Goal: Task Accomplishment & Management: Manage account settings

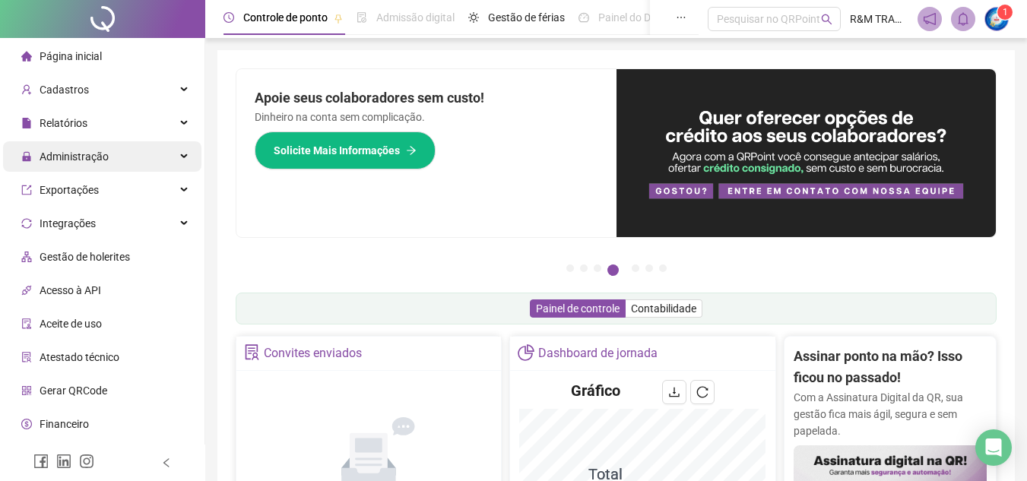
click at [88, 160] on span "Administração" at bounding box center [74, 157] width 69 height 12
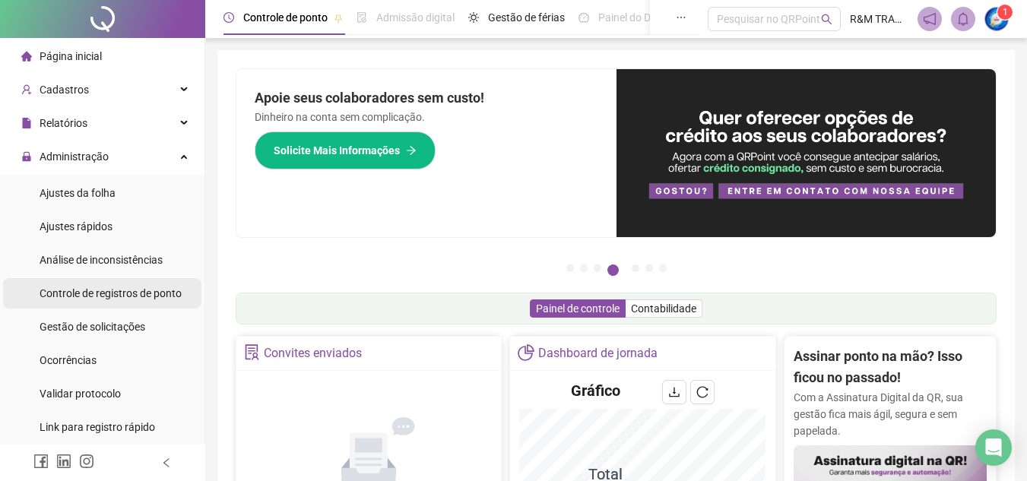
click at [133, 291] on span "Controle de registros de ponto" at bounding box center [111, 293] width 142 height 12
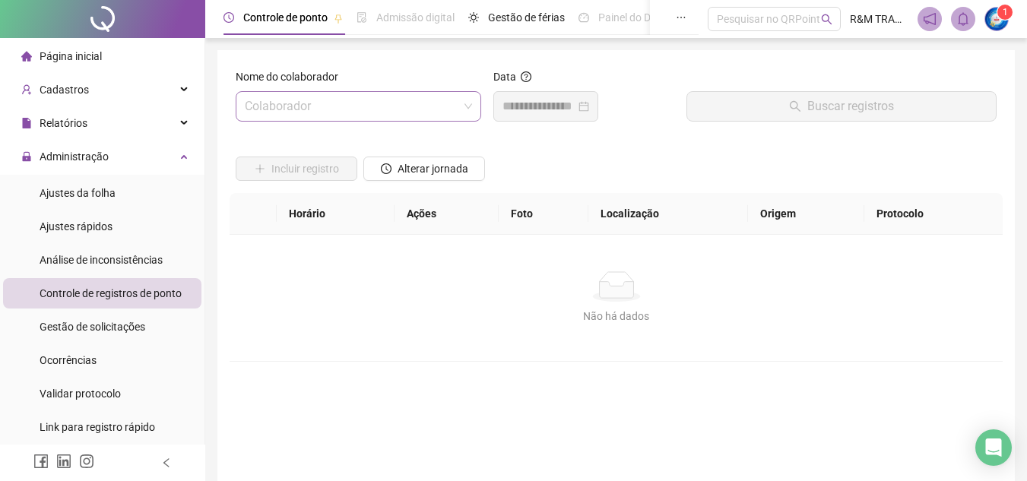
click at [301, 96] on input "search" at bounding box center [352, 106] width 214 height 29
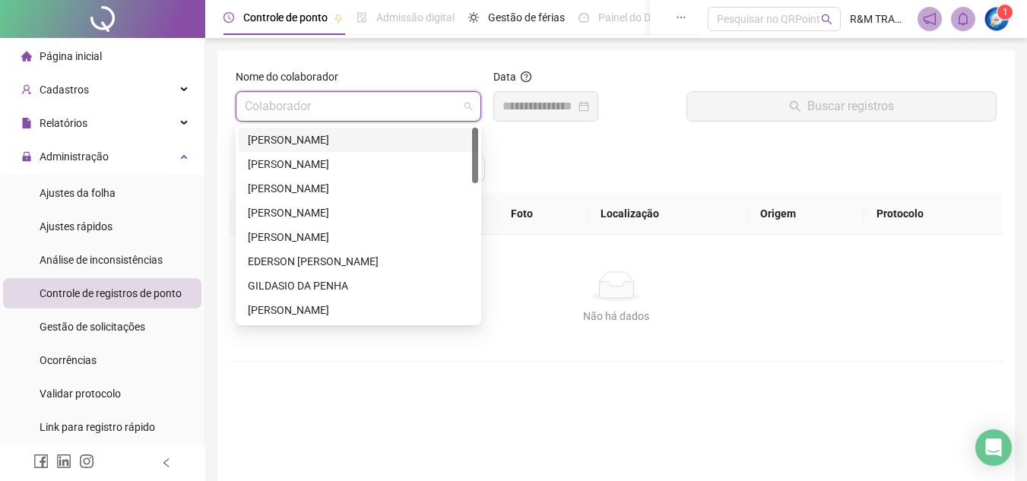
click at [307, 135] on div "[PERSON_NAME]" at bounding box center [358, 140] width 221 height 17
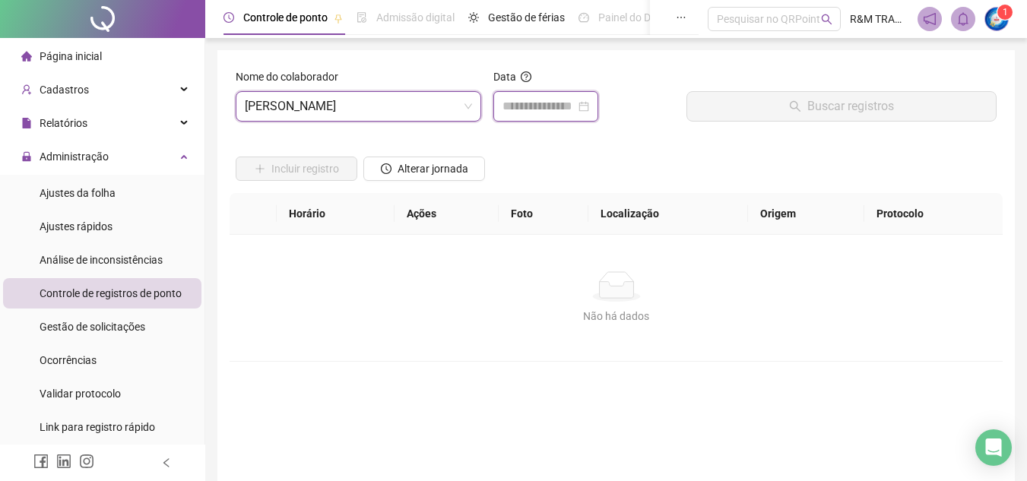
click at [522, 114] on input at bounding box center [539, 106] width 73 height 18
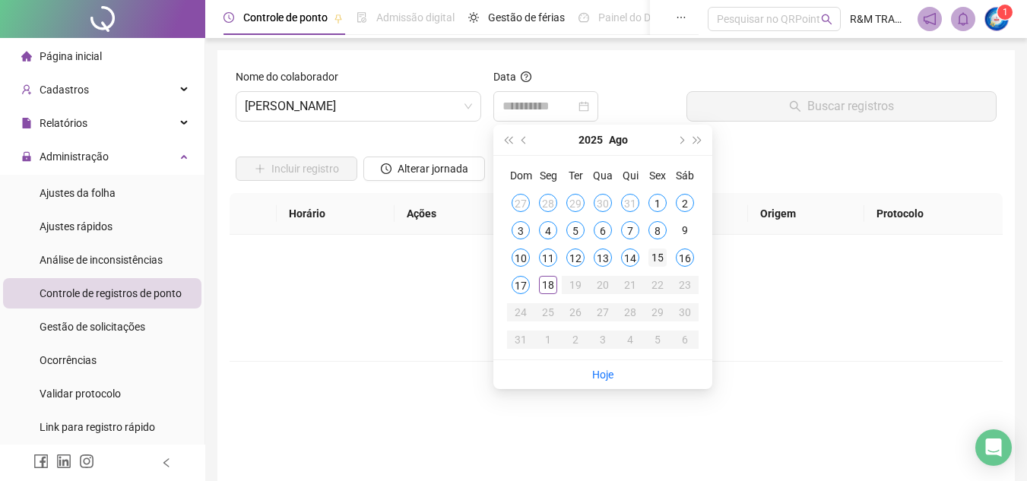
click at [655, 256] on div "15" at bounding box center [657, 258] width 18 height 18
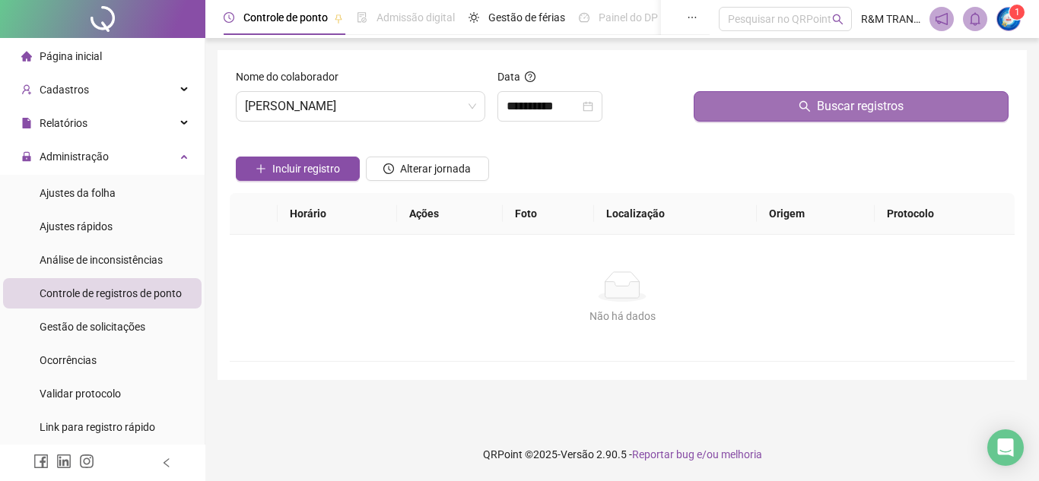
click at [845, 108] on span "Buscar registros" at bounding box center [860, 106] width 87 height 18
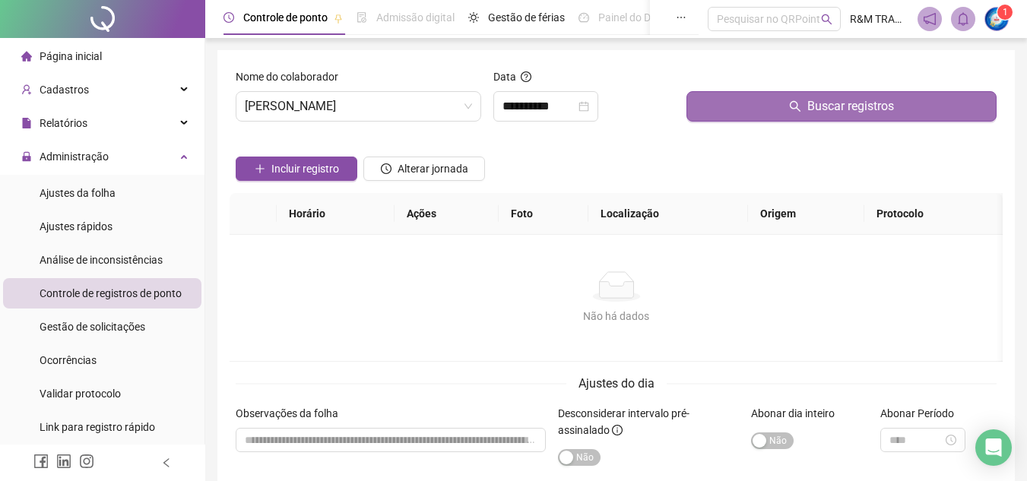
click at [728, 108] on button "Buscar registros" at bounding box center [842, 106] width 310 height 30
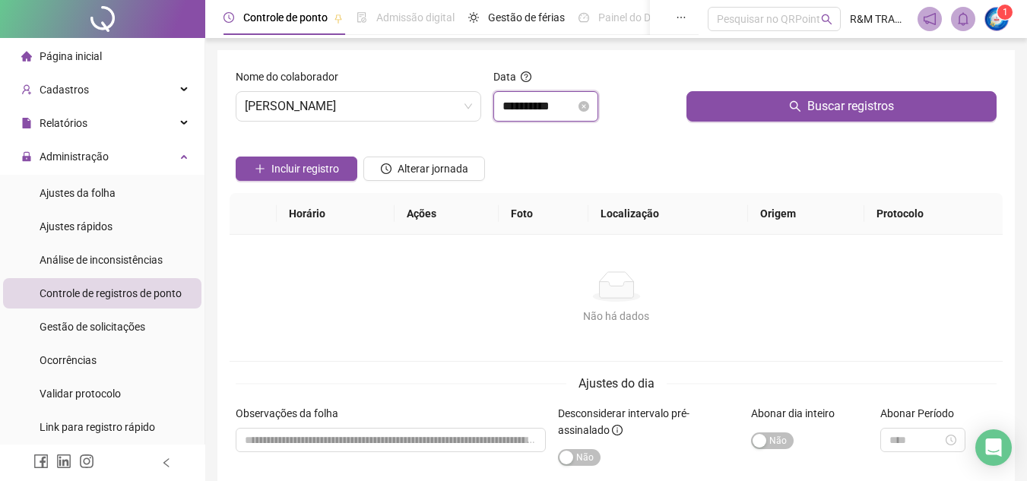
click at [532, 108] on input "**********" at bounding box center [539, 106] width 73 height 18
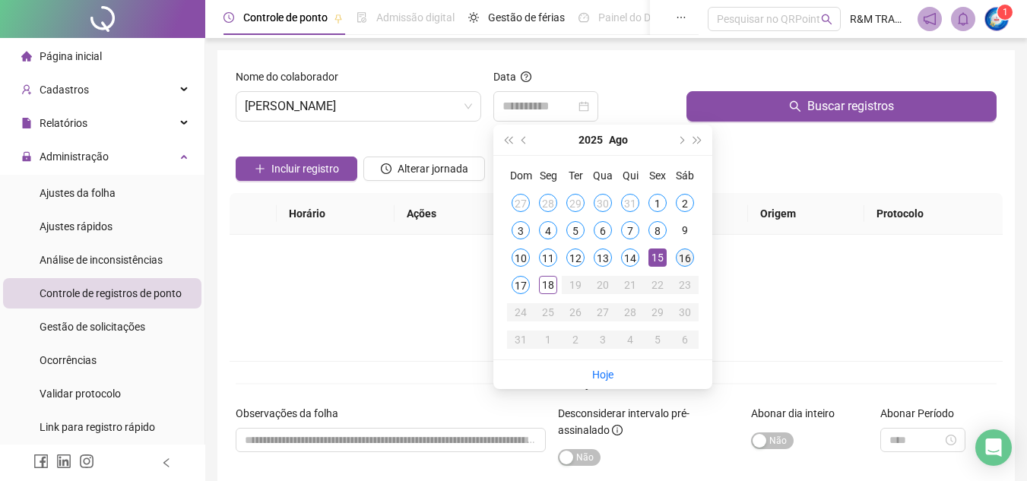
click at [683, 257] on div "16" at bounding box center [685, 258] width 18 height 18
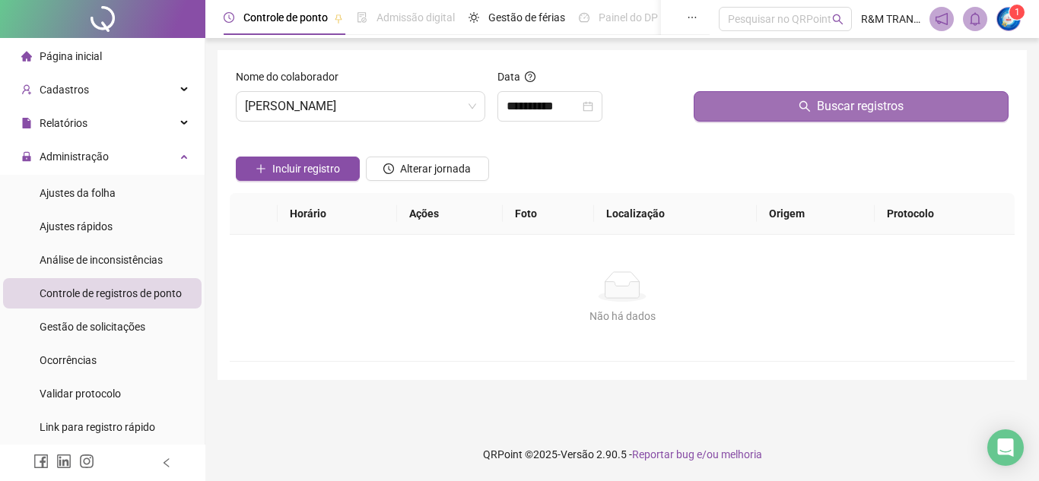
click at [775, 109] on button "Buscar registros" at bounding box center [850, 106] width 315 height 30
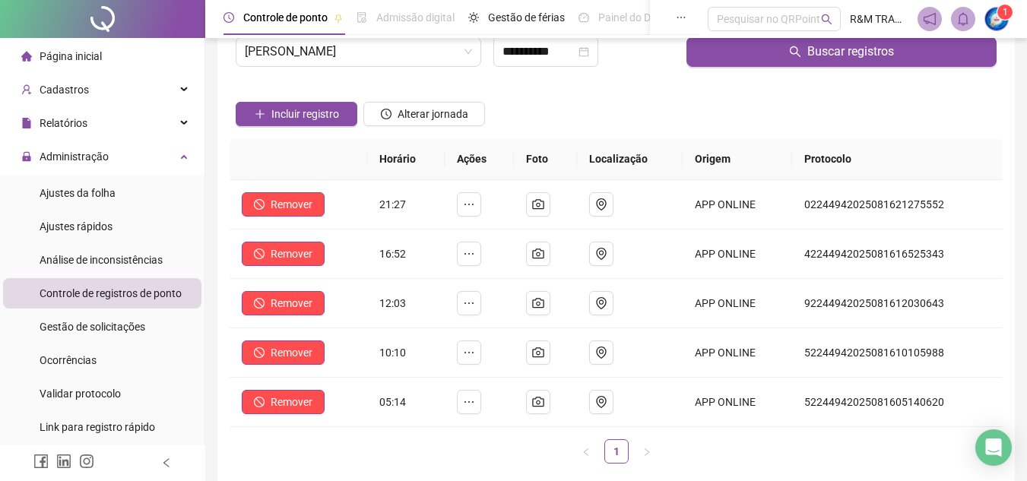
scroll to position [46, 0]
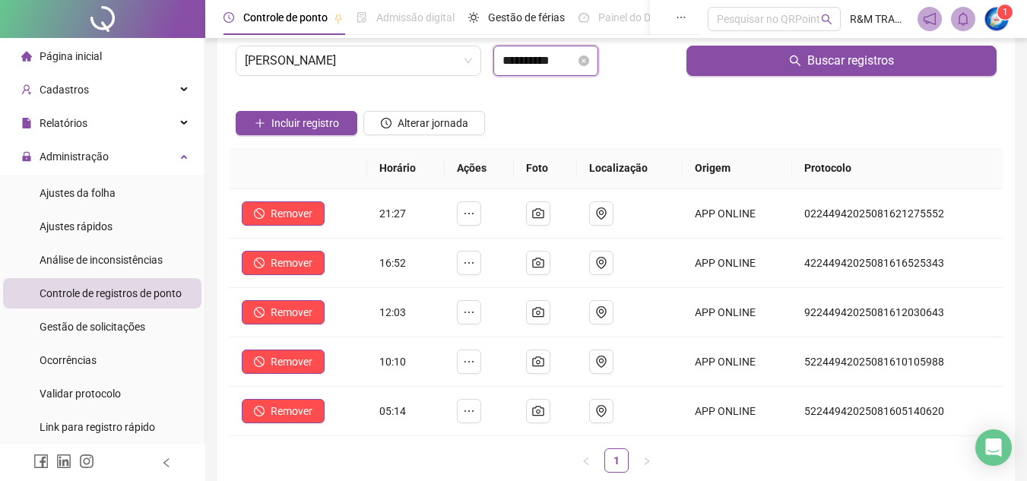
click at [547, 67] on input "**********" at bounding box center [539, 61] width 73 height 18
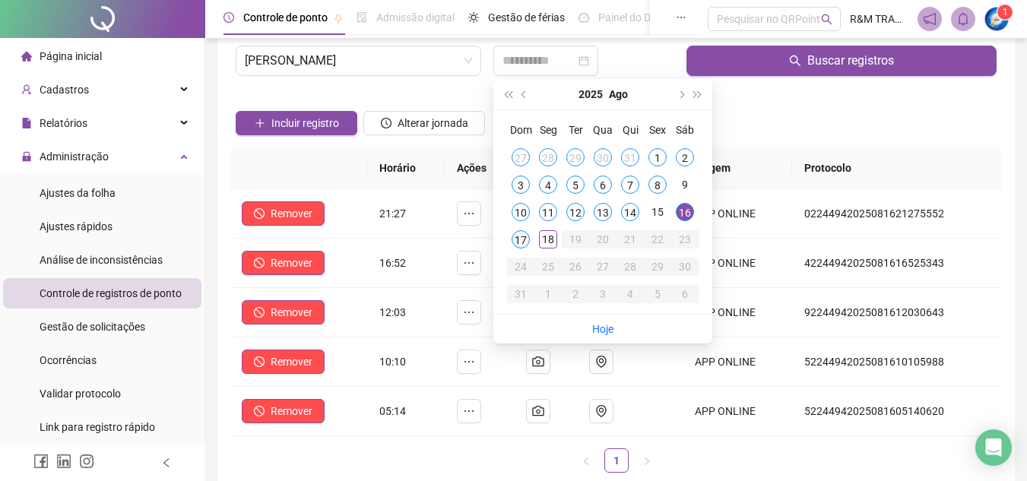
click at [518, 241] on div "17" at bounding box center [521, 239] width 18 height 18
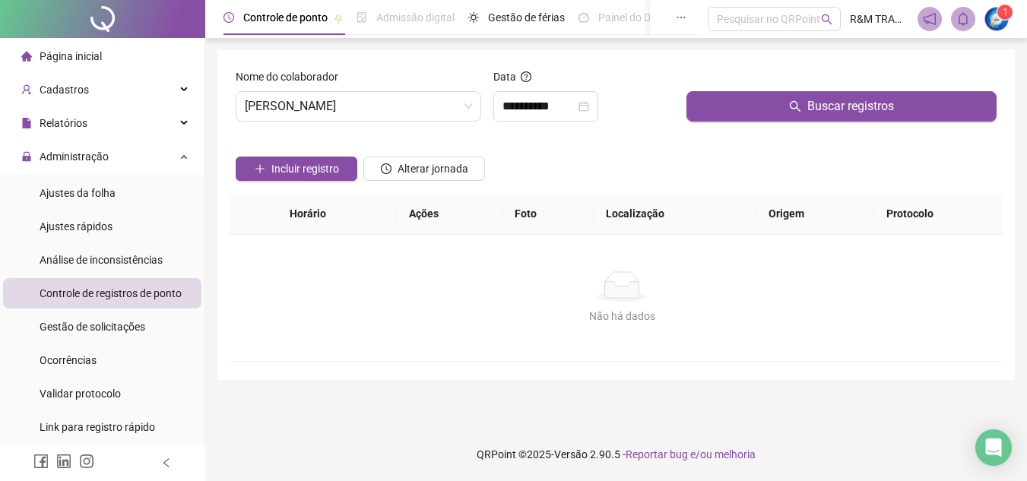
scroll to position [0, 0]
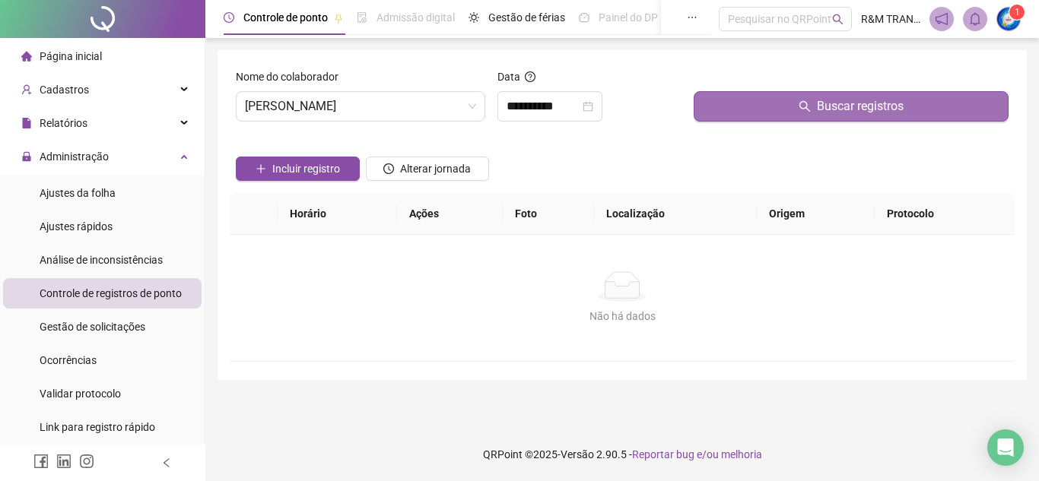
click at [761, 120] on button "Buscar registros" at bounding box center [850, 106] width 315 height 30
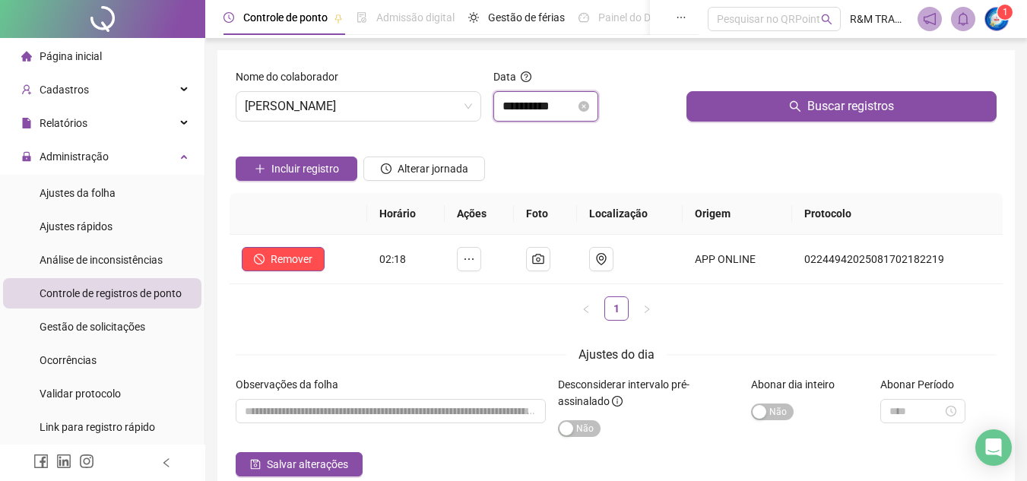
click at [537, 109] on input "**********" at bounding box center [539, 106] width 73 height 18
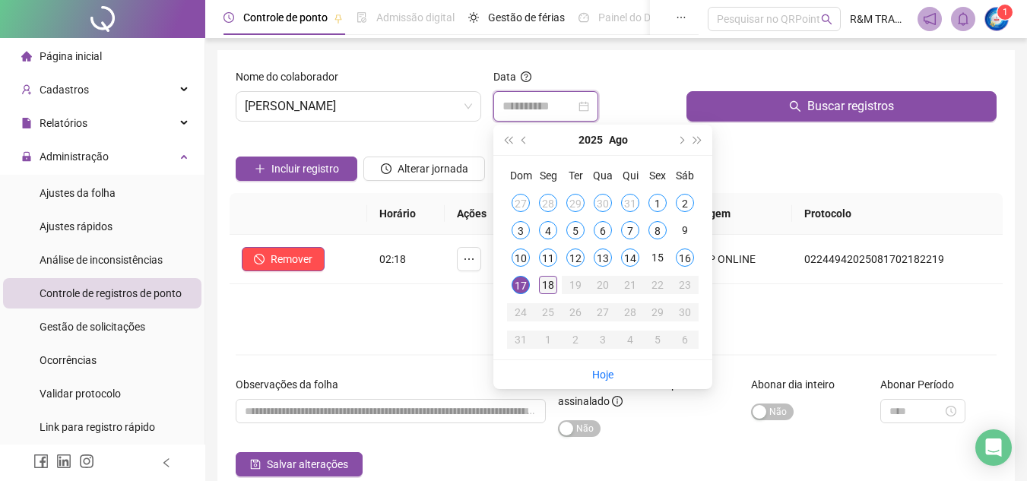
type input "**********"
click at [548, 286] on div "18" at bounding box center [548, 285] width 18 height 18
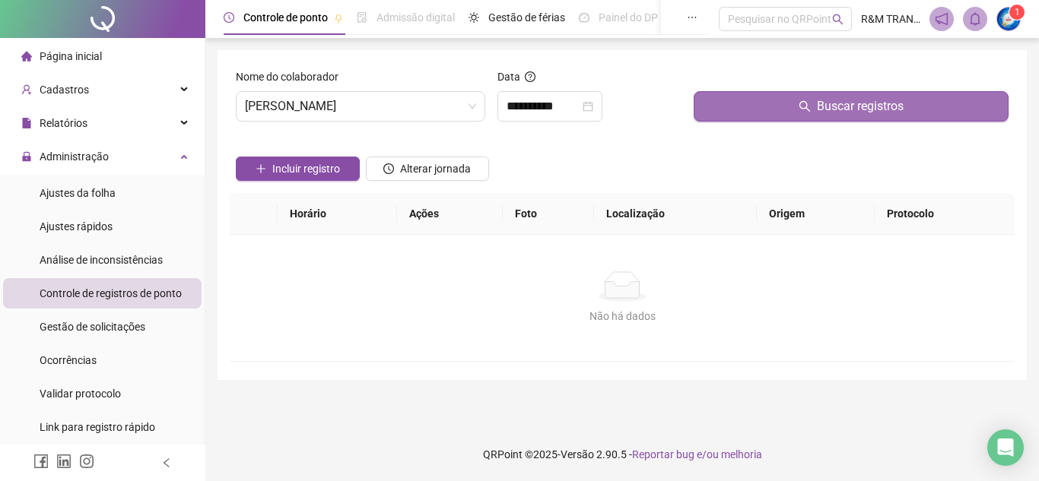
click at [772, 116] on button "Buscar registros" at bounding box center [850, 106] width 315 height 30
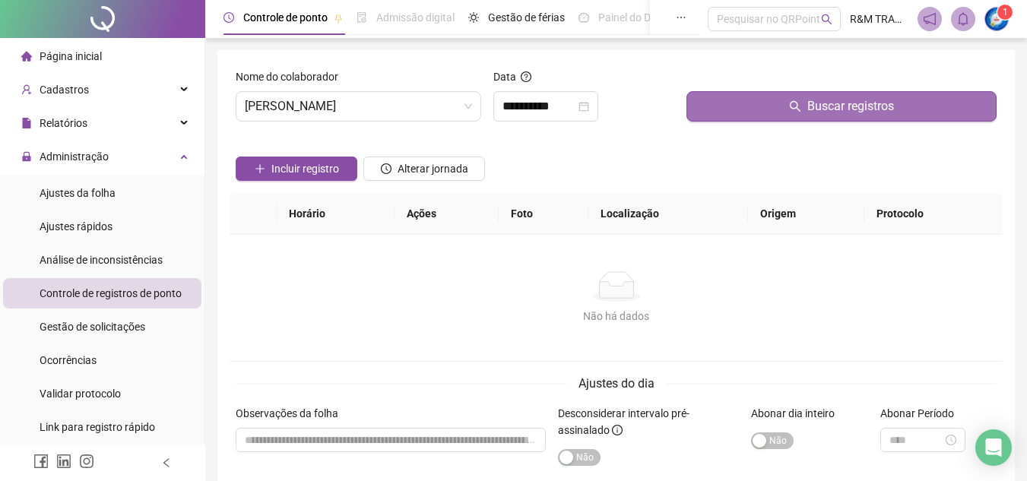
click at [754, 105] on button "Buscar registros" at bounding box center [842, 106] width 310 height 30
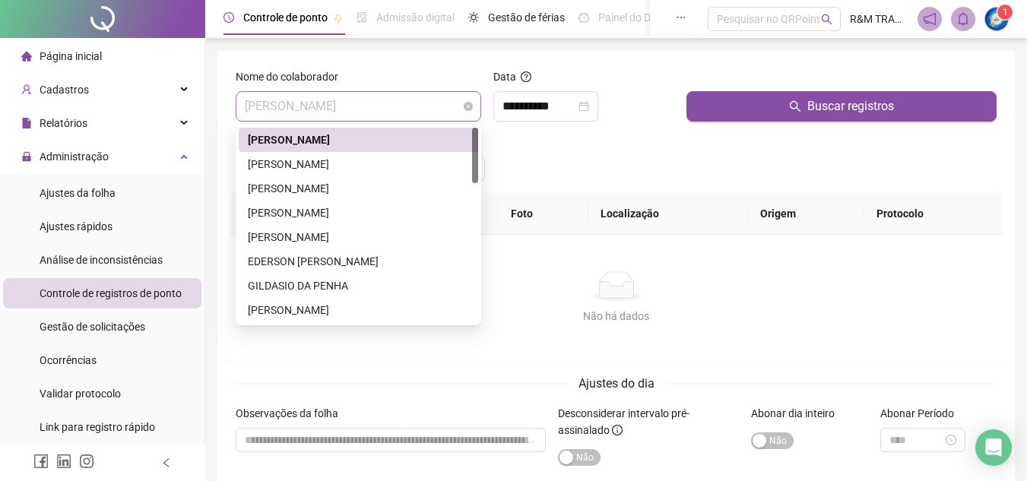
click at [320, 101] on span "[PERSON_NAME]" at bounding box center [358, 106] width 227 height 29
click at [320, 162] on div "[PERSON_NAME]" at bounding box center [358, 164] width 221 height 17
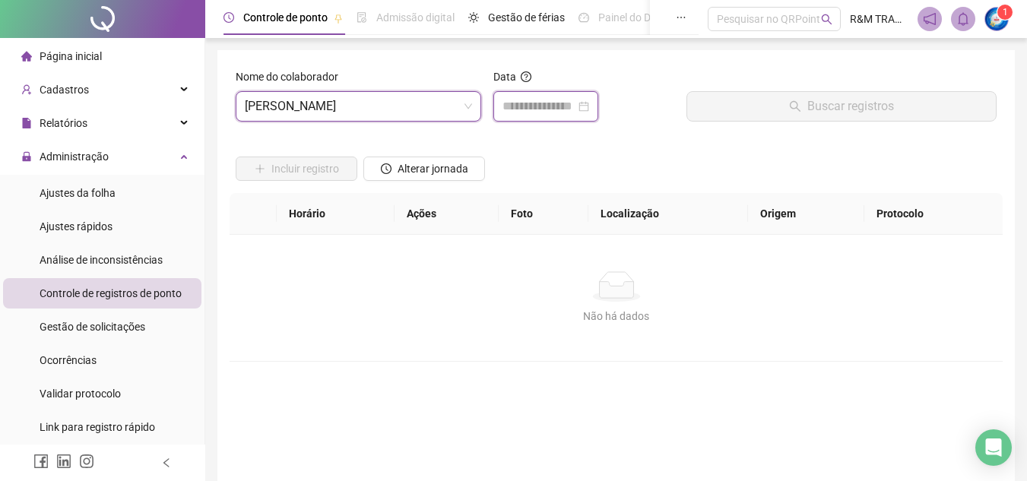
click at [522, 109] on input at bounding box center [539, 106] width 73 height 18
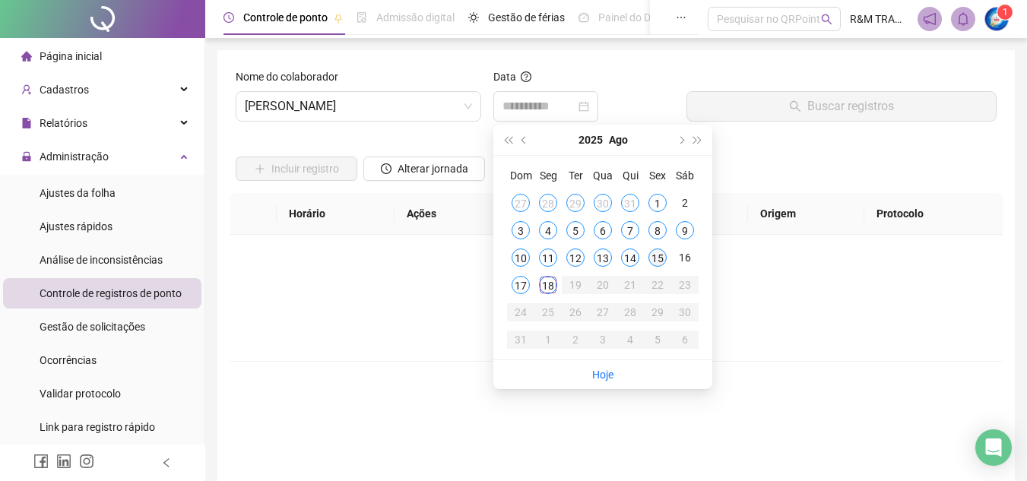
click at [652, 261] on div "15" at bounding box center [657, 258] width 18 height 18
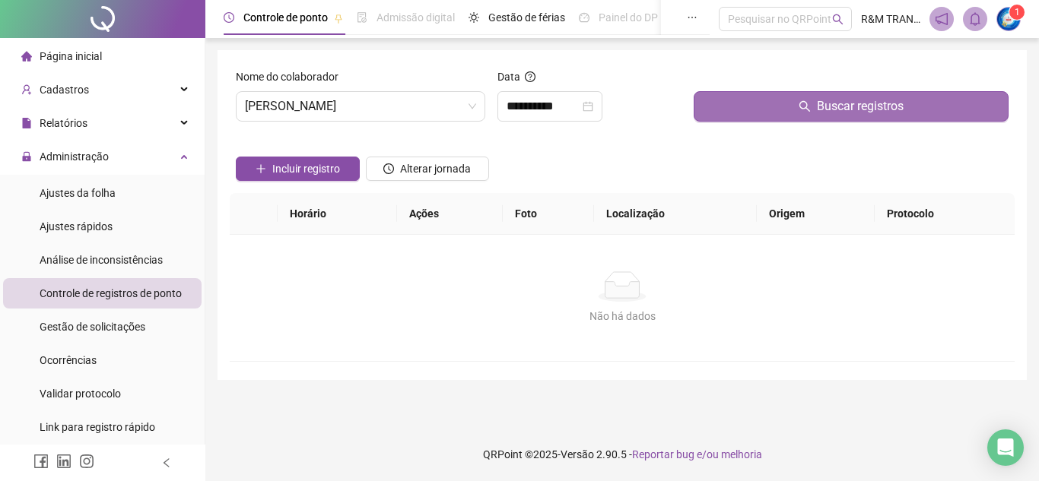
click at [817, 109] on span "Buscar registros" at bounding box center [860, 106] width 87 height 18
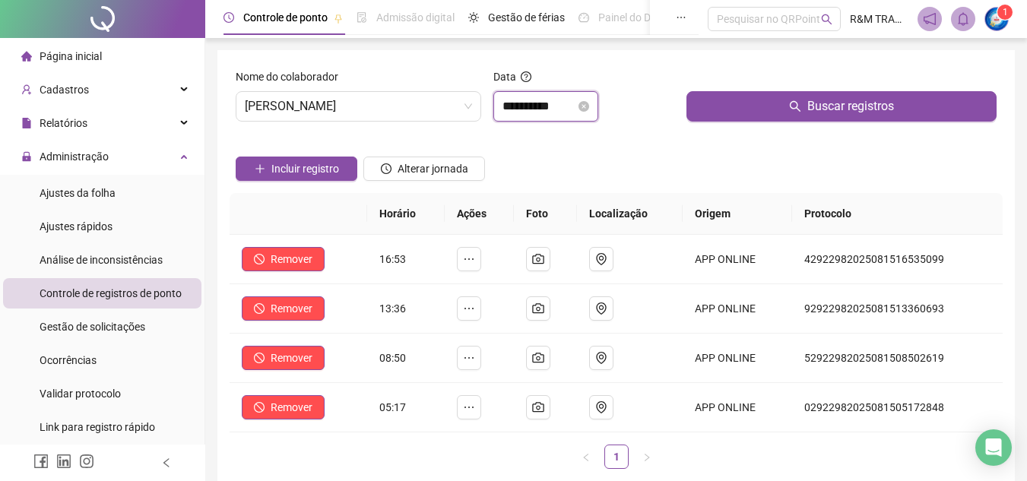
click at [513, 109] on input "**********" at bounding box center [539, 106] width 73 height 18
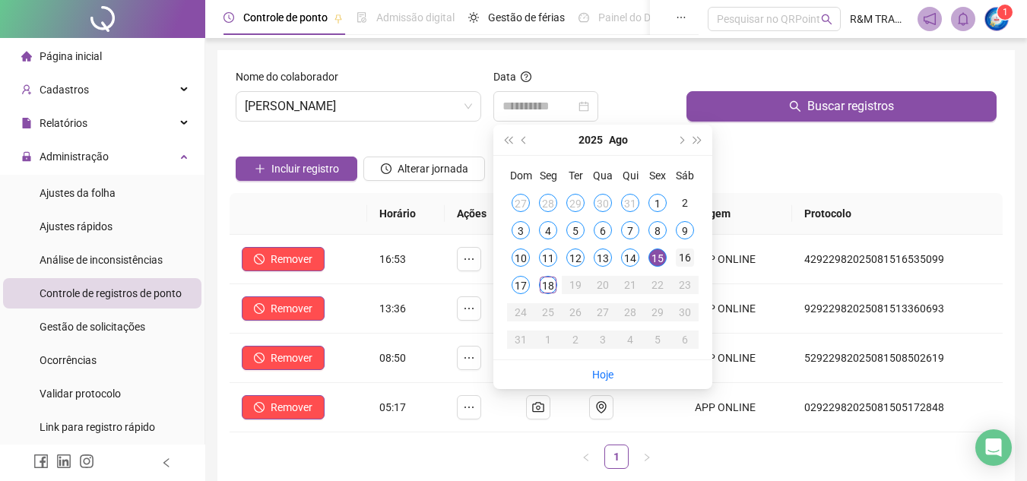
click at [678, 258] on div "16" at bounding box center [685, 258] width 18 height 18
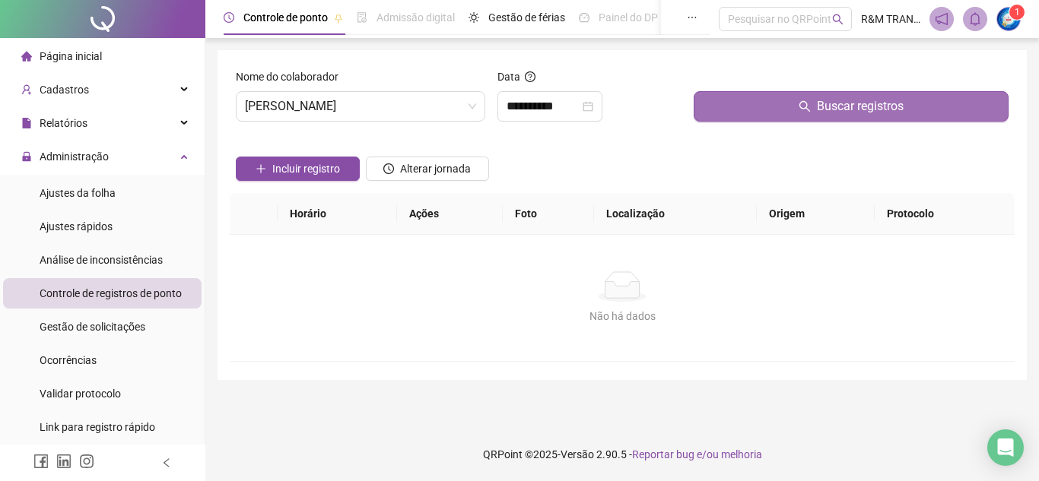
click at [764, 103] on button "Buscar registros" at bounding box center [850, 106] width 315 height 30
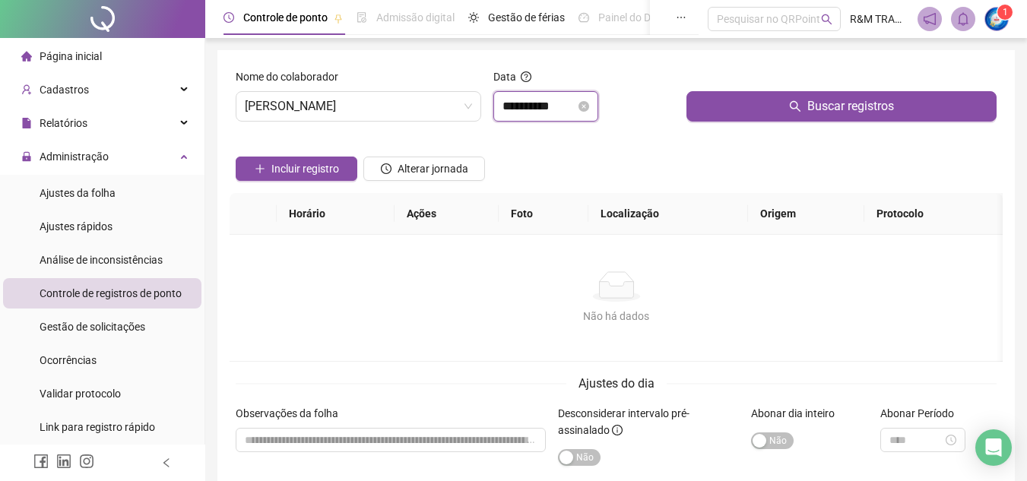
click at [535, 109] on input "**********" at bounding box center [539, 106] width 73 height 18
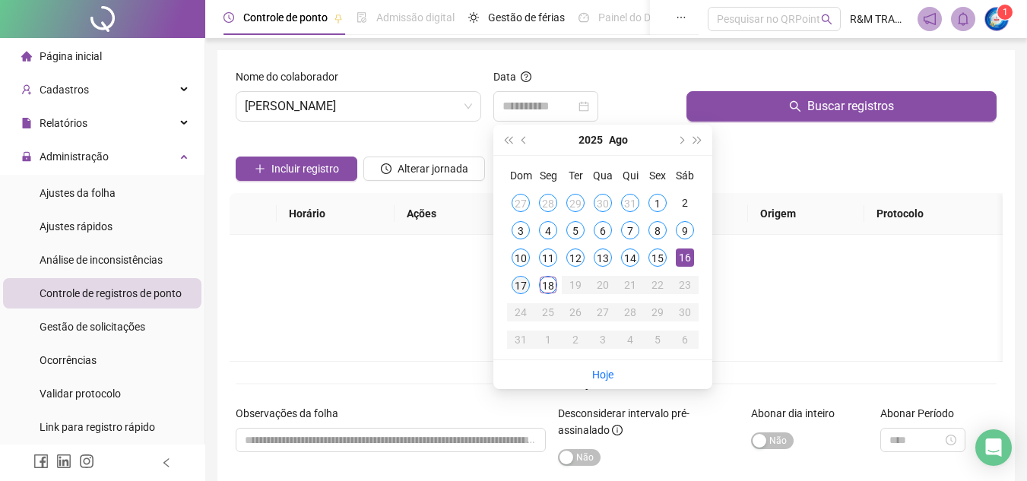
click at [525, 284] on div "17" at bounding box center [521, 285] width 18 height 18
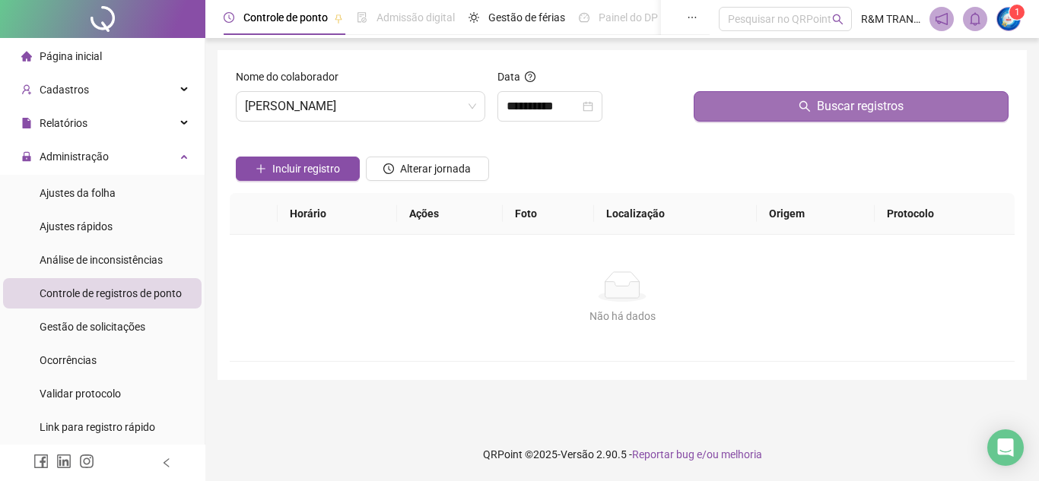
click at [765, 105] on button "Buscar registros" at bounding box center [850, 106] width 315 height 30
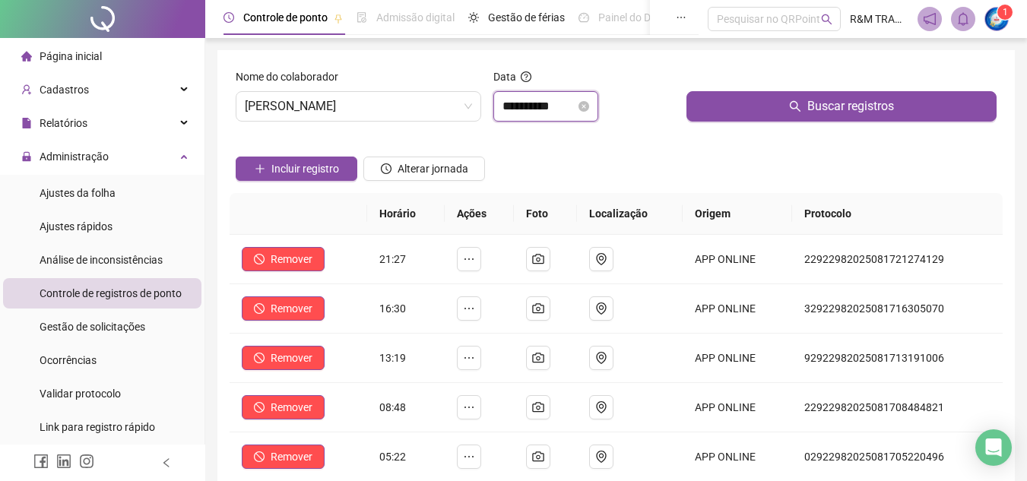
click at [544, 109] on input "**********" at bounding box center [539, 106] width 73 height 18
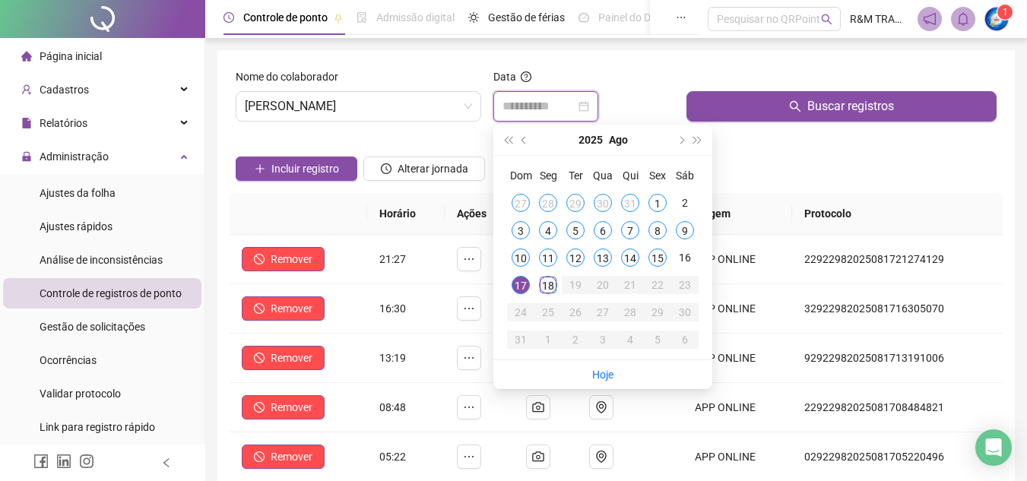
type input "**********"
click at [550, 281] on div "18" at bounding box center [548, 285] width 18 height 18
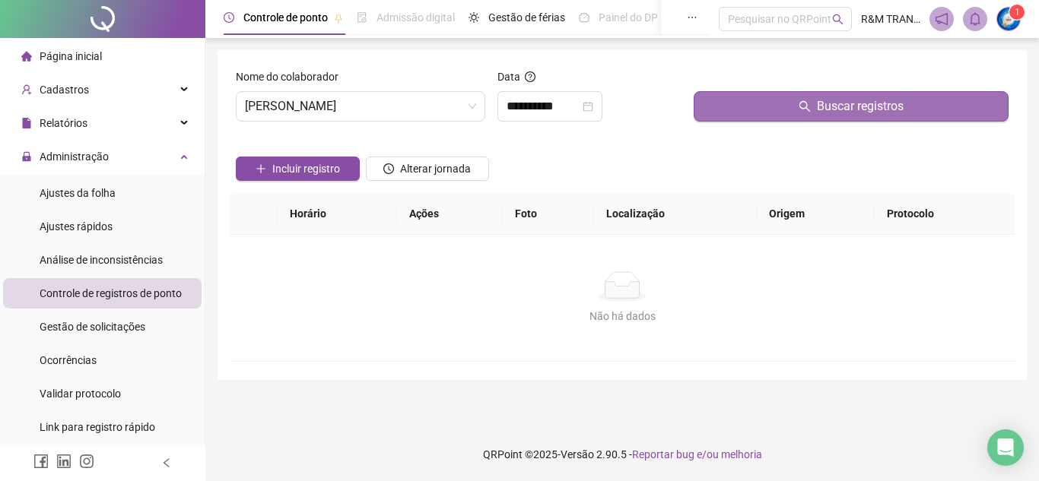
click at [791, 98] on button "Buscar registros" at bounding box center [850, 106] width 315 height 30
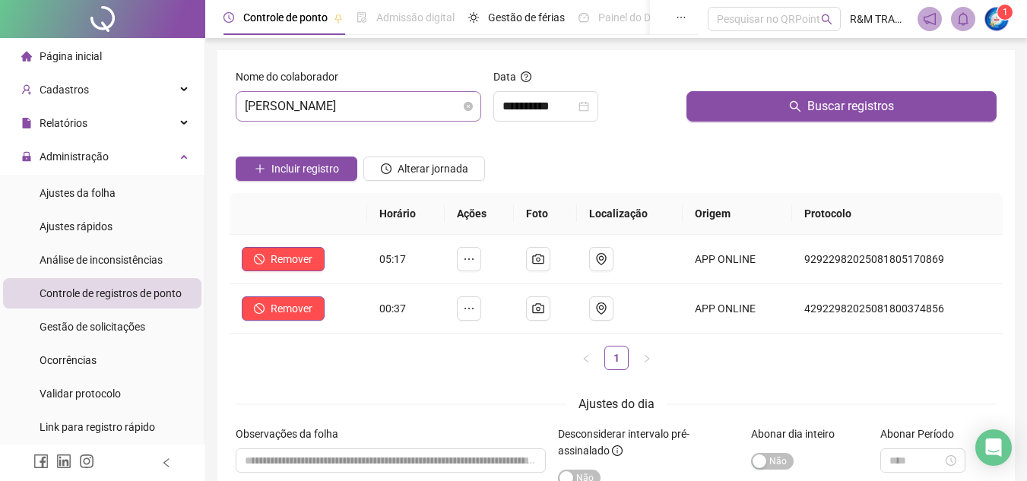
click at [396, 101] on span "[PERSON_NAME]" at bounding box center [358, 106] width 227 height 29
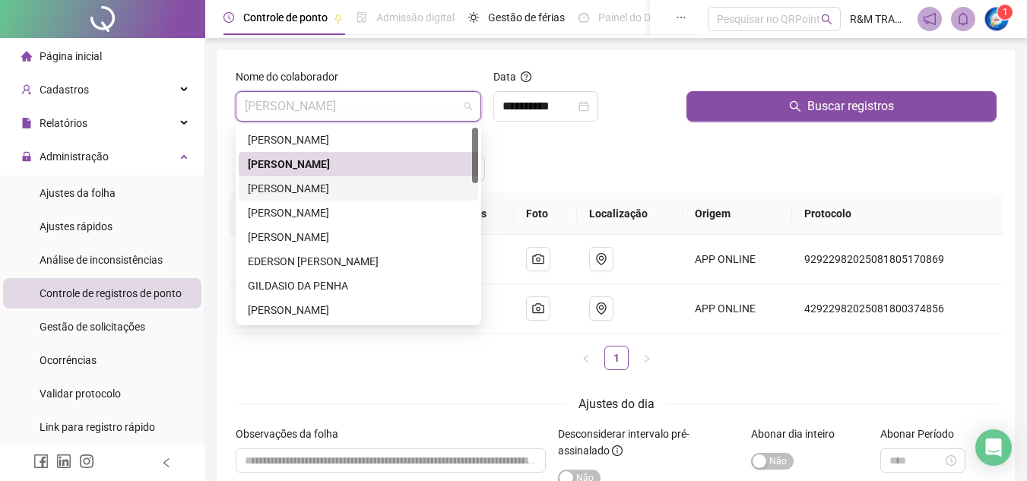
click at [350, 186] on div "[PERSON_NAME]" at bounding box center [358, 188] width 221 height 17
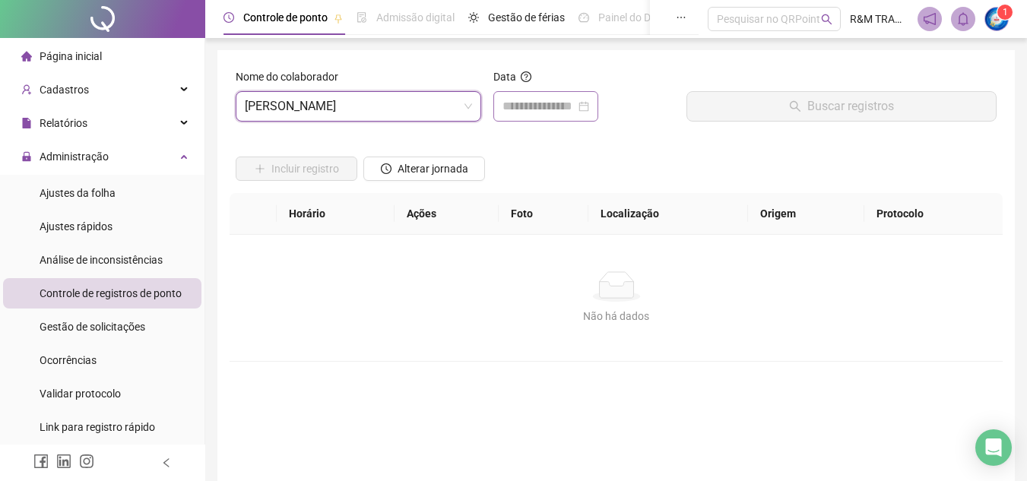
click at [522, 117] on div at bounding box center [545, 106] width 105 height 30
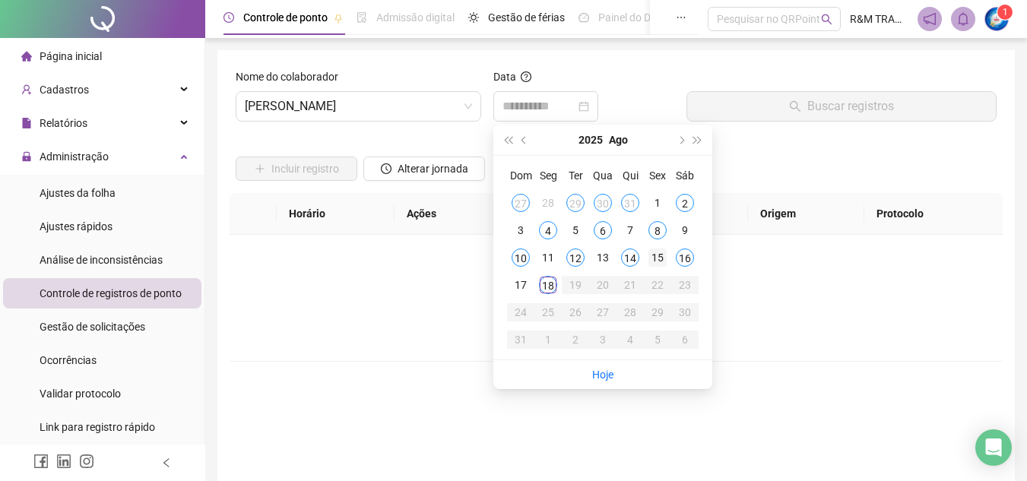
click at [659, 254] on div "15" at bounding box center [657, 258] width 18 height 18
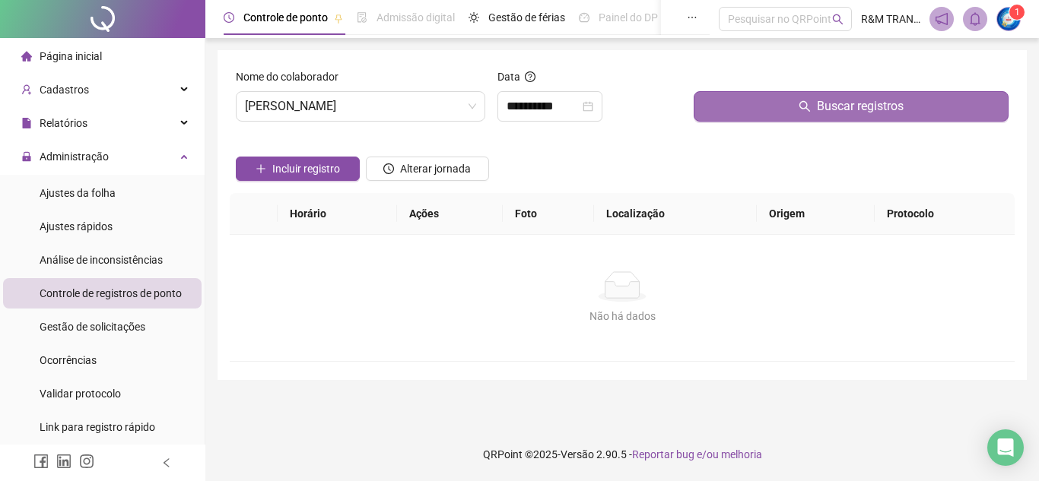
click at [784, 110] on button "Buscar registros" at bounding box center [850, 106] width 315 height 30
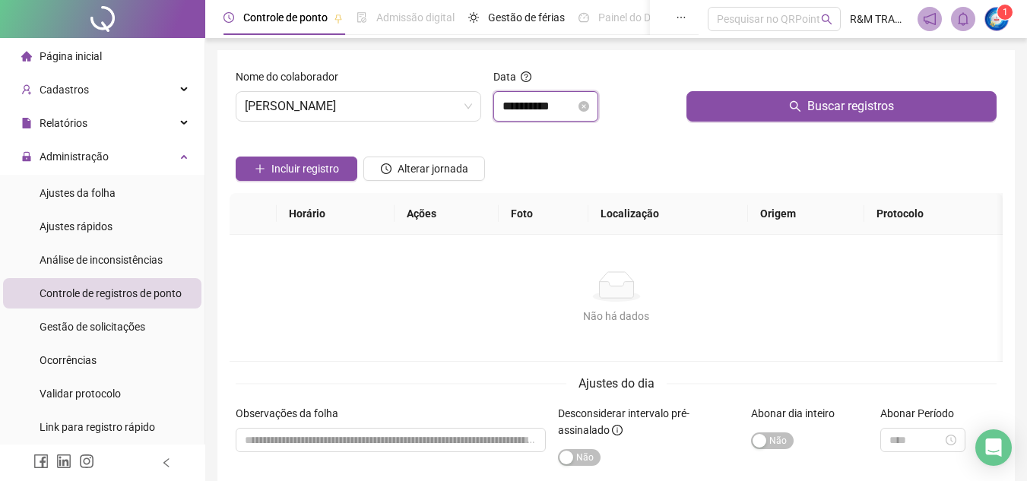
click at [520, 106] on input "**********" at bounding box center [539, 106] width 73 height 18
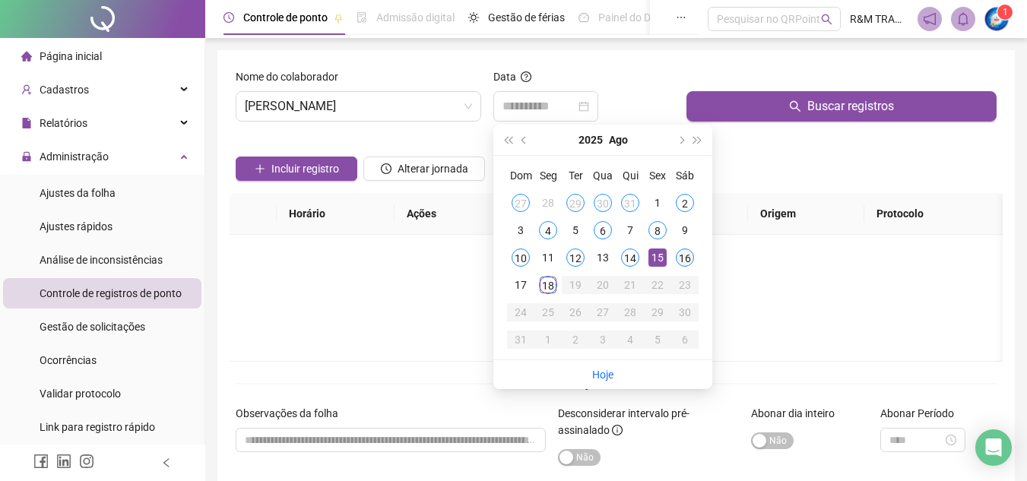
click at [687, 262] on div "16" at bounding box center [685, 258] width 18 height 18
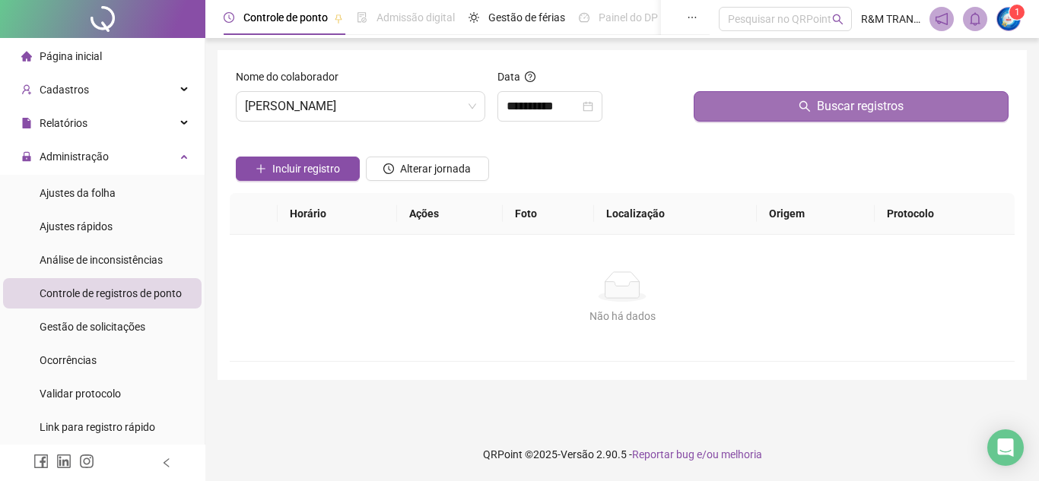
click at [779, 105] on button "Buscar registros" at bounding box center [850, 106] width 315 height 30
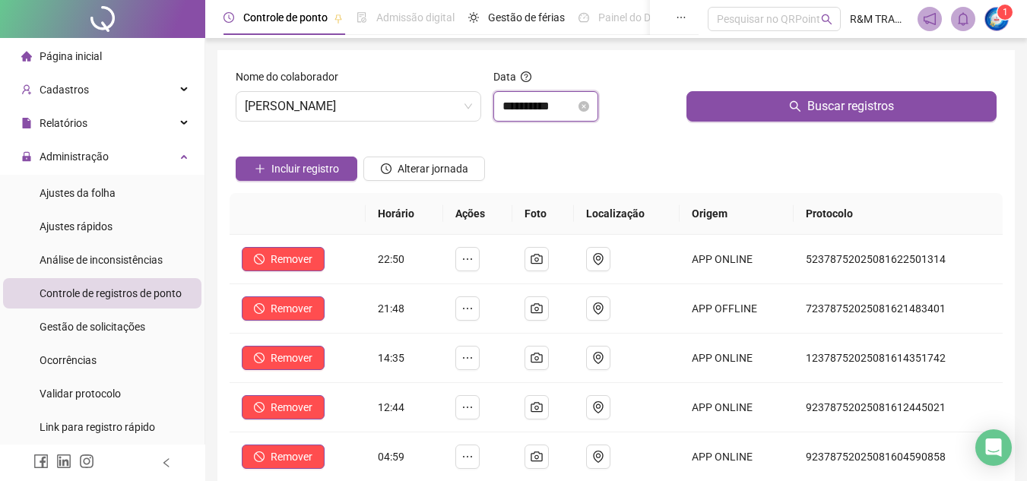
click at [522, 113] on input "**********" at bounding box center [539, 106] width 73 height 18
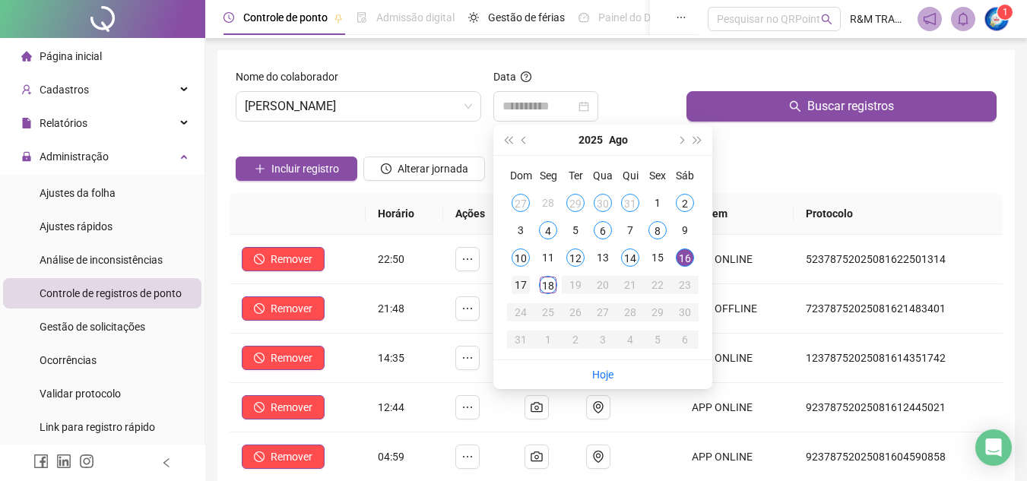
click at [519, 283] on div "17" at bounding box center [521, 285] width 18 height 18
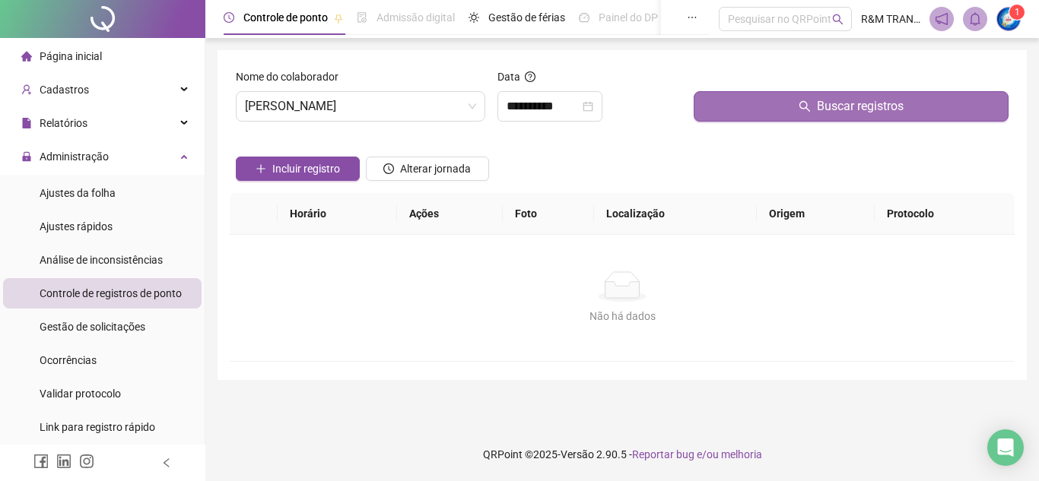
click at [766, 106] on button "Buscar registros" at bounding box center [850, 106] width 315 height 30
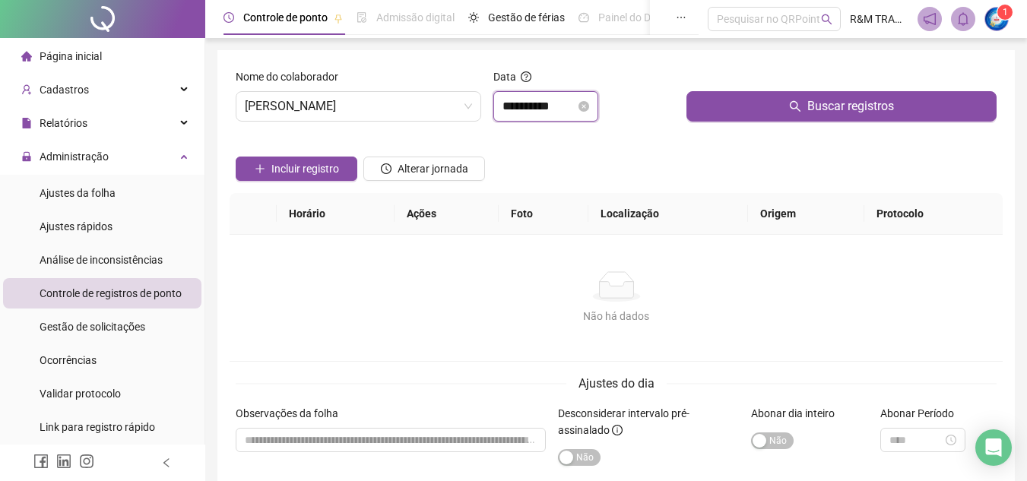
click at [526, 109] on input "**********" at bounding box center [539, 106] width 73 height 18
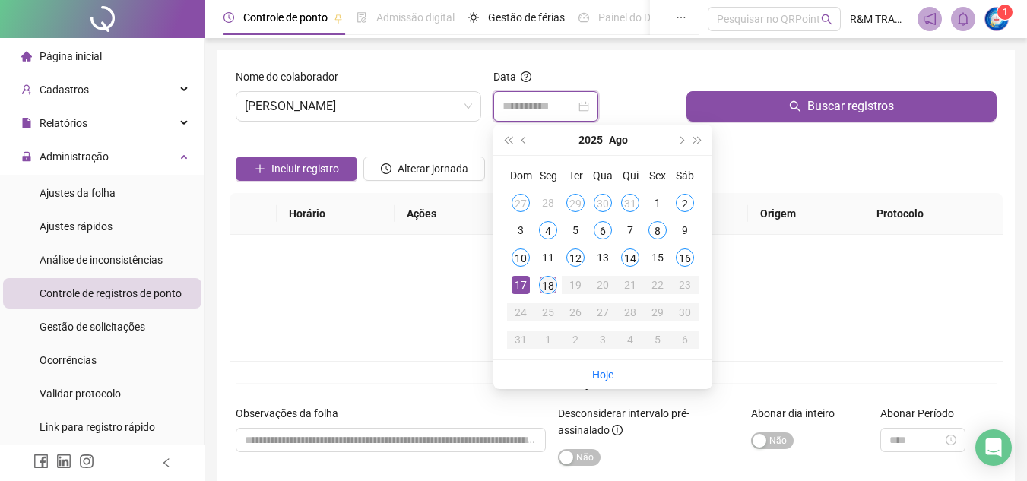
type input "**********"
click at [546, 287] on div "18" at bounding box center [548, 285] width 18 height 18
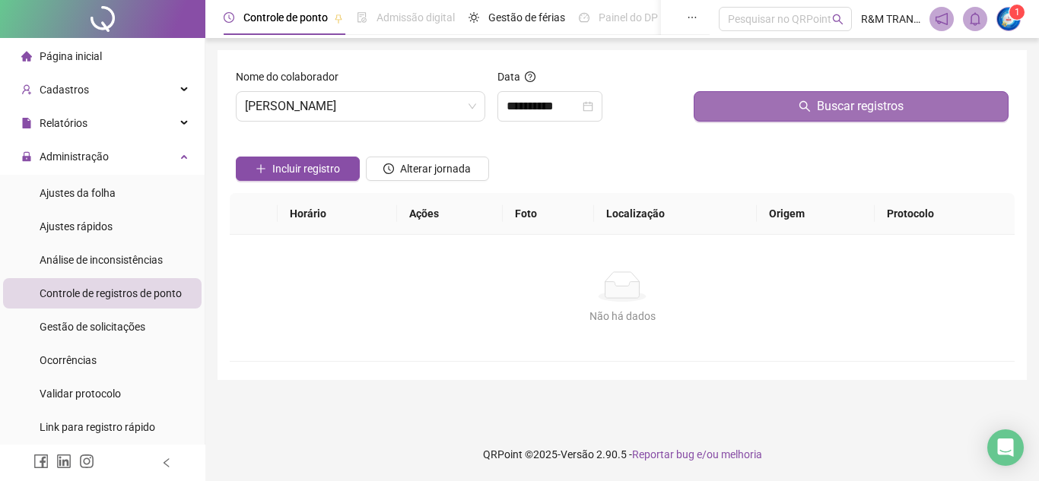
click at [746, 106] on button "Buscar registros" at bounding box center [850, 106] width 315 height 30
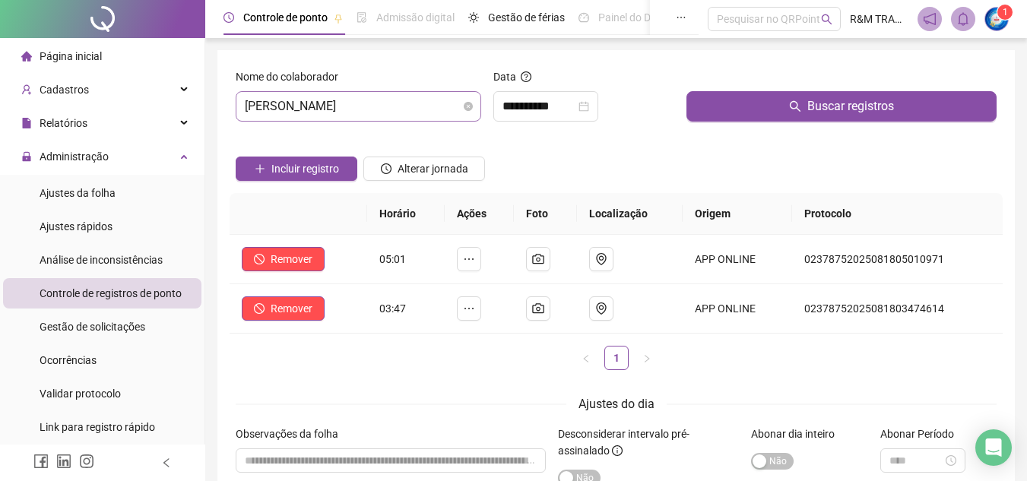
click at [308, 113] on span "[PERSON_NAME]" at bounding box center [358, 106] width 227 height 29
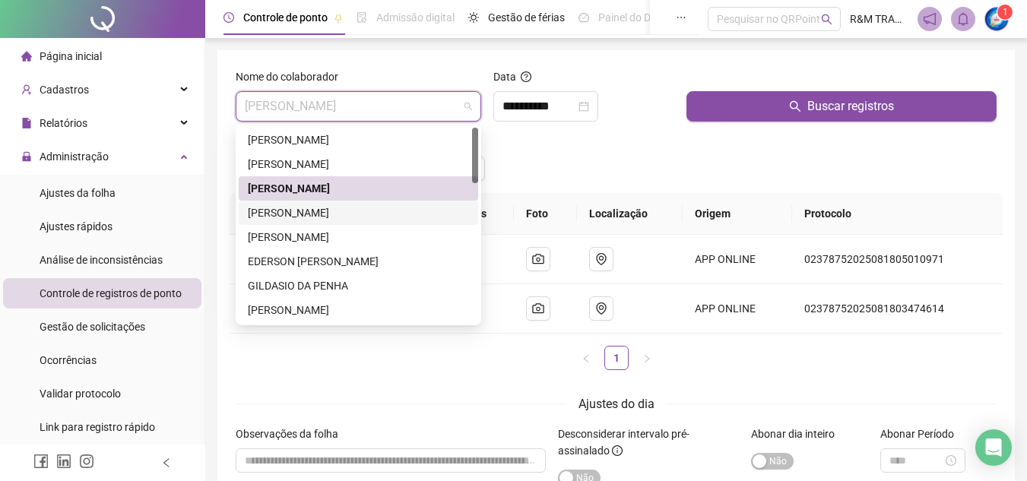
click at [301, 214] on div "[PERSON_NAME]" at bounding box center [358, 213] width 221 height 17
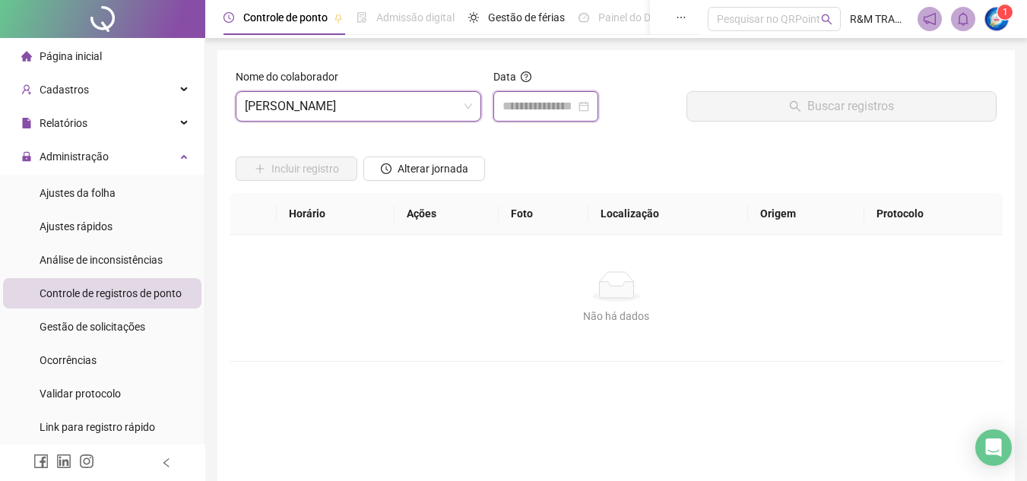
click at [511, 108] on input at bounding box center [539, 106] width 73 height 18
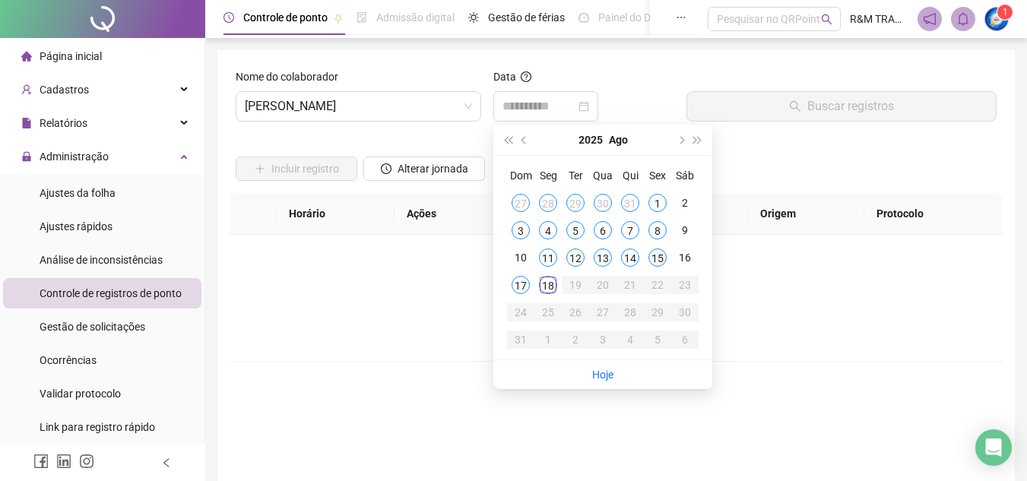
click at [655, 255] on div "15" at bounding box center [657, 258] width 18 height 18
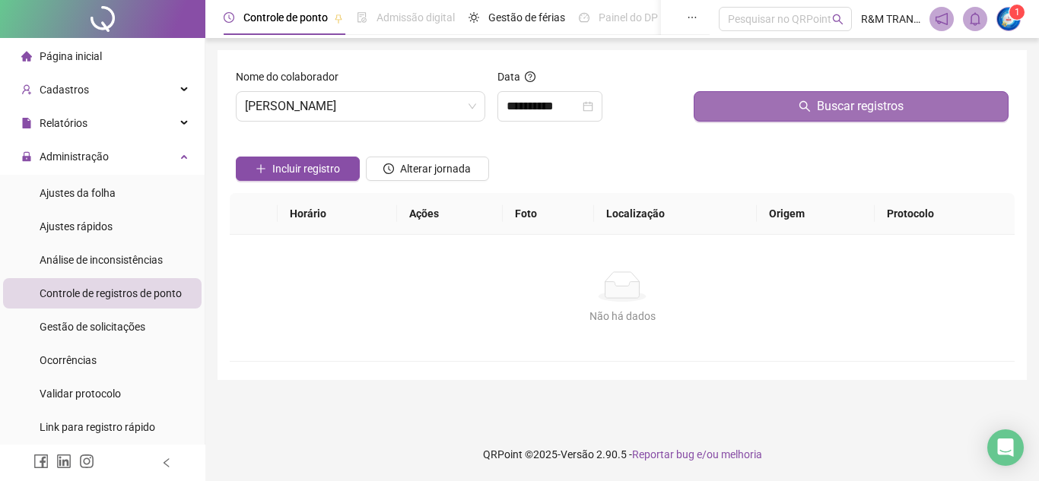
click at [785, 102] on button "Buscar registros" at bounding box center [850, 106] width 315 height 30
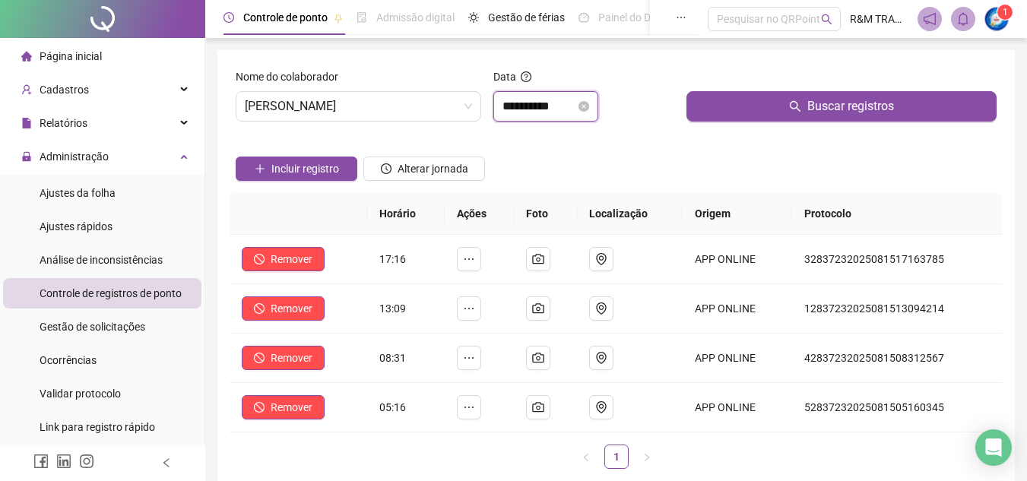
click at [526, 110] on input "**********" at bounding box center [539, 106] width 73 height 18
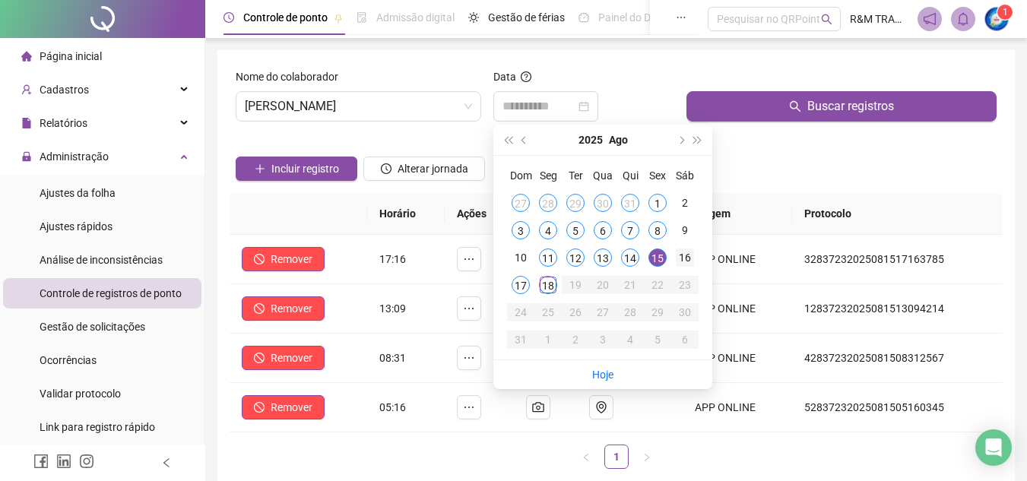
click at [683, 252] on div "16" at bounding box center [685, 258] width 18 height 18
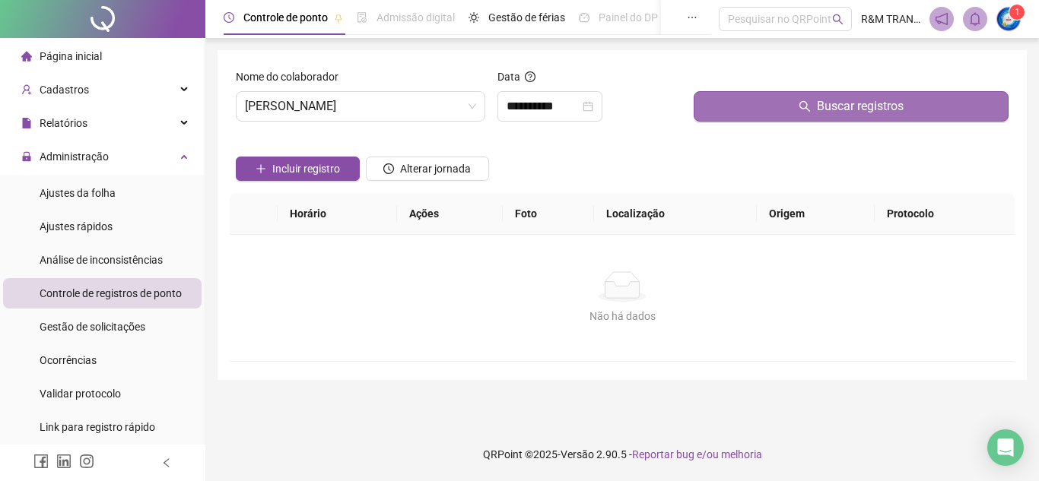
click at [747, 101] on button "Buscar registros" at bounding box center [850, 106] width 315 height 30
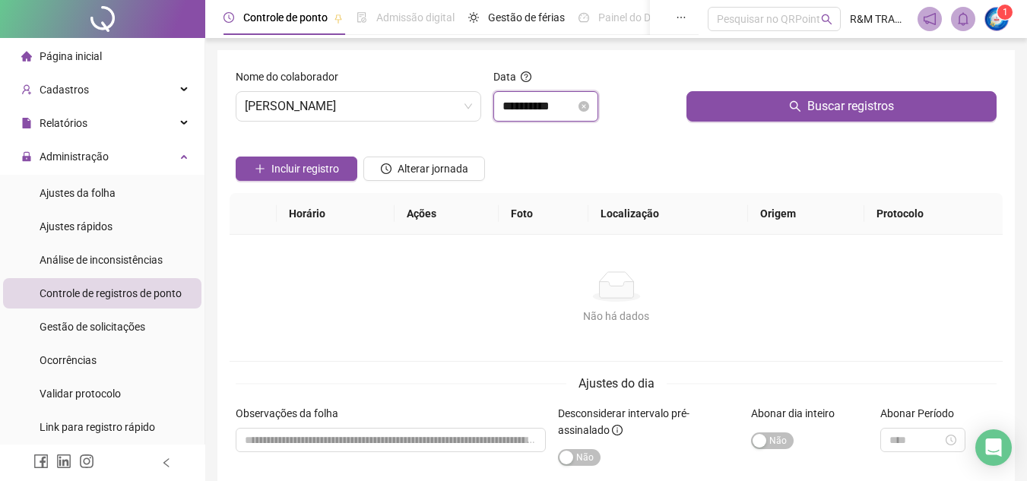
click at [534, 111] on input "**********" at bounding box center [539, 106] width 73 height 18
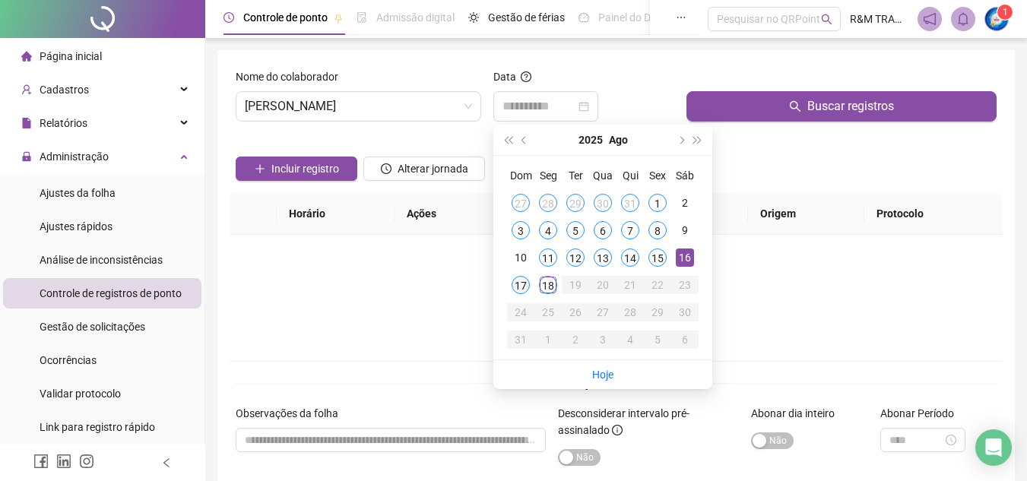
click at [521, 278] on div "17" at bounding box center [521, 285] width 18 height 18
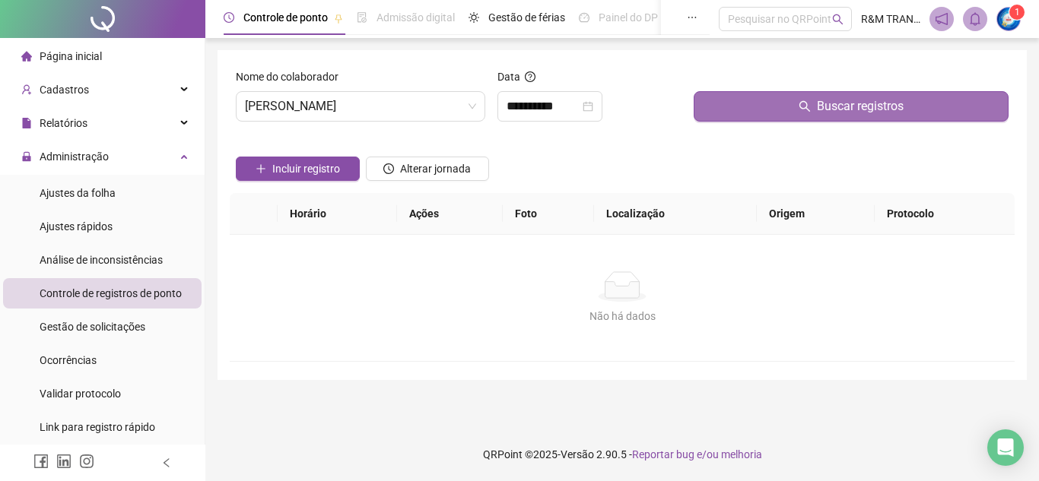
click at [722, 114] on button "Buscar registros" at bounding box center [850, 106] width 315 height 30
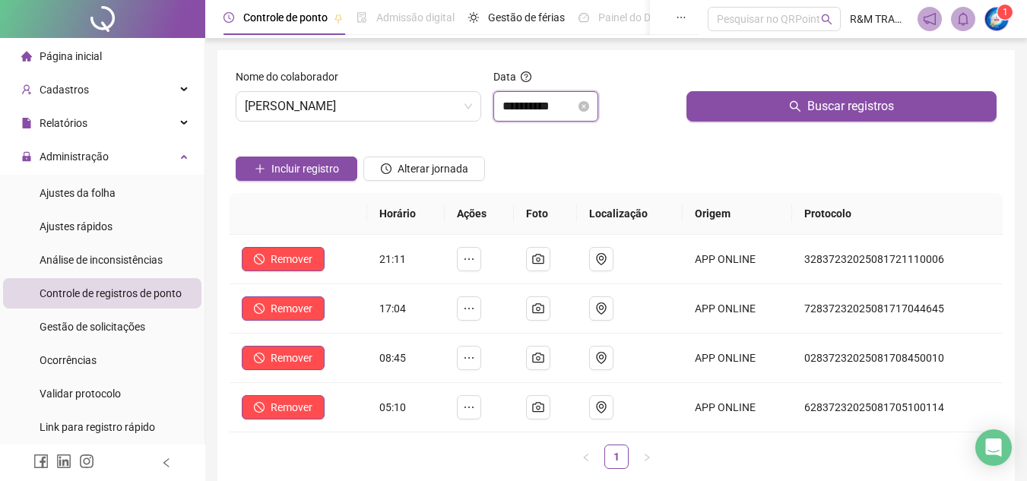
click at [512, 103] on input "**********" at bounding box center [539, 106] width 73 height 18
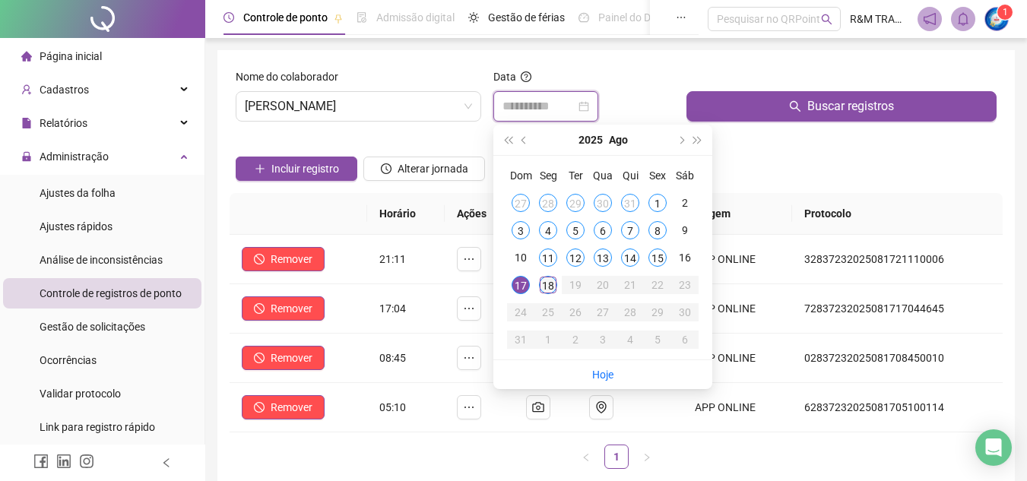
type input "**********"
click at [548, 284] on div "18" at bounding box center [548, 285] width 18 height 18
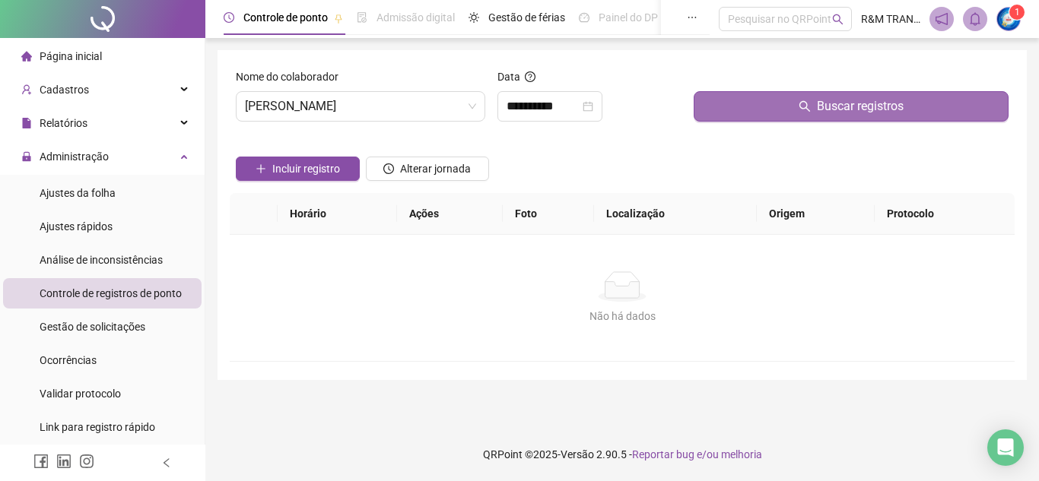
click at [761, 106] on button "Buscar registros" at bounding box center [850, 106] width 315 height 30
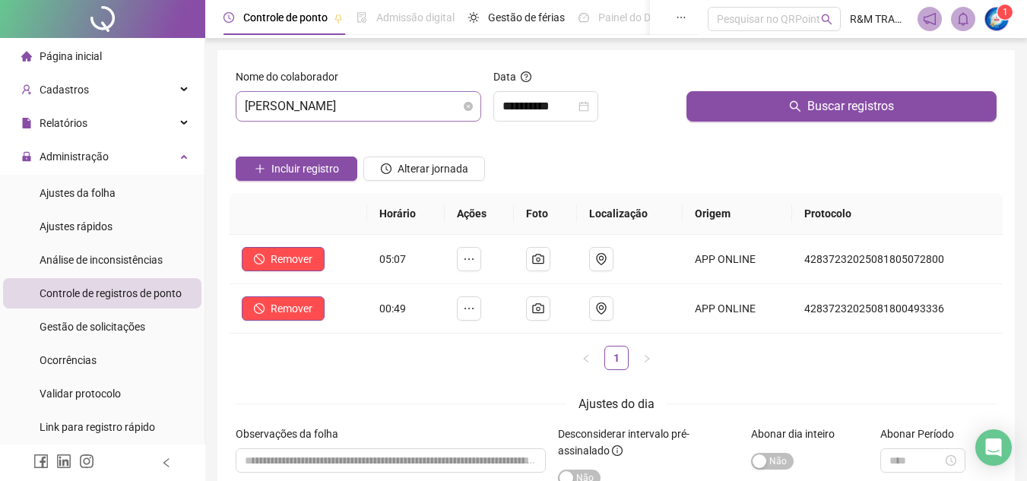
click at [325, 111] on span "[PERSON_NAME]" at bounding box center [358, 106] width 227 height 29
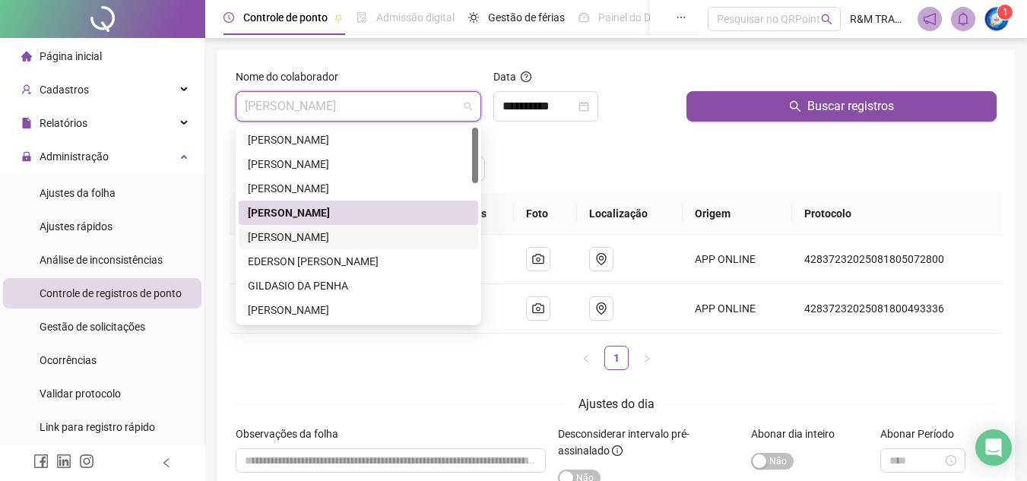
click at [306, 239] on div "[PERSON_NAME]" at bounding box center [358, 237] width 221 height 17
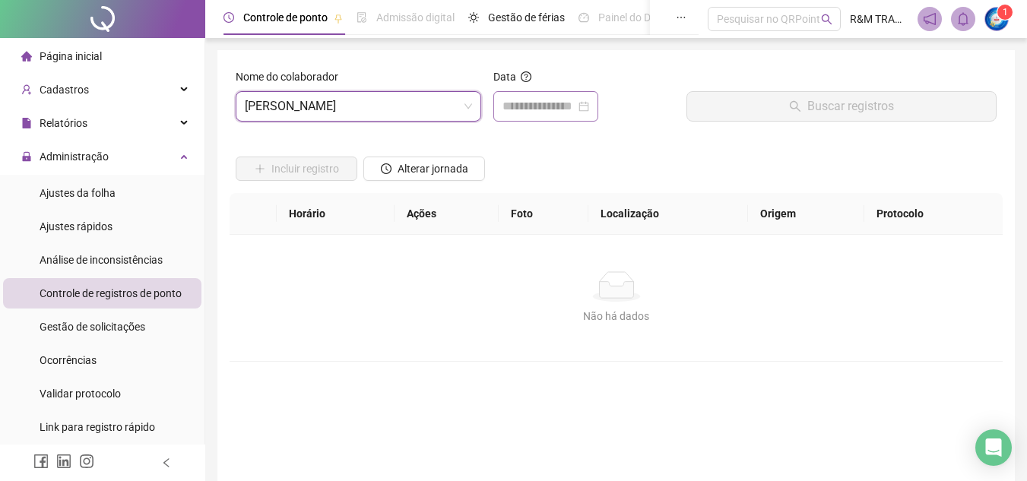
click at [531, 95] on div at bounding box center [545, 106] width 105 height 30
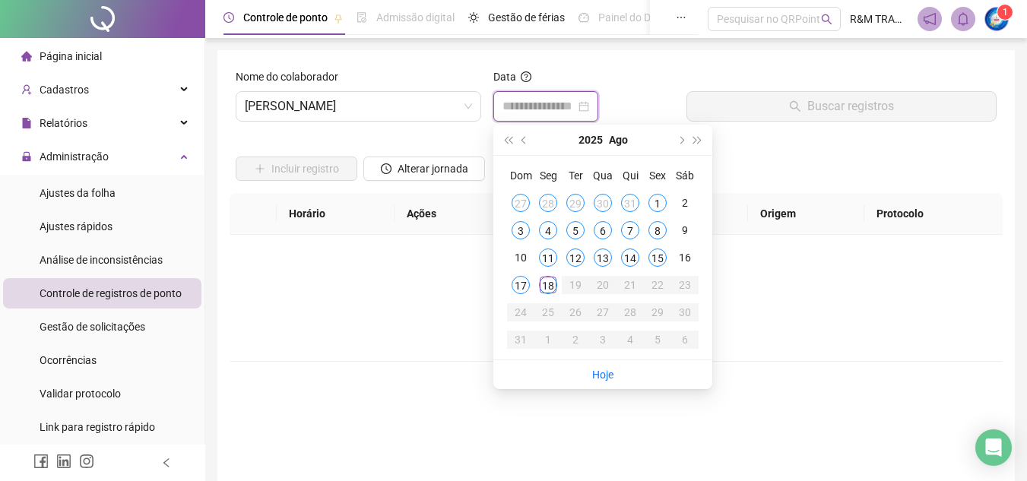
click at [531, 106] on input at bounding box center [539, 106] width 73 height 18
click at [340, 105] on span "[PERSON_NAME]" at bounding box center [358, 106] width 227 height 29
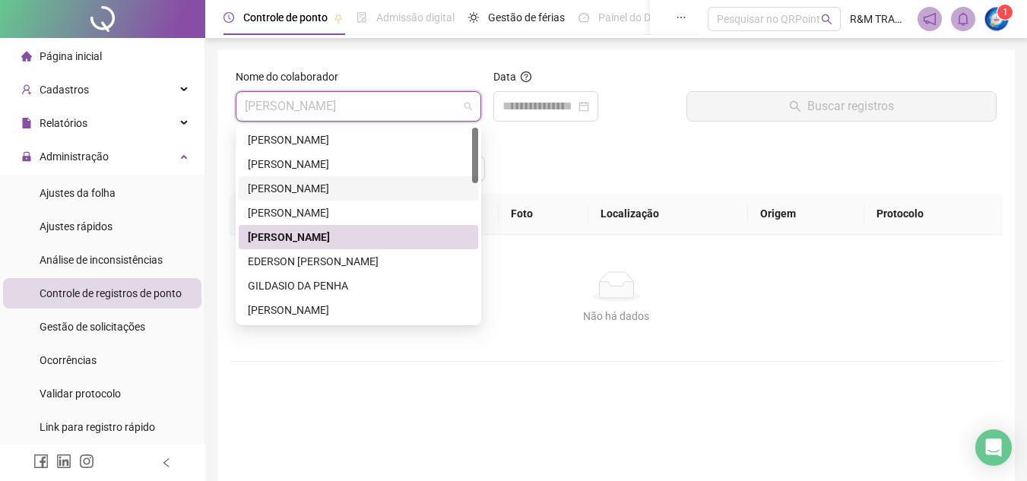
click at [337, 200] on div "[PERSON_NAME]" at bounding box center [358, 188] width 239 height 24
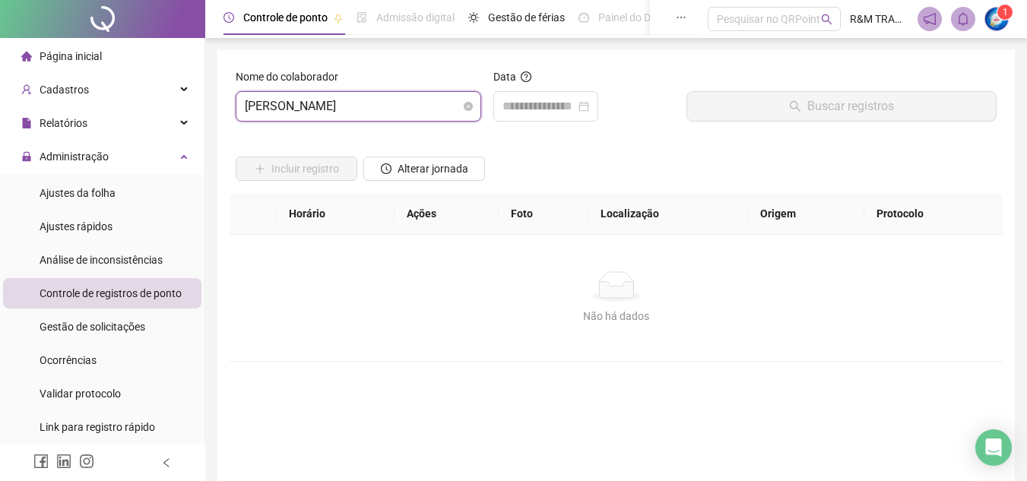
click at [316, 109] on span "[PERSON_NAME]" at bounding box center [358, 106] width 227 height 29
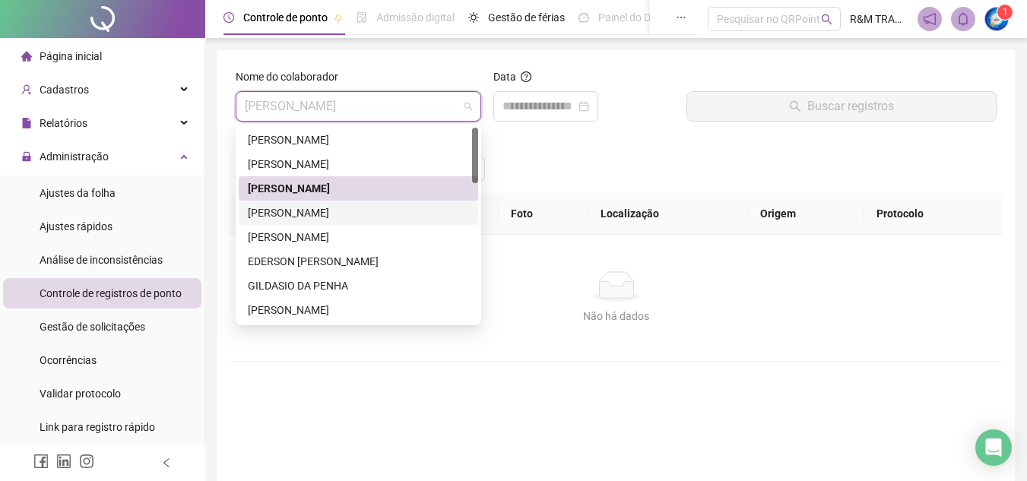
click at [321, 210] on div "[PERSON_NAME]" at bounding box center [358, 213] width 221 height 17
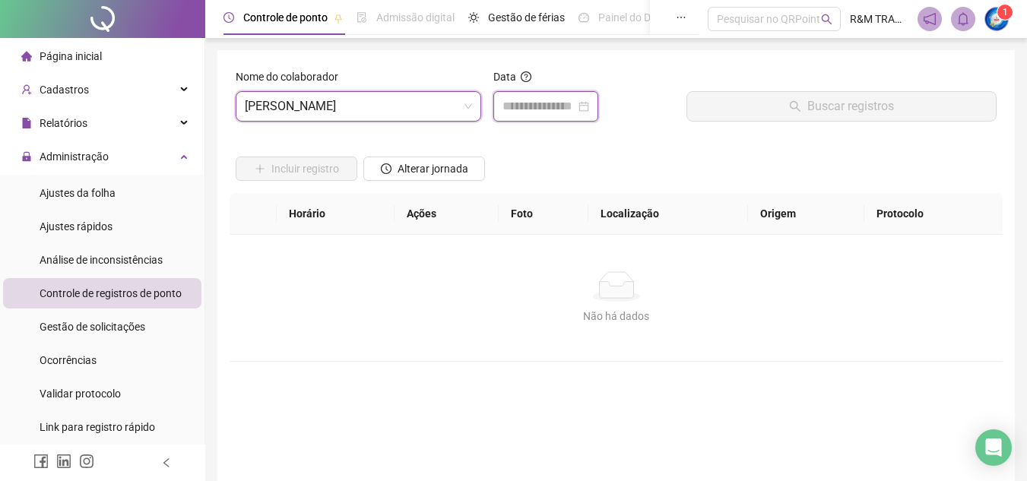
click at [525, 114] on input at bounding box center [539, 106] width 73 height 18
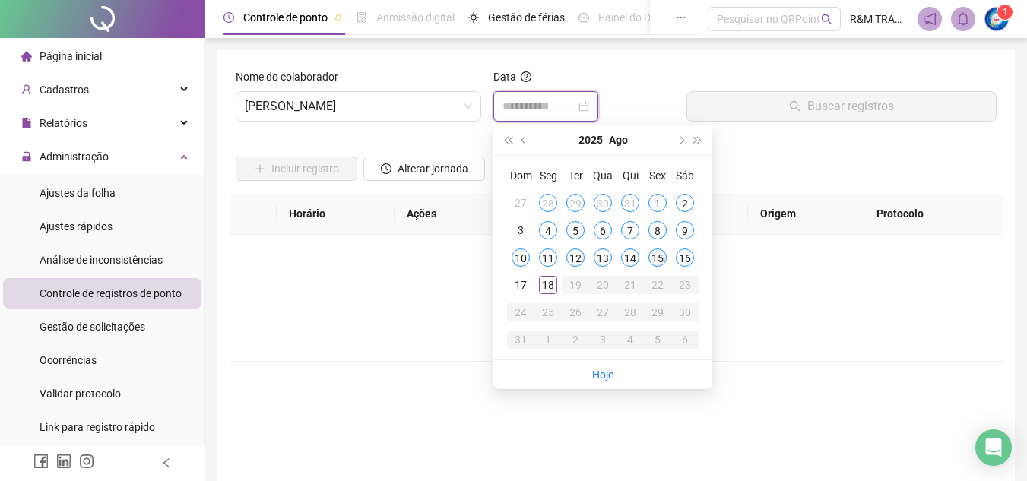
type input "**********"
click at [539, 285] on div "18" at bounding box center [548, 285] width 18 height 18
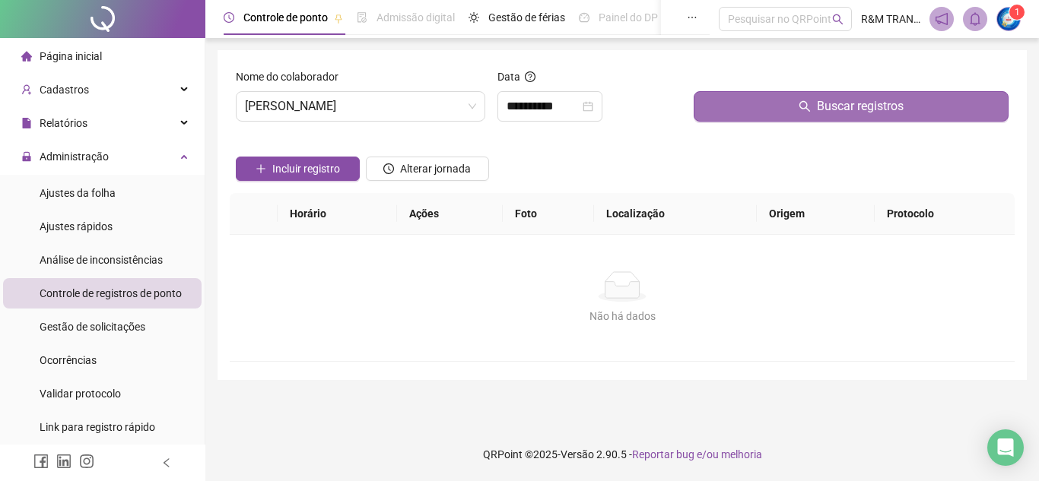
click at [752, 113] on button "Buscar registros" at bounding box center [850, 106] width 315 height 30
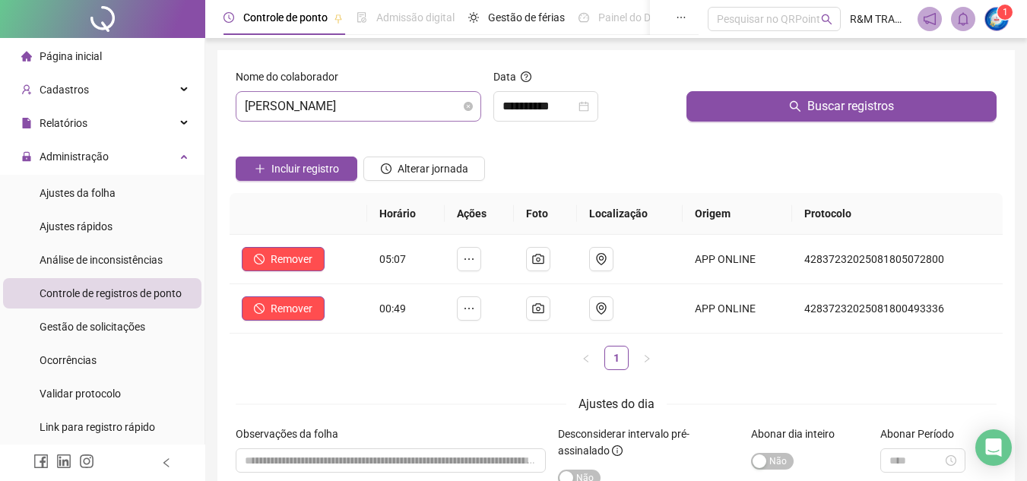
click at [387, 110] on span "[PERSON_NAME]" at bounding box center [358, 106] width 227 height 29
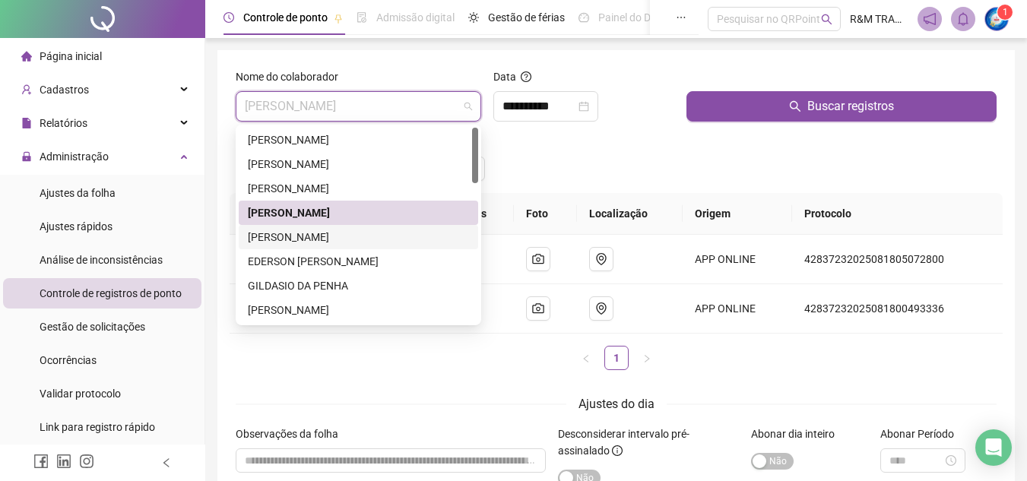
click at [316, 238] on div "[PERSON_NAME]" at bounding box center [358, 237] width 221 height 17
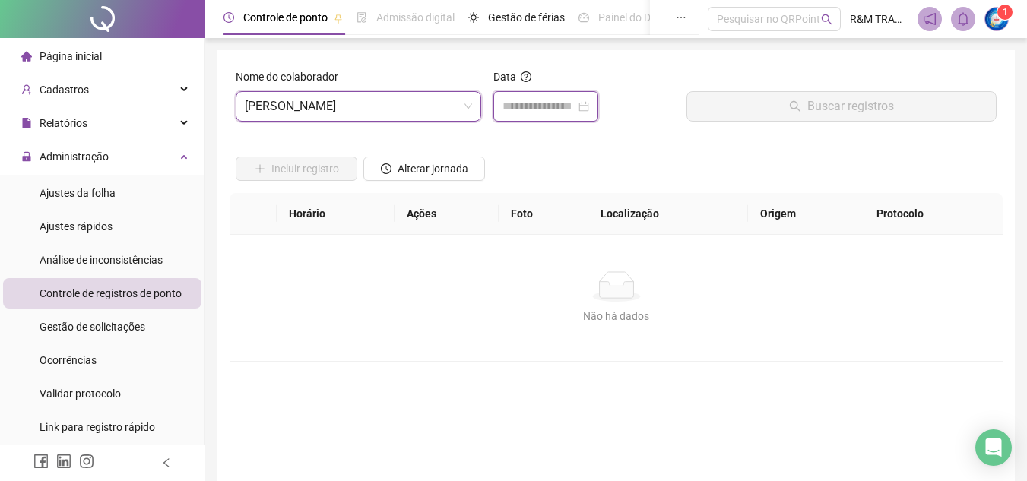
click at [519, 107] on input at bounding box center [539, 106] width 73 height 18
type input "**********"
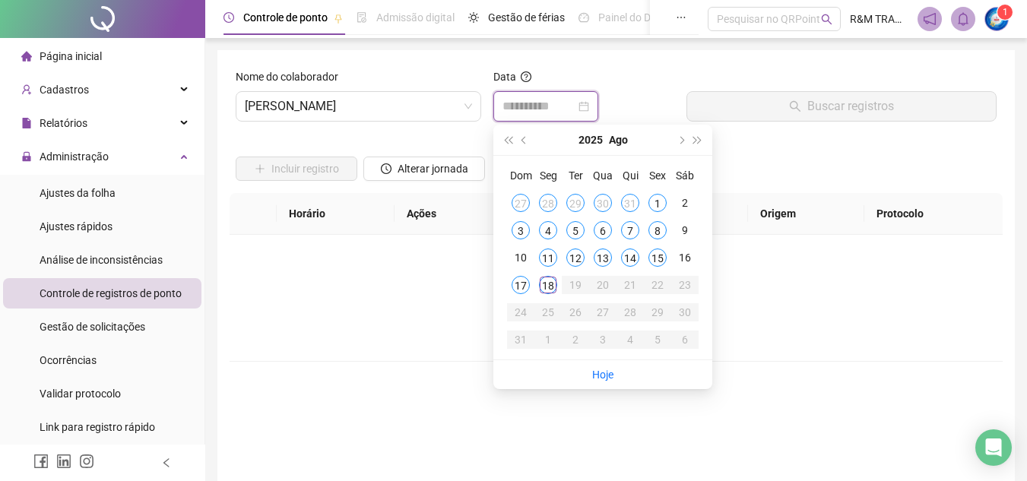
type input "**********"
click at [659, 257] on div "15" at bounding box center [657, 258] width 18 height 18
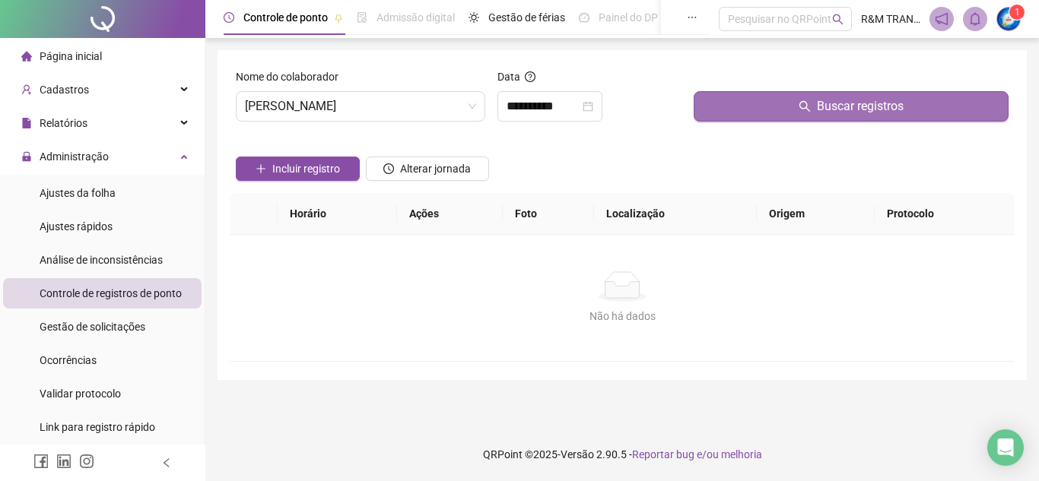
click at [753, 109] on button "Buscar registros" at bounding box center [850, 106] width 315 height 30
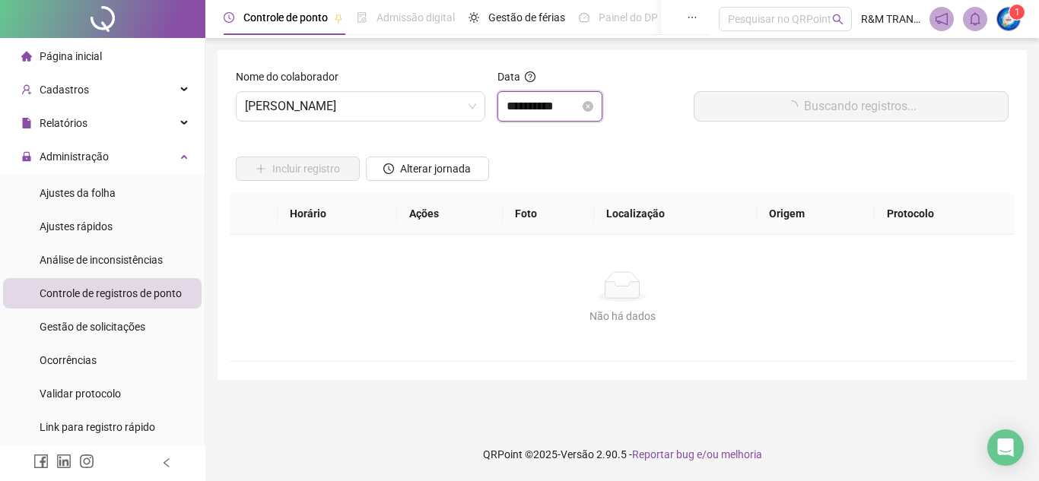
click at [537, 106] on input "**********" at bounding box center [542, 106] width 73 height 18
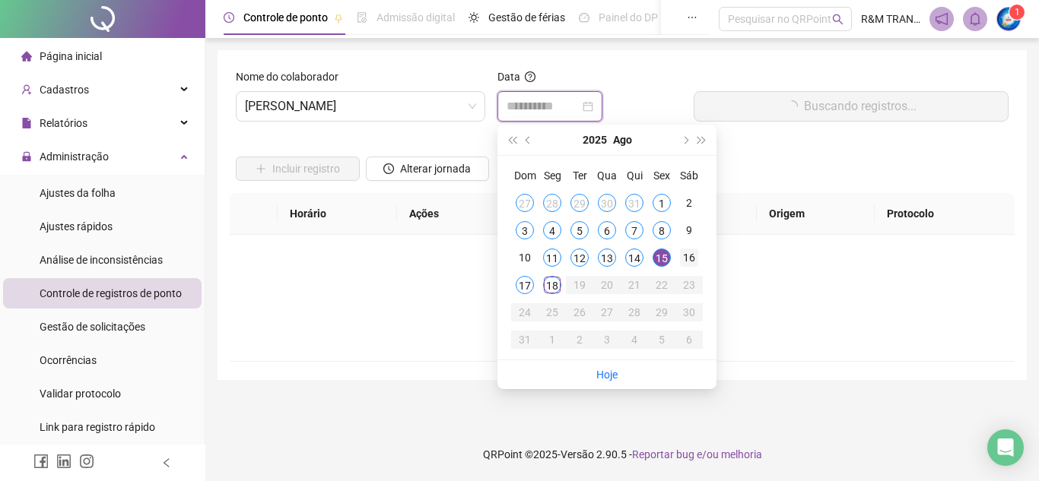
type input "**********"
click at [687, 255] on div "16" at bounding box center [689, 258] width 18 height 18
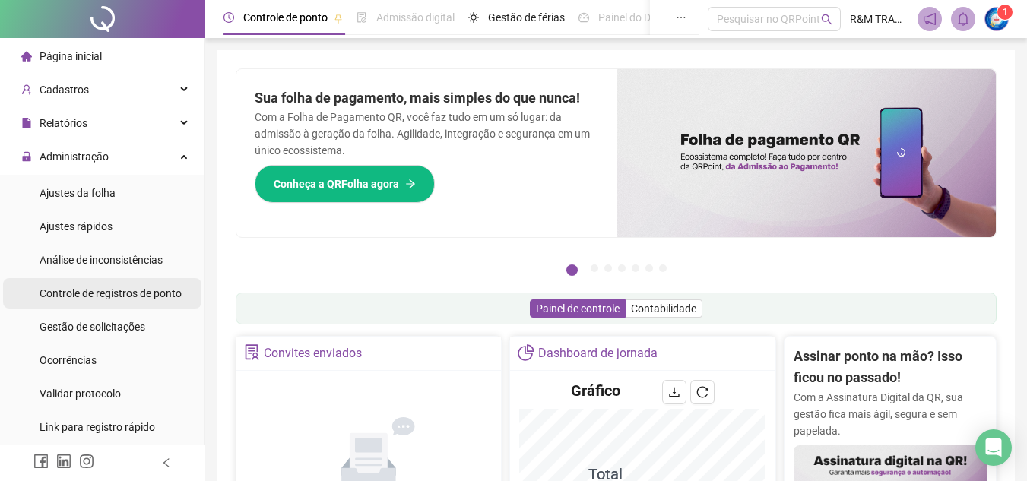
click at [91, 299] on span "Controle de registros de ponto" at bounding box center [111, 293] width 142 height 12
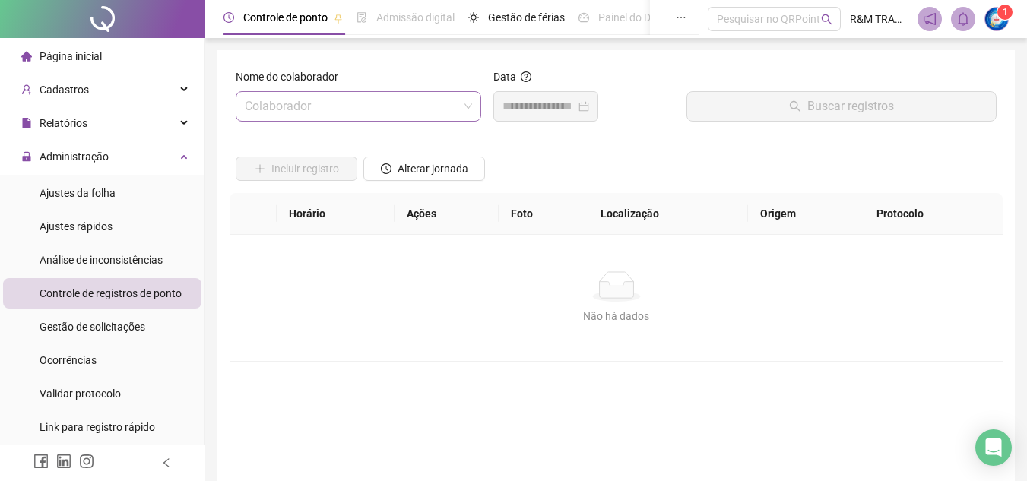
click at [303, 108] on input "search" at bounding box center [352, 106] width 214 height 29
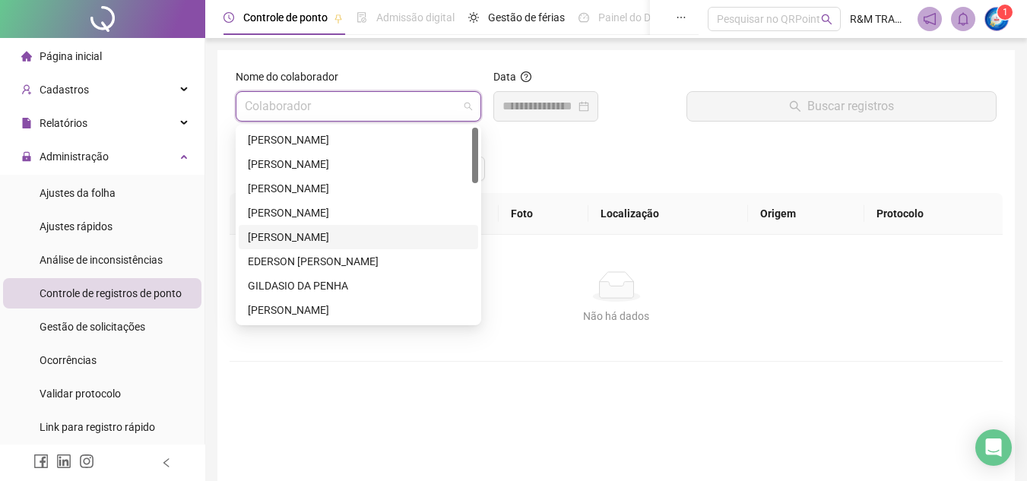
click at [295, 233] on div "[PERSON_NAME]" at bounding box center [358, 237] width 221 height 17
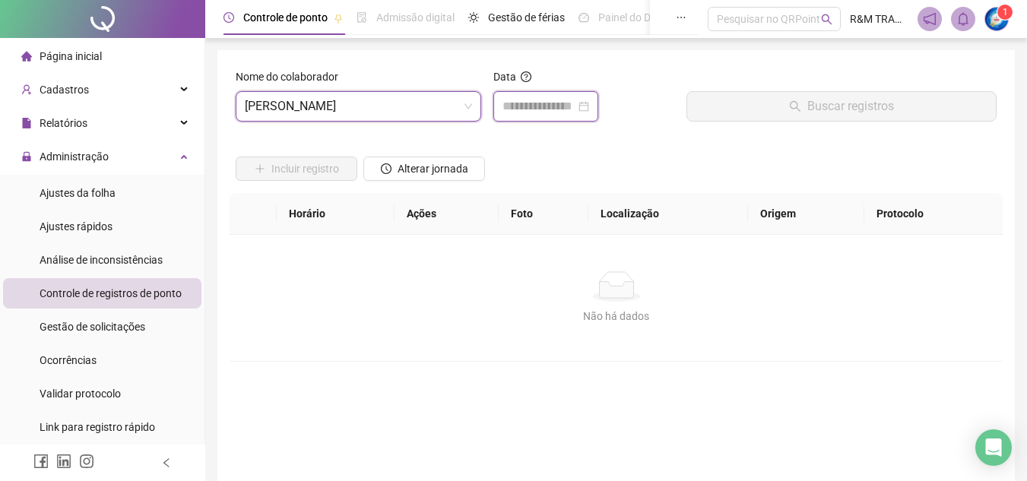
click at [533, 102] on input at bounding box center [539, 106] width 73 height 18
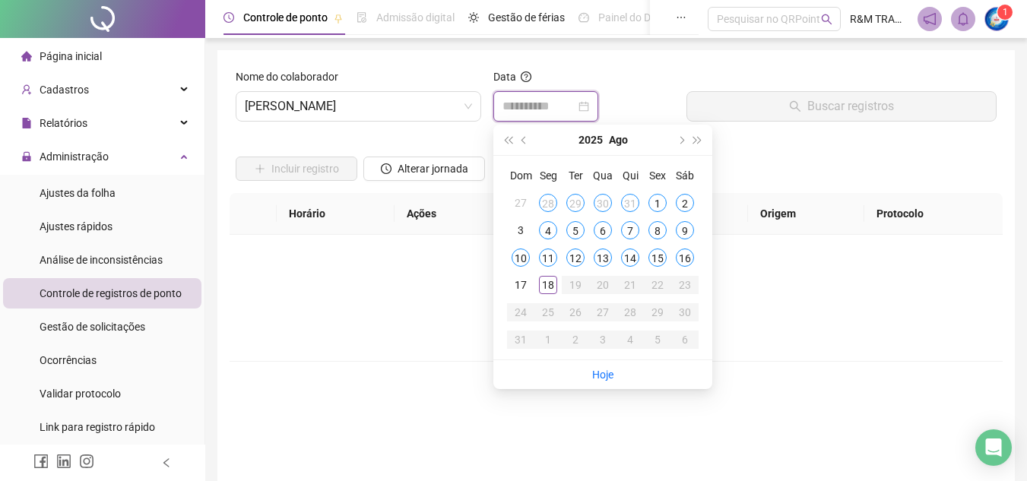
type input "**********"
click at [654, 254] on div "15" at bounding box center [657, 258] width 18 height 18
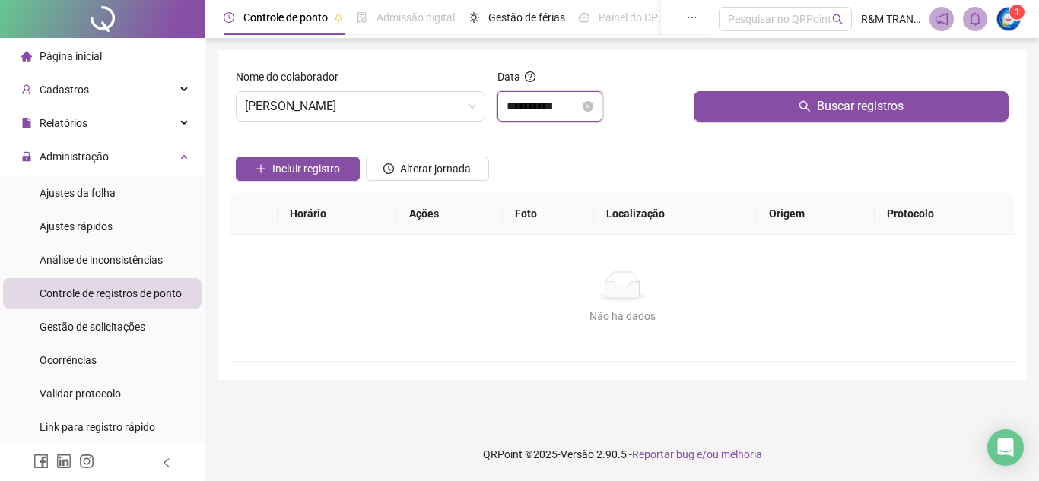
click at [558, 108] on input "**********" at bounding box center [542, 106] width 73 height 18
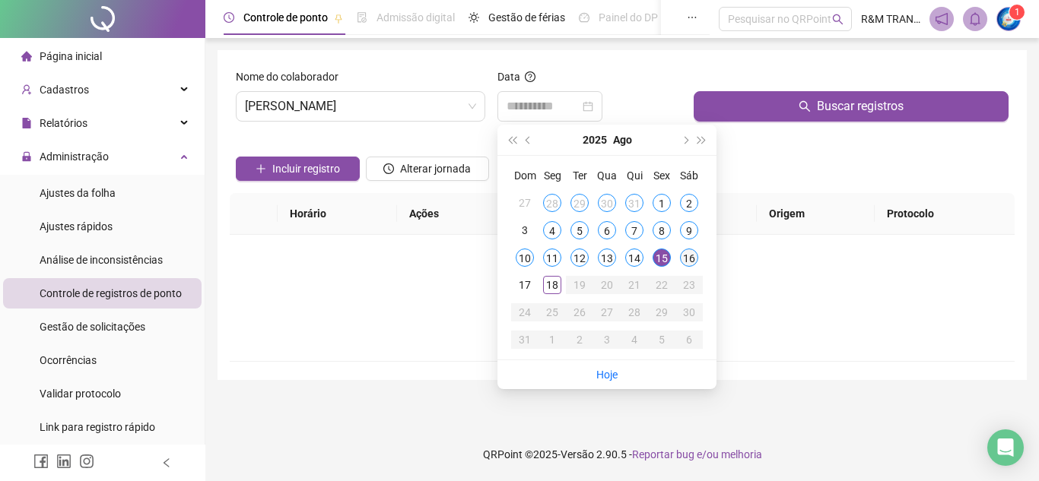
click at [687, 258] on div "16" at bounding box center [689, 258] width 18 height 18
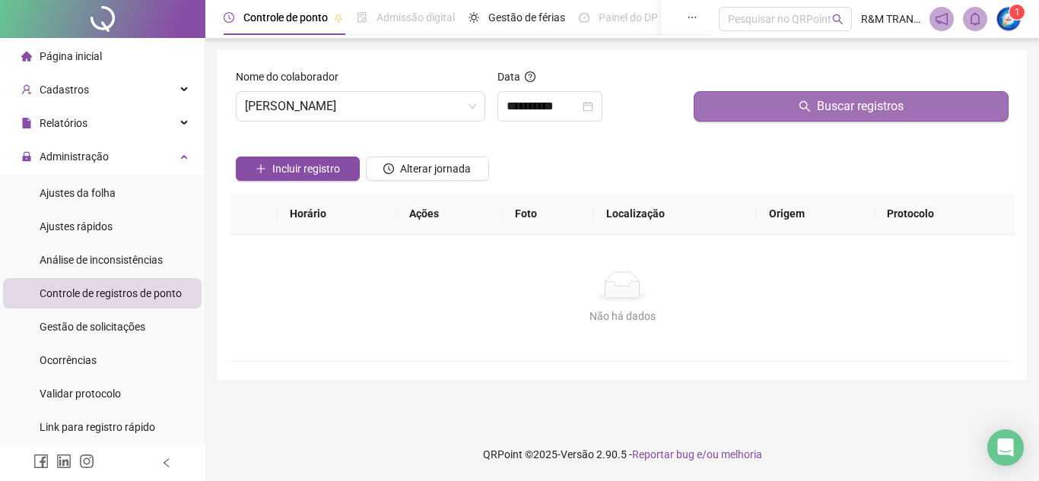
click at [735, 102] on button "Buscar registros" at bounding box center [850, 106] width 315 height 30
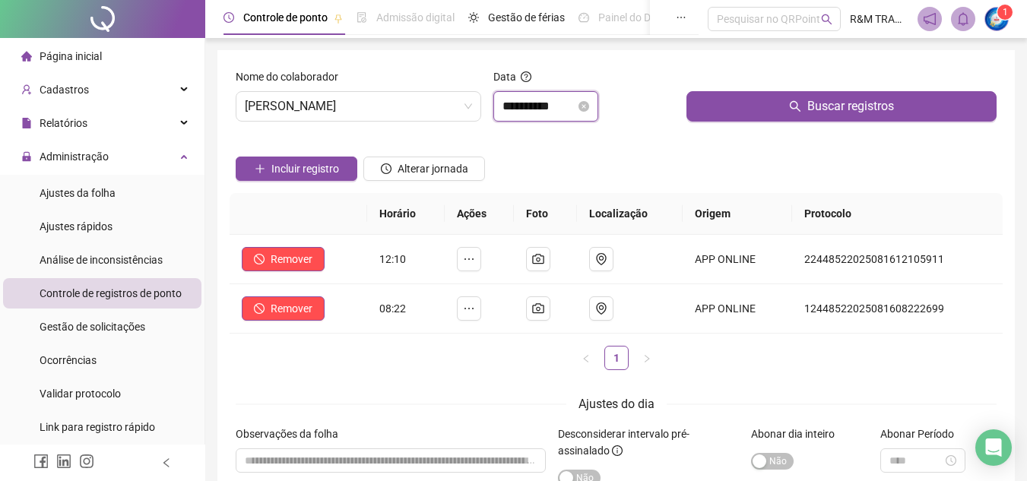
click at [528, 106] on input "**********" at bounding box center [539, 106] width 73 height 18
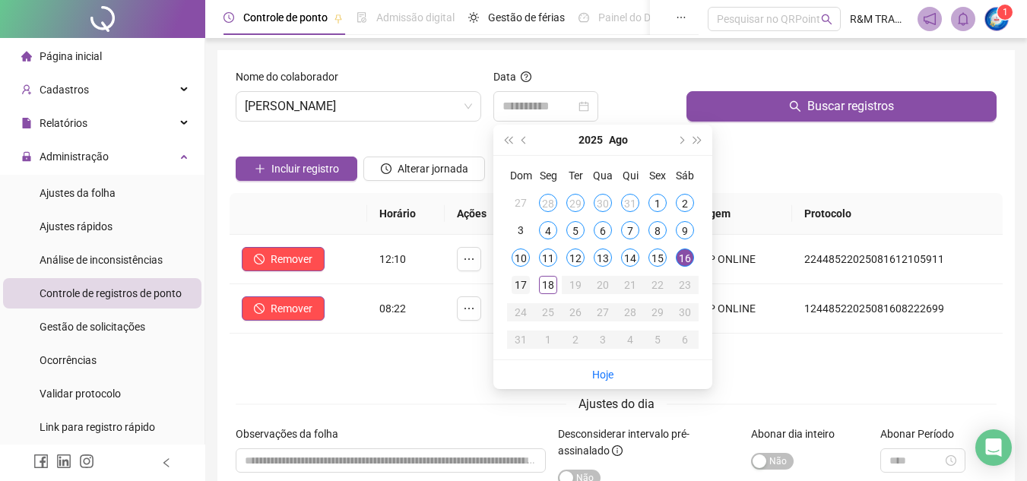
click at [524, 284] on div "17" at bounding box center [521, 285] width 18 height 18
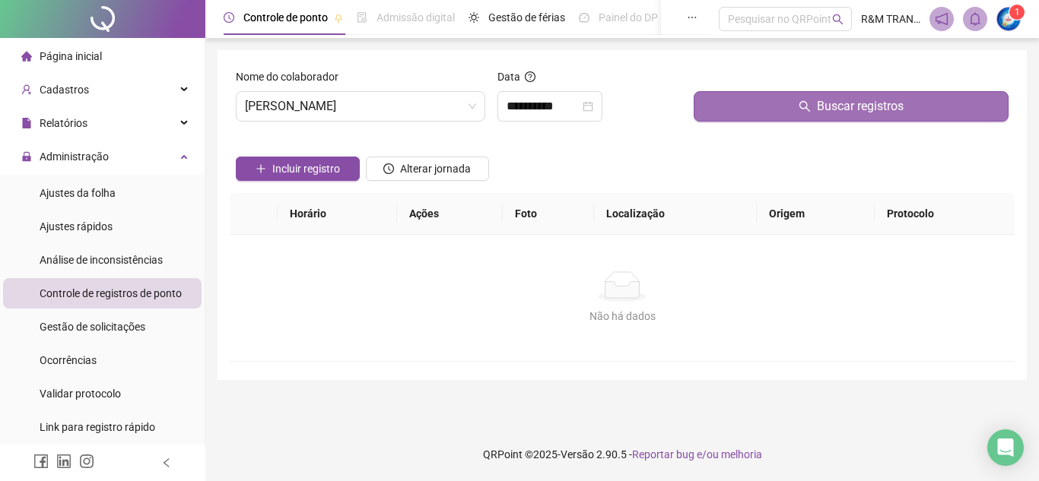
click at [785, 105] on button "Buscar registros" at bounding box center [850, 106] width 315 height 30
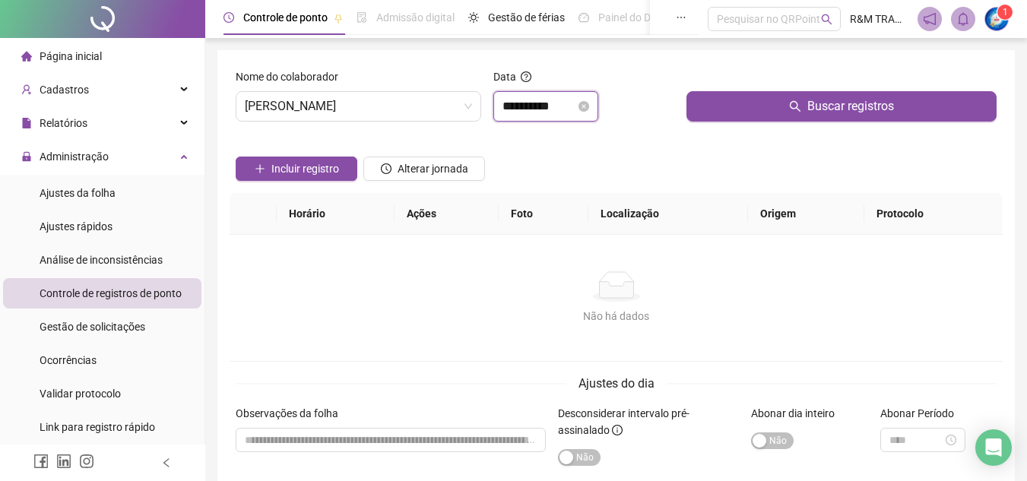
click at [525, 111] on input "**********" at bounding box center [539, 106] width 73 height 18
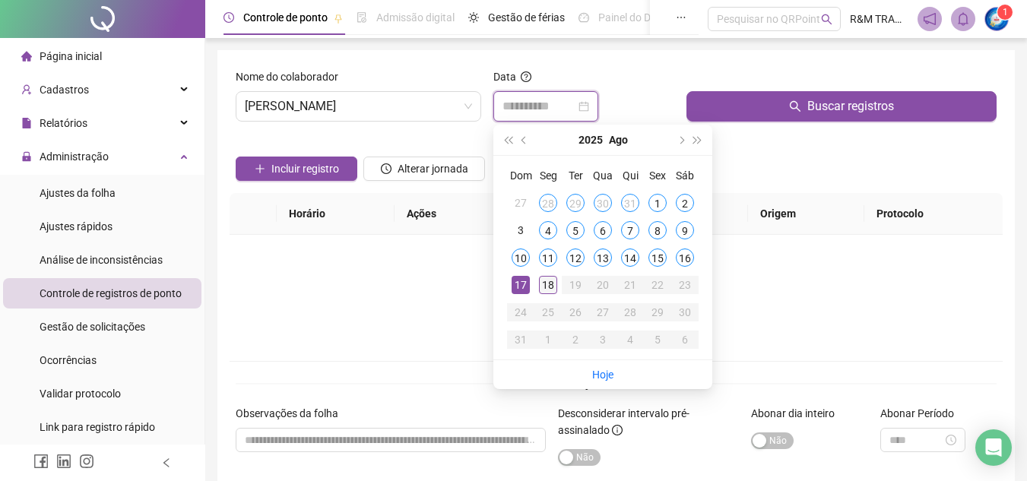
type input "**********"
click at [547, 286] on div "18" at bounding box center [548, 285] width 18 height 18
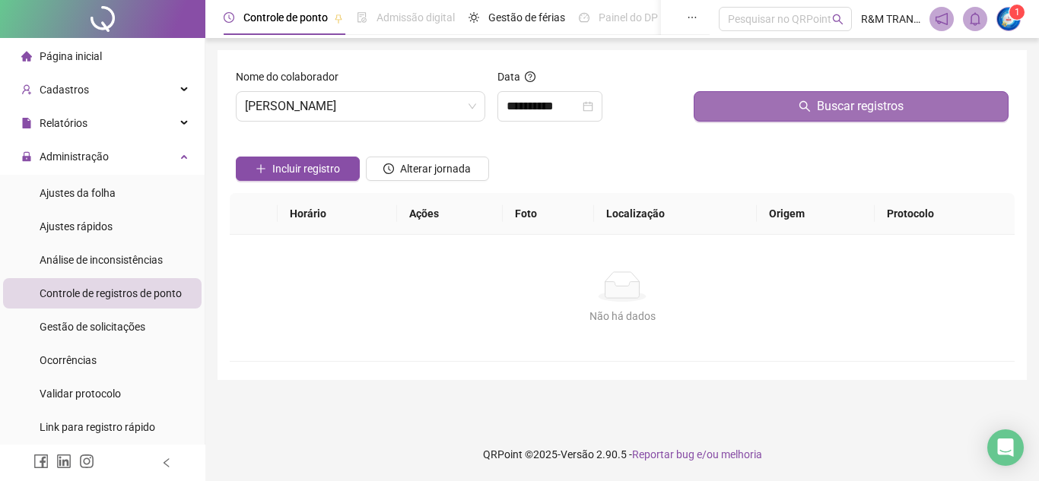
click at [749, 112] on button "Buscar registros" at bounding box center [850, 106] width 315 height 30
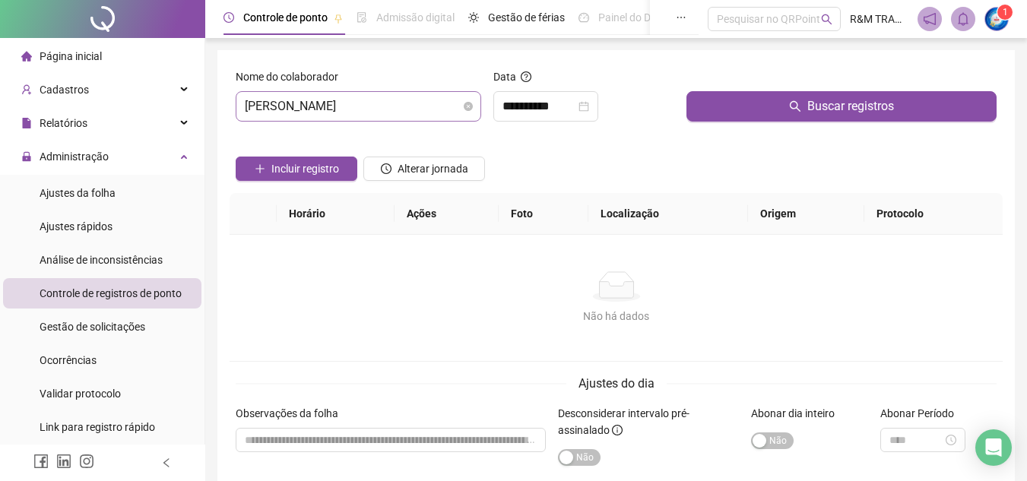
click at [348, 112] on span "[PERSON_NAME]" at bounding box center [358, 106] width 227 height 29
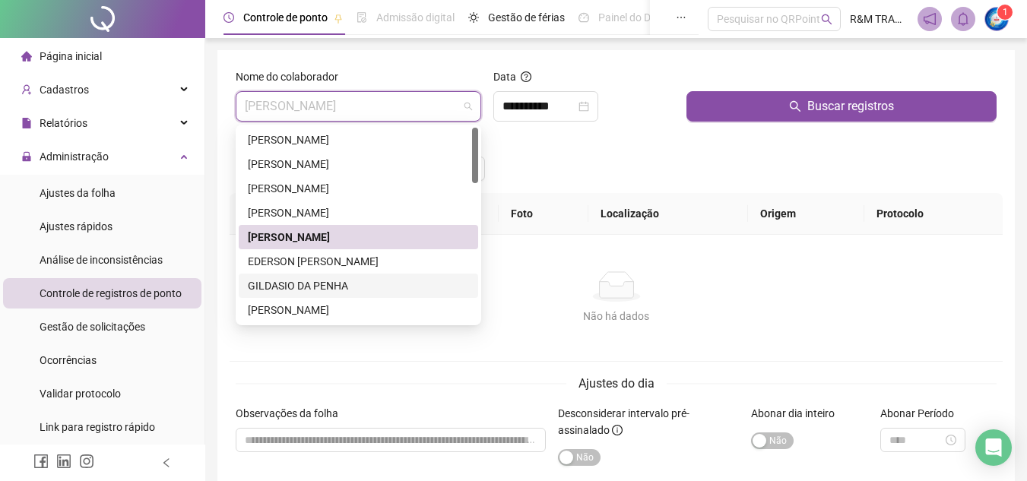
click at [312, 285] on div "GILDASIO DA PENHA" at bounding box center [358, 285] width 221 height 17
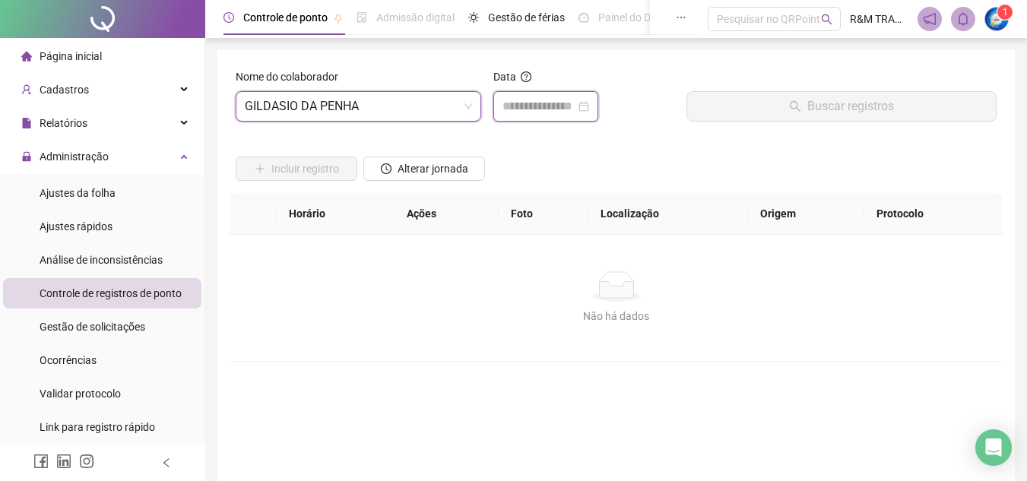
click at [534, 102] on input at bounding box center [539, 106] width 73 height 18
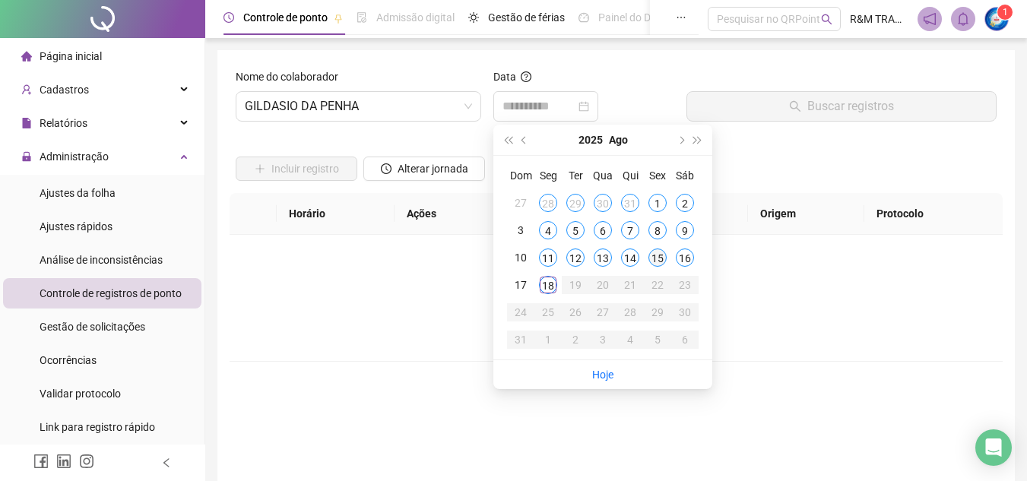
click at [660, 258] on div "15" at bounding box center [657, 258] width 18 height 18
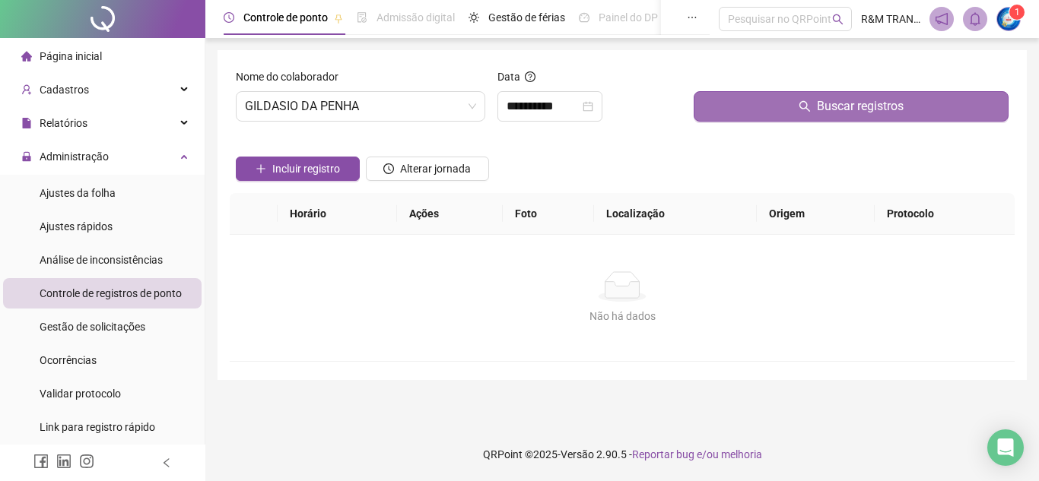
click at [780, 110] on button "Buscar registros" at bounding box center [850, 106] width 315 height 30
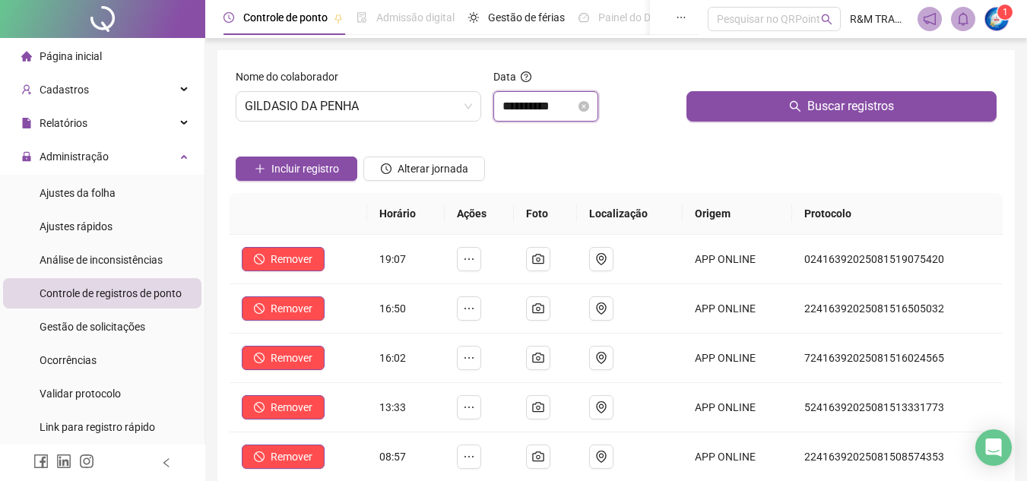
click at [511, 106] on input "**********" at bounding box center [539, 106] width 73 height 18
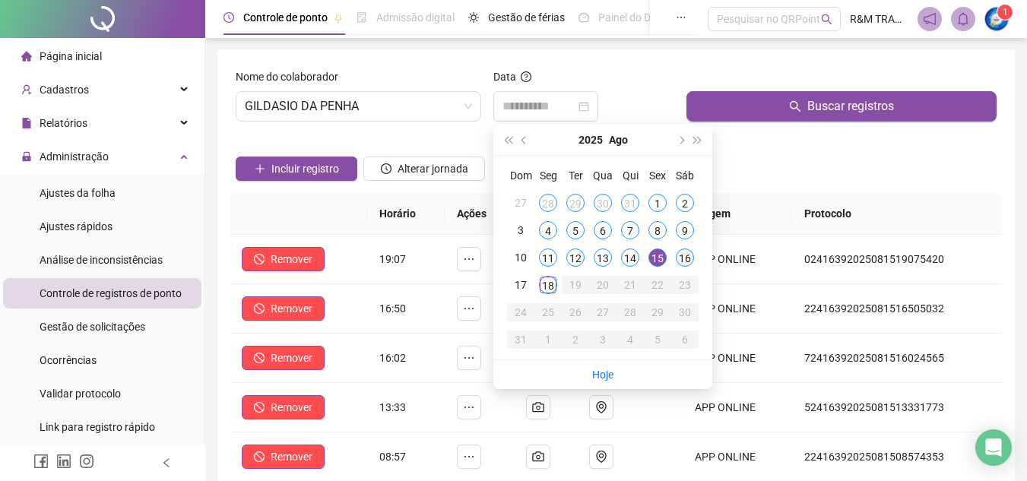
click at [683, 257] on div "16" at bounding box center [685, 258] width 18 height 18
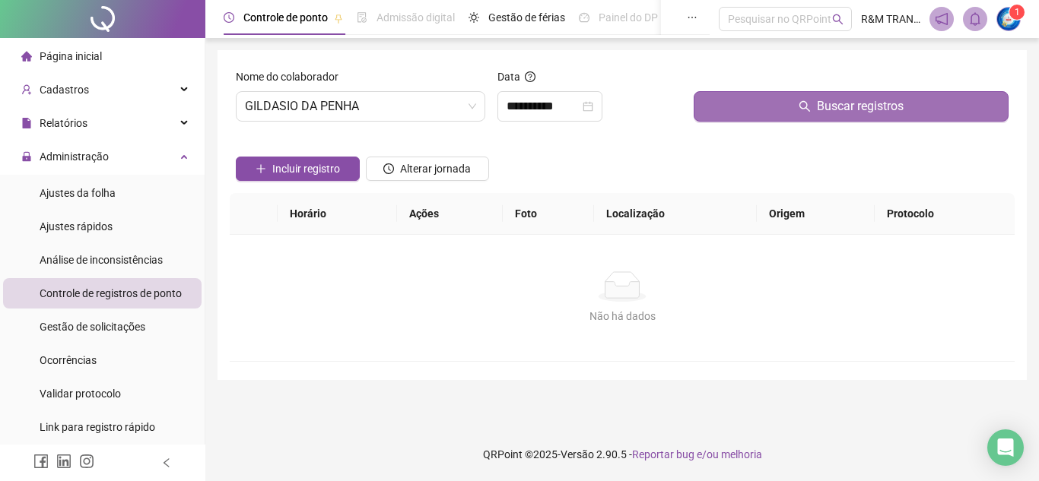
click at [754, 114] on button "Buscar registros" at bounding box center [850, 106] width 315 height 30
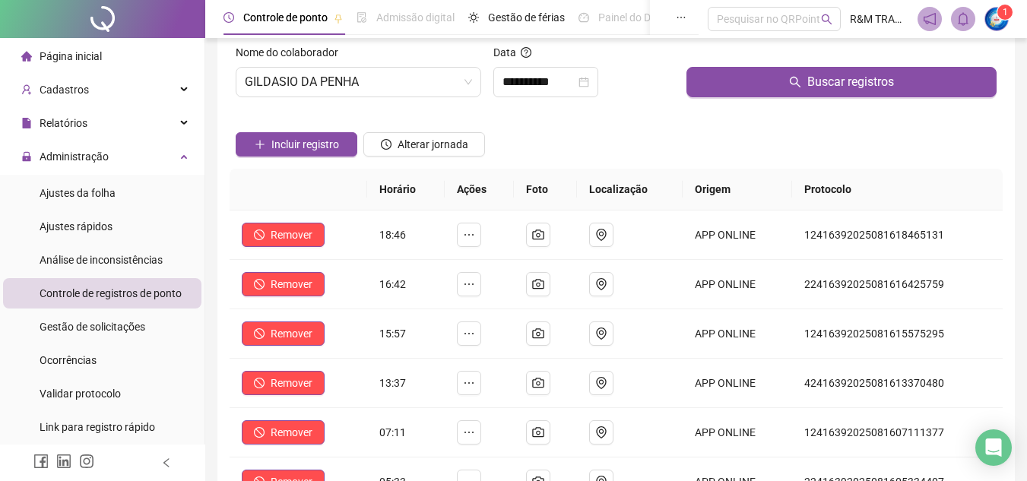
scroll to position [19, 0]
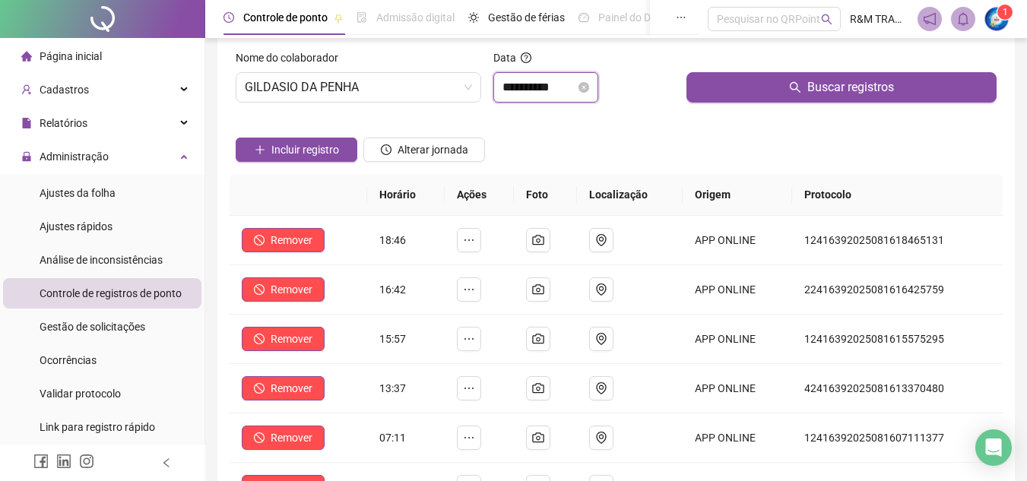
click at [532, 94] on input "**********" at bounding box center [539, 87] width 73 height 18
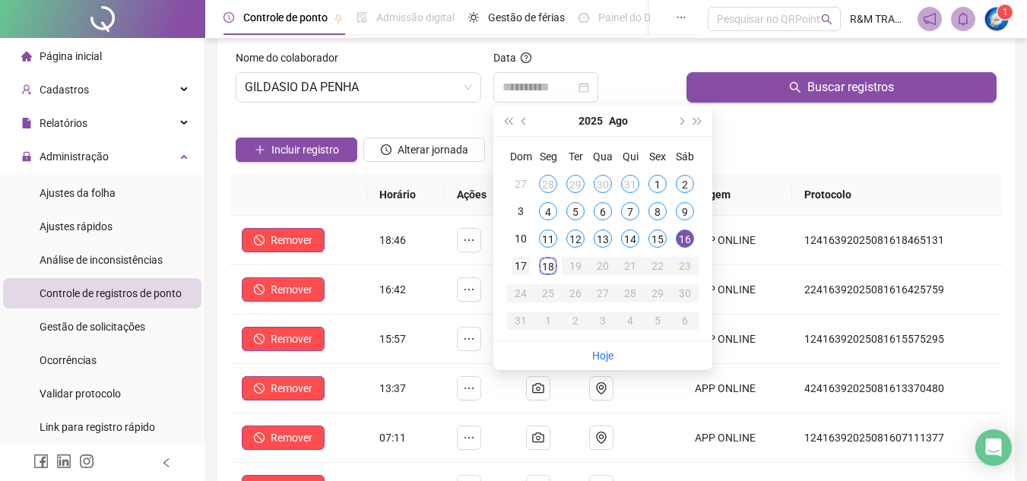
click at [515, 268] on div "17" at bounding box center [521, 266] width 18 height 18
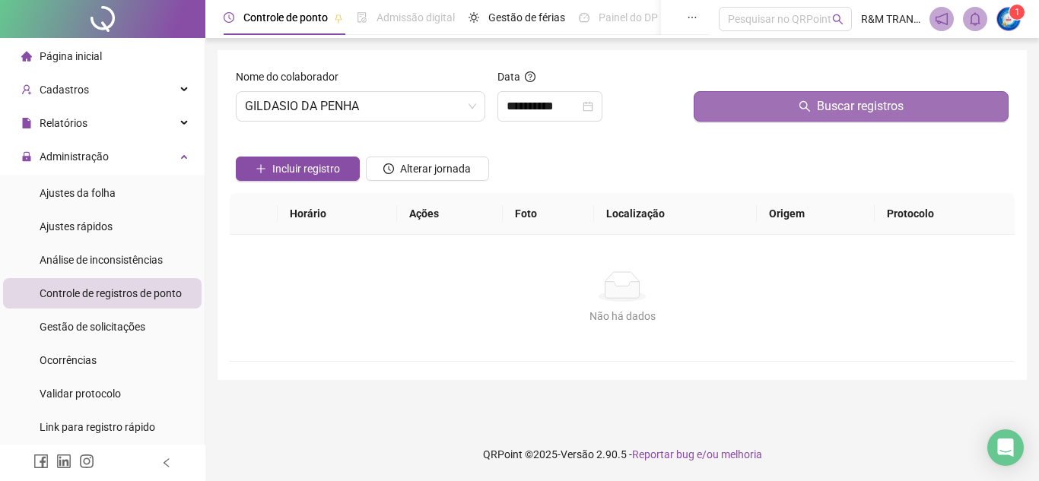
click at [773, 105] on button "Buscar registros" at bounding box center [850, 106] width 315 height 30
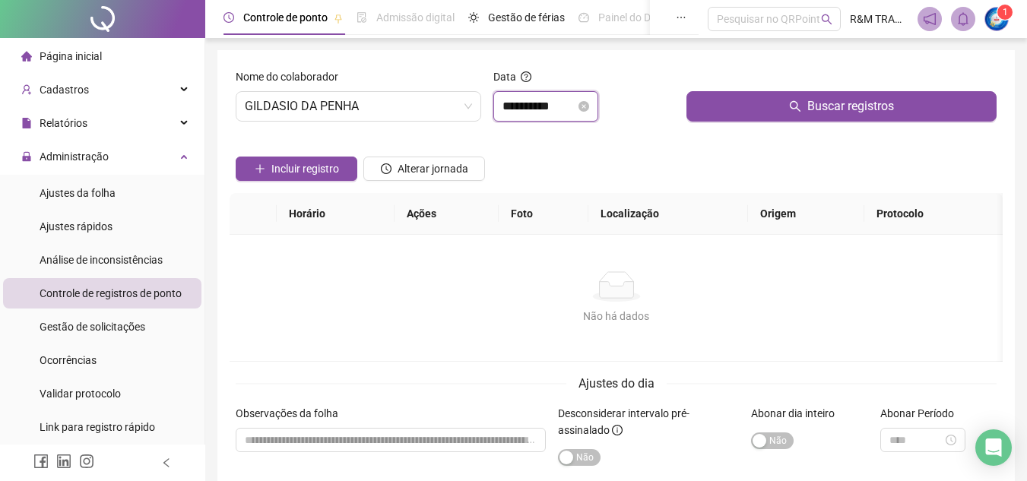
click at [522, 114] on input "**********" at bounding box center [539, 106] width 73 height 18
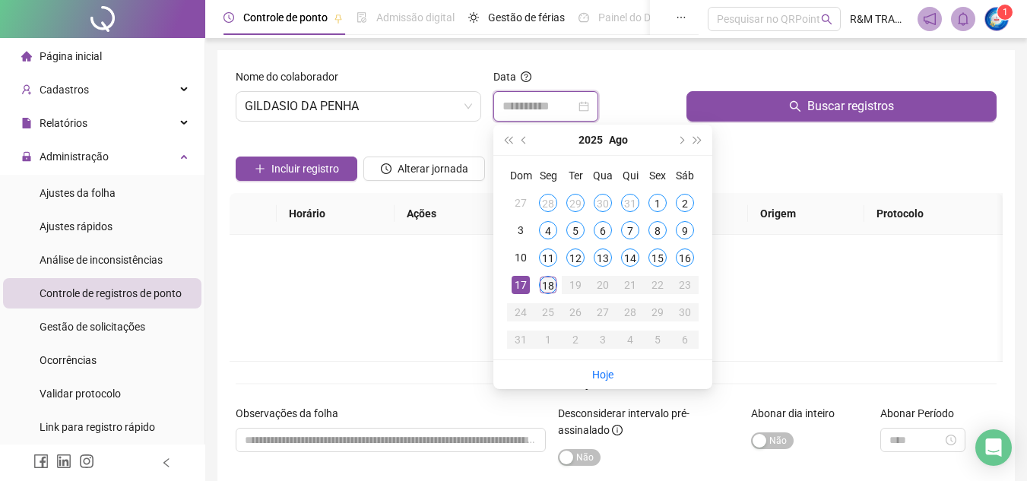
type input "**********"
click at [544, 286] on div "18" at bounding box center [548, 285] width 18 height 18
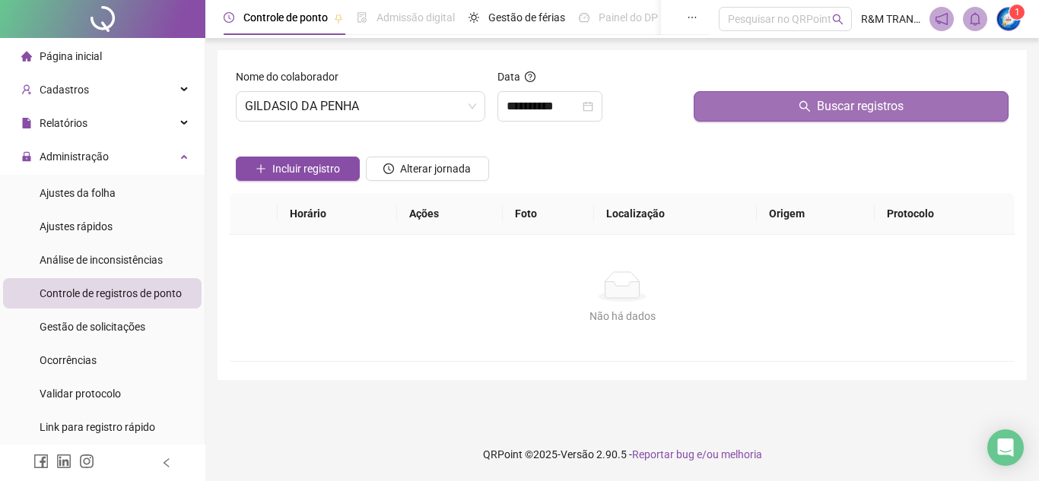
click at [805, 106] on icon "search" at bounding box center [804, 106] width 12 height 12
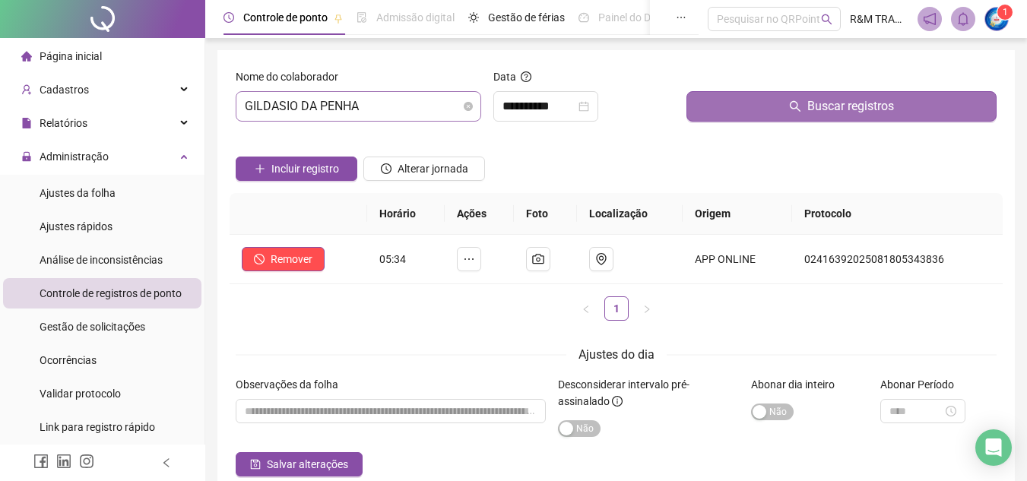
click at [378, 108] on span "GILDASIO DA PENHA" at bounding box center [358, 106] width 227 height 29
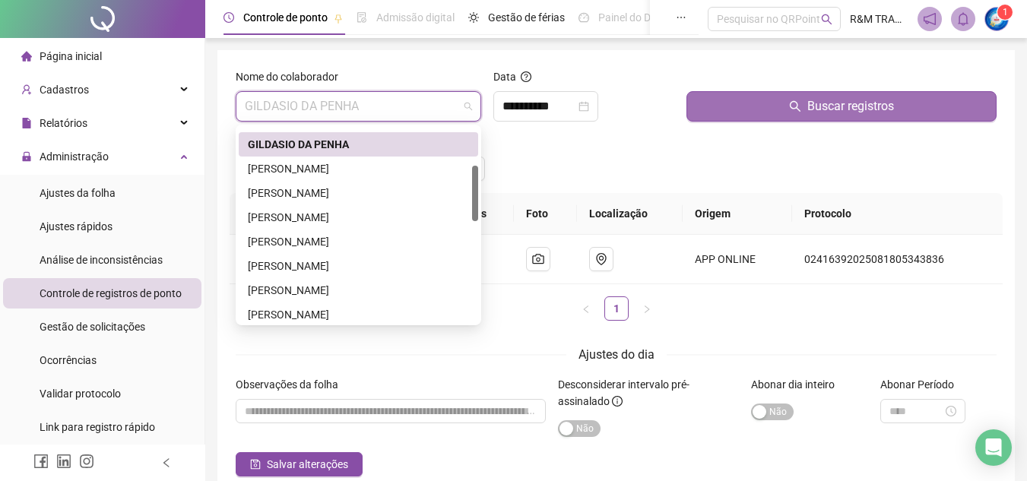
drag, startPoint x: 473, startPoint y: 141, endPoint x: 476, endPoint y: 182, distance: 41.2
click at [476, 182] on div at bounding box center [475, 193] width 6 height 55
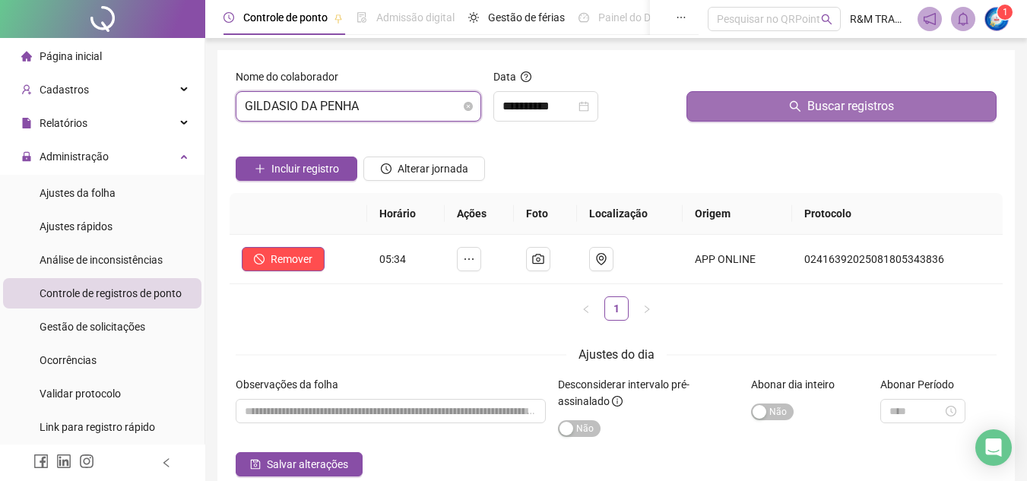
click at [358, 102] on span "GILDASIO DA PENHA" at bounding box center [358, 106] width 227 height 29
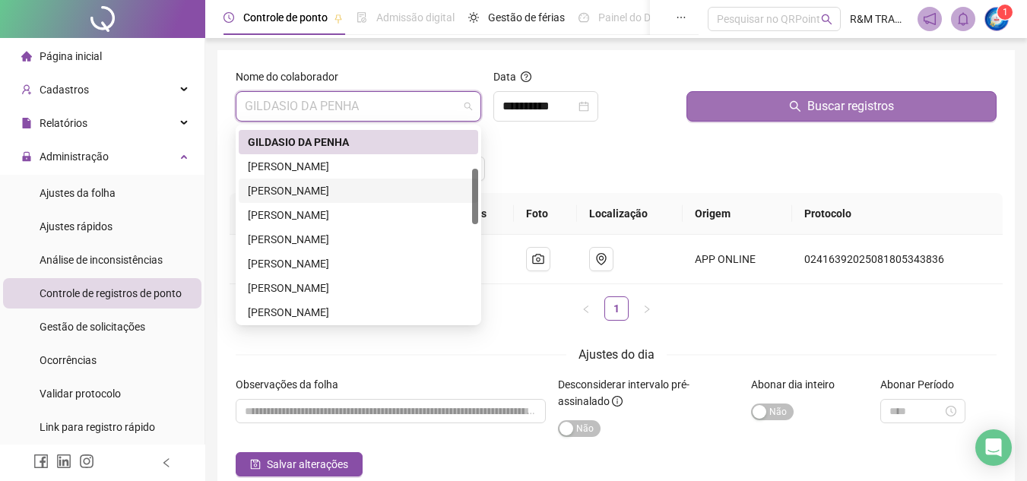
click at [322, 194] on div "[PERSON_NAME]" at bounding box center [358, 190] width 221 height 17
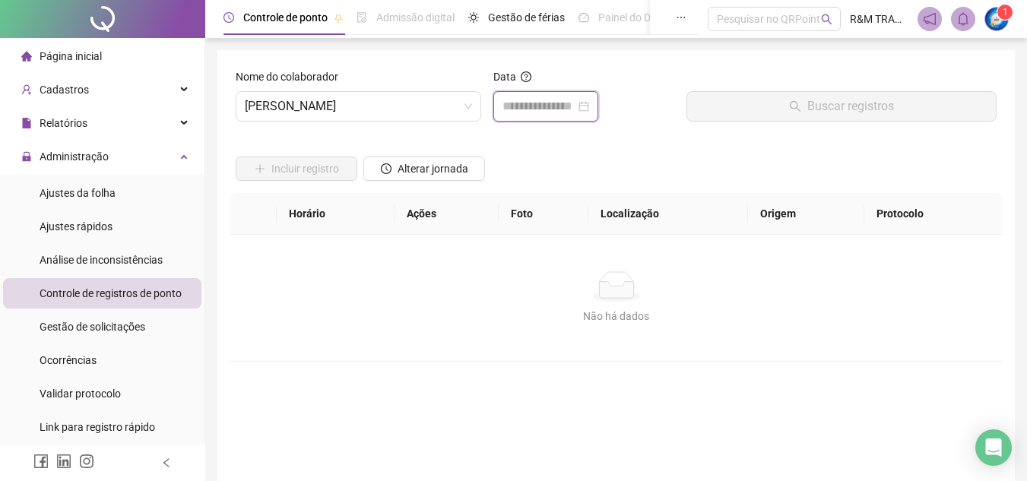
click at [527, 105] on input at bounding box center [539, 106] width 73 height 18
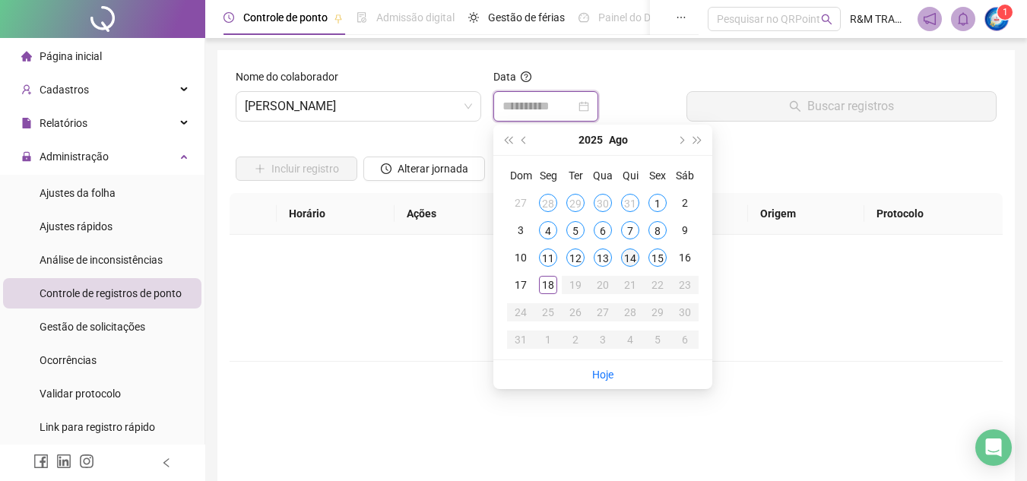
type input "**********"
click at [653, 262] on div "15" at bounding box center [657, 258] width 18 height 18
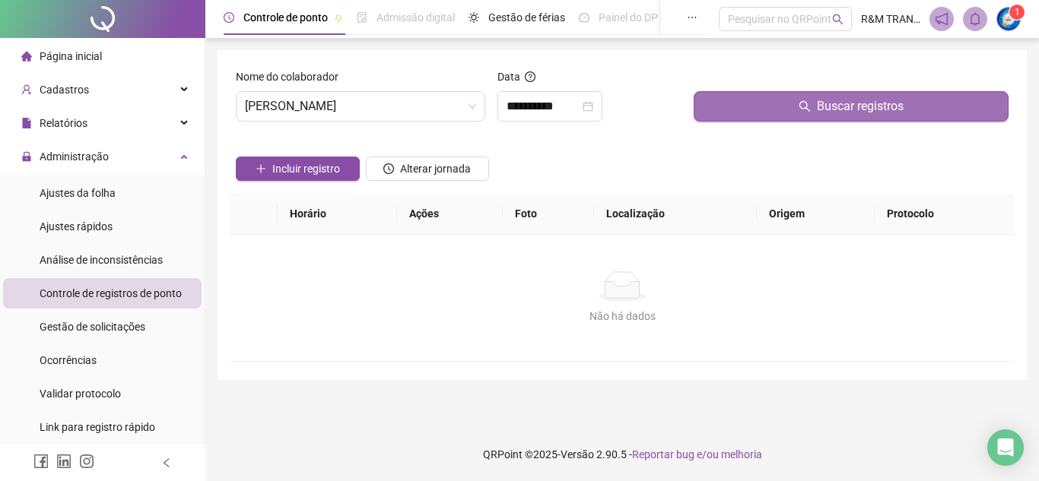
click at [772, 104] on button "Buscar registros" at bounding box center [850, 106] width 315 height 30
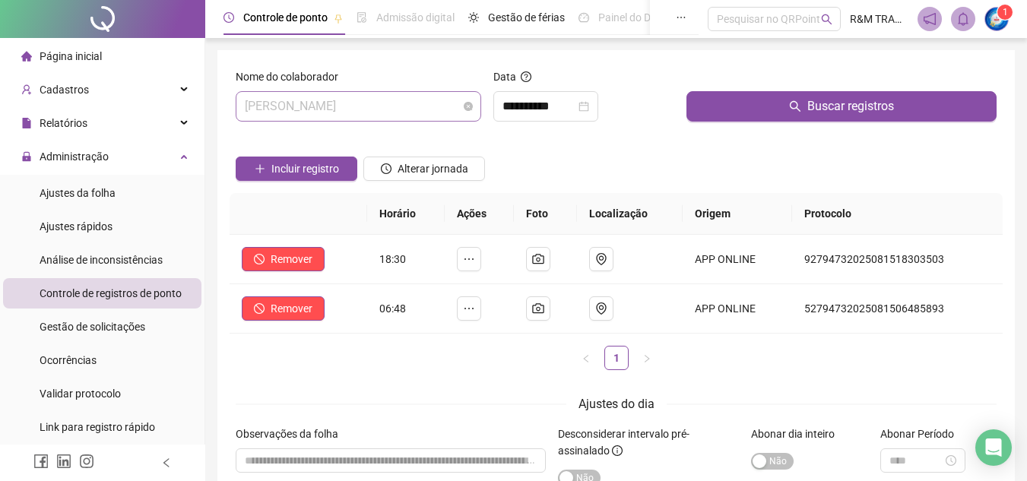
click at [336, 111] on span "[PERSON_NAME]" at bounding box center [358, 106] width 227 height 29
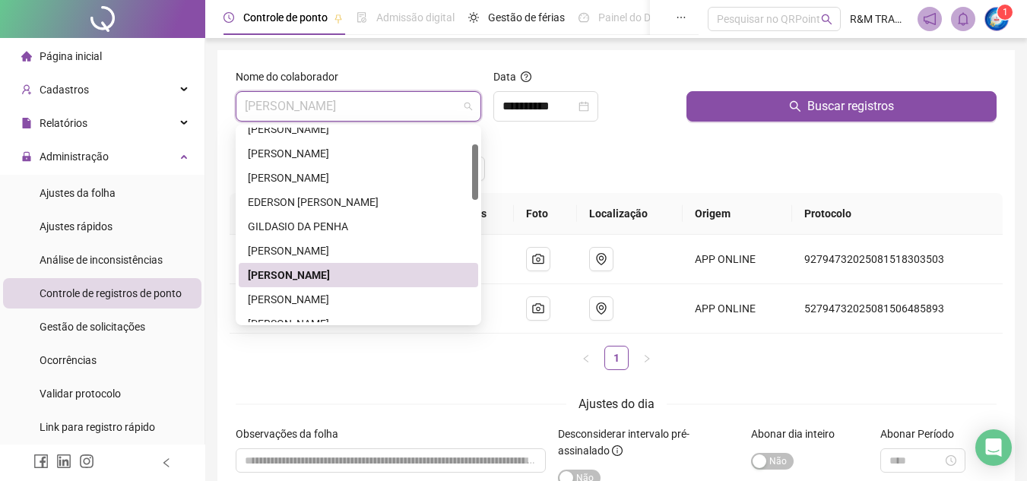
scroll to position [51, 0]
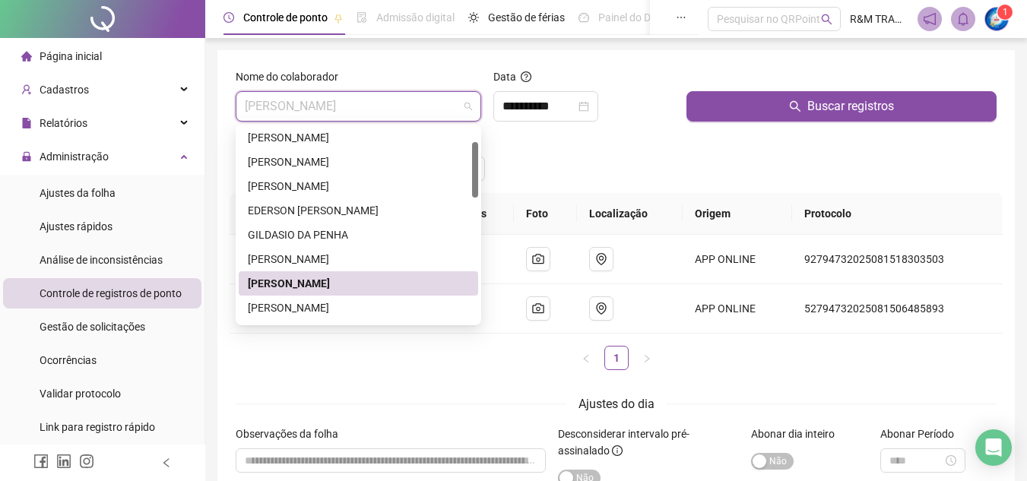
drag, startPoint x: 474, startPoint y: 203, endPoint x: 474, endPoint y: 176, distance: 26.6
click at [474, 176] on div at bounding box center [475, 169] width 6 height 55
click at [352, 182] on div "[PERSON_NAME]" at bounding box center [358, 186] width 221 height 17
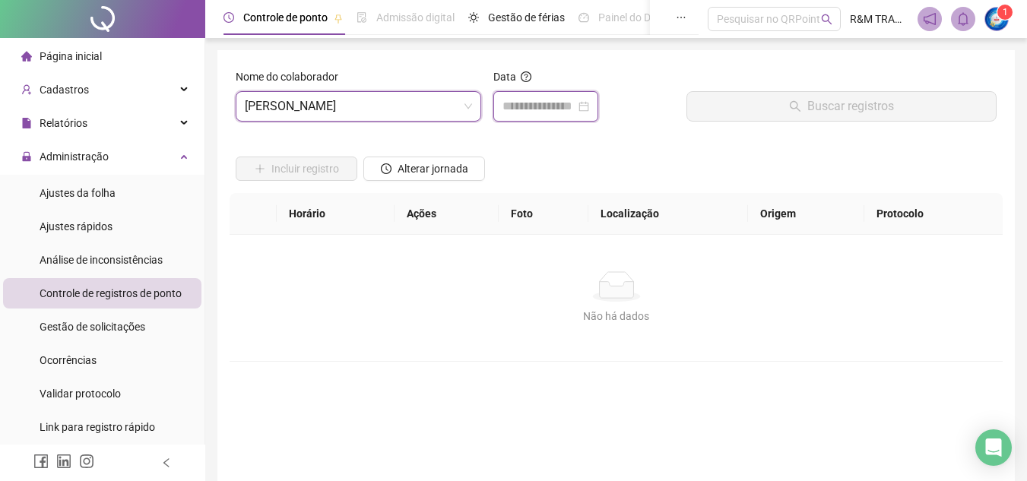
click at [537, 106] on input at bounding box center [539, 106] width 73 height 18
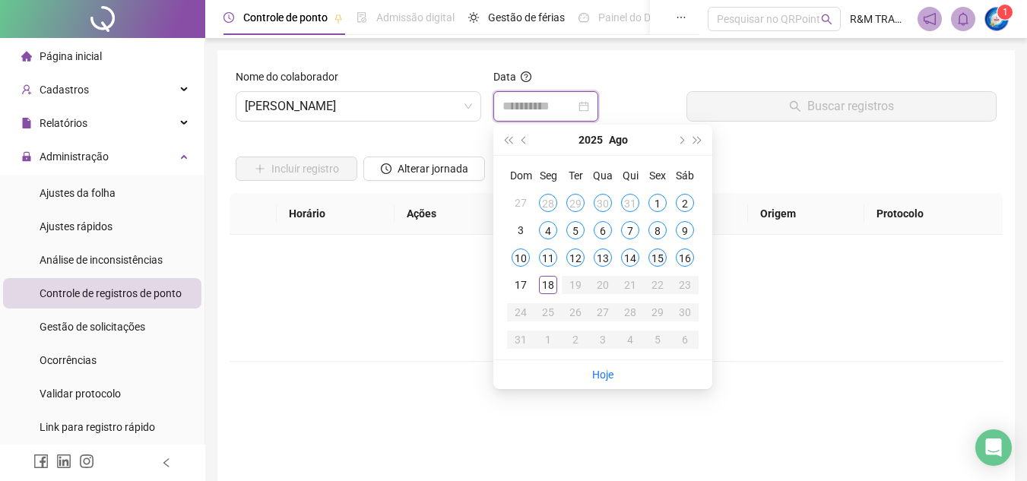
type input "**********"
click at [655, 254] on div "15" at bounding box center [657, 258] width 18 height 18
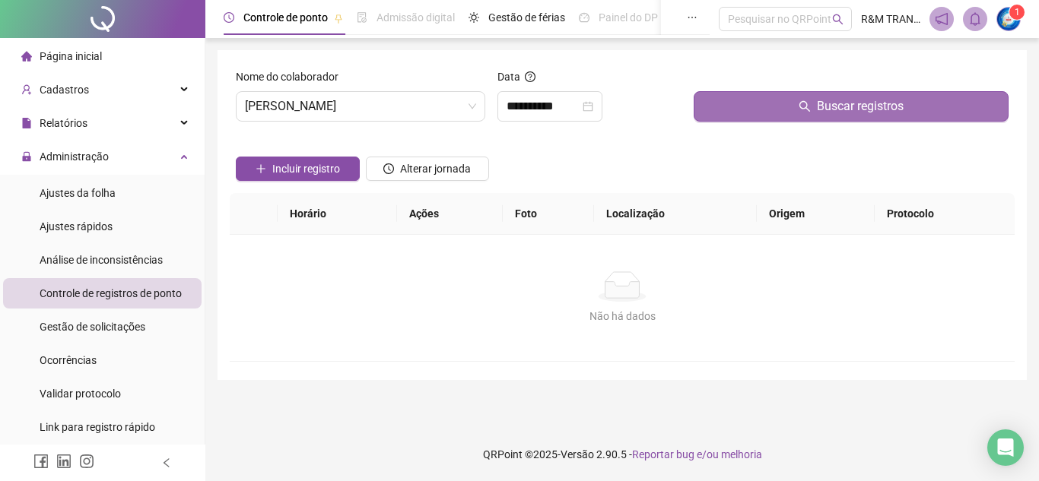
click at [768, 121] on button "Buscar registros" at bounding box center [850, 106] width 315 height 30
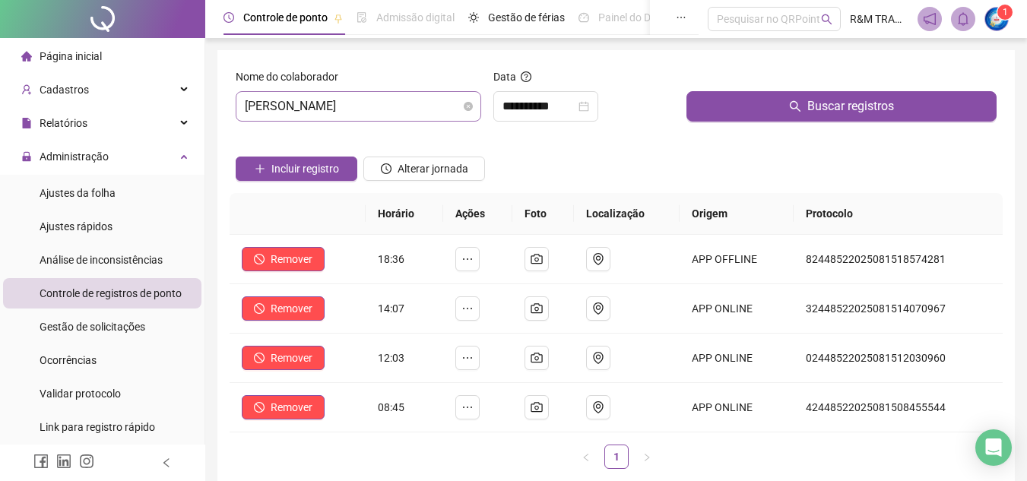
click at [346, 113] on span "[PERSON_NAME]" at bounding box center [358, 106] width 227 height 29
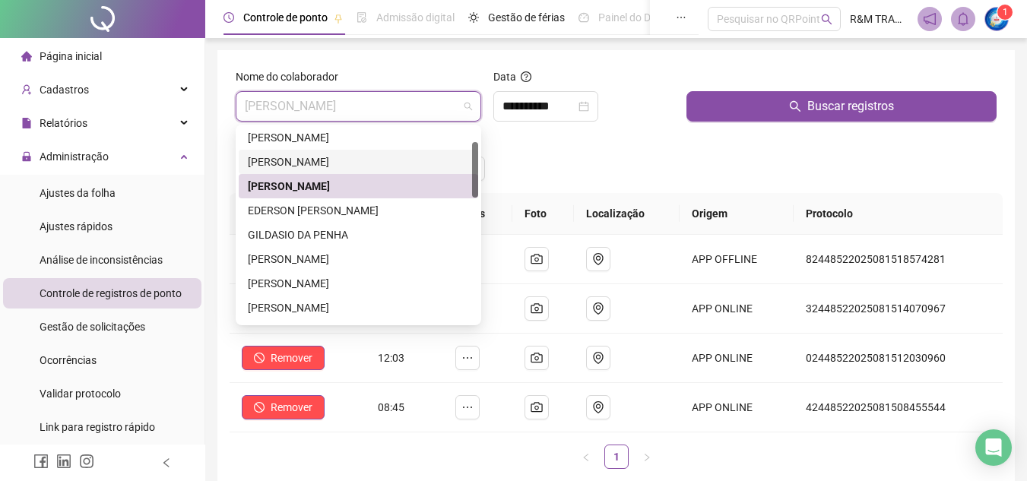
drag, startPoint x: 471, startPoint y: 153, endPoint x: 469, endPoint y: 173, distance: 20.7
click at [469, 173] on div "[PERSON_NAME]" at bounding box center [358, 162] width 239 height 24
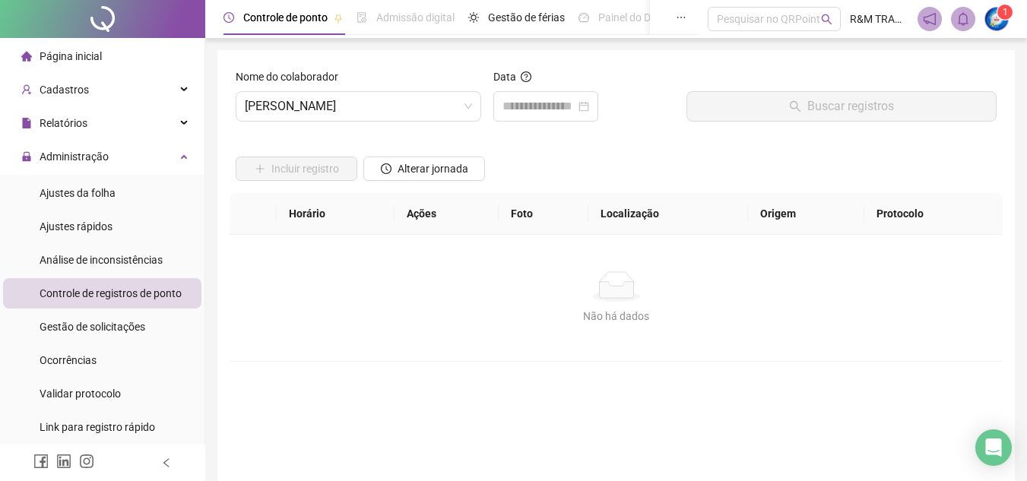
click at [474, 150] on div at bounding box center [424, 145] width 122 height 23
click at [436, 108] on span "[PERSON_NAME]" at bounding box center [358, 106] width 227 height 29
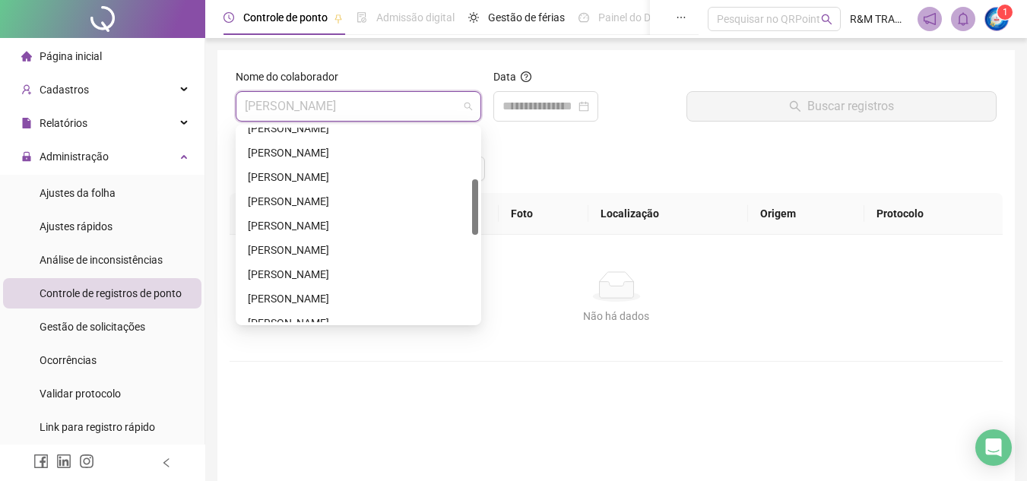
drag, startPoint x: 476, startPoint y: 158, endPoint x: 480, endPoint y: 197, distance: 39.0
click at [480, 197] on div "237875 283723 244852 [PERSON_NAME] [PERSON_NAME] DOS SANTOS [PERSON_NAME] [PERS…" at bounding box center [359, 225] width 246 height 201
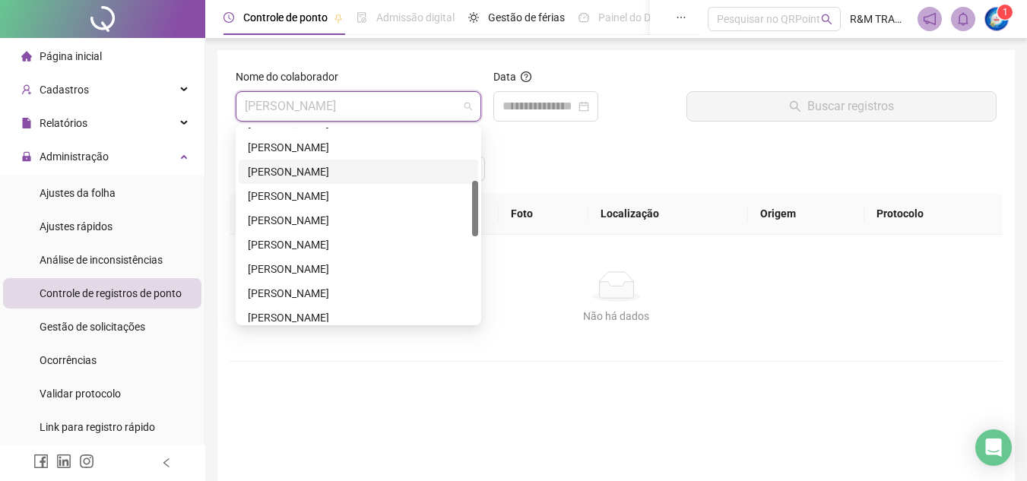
click at [390, 166] on div "[PERSON_NAME]" at bounding box center [358, 171] width 221 height 17
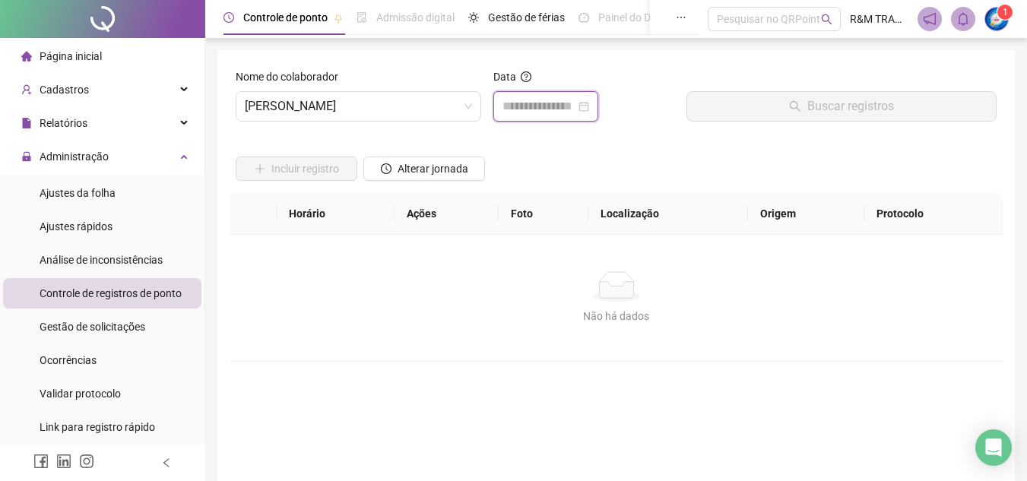
click at [532, 105] on input at bounding box center [539, 106] width 73 height 18
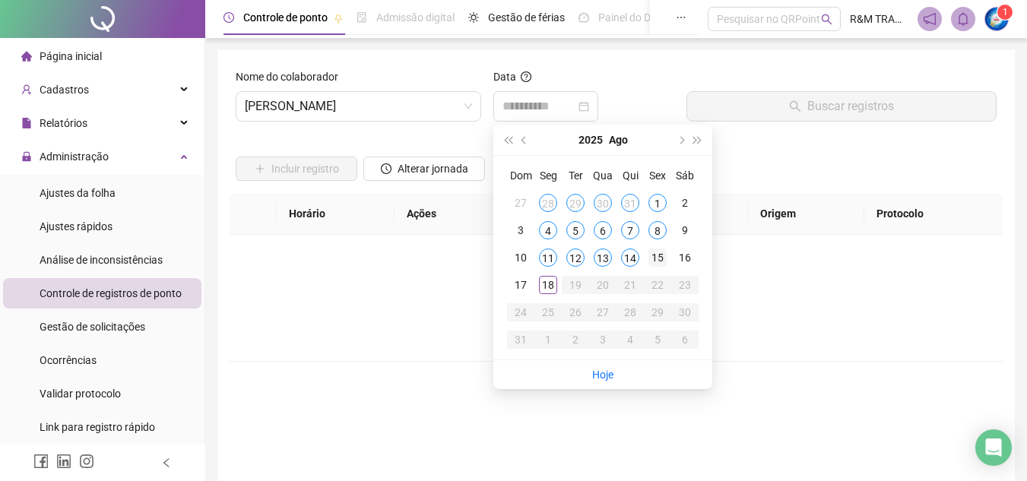
click at [658, 259] on div "15" at bounding box center [657, 258] width 18 height 18
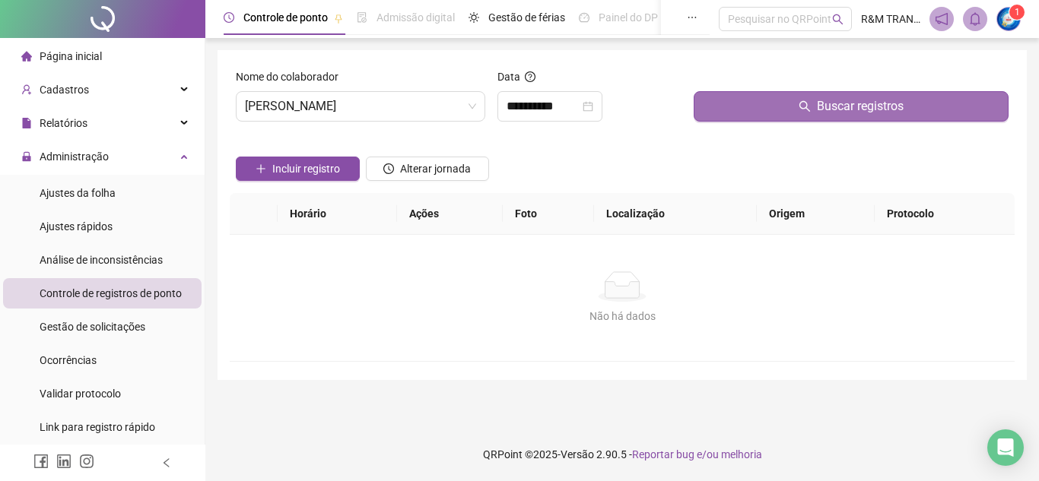
click at [797, 112] on button "Buscar registros" at bounding box center [850, 106] width 315 height 30
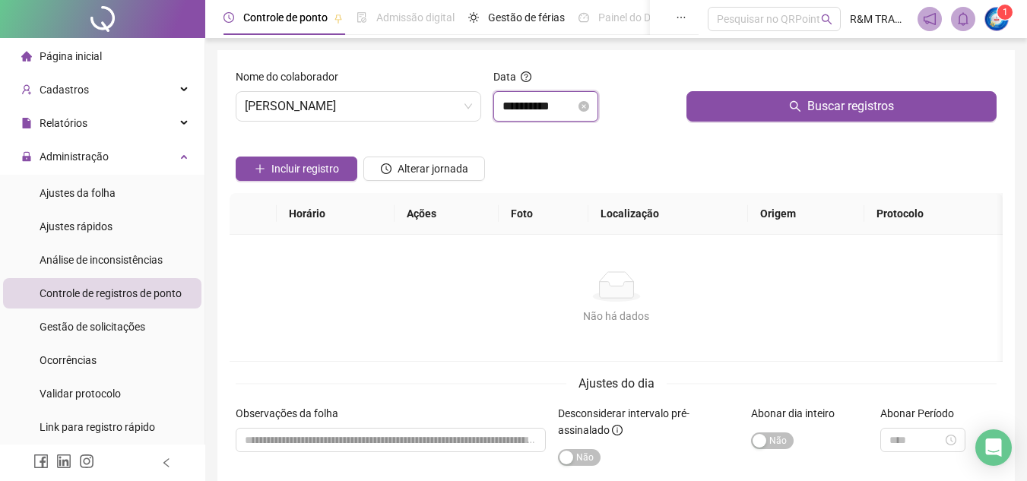
click at [531, 113] on input "**********" at bounding box center [539, 106] width 73 height 18
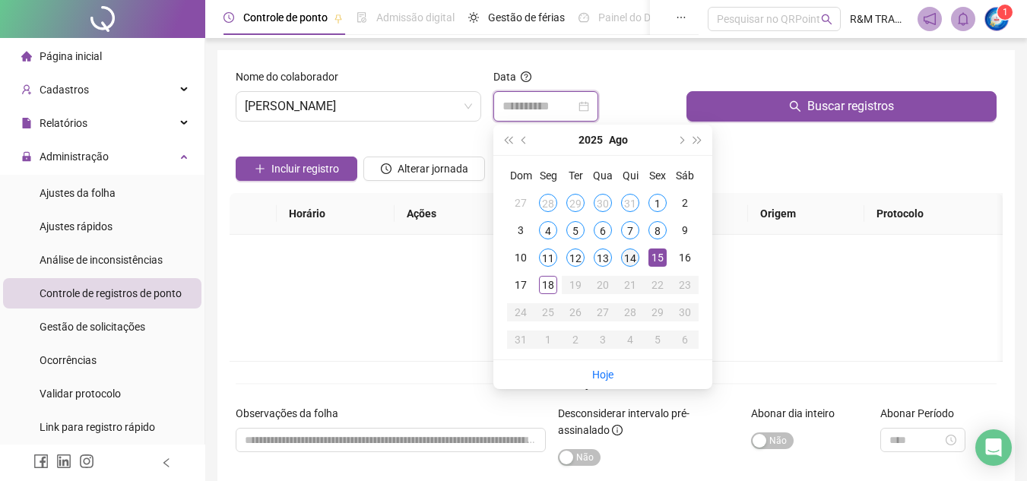
type input "**********"
click at [632, 258] on div "14" at bounding box center [630, 258] width 18 height 18
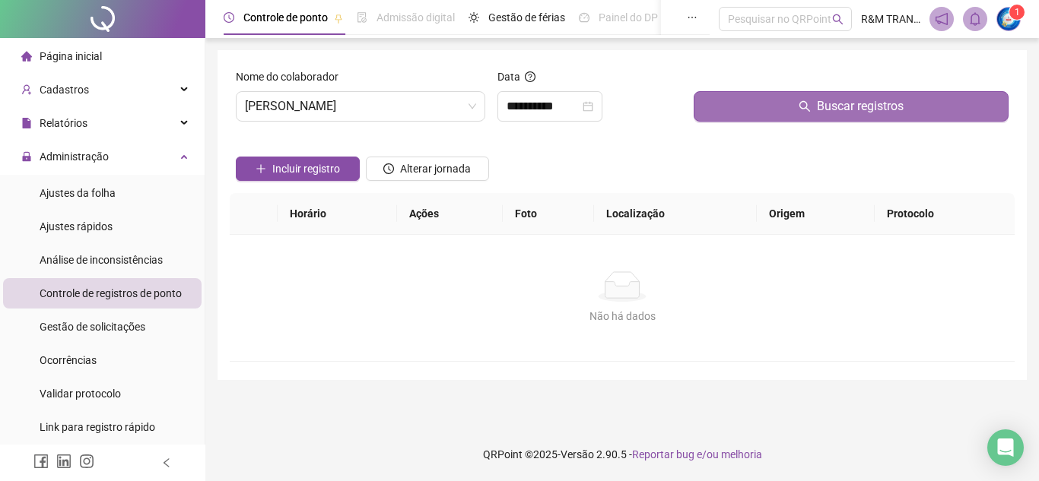
click at [756, 102] on button "Buscar registros" at bounding box center [850, 106] width 315 height 30
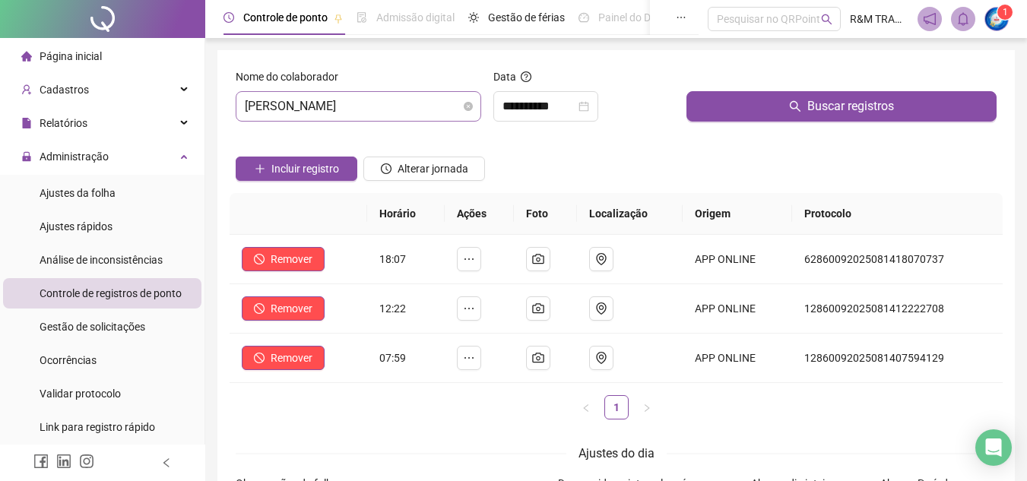
click at [335, 101] on span "[PERSON_NAME]" at bounding box center [358, 106] width 227 height 29
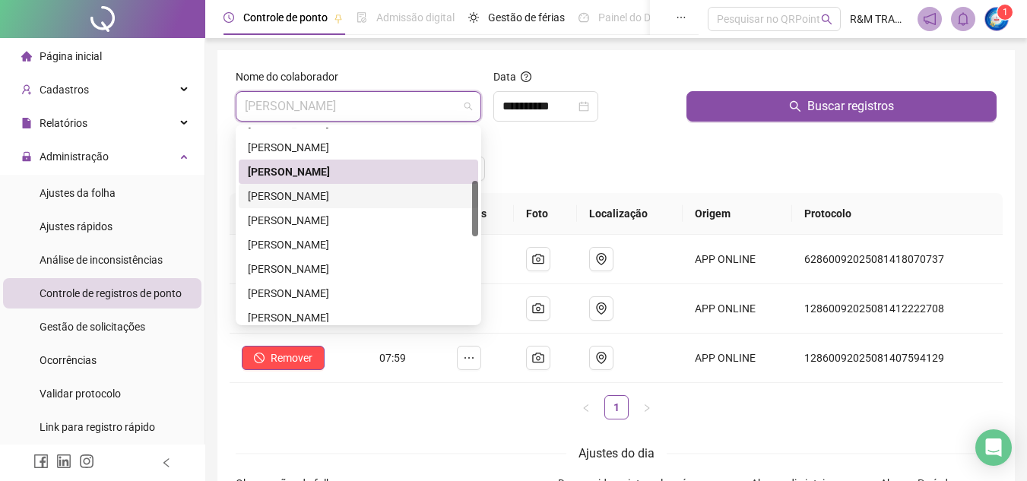
click at [305, 192] on div "[PERSON_NAME]" at bounding box center [358, 196] width 221 height 17
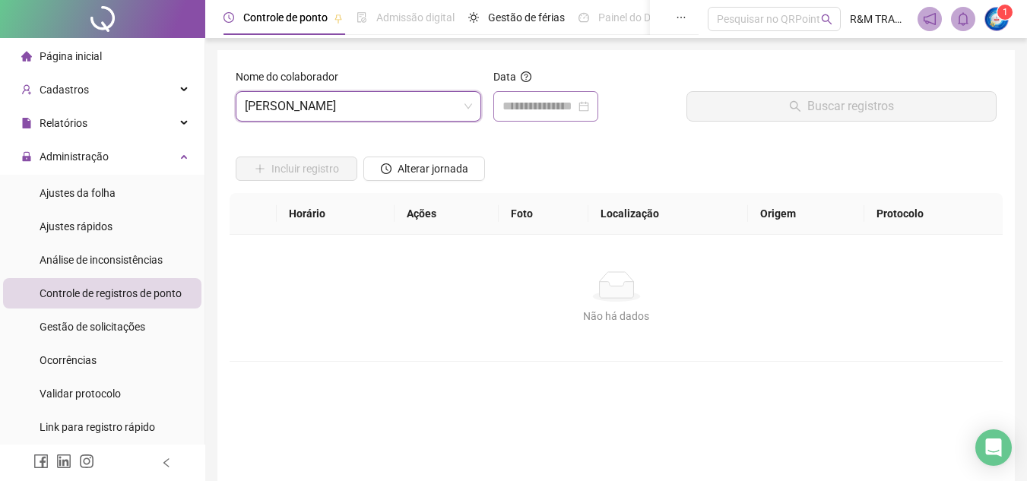
click at [522, 119] on div at bounding box center [545, 106] width 105 height 30
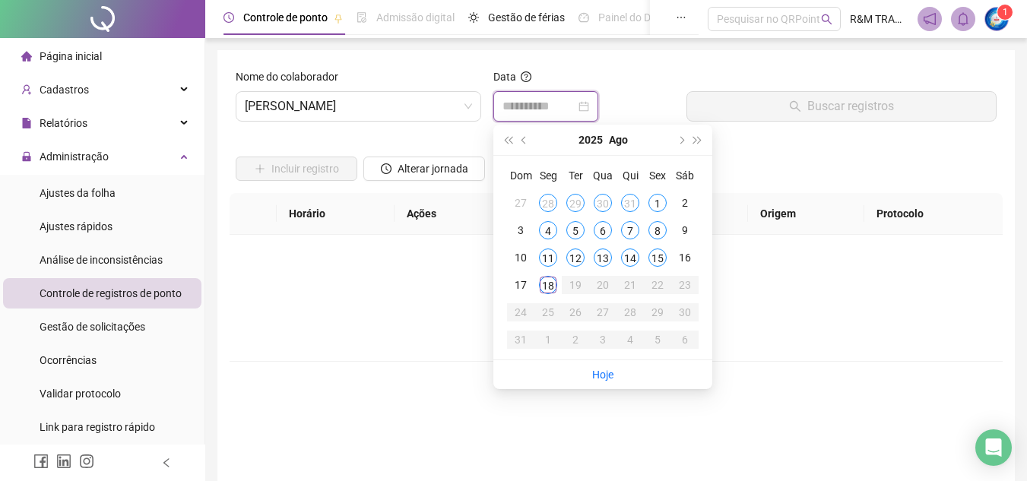
type input "**********"
click at [655, 256] on div "15" at bounding box center [657, 258] width 18 height 18
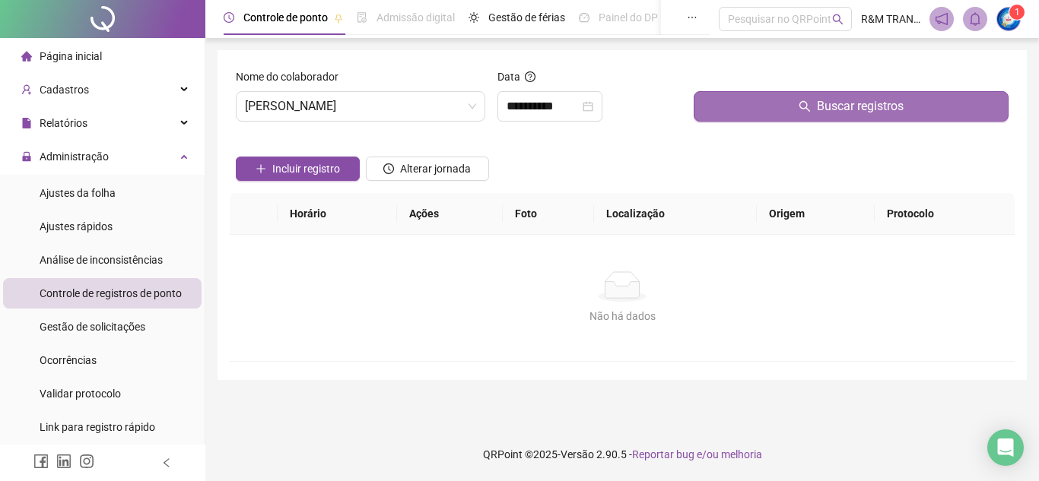
click at [772, 107] on button "Buscar registros" at bounding box center [850, 106] width 315 height 30
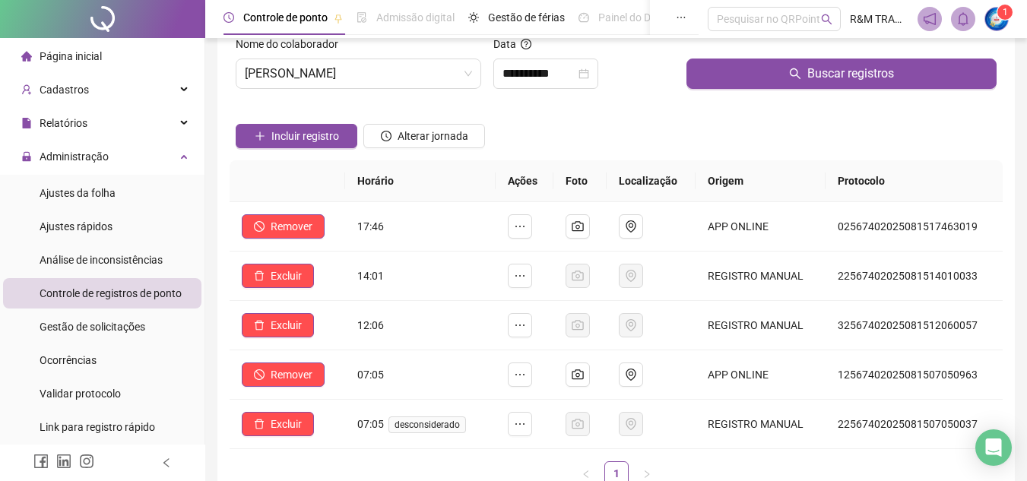
scroll to position [0, 0]
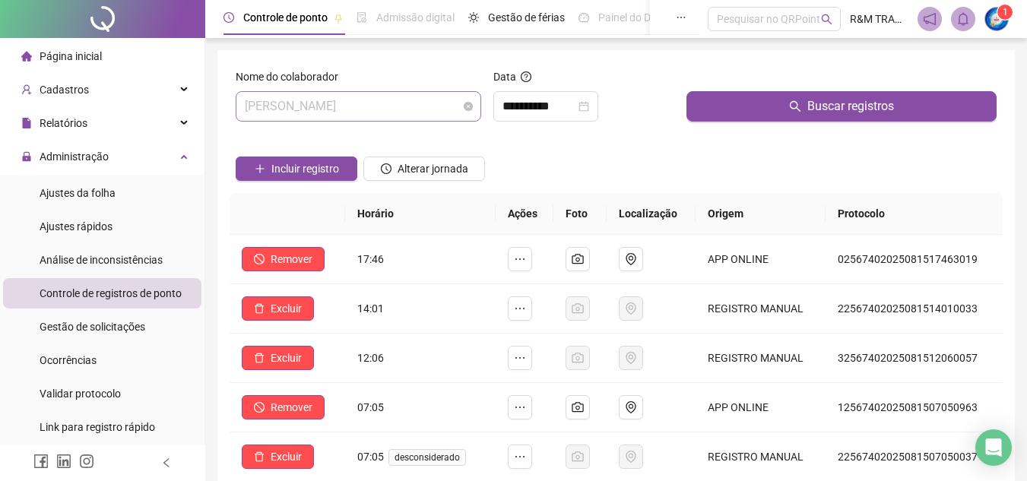
click at [341, 109] on span "[PERSON_NAME]" at bounding box center [358, 106] width 227 height 29
click at [538, 109] on input "**********" at bounding box center [539, 106] width 73 height 18
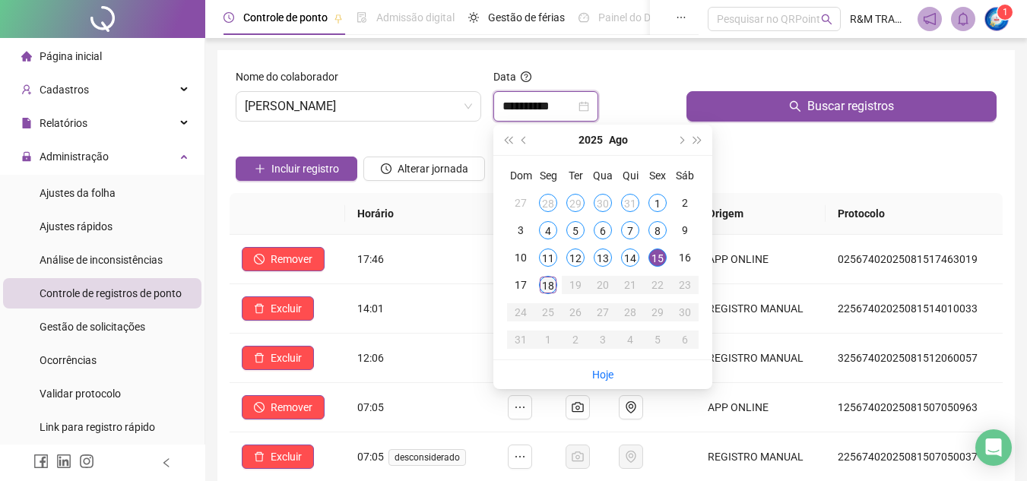
type input "**********"
click at [547, 279] on div "18" at bounding box center [548, 285] width 18 height 18
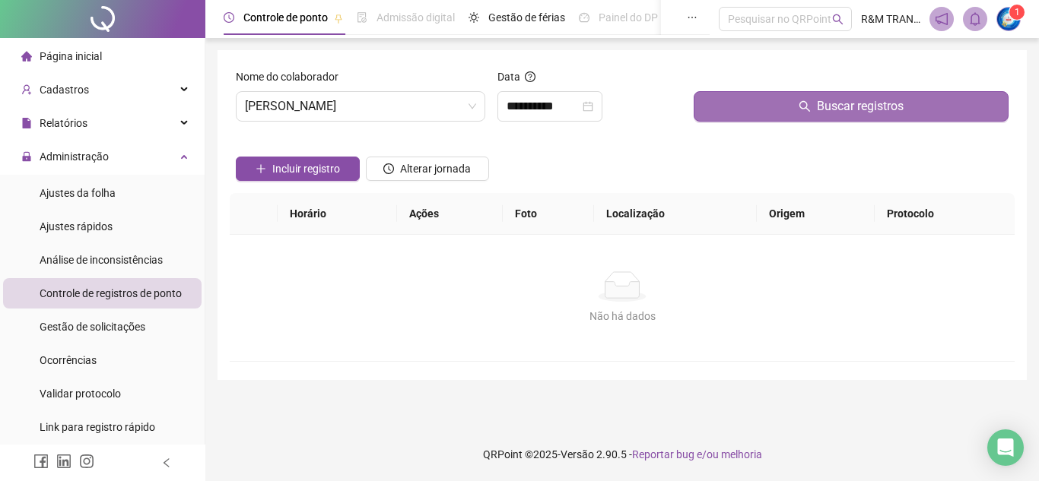
click at [759, 104] on button "Buscar registros" at bounding box center [850, 106] width 315 height 30
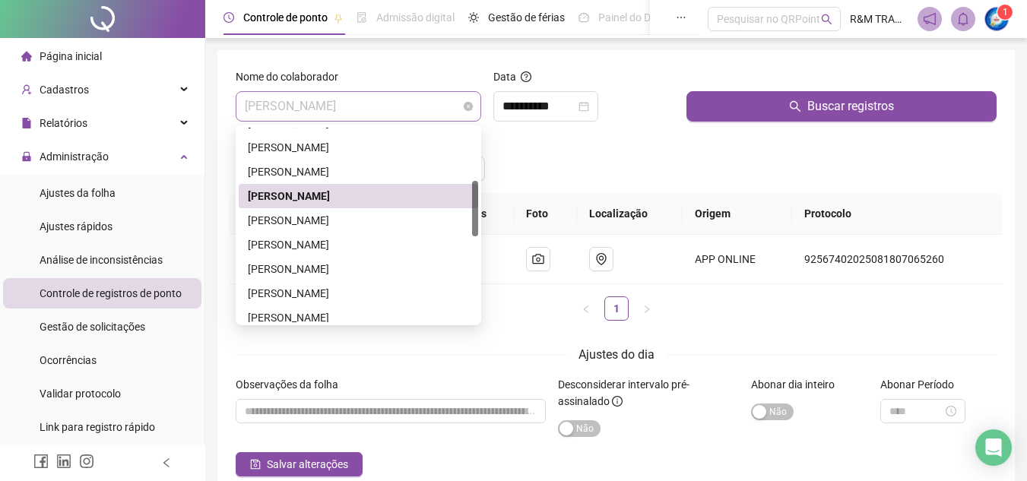
click at [323, 110] on span "[PERSON_NAME]" at bounding box center [358, 106] width 227 height 29
click at [296, 217] on div "[PERSON_NAME]" at bounding box center [358, 220] width 221 height 17
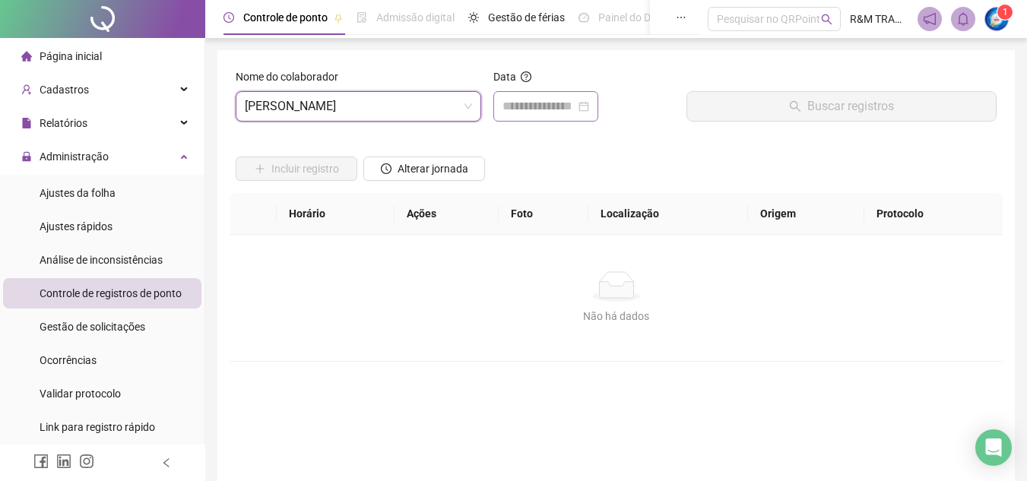
click at [525, 95] on div at bounding box center [545, 106] width 105 height 30
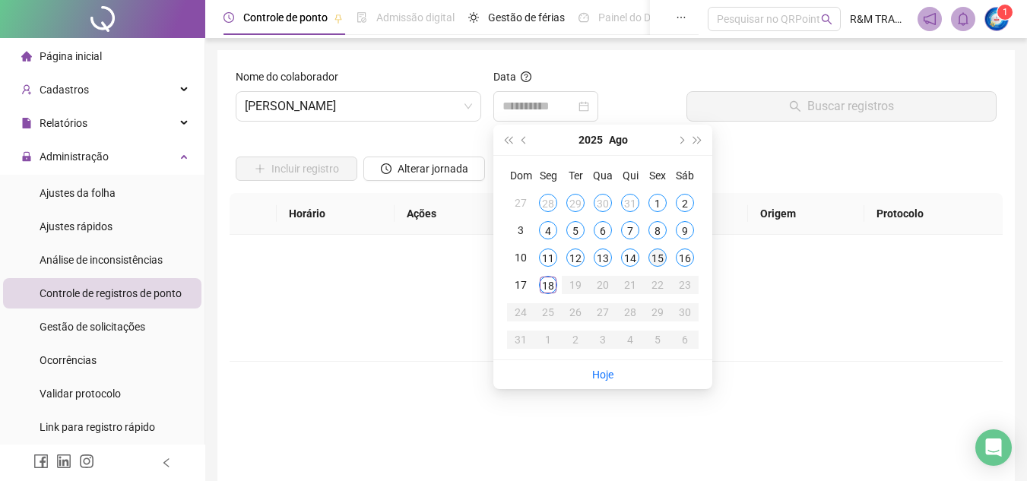
click at [657, 262] on div "15" at bounding box center [657, 258] width 18 height 18
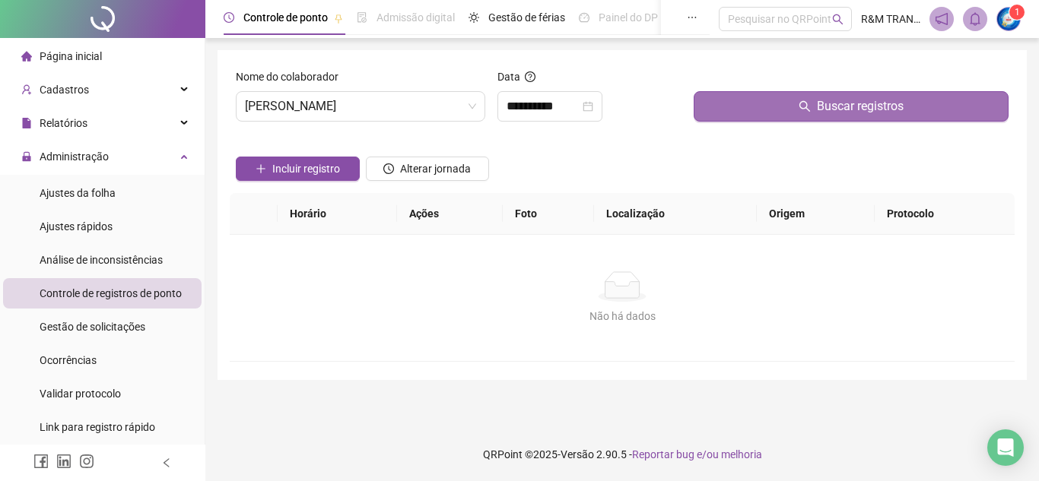
click at [746, 103] on button "Buscar registros" at bounding box center [850, 106] width 315 height 30
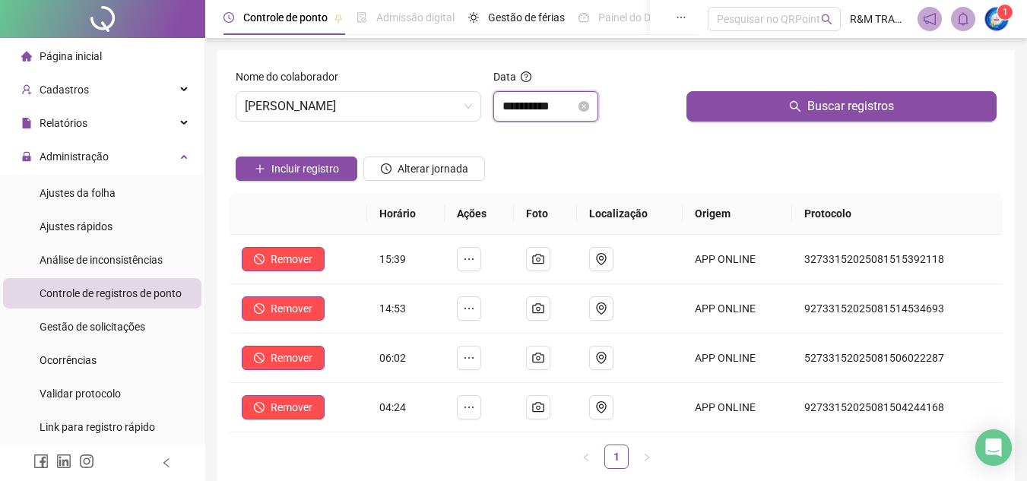
click at [534, 101] on input "**********" at bounding box center [539, 106] width 73 height 18
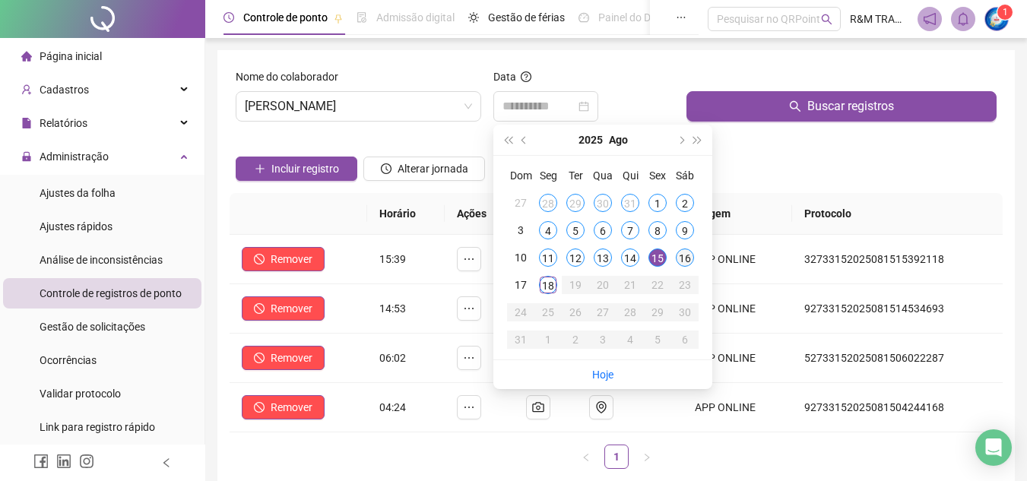
click at [686, 262] on div "16" at bounding box center [685, 258] width 18 height 18
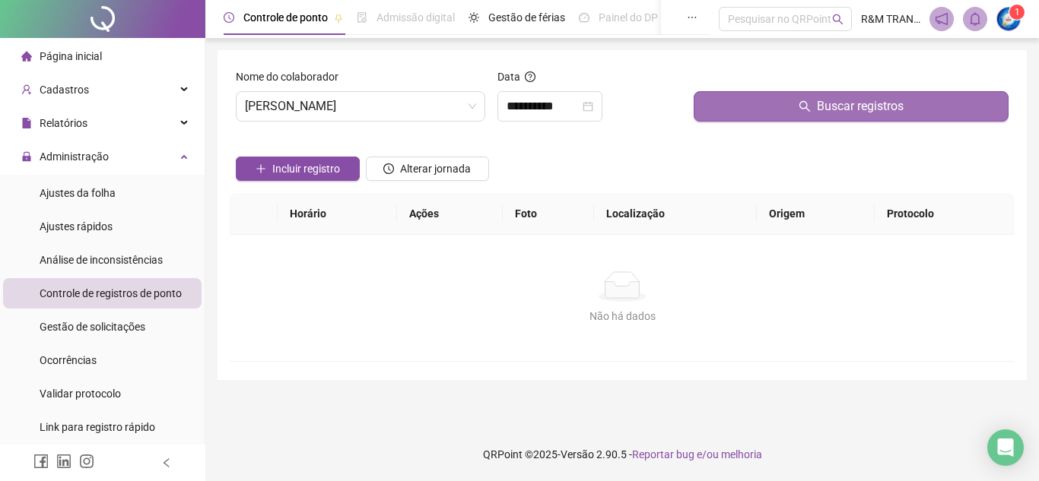
click at [766, 113] on button "Buscar registros" at bounding box center [850, 106] width 315 height 30
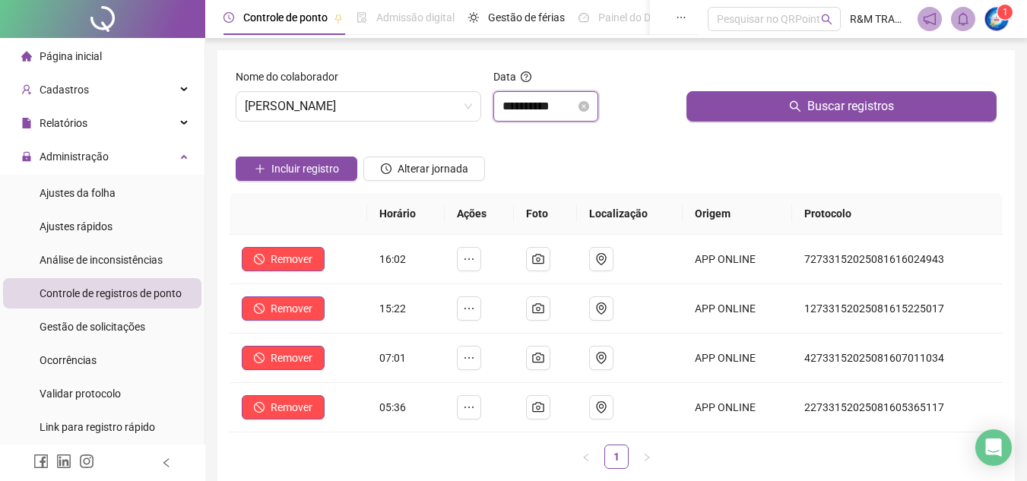
click at [546, 109] on input "**********" at bounding box center [539, 106] width 73 height 18
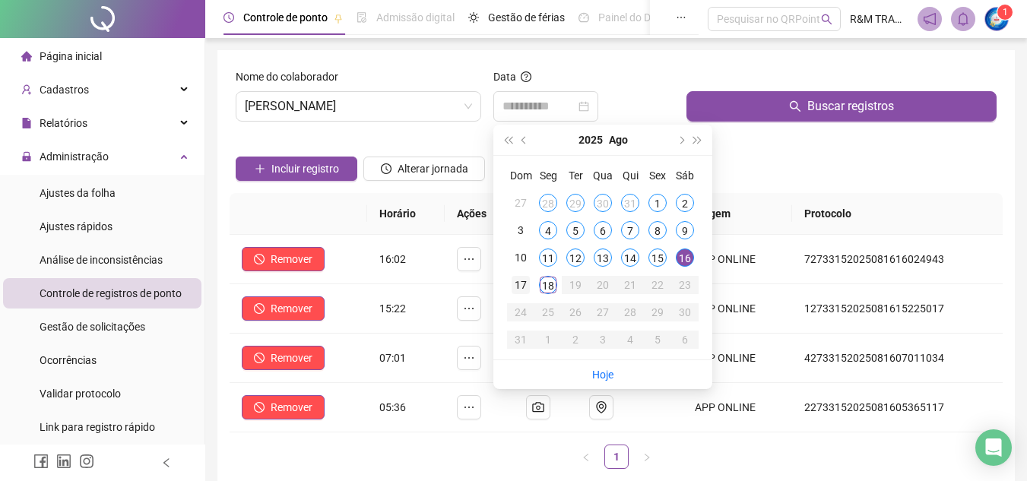
click at [525, 287] on div "17" at bounding box center [521, 285] width 18 height 18
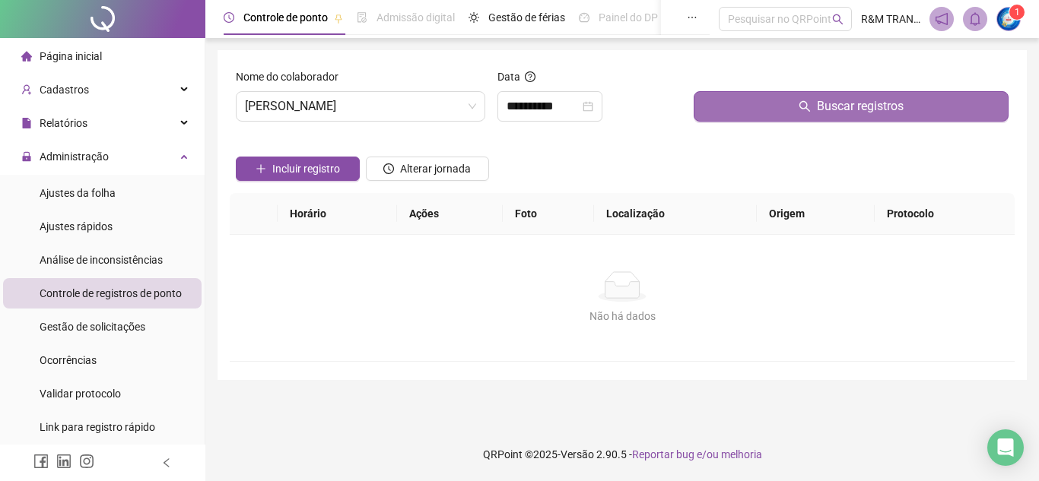
click at [747, 97] on button "Buscar registros" at bounding box center [850, 106] width 315 height 30
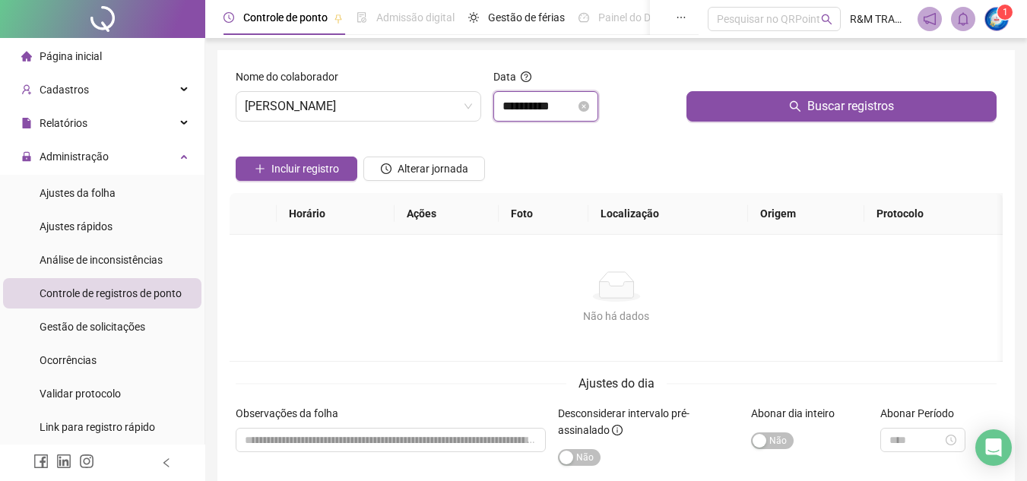
click at [544, 102] on input "**********" at bounding box center [539, 106] width 73 height 18
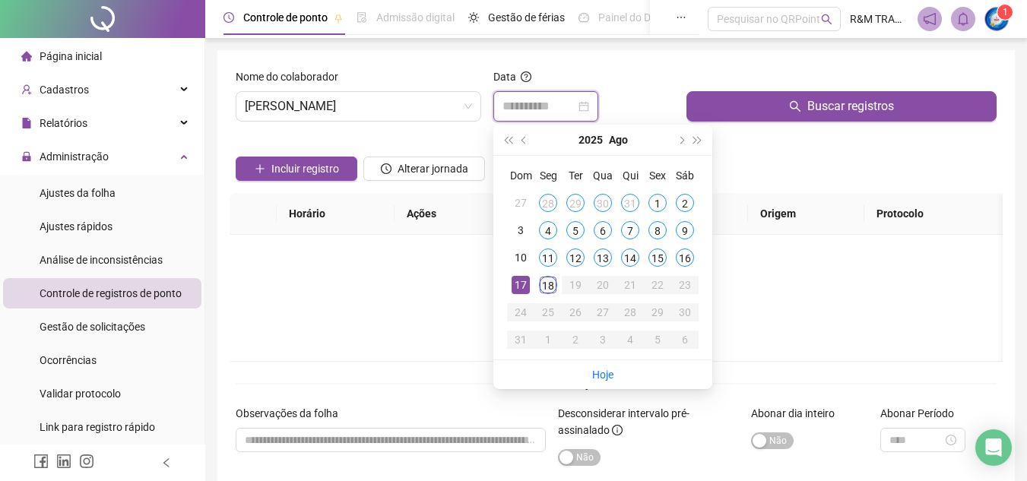
type input "**********"
click at [545, 290] on div "18" at bounding box center [548, 285] width 18 height 18
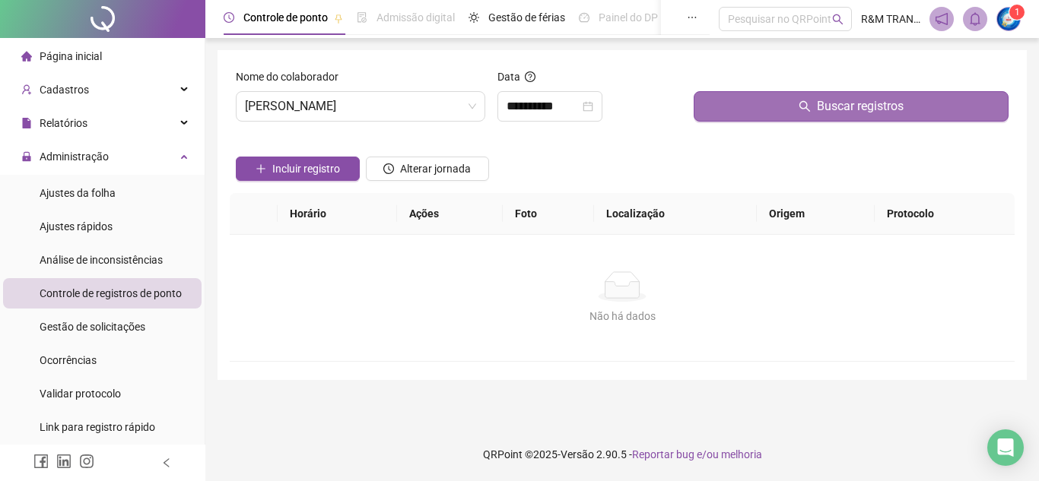
click at [725, 109] on button "Buscar registros" at bounding box center [850, 106] width 315 height 30
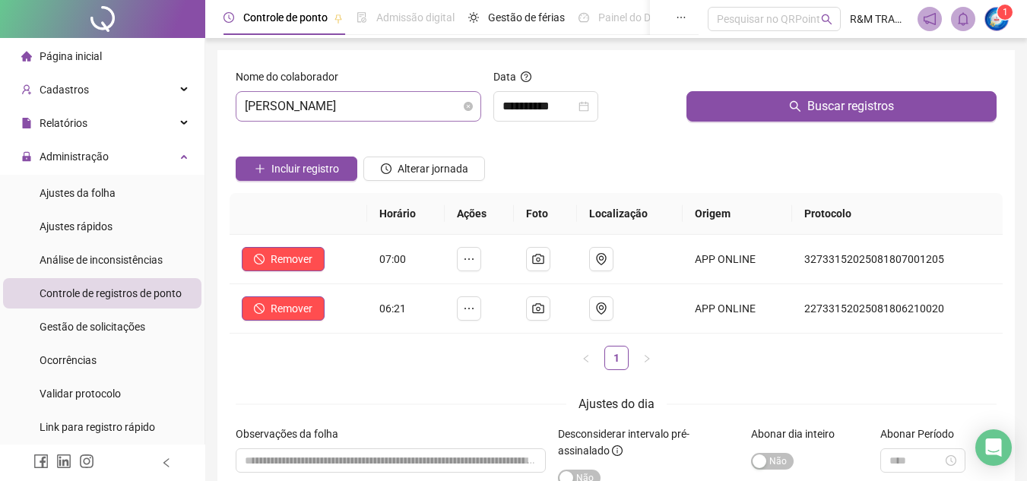
click at [381, 109] on span "[PERSON_NAME]" at bounding box center [358, 106] width 227 height 29
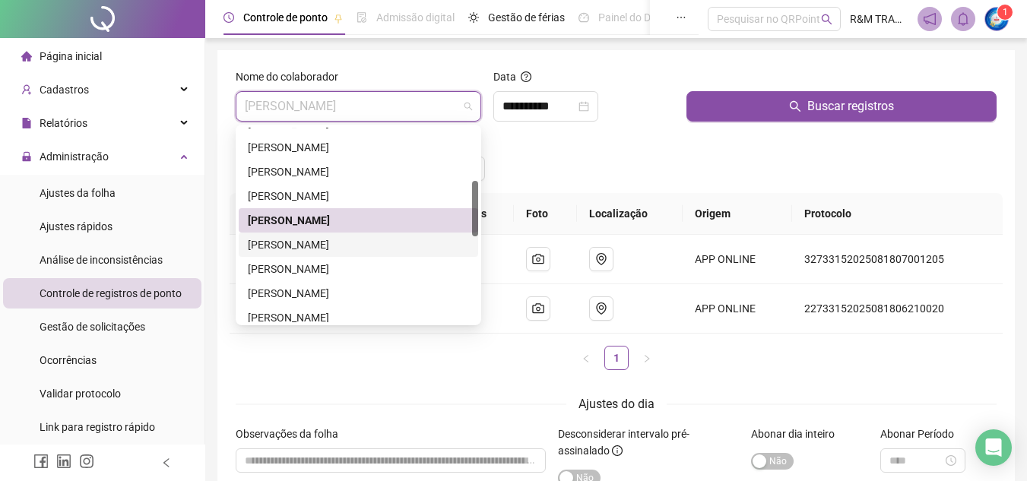
click at [351, 246] on div "[PERSON_NAME]" at bounding box center [358, 244] width 221 height 17
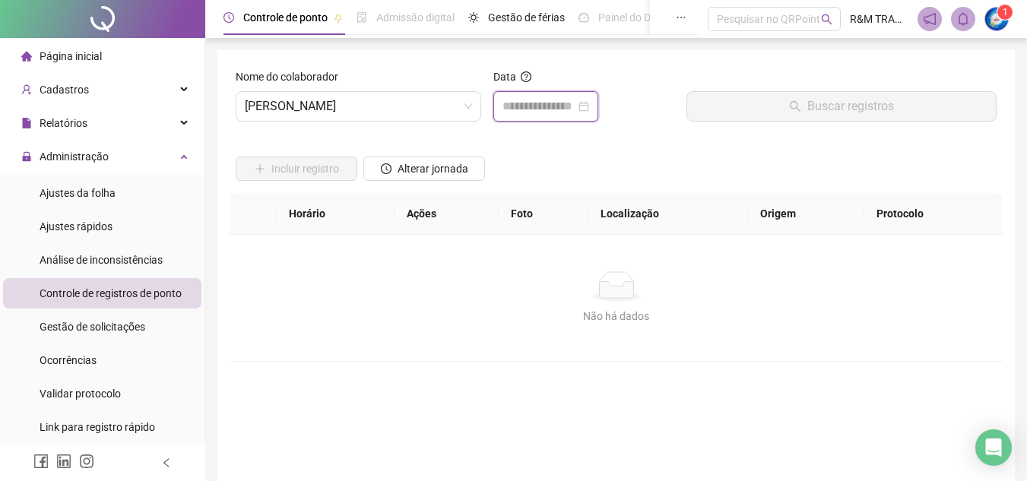
click at [530, 103] on input at bounding box center [539, 106] width 73 height 18
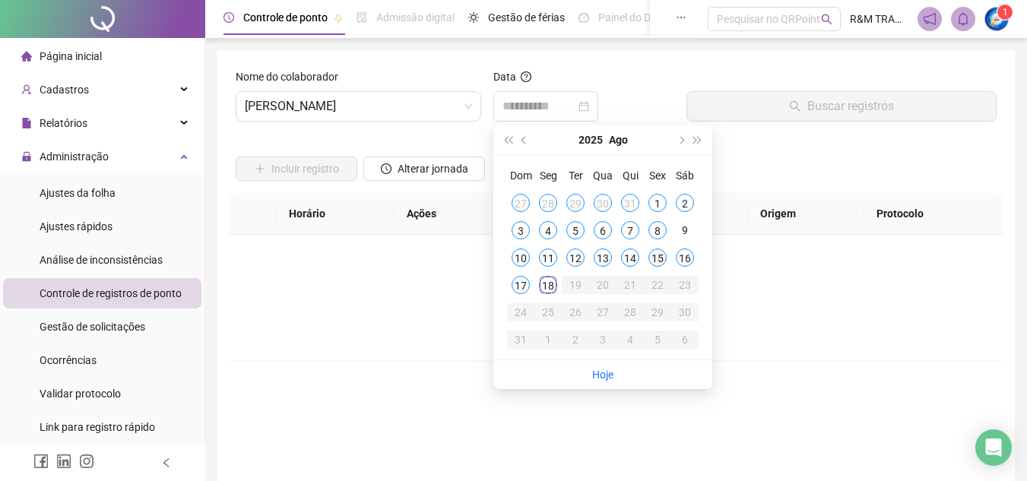
click at [659, 258] on div "15" at bounding box center [657, 258] width 18 height 18
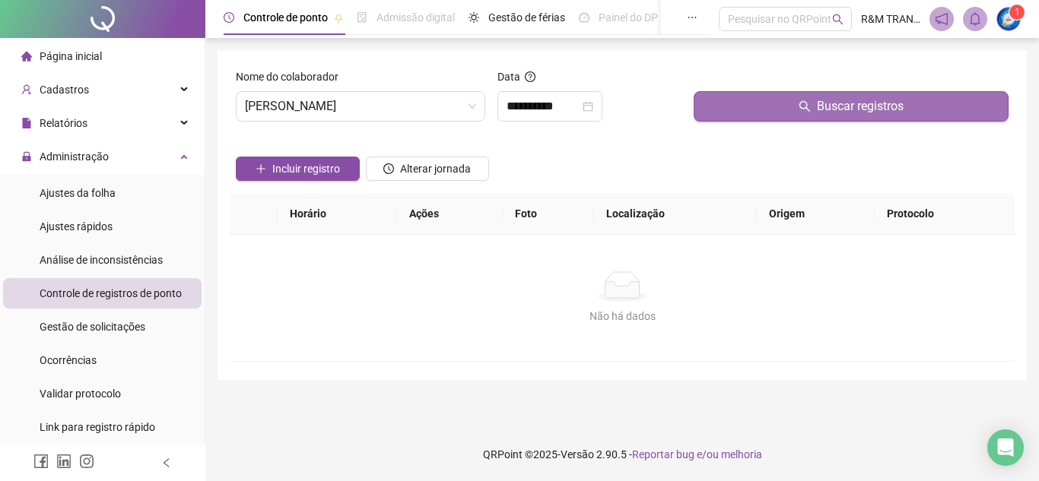
click at [786, 113] on button "Buscar registros" at bounding box center [850, 106] width 315 height 30
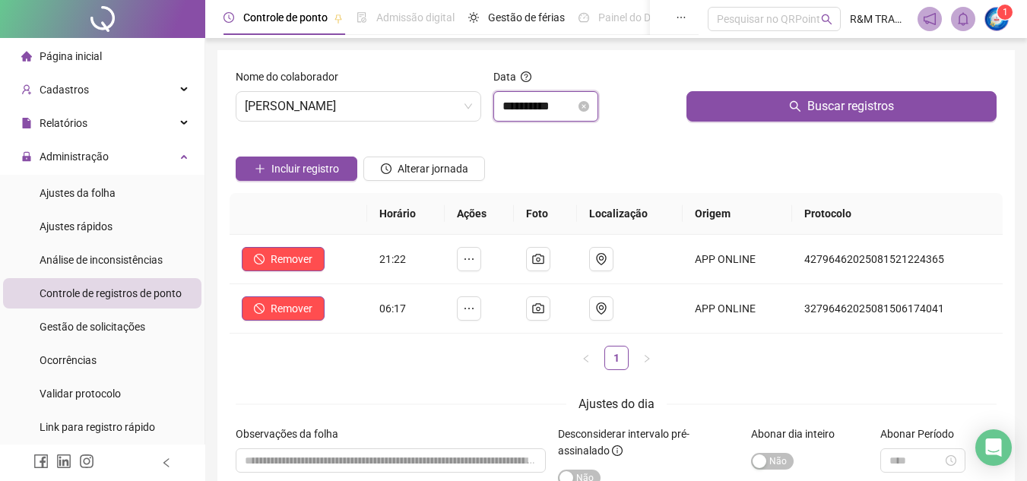
click at [529, 109] on input "**********" at bounding box center [539, 106] width 73 height 18
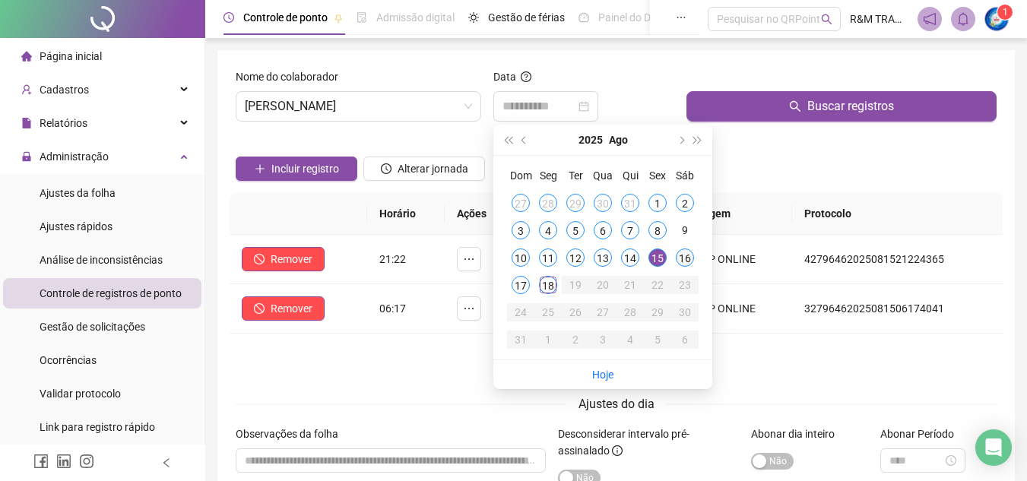
click at [685, 259] on div "16" at bounding box center [685, 258] width 18 height 18
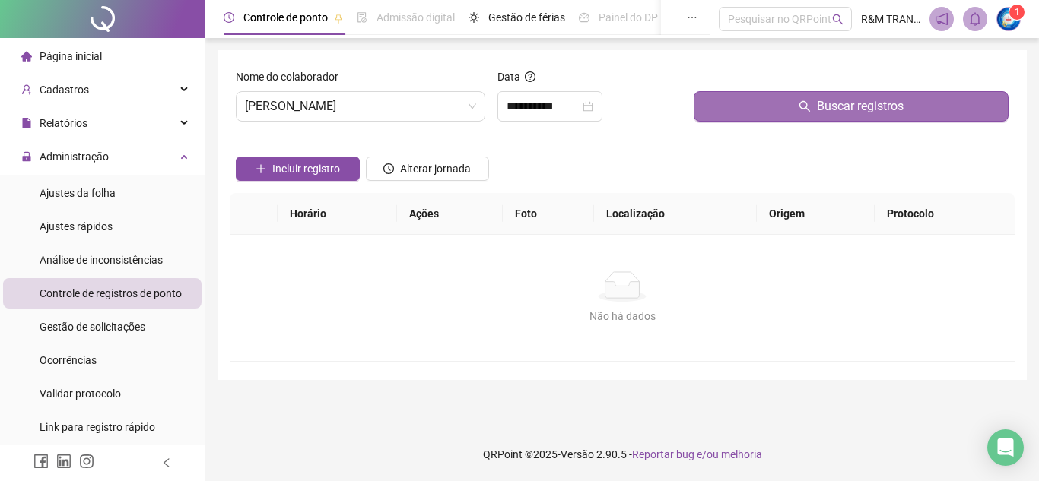
click at [773, 107] on button "Buscar registros" at bounding box center [850, 106] width 315 height 30
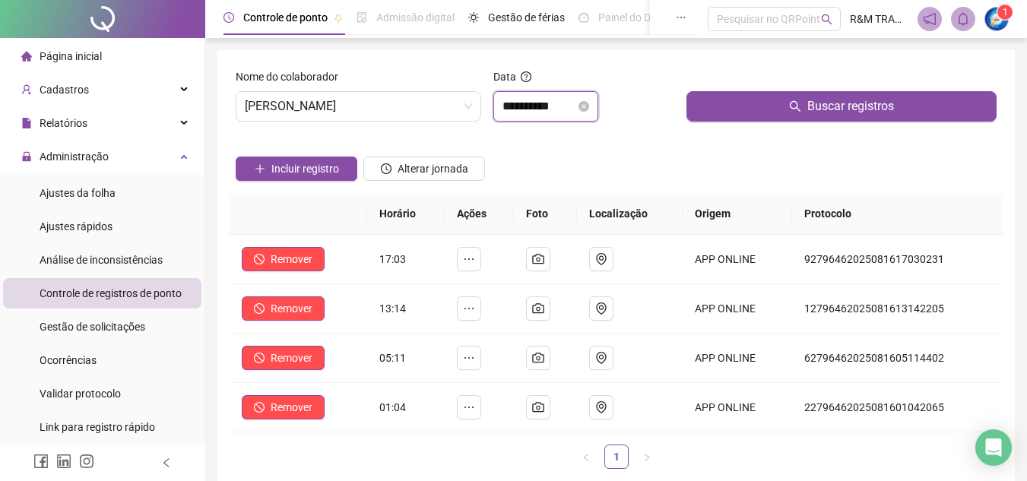
click at [522, 106] on input "**********" at bounding box center [539, 106] width 73 height 18
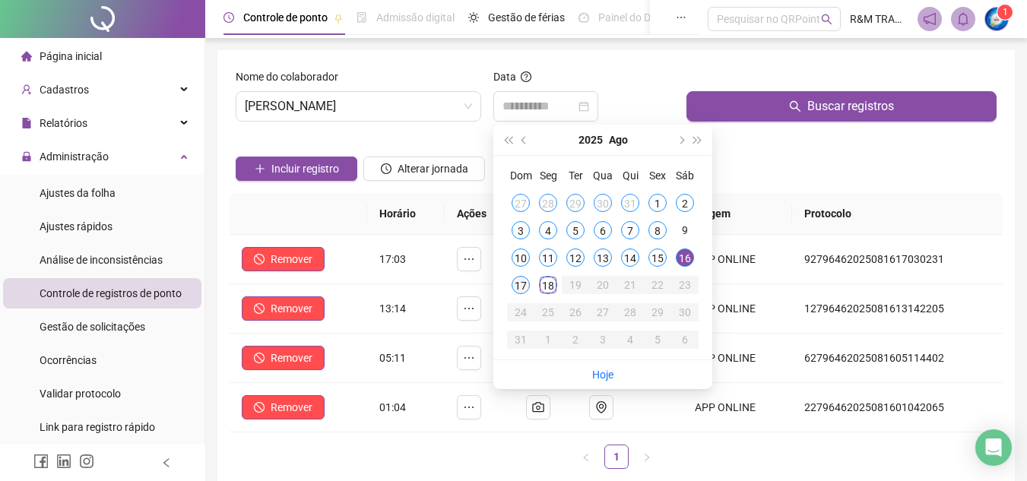
click at [525, 285] on div "17" at bounding box center [521, 285] width 18 height 18
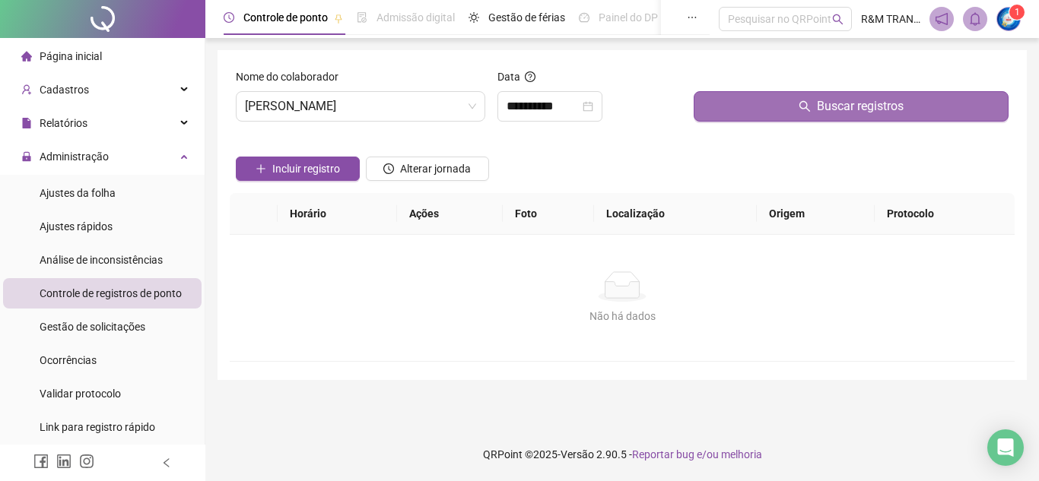
click at [742, 103] on button "Buscar registros" at bounding box center [850, 106] width 315 height 30
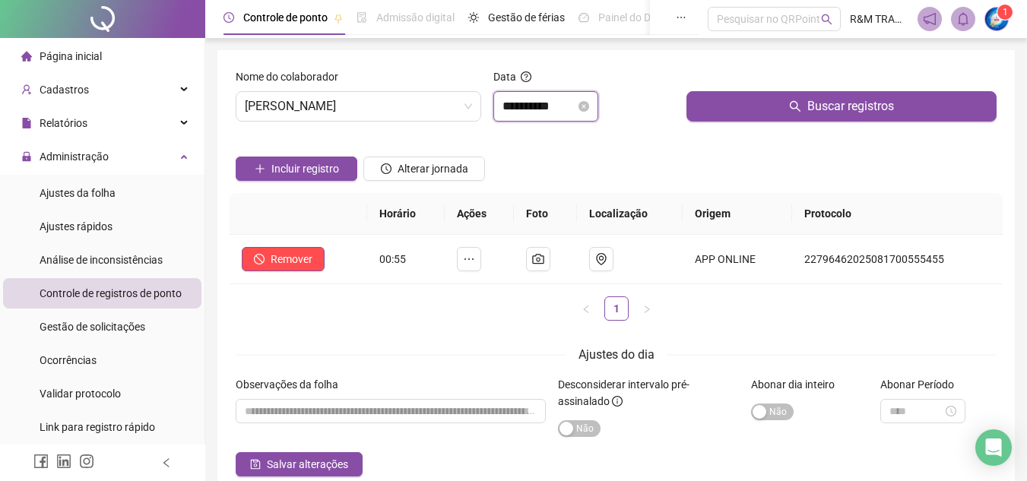
click at [521, 106] on input "**********" at bounding box center [539, 106] width 73 height 18
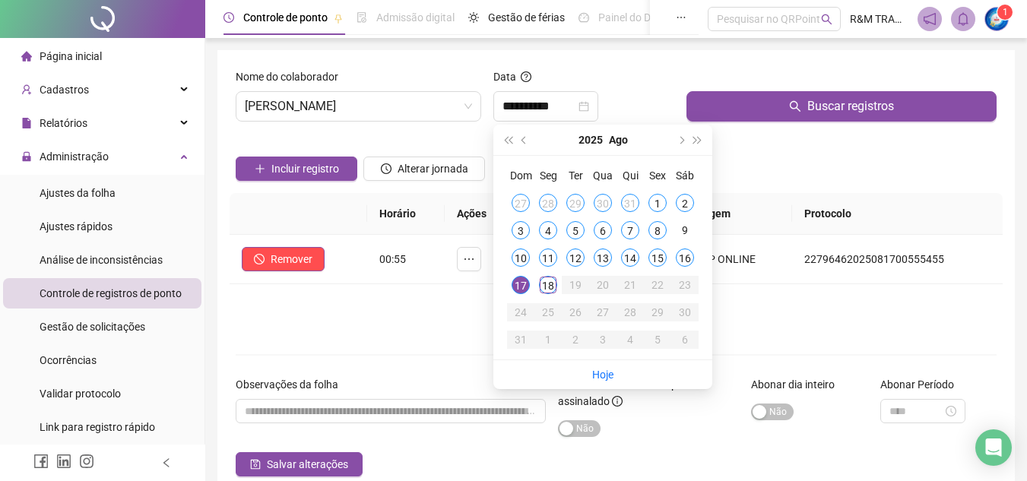
click at [637, 87] on div "Data" at bounding box center [583, 79] width 181 height 23
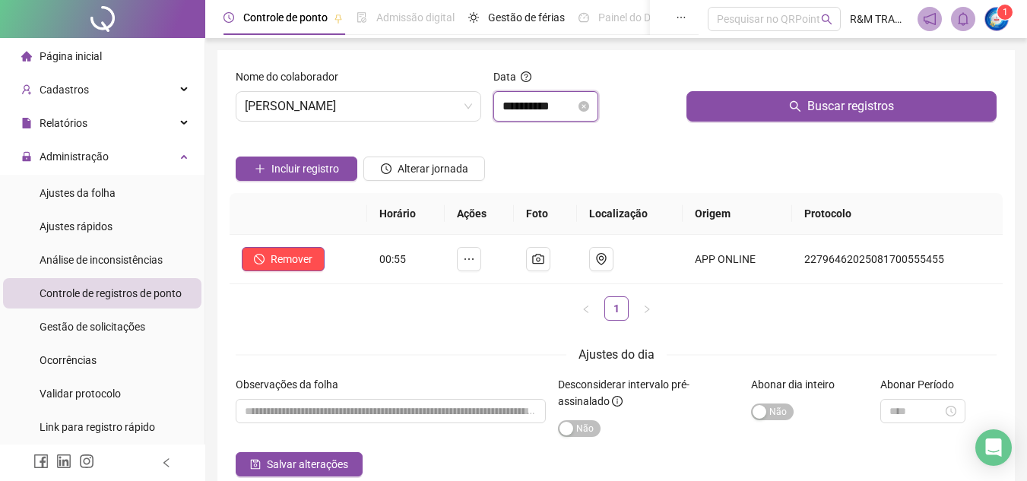
click at [512, 106] on input "**********" at bounding box center [539, 106] width 73 height 18
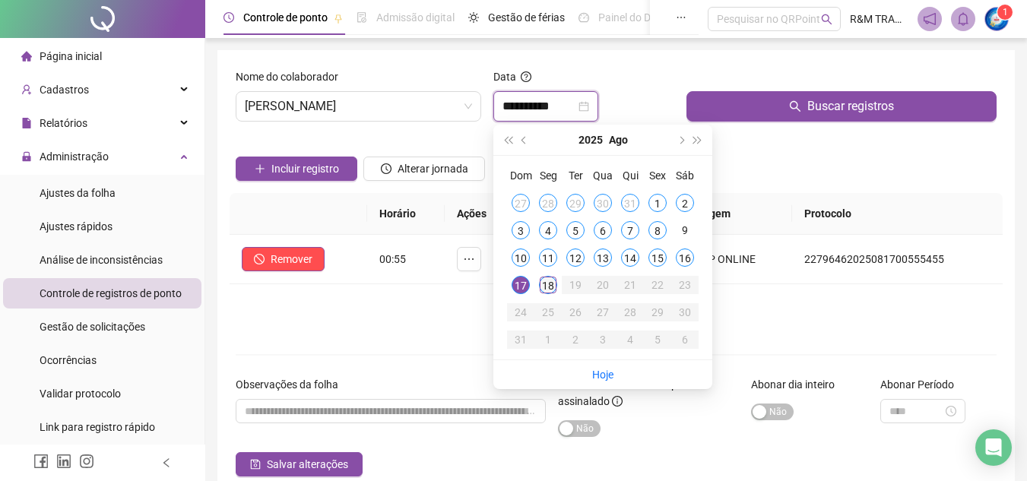
type input "**********"
click at [550, 293] on div "18" at bounding box center [548, 285] width 18 height 18
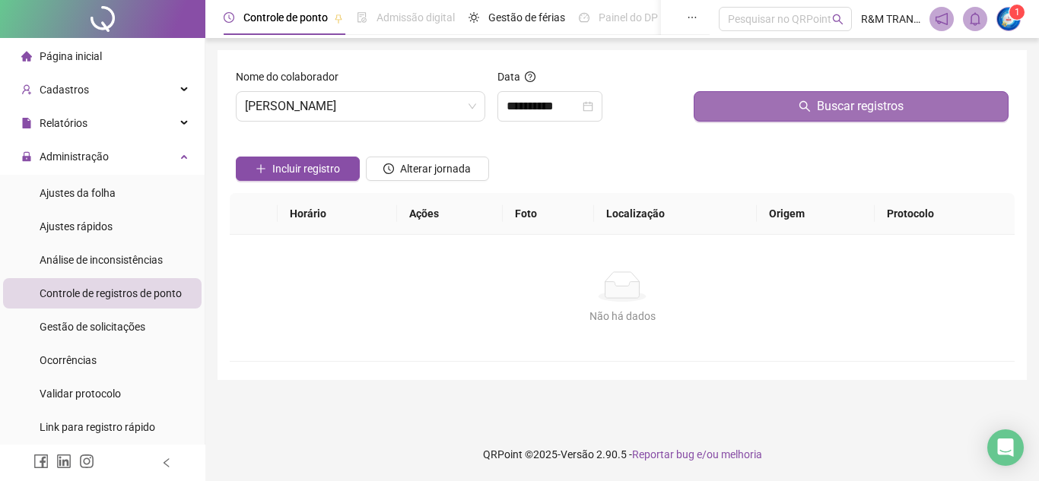
click at [792, 107] on button "Buscar registros" at bounding box center [850, 106] width 315 height 30
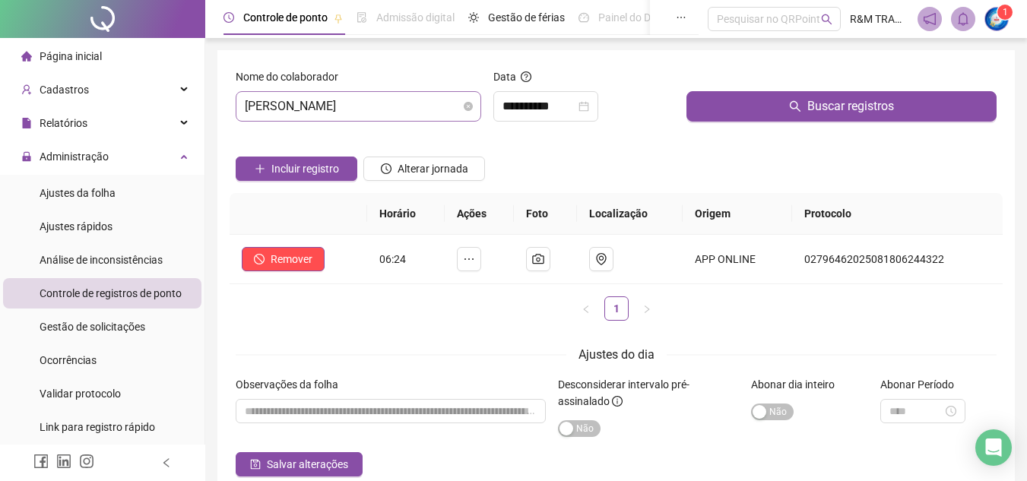
click at [357, 113] on span "[PERSON_NAME]" at bounding box center [358, 106] width 227 height 29
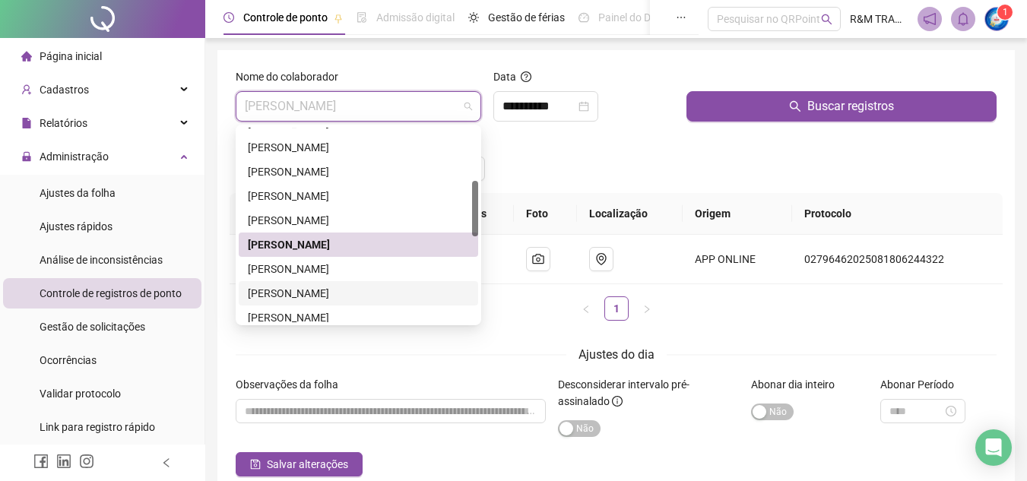
click at [320, 296] on div "[PERSON_NAME]" at bounding box center [358, 293] width 221 height 17
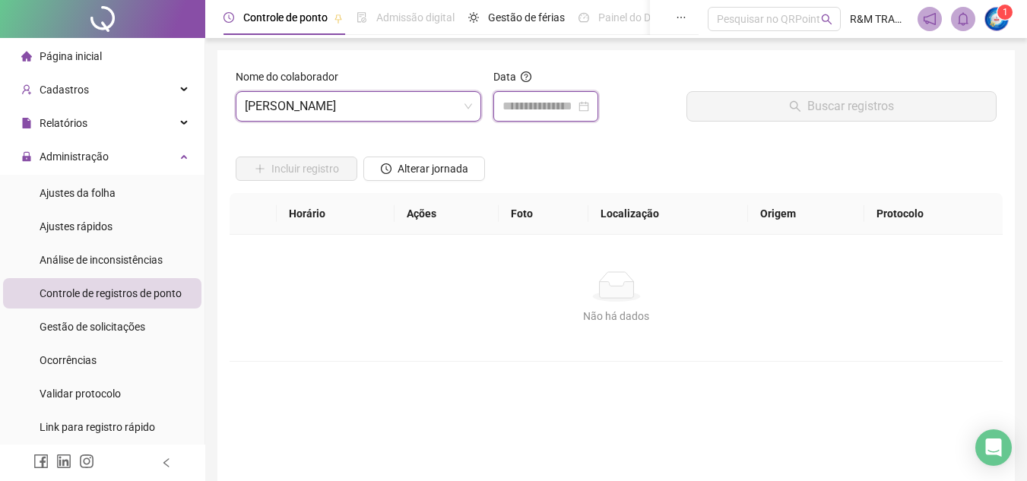
click at [534, 100] on input at bounding box center [539, 106] width 73 height 18
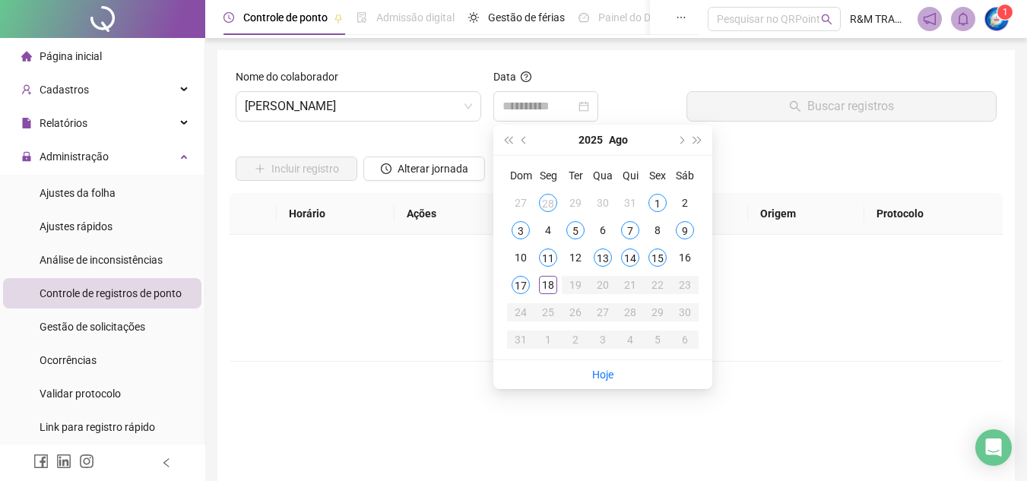
click at [658, 258] on div "15" at bounding box center [657, 258] width 18 height 18
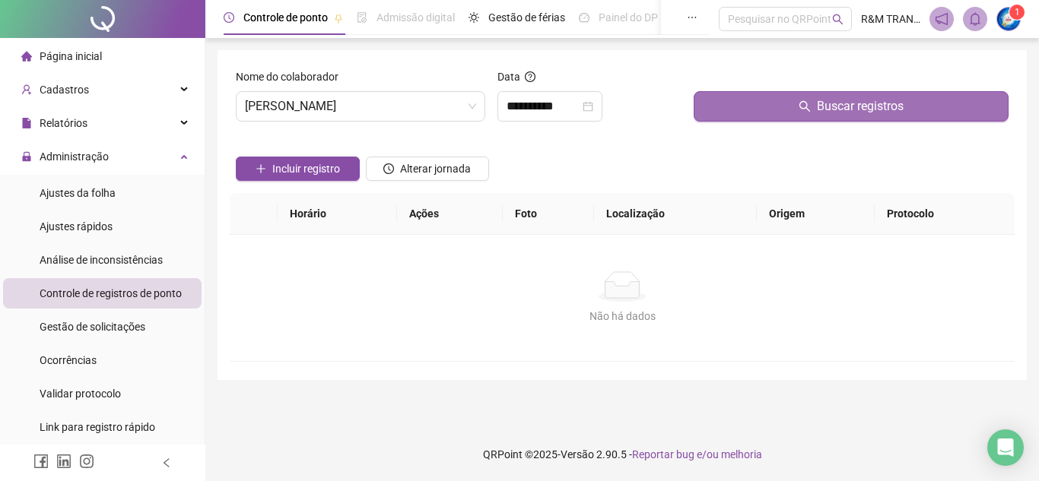
click at [763, 109] on button "Buscar registros" at bounding box center [850, 106] width 315 height 30
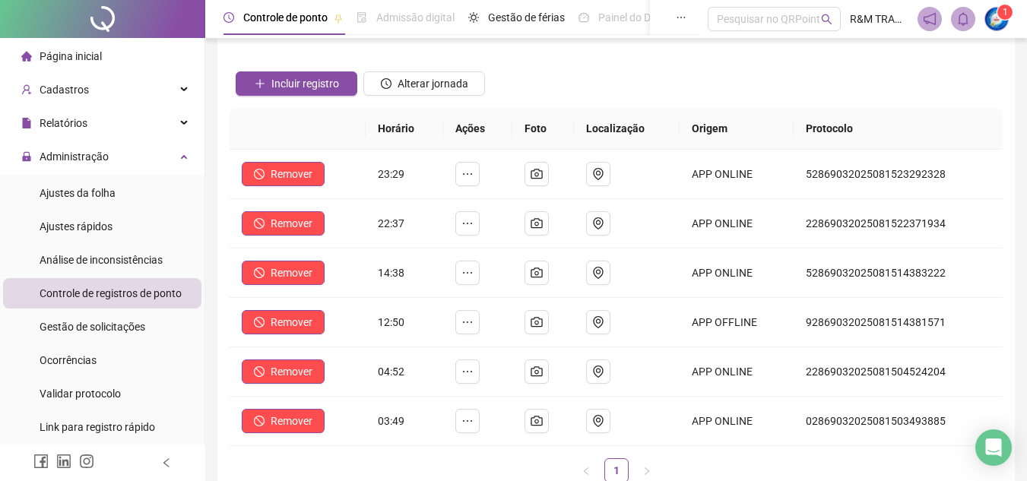
scroll to position [21, 0]
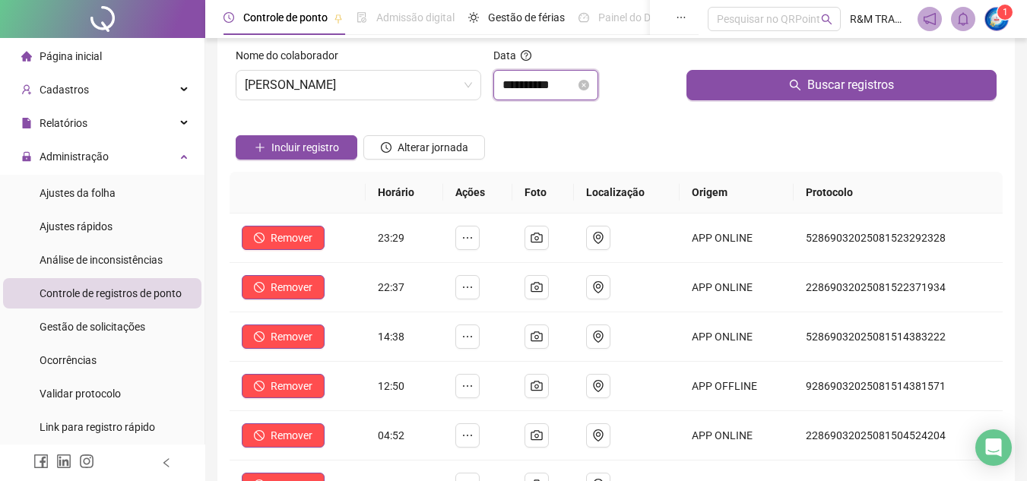
click at [529, 85] on input "**********" at bounding box center [539, 85] width 73 height 18
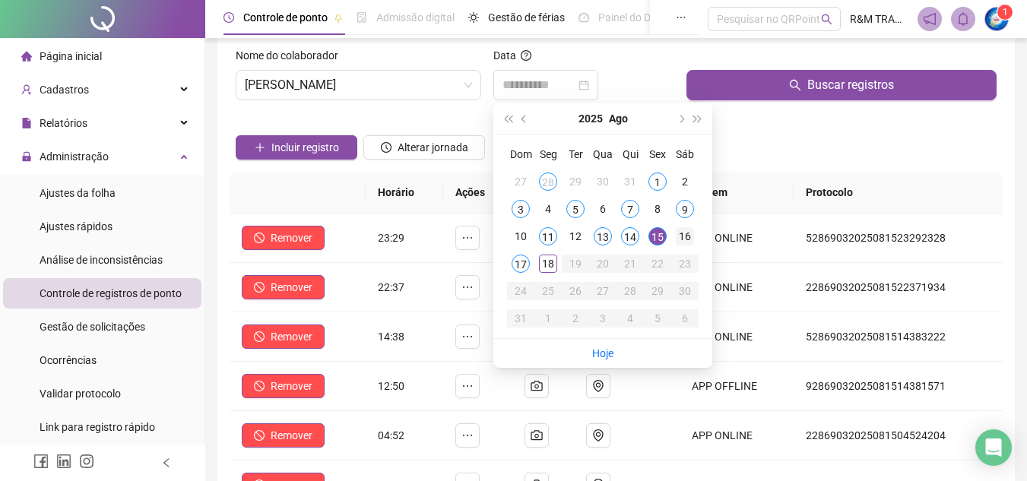
click at [683, 233] on div "16" at bounding box center [685, 236] width 18 height 18
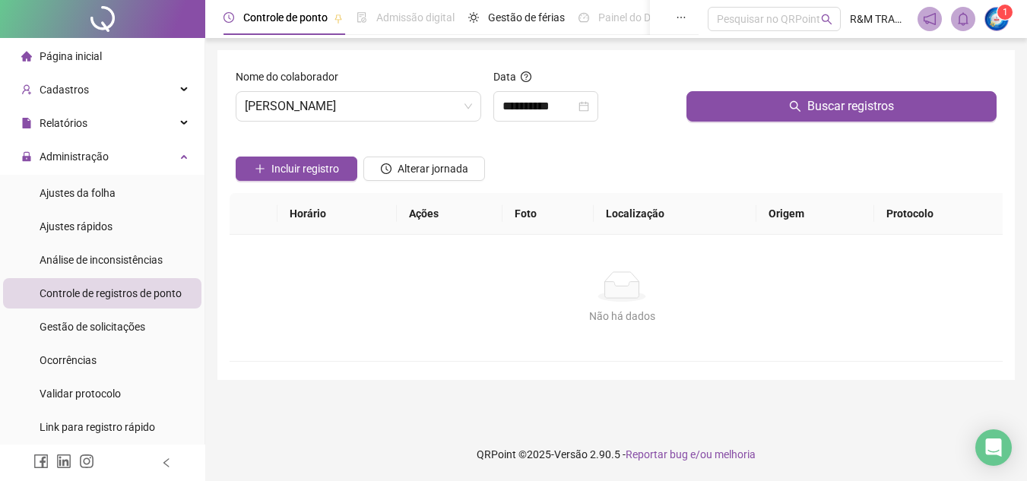
scroll to position [0, 0]
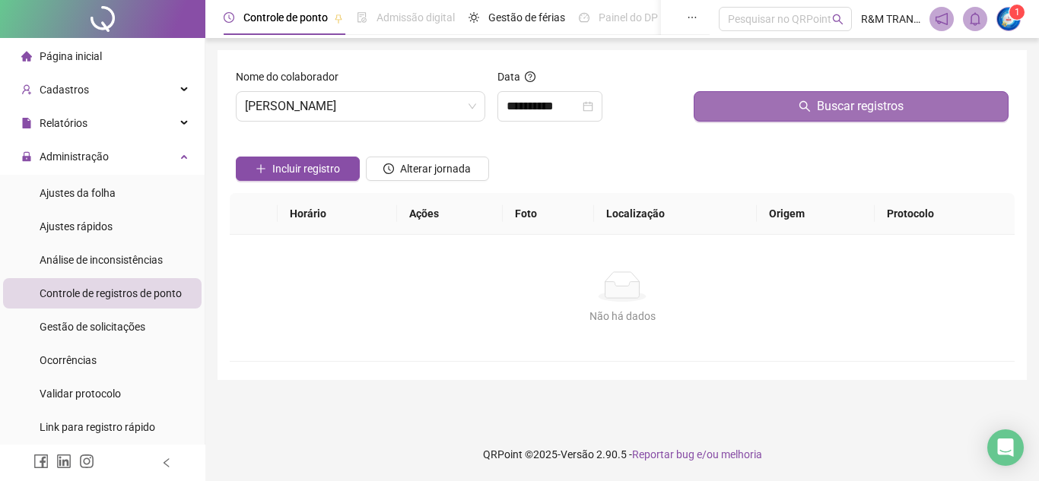
click at [725, 113] on button "Buscar registros" at bounding box center [850, 106] width 315 height 30
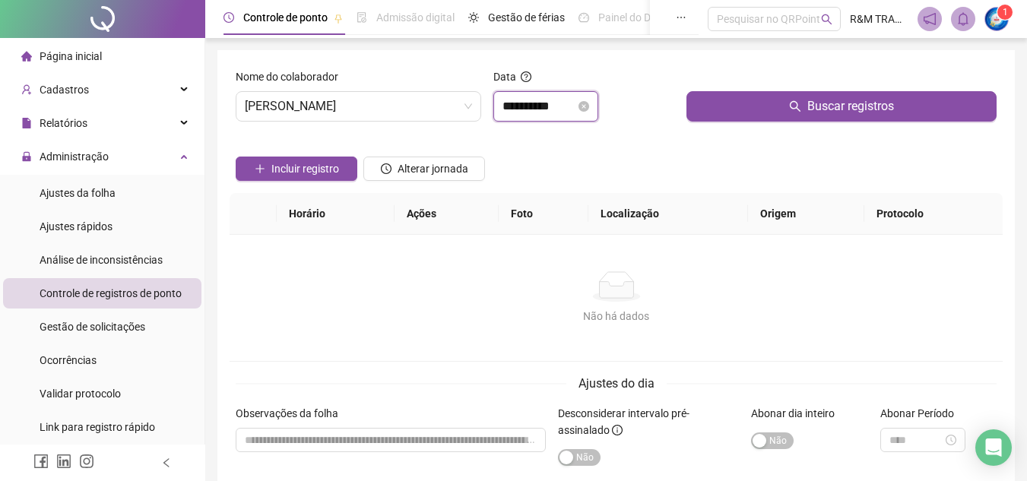
click at [523, 109] on input "**********" at bounding box center [539, 106] width 73 height 18
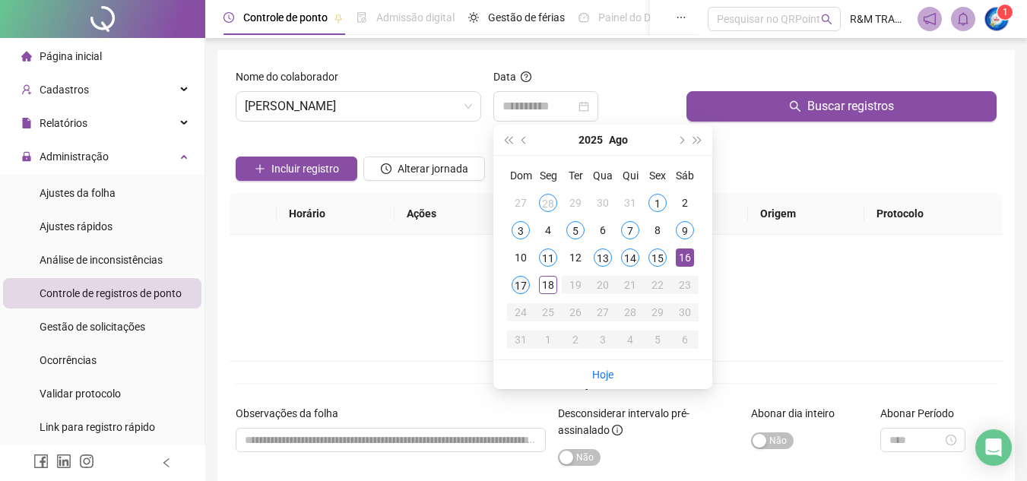
click at [522, 281] on div "17" at bounding box center [521, 285] width 18 height 18
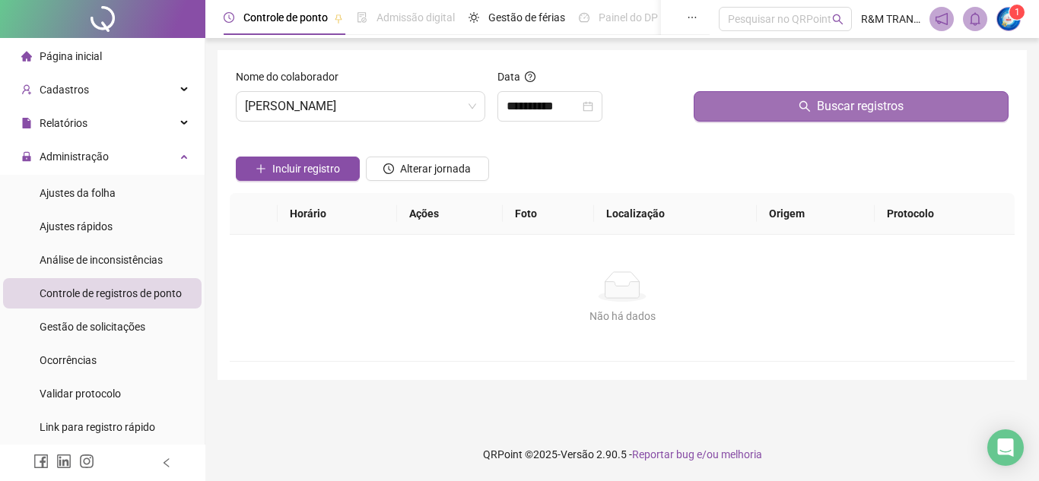
click at [770, 109] on button "Buscar registros" at bounding box center [850, 106] width 315 height 30
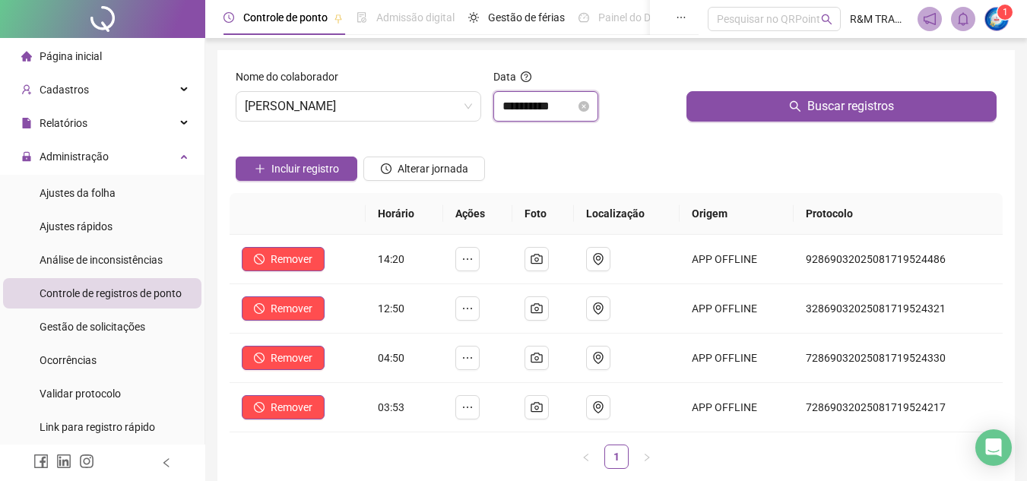
click at [523, 109] on input "**********" at bounding box center [539, 106] width 73 height 18
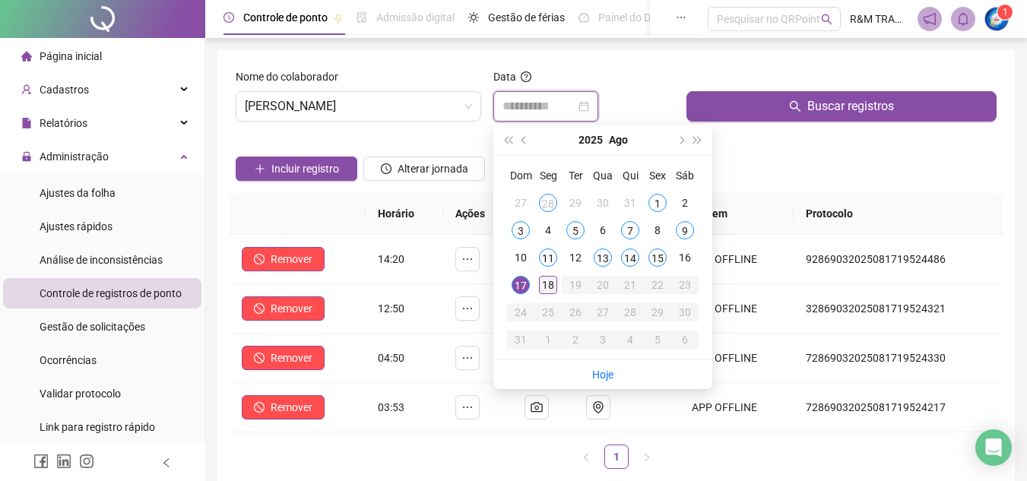
type input "**********"
click at [545, 288] on div "18" at bounding box center [548, 285] width 18 height 18
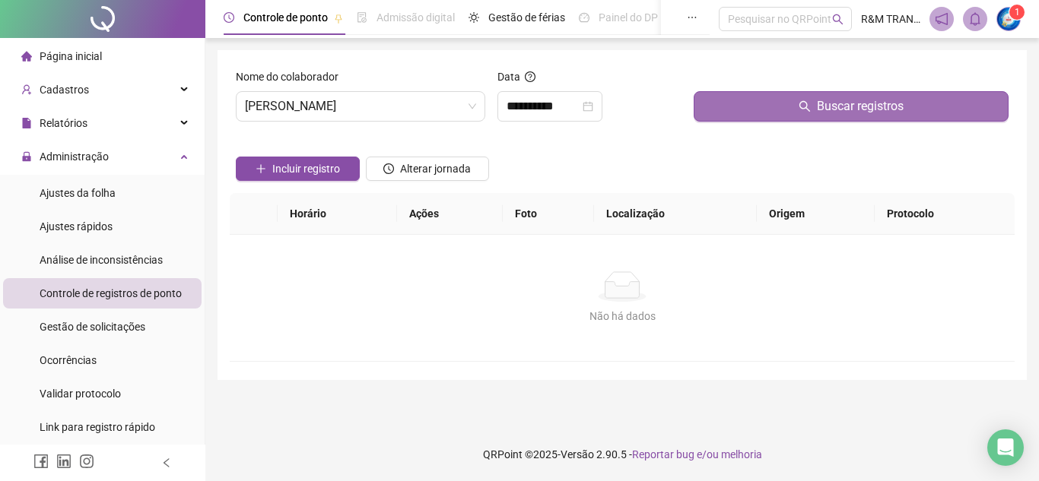
click at [744, 112] on button "Buscar registros" at bounding box center [850, 106] width 315 height 30
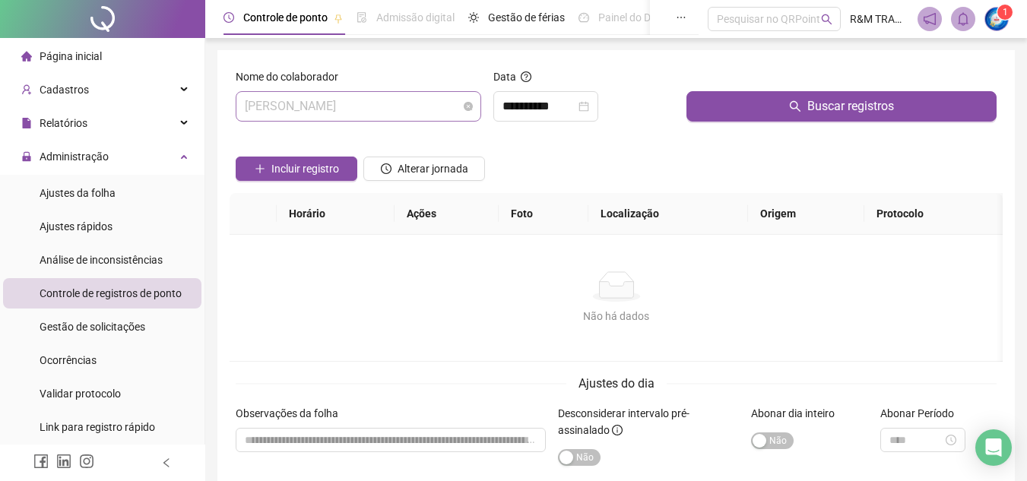
click at [348, 111] on span "[PERSON_NAME]" at bounding box center [358, 106] width 227 height 29
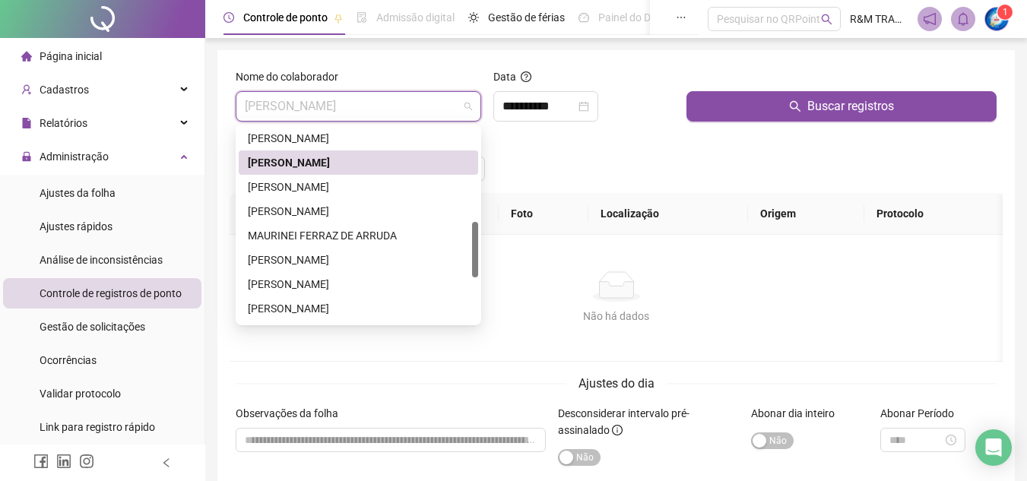
scroll to position [331, 0]
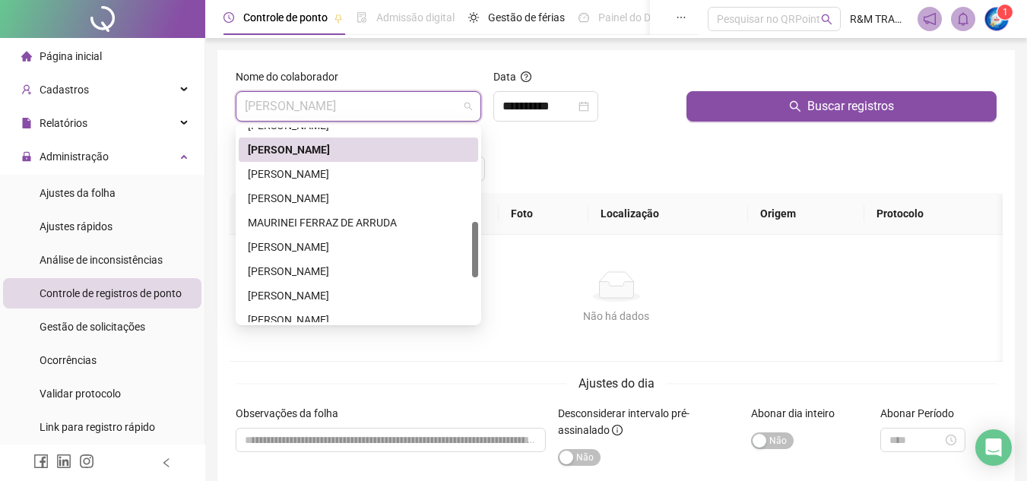
drag, startPoint x: 474, startPoint y: 195, endPoint x: 473, endPoint y: 236, distance: 41.1
click at [473, 236] on div at bounding box center [475, 249] width 6 height 55
click at [357, 173] on div "[PERSON_NAME]" at bounding box center [358, 174] width 221 height 17
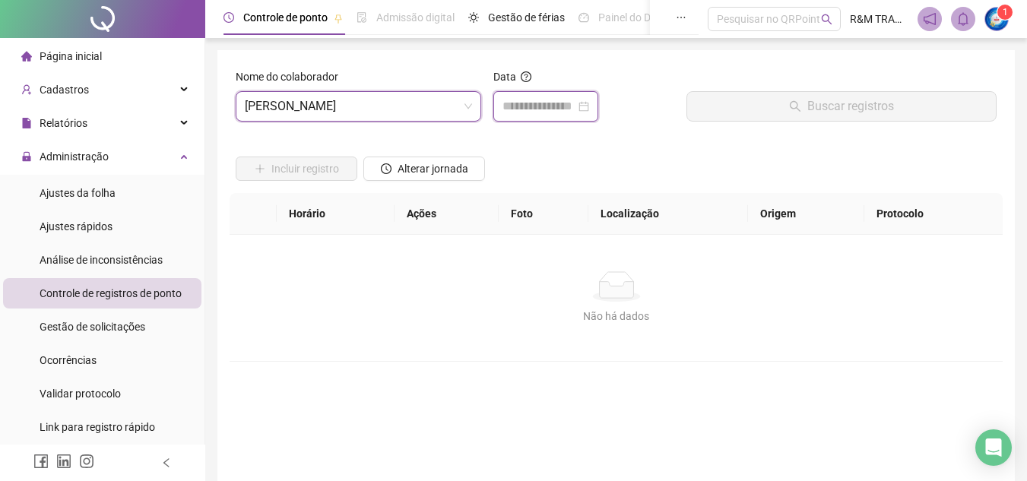
click at [533, 106] on input at bounding box center [539, 106] width 73 height 18
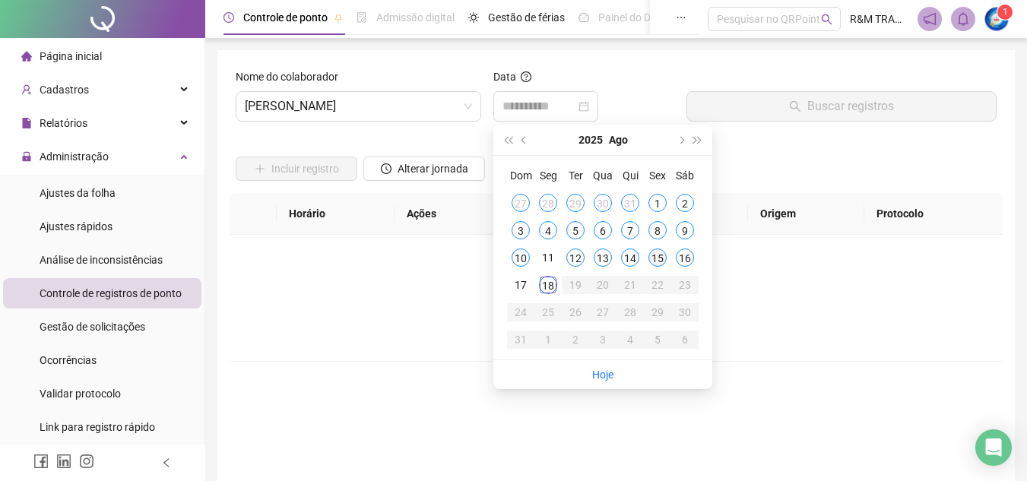
click at [653, 258] on div "15" at bounding box center [657, 258] width 18 height 18
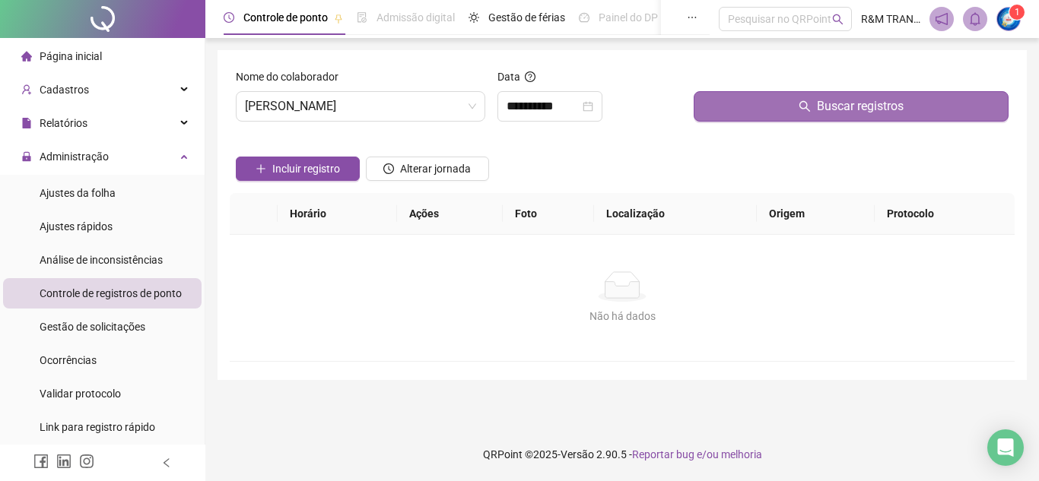
click at [759, 109] on button "Buscar registros" at bounding box center [850, 106] width 315 height 30
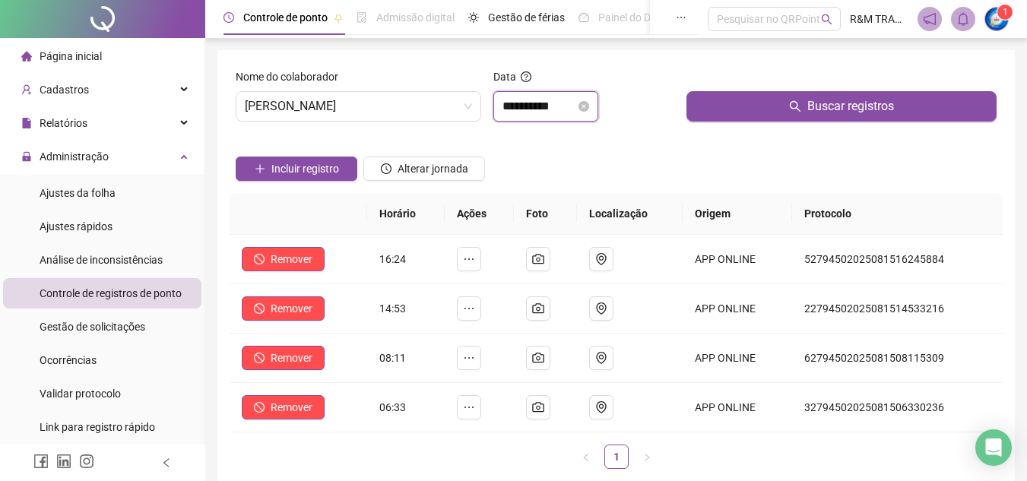
click at [516, 111] on input "**********" at bounding box center [539, 106] width 73 height 18
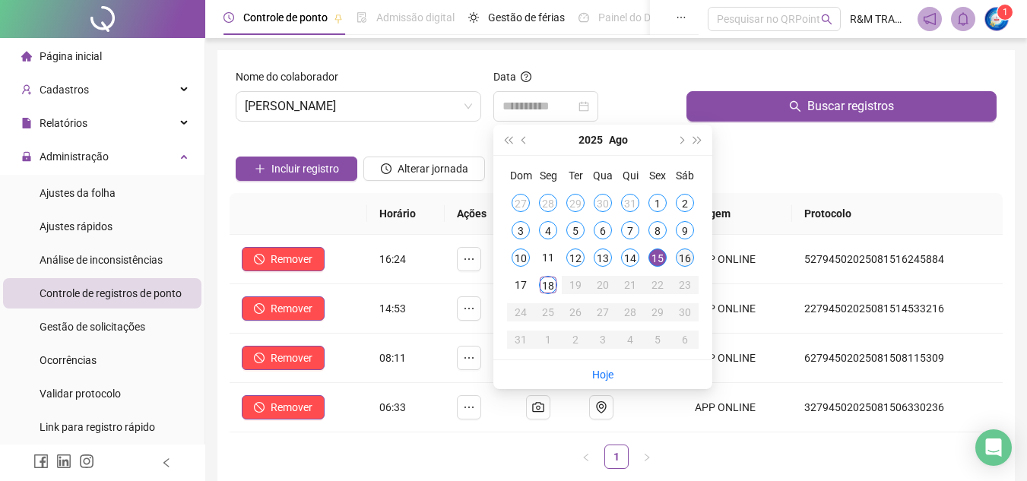
click at [683, 260] on div "16" at bounding box center [685, 258] width 18 height 18
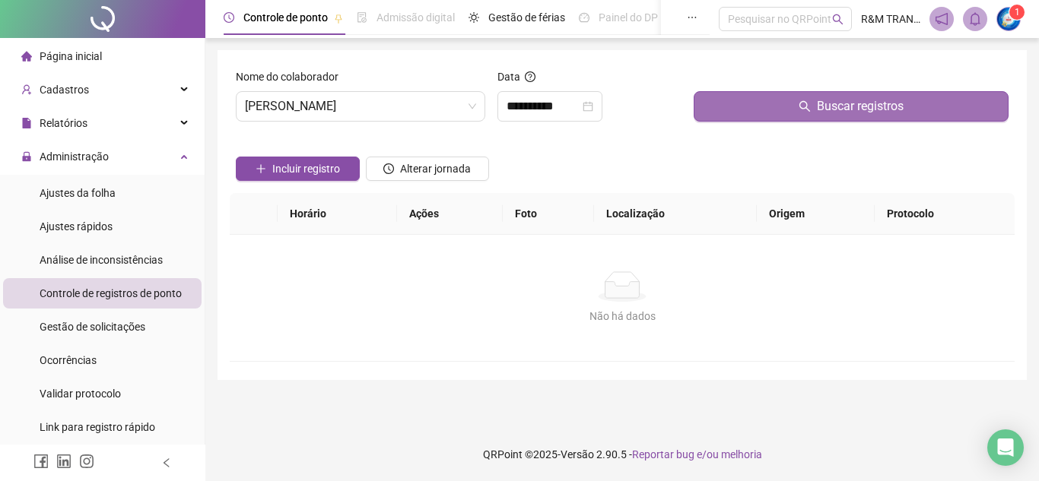
click at [760, 116] on button "Buscar registros" at bounding box center [850, 106] width 315 height 30
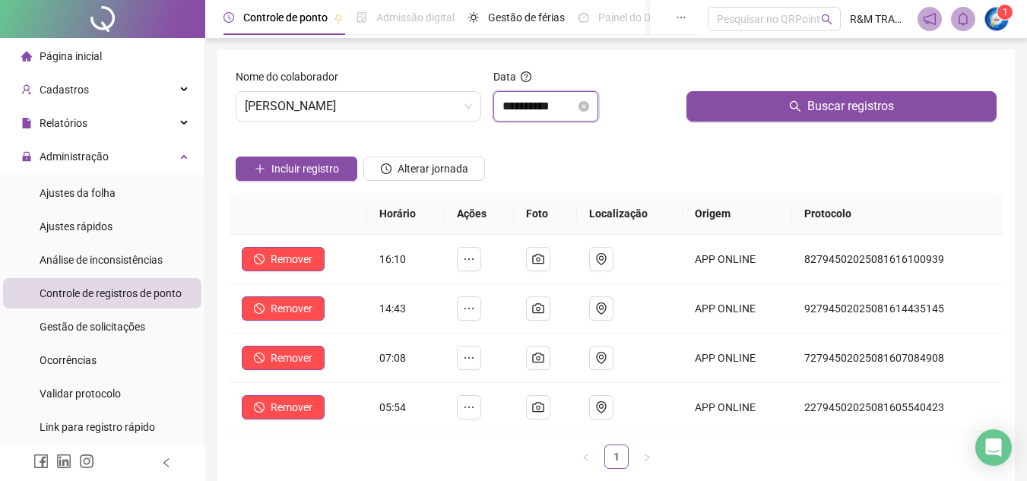
click at [552, 112] on input "**********" at bounding box center [539, 106] width 73 height 18
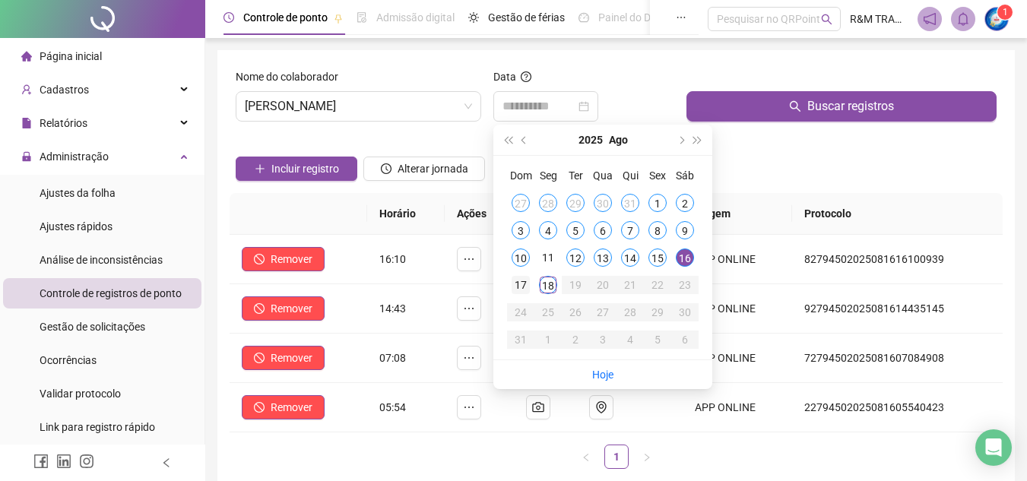
click at [523, 282] on div "17" at bounding box center [521, 285] width 18 height 18
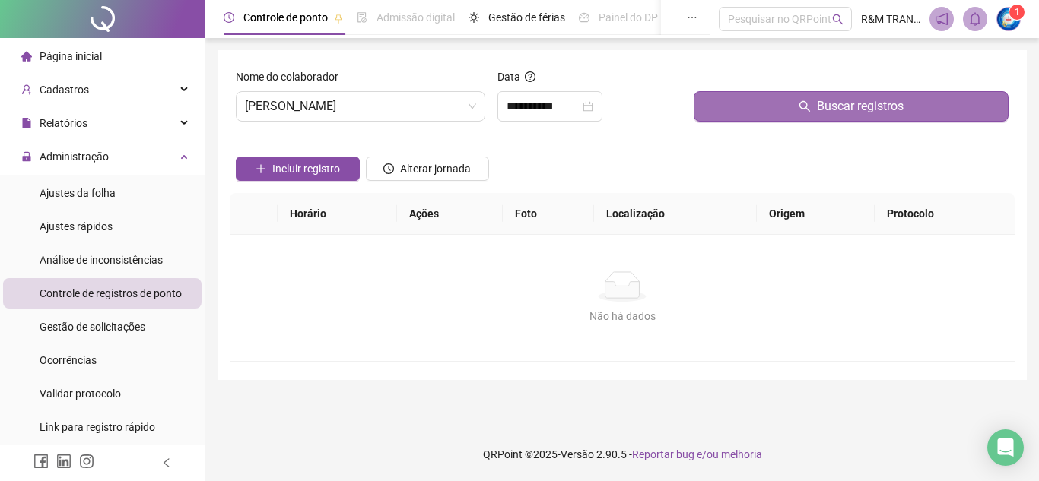
click at [741, 109] on button "Buscar registros" at bounding box center [850, 106] width 315 height 30
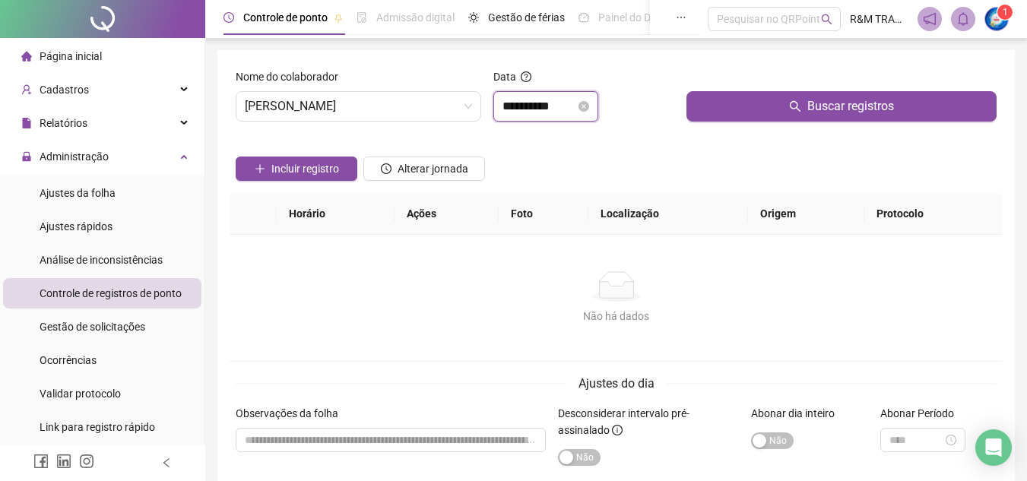
click at [531, 109] on input "**********" at bounding box center [539, 106] width 73 height 18
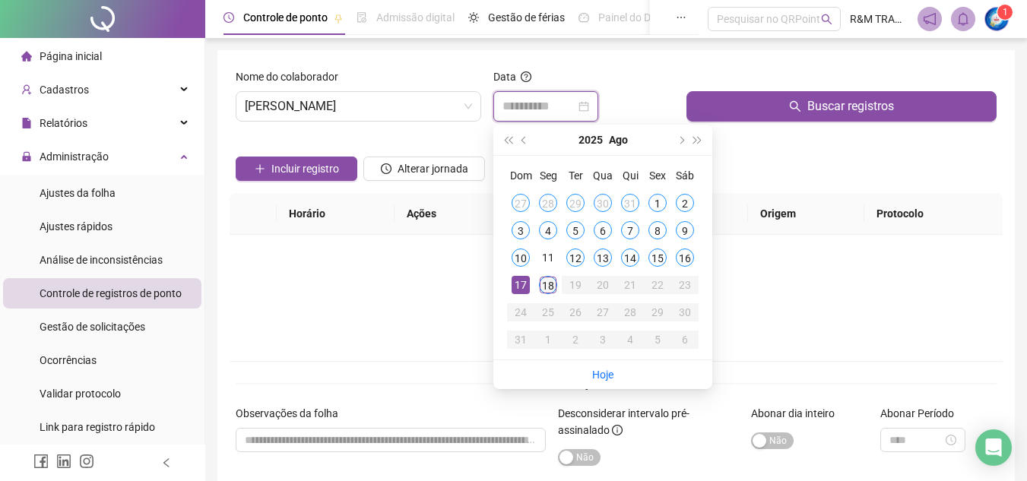
type input "**********"
click at [550, 285] on div "18" at bounding box center [548, 285] width 18 height 18
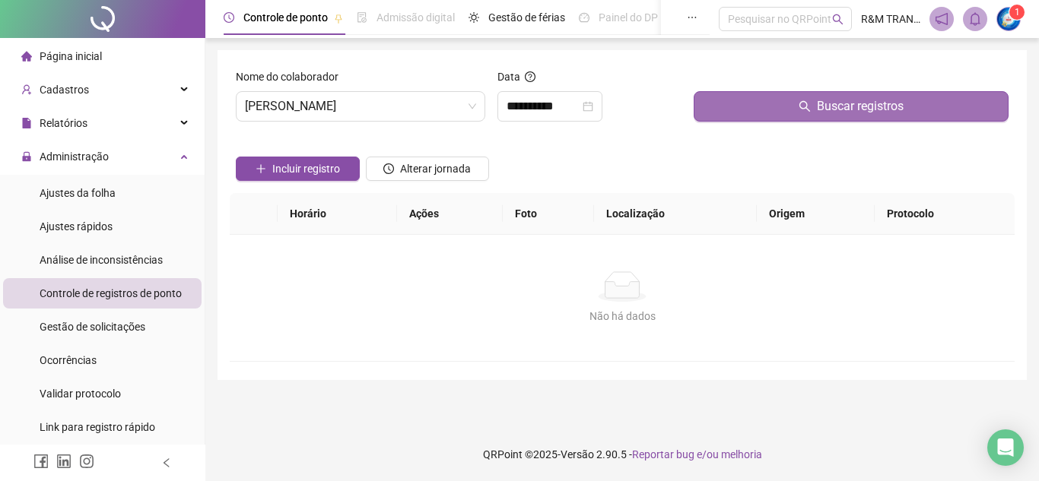
click at [777, 108] on button "Buscar registros" at bounding box center [850, 106] width 315 height 30
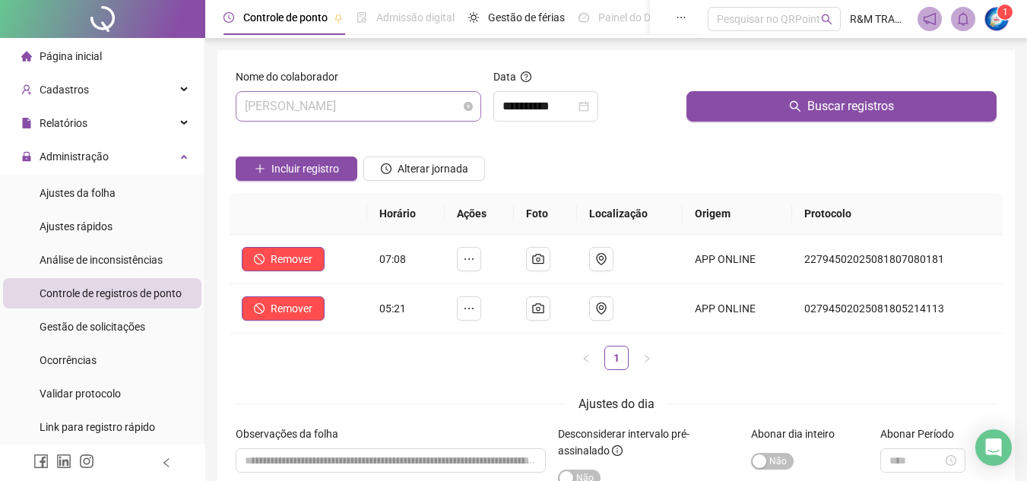
click at [325, 109] on span "[PERSON_NAME]" at bounding box center [358, 106] width 227 height 29
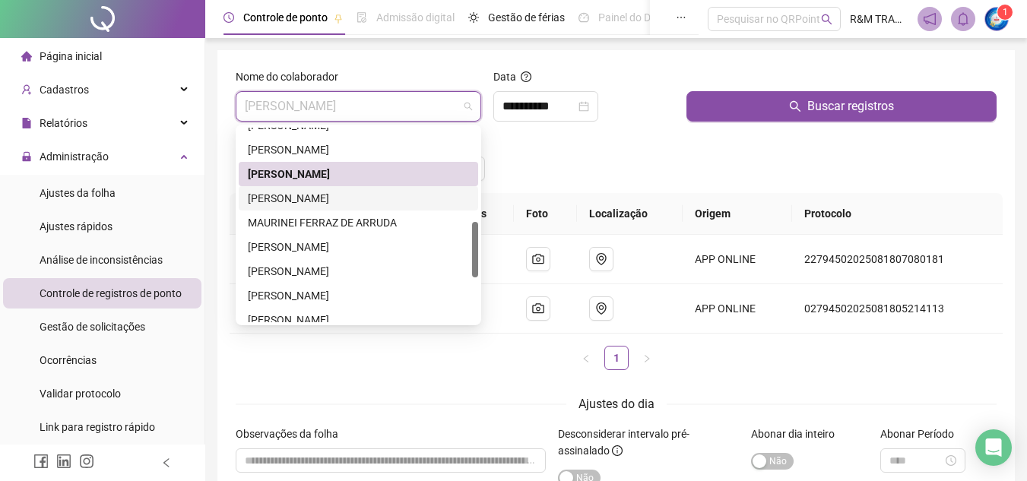
click at [338, 201] on div "[PERSON_NAME]" at bounding box center [358, 198] width 221 height 17
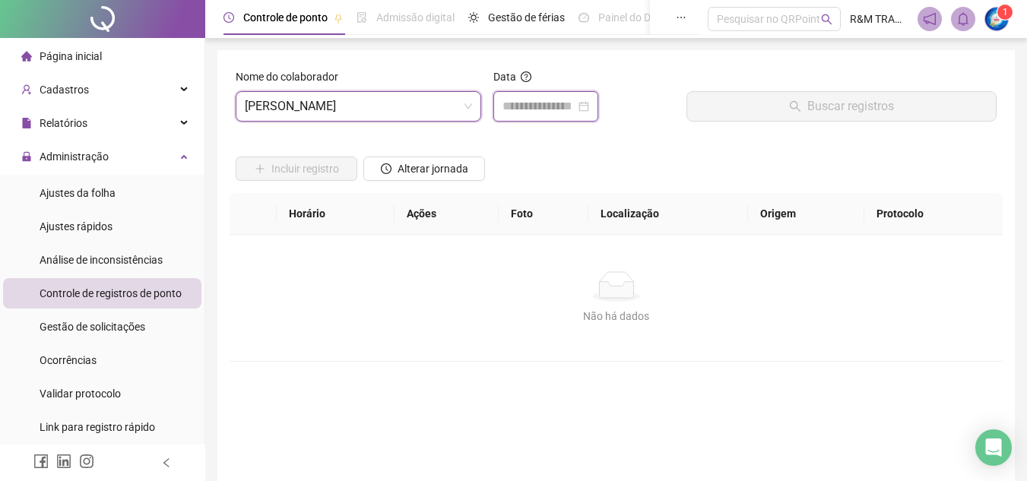
click at [541, 99] on input at bounding box center [539, 106] width 73 height 18
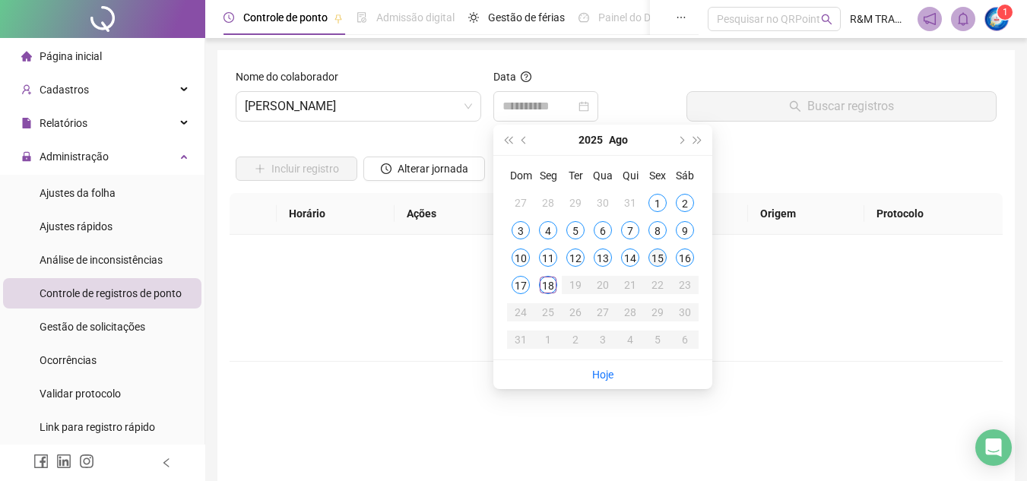
click at [657, 263] on div "15" at bounding box center [657, 258] width 18 height 18
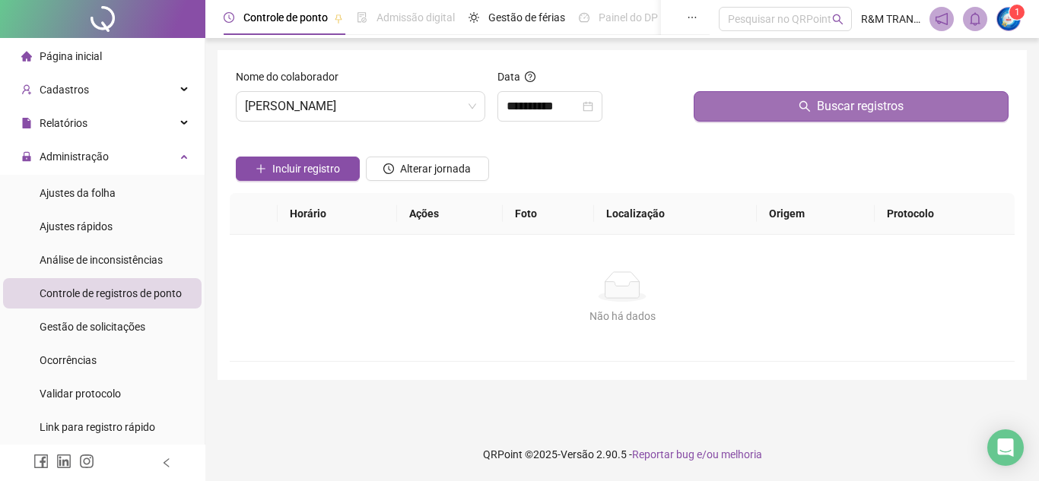
click at [772, 103] on button "Buscar registros" at bounding box center [850, 106] width 315 height 30
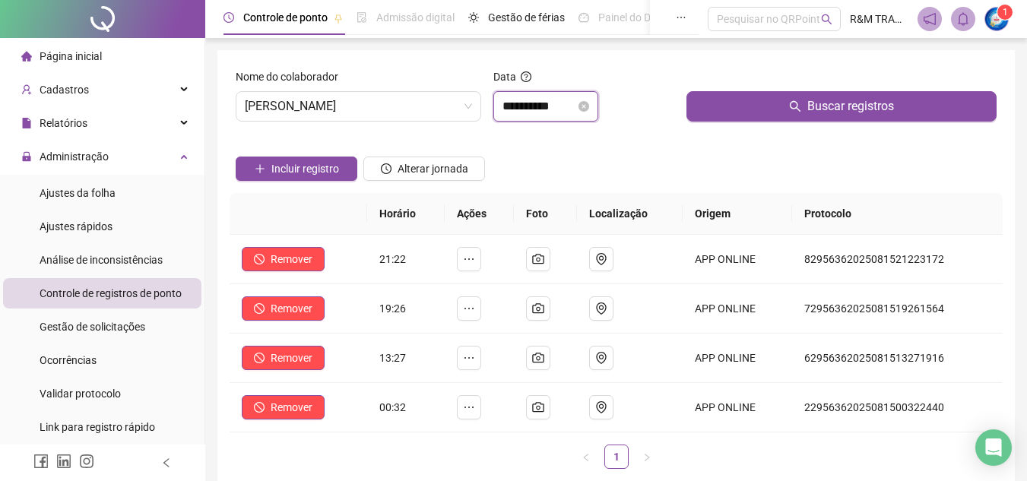
click at [531, 106] on input "**********" at bounding box center [539, 106] width 73 height 18
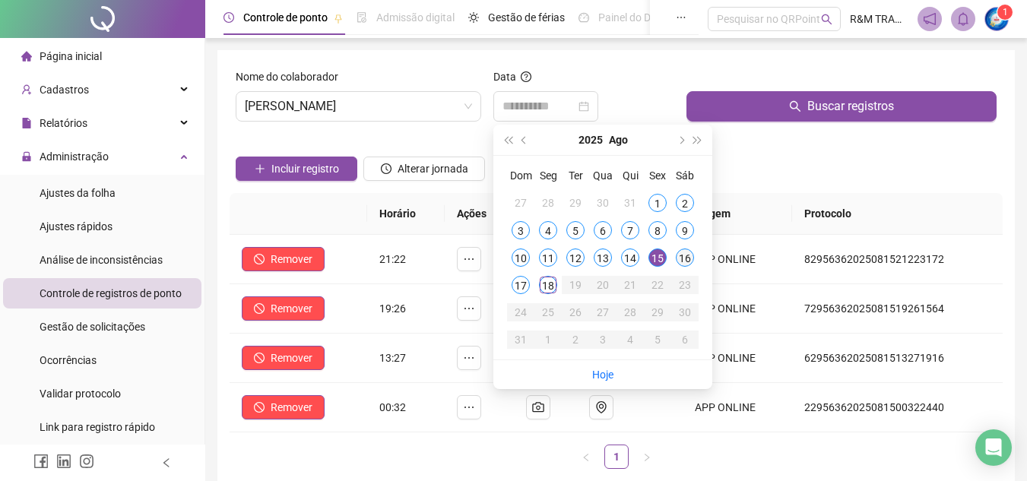
click at [685, 256] on div "16" at bounding box center [685, 258] width 18 height 18
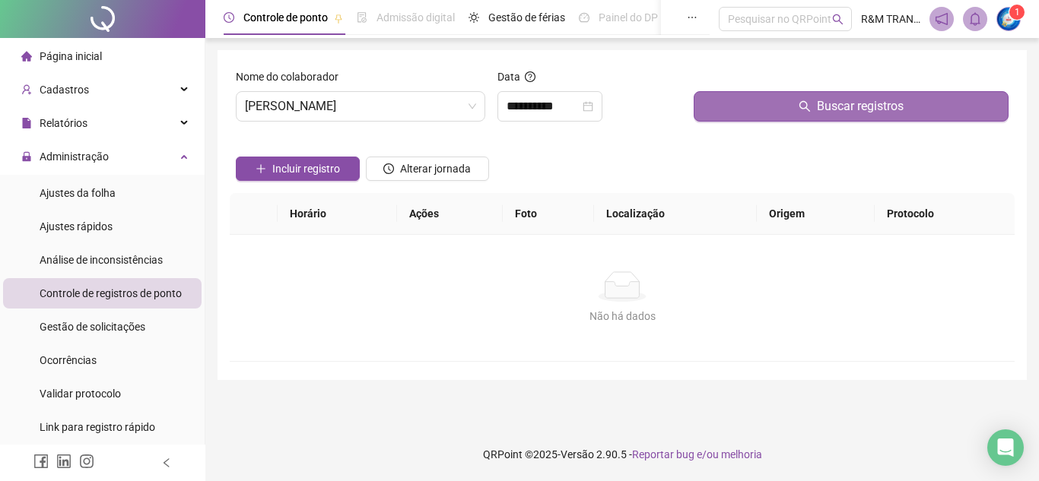
click at [755, 118] on button "Buscar registros" at bounding box center [850, 106] width 315 height 30
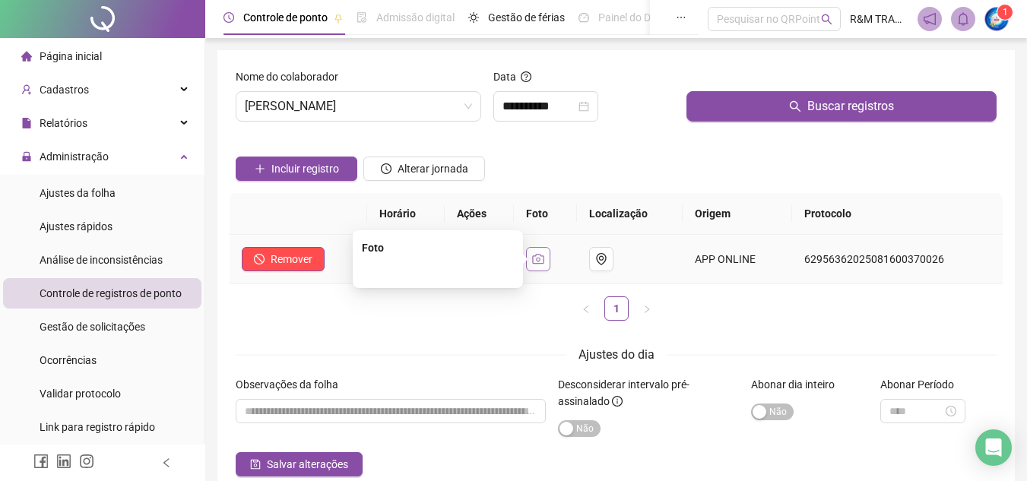
click at [544, 262] on icon "camera" at bounding box center [538, 259] width 12 height 12
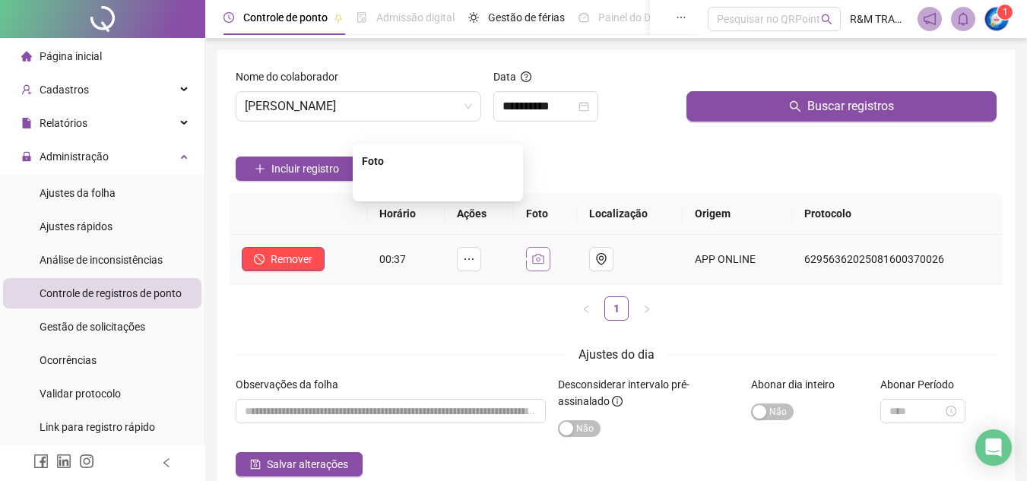
click at [537, 260] on button "button" at bounding box center [538, 259] width 24 height 24
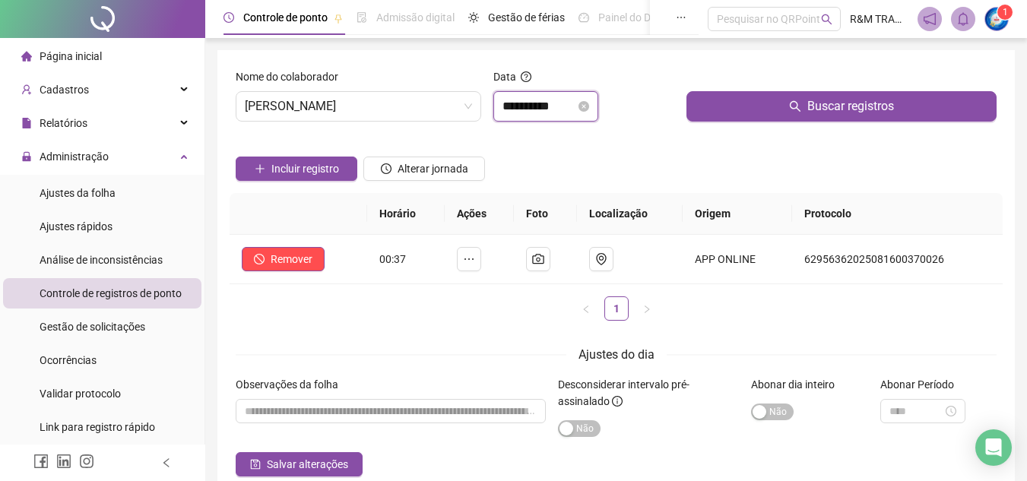
click at [544, 107] on input "**********" at bounding box center [539, 106] width 73 height 18
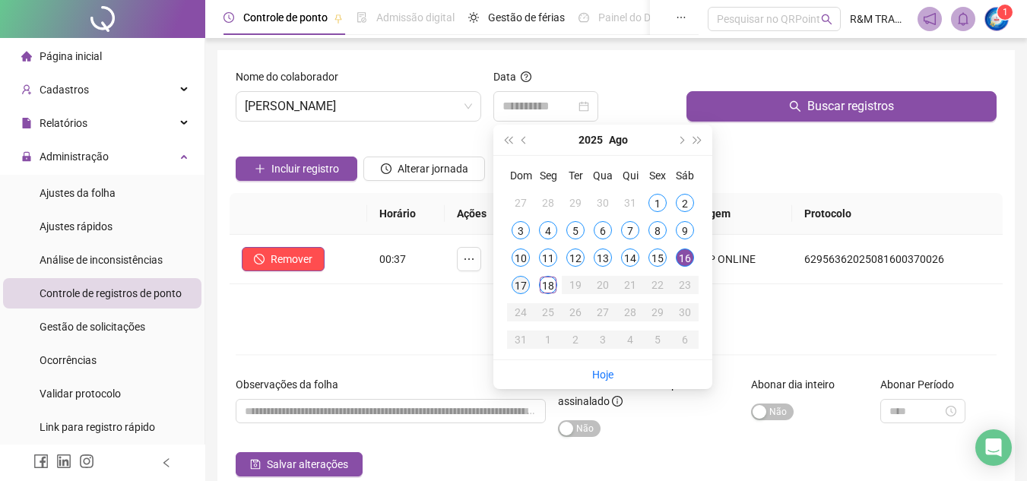
click at [517, 279] on div "17" at bounding box center [521, 285] width 18 height 18
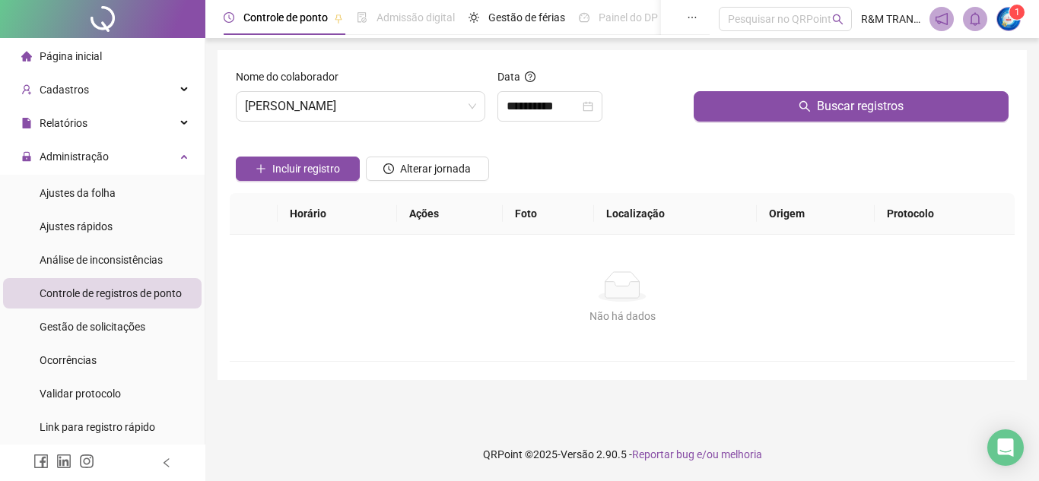
click at [807, 108] on icon "search" at bounding box center [804, 106] width 11 height 11
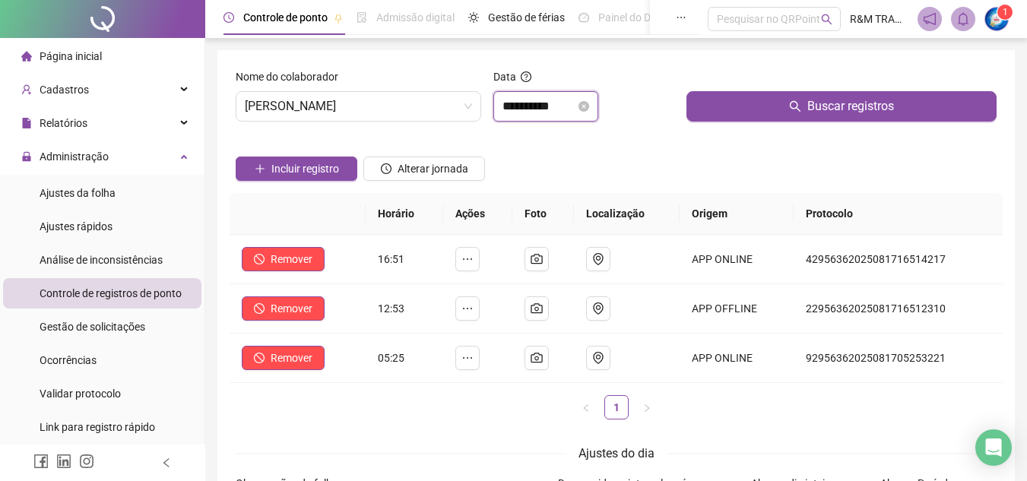
click at [536, 106] on input "**********" at bounding box center [539, 106] width 73 height 18
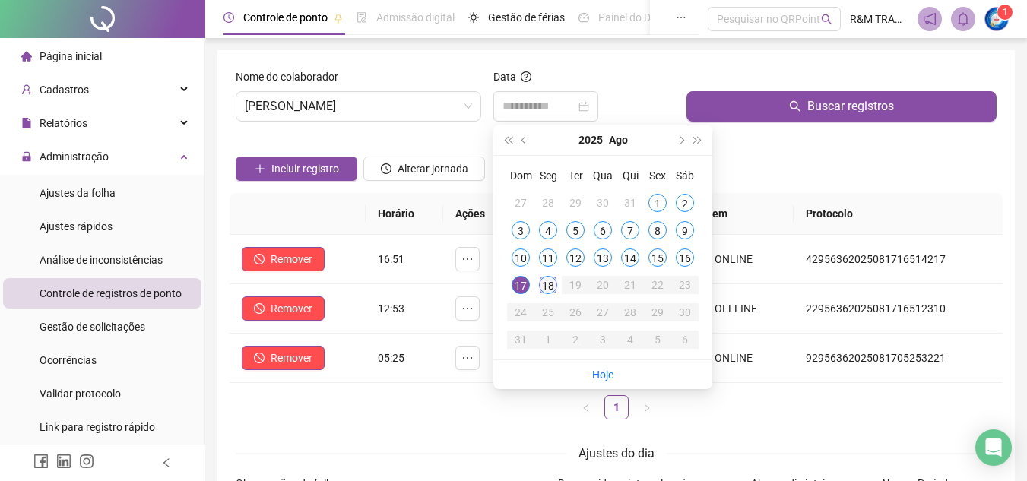
click at [551, 283] on div "18" at bounding box center [548, 285] width 18 height 18
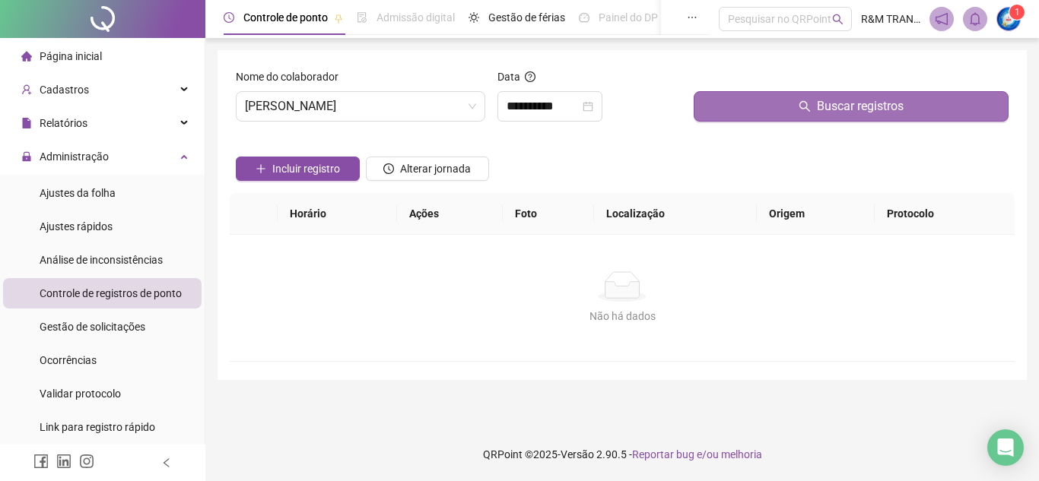
click at [785, 113] on button "Buscar registros" at bounding box center [850, 106] width 315 height 30
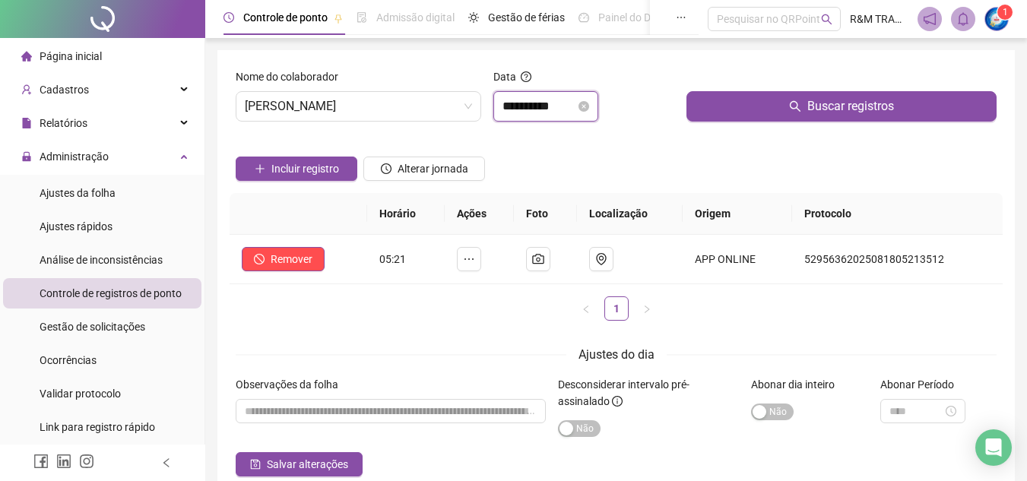
click at [525, 105] on input "**********" at bounding box center [539, 106] width 73 height 18
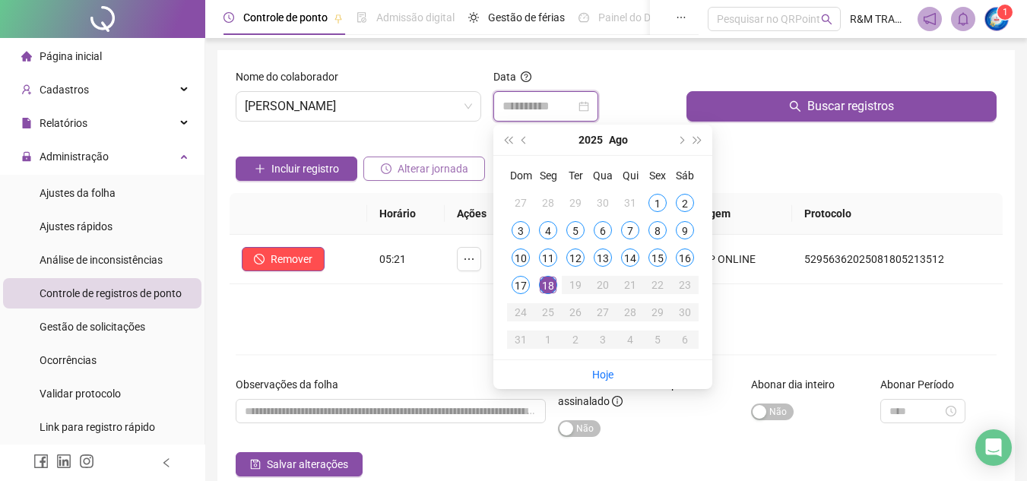
type input "**********"
click at [371, 106] on span "[PERSON_NAME]" at bounding box center [358, 106] width 227 height 29
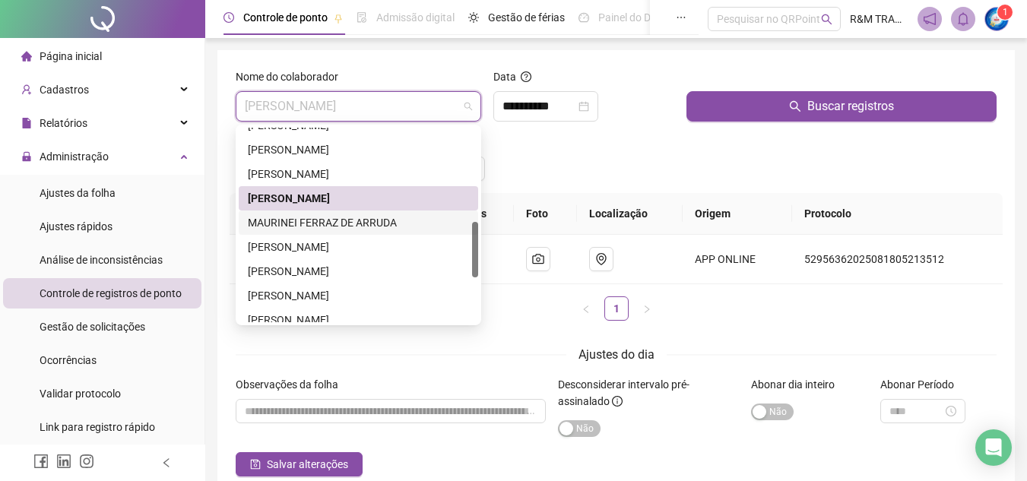
click at [328, 224] on div "MAURINEI FERRAZ DE ARRUDA" at bounding box center [358, 222] width 221 height 17
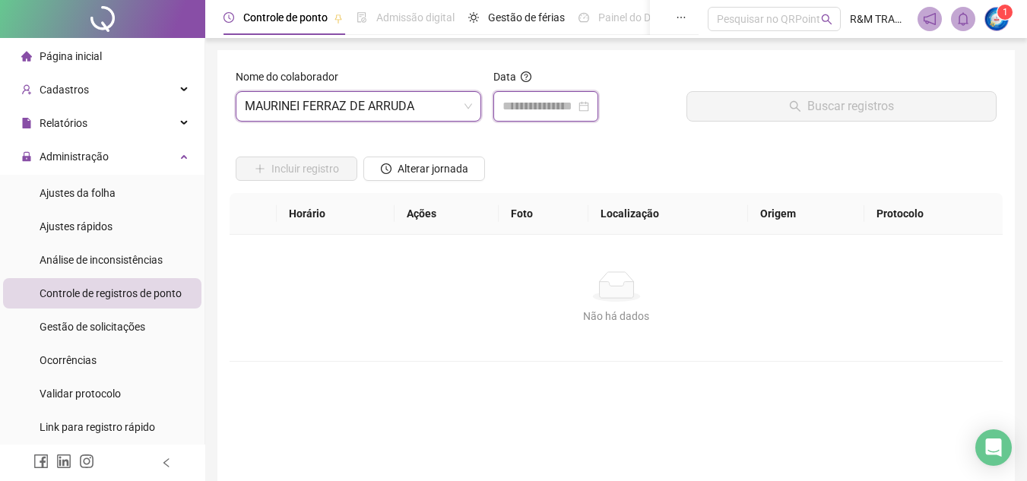
click at [533, 97] on input at bounding box center [539, 106] width 73 height 18
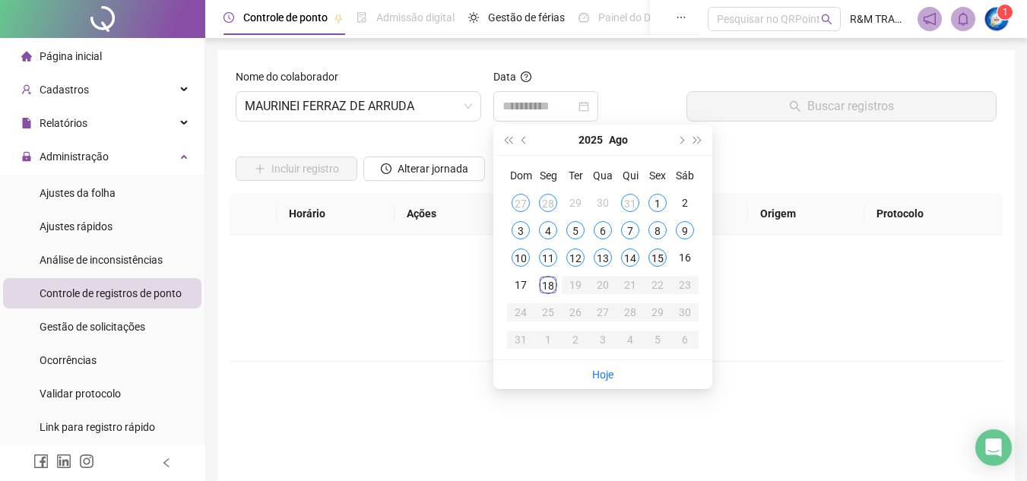
click at [655, 254] on div "15" at bounding box center [657, 258] width 18 height 18
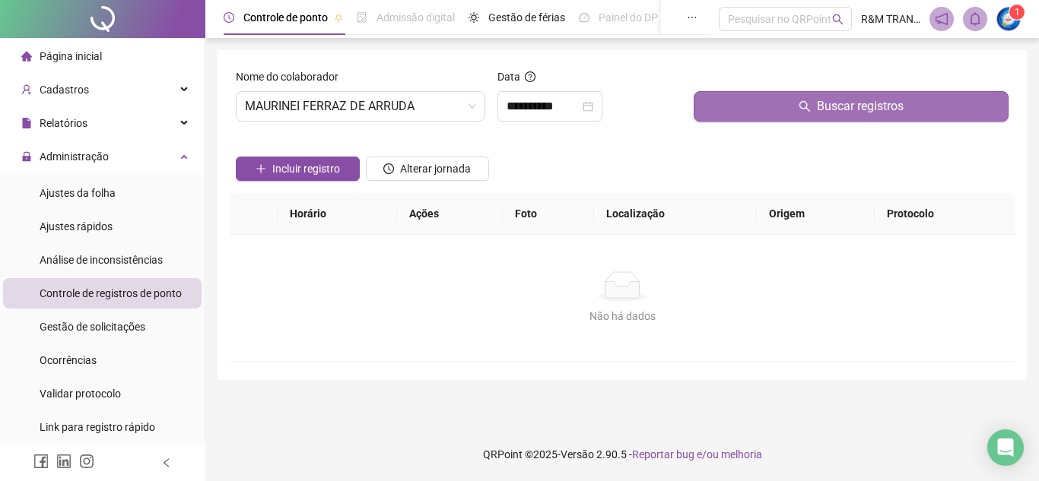
click at [753, 100] on button "Buscar registros" at bounding box center [850, 106] width 315 height 30
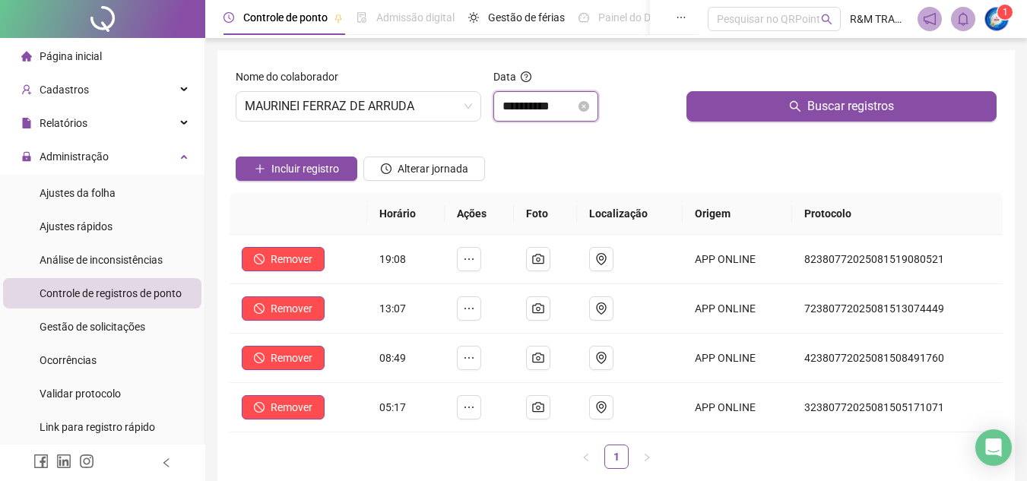
click at [525, 103] on input "**********" at bounding box center [539, 106] width 73 height 18
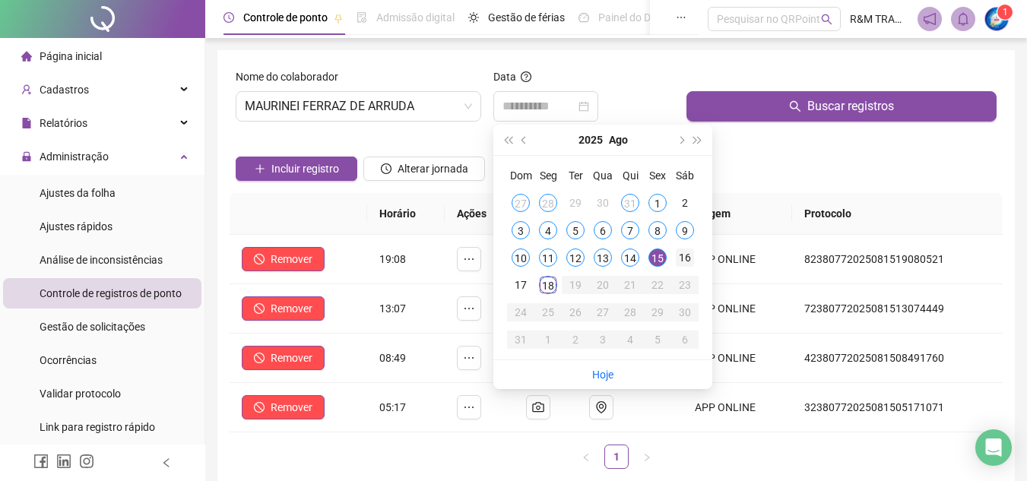
click at [683, 256] on div "16" at bounding box center [685, 258] width 18 height 18
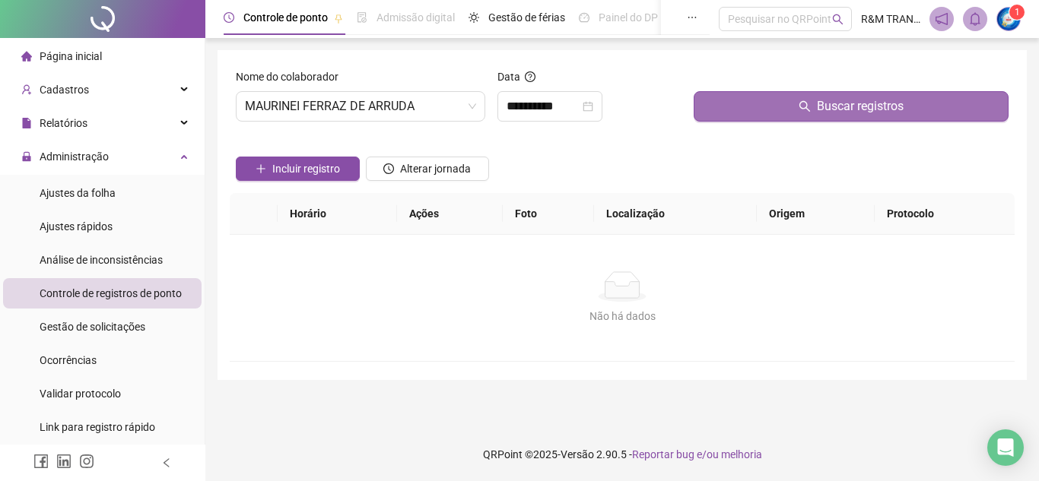
click at [742, 110] on button "Buscar registros" at bounding box center [850, 106] width 315 height 30
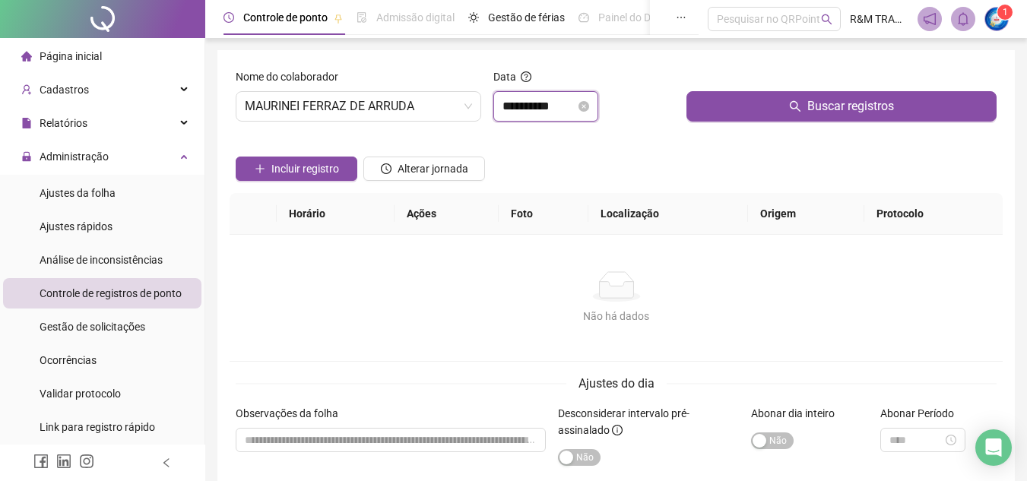
click at [512, 108] on input "**********" at bounding box center [539, 106] width 73 height 18
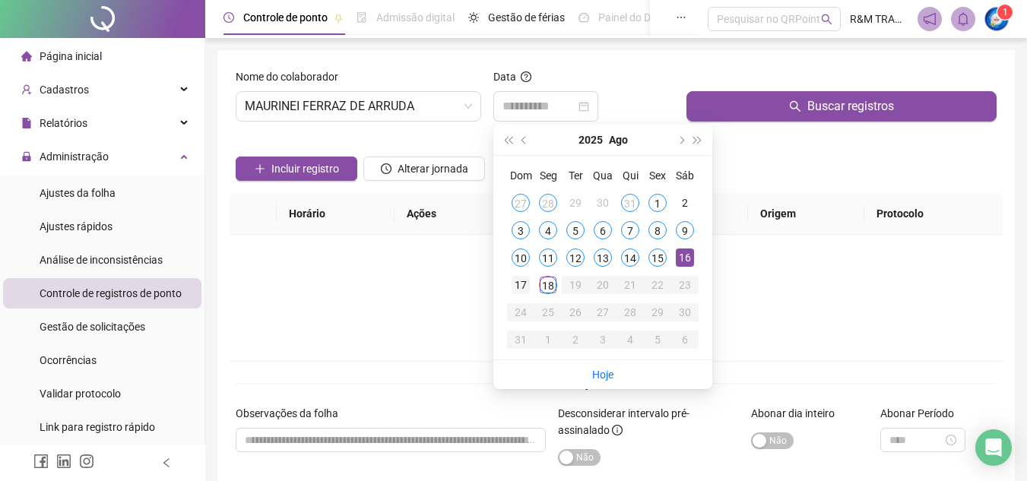
click at [518, 287] on div "17" at bounding box center [521, 285] width 18 height 18
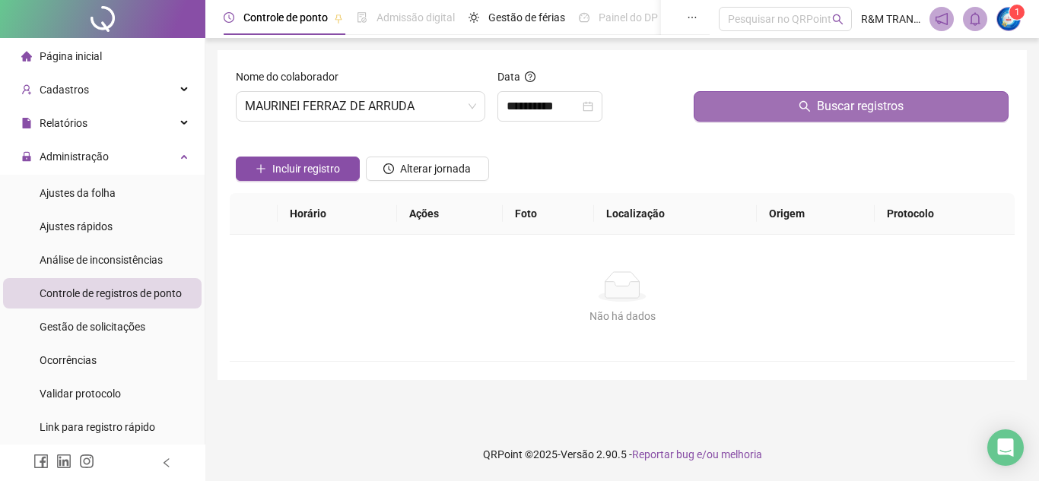
click at [751, 105] on button "Buscar registros" at bounding box center [850, 106] width 315 height 30
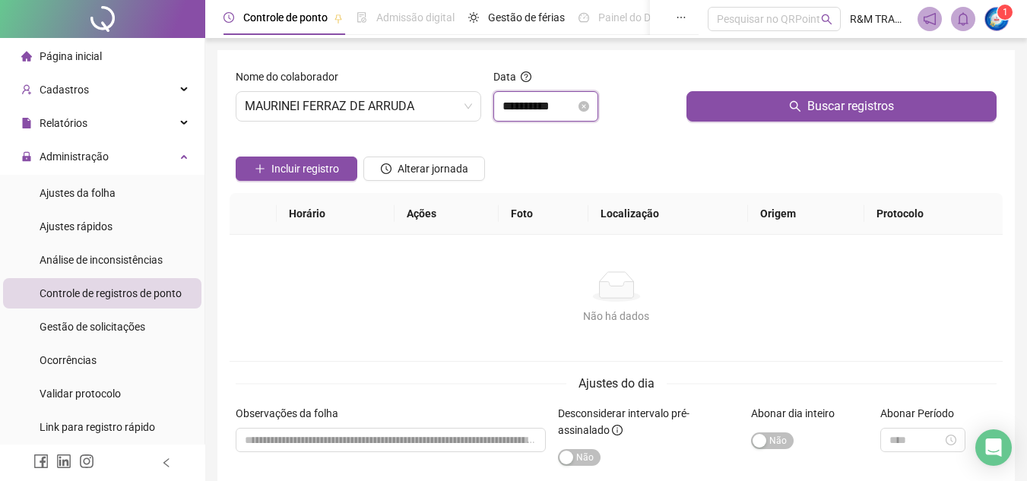
click at [526, 100] on input "**********" at bounding box center [539, 106] width 73 height 18
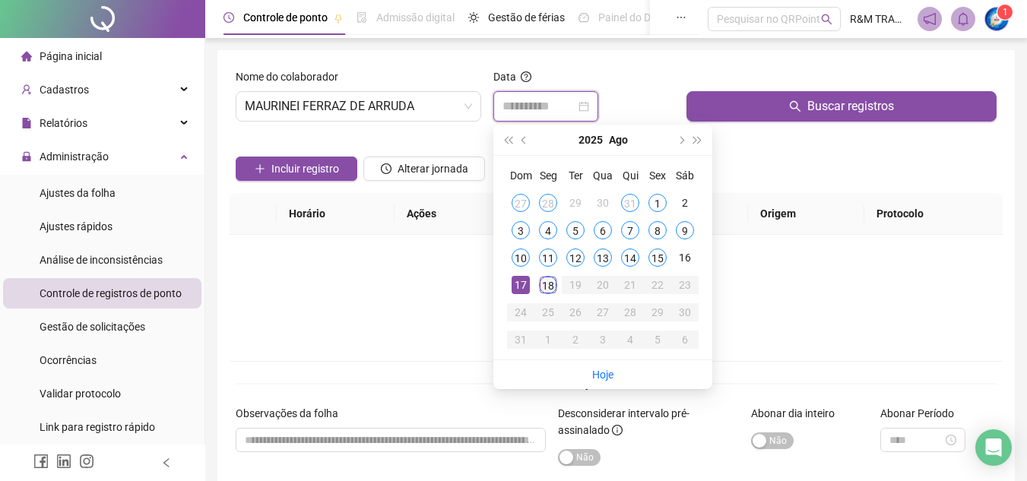
type input "**********"
click at [547, 286] on div "18" at bounding box center [548, 285] width 18 height 18
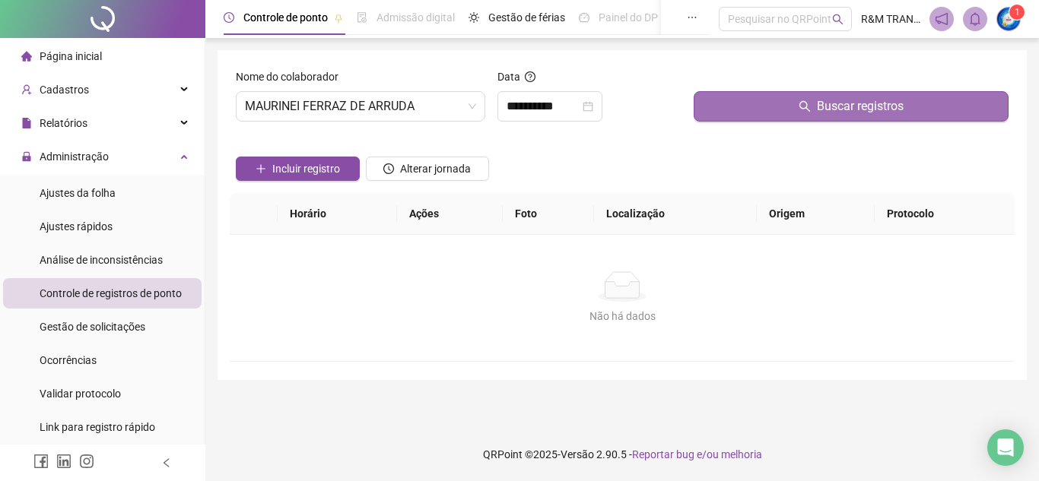
click at [731, 115] on button "Buscar registros" at bounding box center [850, 106] width 315 height 30
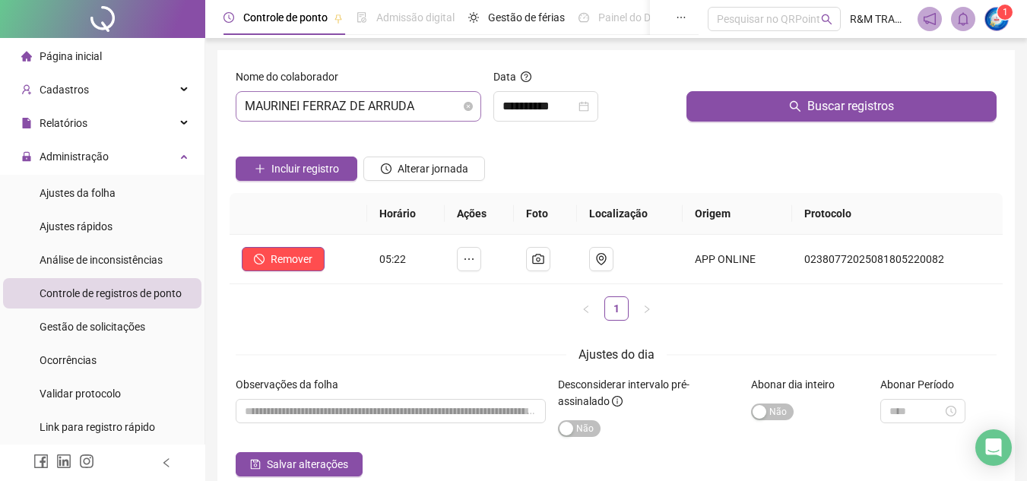
click at [363, 110] on span "MAURINEI FERRAZ DE ARRUDA" at bounding box center [358, 106] width 227 height 29
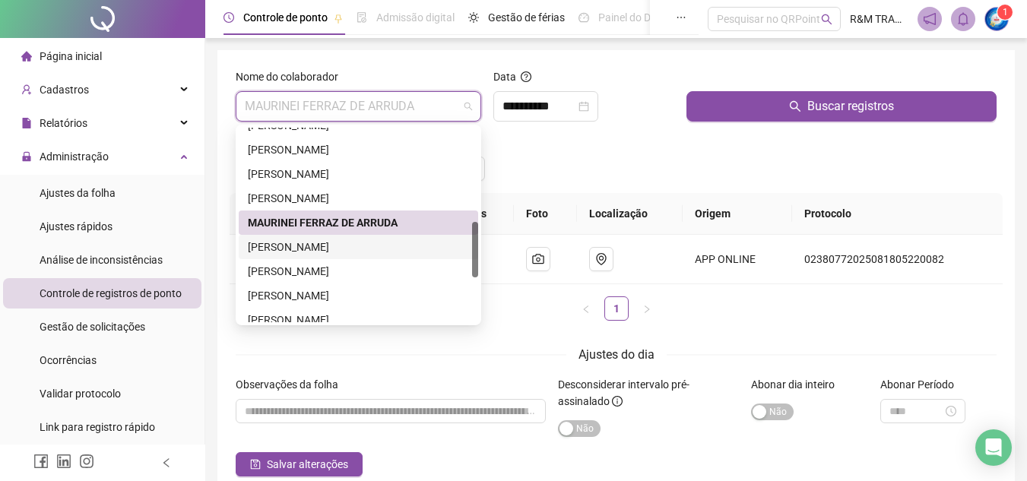
click at [331, 247] on div "[PERSON_NAME]" at bounding box center [358, 247] width 221 height 17
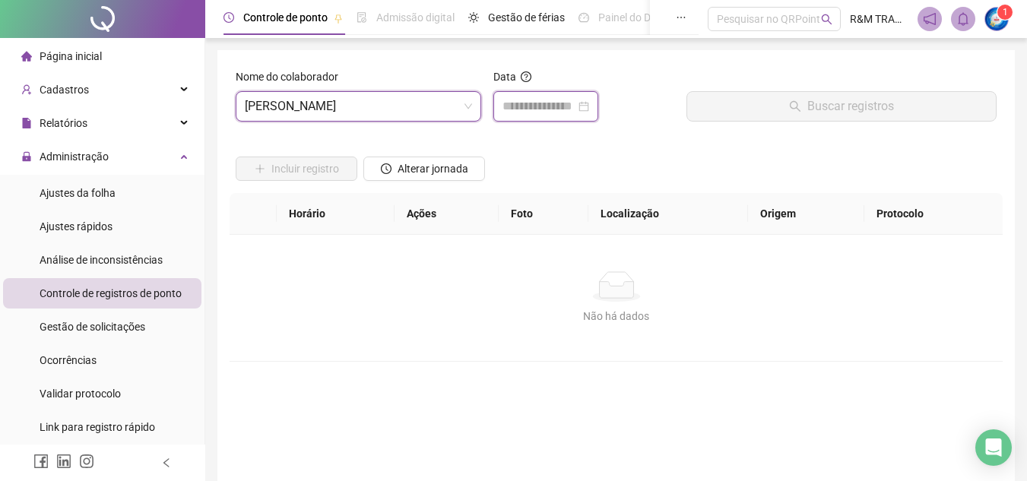
click at [534, 103] on input at bounding box center [539, 106] width 73 height 18
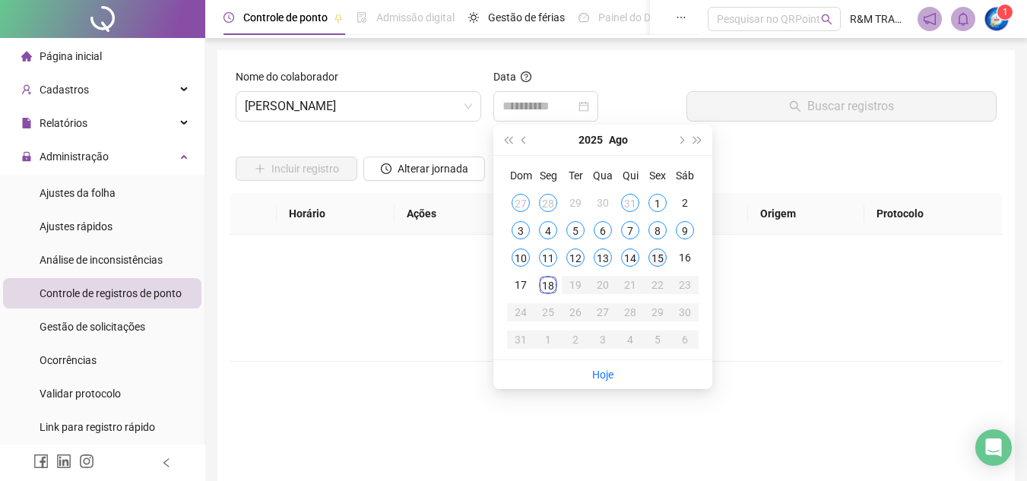
click at [658, 262] on div "15" at bounding box center [657, 258] width 18 height 18
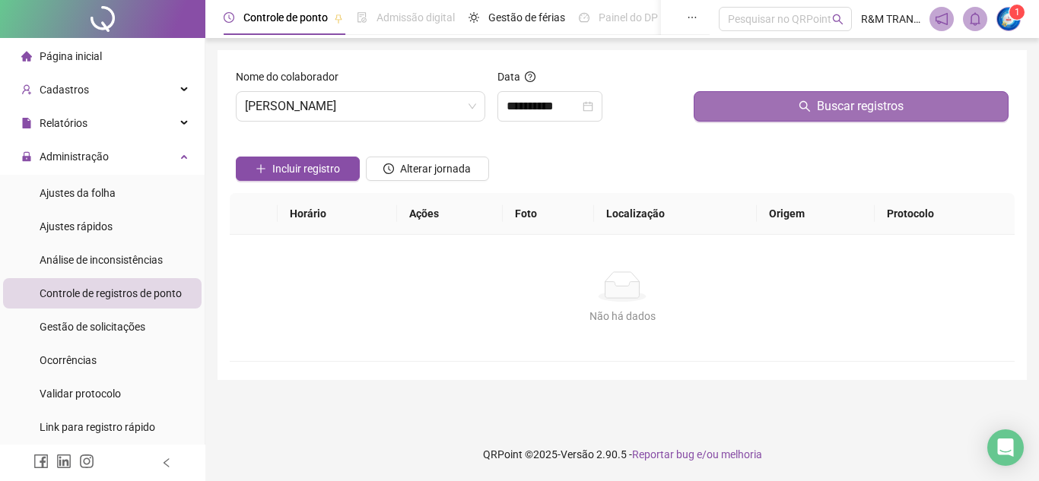
click at [756, 115] on button "Buscar registros" at bounding box center [850, 106] width 315 height 30
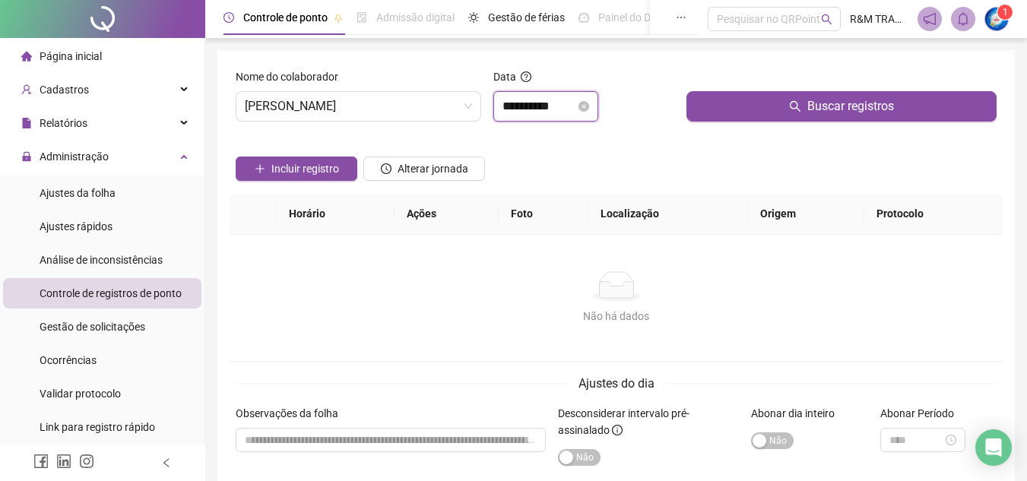
click at [518, 107] on input "**********" at bounding box center [539, 106] width 73 height 18
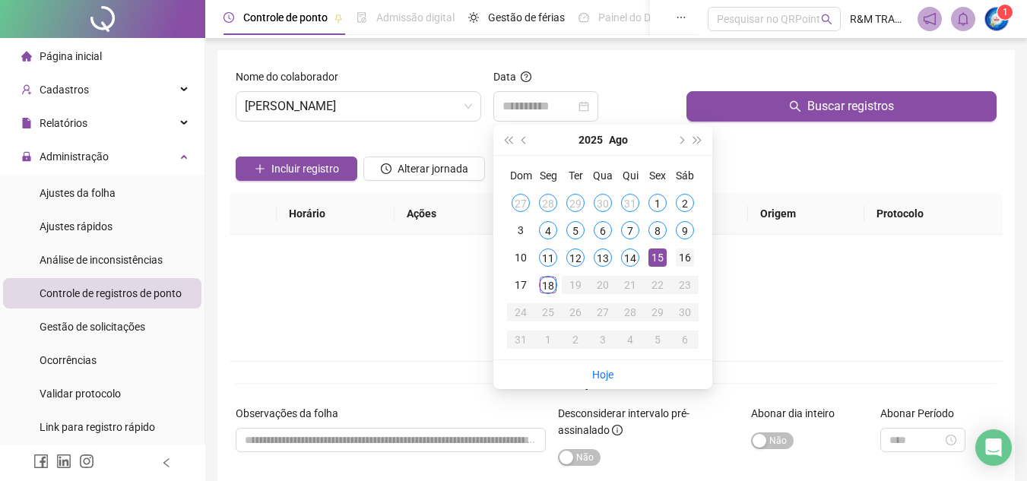
click at [685, 260] on div "16" at bounding box center [685, 258] width 18 height 18
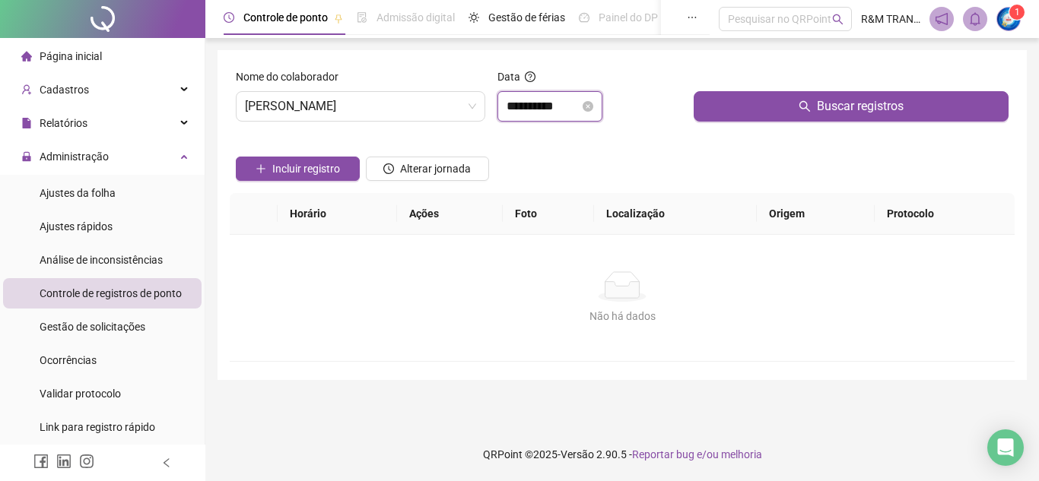
click at [517, 112] on input "**********" at bounding box center [542, 106] width 73 height 18
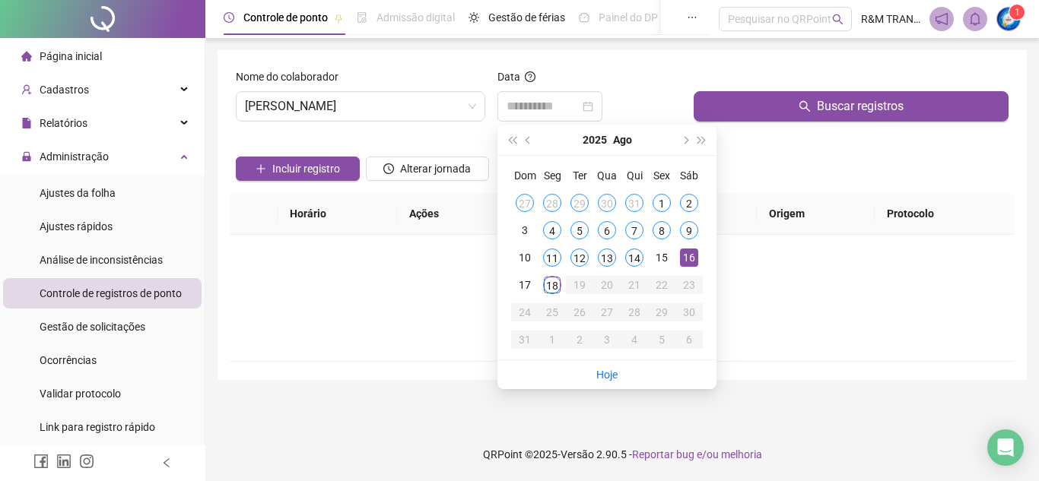
click at [526, 284] on div "17" at bounding box center [524, 285] width 18 height 18
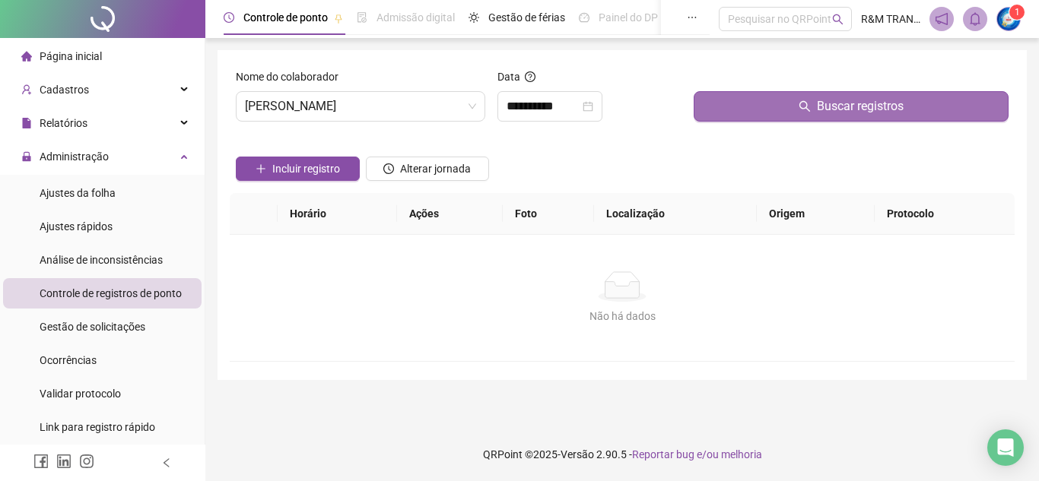
click at [734, 106] on button "Buscar registros" at bounding box center [850, 106] width 315 height 30
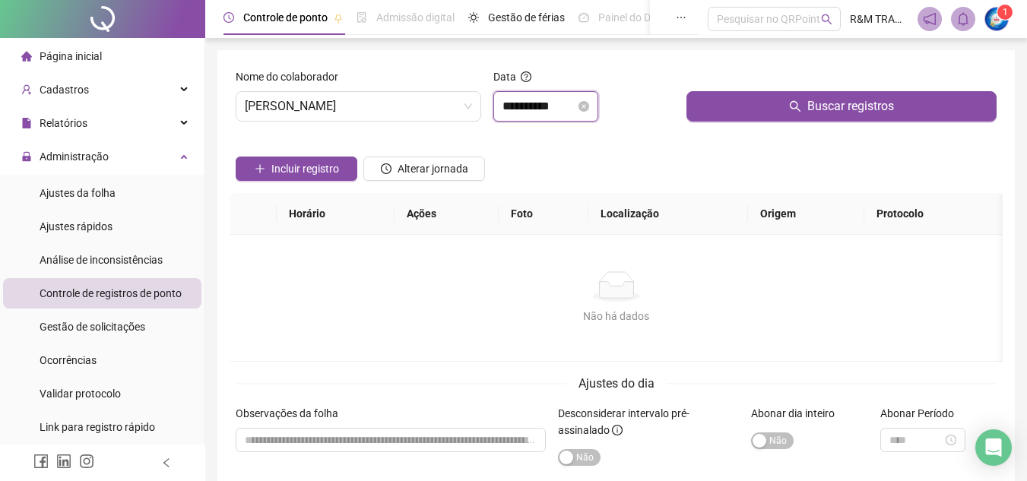
click at [530, 109] on input "**********" at bounding box center [539, 106] width 73 height 18
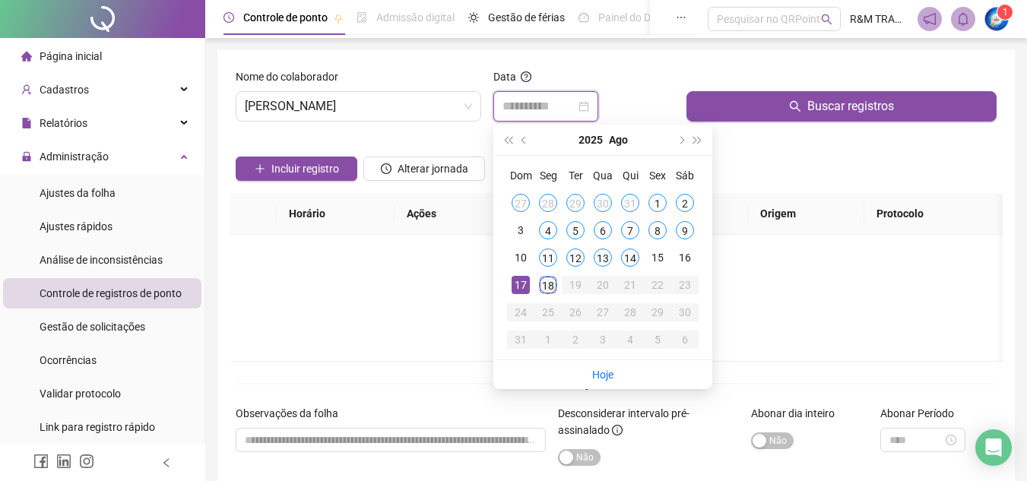
type input "**********"
click at [546, 284] on div "18" at bounding box center [548, 285] width 18 height 18
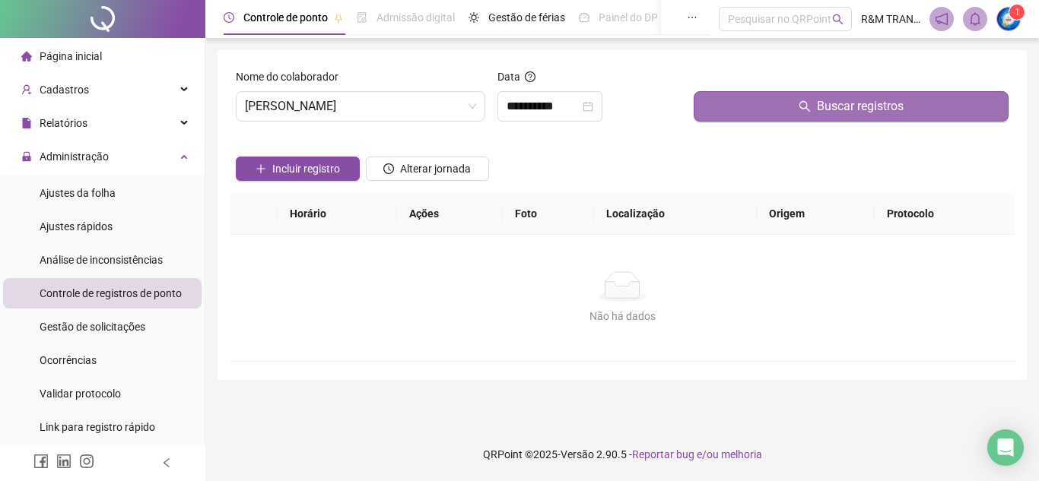
click at [723, 108] on button "Buscar registros" at bounding box center [850, 106] width 315 height 30
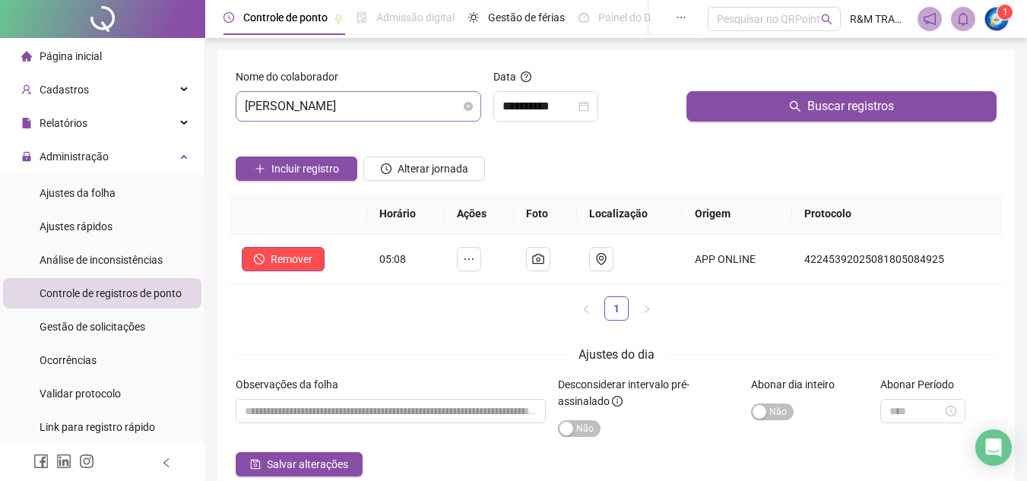
click at [347, 112] on span "[PERSON_NAME]" at bounding box center [358, 106] width 227 height 29
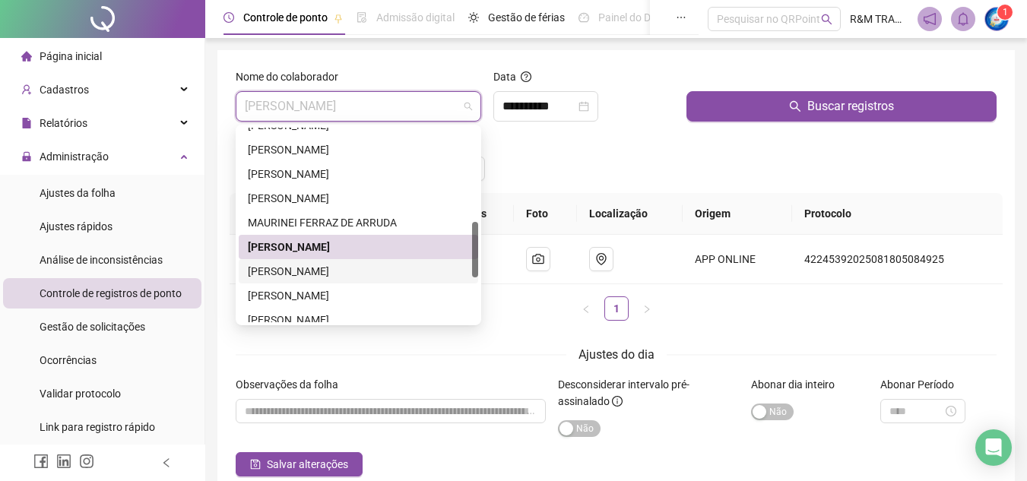
click at [326, 268] on div "[PERSON_NAME]" at bounding box center [358, 271] width 221 height 17
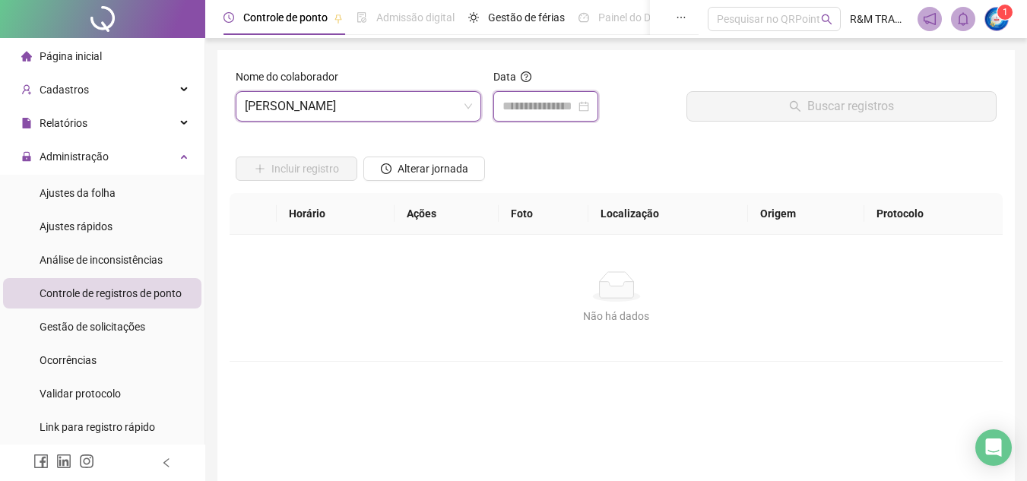
click at [522, 109] on input at bounding box center [539, 106] width 73 height 18
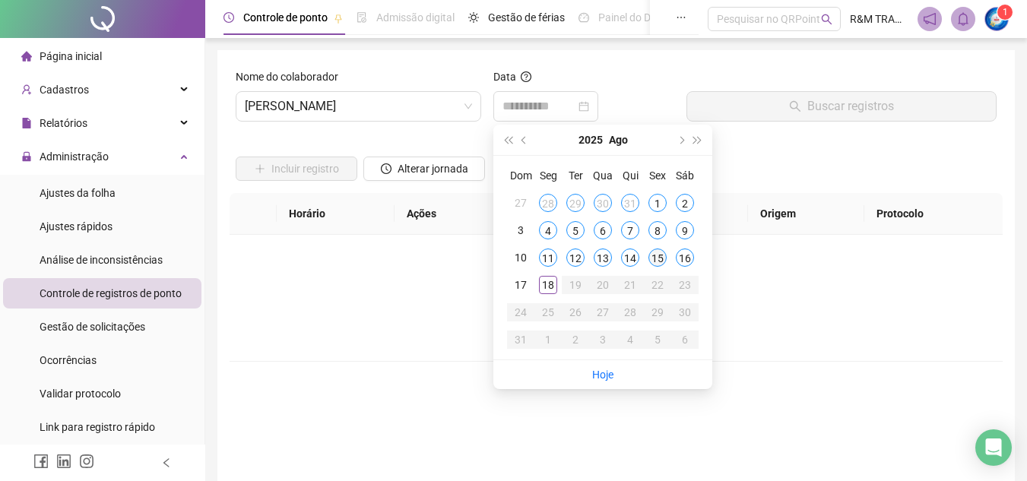
click at [658, 255] on div "15" at bounding box center [657, 258] width 18 height 18
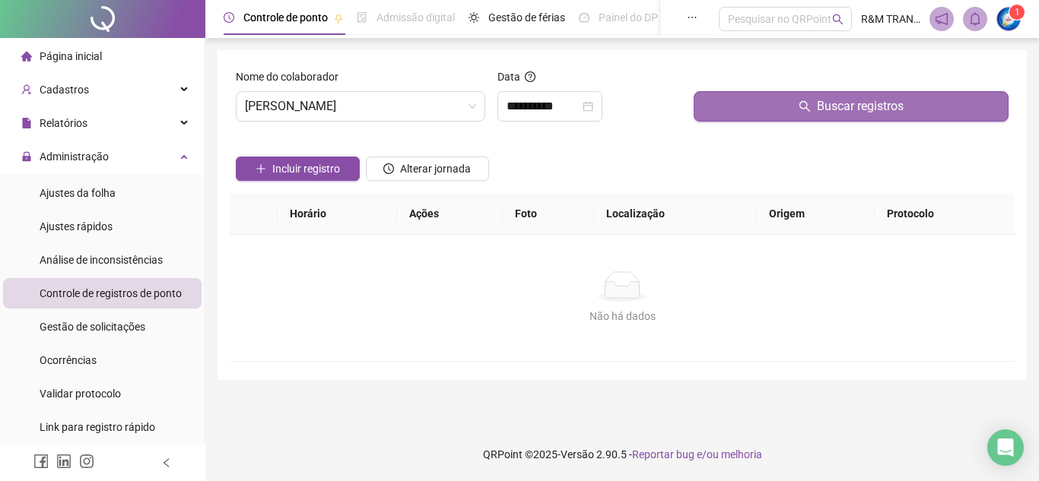
click at [756, 110] on button "Buscar registros" at bounding box center [850, 106] width 315 height 30
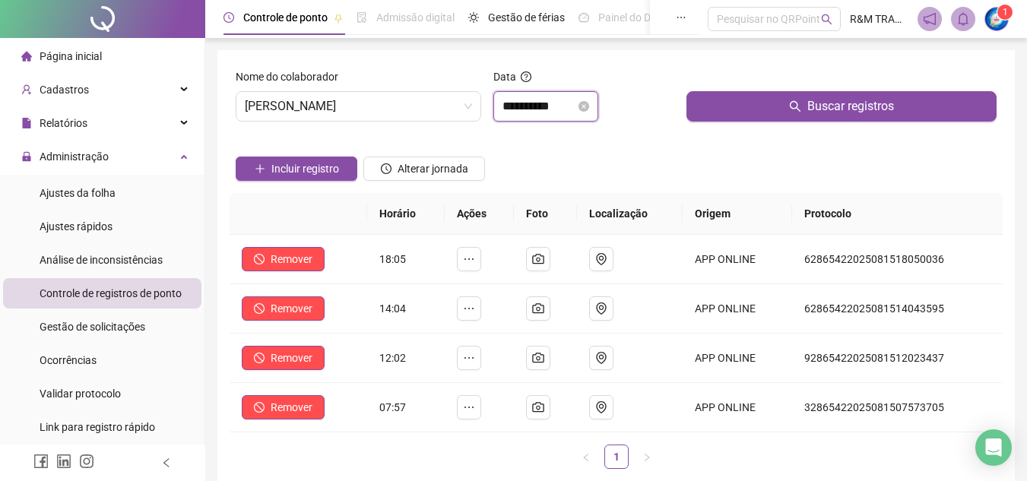
click at [527, 108] on input "**********" at bounding box center [539, 106] width 73 height 18
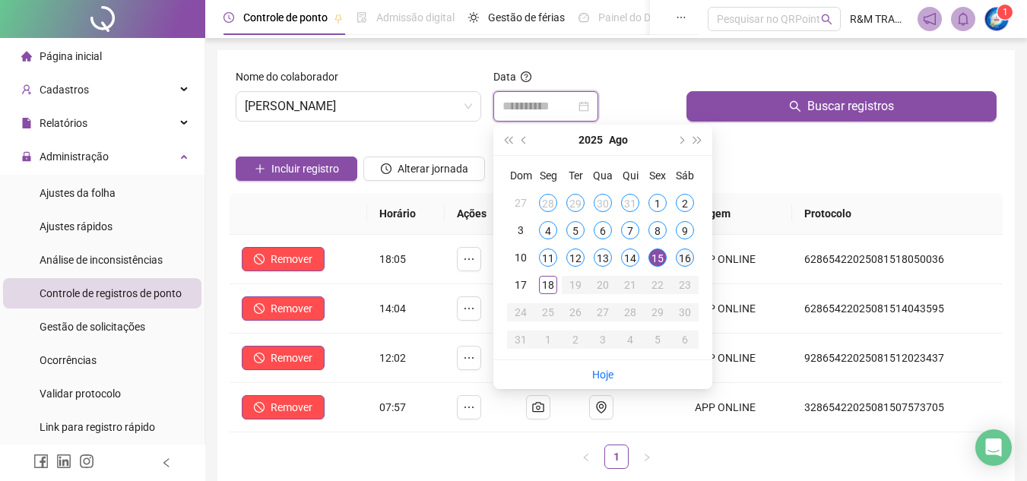
type input "**********"
click at [684, 252] on div "16" at bounding box center [685, 258] width 18 height 18
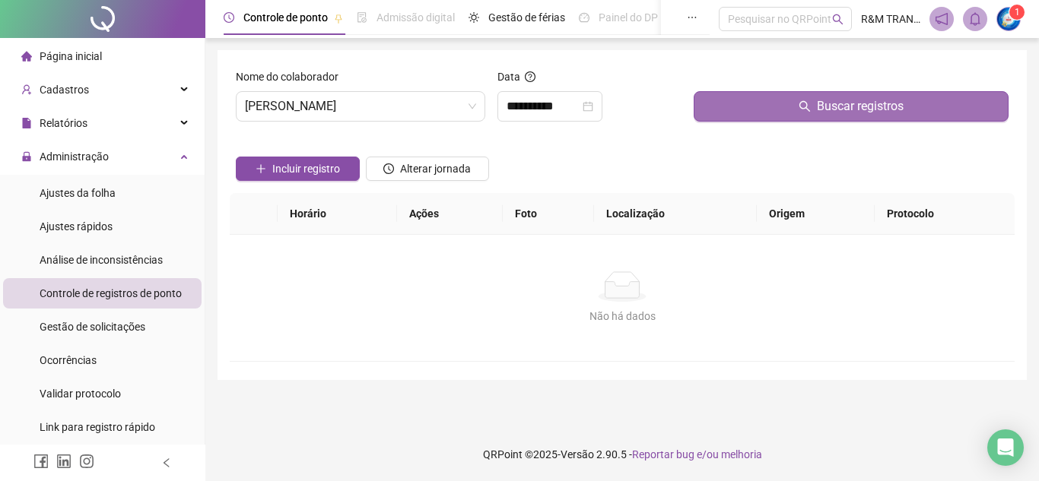
click at [748, 114] on button "Buscar registros" at bounding box center [850, 106] width 315 height 30
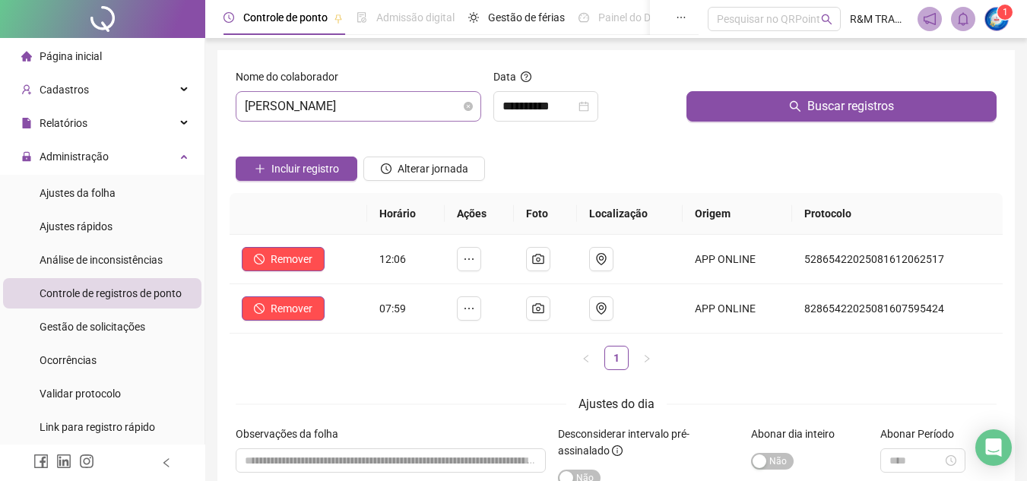
click at [299, 108] on span "[PERSON_NAME]" at bounding box center [358, 106] width 227 height 29
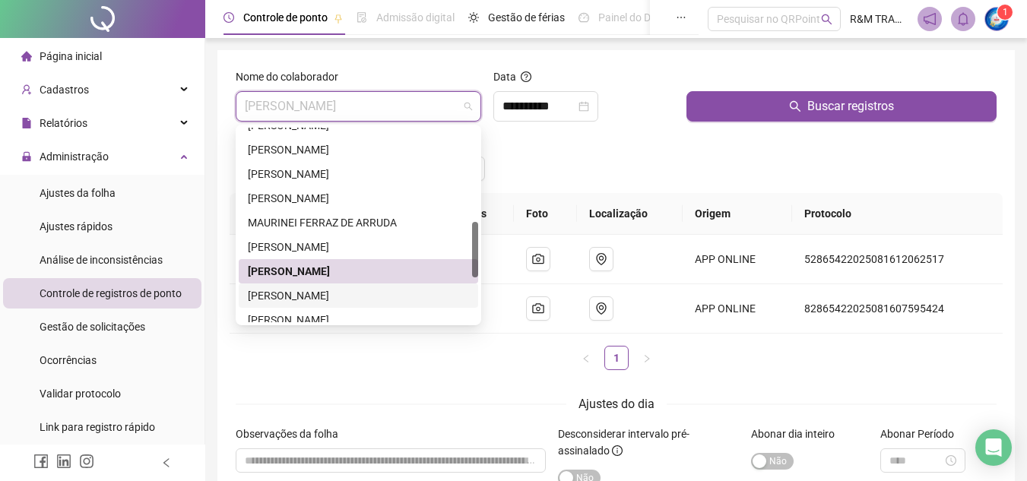
click at [316, 295] on div "[PERSON_NAME]" at bounding box center [358, 295] width 221 height 17
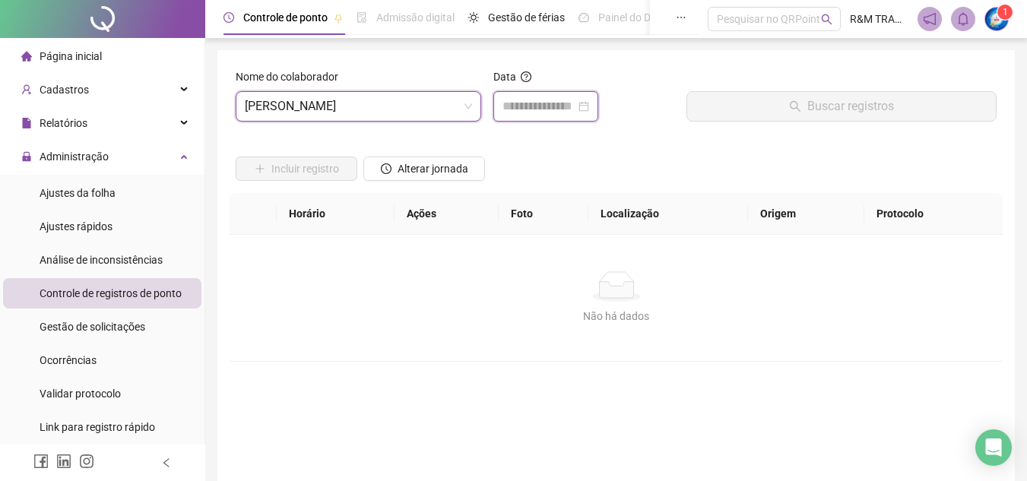
click at [539, 106] on input at bounding box center [539, 106] width 73 height 18
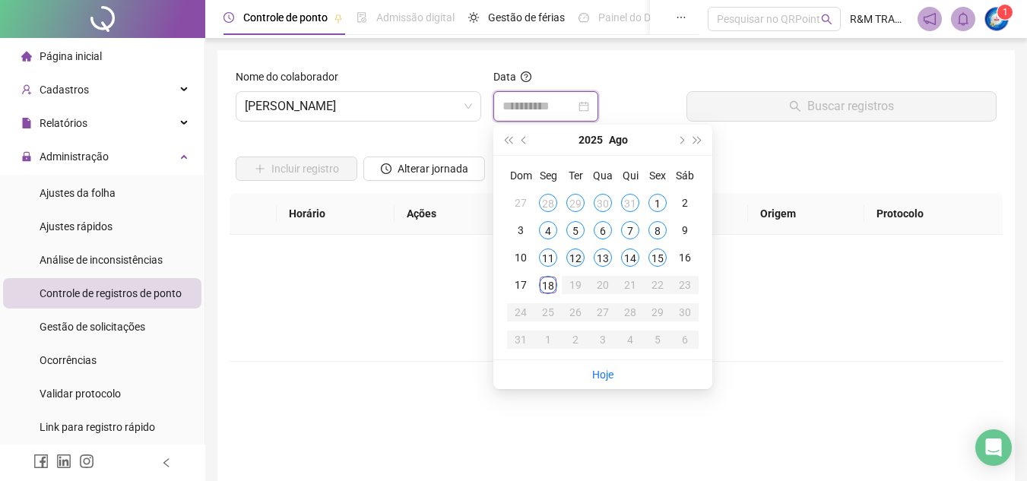
type input "**********"
click at [658, 251] on div "15" at bounding box center [657, 258] width 18 height 18
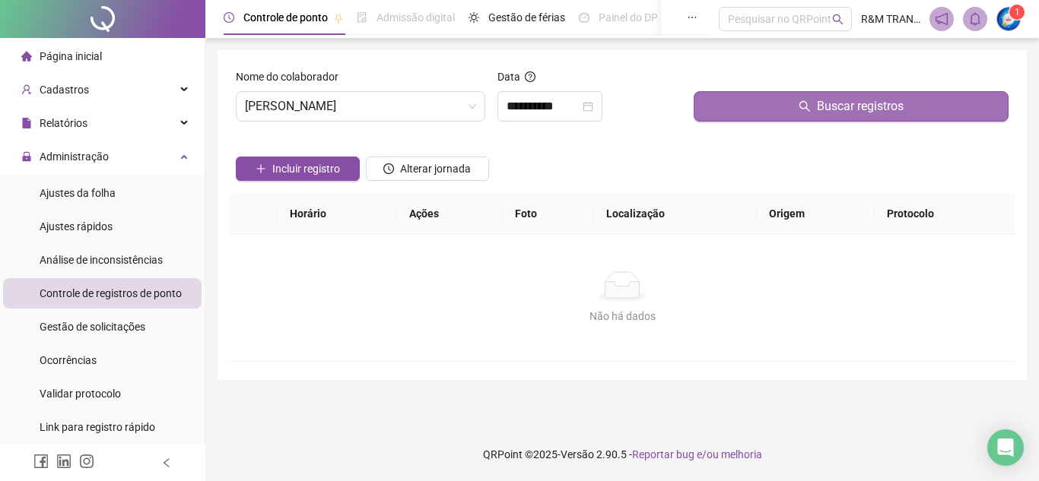
click at [798, 106] on button "Buscar registros" at bounding box center [850, 106] width 315 height 30
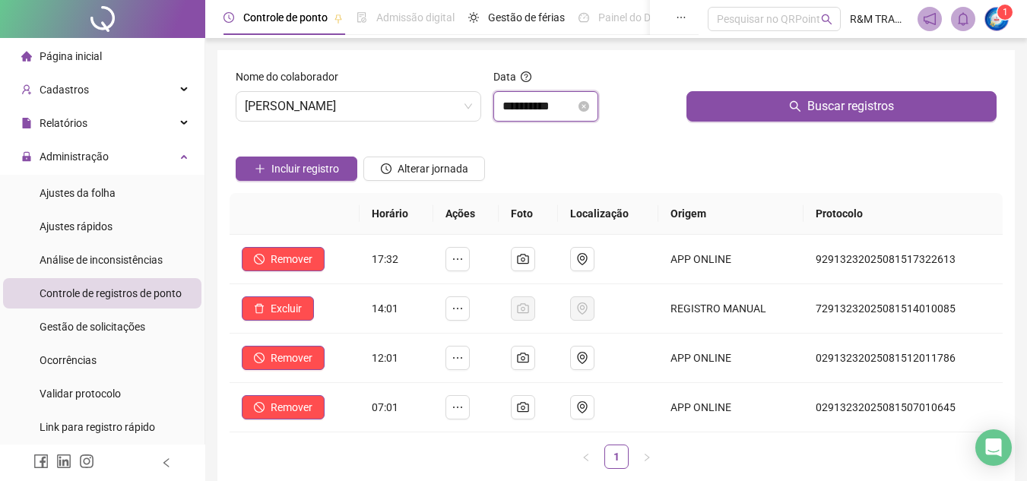
click at [531, 106] on input "**********" at bounding box center [539, 106] width 73 height 18
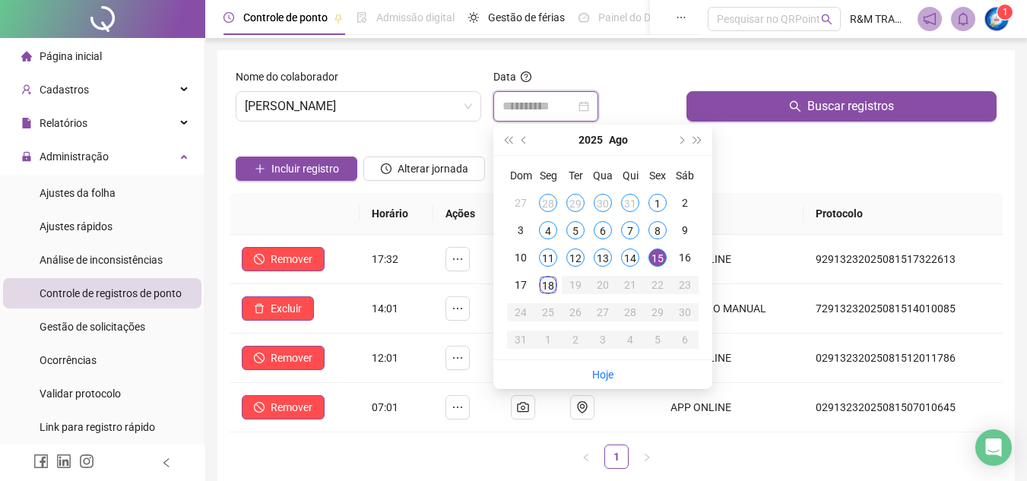
type input "**********"
click at [550, 282] on div "18" at bounding box center [548, 285] width 18 height 18
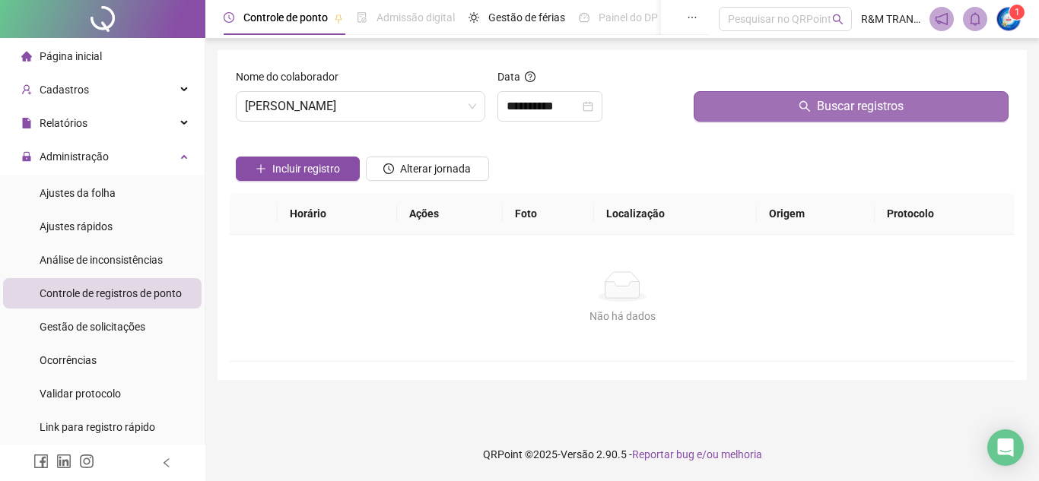
click at [783, 111] on button "Buscar registros" at bounding box center [850, 106] width 315 height 30
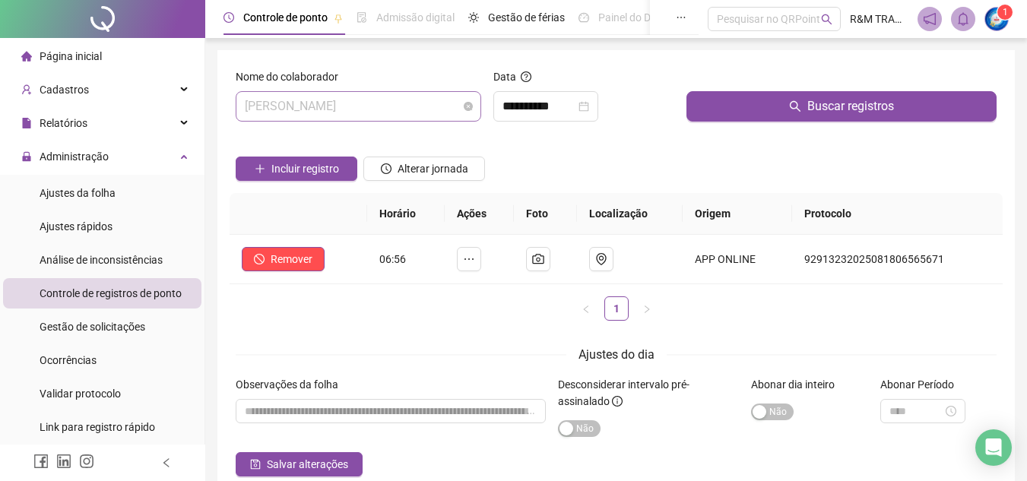
click at [358, 102] on span "[PERSON_NAME]" at bounding box center [358, 106] width 227 height 29
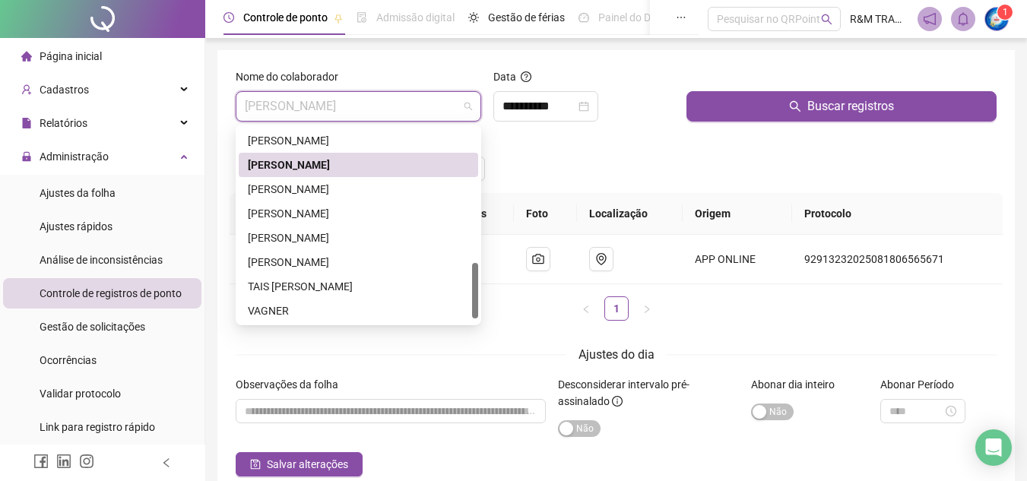
scroll to position [474, 0]
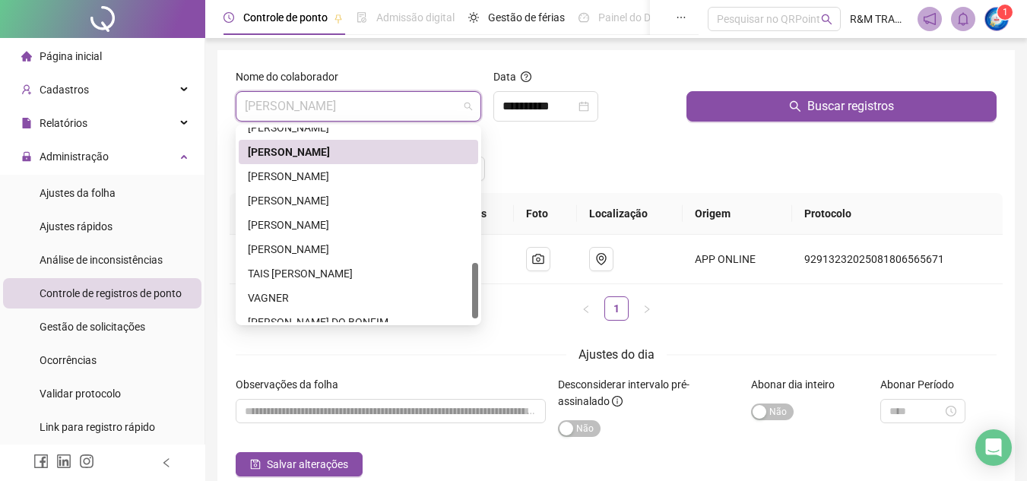
drag, startPoint x: 472, startPoint y: 227, endPoint x: 472, endPoint y: 268, distance: 41.1
click at [472, 268] on div at bounding box center [475, 290] width 6 height 55
click at [350, 176] on div "[PERSON_NAME]" at bounding box center [358, 176] width 221 height 17
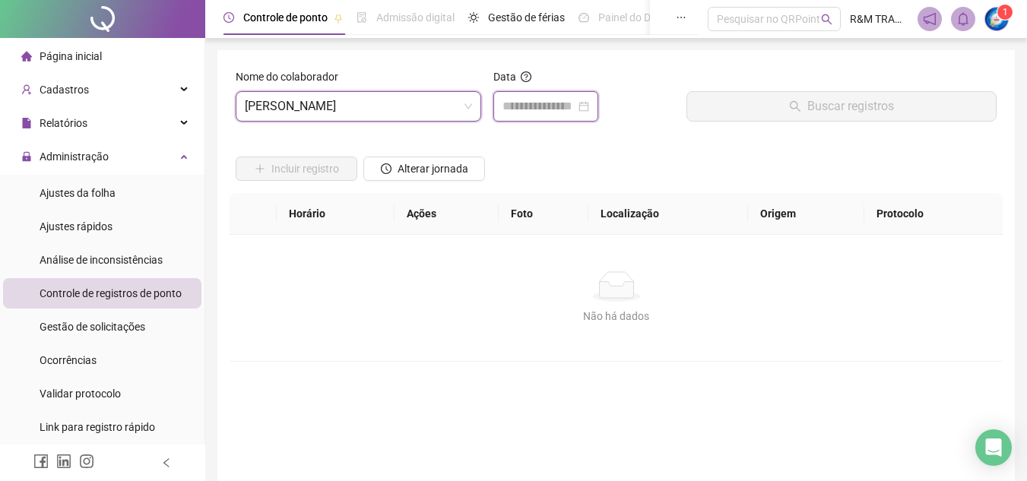
click at [527, 110] on input at bounding box center [539, 106] width 73 height 18
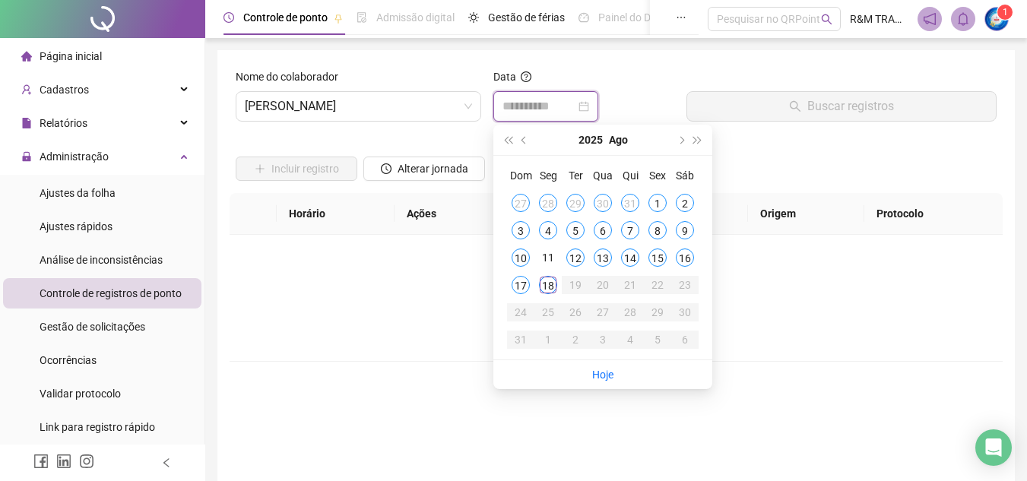
type input "**********"
click at [659, 255] on div "15" at bounding box center [657, 258] width 18 height 18
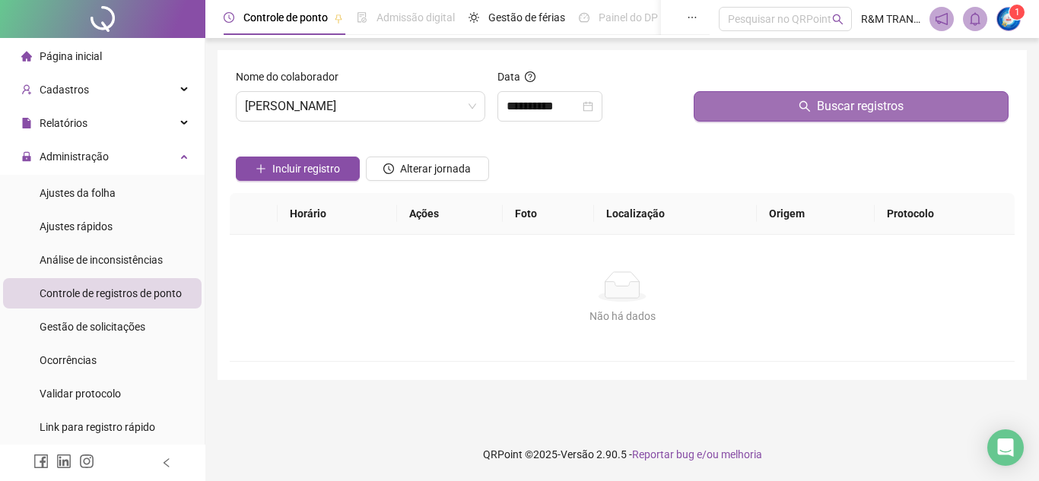
click at [760, 116] on button "Buscar registros" at bounding box center [850, 106] width 315 height 30
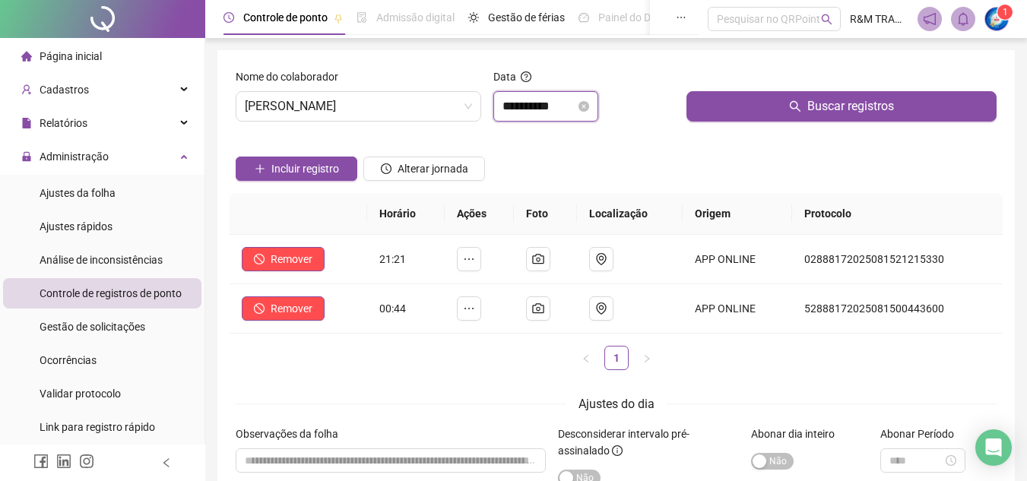
click at [525, 103] on input "**********" at bounding box center [539, 106] width 73 height 18
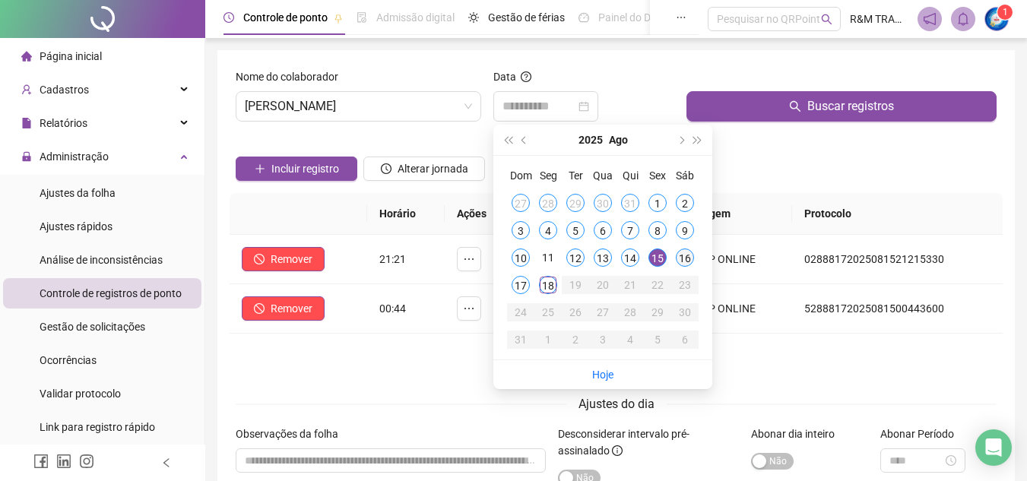
click at [693, 259] on div "16" at bounding box center [685, 258] width 18 height 18
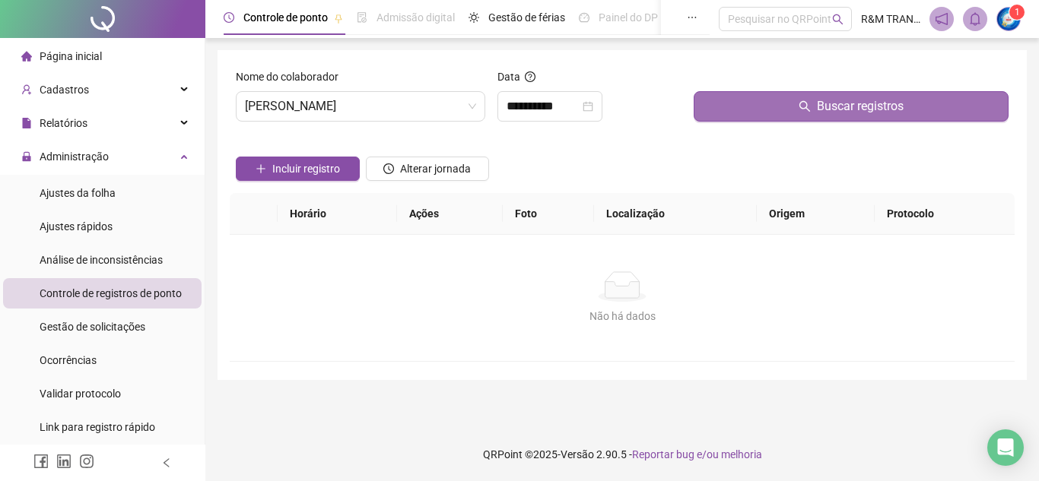
click at [772, 111] on button "Buscar registros" at bounding box center [850, 106] width 315 height 30
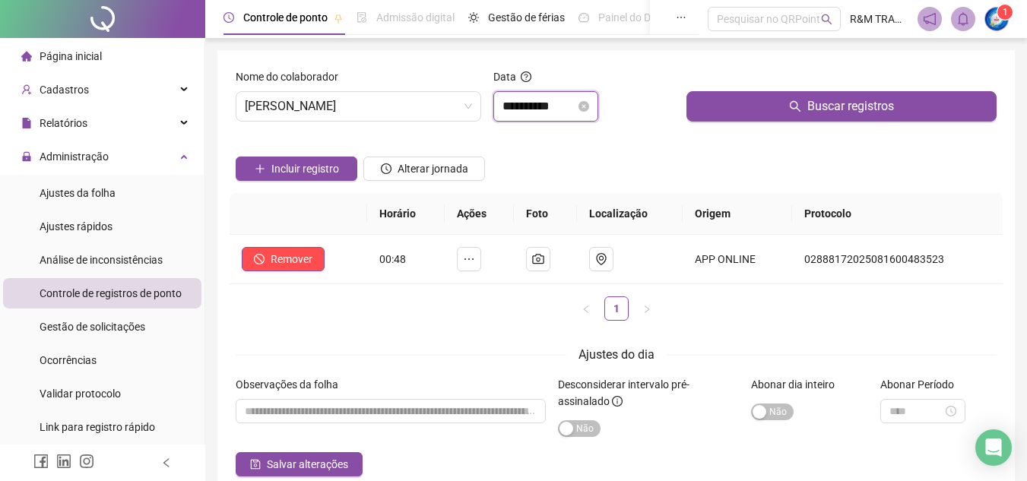
click at [538, 104] on input "**********" at bounding box center [539, 106] width 73 height 18
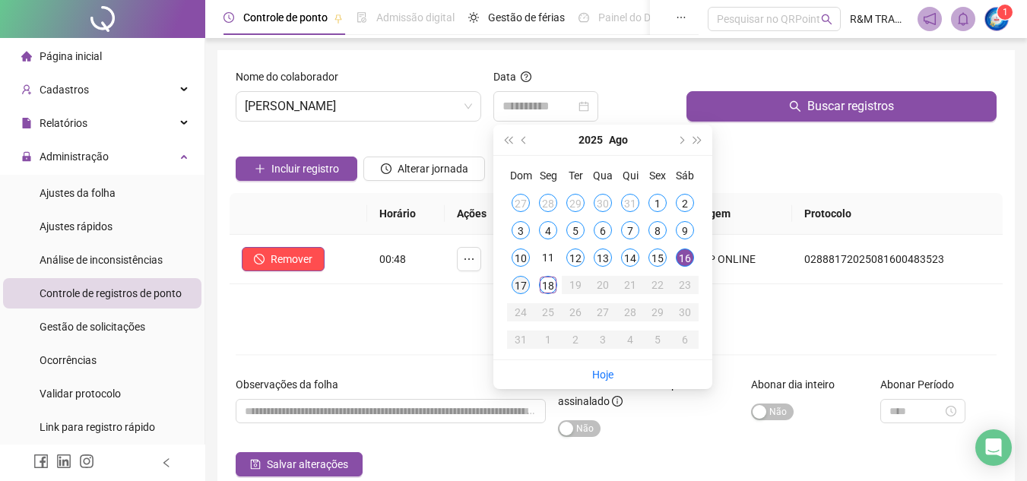
click at [525, 287] on div "17" at bounding box center [521, 285] width 18 height 18
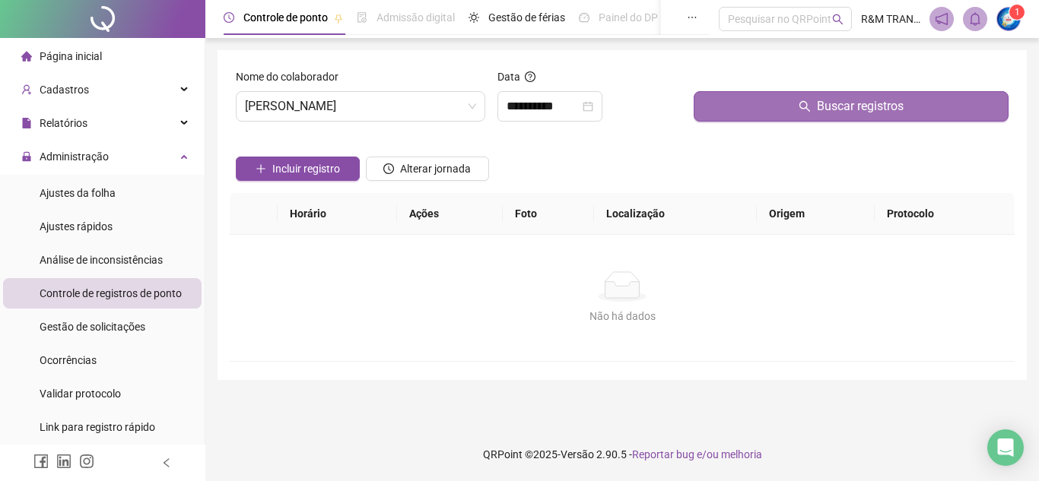
click at [773, 104] on button "Buscar registros" at bounding box center [850, 106] width 315 height 30
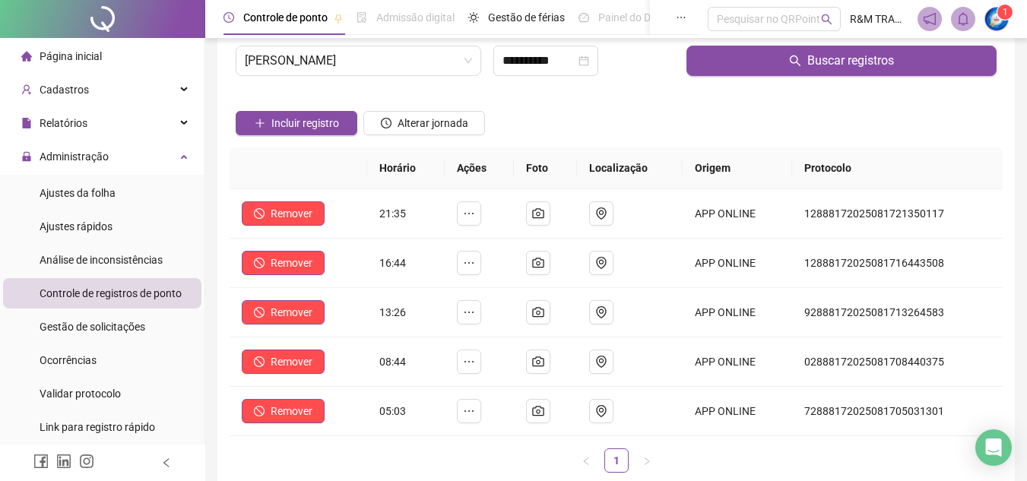
scroll to position [53, 0]
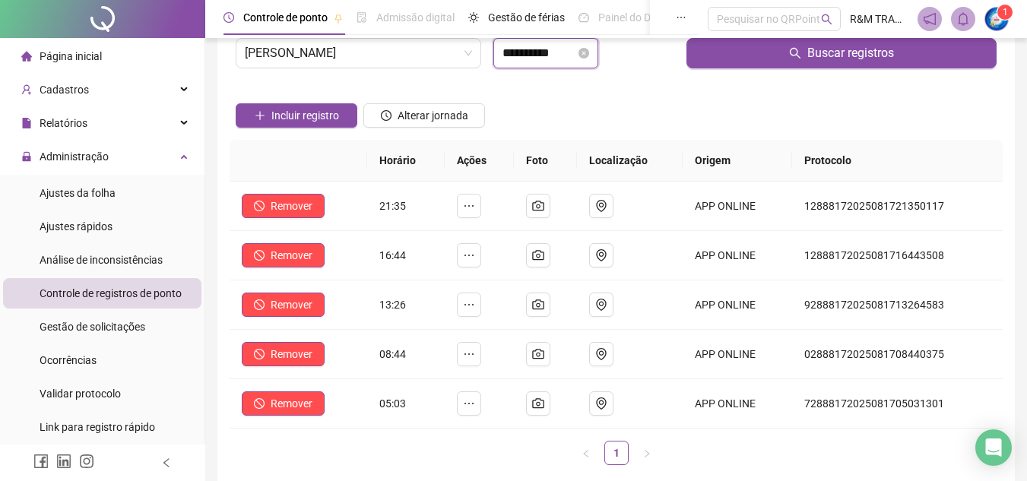
click at [546, 49] on input "**********" at bounding box center [539, 53] width 73 height 18
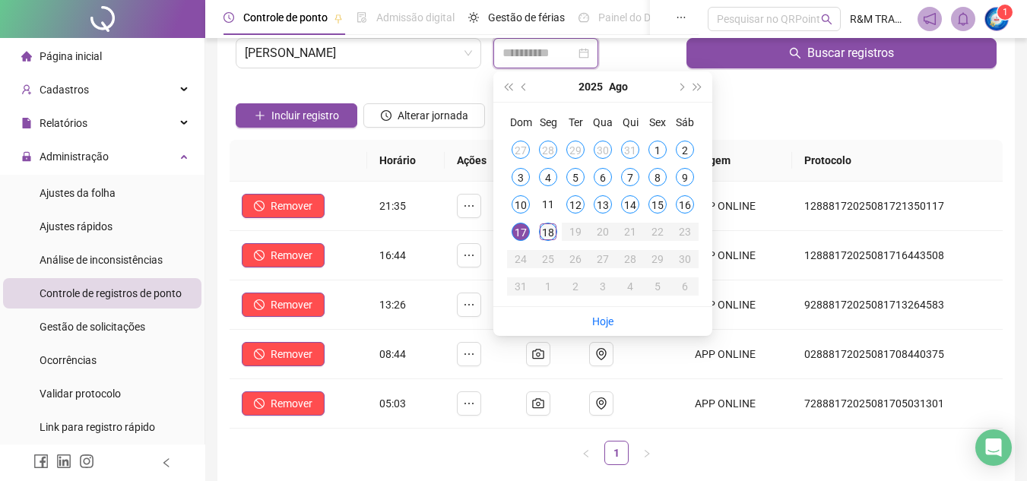
type input "**********"
click at [543, 232] on div "18" at bounding box center [548, 232] width 18 height 18
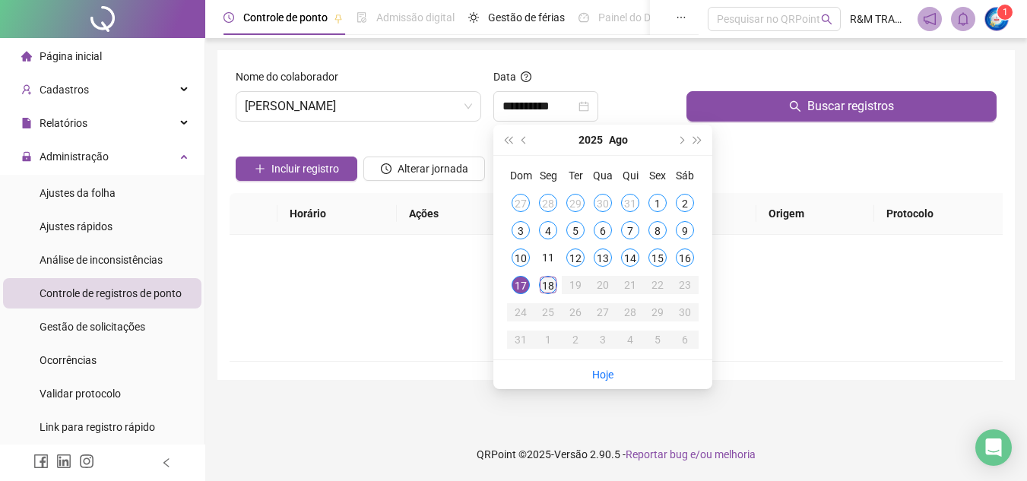
scroll to position [0, 0]
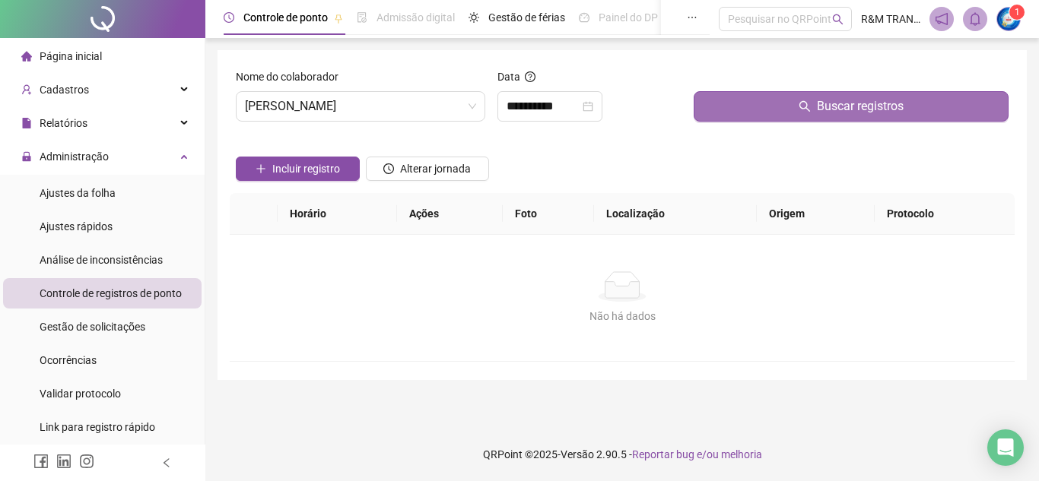
click at [756, 106] on button "Buscar registros" at bounding box center [850, 106] width 315 height 30
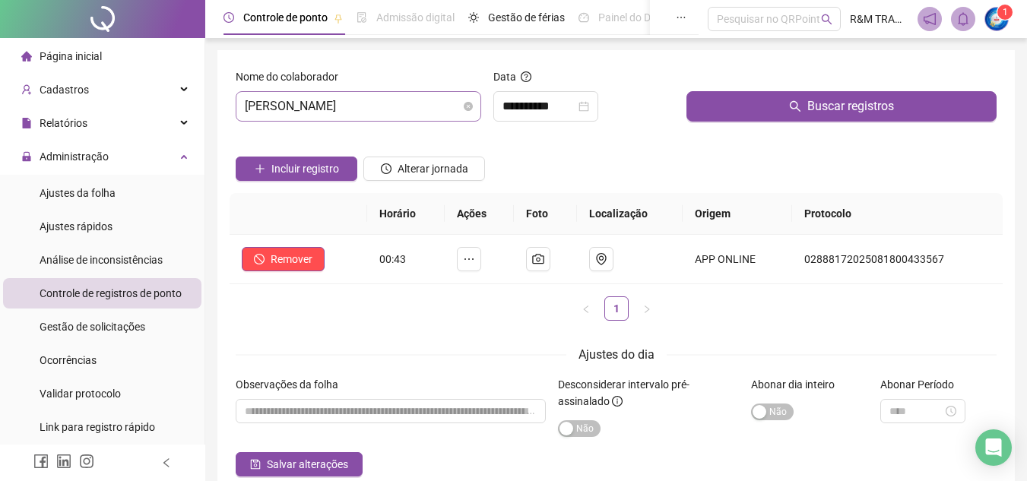
click at [331, 112] on span "[PERSON_NAME]" at bounding box center [358, 106] width 227 height 29
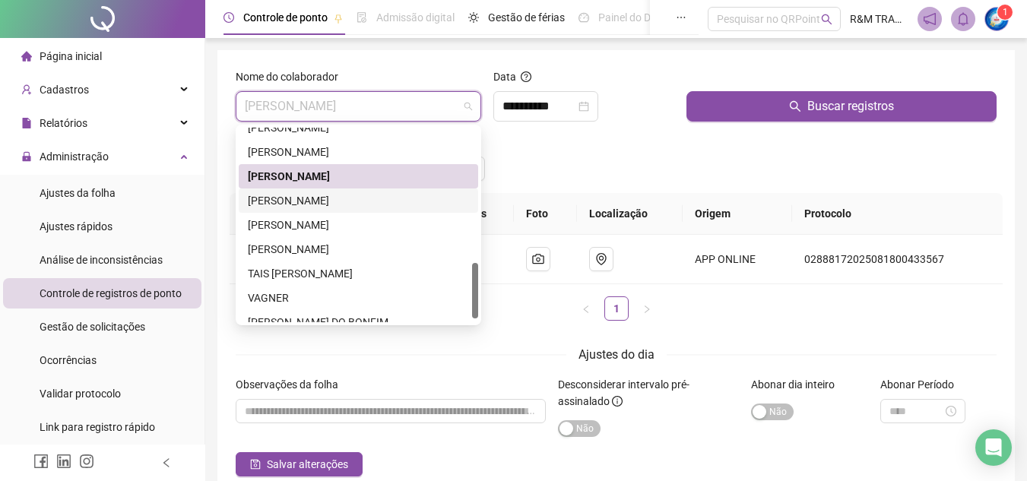
click at [331, 203] on div "[PERSON_NAME]" at bounding box center [358, 200] width 221 height 17
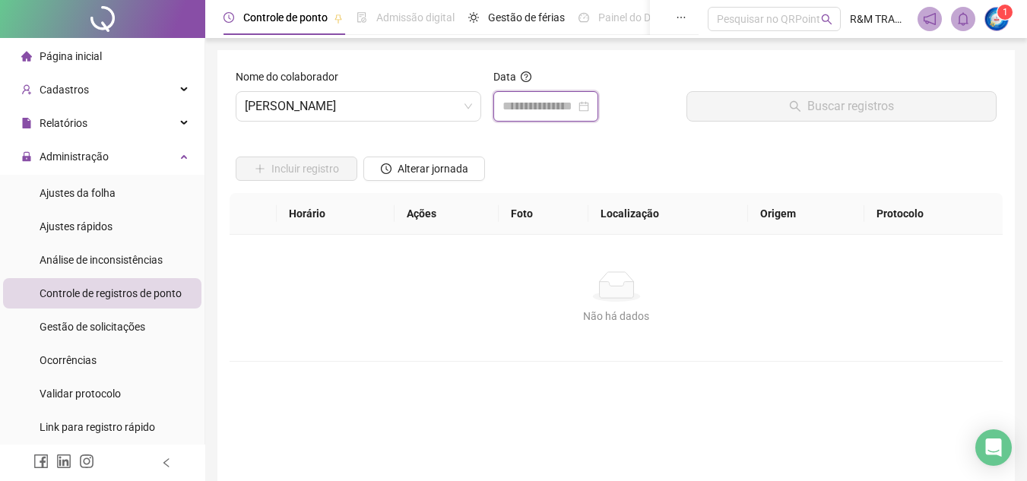
click at [515, 103] on input at bounding box center [539, 106] width 73 height 18
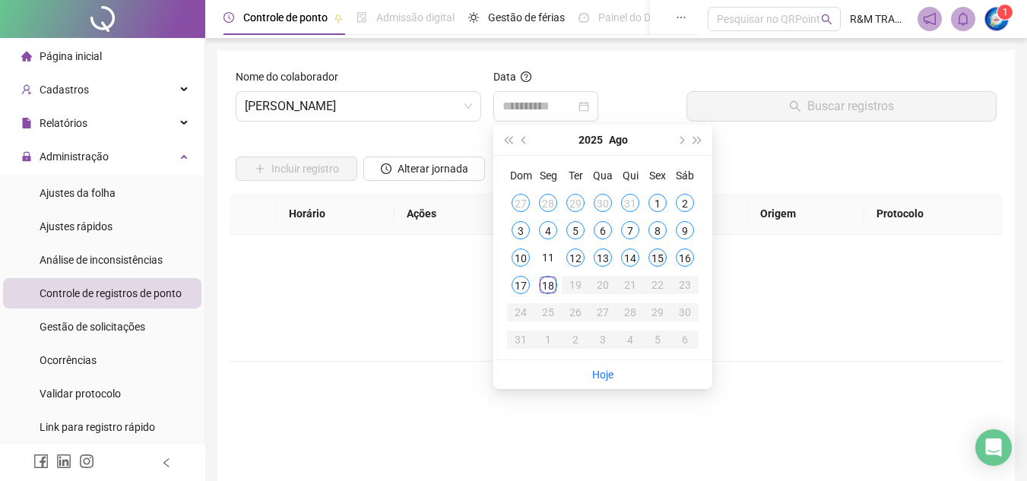
click at [656, 255] on div "15" at bounding box center [657, 258] width 18 height 18
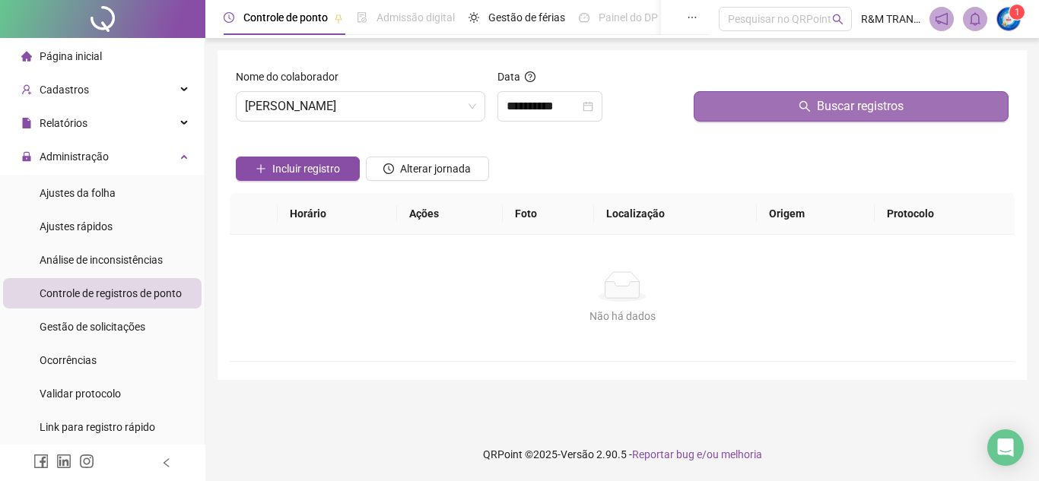
click at [733, 113] on button "Buscar registros" at bounding box center [850, 106] width 315 height 30
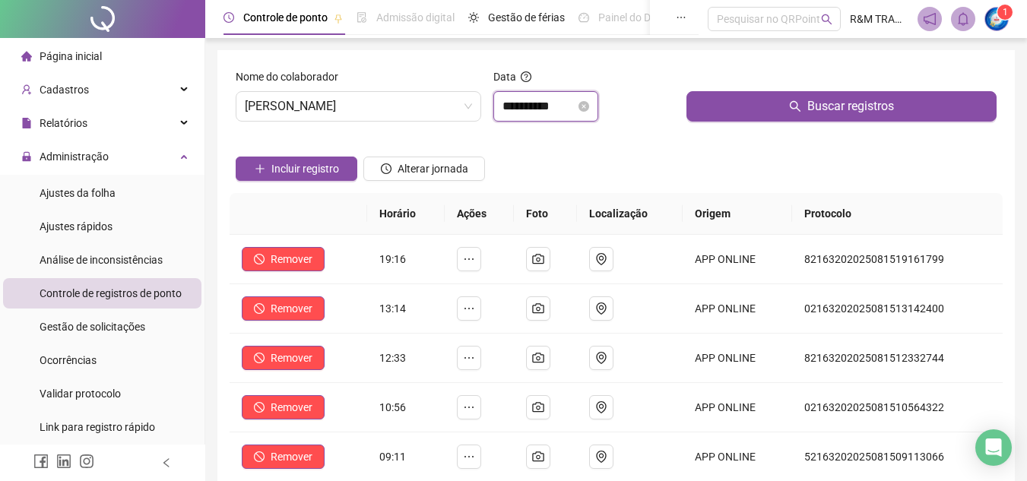
click at [550, 111] on input "**********" at bounding box center [539, 106] width 73 height 18
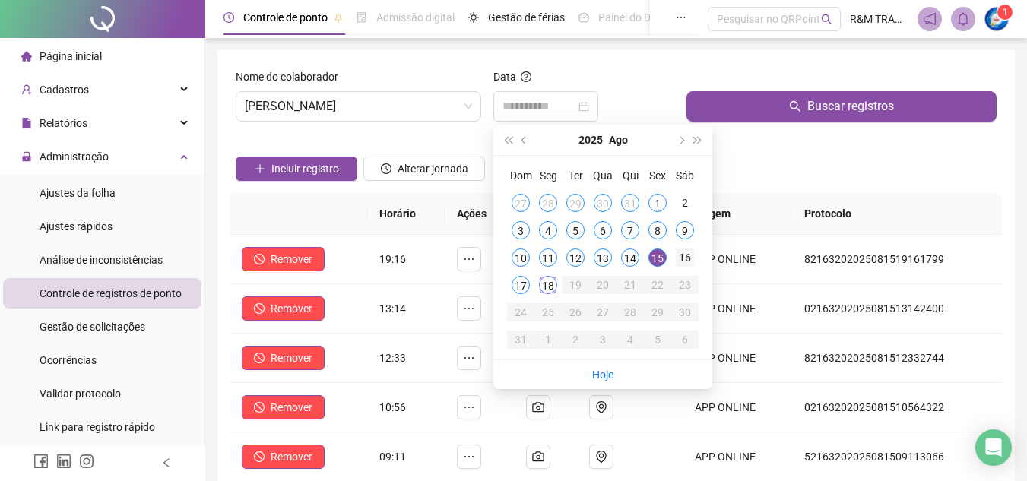
click at [690, 257] on div "16" at bounding box center [685, 258] width 18 height 18
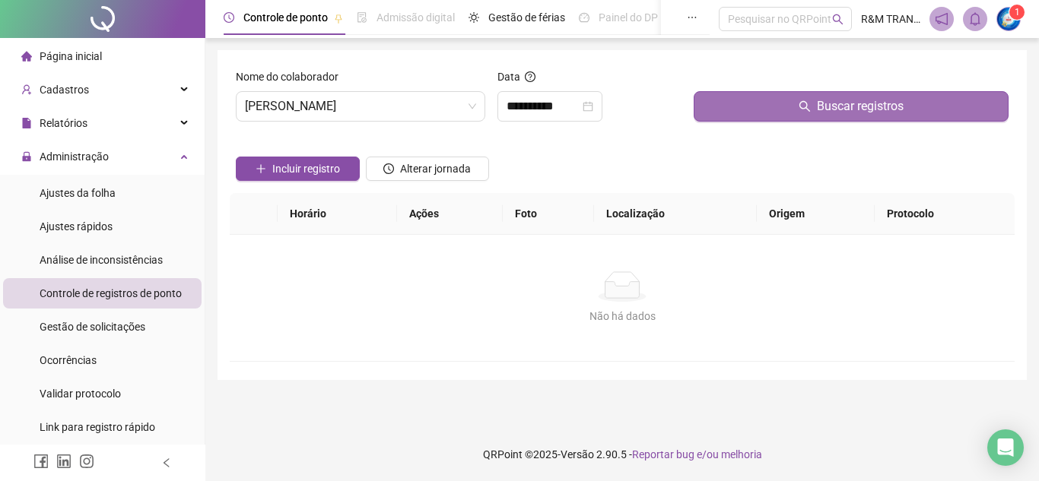
click at [721, 108] on button "Buscar registros" at bounding box center [850, 106] width 315 height 30
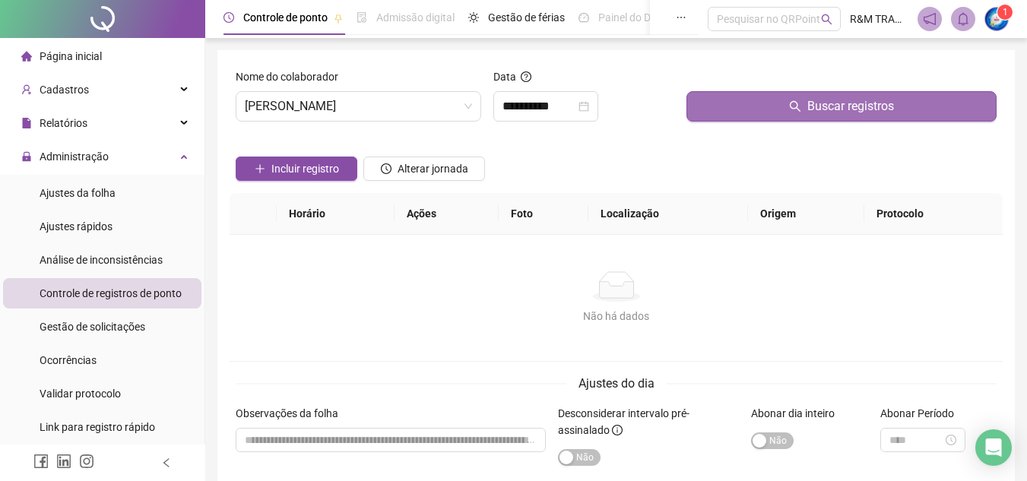
click at [731, 113] on button "Buscar registros" at bounding box center [842, 106] width 310 height 30
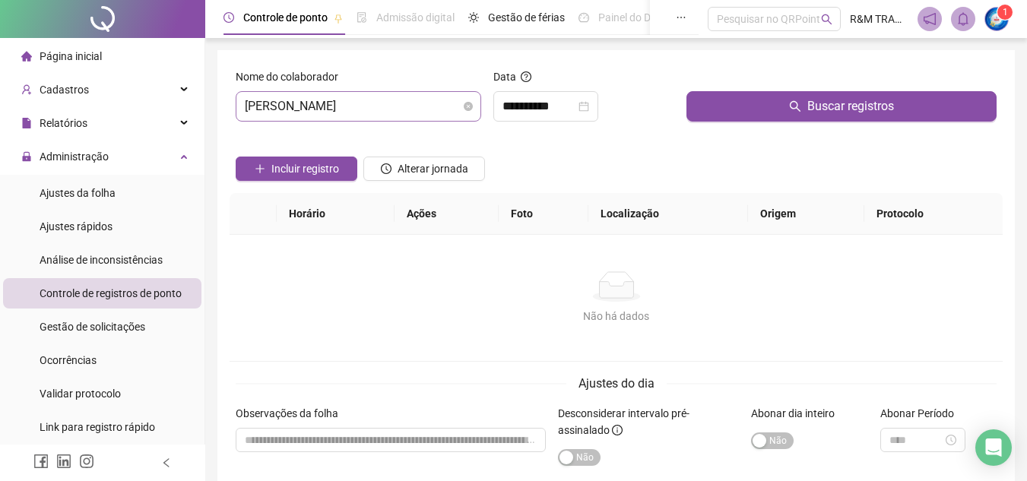
click at [285, 113] on span "[PERSON_NAME]" at bounding box center [358, 106] width 227 height 29
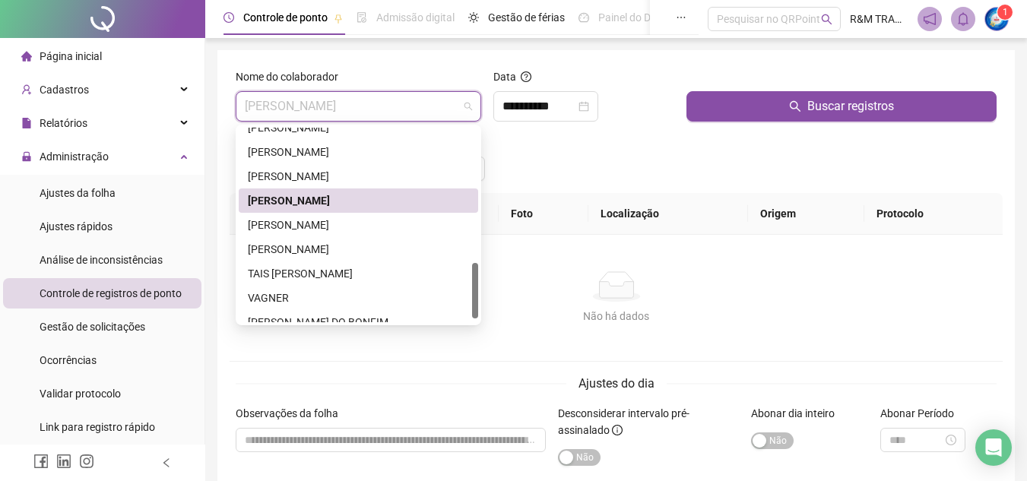
drag, startPoint x: 329, startPoint y: 224, endPoint x: 331, endPoint y: 195, distance: 28.9
click at [331, 195] on div "[PERSON_NAME] [PERSON_NAME] [PERSON_NAME] [PERSON_NAME] TAIS [PERSON_NAME] VAGN…" at bounding box center [358, 225] width 239 height 219
click at [332, 194] on div "[PERSON_NAME]" at bounding box center [358, 200] width 221 height 17
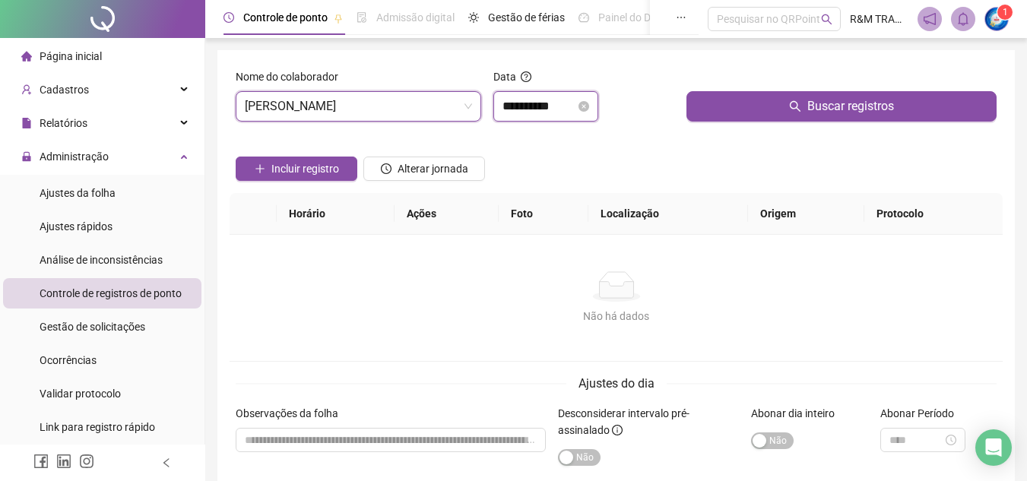
click at [519, 98] on input "**********" at bounding box center [539, 106] width 73 height 18
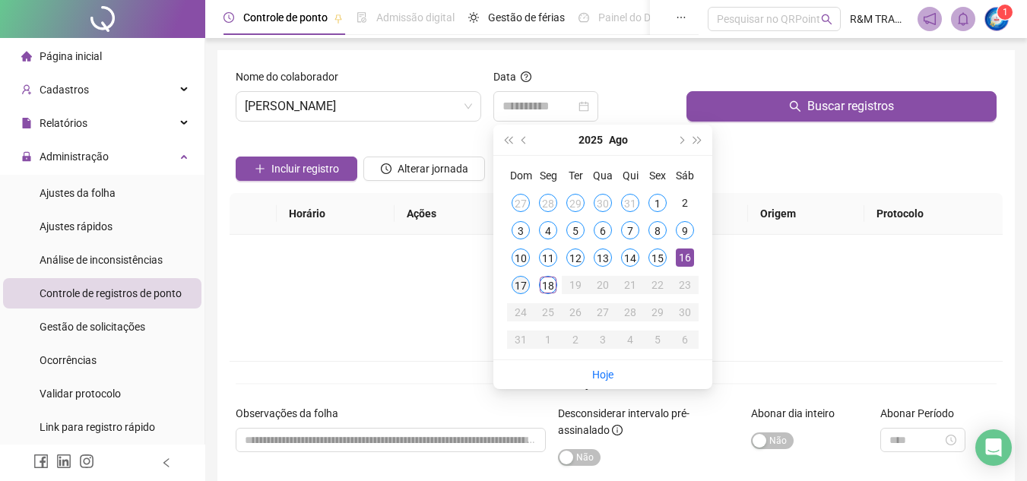
click at [515, 283] on div "17" at bounding box center [521, 285] width 18 height 18
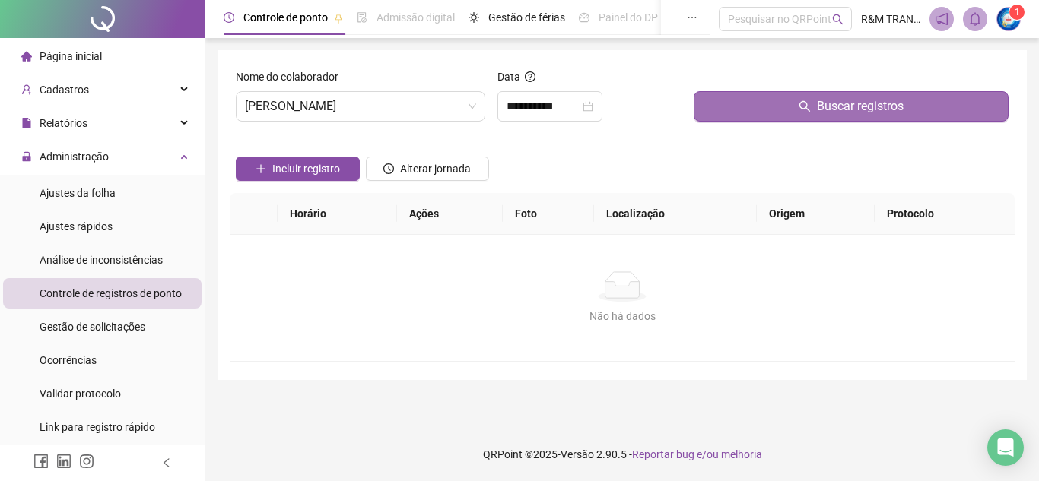
click at [772, 103] on button "Buscar registros" at bounding box center [850, 106] width 315 height 30
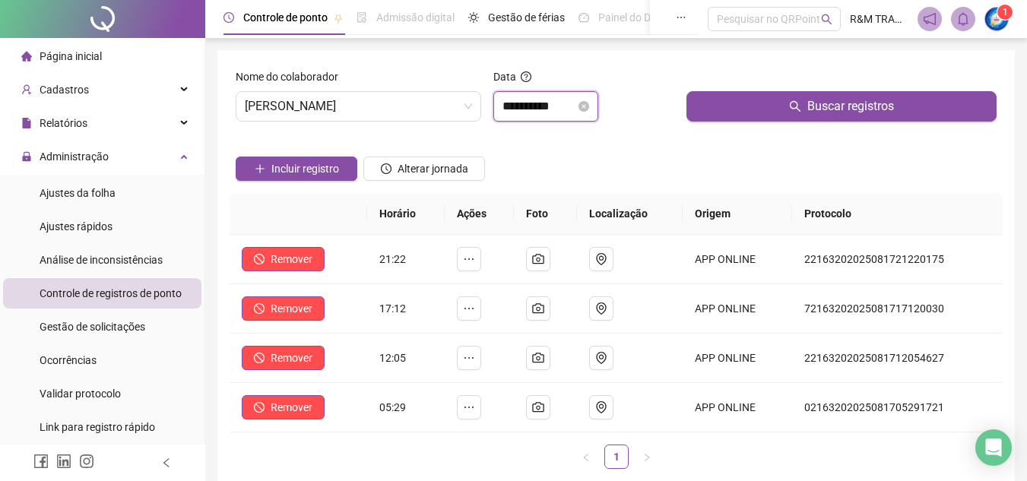
click at [534, 105] on input "**********" at bounding box center [539, 106] width 73 height 18
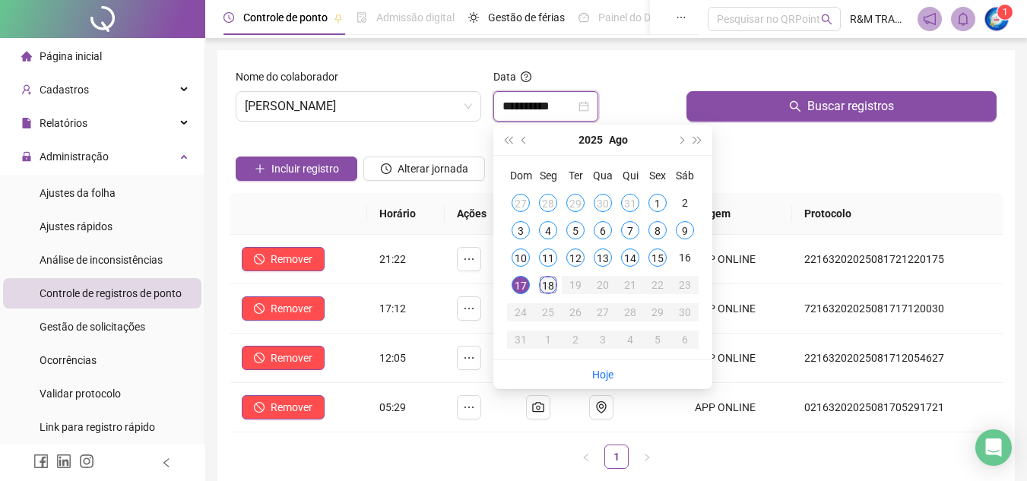
type input "**********"
click at [549, 281] on div "18" at bounding box center [548, 285] width 18 height 18
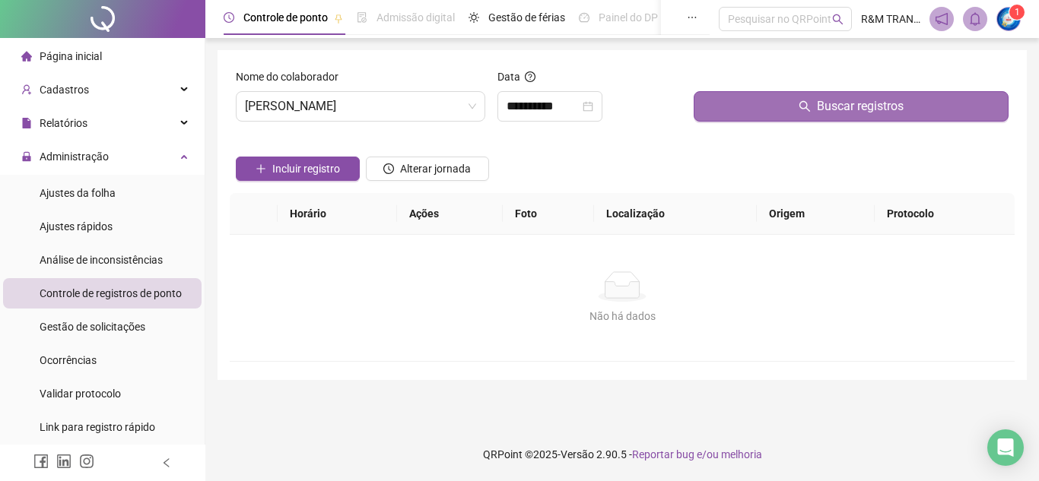
click at [763, 116] on button "Buscar registros" at bounding box center [850, 106] width 315 height 30
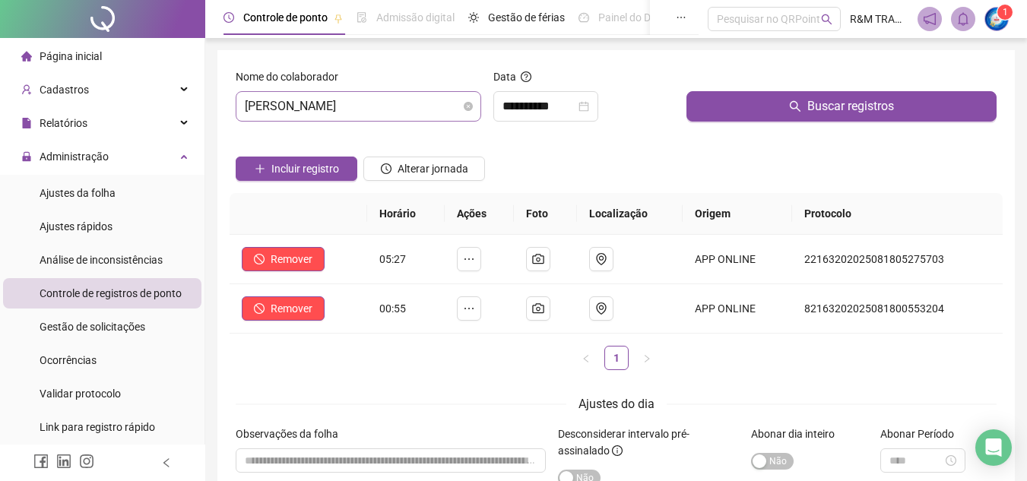
click at [330, 93] on span "[PERSON_NAME]" at bounding box center [358, 106] width 227 height 29
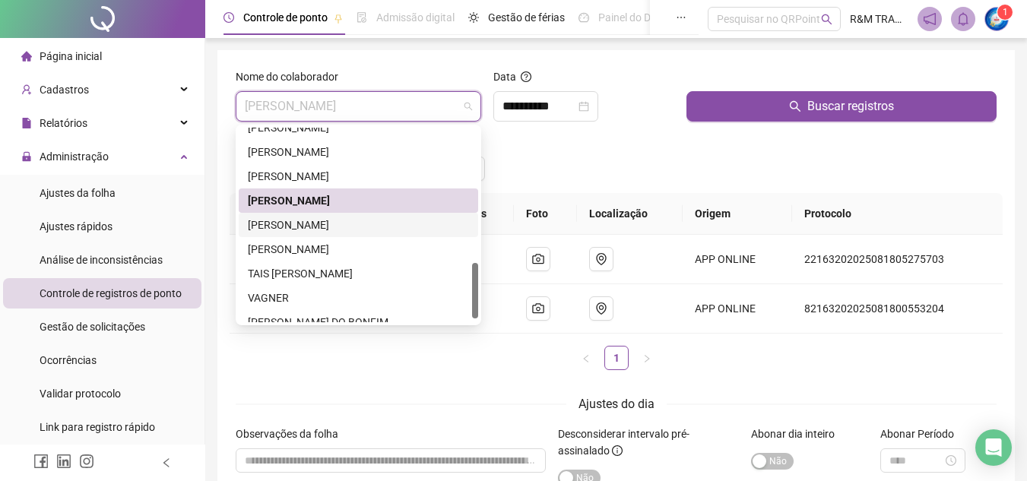
click at [331, 227] on div "[PERSON_NAME]" at bounding box center [358, 225] width 221 height 17
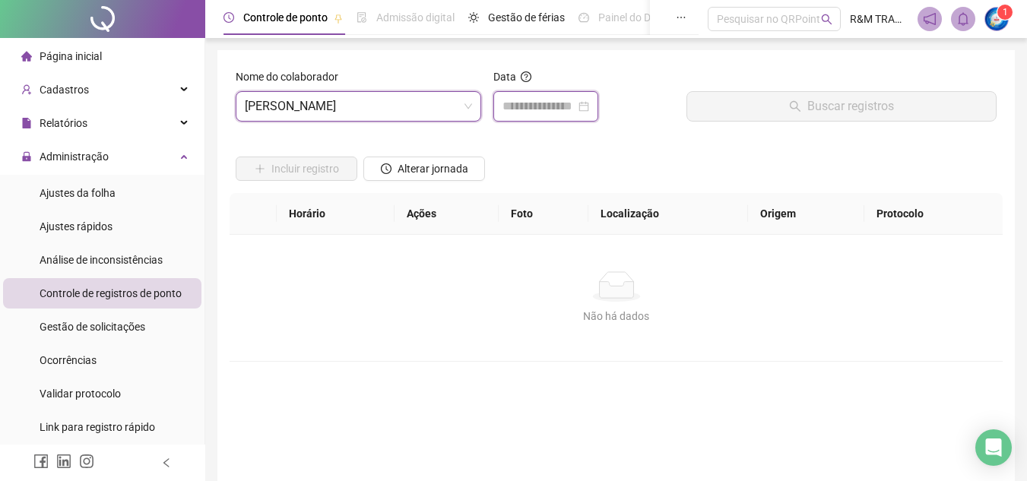
click at [521, 105] on input at bounding box center [539, 106] width 73 height 18
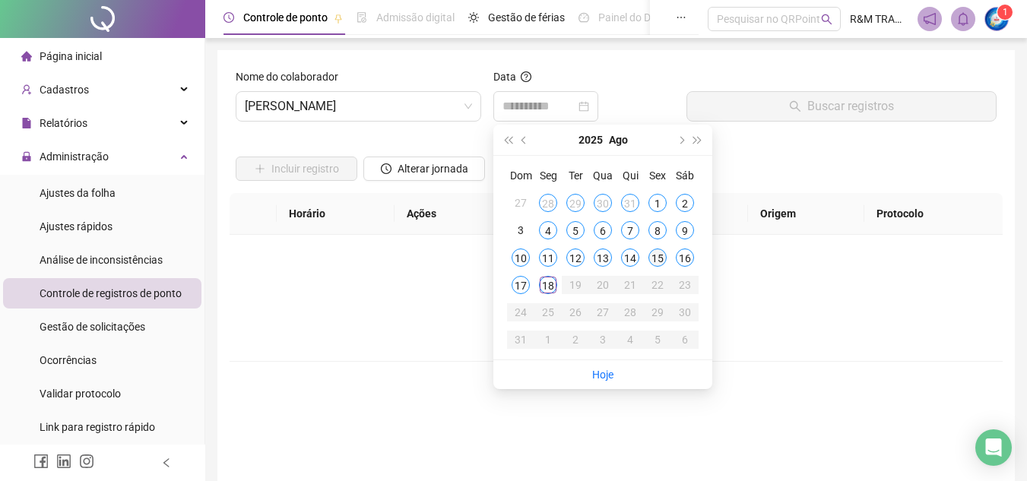
click at [660, 258] on div "15" at bounding box center [657, 258] width 18 height 18
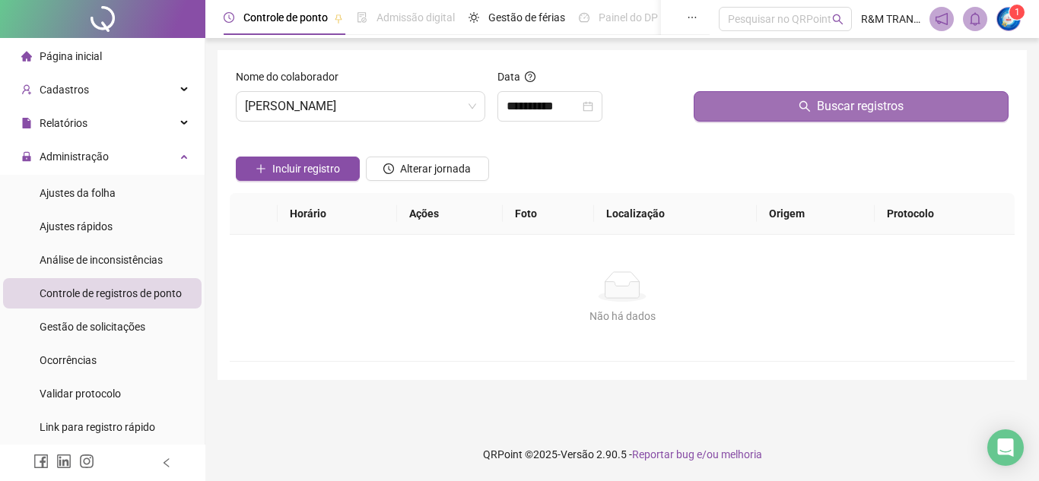
click at [756, 116] on button "Buscar registros" at bounding box center [850, 106] width 315 height 30
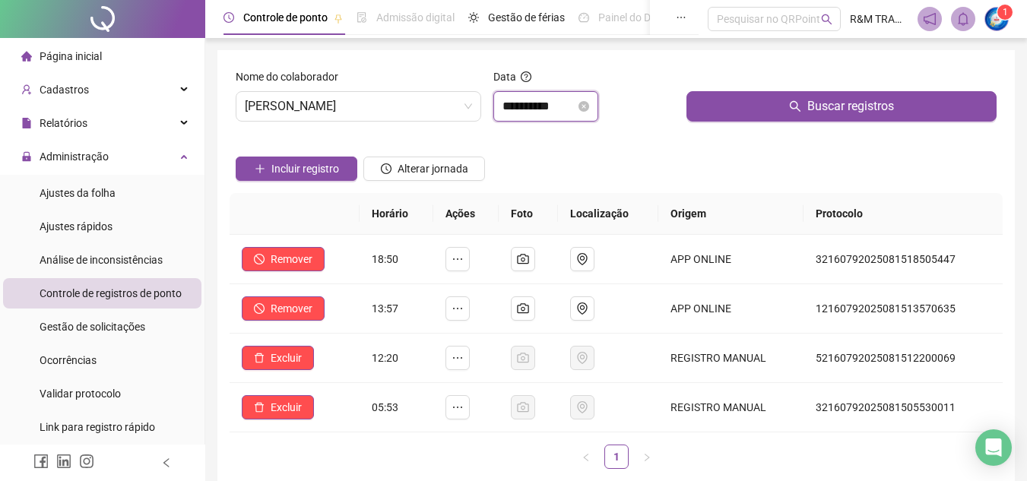
click at [544, 108] on input "**********" at bounding box center [539, 106] width 73 height 18
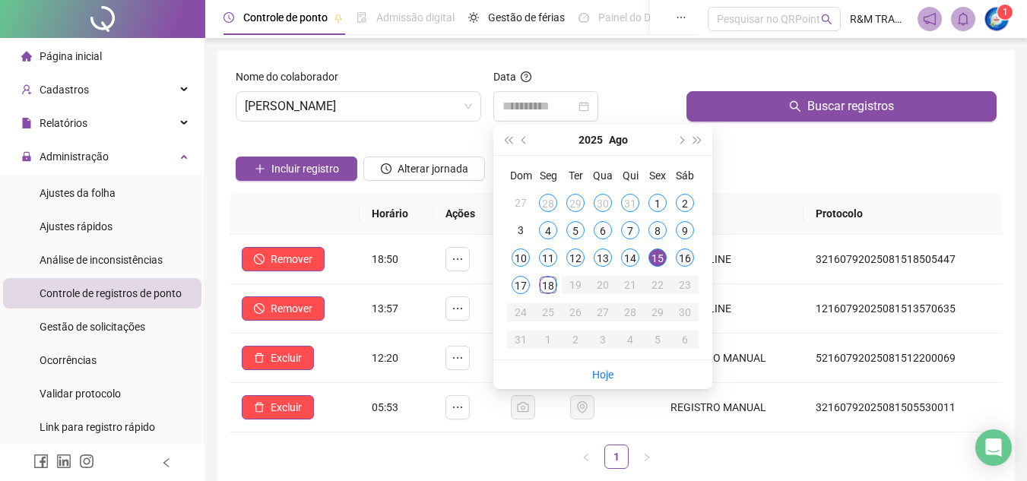
click at [681, 257] on div "16" at bounding box center [685, 258] width 18 height 18
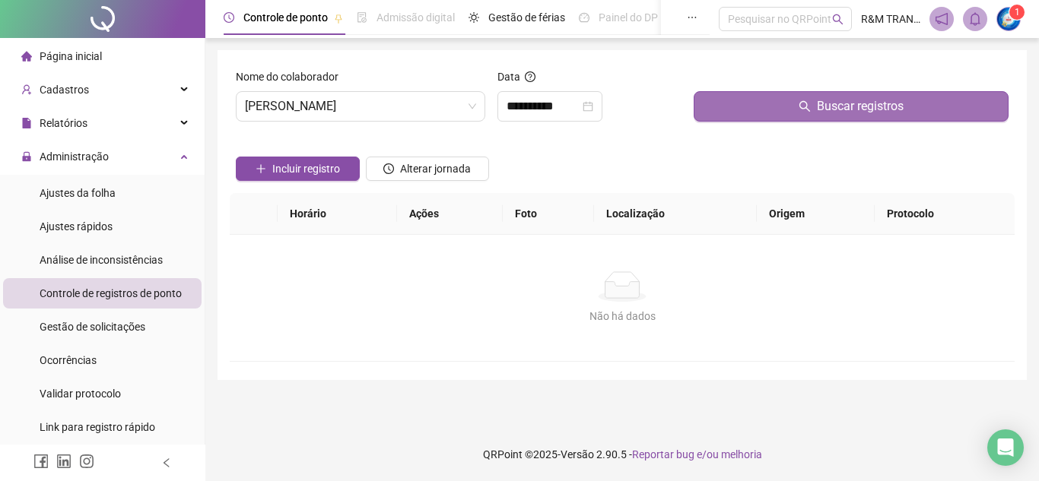
click at [744, 113] on button "Buscar registros" at bounding box center [850, 106] width 315 height 30
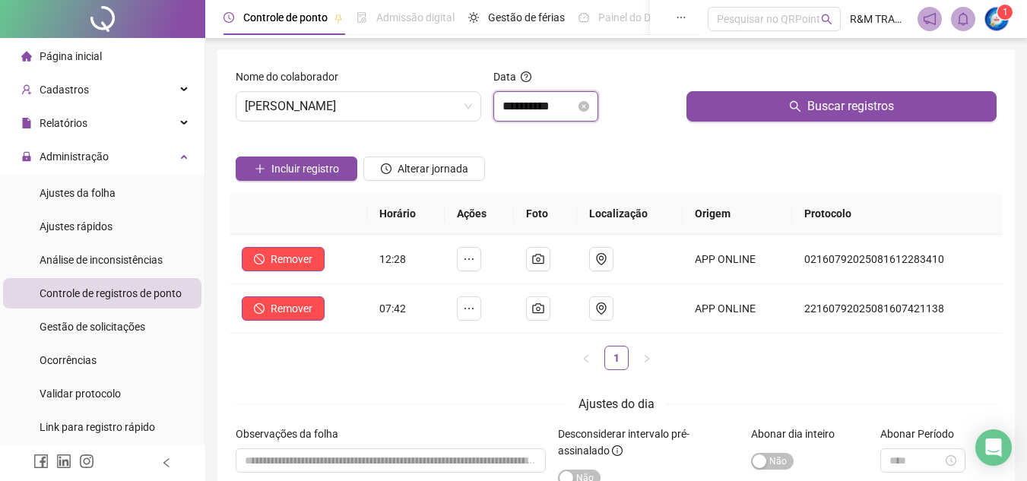
click at [527, 109] on input "**********" at bounding box center [539, 106] width 73 height 18
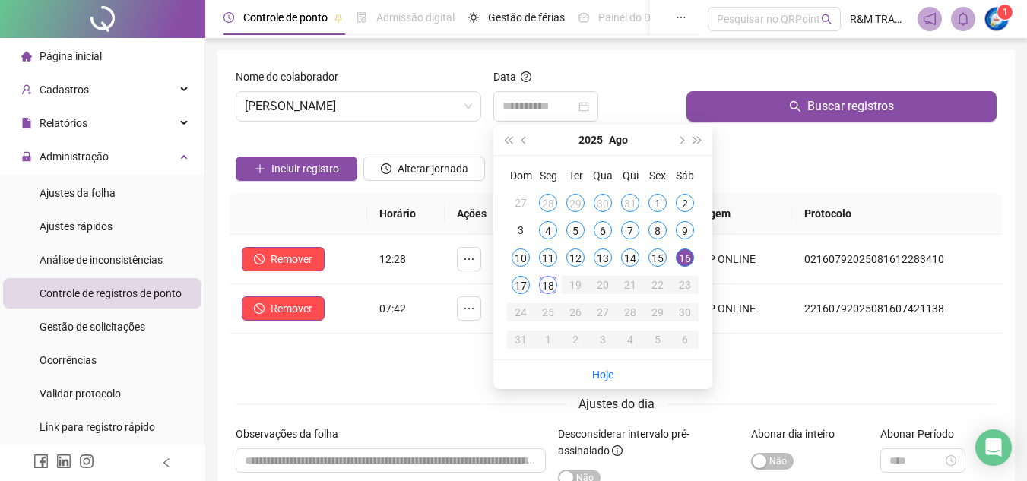
click at [516, 283] on div "17" at bounding box center [521, 285] width 18 height 18
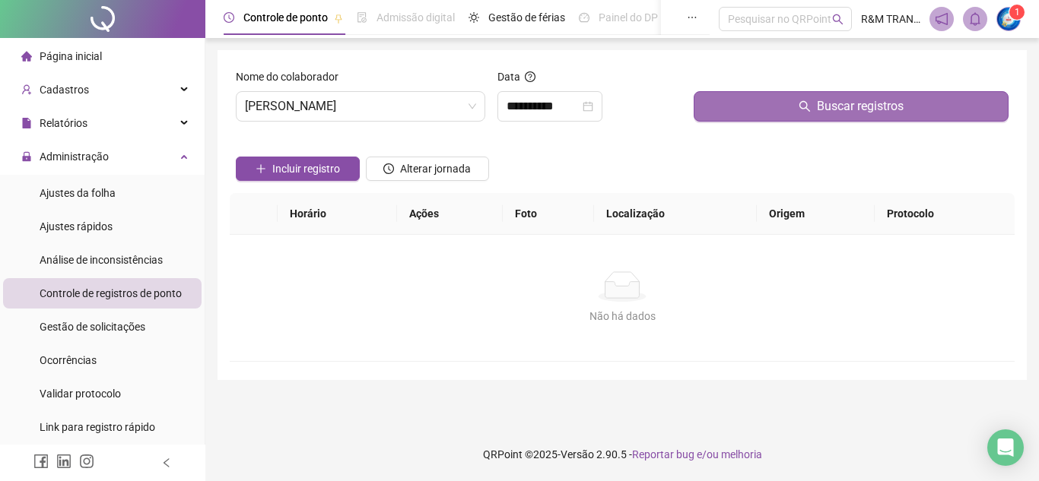
click at [757, 115] on button "Buscar registros" at bounding box center [850, 106] width 315 height 30
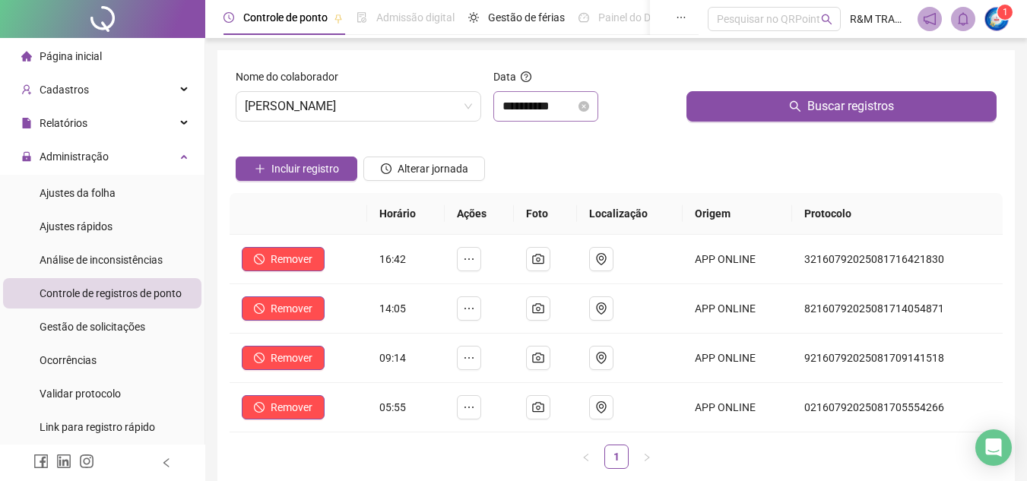
drag, startPoint x: 542, startPoint y: 94, endPoint x: 543, endPoint y: 102, distance: 8.4
click at [543, 93] on div "**********" at bounding box center [545, 106] width 105 height 30
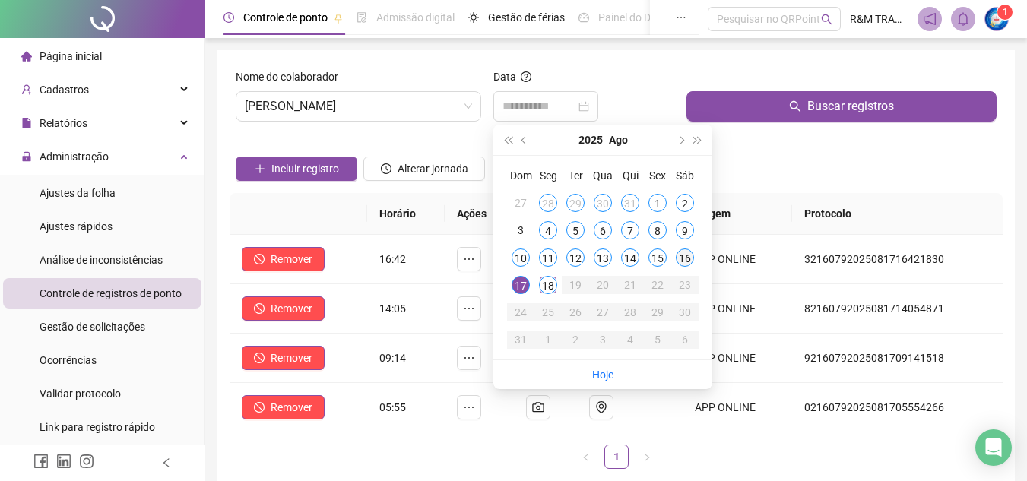
click at [683, 257] on div "16" at bounding box center [685, 258] width 18 height 18
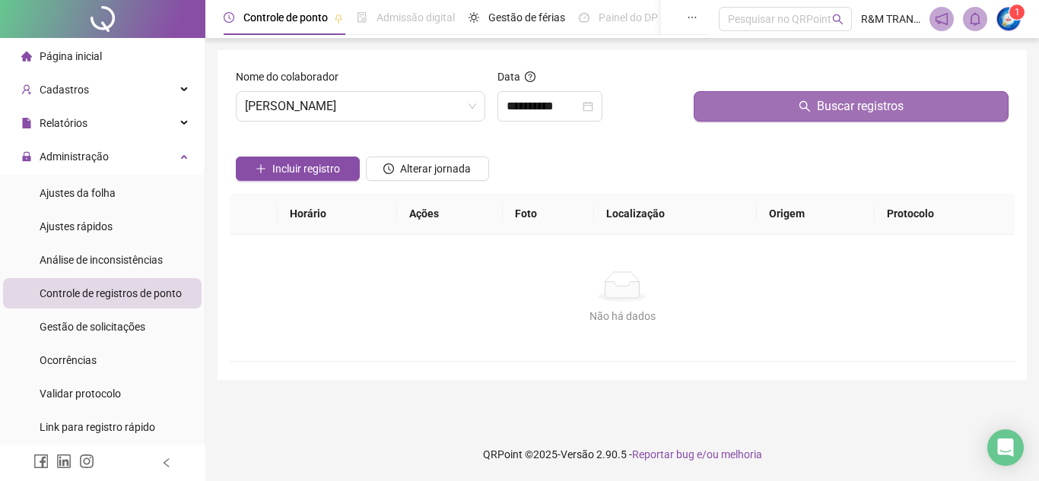
click at [735, 109] on button "Buscar registros" at bounding box center [850, 106] width 315 height 30
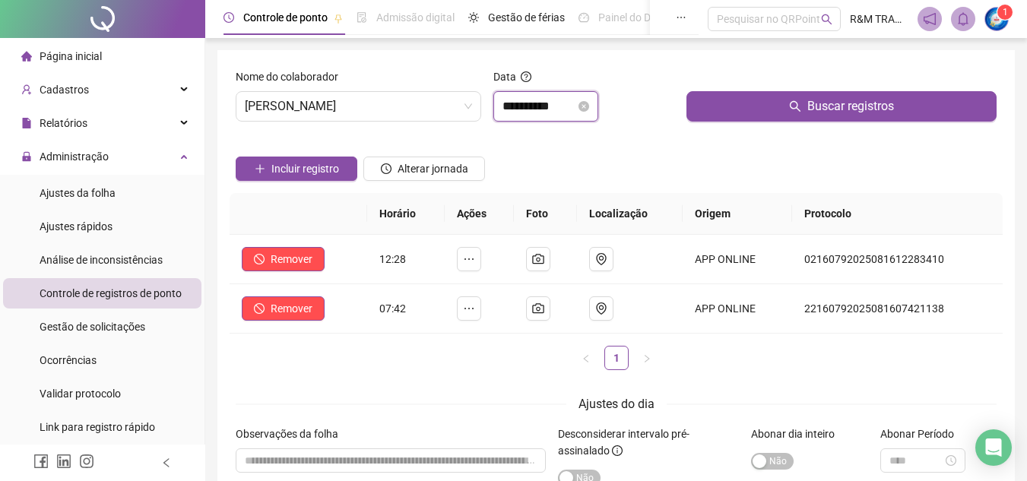
click at [506, 109] on input "**********" at bounding box center [539, 106] width 73 height 18
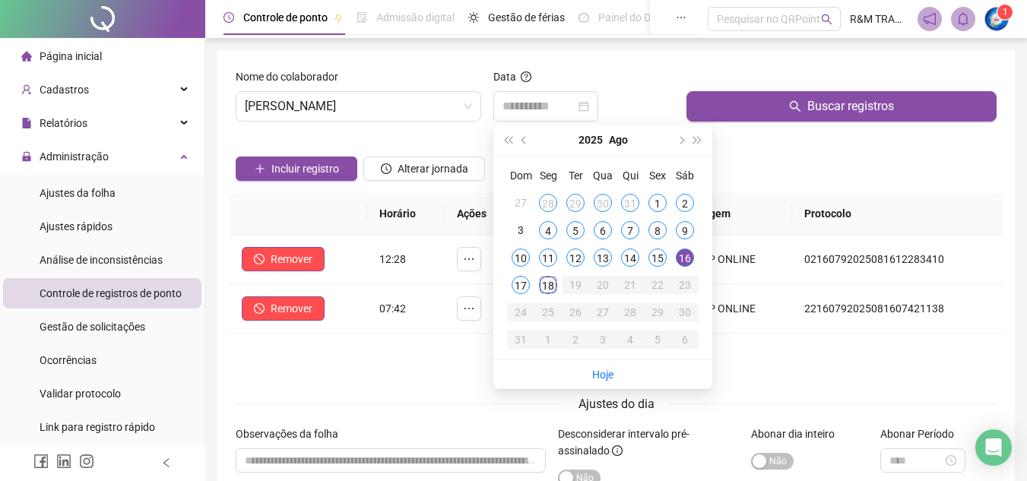
click at [550, 282] on div "18" at bounding box center [548, 285] width 18 height 18
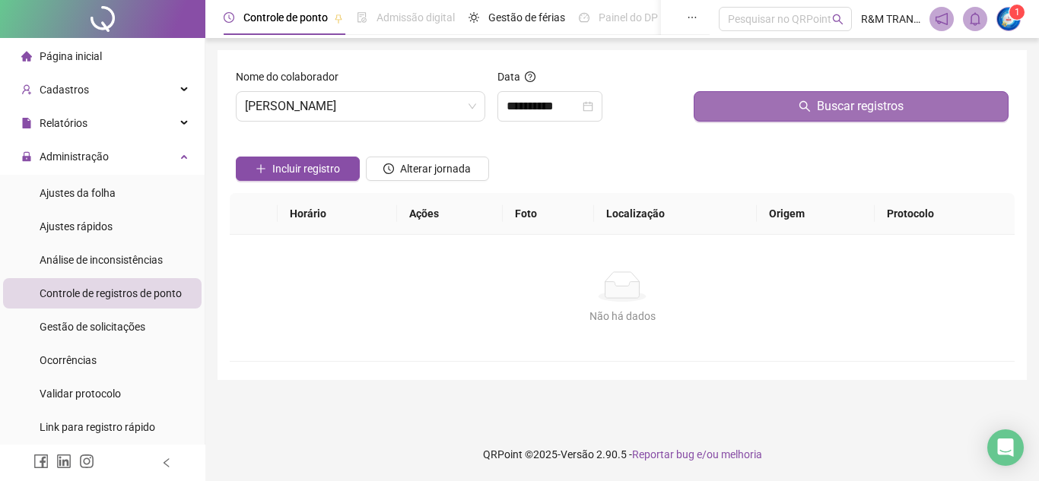
click at [720, 109] on button "Buscar registros" at bounding box center [850, 106] width 315 height 30
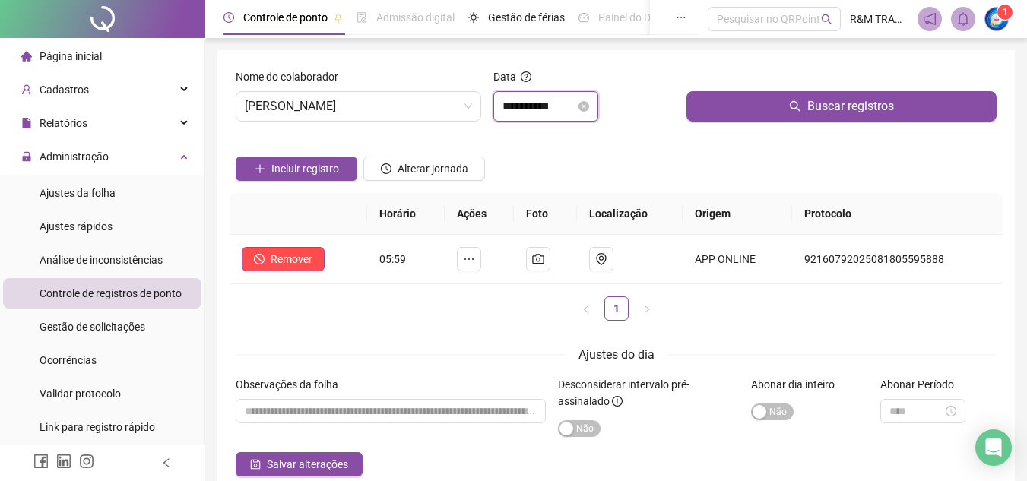
click at [528, 106] on input "**********" at bounding box center [539, 106] width 73 height 18
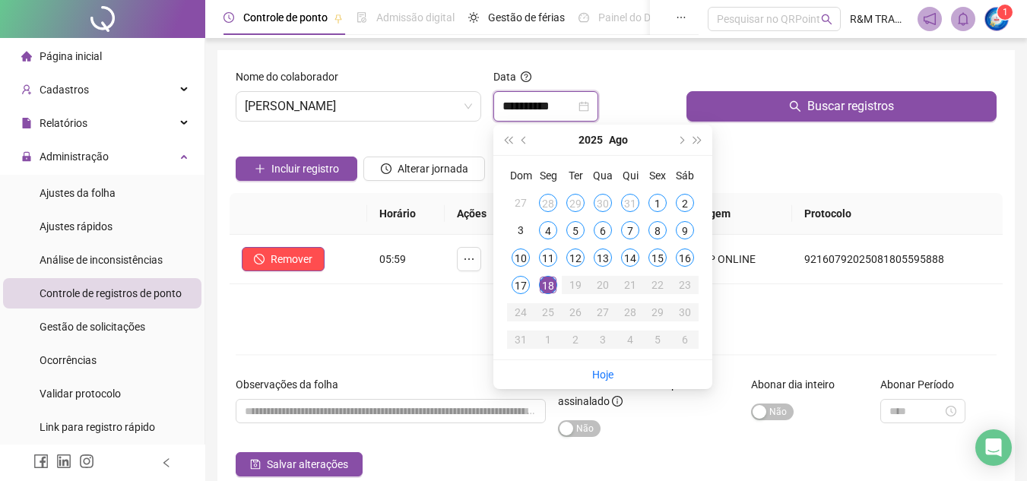
type input "**********"
click at [377, 106] on span "[PERSON_NAME]" at bounding box center [358, 106] width 227 height 29
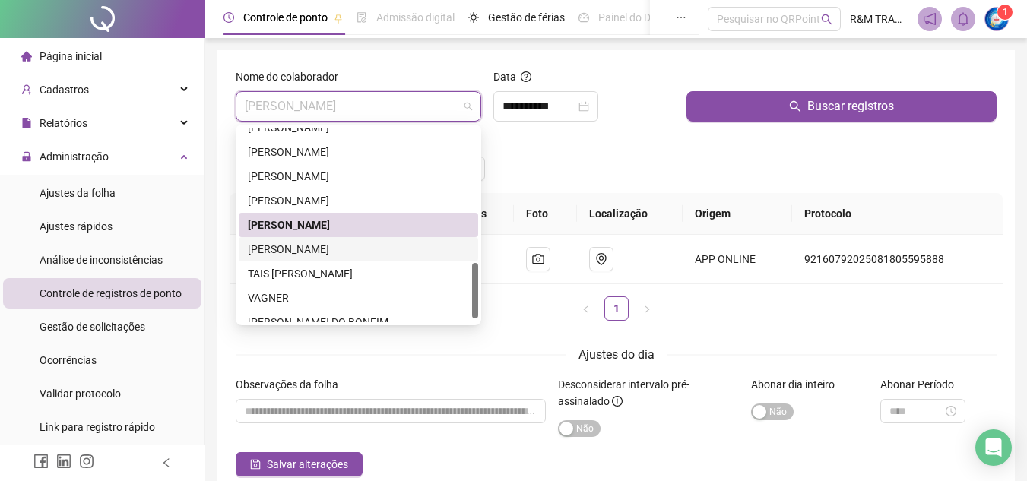
click at [354, 249] on div "[PERSON_NAME]" at bounding box center [358, 249] width 221 height 17
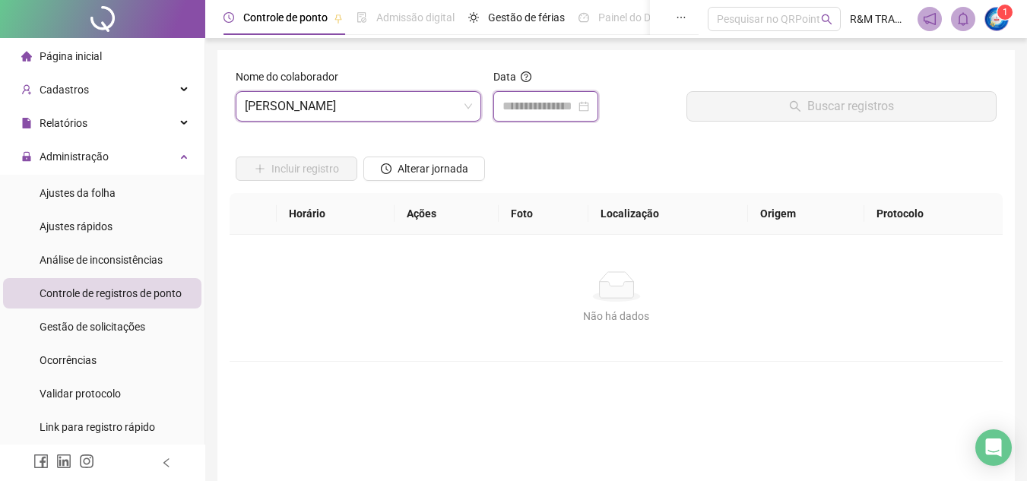
click at [547, 99] on input at bounding box center [539, 106] width 73 height 18
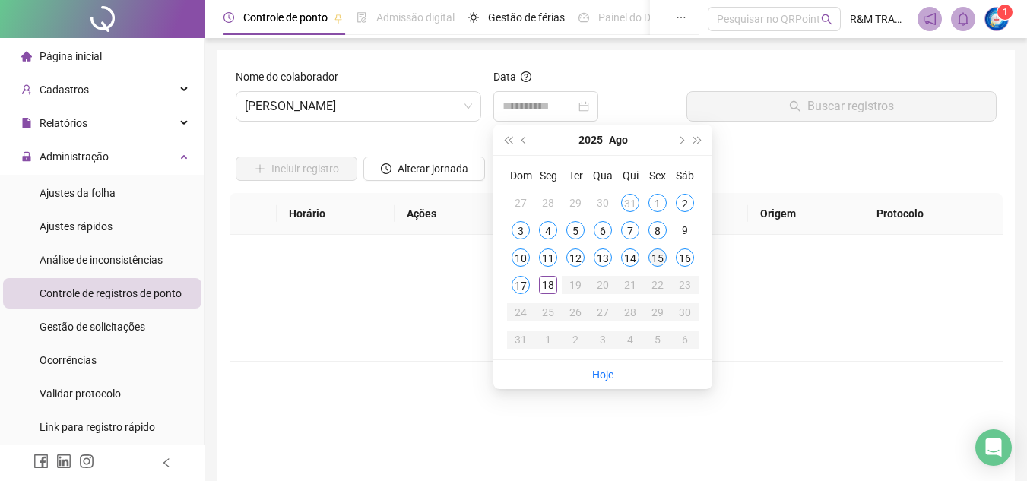
click at [656, 258] on div "15" at bounding box center [657, 258] width 18 height 18
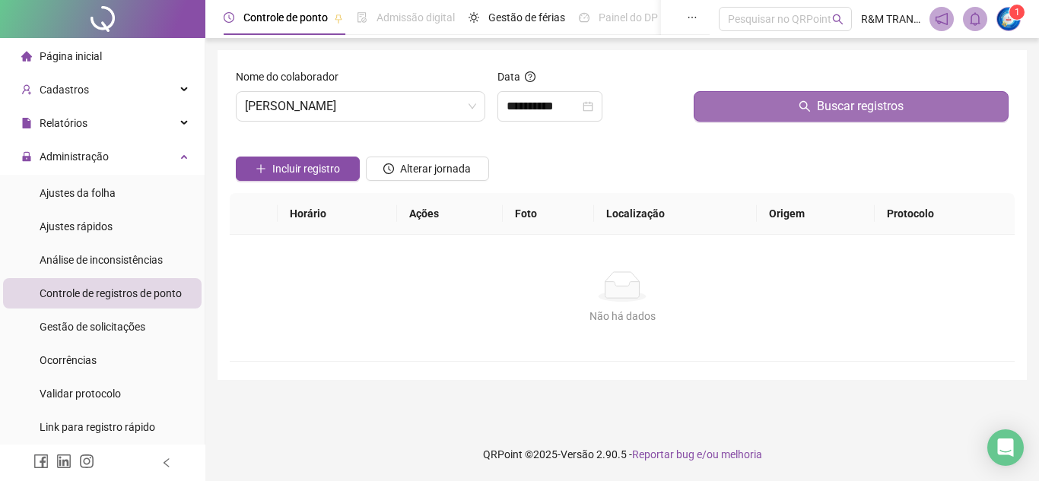
click at [763, 119] on button "Buscar registros" at bounding box center [850, 106] width 315 height 30
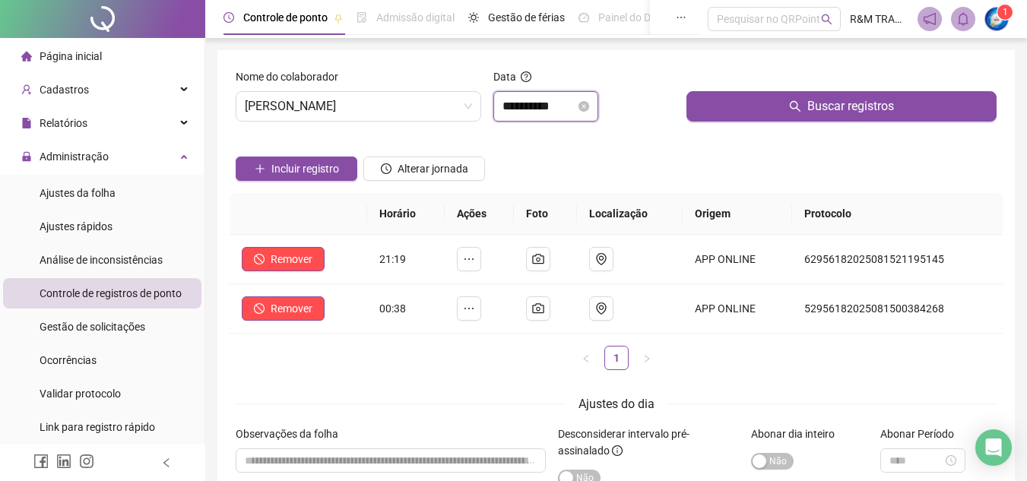
click at [516, 107] on input "**********" at bounding box center [539, 106] width 73 height 18
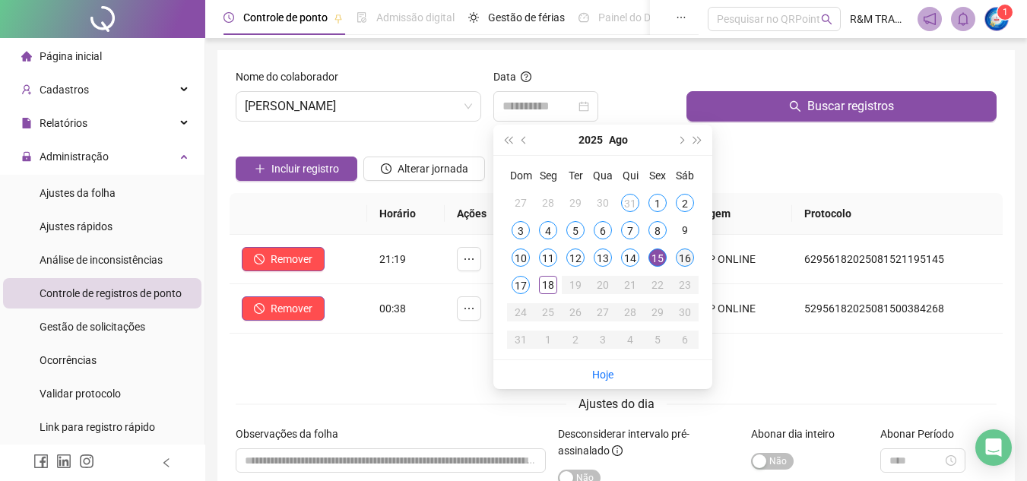
click at [687, 253] on div "16" at bounding box center [685, 258] width 18 height 18
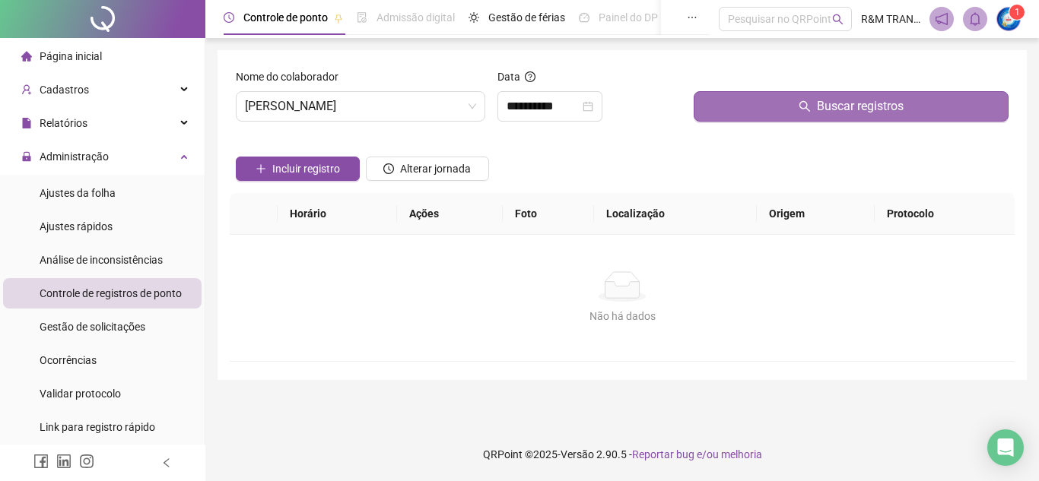
click at [756, 94] on button "Buscar registros" at bounding box center [850, 106] width 315 height 30
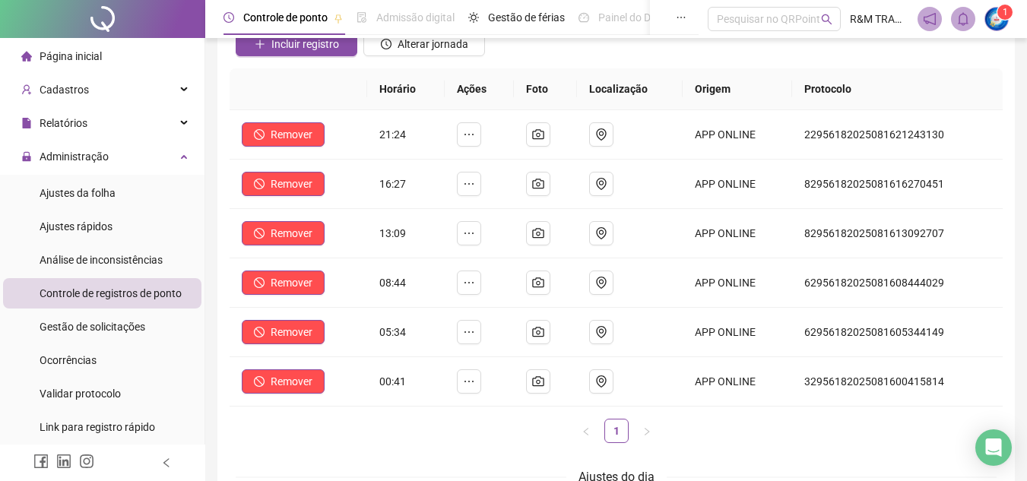
scroll to position [26, 0]
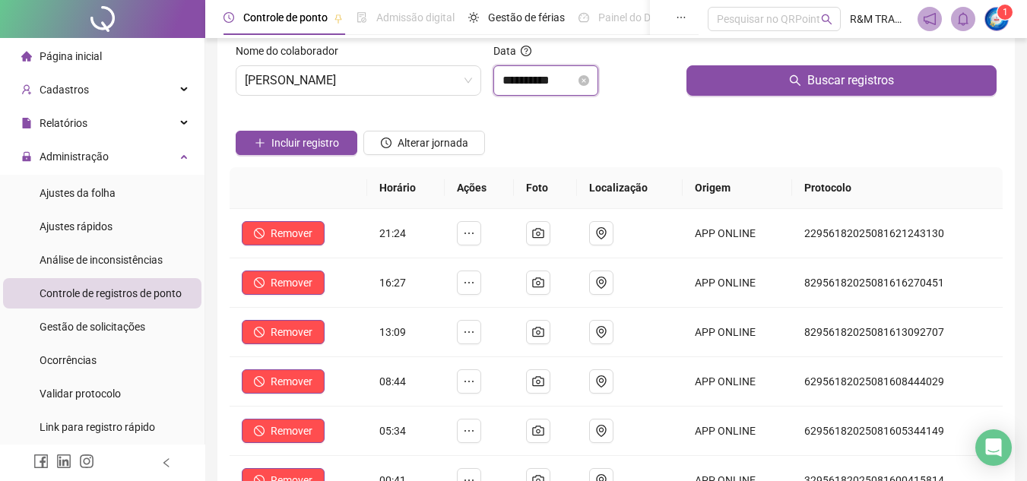
click at [519, 84] on input "**********" at bounding box center [539, 80] width 73 height 18
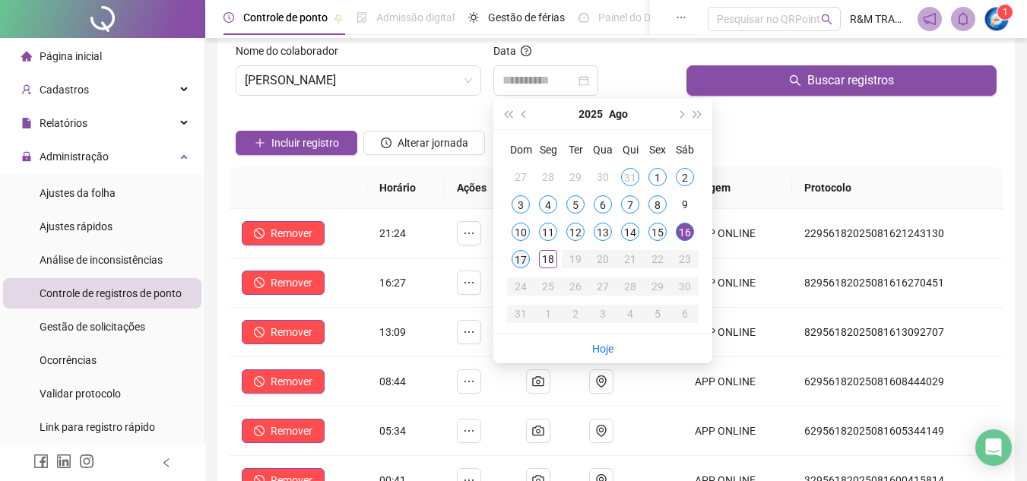
click at [518, 260] on div "17" at bounding box center [521, 259] width 18 height 18
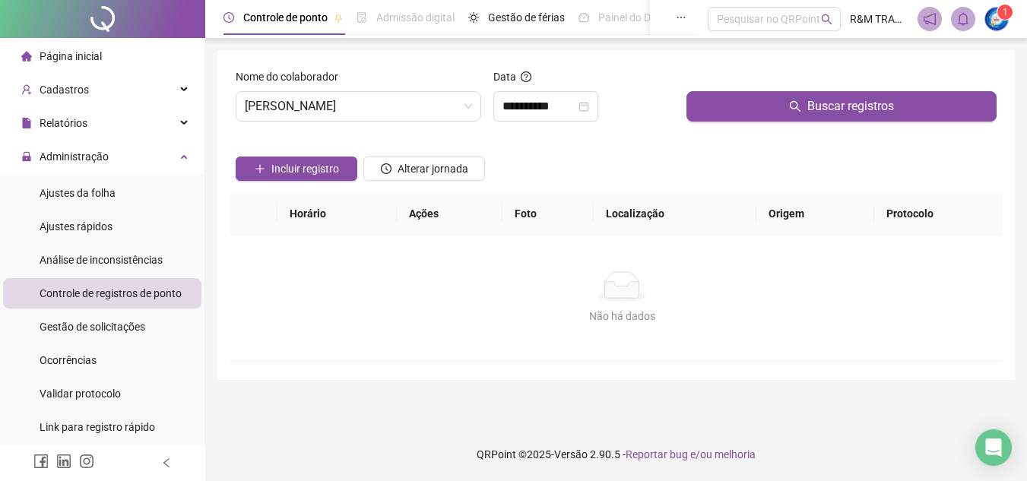
scroll to position [0, 0]
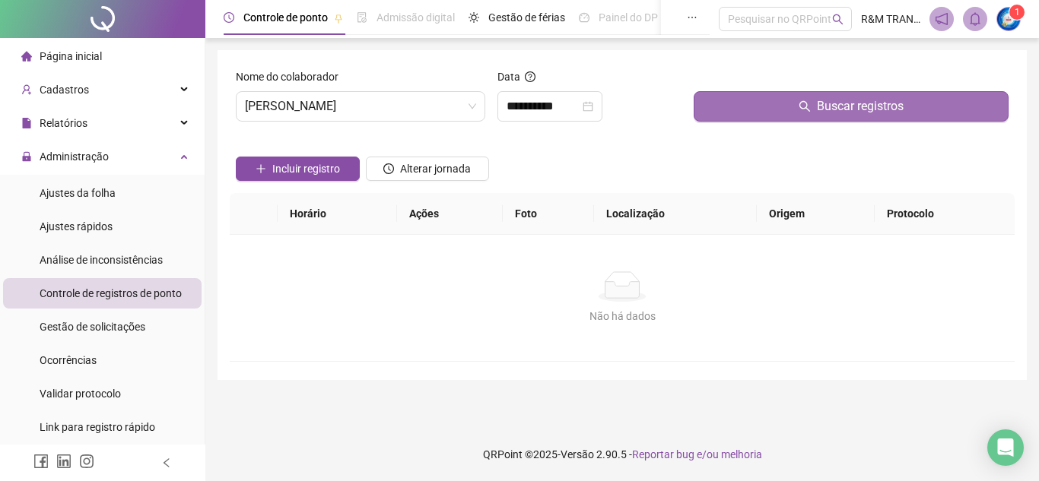
click at [773, 103] on button "Buscar registros" at bounding box center [850, 106] width 315 height 30
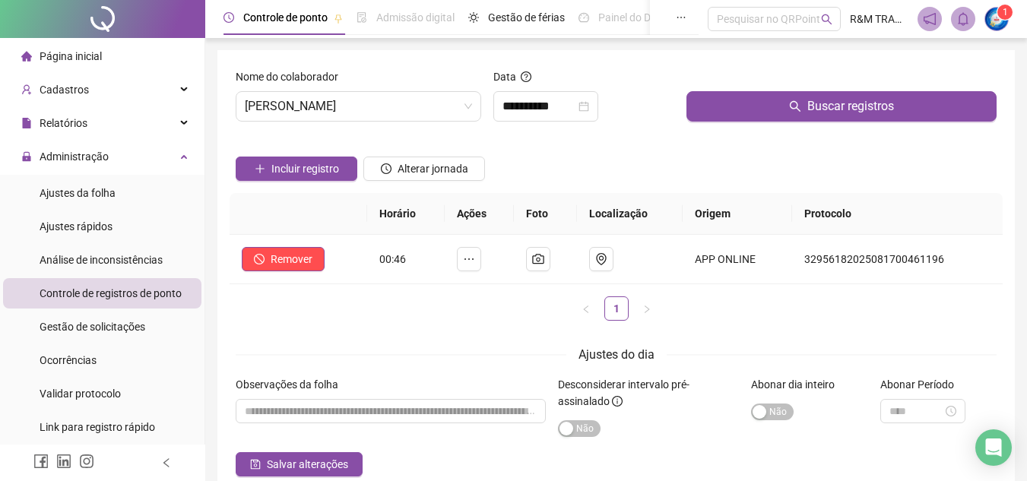
click at [792, 111] on icon "search" at bounding box center [795, 106] width 12 height 12
click at [534, 114] on input "**********" at bounding box center [539, 106] width 73 height 18
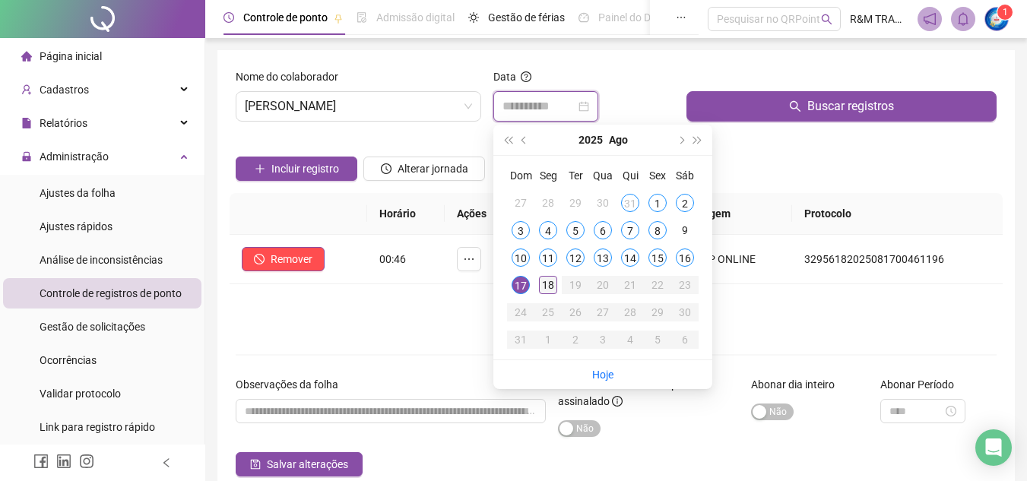
type input "**********"
click at [543, 285] on div "18" at bounding box center [548, 285] width 18 height 18
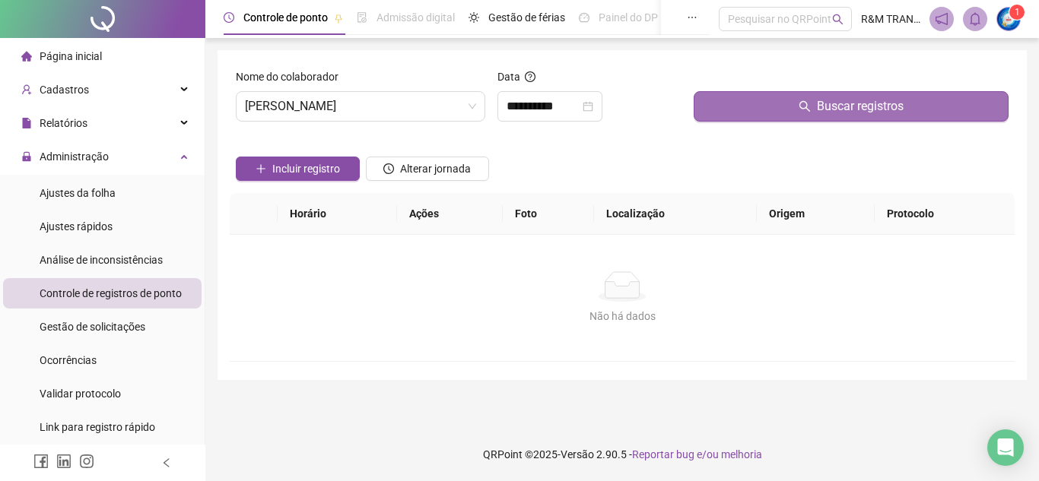
click at [757, 109] on button "Buscar registros" at bounding box center [850, 106] width 315 height 30
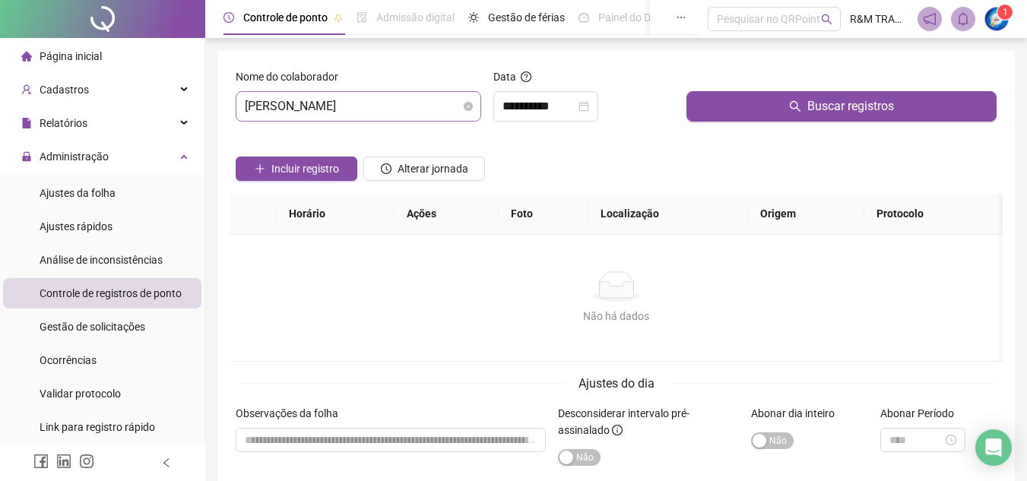
click at [330, 103] on span "[PERSON_NAME]" at bounding box center [358, 106] width 227 height 29
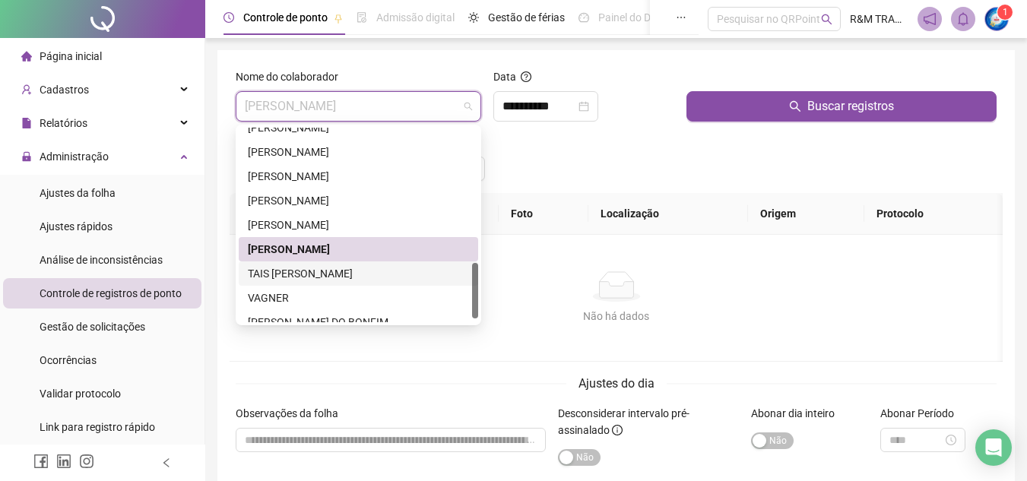
click at [341, 274] on div "TAIS [PERSON_NAME]" at bounding box center [358, 273] width 221 height 17
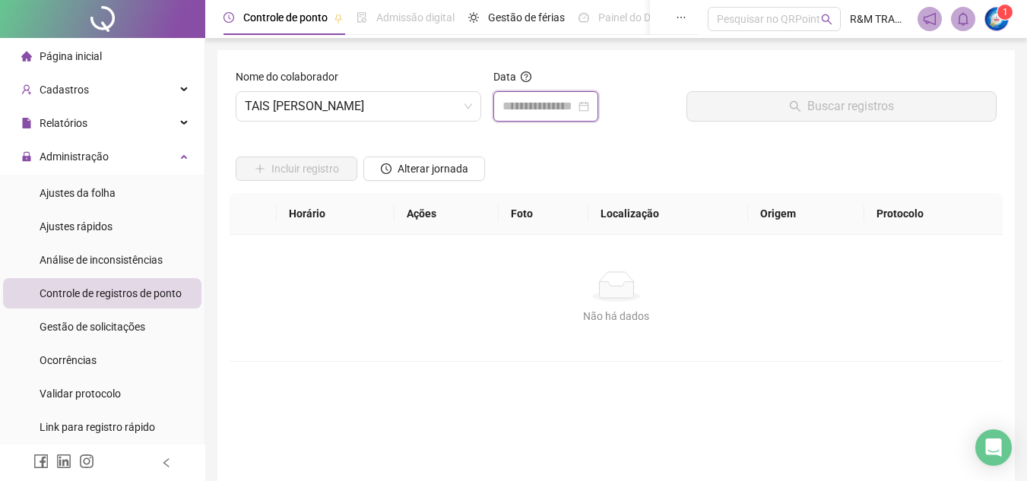
click at [520, 109] on input at bounding box center [539, 106] width 73 height 18
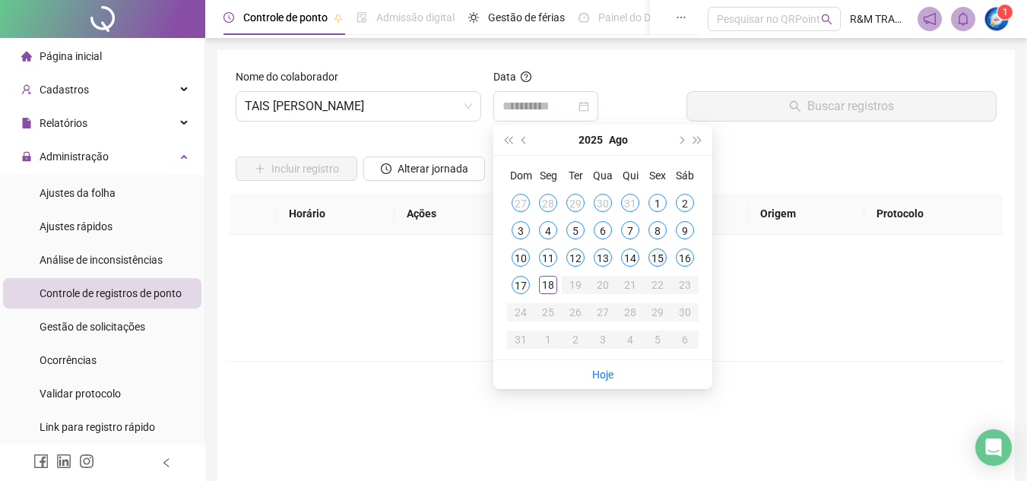
click at [652, 262] on div "15" at bounding box center [657, 258] width 18 height 18
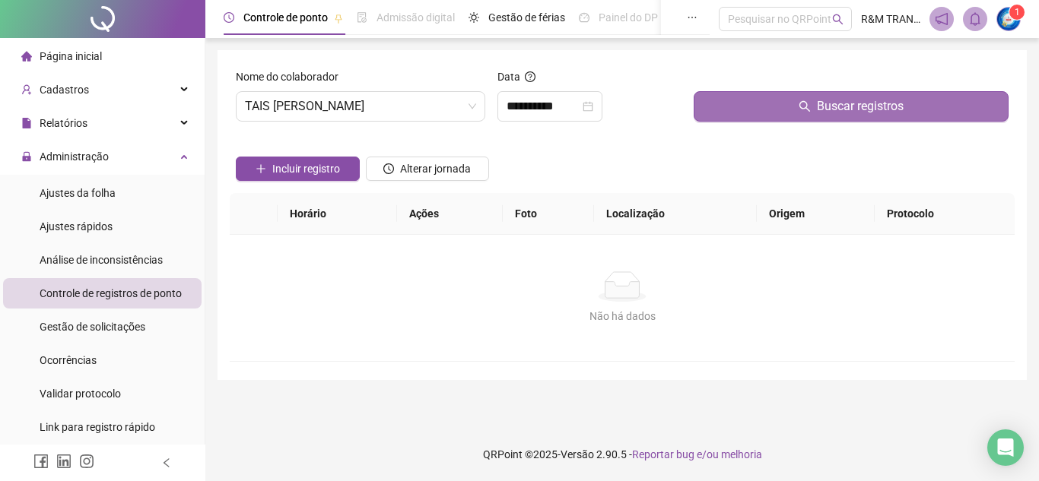
click at [747, 114] on button "Buscar registros" at bounding box center [850, 106] width 315 height 30
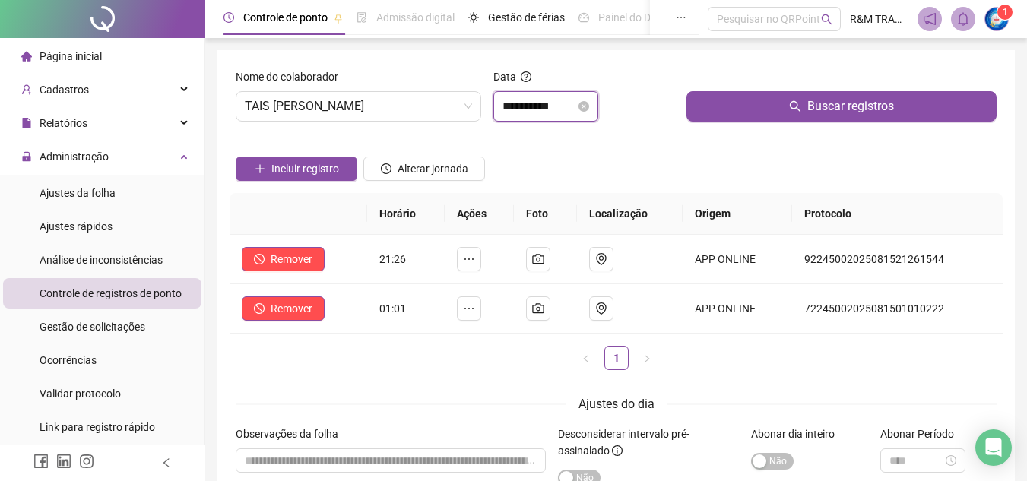
click at [512, 104] on input "**********" at bounding box center [539, 106] width 73 height 18
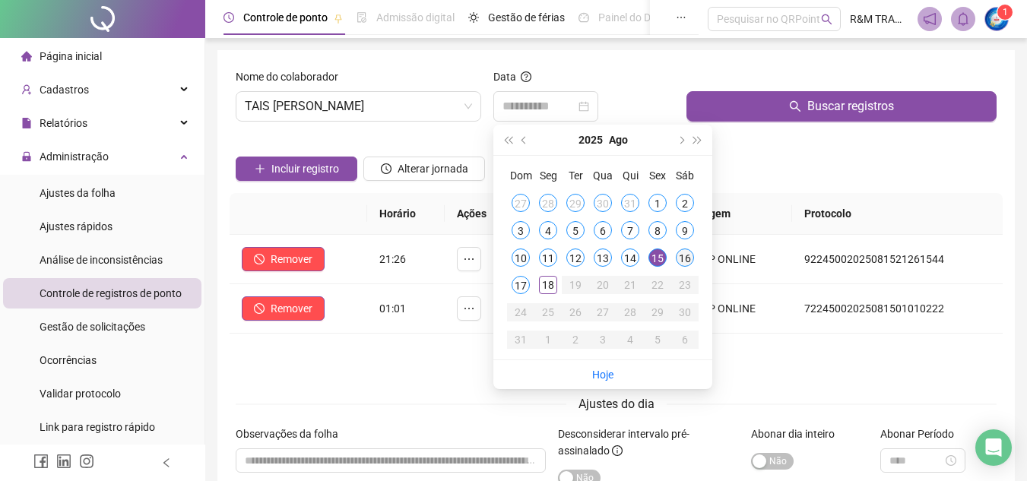
click at [690, 258] on div "16" at bounding box center [685, 258] width 18 height 18
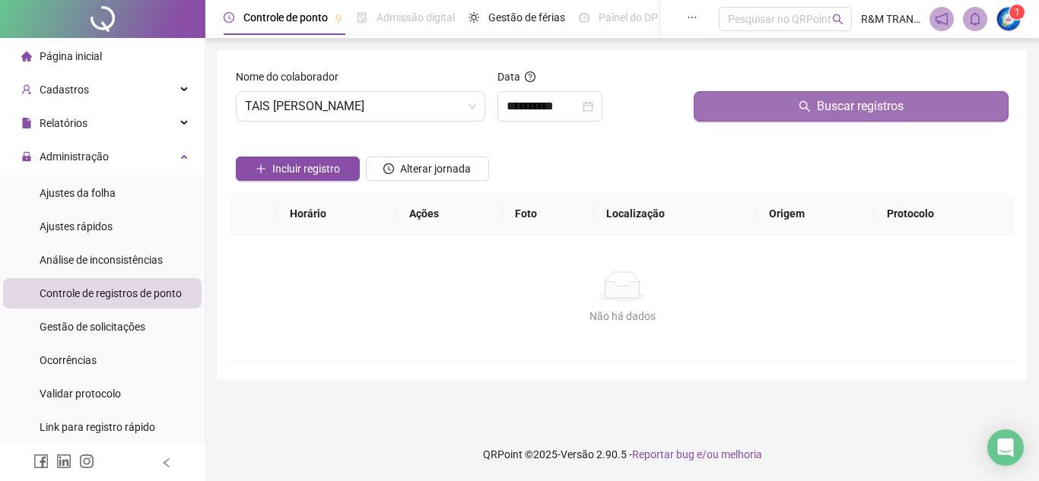
click at [735, 109] on button "Buscar registros" at bounding box center [850, 106] width 315 height 30
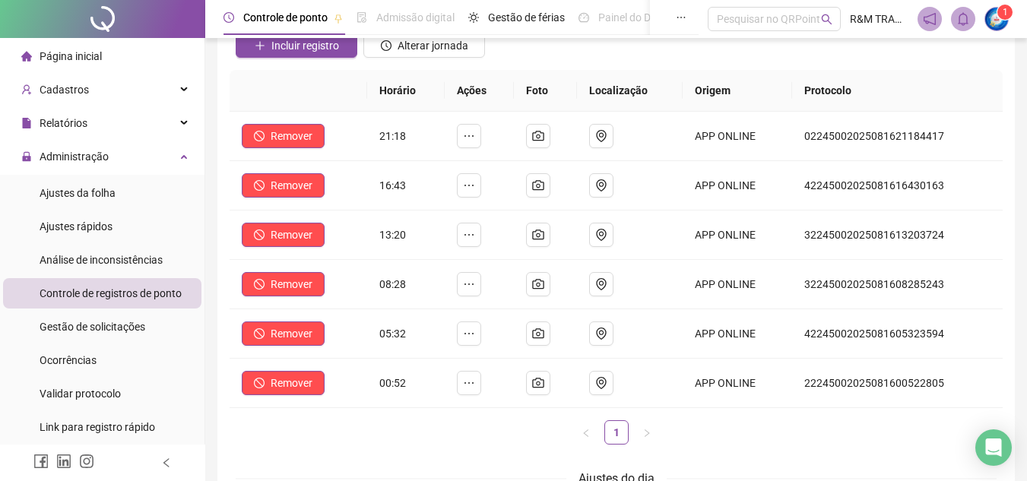
scroll to position [126, 0]
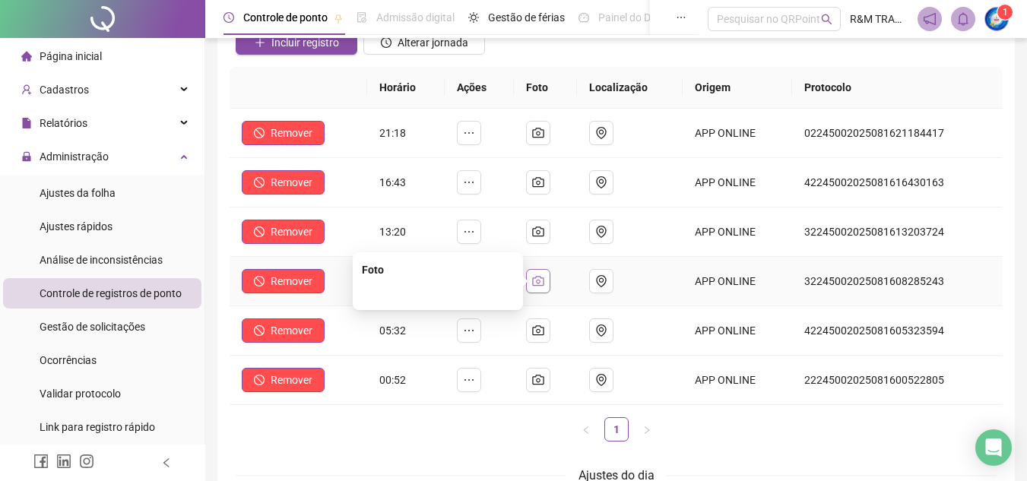
click at [544, 285] on icon "camera" at bounding box center [538, 281] width 11 height 10
click at [544, 229] on icon "camera" at bounding box center [538, 232] width 11 height 10
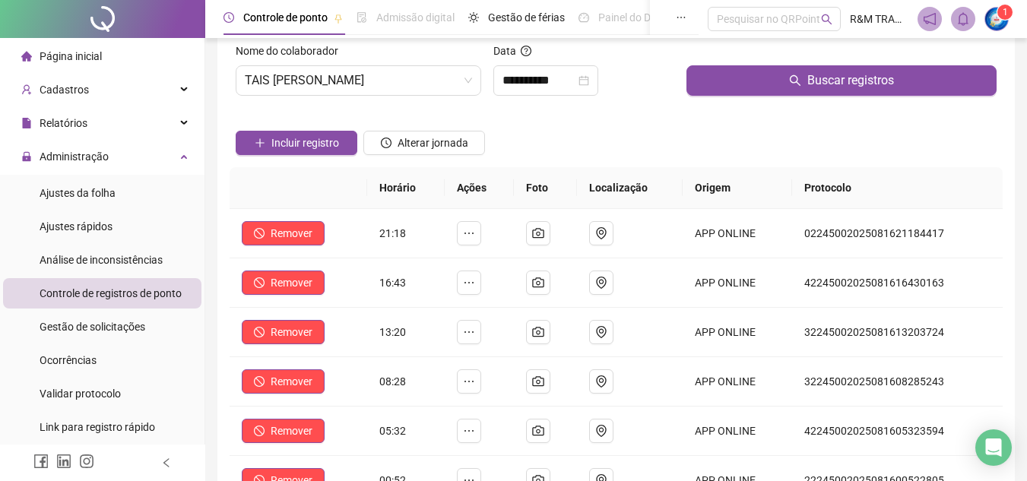
scroll to position [12, 0]
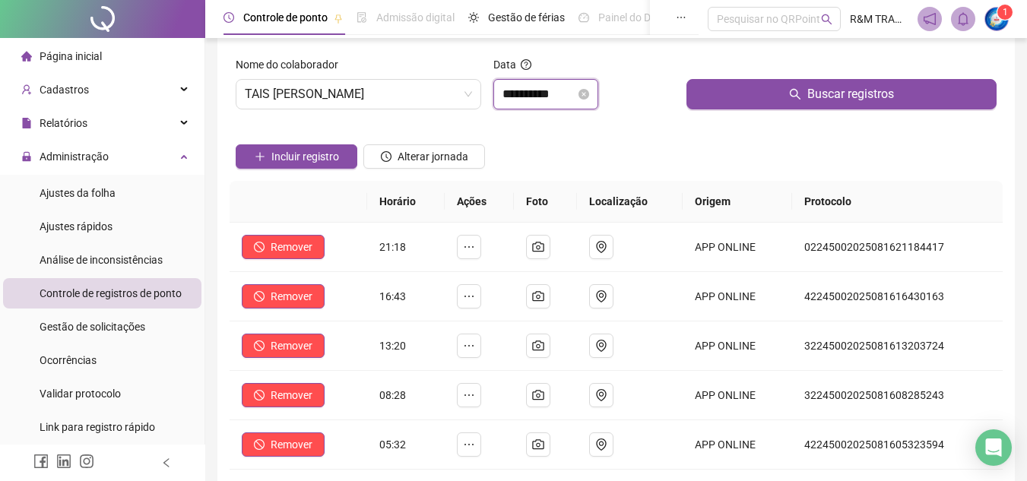
click at [532, 97] on input "**********" at bounding box center [539, 94] width 73 height 18
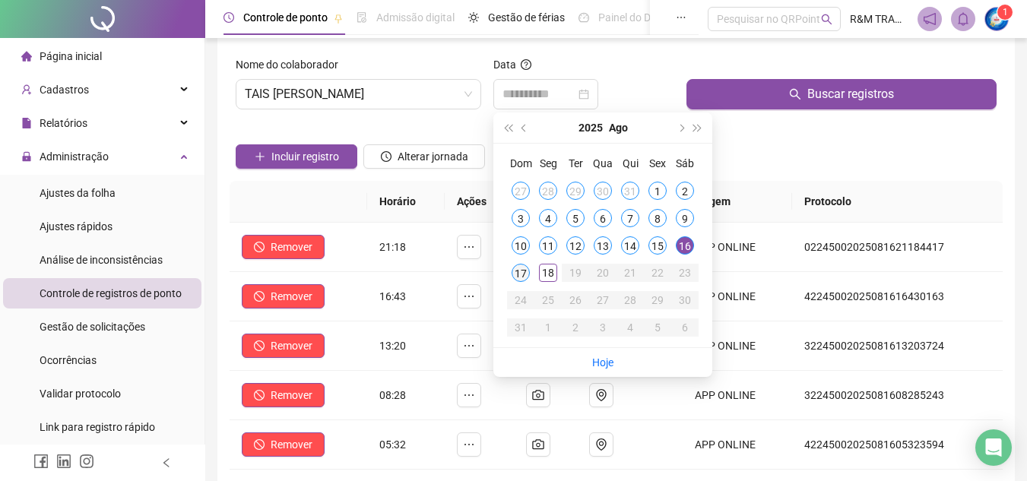
click at [518, 271] on div "17" at bounding box center [521, 273] width 18 height 18
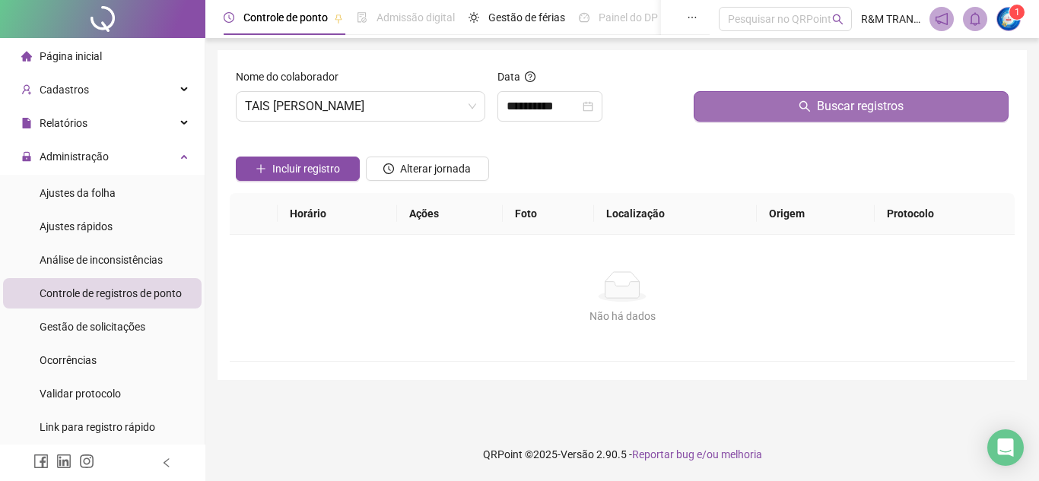
click at [743, 103] on button "Buscar registros" at bounding box center [850, 106] width 315 height 30
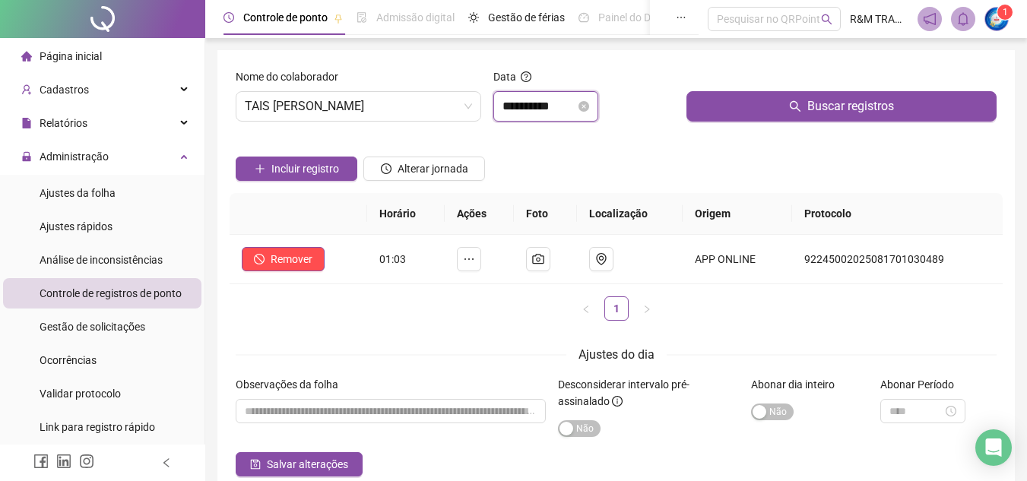
click at [529, 111] on input "**********" at bounding box center [539, 106] width 73 height 18
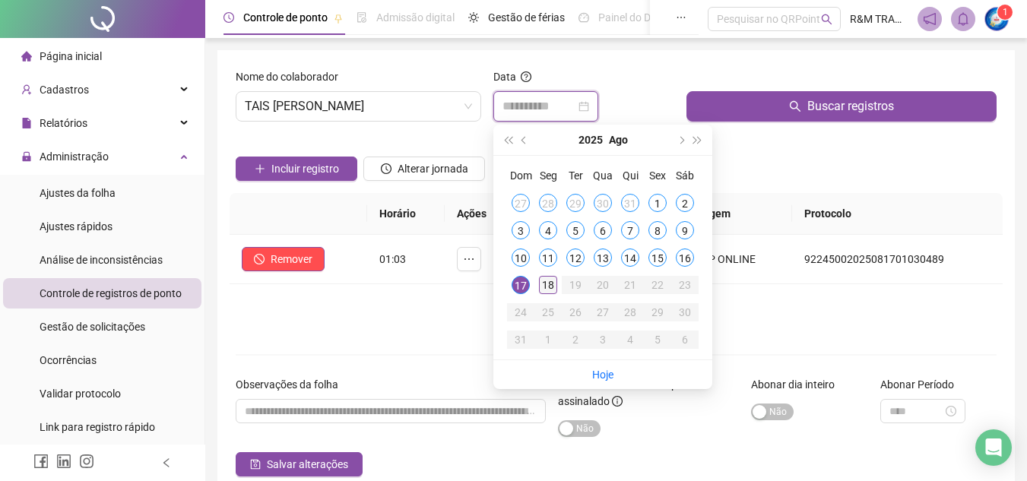
type input "**********"
click at [550, 284] on div "18" at bounding box center [548, 285] width 18 height 18
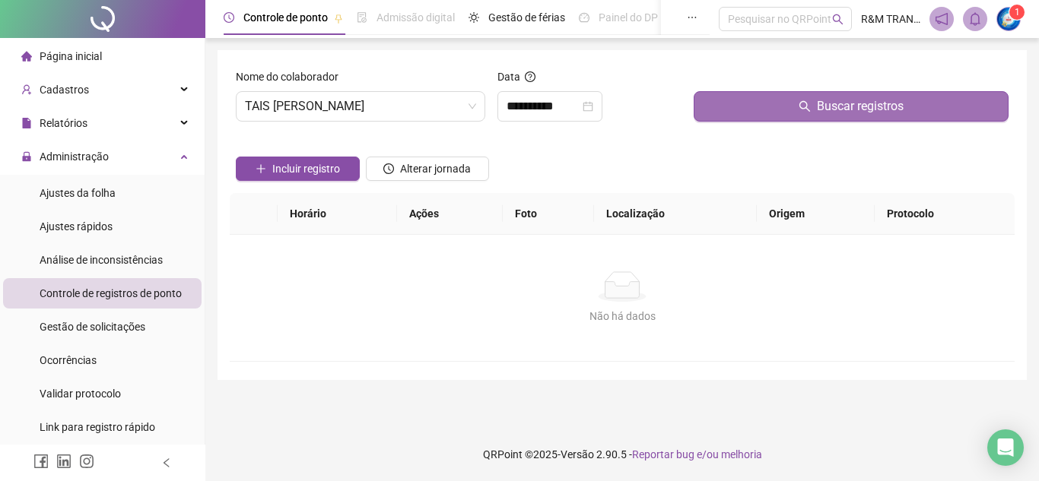
click at [757, 109] on button "Buscar registros" at bounding box center [850, 106] width 315 height 30
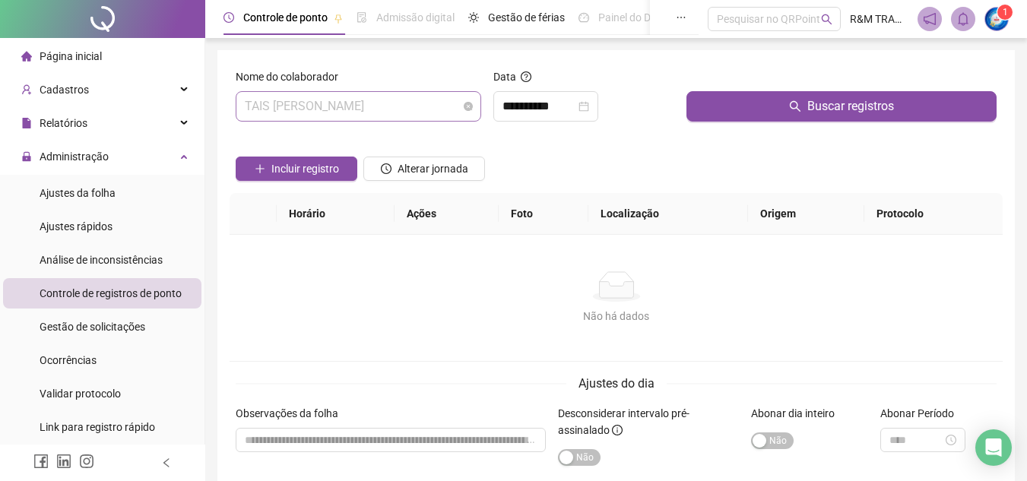
click at [347, 106] on span "TAIS [PERSON_NAME]" at bounding box center [358, 106] width 227 height 29
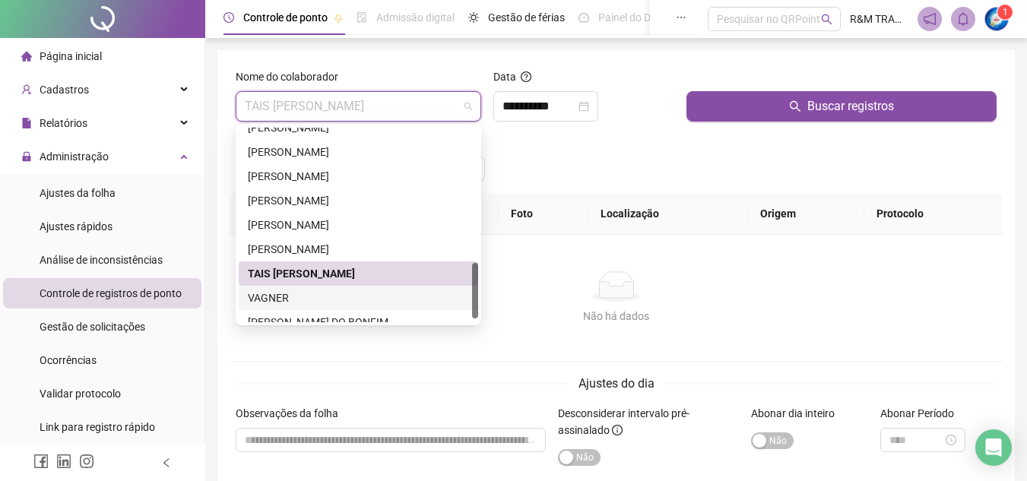
click at [290, 298] on div "VAGNER" at bounding box center [358, 298] width 221 height 17
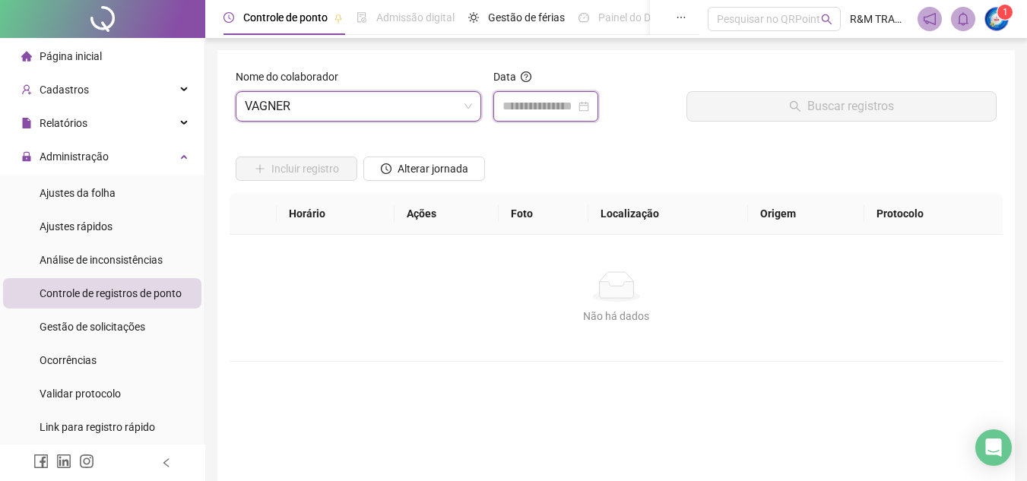
click at [513, 104] on input at bounding box center [539, 106] width 73 height 18
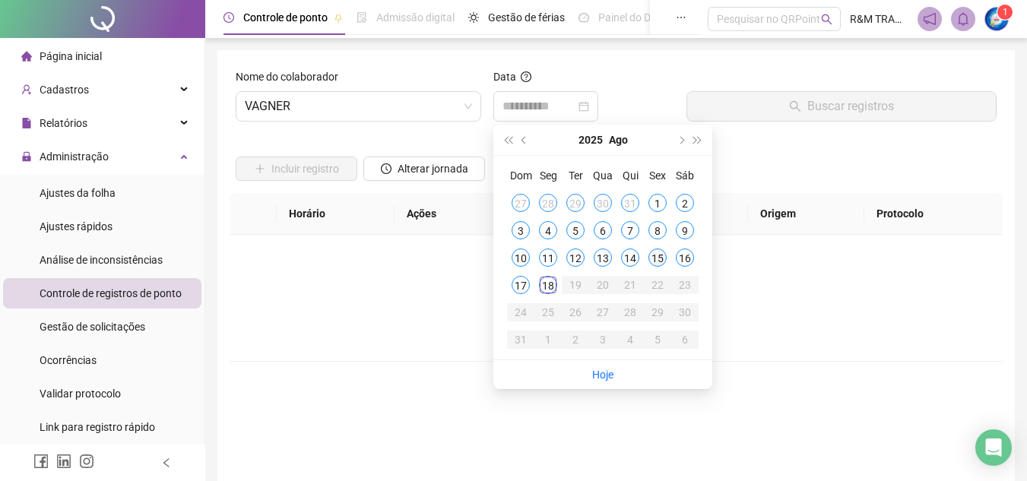
click at [657, 255] on div "15" at bounding box center [657, 258] width 18 height 18
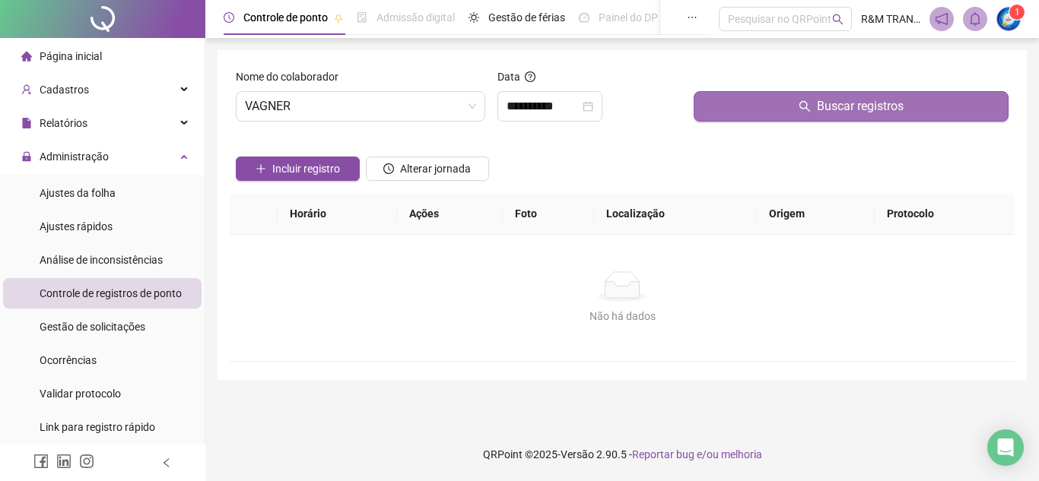
click at [744, 116] on button "Buscar registros" at bounding box center [850, 106] width 315 height 30
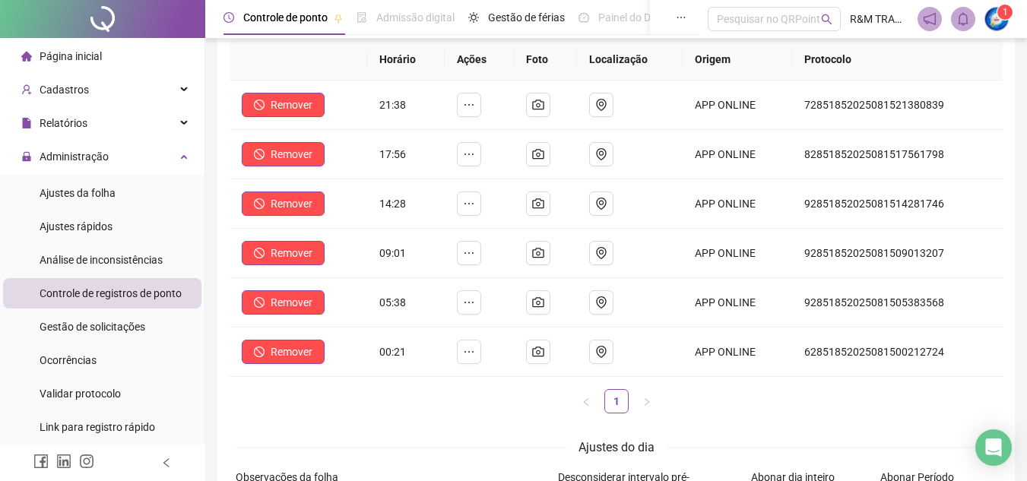
scroll to position [2, 0]
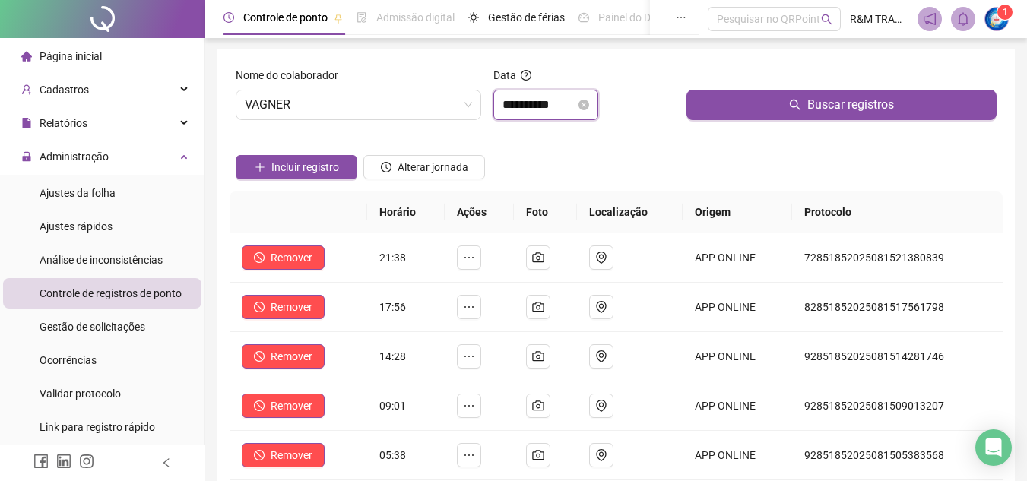
click at [545, 104] on input "**********" at bounding box center [539, 105] width 73 height 18
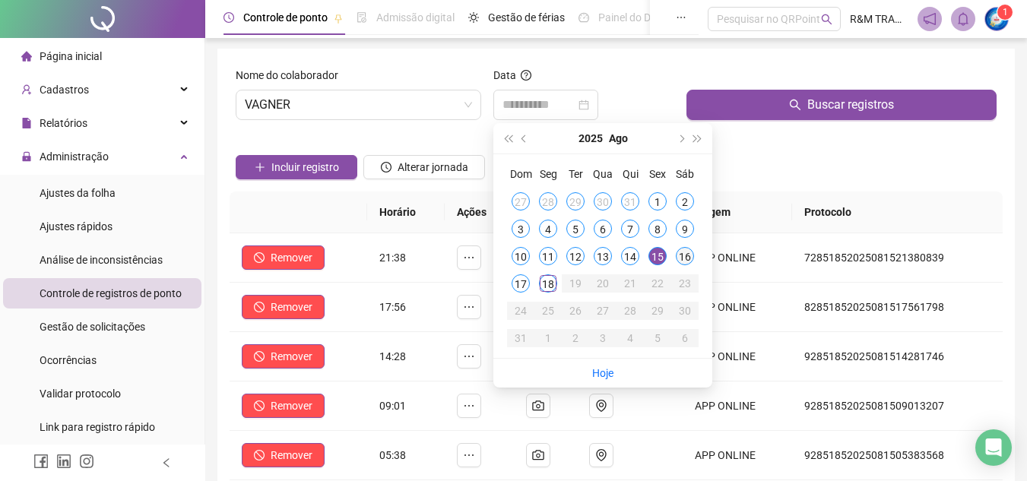
click at [690, 264] on div "16" at bounding box center [685, 256] width 18 height 18
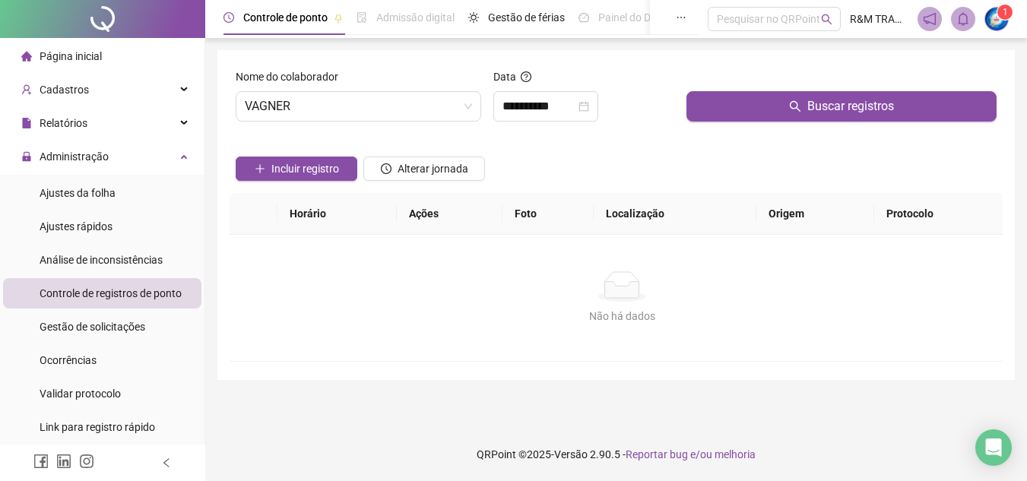
scroll to position [0, 0]
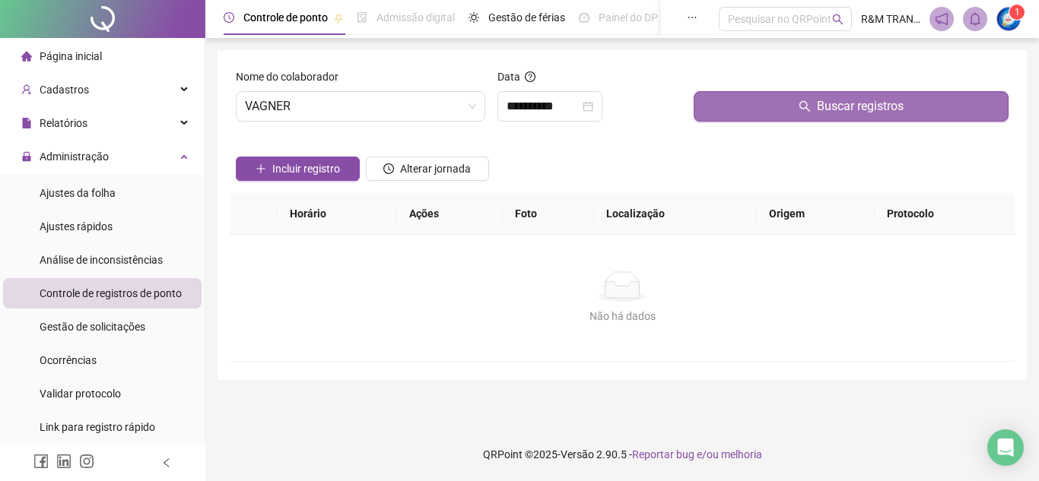
click at [768, 109] on button "Buscar registros" at bounding box center [850, 106] width 315 height 30
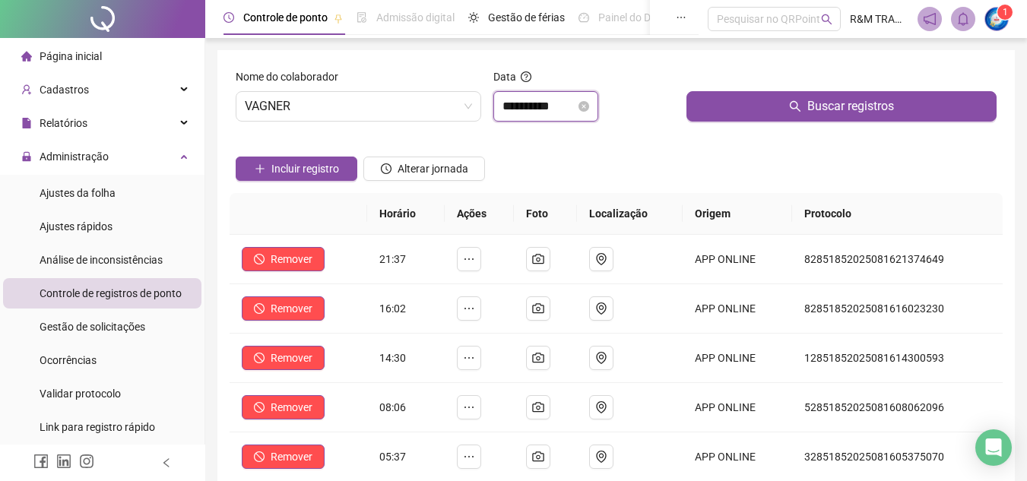
click at [538, 105] on input "**********" at bounding box center [539, 106] width 73 height 18
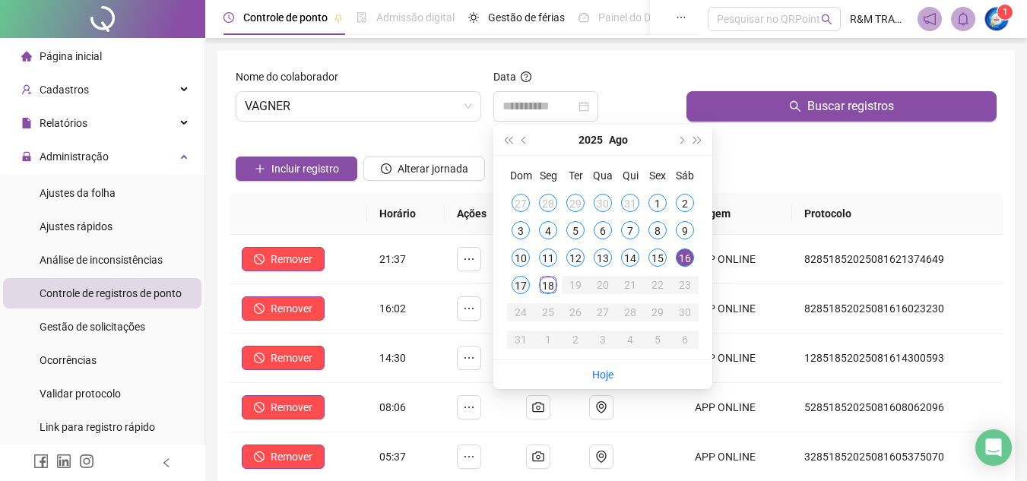
click at [522, 286] on div "17" at bounding box center [521, 285] width 18 height 18
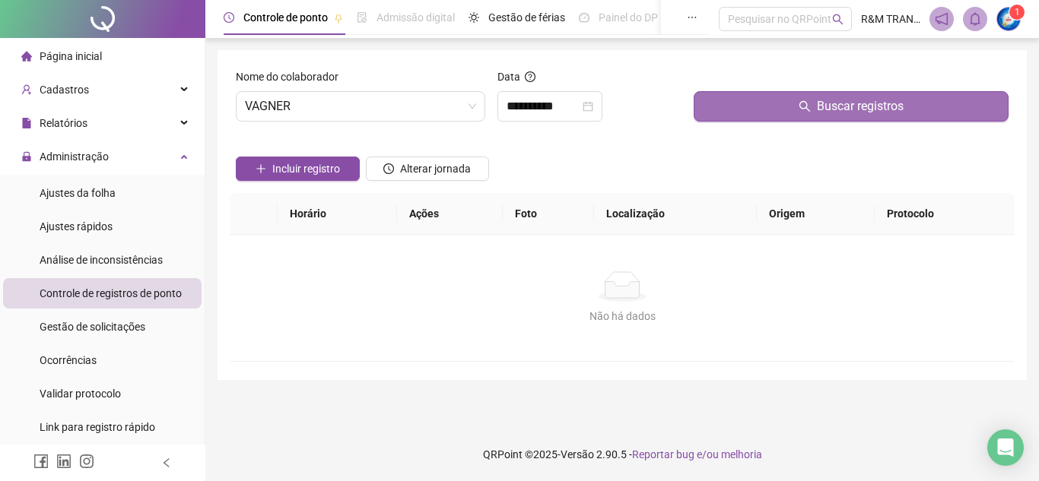
click at [770, 108] on button "Buscar registros" at bounding box center [850, 106] width 315 height 30
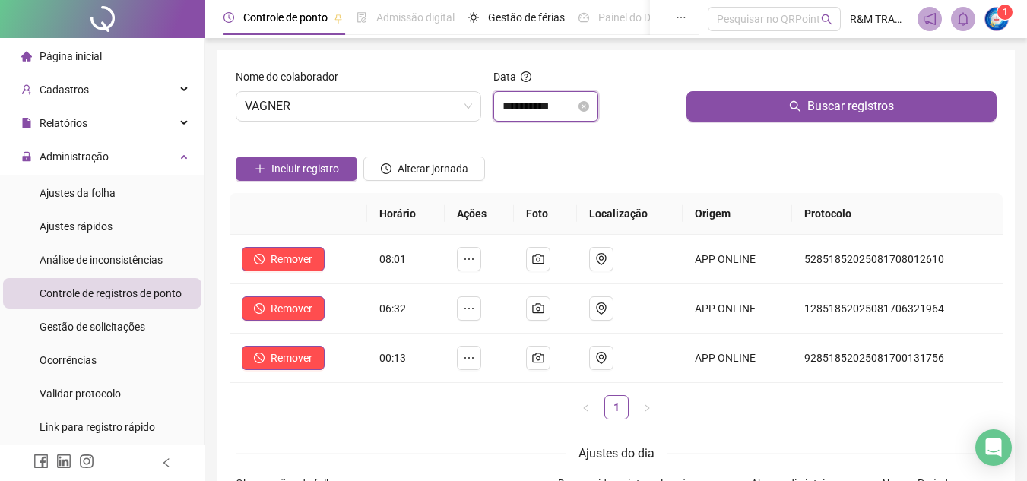
click at [551, 106] on input "**********" at bounding box center [539, 106] width 73 height 18
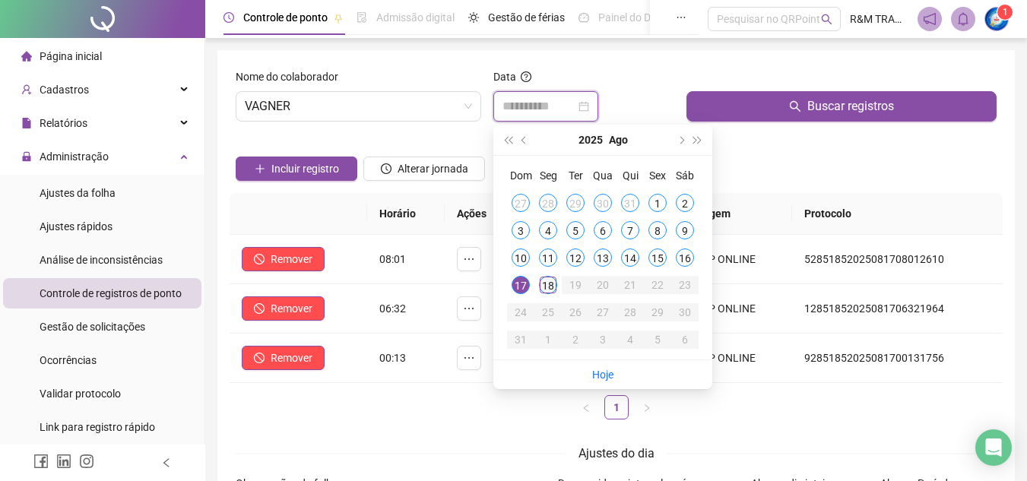
type input "**********"
click at [554, 287] on div "18" at bounding box center [548, 285] width 18 height 18
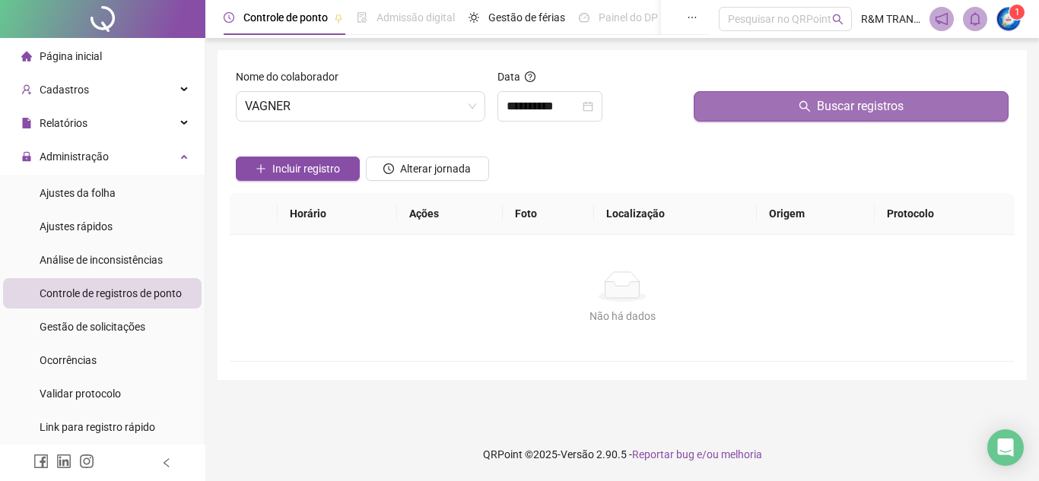
click at [759, 119] on button "Buscar registros" at bounding box center [850, 106] width 315 height 30
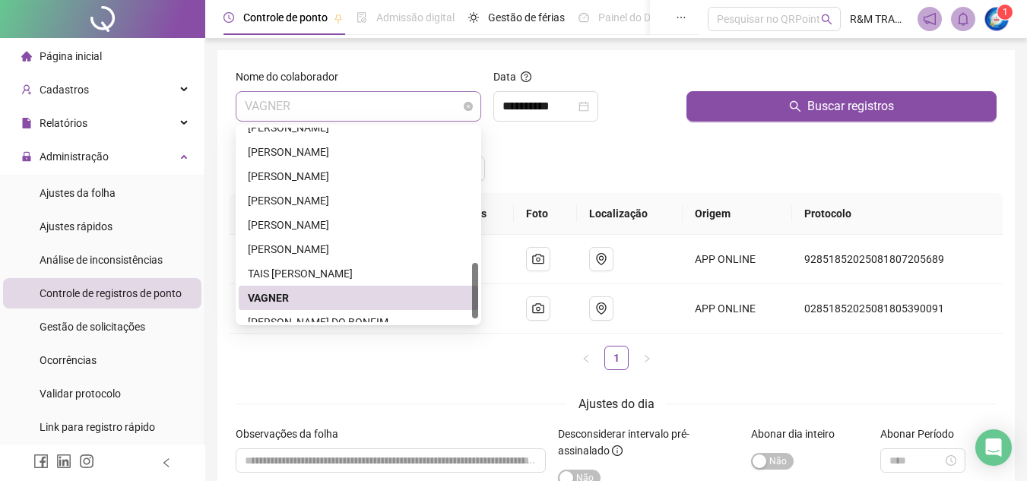
click at [326, 100] on span "VAGNER" at bounding box center [358, 106] width 227 height 29
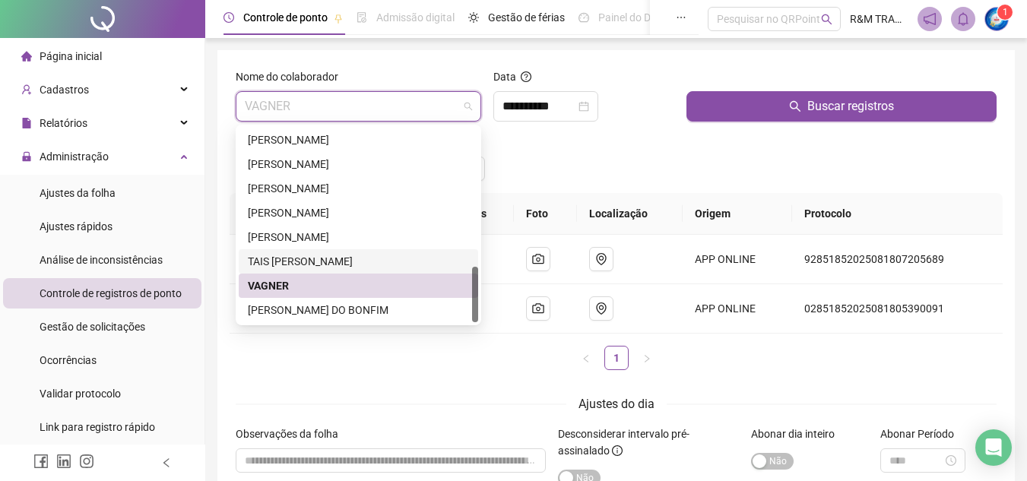
drag, startPoint x: 476, startPoint y: 269, endPoint x: 480, endPoint y: 295, distance: 26.1
click at [480, 295] on div "295618 224500 285185 [PERSON_NAME] [PERSON_NAME] [PERSON_NAME] TAIS [PERSON_NAM…" at bounding box center [359, 225] width 246 height 201
click at [320, 312] on div "[PERSON_NAME] DO BONFIM" at bounding box center [358, 310] width 221 height 17
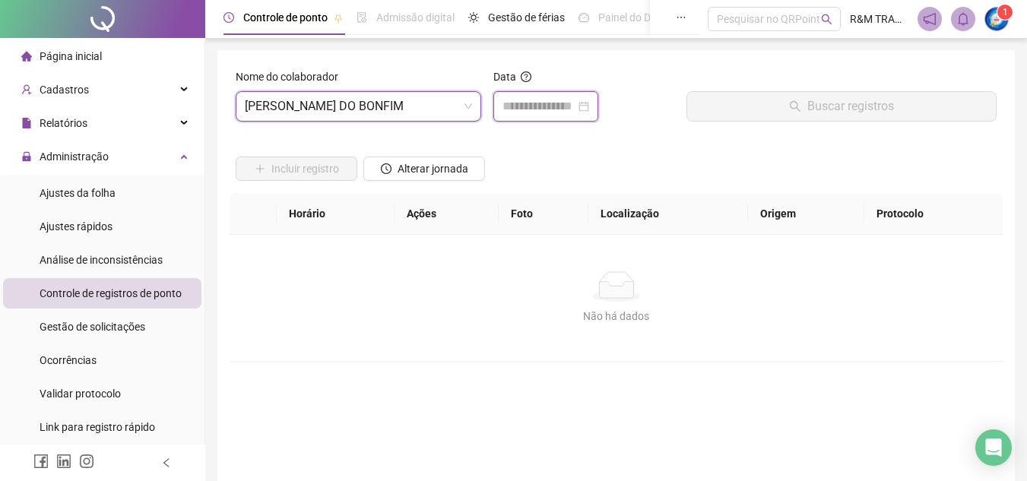
click at [516, 102] on input at bounding box center [539, 106] width 73 height 18
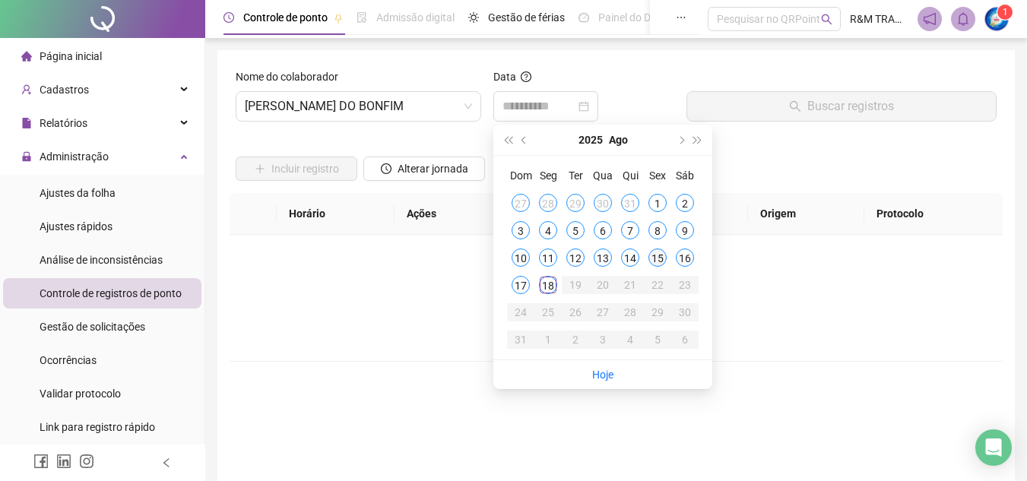
click at [655, 260] on div "15" at bounding box center [657, 258] width 18 height 18
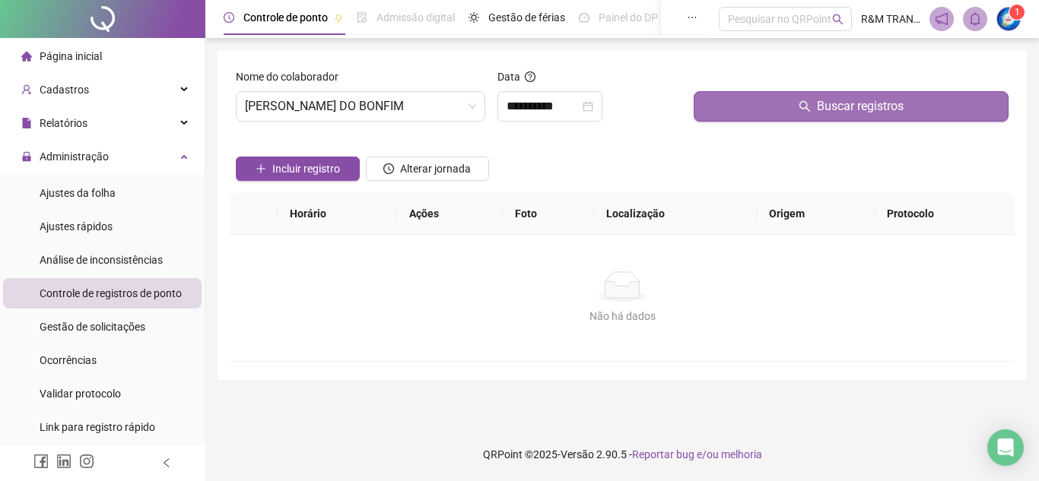
click at [753, 106] on button "Buscar registros" at bounding box center [850, 106] width 315 height 30
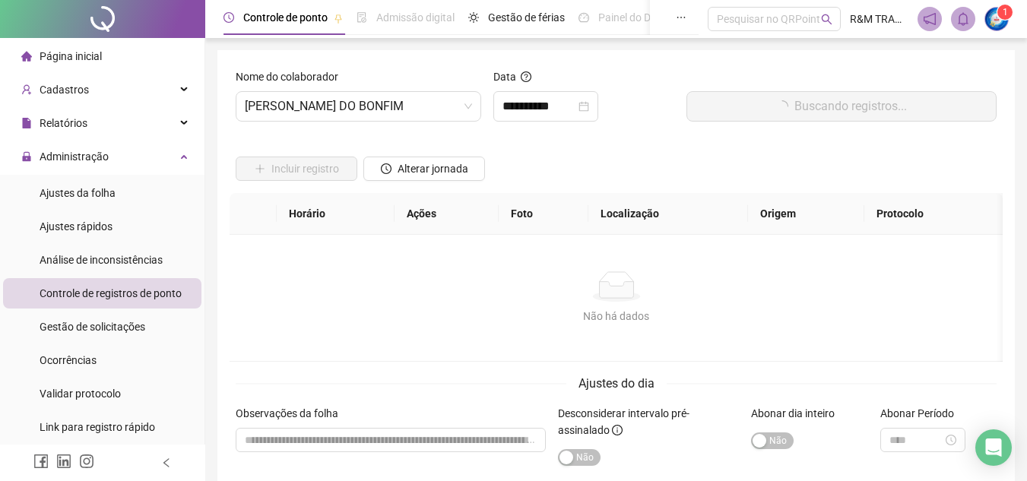
click at [753, 109] on button "Buscando registros..." at bounding box center [842, 106] width 310 height 30
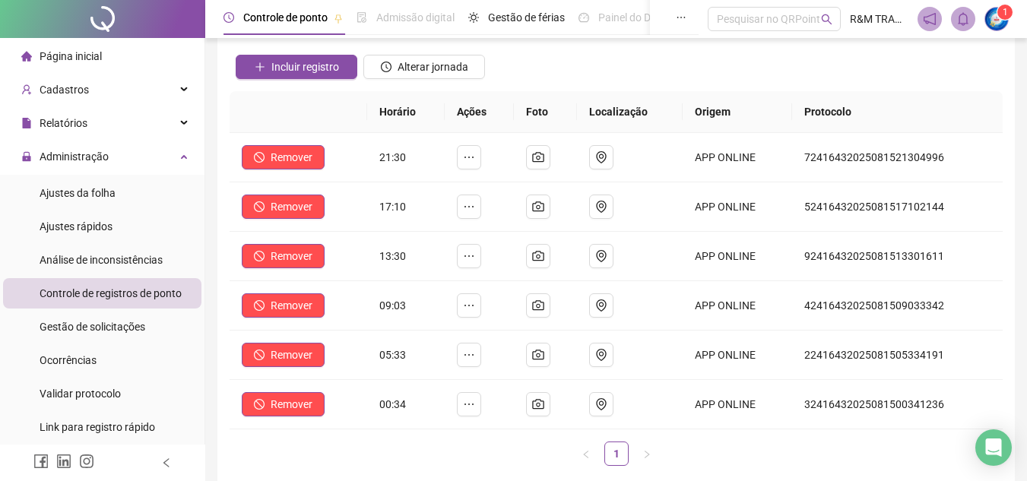
scroll to position [104, 0]
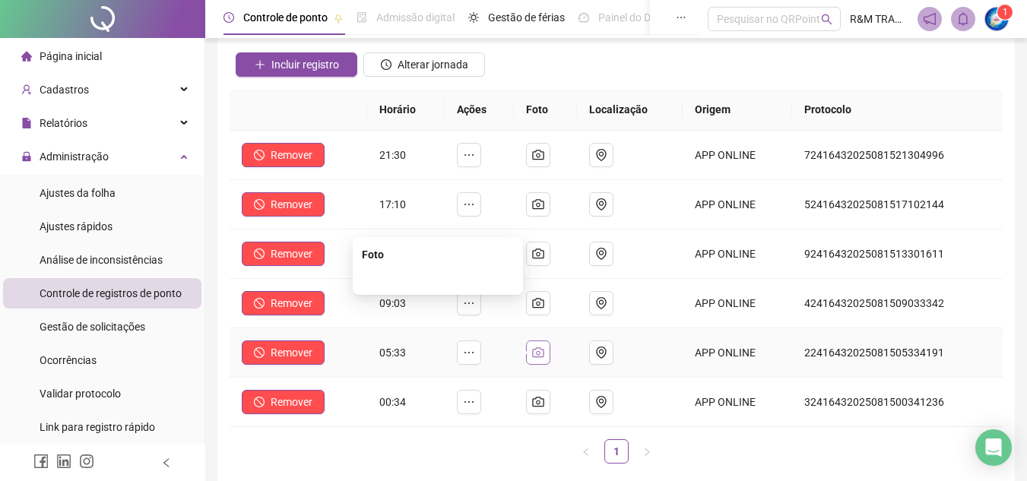
click at [550, 354] on button "button" at bounding box center [538, 353] width 24 height 24
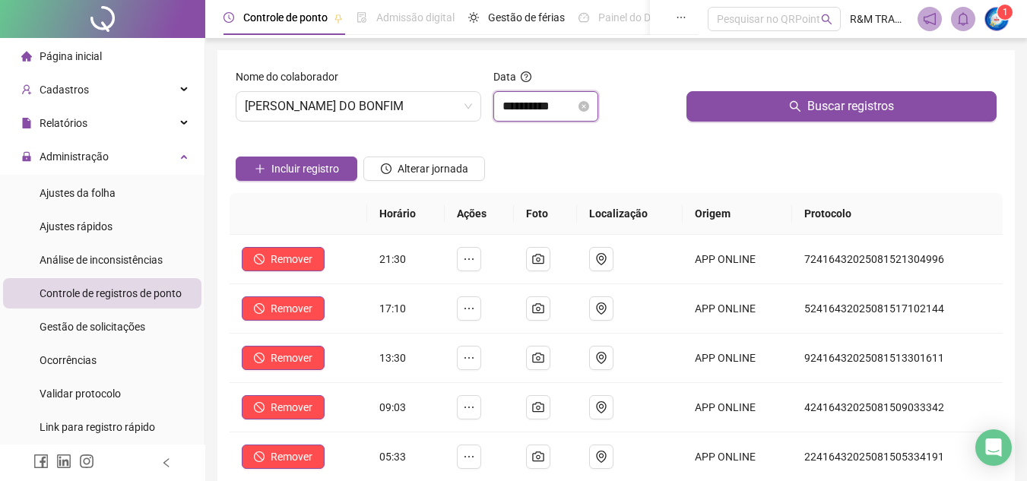
click at [550, 100] on input "**********" at bounding box center [539, 106] width 73 height 18
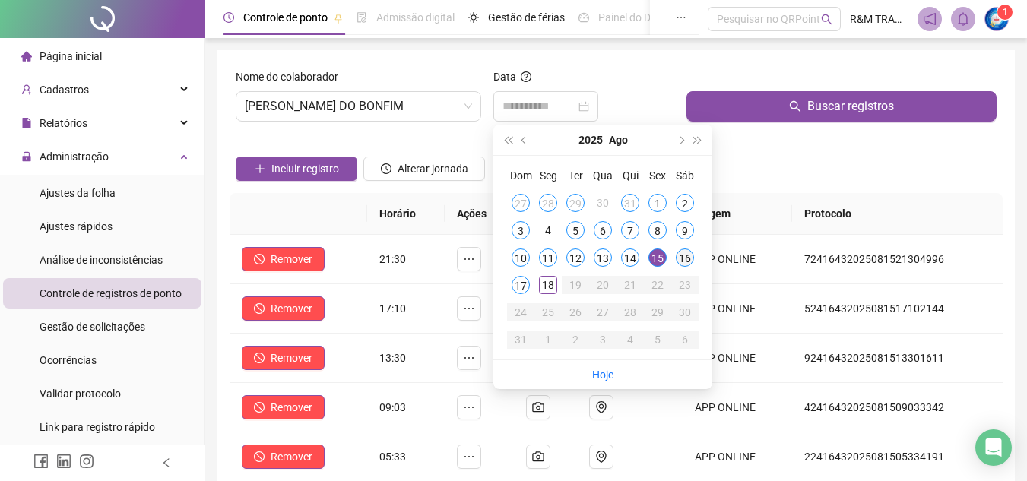
click at [687, 255] on div "16" at bounding box center [685, 258] width 18 height 18
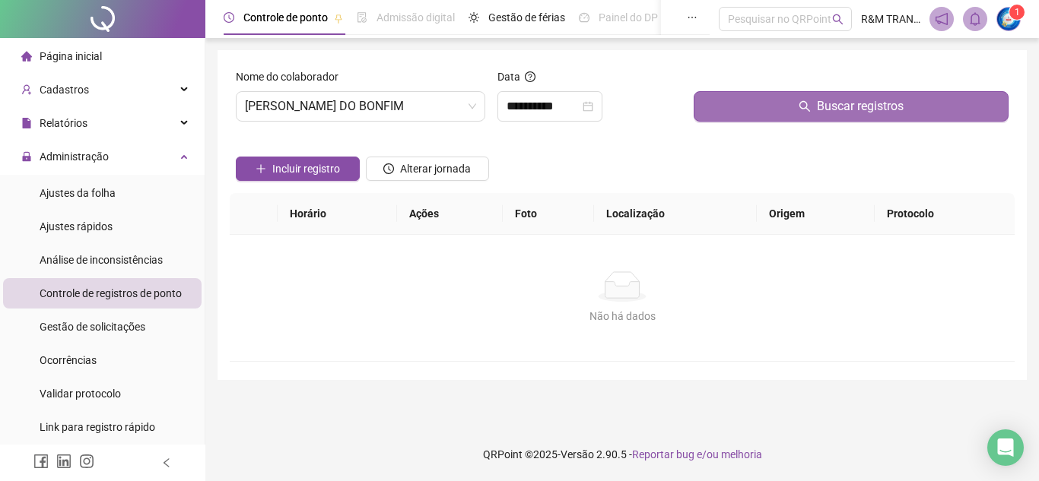
click at [756, 106] on button "Buscar registros" at bounding box center [850, 106] width 315 height 30
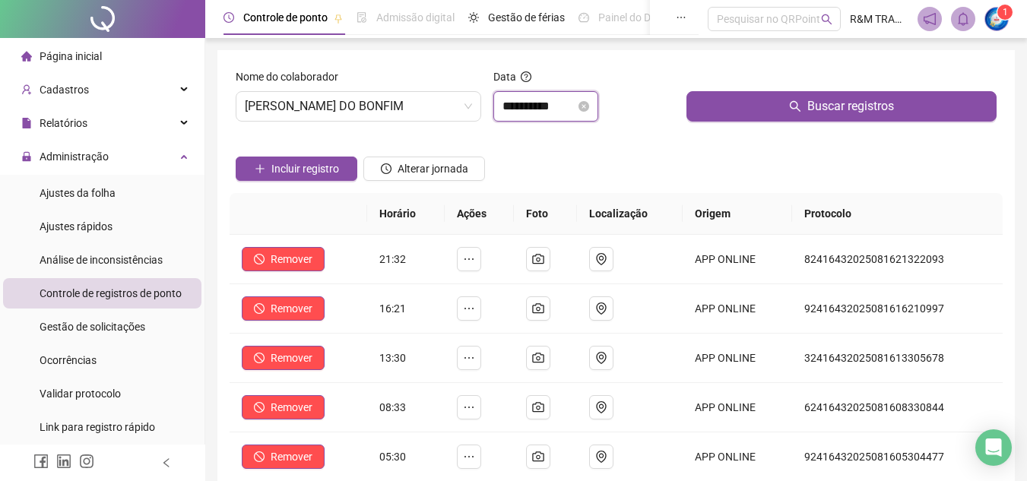
click at [527, 109] on input "**********" at bounding box center [539, 106] width 73 height 18
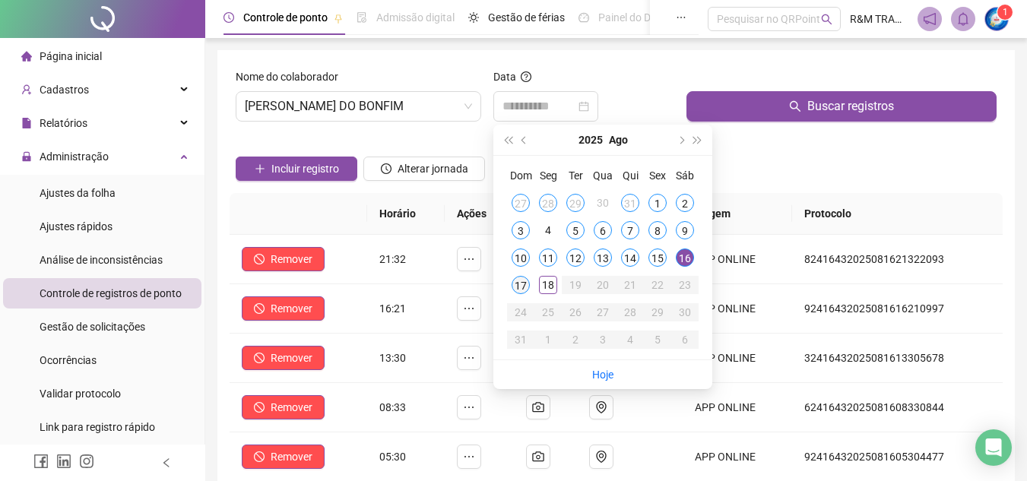
click at [524, 284] on div "17" at bounding box center [521, 285] width 18 height 18
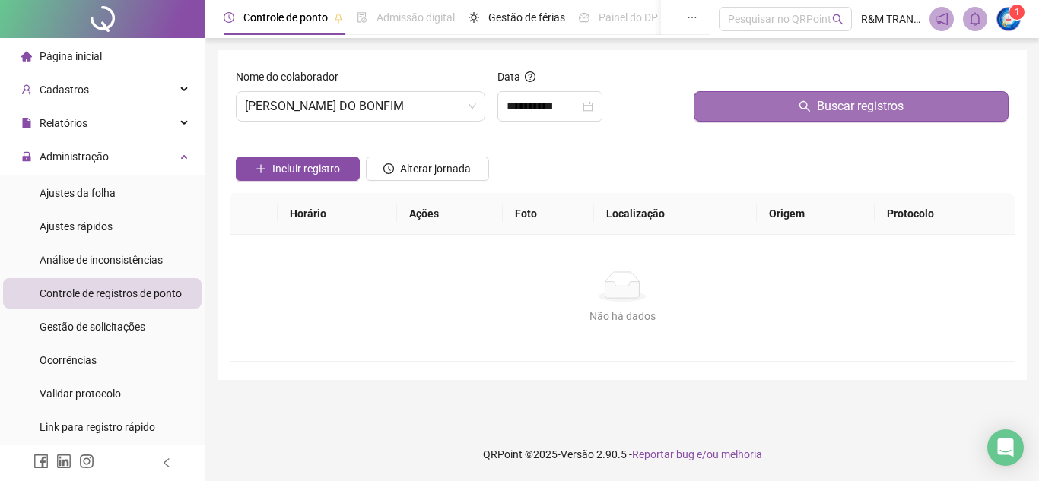
click at [754, 113] on button "Buscar registros" at bounding box center [850, 106] width 315 height 30
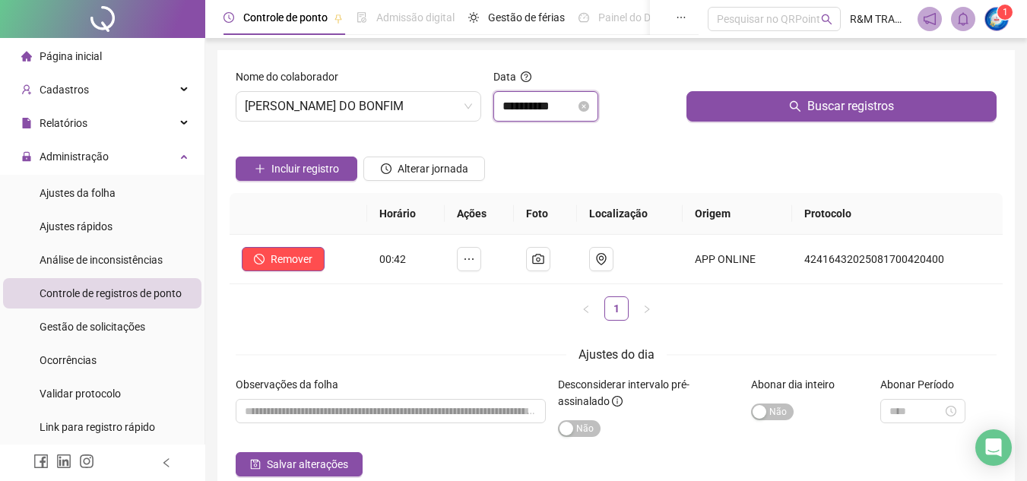
click at [533, 103] on input "**********" at bounding box center [539, 106] width 73 height 18
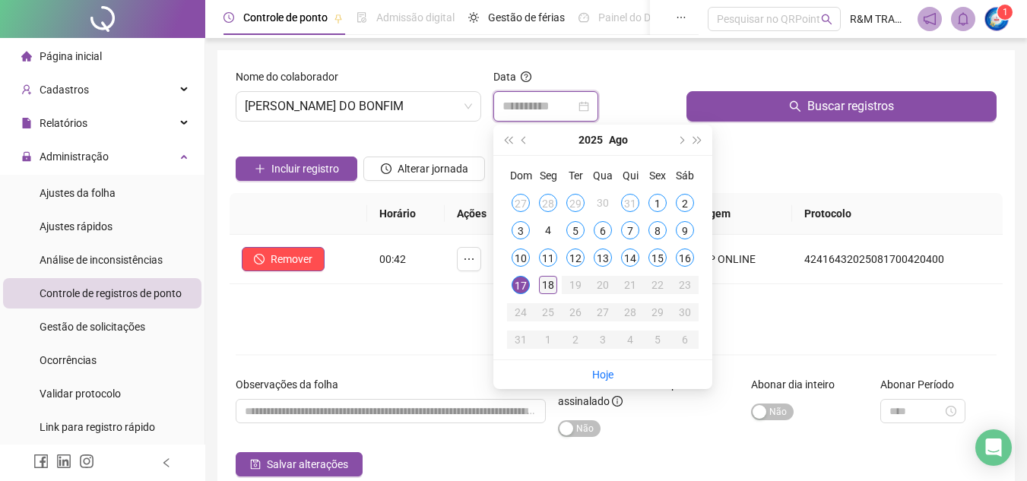
type input "**********"
click at [546, 288] on div "18" at bounding box center [548, 285] width 18 height 18
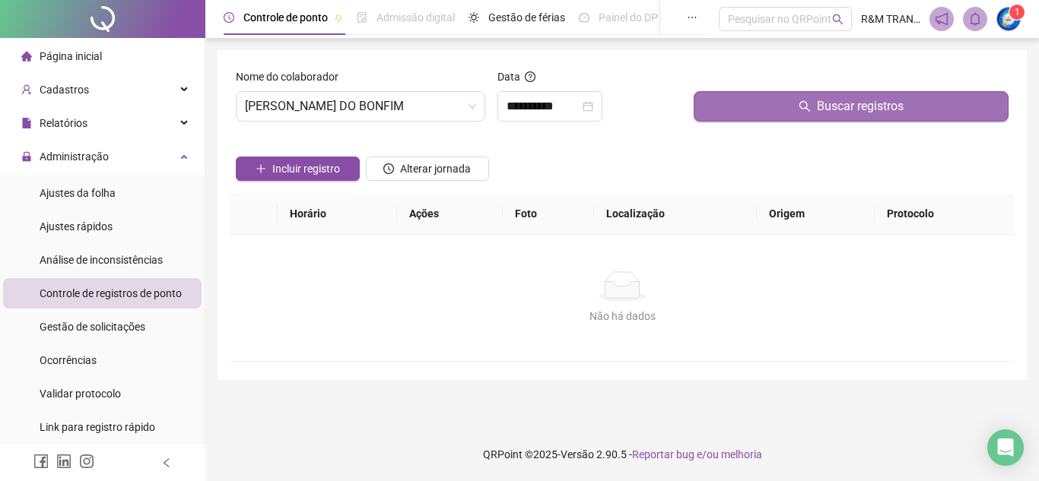
click at [783, 121] on button "Buscar registros" at bounding box center [850, 106] width 315 height 30
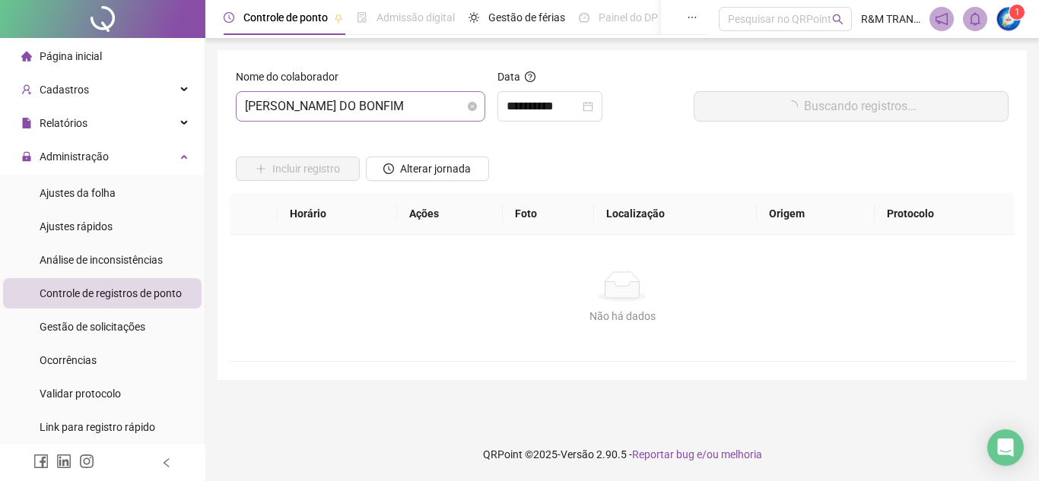
click at [283, 112] on span "[PERSON_NAME] DO BONFIM" at bounding box center [360, 106] width 231 height 29
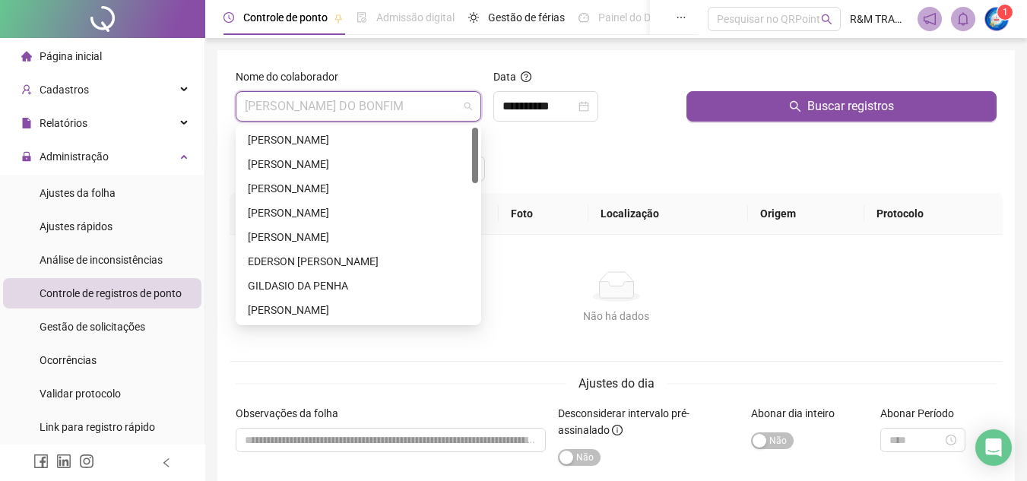
drag, startPoint x: 473, startPoint y: 299, endPoint x: 463, endPoint y: 127, distance: 172.1
click at [463, 127] on div "285185 241643 [PERSON_NAME] [PERSON_NAME]" at bounding box center [359, 225] width 246 height 201
click at [270, 138] on div "[PERSON_NAME]" at bounding box center [358, 140] width 221 height 17
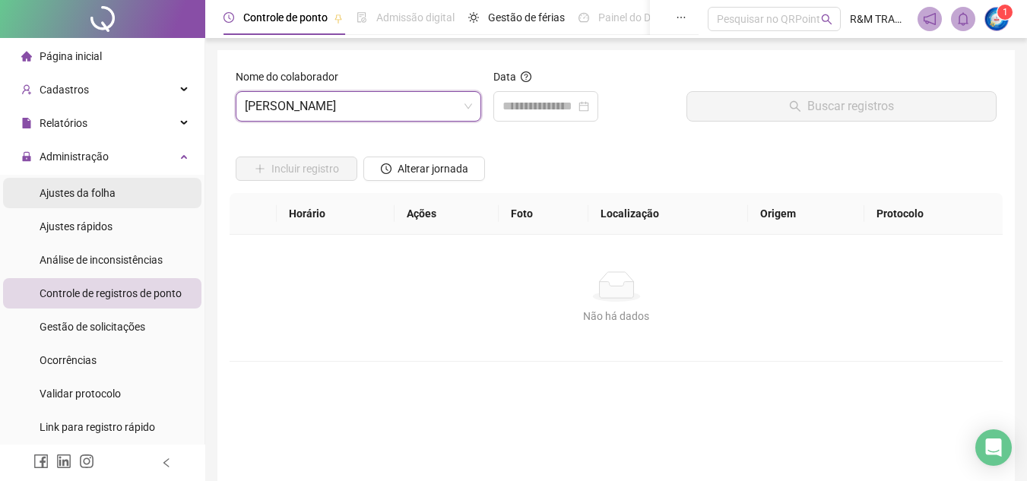
click at [119, 191] on li "Ajustes da folha" at bounding box center [102, 193] width 198 height 30
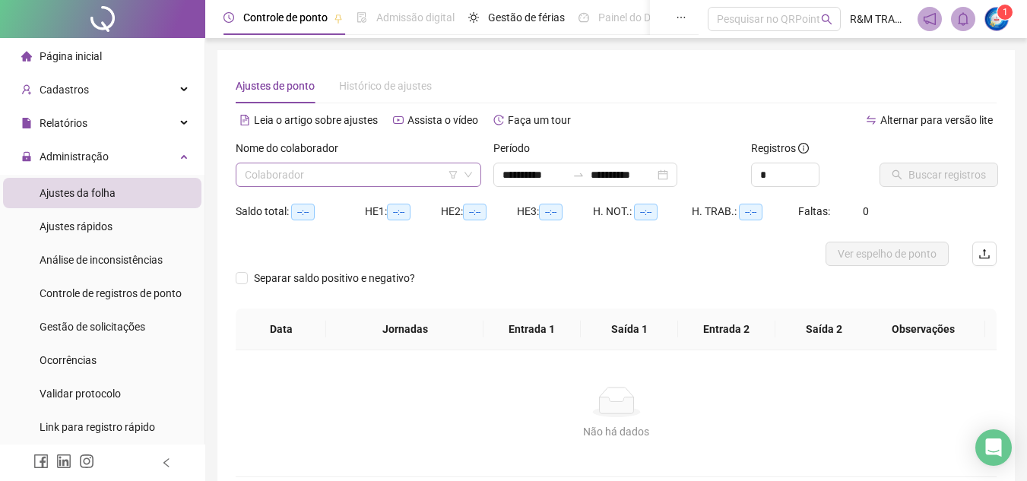
click at [301, 176] on input "search" at bounding box center [352, 174] width 214 height 23
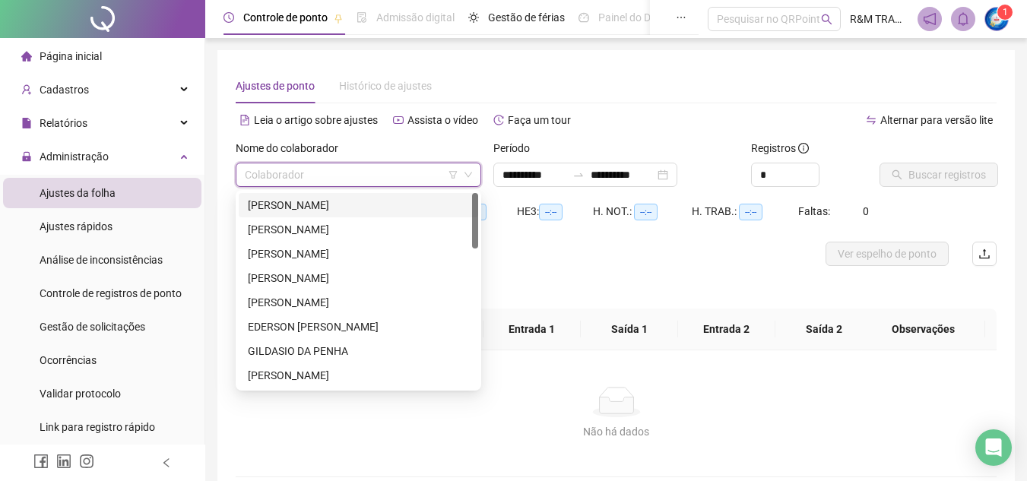
click at [298, 206] on div "[PERSON_NAME]" at bounding box center [358, 205] width 221 height 17
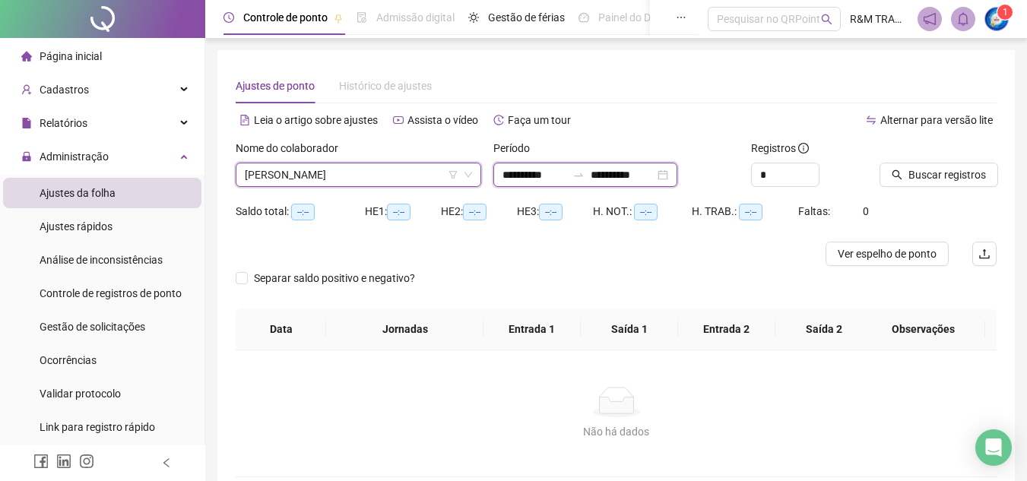
click at [639, 170] on input "**********" at bounding box center [623, 174] width 64 height 17
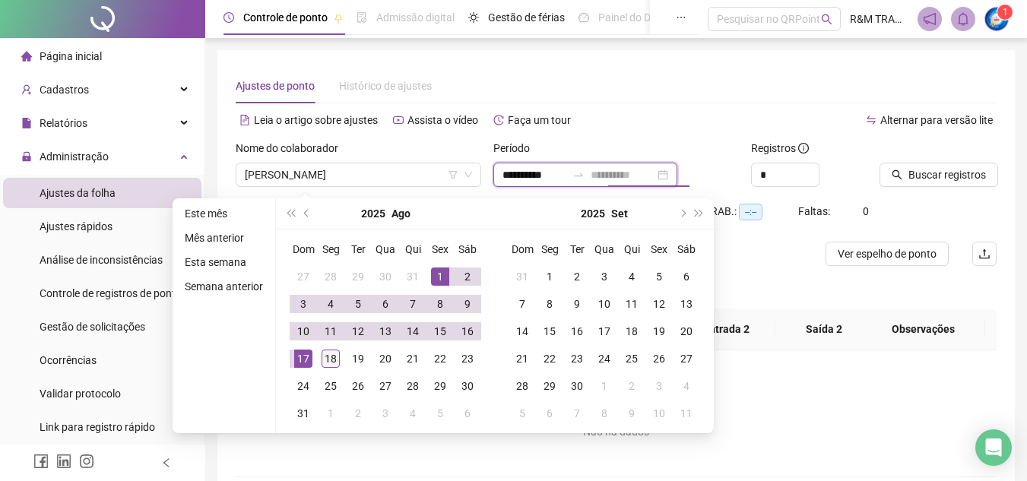
type input "**********"
click at [328, 361] on div "18" at bounding box center [331, 359] width 18 height 18
type input "**********"
click at [811, 170] on icon "up" at bounding box center [810, 170] width 5 height 5
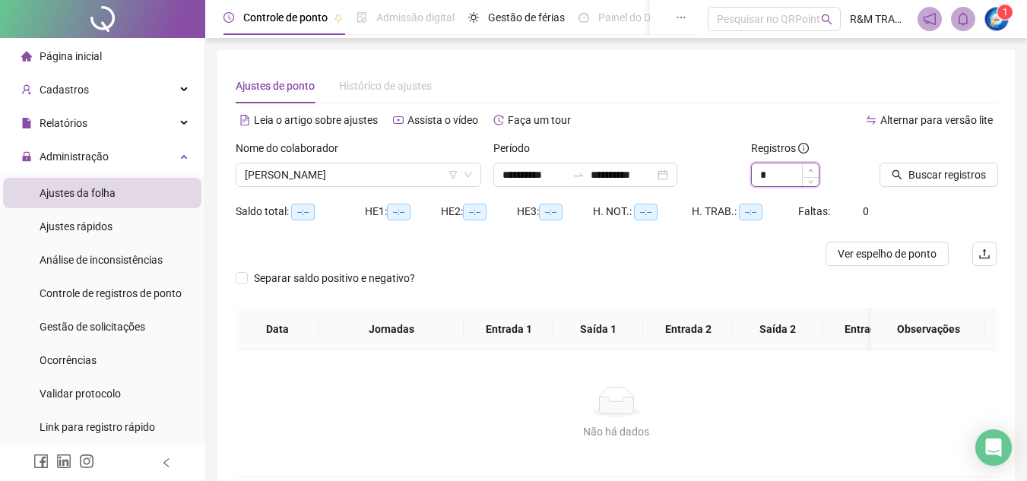
type input "*"
click at [810, 166] on span "Increase Value" at bounding box center [810, 170] width 17 height 14
click at [947, 174] on span "Buscar registros" at bounding box center [948, 174] width 78 height 17
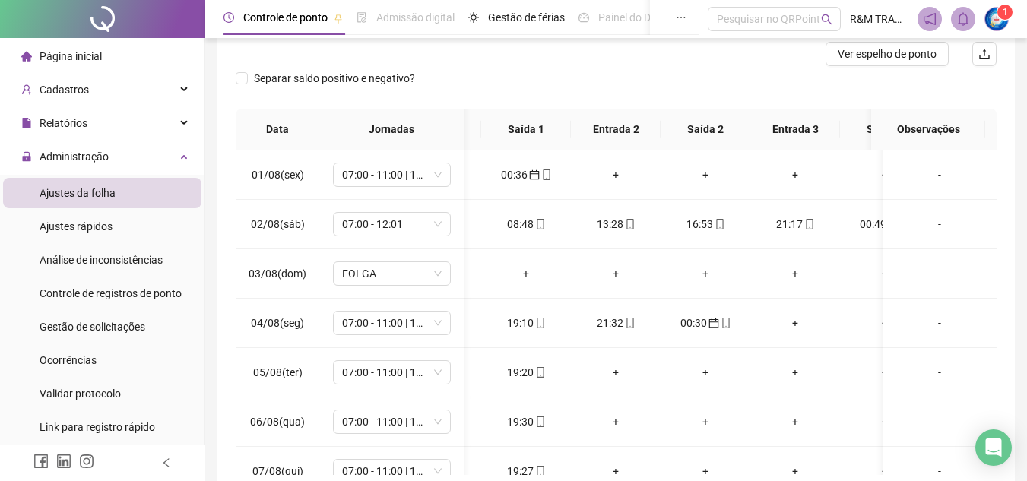
scroll to position [0, 89]
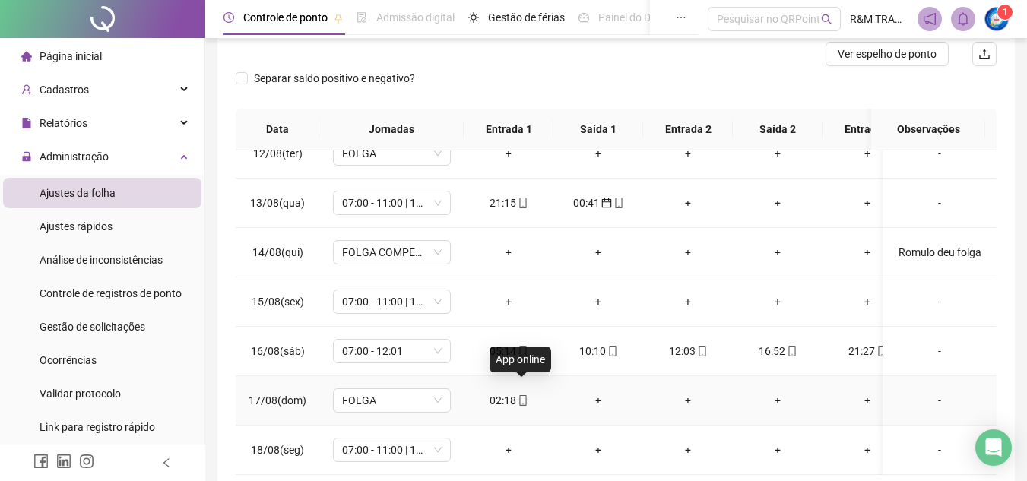
click at [523, 395] on icon "mobile" at bounding box center [523, 400] width 11 height 11
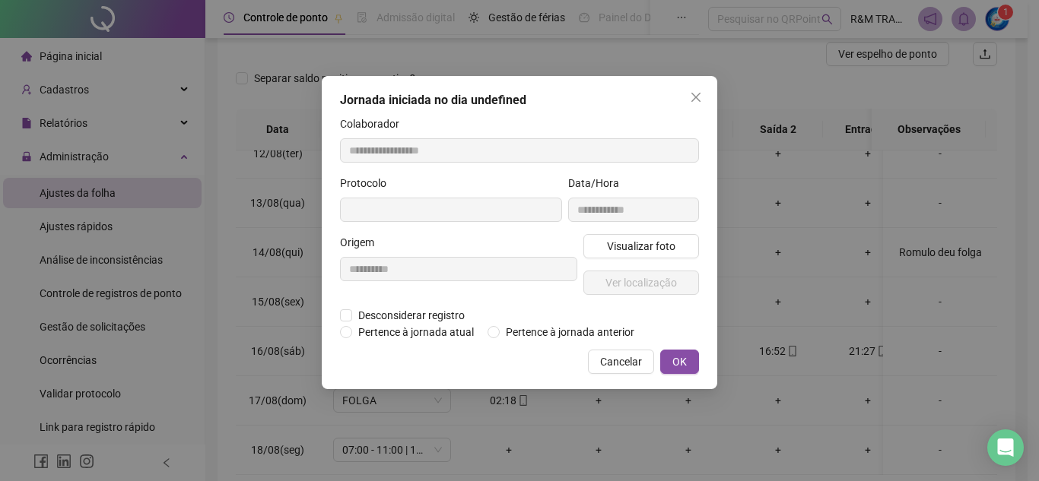
type input "**********"
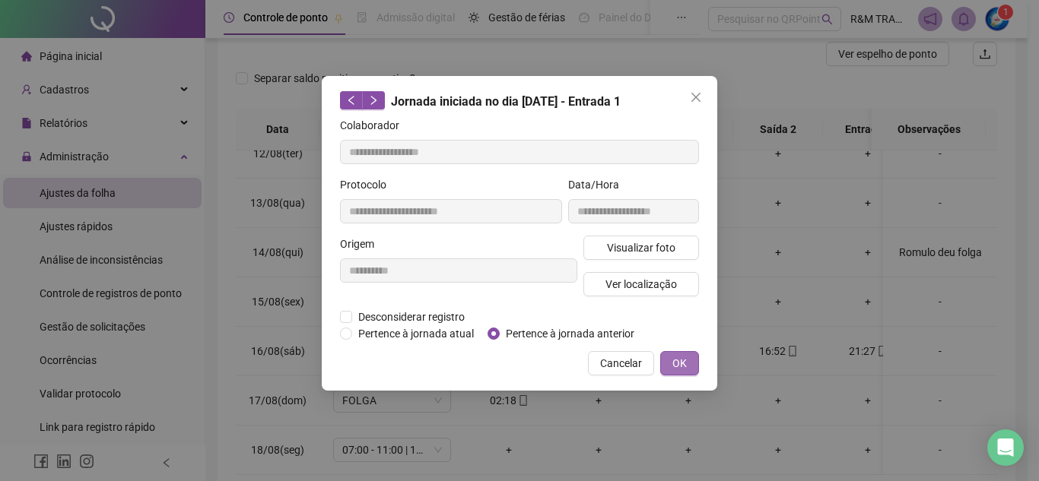
click at [680, 360] on span "OK" at bounding box center [679, 363] width 14 height 17
click at [678, 357] on div "**********" at bounding box center [519, 240] width 1039 height 481
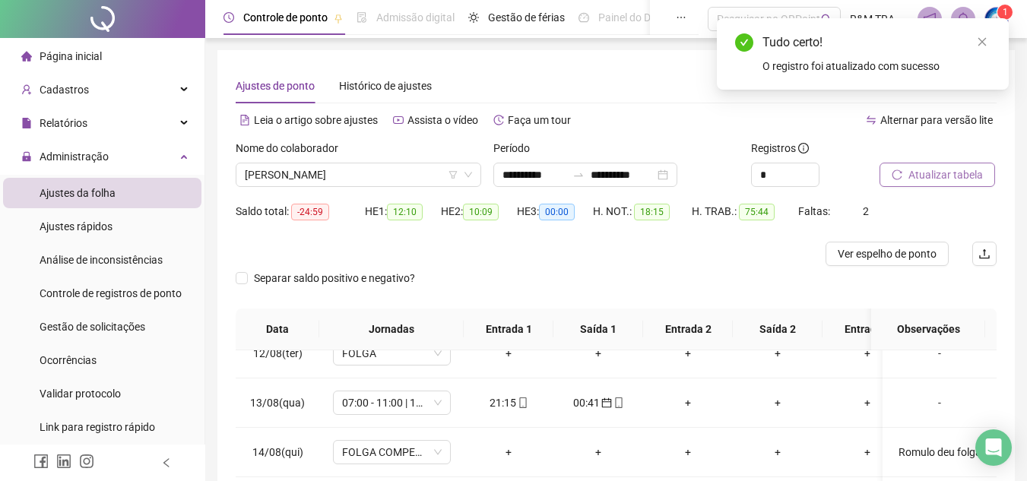
click at [939, 173] on span "Atualizar tabela" at bounding box center [946, 174] width 75 height 17
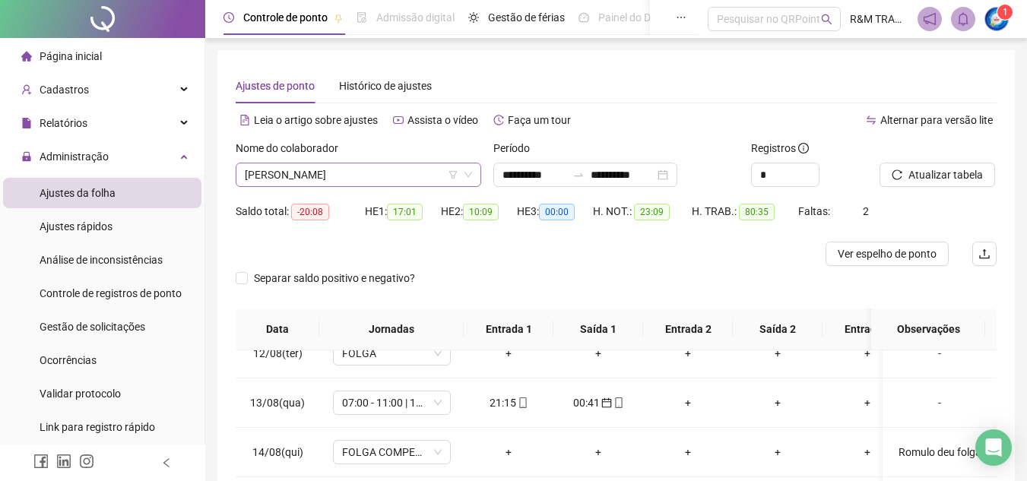
click at [328, 173] on span "[PERSON_NAME]" at bounding box center [358, 174] width 227 height 23
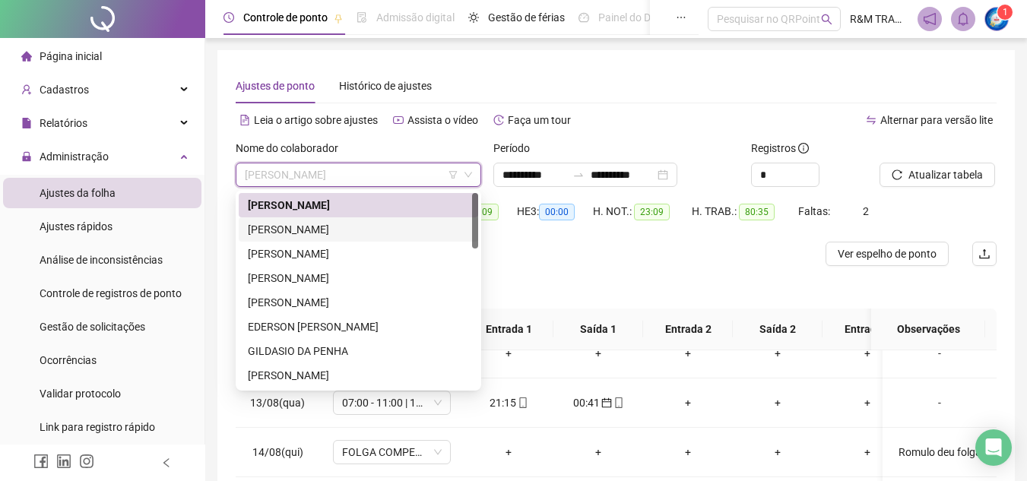
drag, startPoint x: 354, startPoint y: 226, endPoint x: 593, endPoint y: 201, distance: 240.8
click at [354, 226] on div "[PERSON_NAME]" at bounding box center [358, 229] width 221 height 17
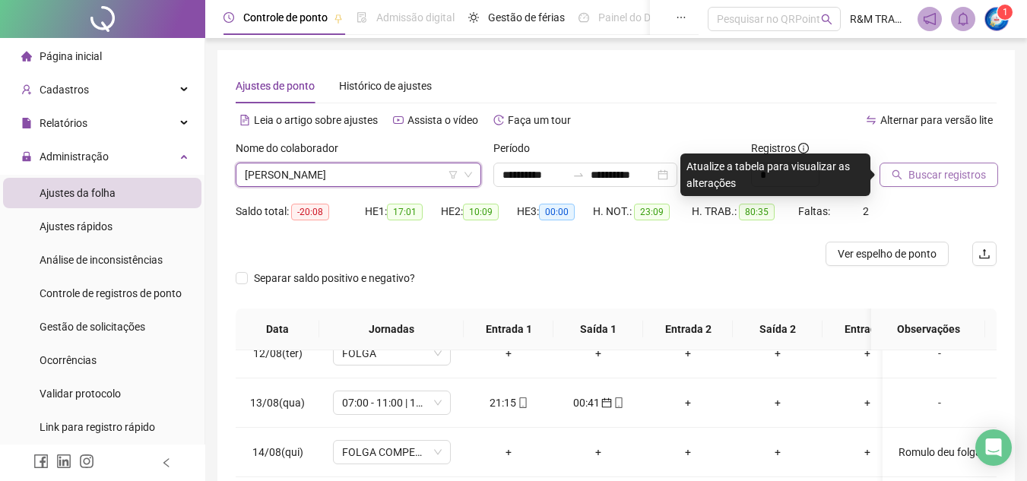
click at [918, 179] on span "Buscar registros" at bounding box center [948, 174] width 78 height 17
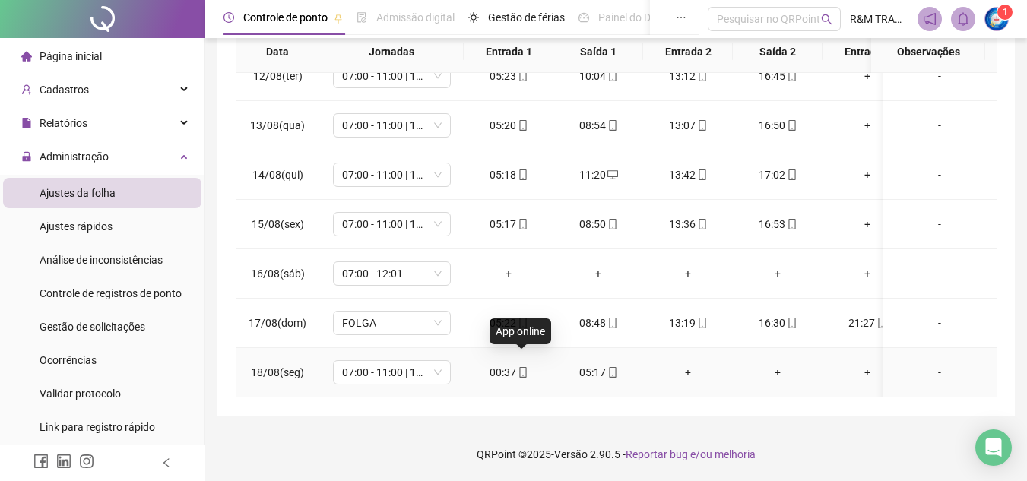
click at [519, 367] on icon "mobile" at bounding box center [522, 372] width 7 height 11
type input "**********"
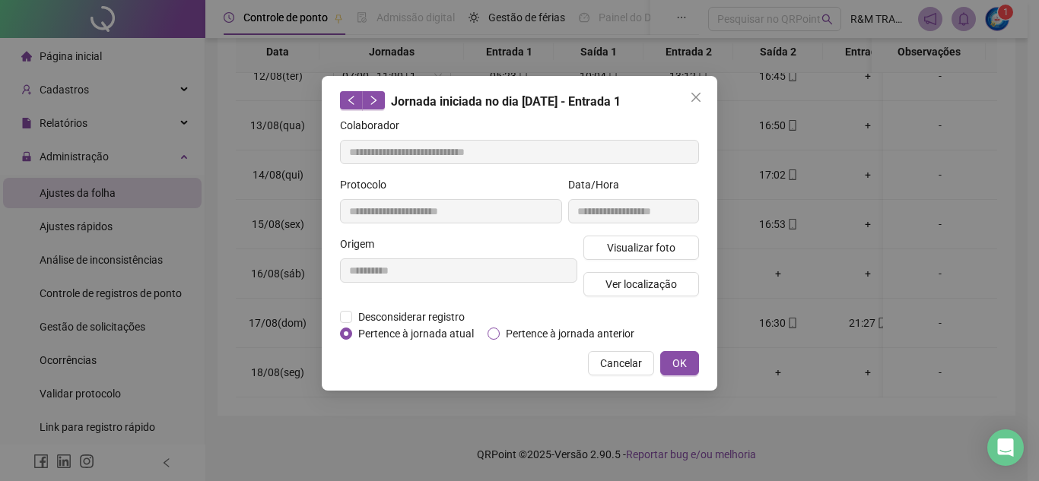
click at [506, 329] on span "Pertence à jornada anterior" at bounding box center [569, 333] width 141 height 17
click at [678, 365] on span "OK" at bounding box center [679, 363] width 14 height 17
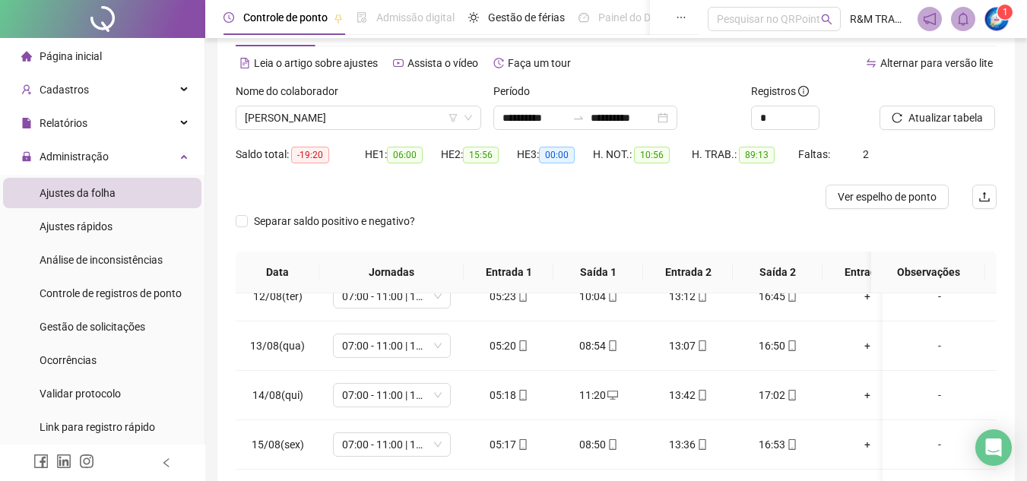
scroll to position [6, 0]
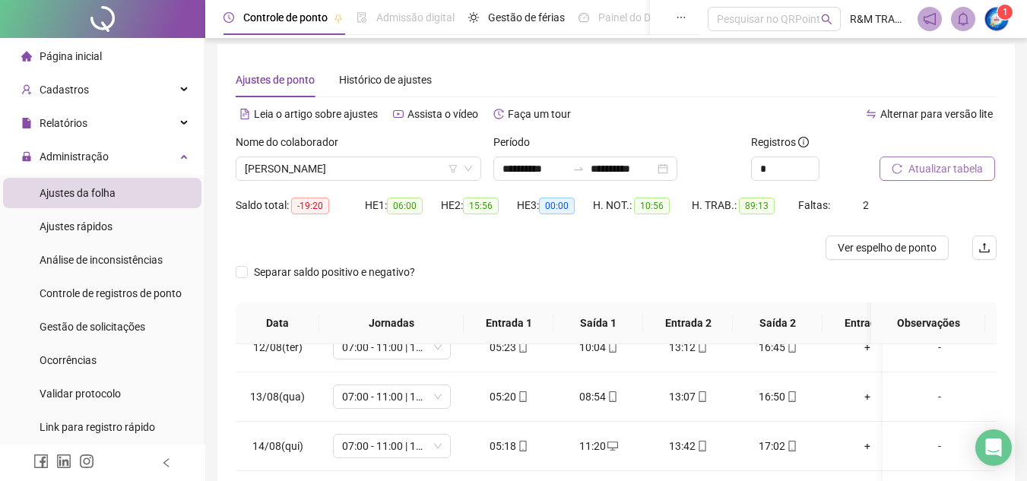
click at [934, 177] on button "Atualizar tabela" at bounding box center [938, 169] width 116 height 24
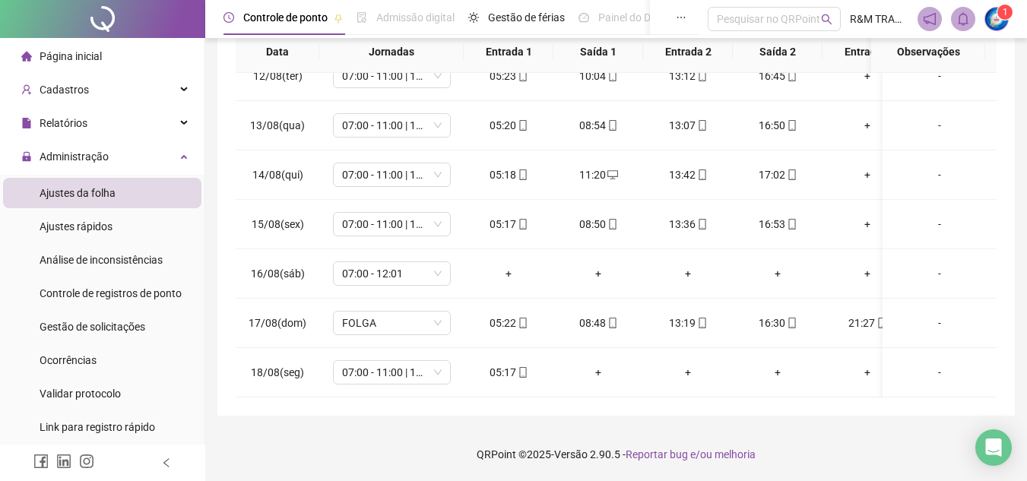
scroll to position [0, 0]
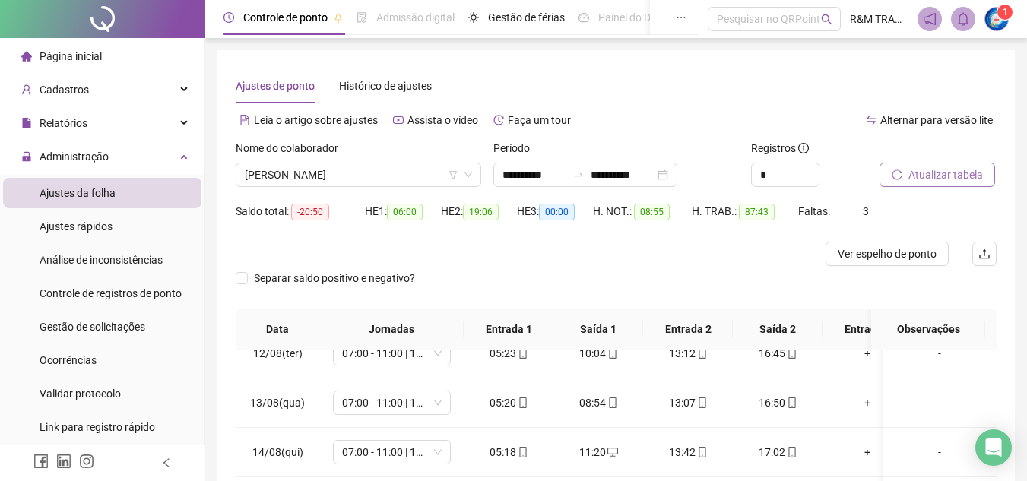
click at [906, 169] on button "Atualizar tabela" at bounding box center [938, 175] width 116 height 24
click at [930, 177] on span "Atualizar tabela" at bounding box center [946, 174] width 75 height 17
click at [365, 175] on span "[PERSON_NAME]" at bounding box center [358, 174] width 227 height 23
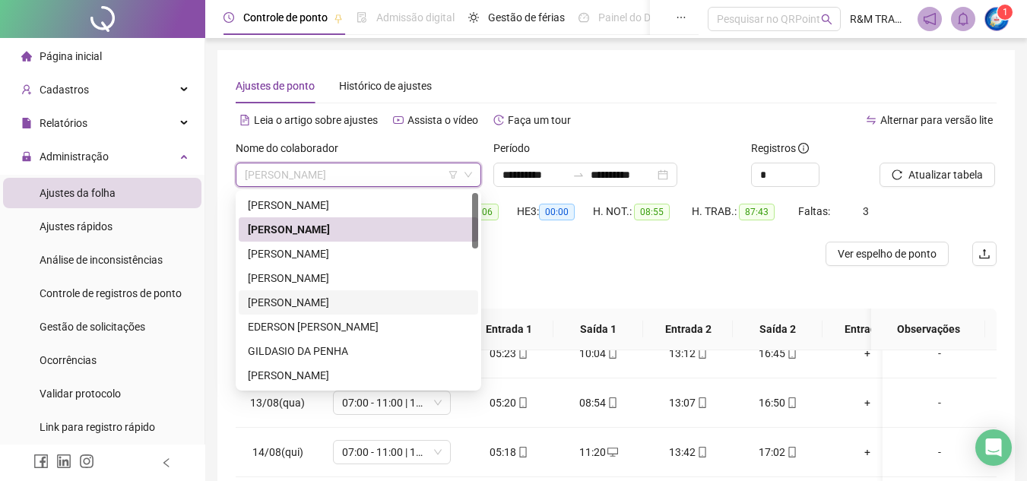
click at [324, 296] on div "[PERSON_NAME]" at bounding box center [358, 302] width 221 height 17
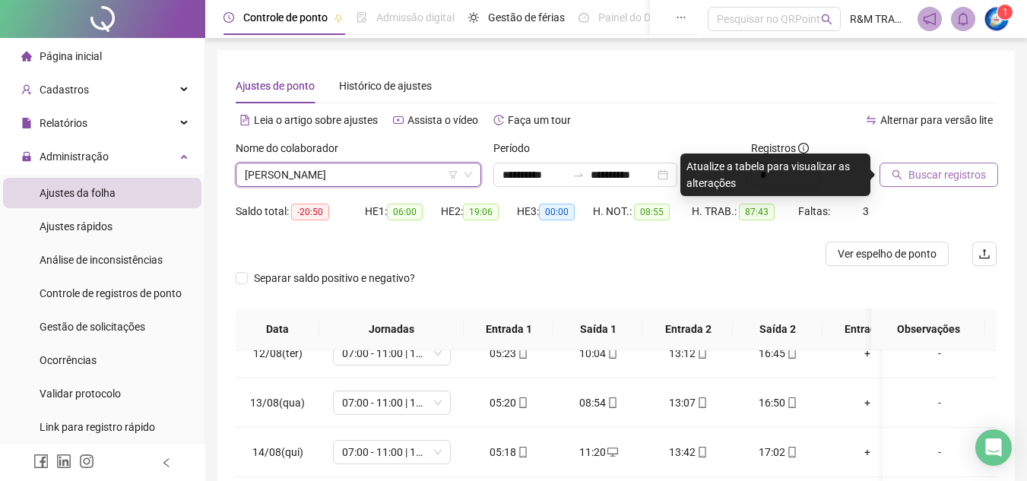
click at [925, 174] on span "Buscar registros" at bounding box center [948, 174] width 78 height 17
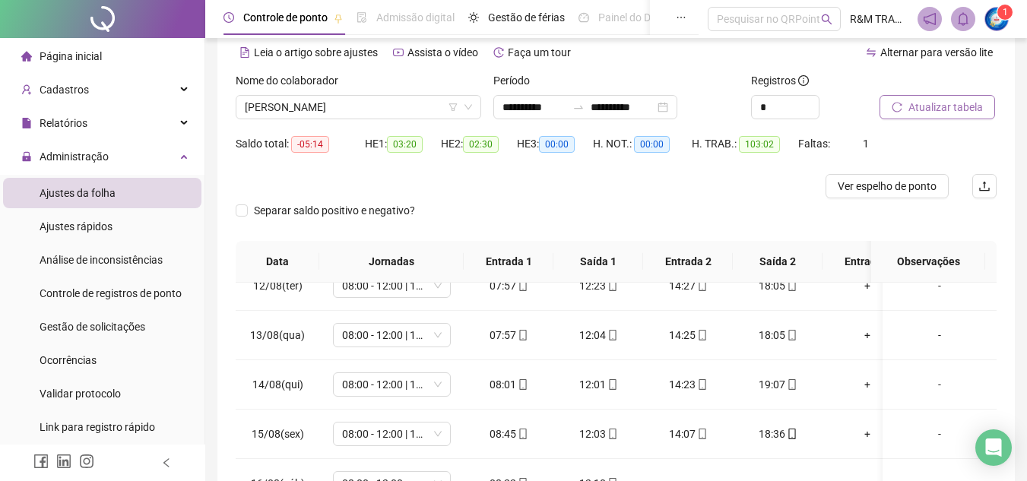
scroll to position [62, 0]
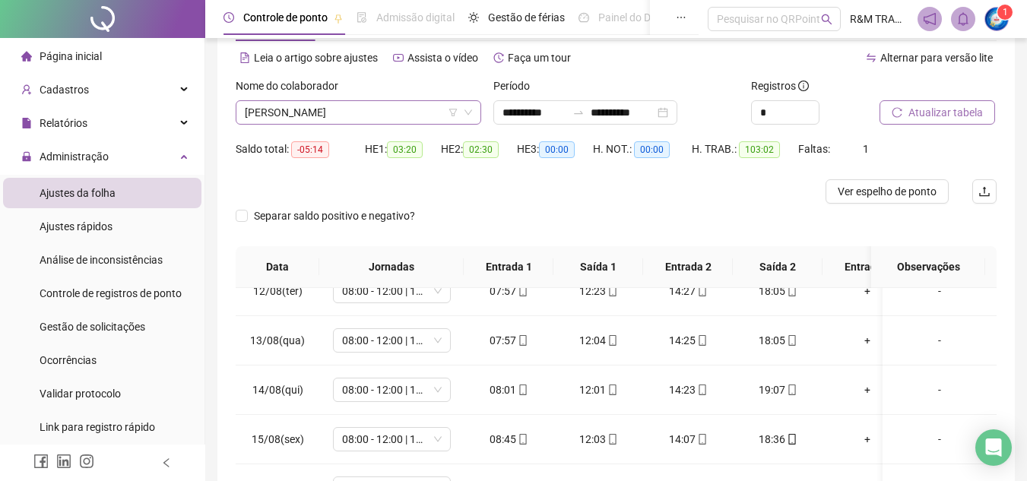
click at [335, 107] on span "[PERSON_NAME]" at bounding box center [358, 112] width 227 height 23
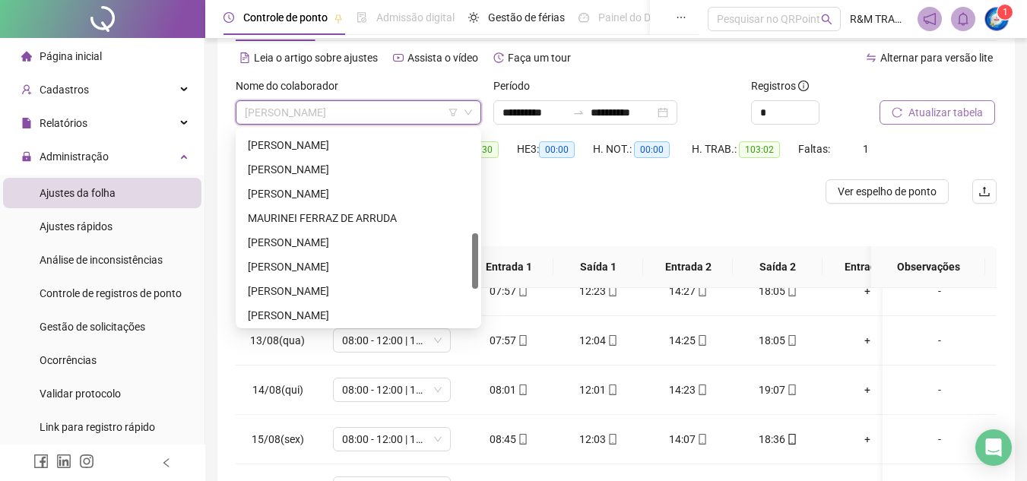
scroll to position [386, 0]
drag, startPoint x: 472, startPoint y: 141, endPoint x: 475, endPoint y: 251, distance: 110.3
click at [475, 251] on div at bounding box center [475, 268] width 6 height 55
click at [279, 224] on div "[PERSON_NAME]" at bounding box center [358, 219] width 221 height 17
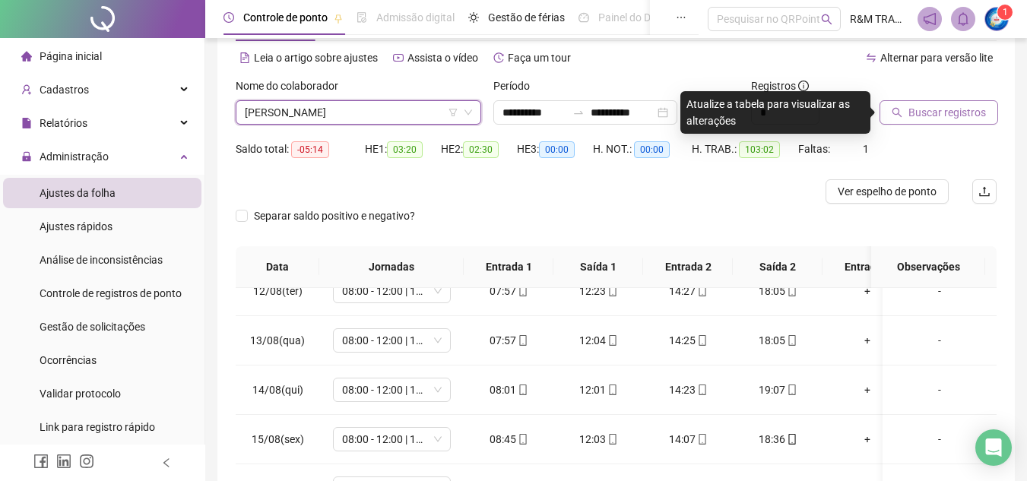
click at [933, 111] on span "Buscar registros" at bounding box center [948, 112] width 78 height 17
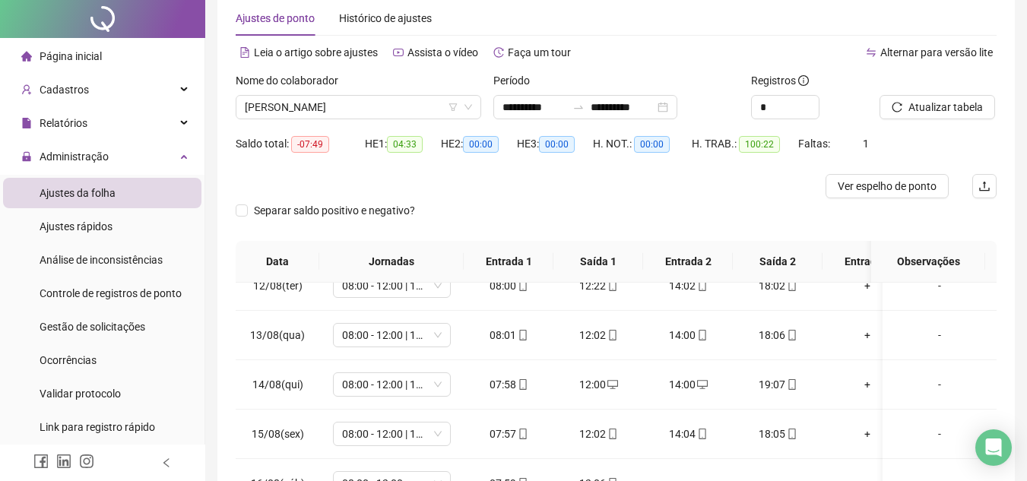
scroll to position [0, 0]
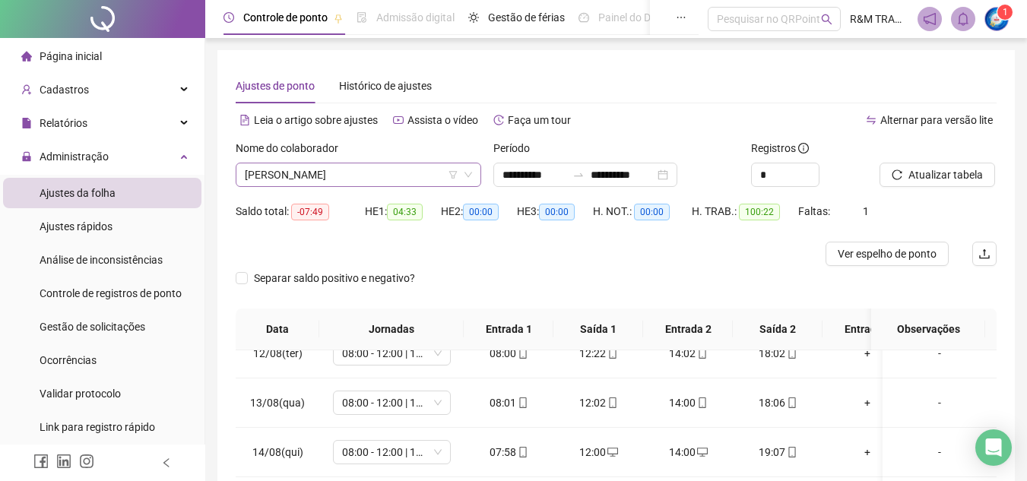
click at [345, 182] on span "[PERSON_NAME]" at bounding box center [358, 174] width 227 height 23
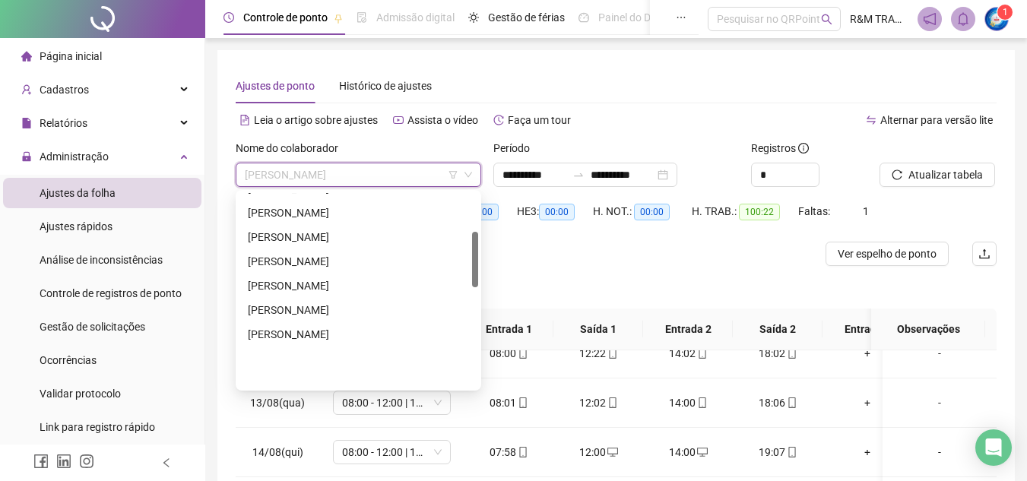
scroll to position [137, 0]
drag, startPoint x: 477, startPoint y: 339, endPoint x: 473, endPoint y: 268, distance: 71.6
click at [473, 268] on div at bounding box center [475, 259] width 6 height 55
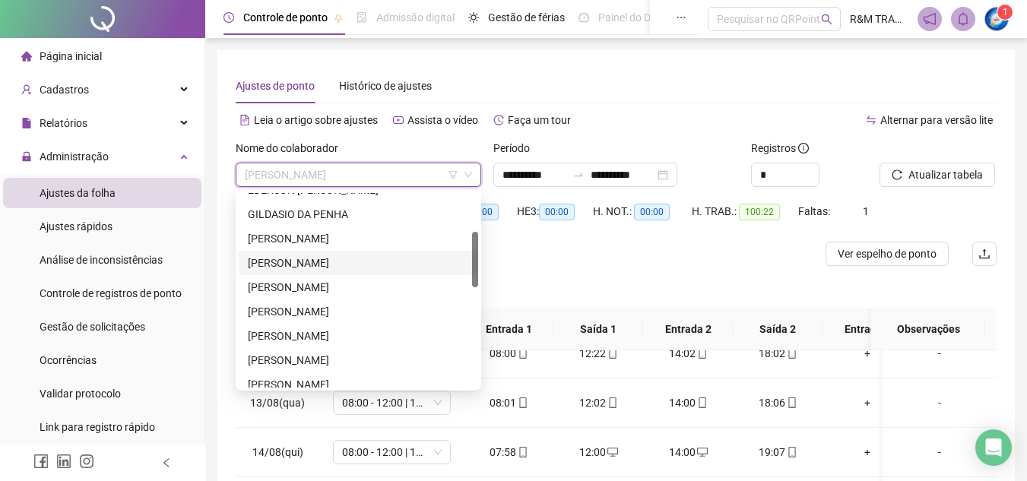
drag, startPoint x: 471, startPoint y: 272, endPoint x: 479, endPoint y: 242, distance: 31.3
click at [479, 242] on div "224540 279473 286009 EDERSON [PERSON_NAME] [PERSON_NAME] DOS SANTOS [PERSON_NAM…" at bounding box center [359, 290] width 246 height 201
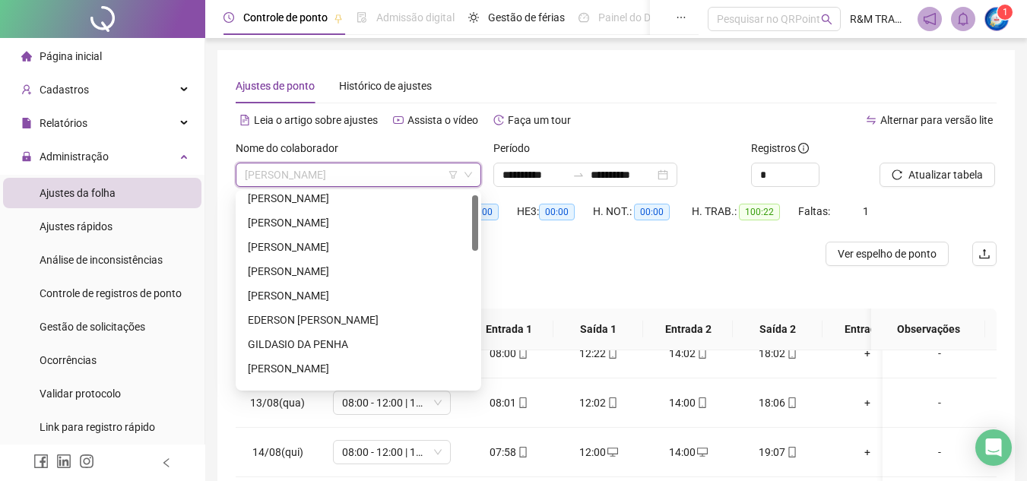
drag, startPoint x: 474, startPoint y: 281, endPoint x: 480, endPoint y: 244, distance: 37.6
click at [480, 244] on div "279473 286009 256740 [PERSON_NAME] [PERSON_NAME]" at bounding box center [359, 290] width 246 height 201
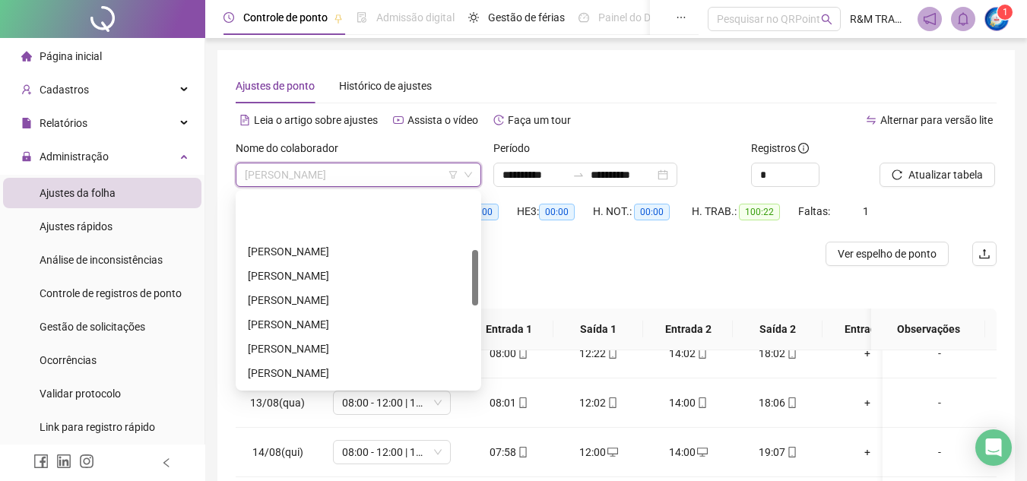
scroll to position [198, 0]
drag, startPoint x: 476, startPoint y: 207, endPoint x: 476, endPoint y: 262, distance: 54.7
click at [476, 262] on div at bounding box center [475, 277] width 6 height 55
drag, startPoint x: 305, startPoint y: 204, endPoint x: 455, endPoint y: 204, distance: 149.8
click at [306, 204] on div "[PERSON_NAME]" at bounding box center [358, 201] width 221 height 17
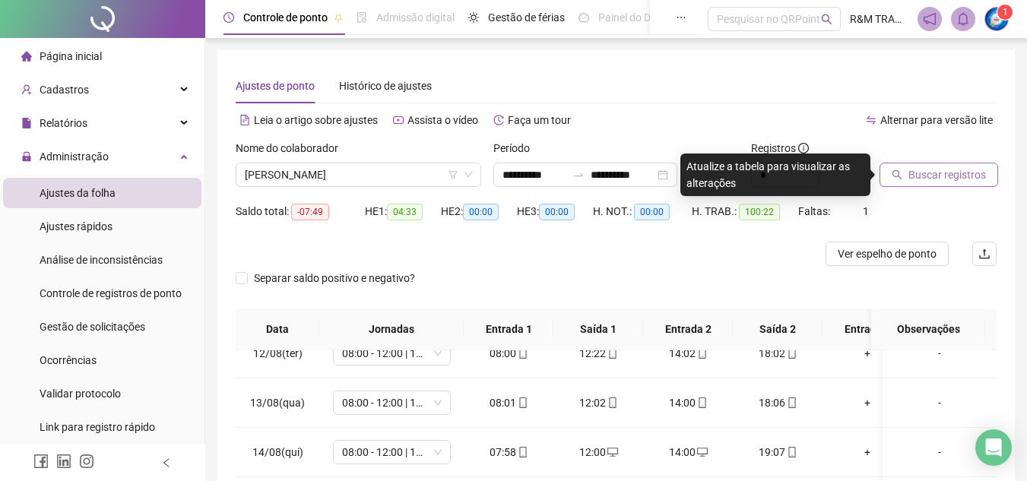
click at [921, 178] on span "Buscar registros" at bounding box center [948, 174] width 78 height 17
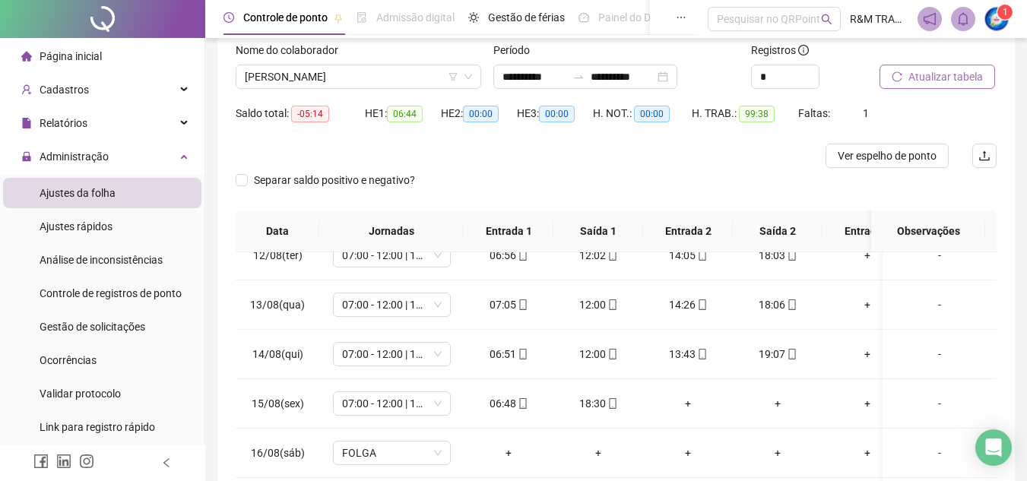
scroll to position [53, 0]
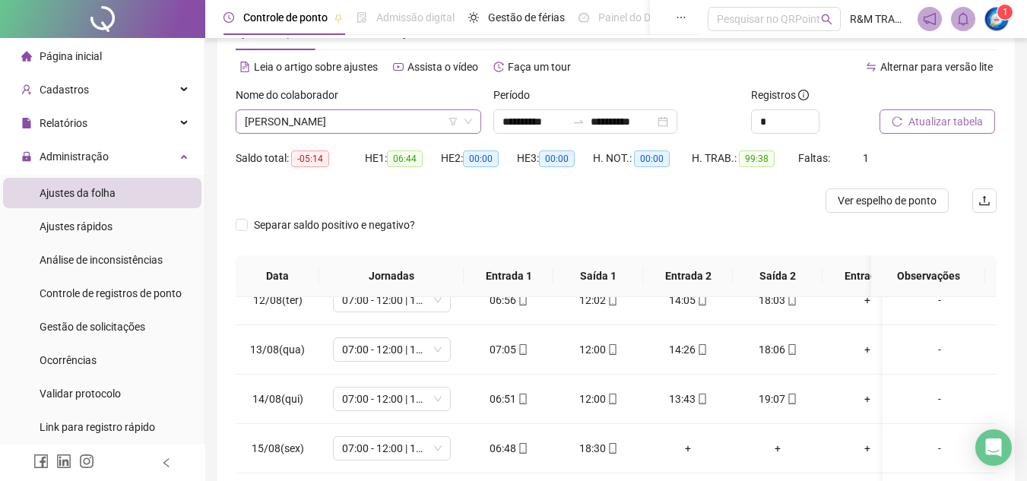
click at [334, 121] on span "[PERSON_NAME]" at bounding box center [358, 121] width 227 height 23
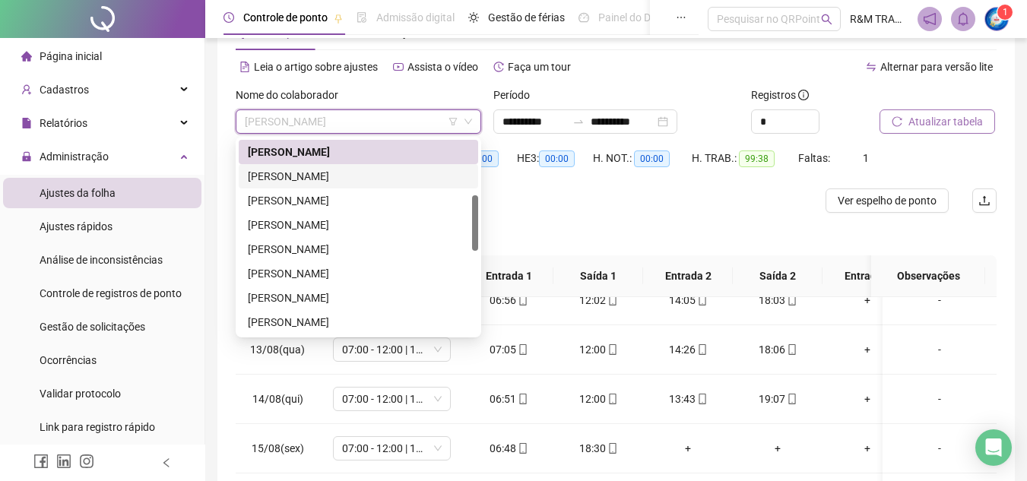
drag, startPoint x: 471, startPoint y: 213, endPoint x: 471, endPoint y: 182, distance: 31.2
click at [471, 182] on div "[PERSON_NAME] NETO [PERSON_NAME] DOS SANTOS [PERSON_NAME] [PERSON_NAME] [PERSON…" at bounding box center [358, 250] width 239 height 268
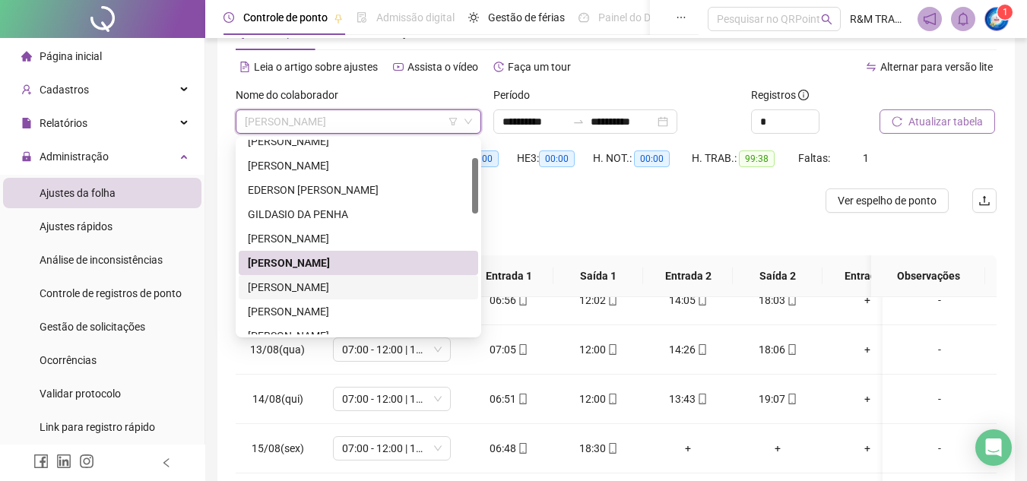
scroll to position [65, 0]
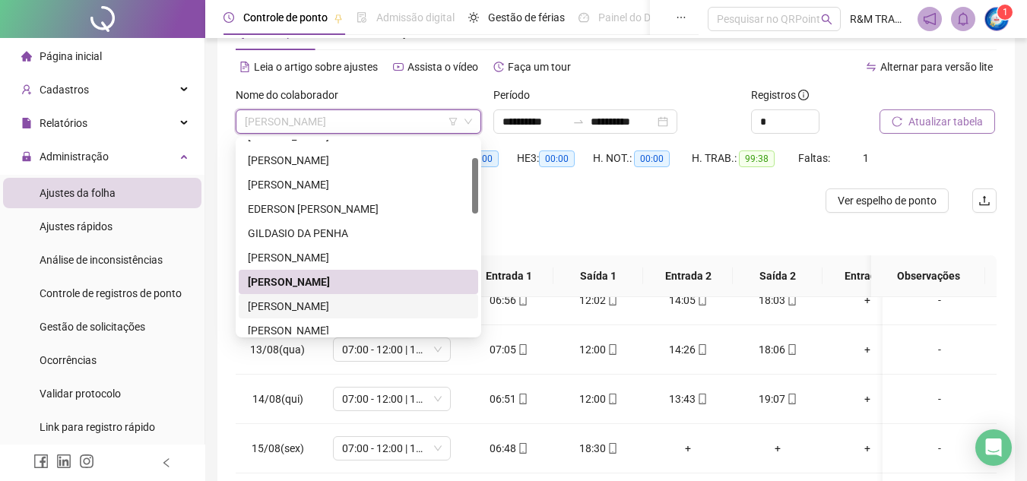
drag, startPoint x: 475, startPoint y: 211, endPoint x: 475, endPoint y: 174, distance: 37.3
click at [475, 174] on div at bounding box center [475, 185] width 6 height 55
click at [315, 181] on div "[PERSON_NAME]" at bounding box center [358, 184] width 221 height 17
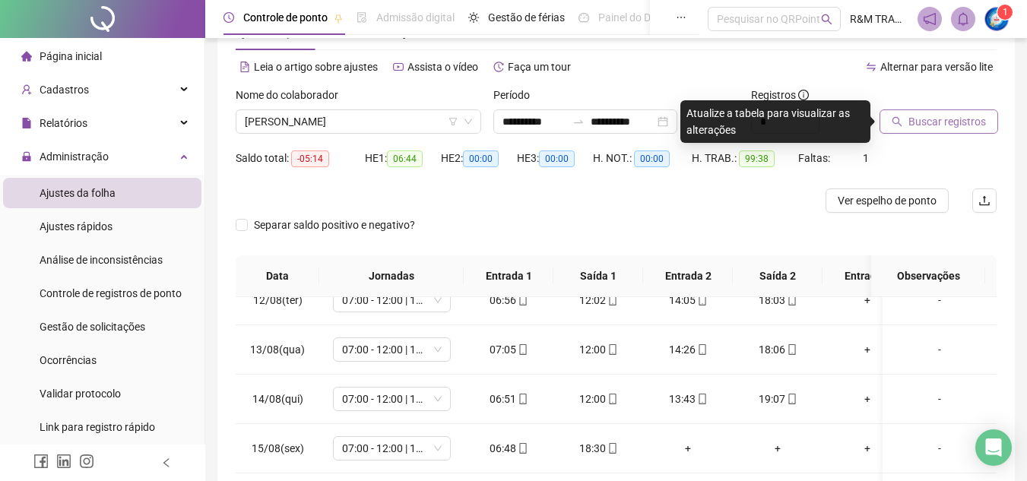
click at [900, 125] on icon "search" at bounding box center [897, 121] width 11 height 11
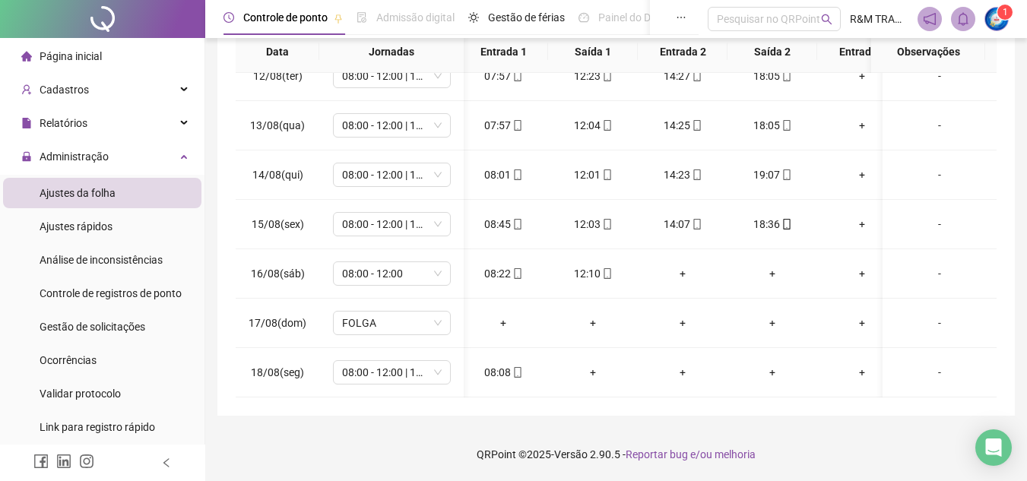
scroll to position [0, 0]
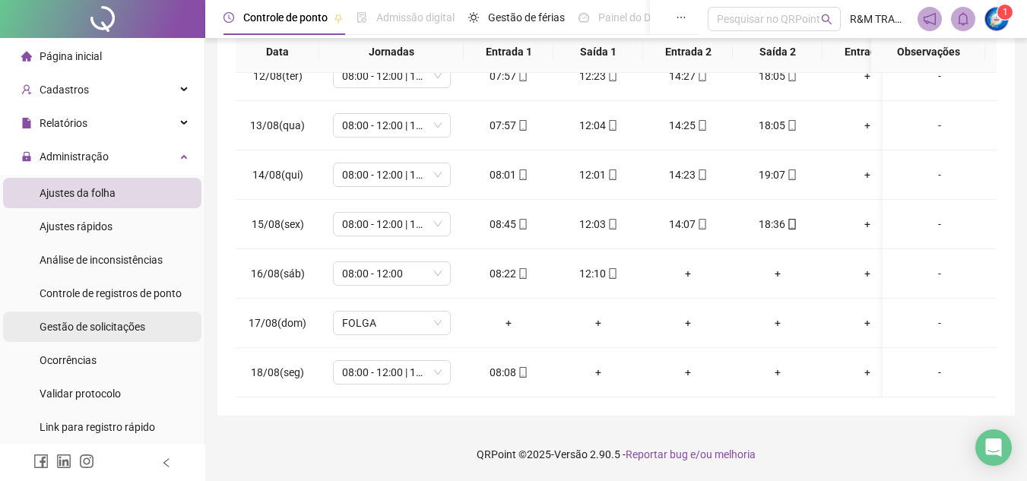
click at [114, 329] on span "Gestão de solicitações" at bounding box center [93, 327] width 106 height 12
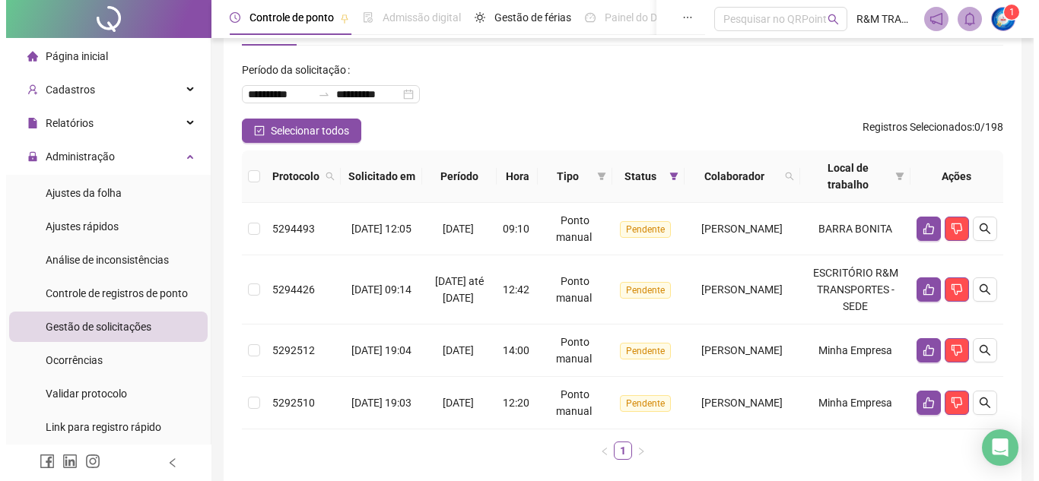
scroll to position [52, 0]
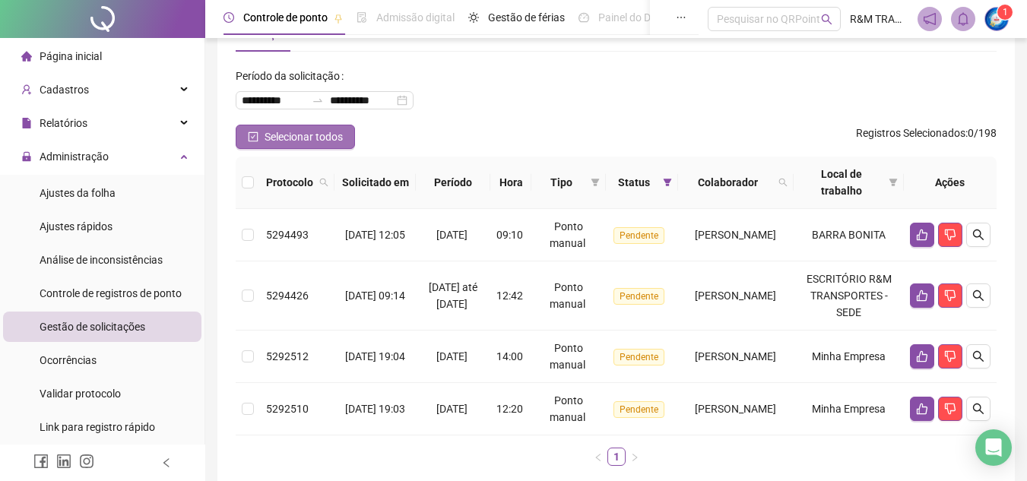
click at [315, 139] on span "Selecionar todos" at bounding box center [304, 136] width 78 height 17
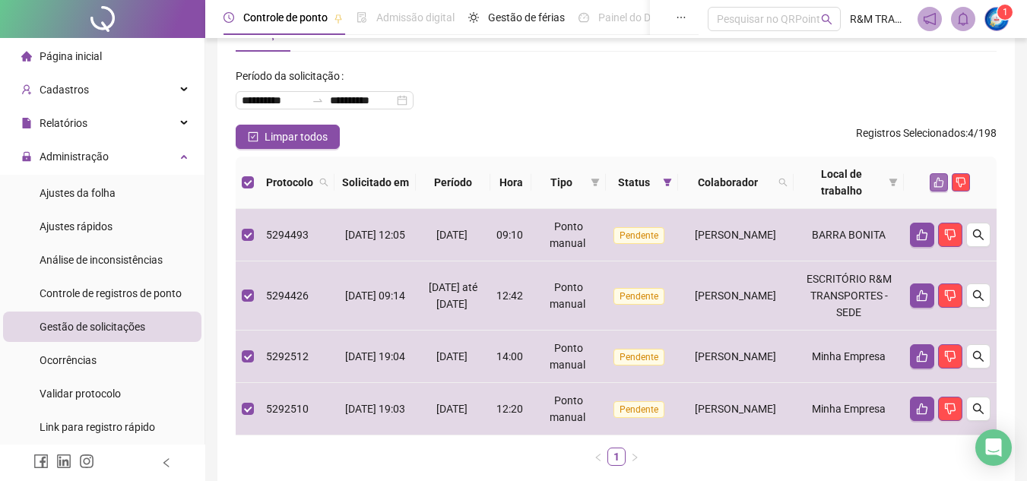
click at [937, 184] on icon "like" at bounding box center [939, 182] width 11 height 11
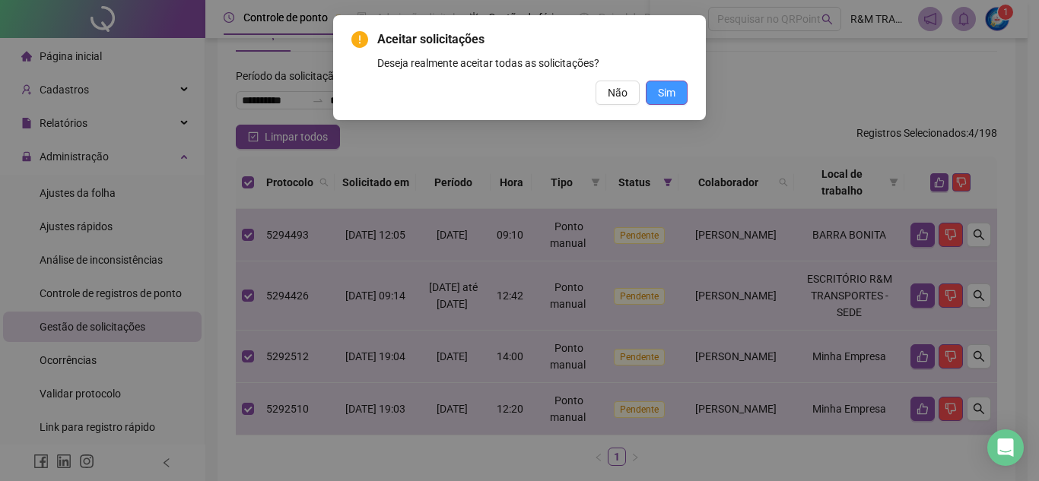
click at [674, 98] on span "Sim" at bounding box center [666, 92] width 17 height 17
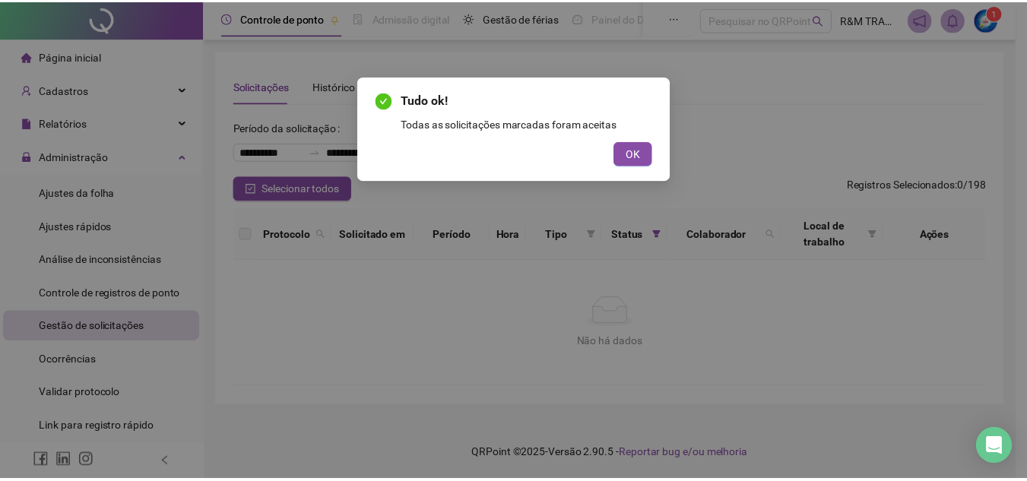
scroll to position [0, 0]
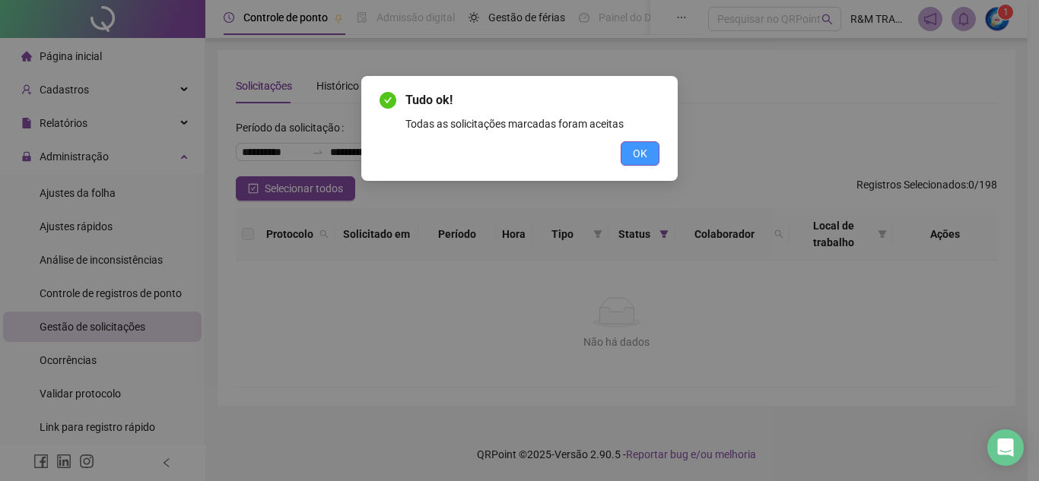
click at [636, 160] on span "OK" at bounding box center [640, 153] width 14 height 17
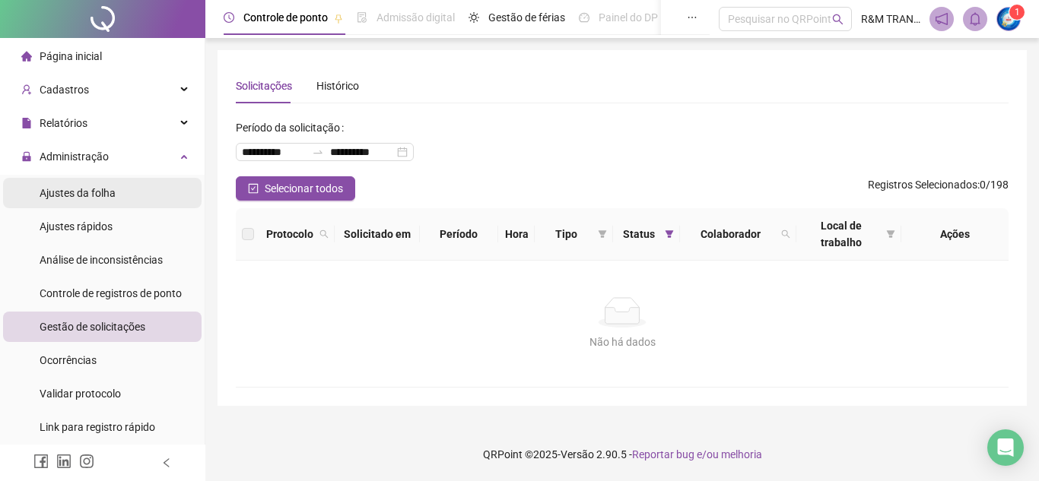
click at [110, 198] on span "Ajustes da folha" at bounding box center [78, 193] width 76 height 12
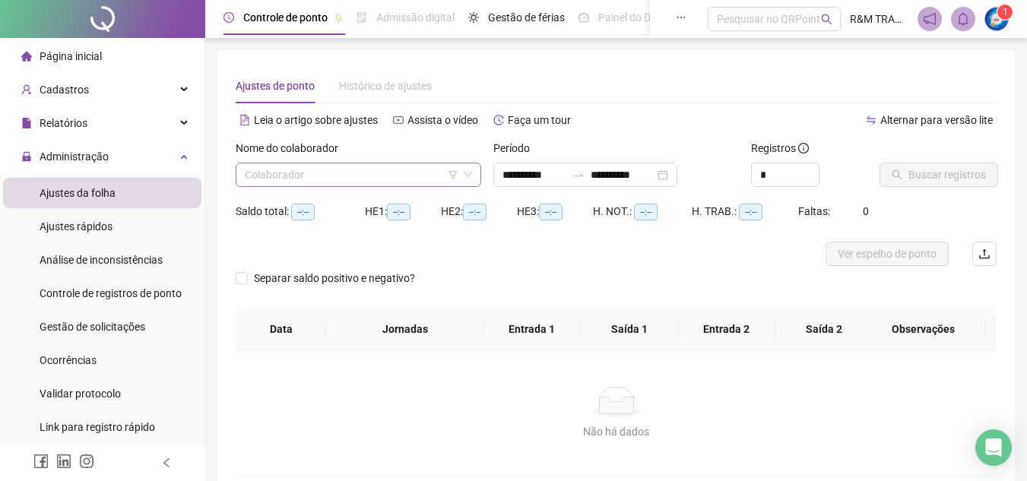
click at [322, 179] on input "search" at bounding box center [352, 174] width 214 height 23
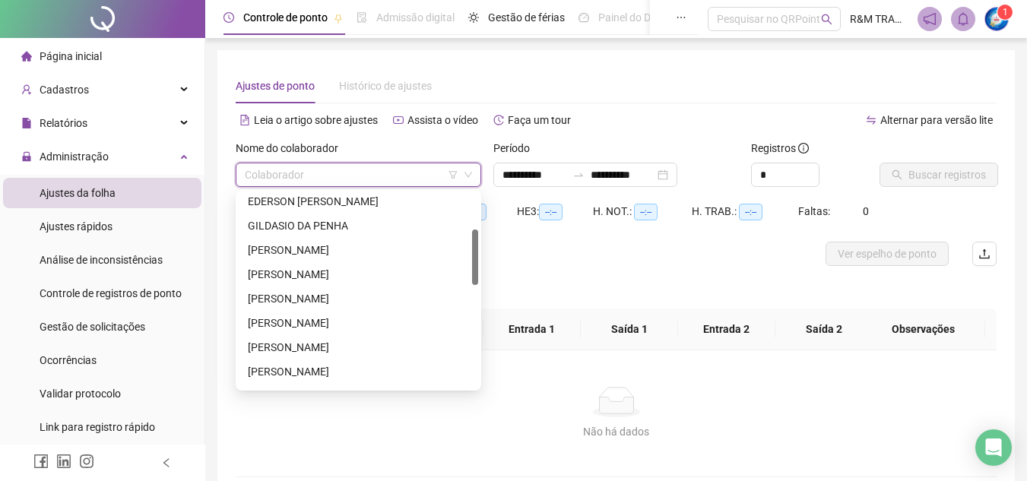
scroll to position [128, 0]
drag, startPoint x: 474, startPoint y: 211, endPoint x: 473, endPoint y: 248, distance: 36.5
click at [473, 248] on div at bounding box center [475, 257] width 6 height 55
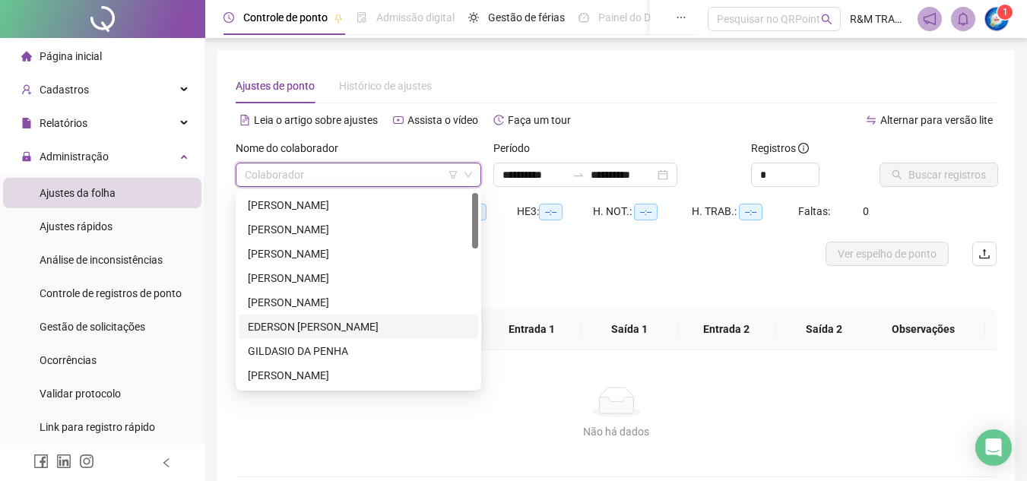
drag, startPoint x: 473, startPoint y: 274, endPoint x: 475, endPoint y: 220, distance: 54.0
click at [475, 220] on div at bounding box center [475, 220] width 6 height 55
drag, startPoint x: 477, startPoint y: 239, endPoint x: 479, endPoint y: 228, distance: 10.9
click at [479, 228] on div "224494 292298 237875 [PERSON_NAME] [PERSON_NAME]" at bounding box center [359, 290] width 246 height 201
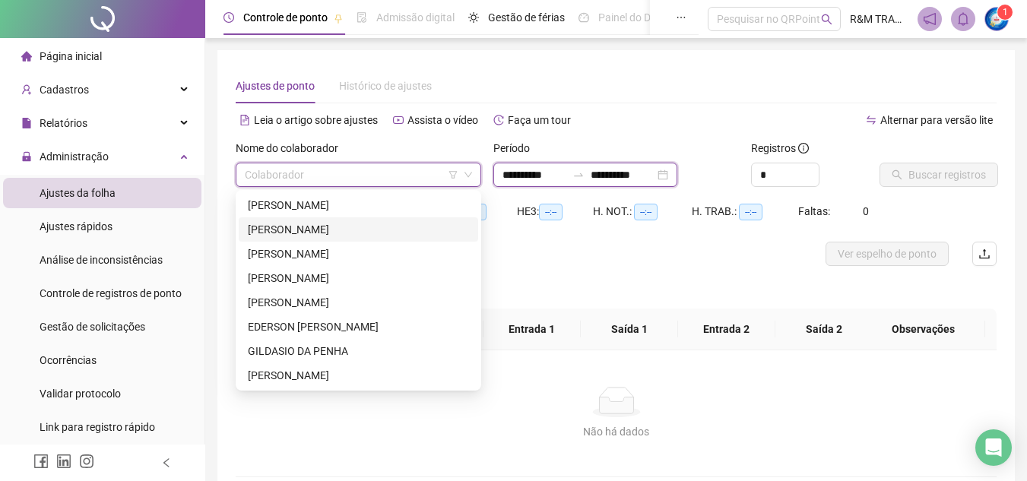
click at [617, 173] on input "**********" at bounding box center [623, 174] width 64 height 17
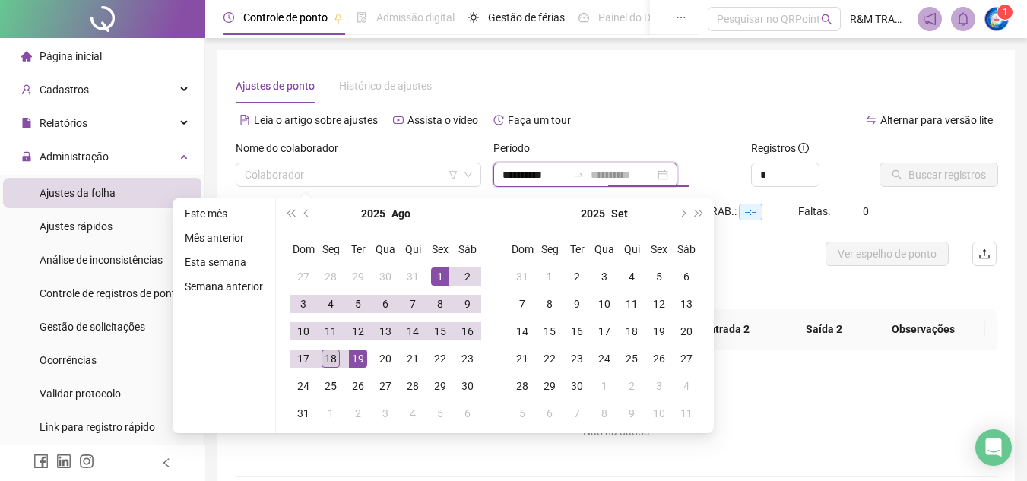
type input "**********"
click at [328, 355] on div "18" at bounding box center [331, 359] width 18 height 18
type input "**********"
click at [811, 165] on span "Increase Value" at bounding box center [810, 170] width 17 height 14
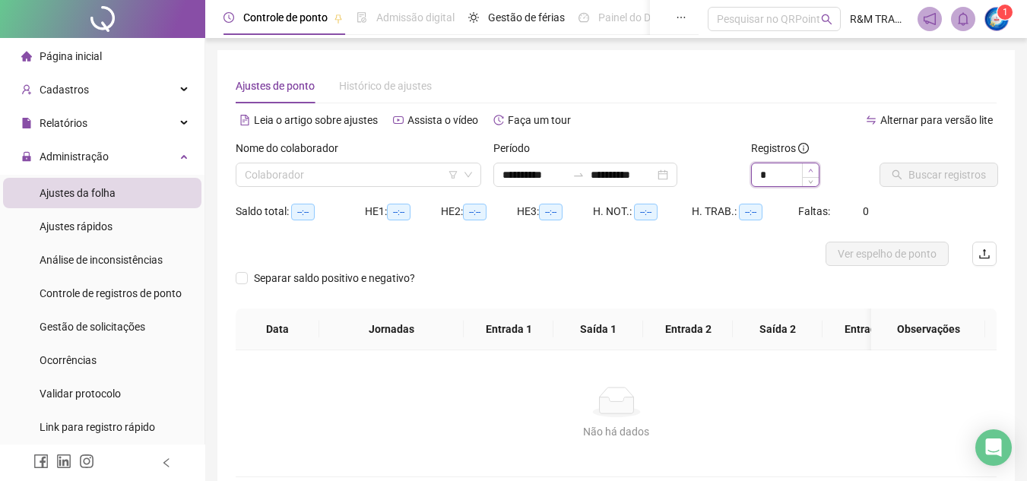
type input "*"
click at [811, 165] on span "Increase Value" at bounding box center [810, 170] width 17 height 14
click at [325, 178] on input "search" at bounding box center [352, 174] width 214 height 23
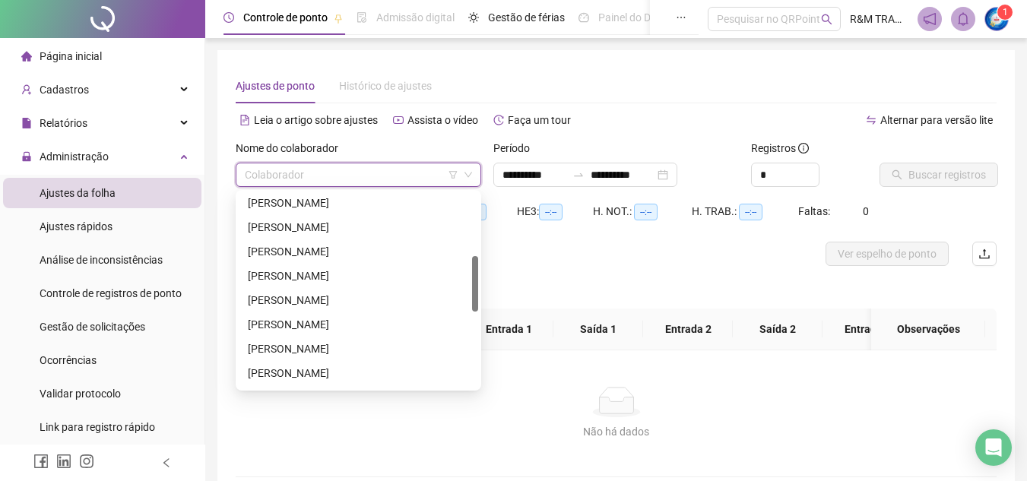
scroll to position [229, 0]
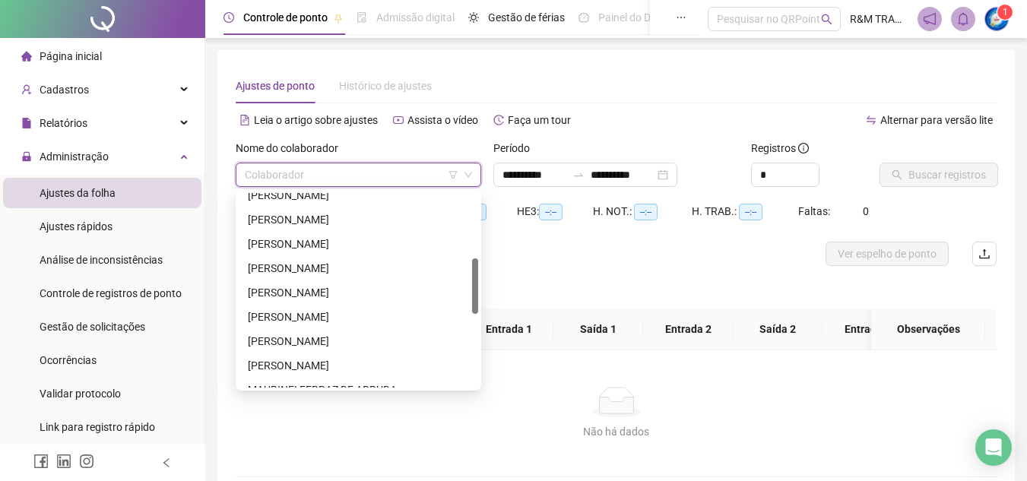
drag, startPoint x: 476, startPoint y: 207, endPoint x: 474, endPoint y: 272, distance: 65.4
click at [474, 272] on div at bounding box center [475, 285] width 6 height 55
click at [374, 268] on div "[PERSON_NAME]" at bounding box center [358, 268] width 221 height 17
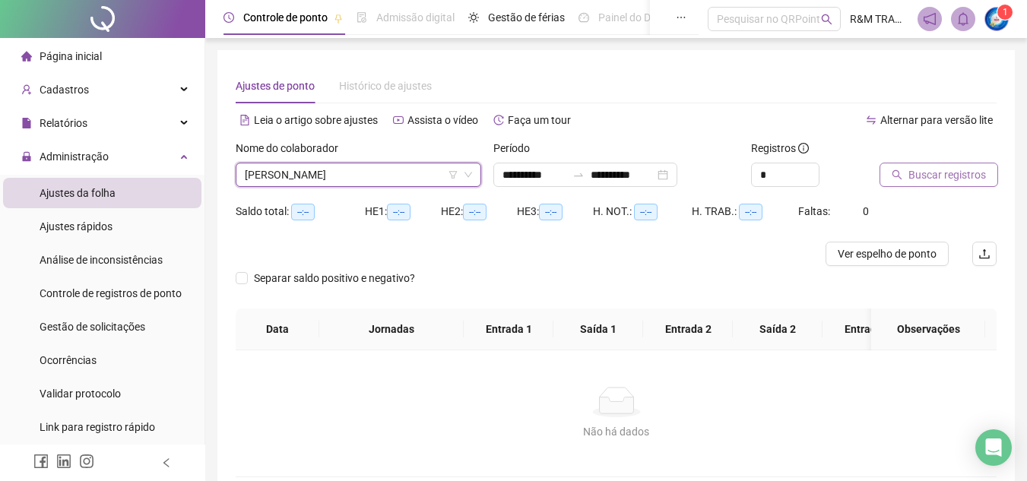
click at [939, 181] on span "Buscar registros" at bounding box center [948, 174] width 78 height 17
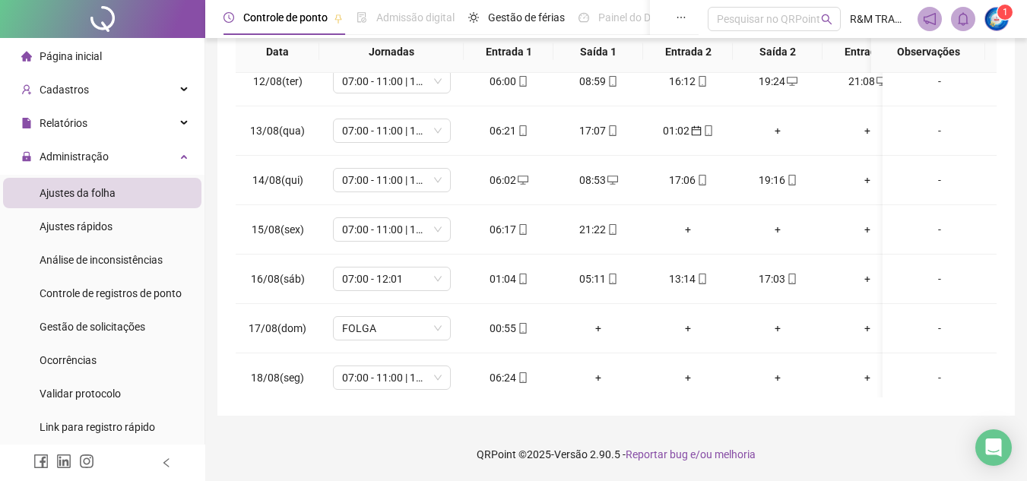
scroll to position [576, 0]
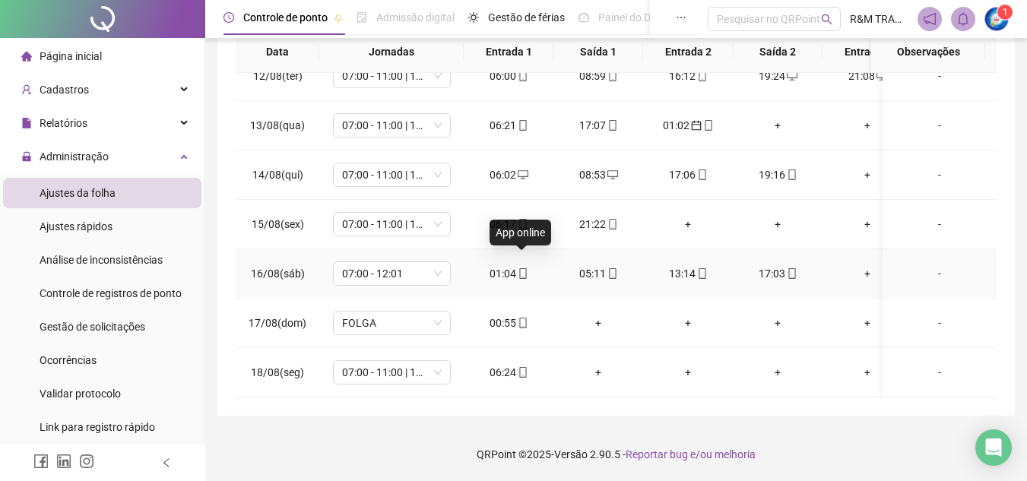
click at [519, 268] on icon "mobile" at bounding box center [522, 273] width 7 height 11
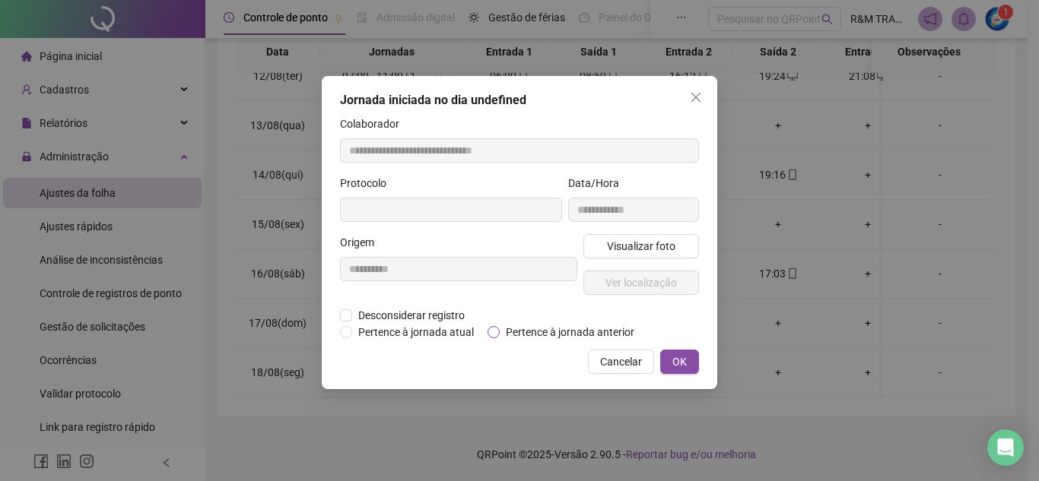
type input "**********"
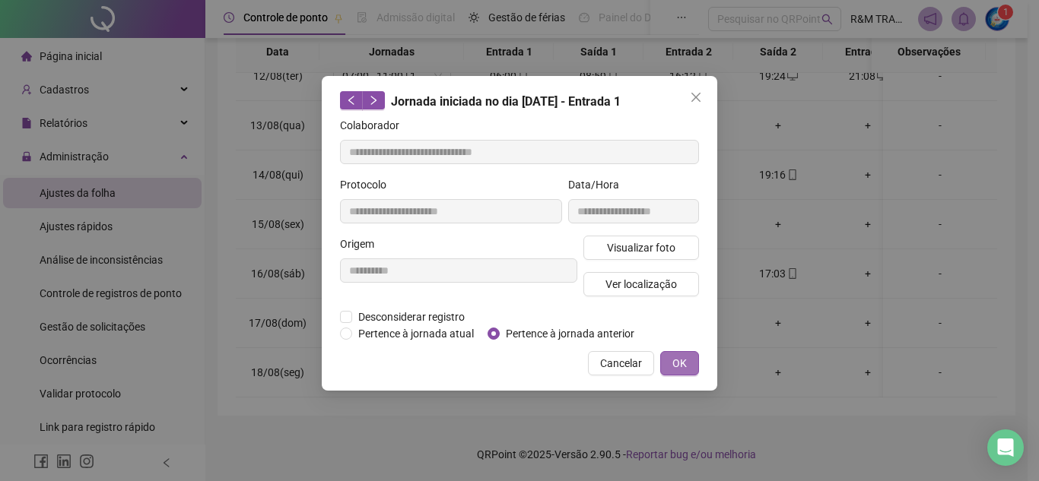
click at [678, 363] on span "OK" at bounding box center [679, 363] width 14 height 17
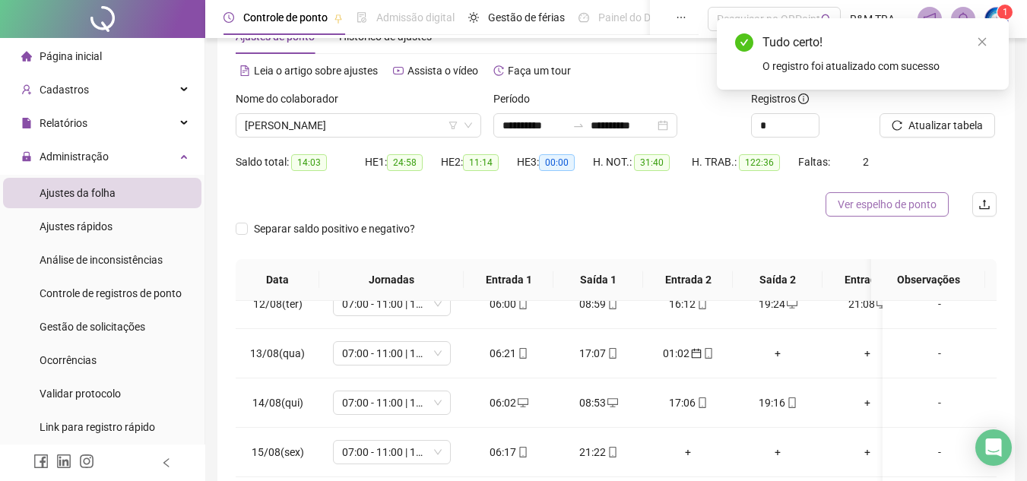
scroll to position [49, 0]
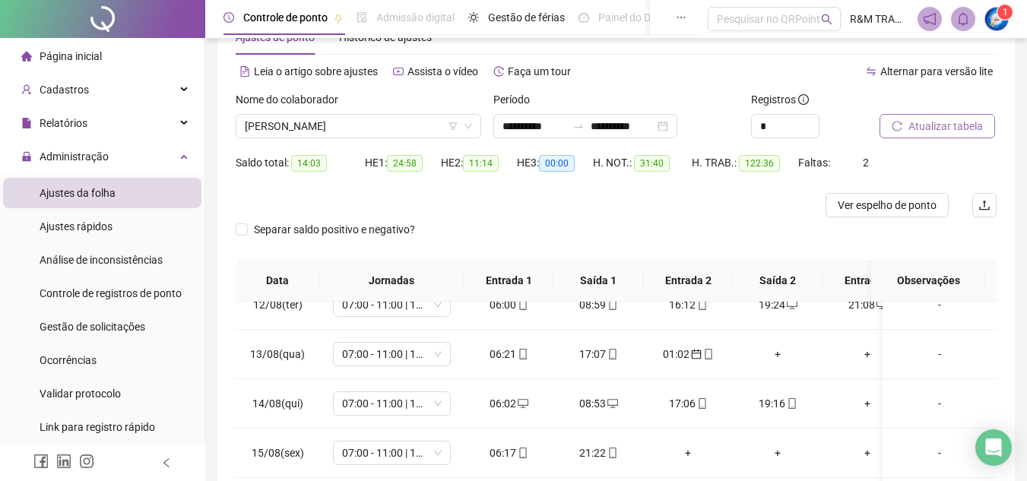
click at [905, 125] on button "Atualizar tabela" at bounding box center [938, 126] width 116 height 24
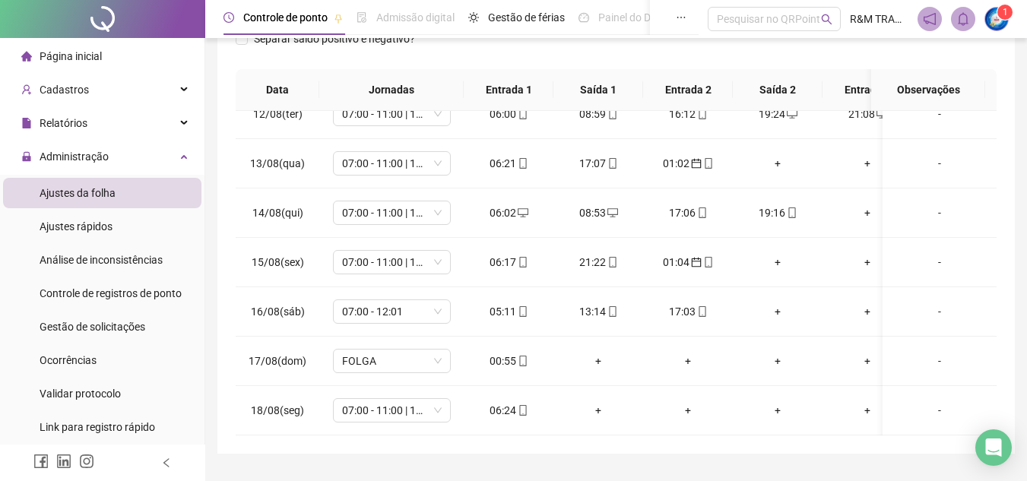
scroll to position [277, 0]
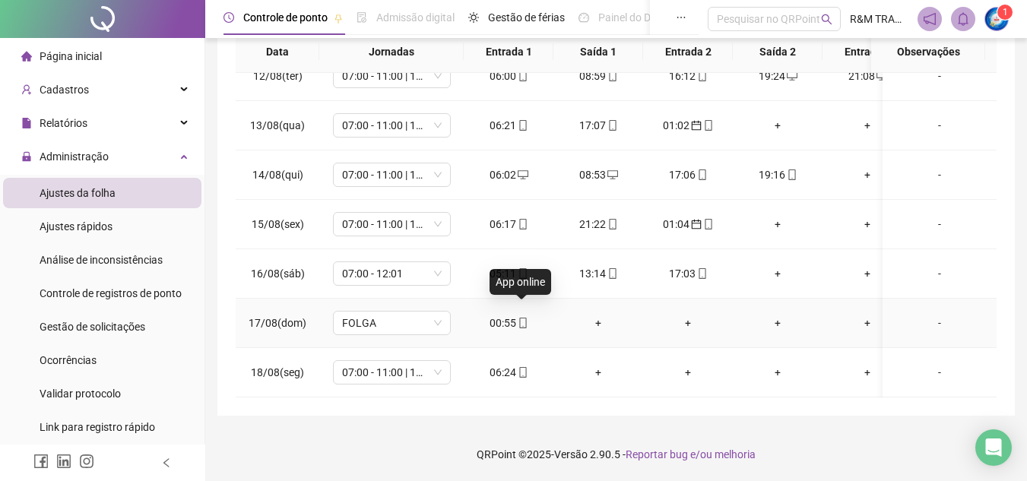
click at [525, 318] on icon "mobile" at bounding box center [523, 323] width 11 height 11
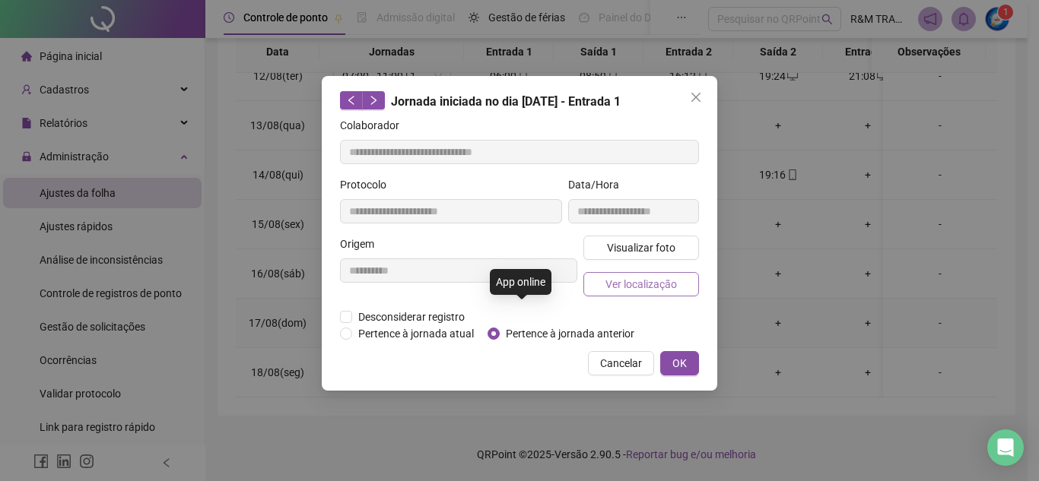
type input "**********"
click at [522, 335] on span "Pertence à jornada anterior" at bounding box center [569, 333] width 141 height 17
click at [674, 363] on span "OK" at bounding box center [679, 363] width 14 height 17
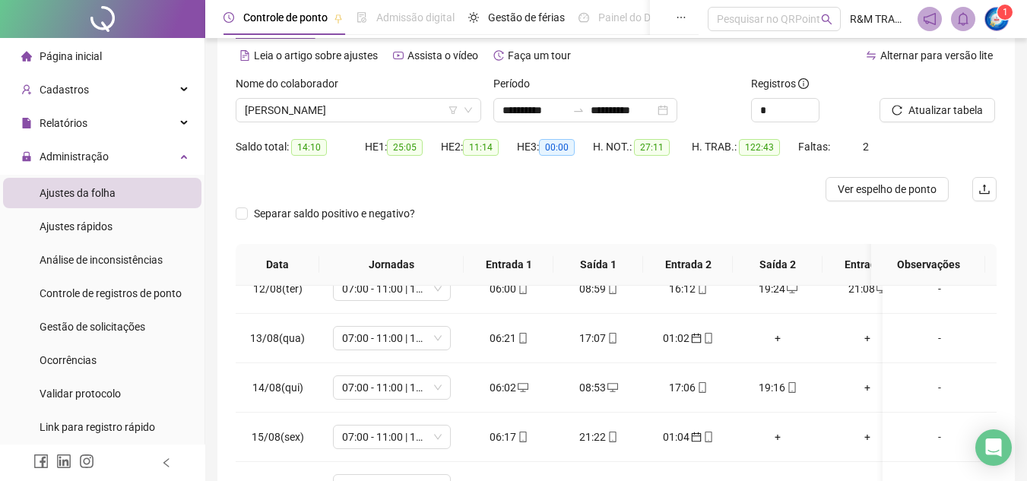
scroll to position [55, 0]
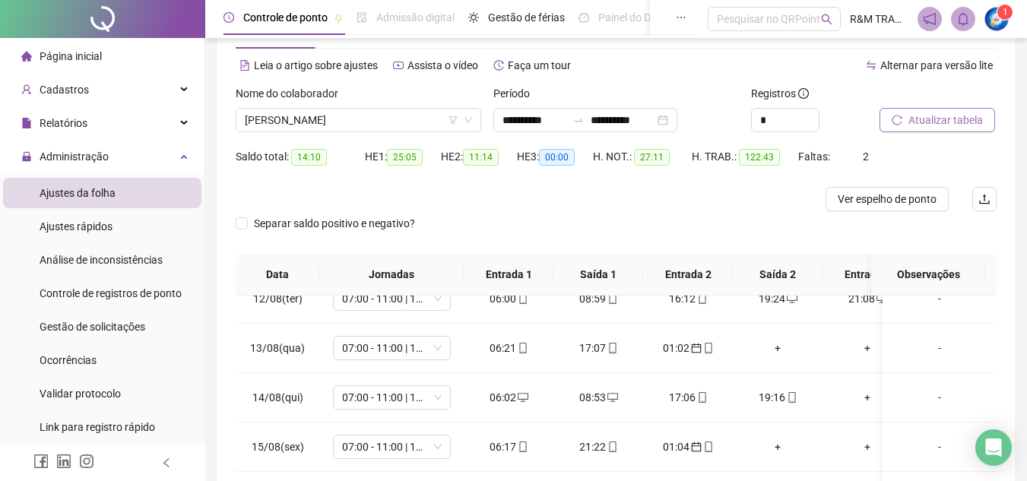
click at [895, 126] on button "Atualizar tabela" at bounding box center [938, 120] width 116 height 24
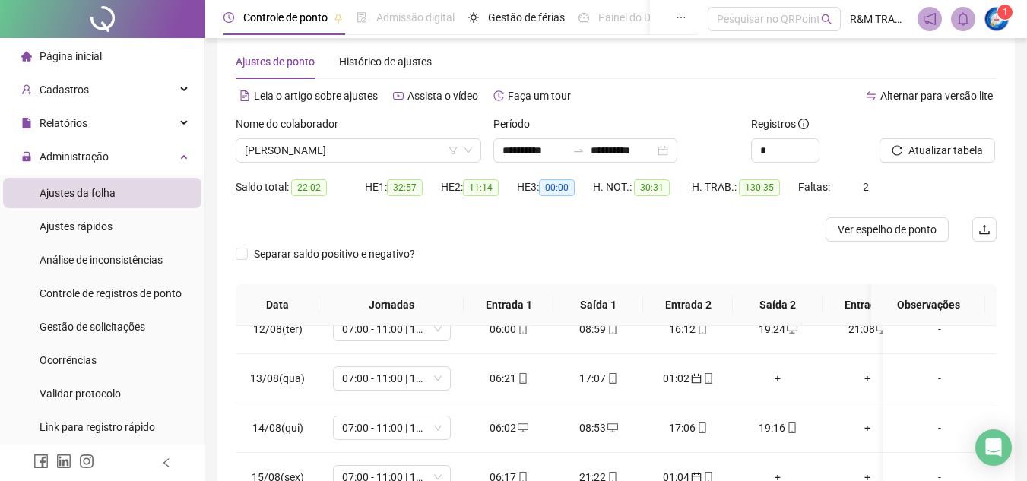
scroll to position [17, 0]
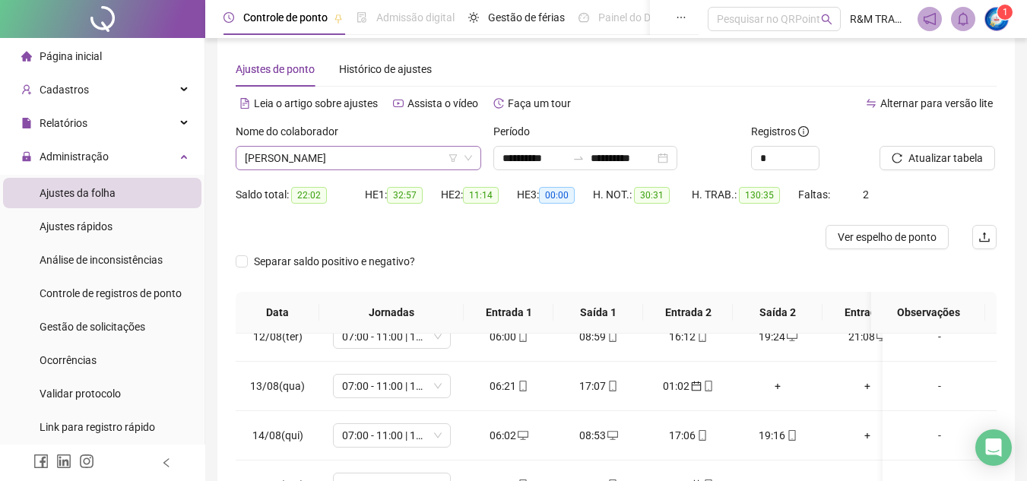
click at [356, 153] on span "[PERSON_NAME]" at bounding box center [358, 158] width 227 height 23
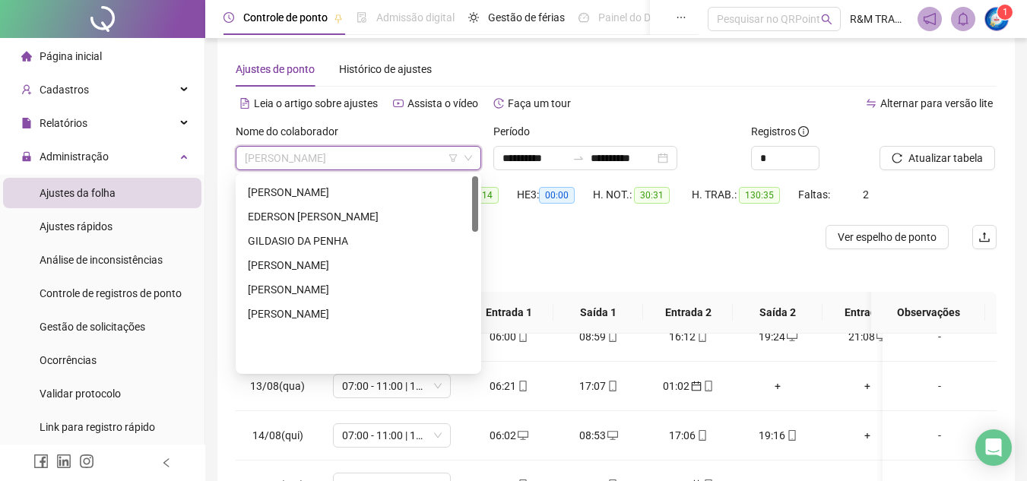
scroll to position [0, 0]
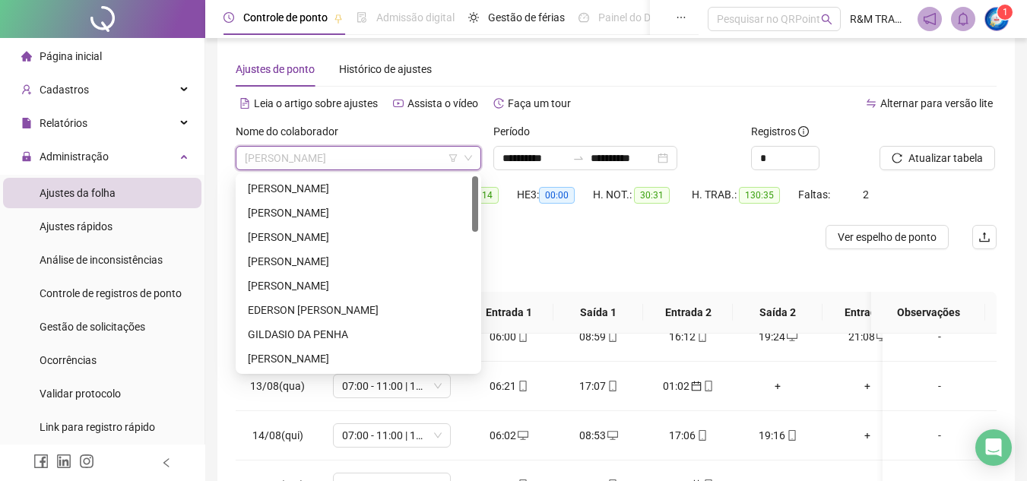
drag, startPoint x: 476, startPoint y: 287, endPoint x: 440, endPoint y: 201, distance: 93.0
click at [476, 189] on div at bounding box center [475, 203] width 6 height 55
click at [287, 210] on div "[PERSON_NAME]" at bounding box center [358, 213] width 221 height 17
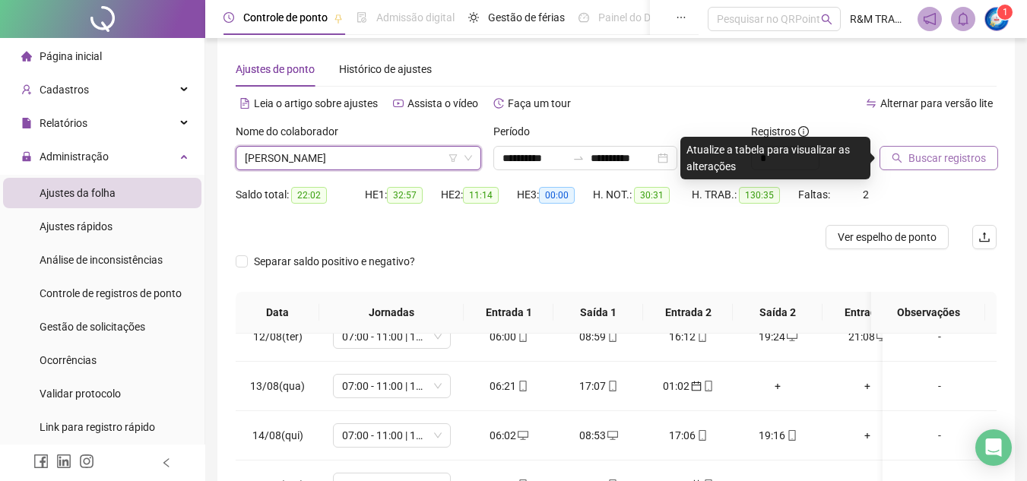
click at [899, 160] on icon "search" at bounding box center [897, 158] width 11 height 11
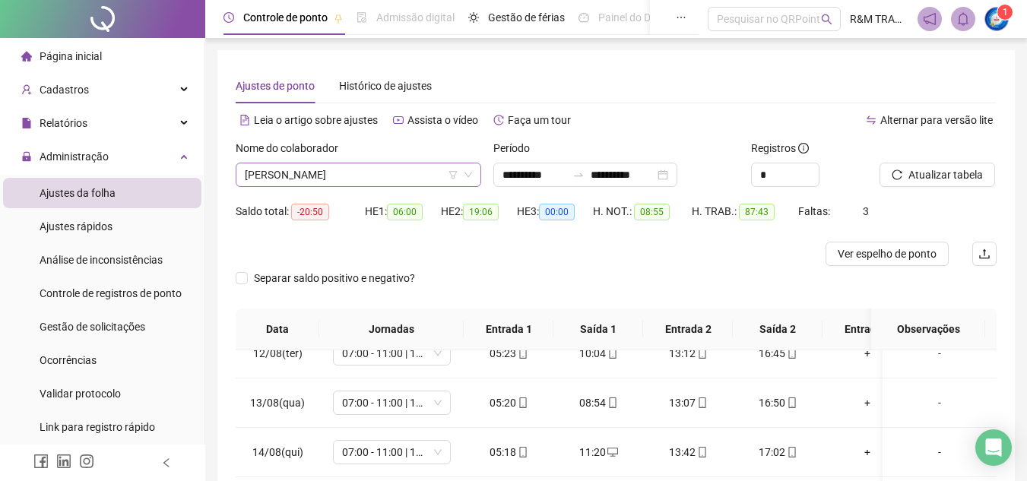
click at [341, 176] on span "[PERSON_NAME]" at bounding box center [358, 174] width 227 height 23
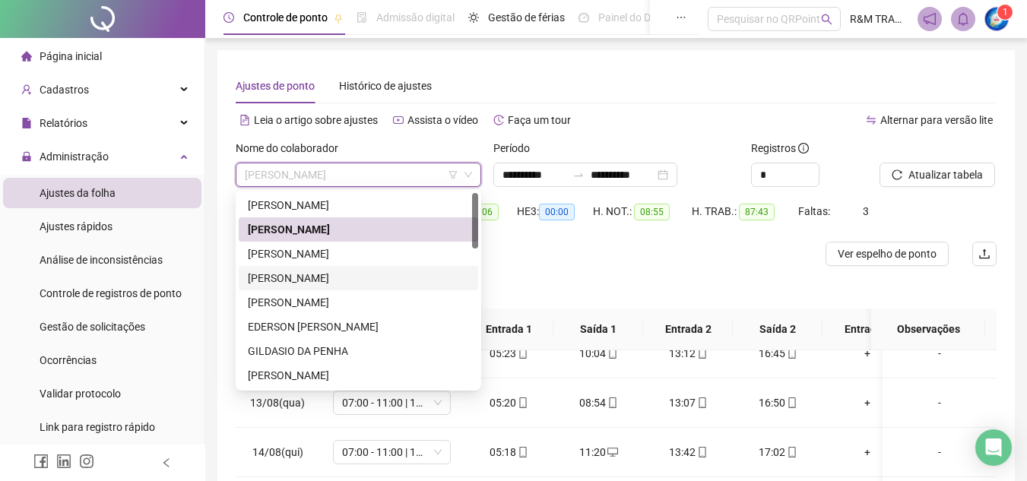
click at [326, 279] on div "[PERSON_NAME]" at bounding box center [358, 278] width 221 height 17
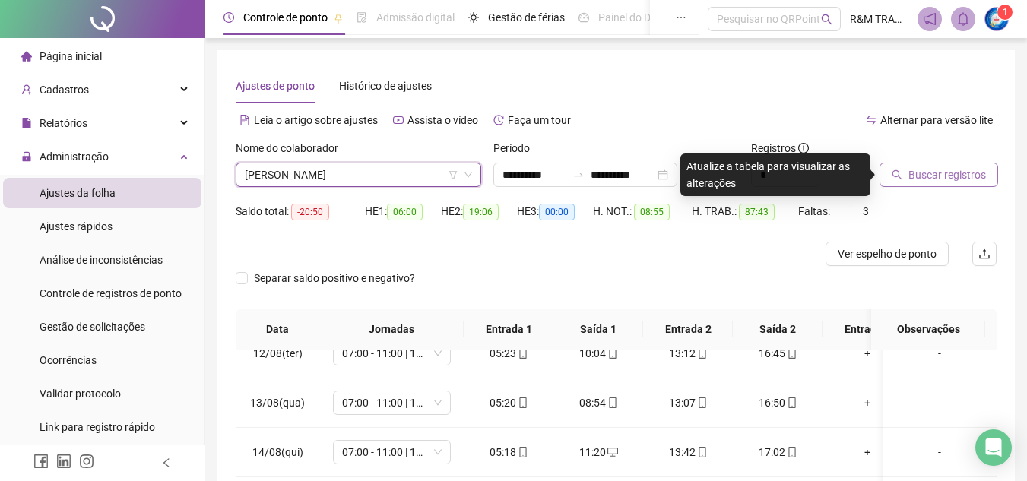
click at [937, 178] on span "Buscar registros" at bounding box center [948, 174] width 78 height 17
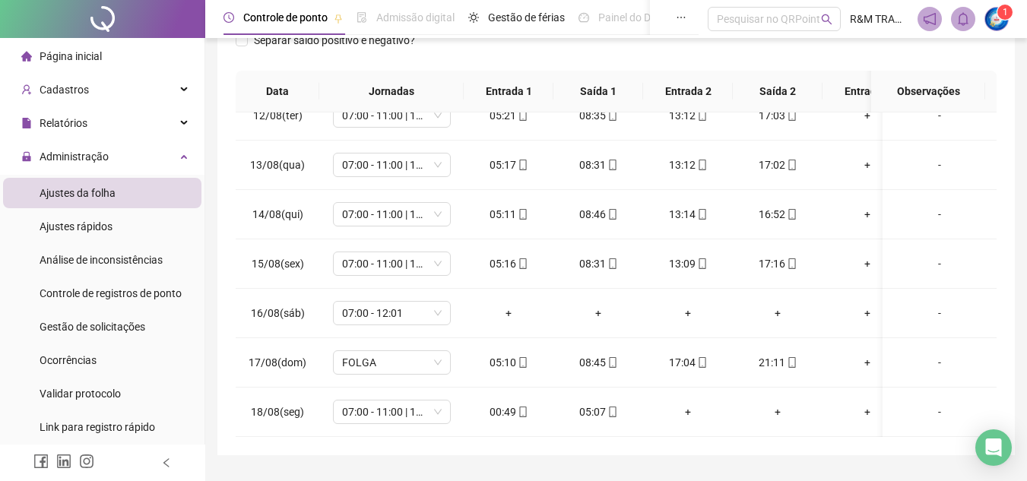
scroll to position [277, 0]
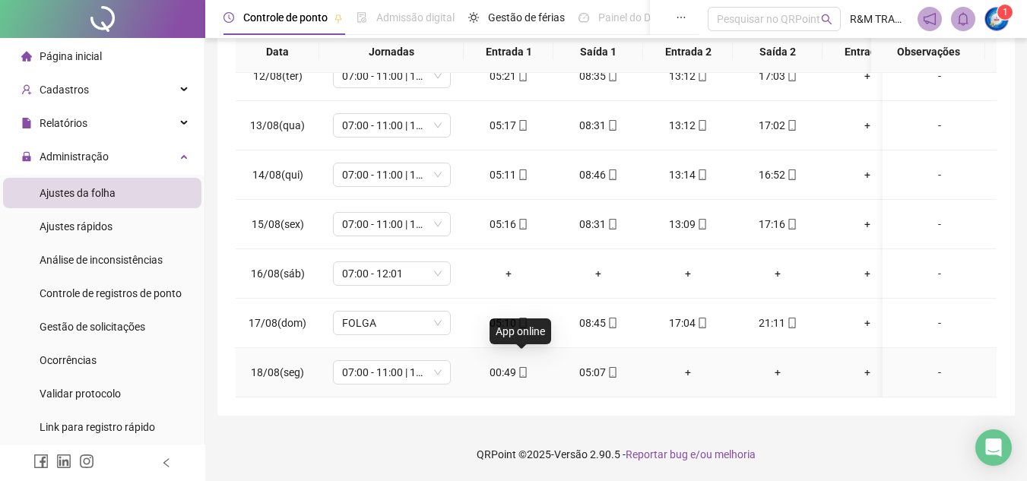
click at [520, 367] on icon "mobile" at bounding box center [523, 372] width 11 height 11
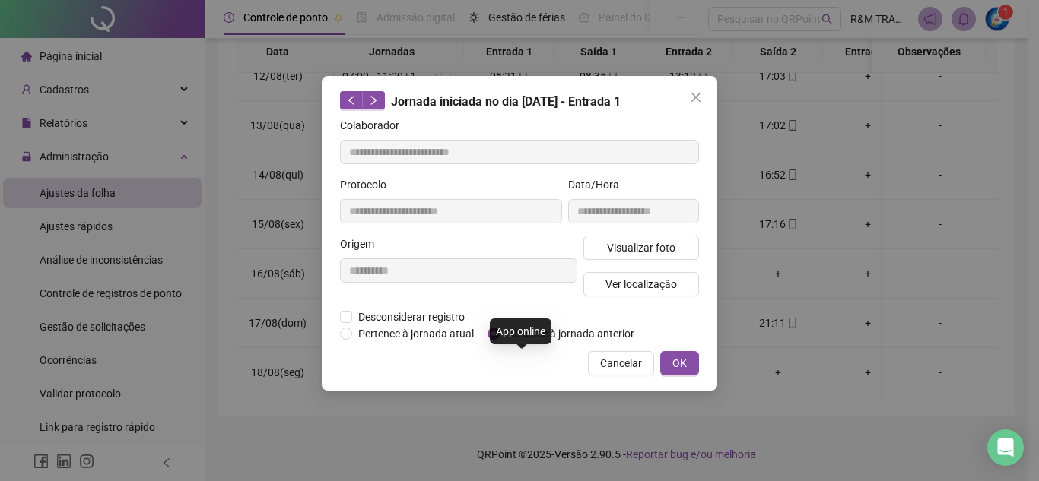
type input "**********"
click at [683, 366] on span "OK" at bounding box center [679, 363] width 14 height 17
click at [668, 365] on button "OK" at bounding box center [679, 363] width 39 height 24
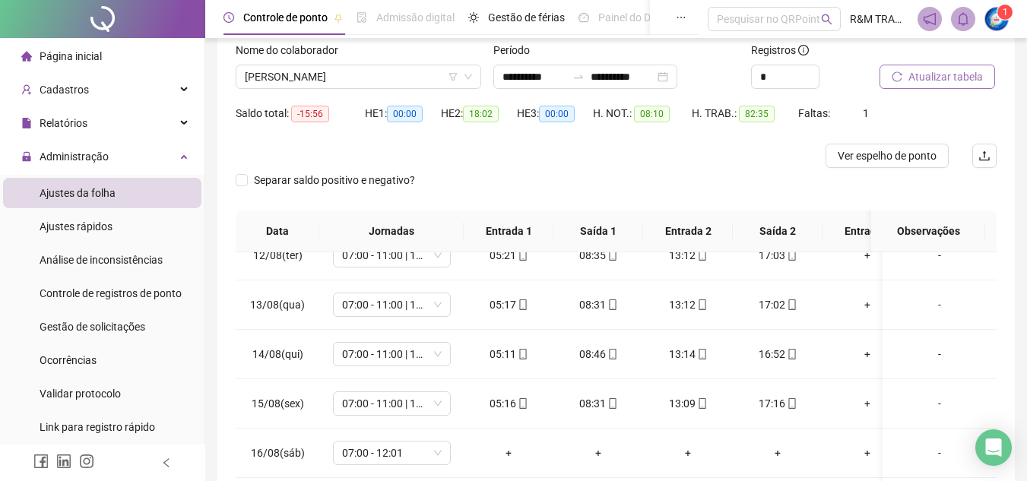
scroll to position [96, 0]
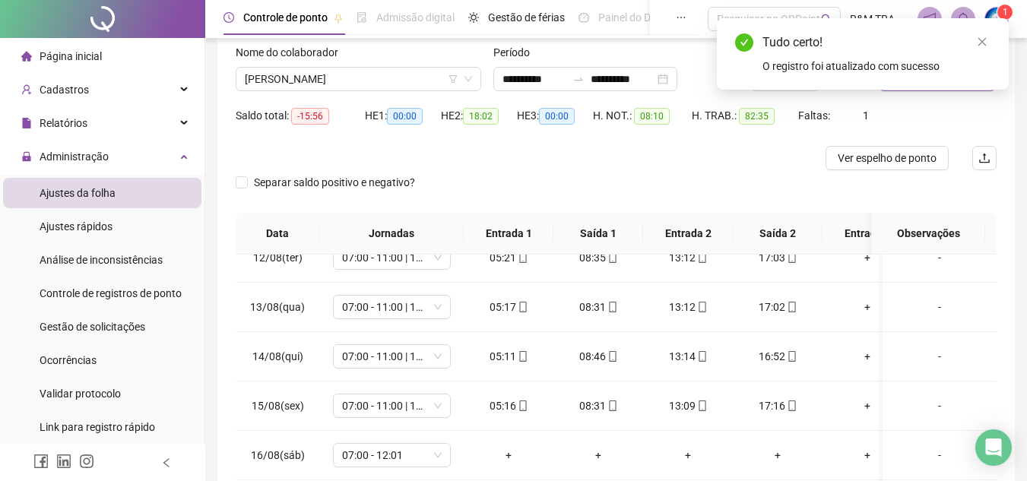
click at [926, 76] on div "Tudo certo! O registro foi atualizado com sucesso" at bounding box center [863, 53] width 292 height 71
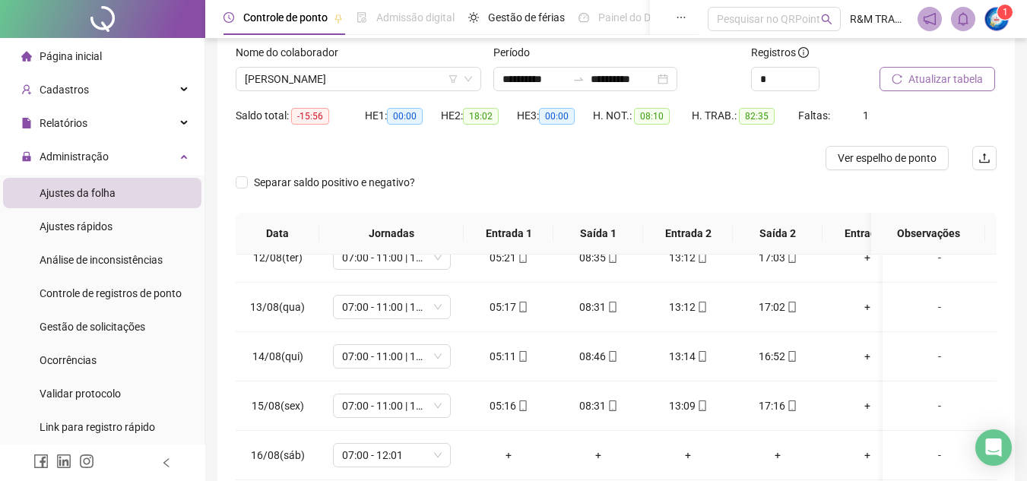
click at [949, 78] on span "Atualizar tabela" at bounding box center [946, 79] width 75 height 17
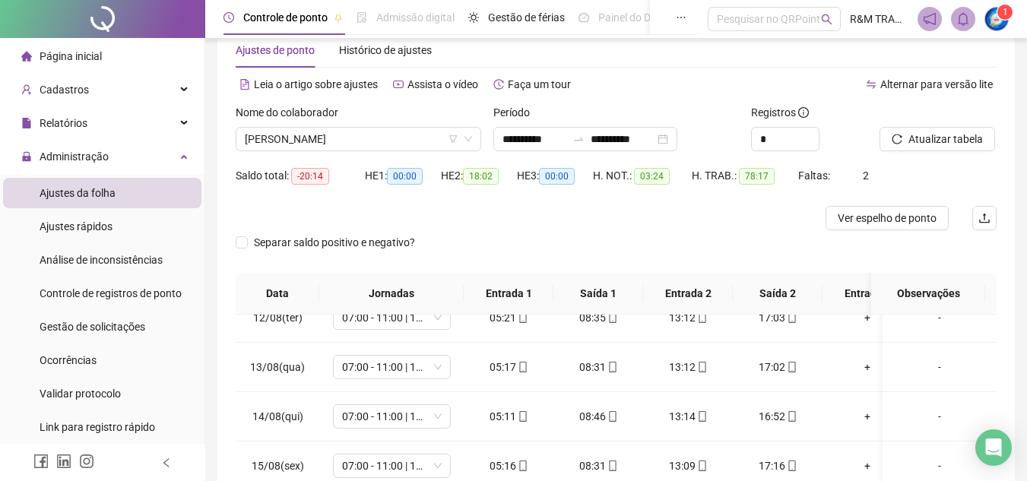
scroll to position [34, 0]
click at [304, 143] on span "[PERSON_NAME]" at bounding box center [358, 140] width 227 height 23
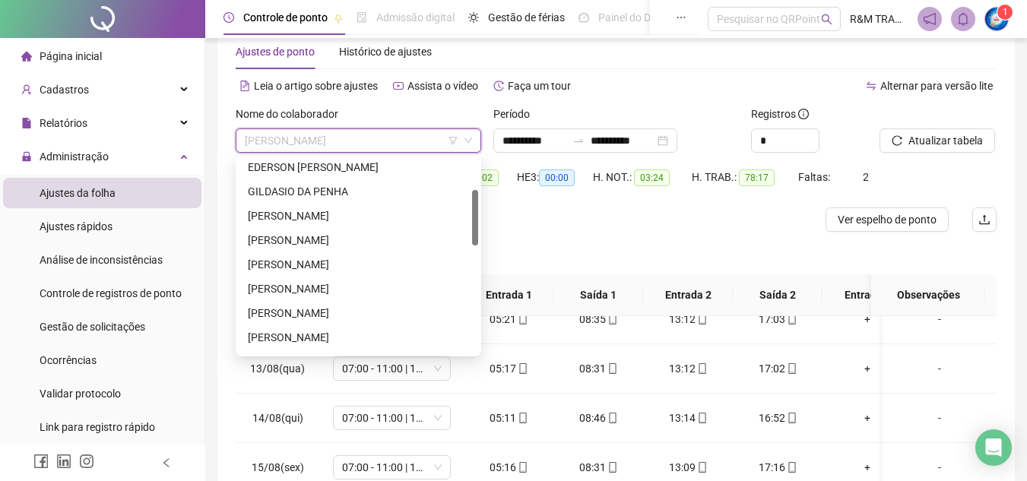
drag, startPoint x: 474, startPoint y: 173, endPoint x: 463, endPoint y: 211, distance: 39.5
click at [471, 210] on div "[PERSON_NAME] [PERSON_NAME] [PERSON_NAME] DOS SANTOS [PERSON_NAME]" at bounding box center [358, 256] width 239 height 195
click at [345, 230] on div "[PERSON_NAME]" at bounding box center [358, 238] width 221 height 17
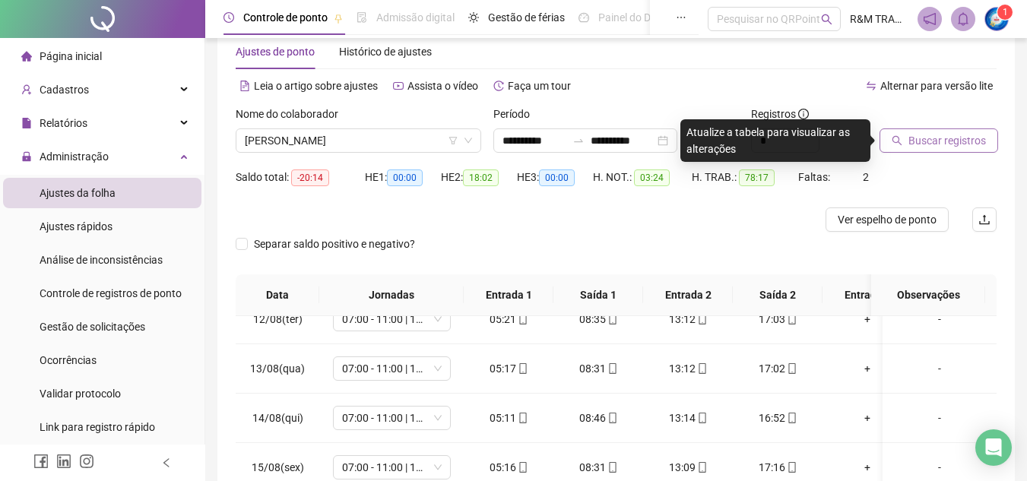
click at [932, 135] on span "Buscar registros" at bounding box center [948, 140] width 78 height 17
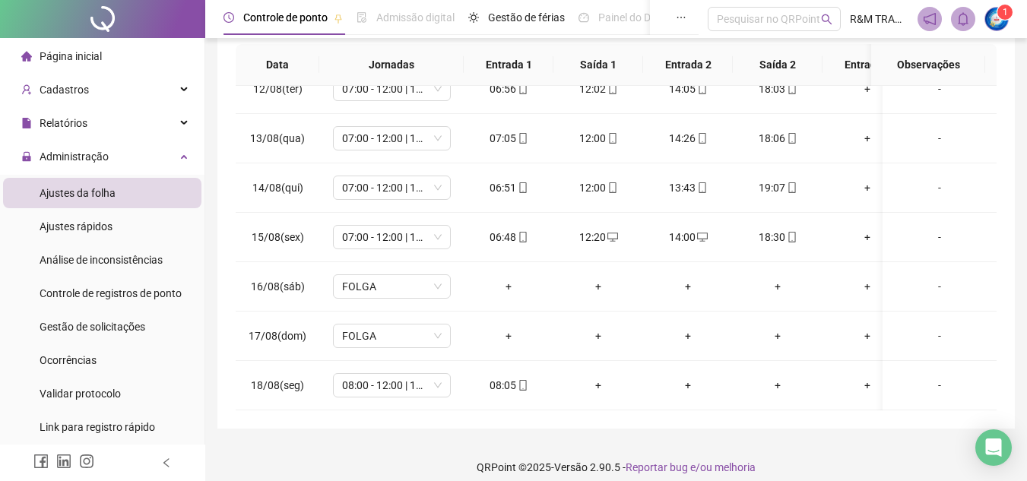
scroll to position [277, 0]
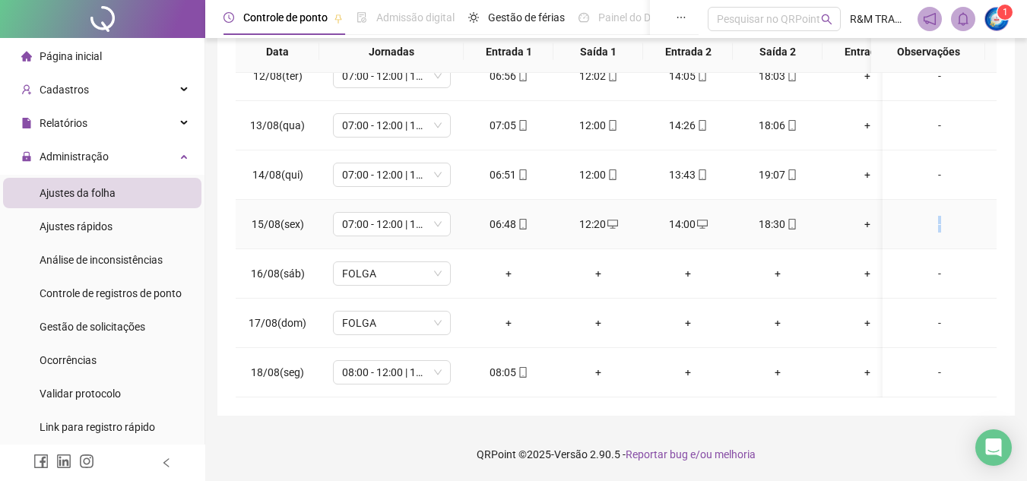
drag, startPoint x: 921, startPoint y: 228, endPoint x: 907, endPoint y: 211, distance: 21.6
click at [883, 220] on td "-" at bounding box center [940, 224] width 114 height 49
click at [890, 435] on footer "QRPoint © 2025 - Versão 2.90.5 - Reportar bug e/ou melhoria" at bounding box center [616, 454] width 822 height 53
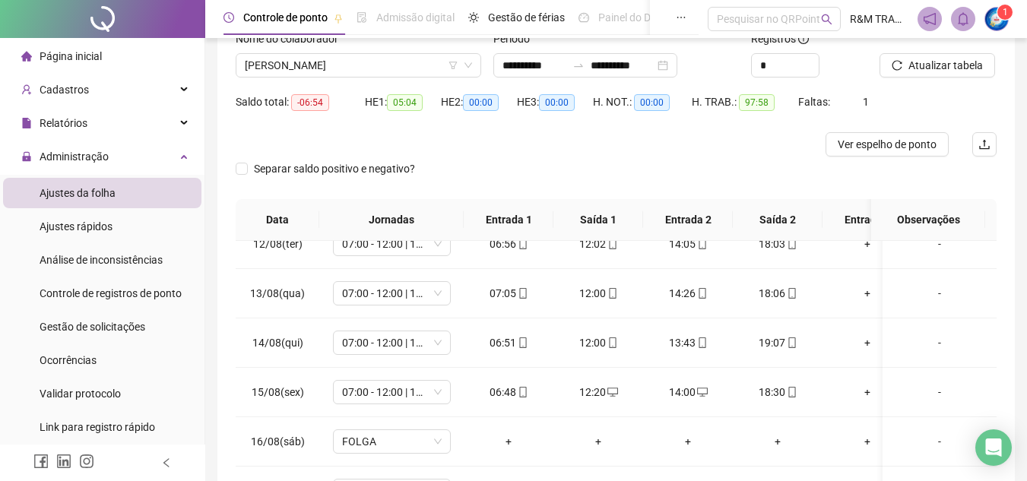
scroll to position [28, 0]
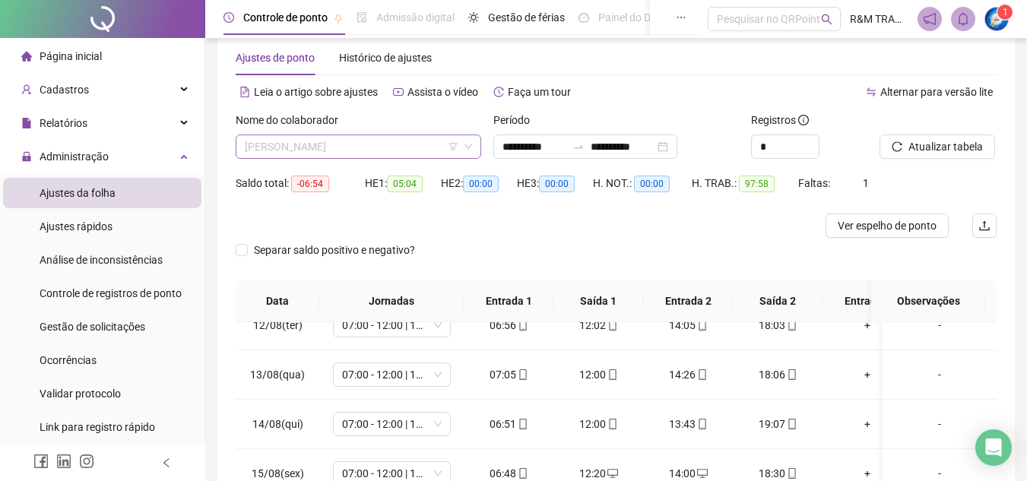
click at [350, 148] on span "[PERSON_NAME]" at bounding box center [358, 146] width 227 height 23
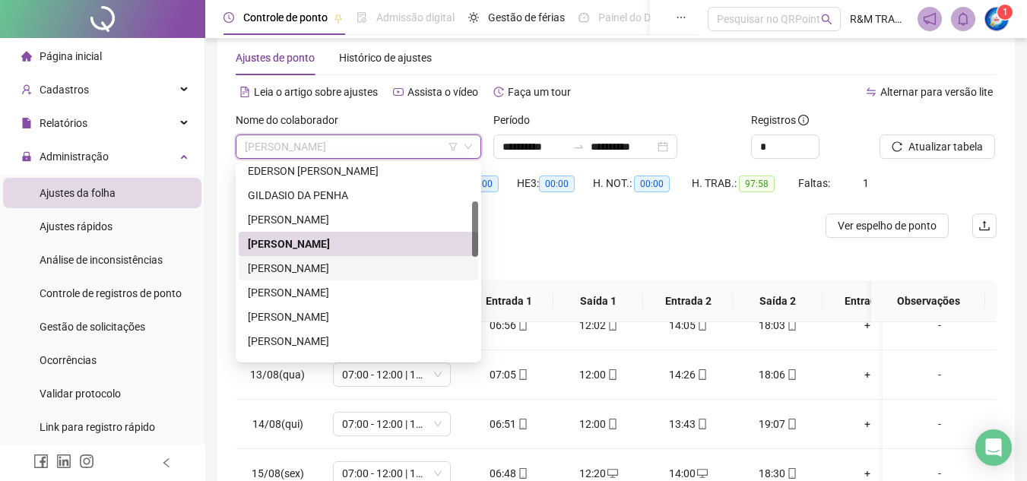
click at [369, 263] on div "[PERSON_NAME]" at bounding box center [358, 268] width 221 height 17
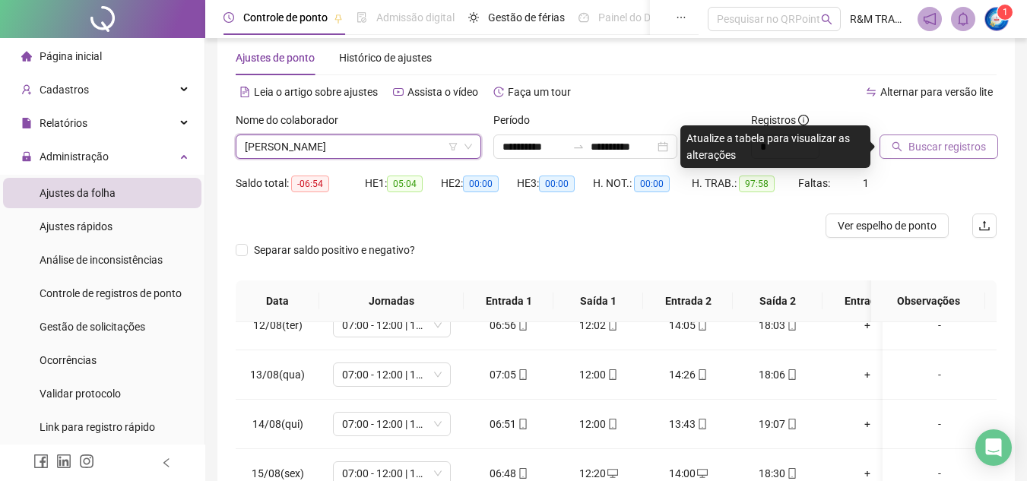
click at [938, 147] on span "Buscar registros" at bounding box center [948, 146] width 78 height 17
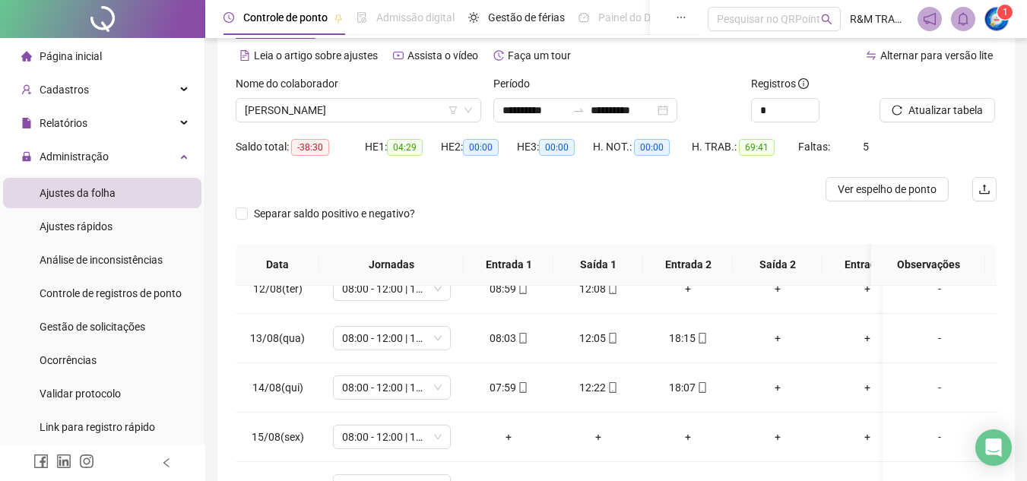
scroll to position [40, 0]
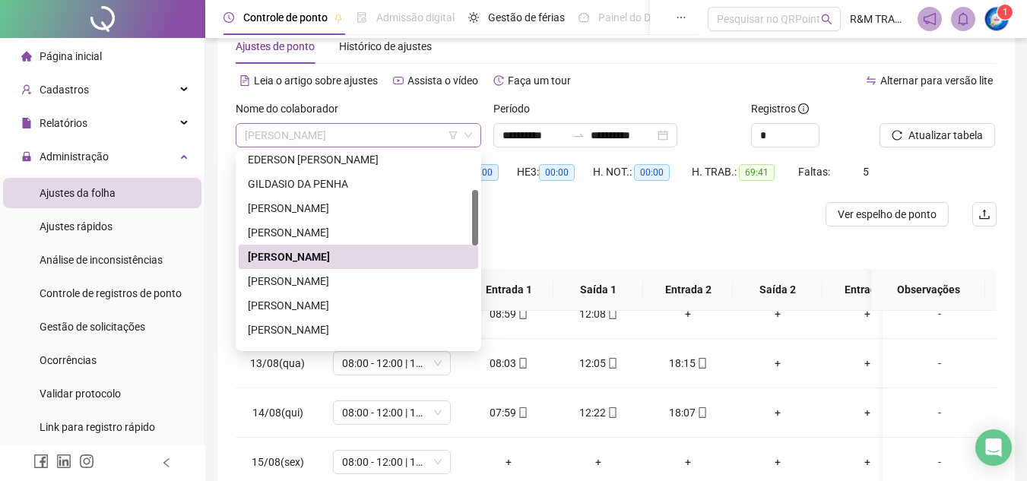
click at [365, 139] on span "[PERSON_NAME]" at bounding box center [358, 135] width 227 height 23
click at [311, 329] on div "[PERSON_NAME]" at bounding box center [358, 330] width 221 height 17
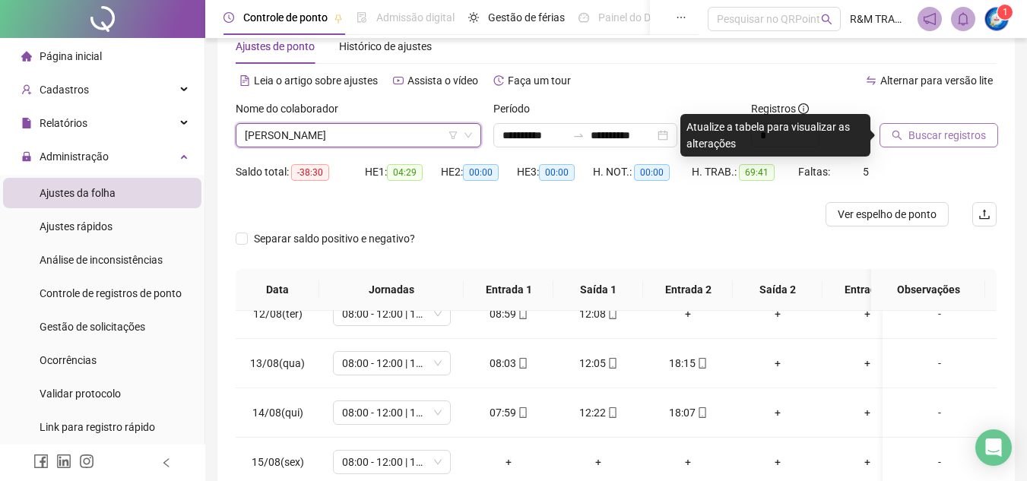
click at [931, 138] on span "Buscar registros" at bounding box center [948, 135] width 78 height 17
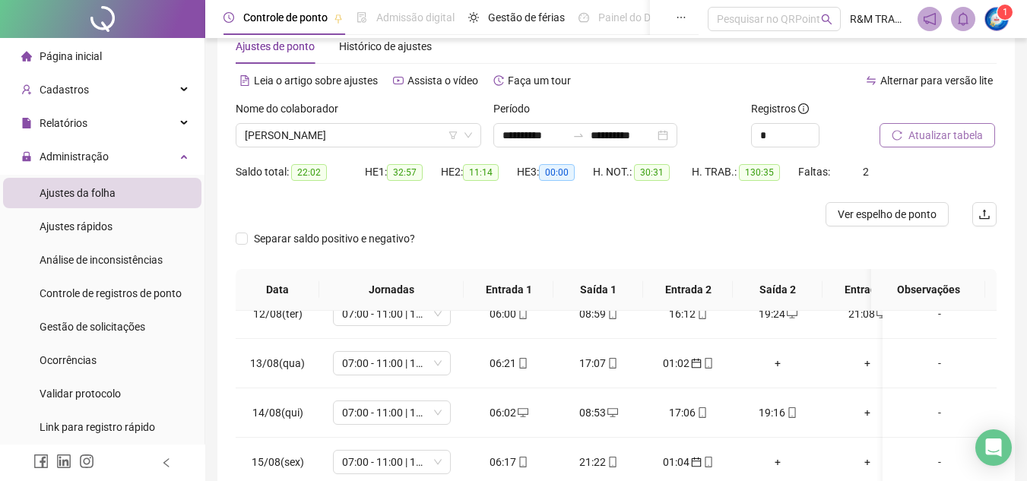
click at [940, 135] on span "Atualizar tabela" at bounding box center [946, 135] width 75 height 17
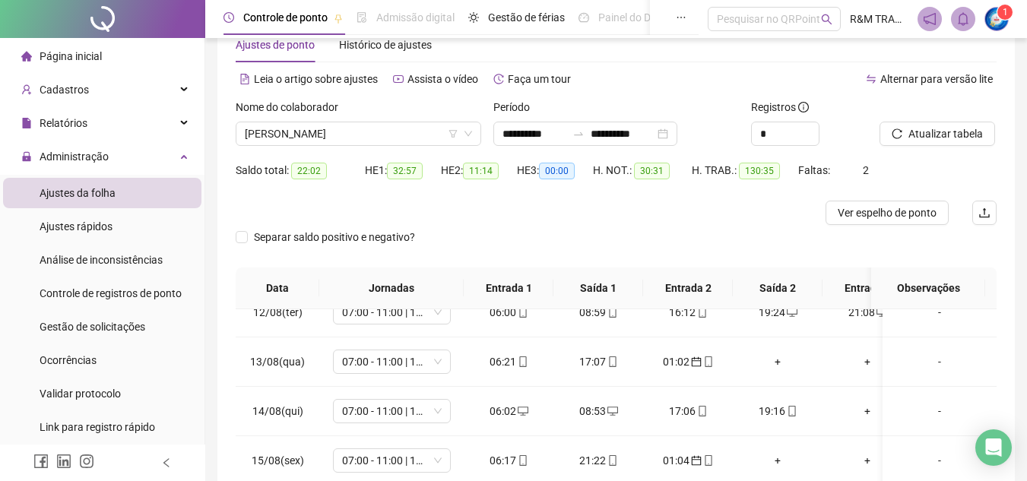
scroll to position [0, 0]
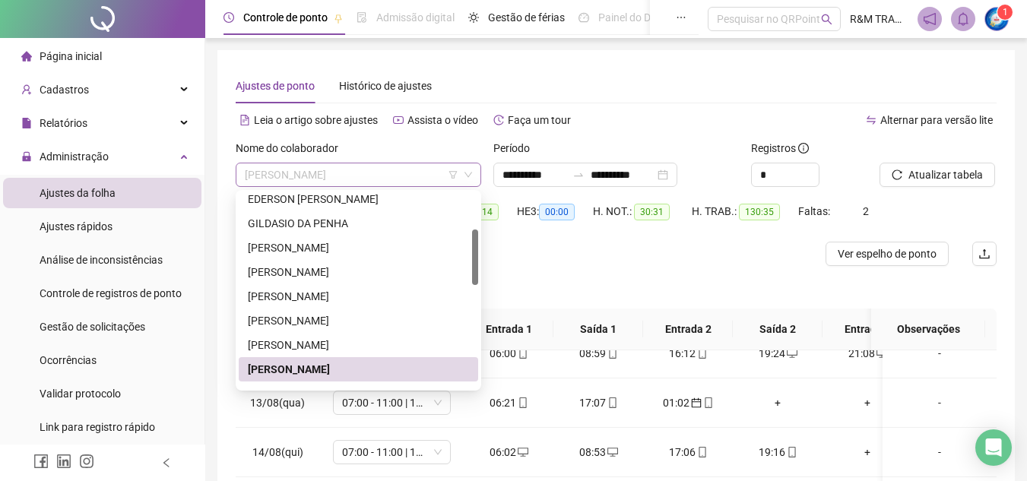
click at [339, 179] on span "[PERSON_NAME]" at bounding box center [358, 174] width 227 height 23
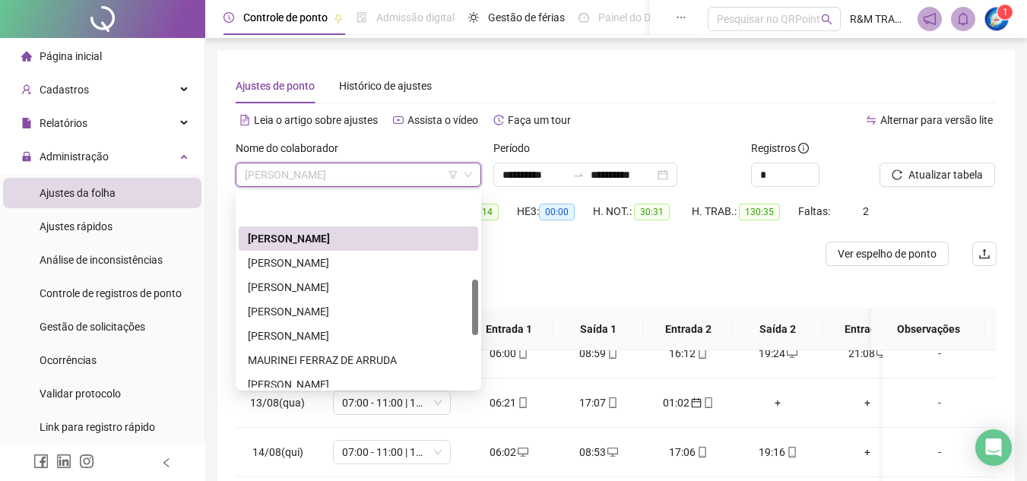
scroll to position [303, 0]
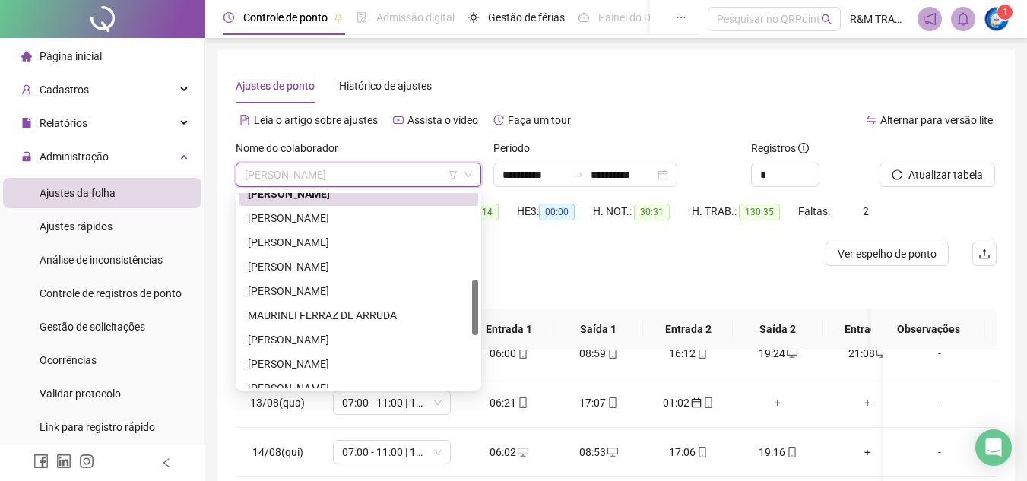
drag, startPoint x: 475, startPoint y: 239, endPoint x: 475, endPoint y: 289, distance: 50.2
click at [475, 289] on div at bounding box center [475, 307] width 6 height 55
click at [336, 239] on div "[PERSON_NAME]" at bounding box center [358, 242] width 221 height 17
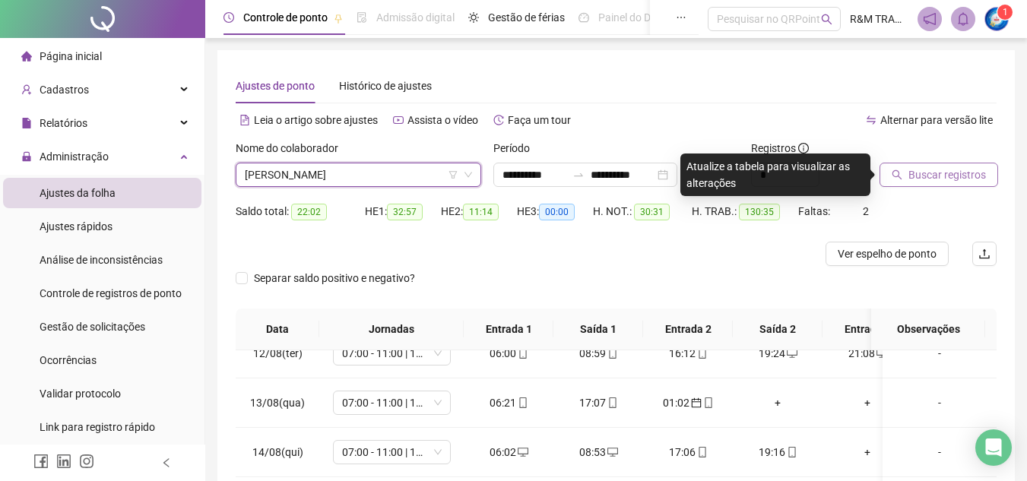
click at [932, 168] on span "Buscar registros" at bounding box center [948, 174] width 78 height 17
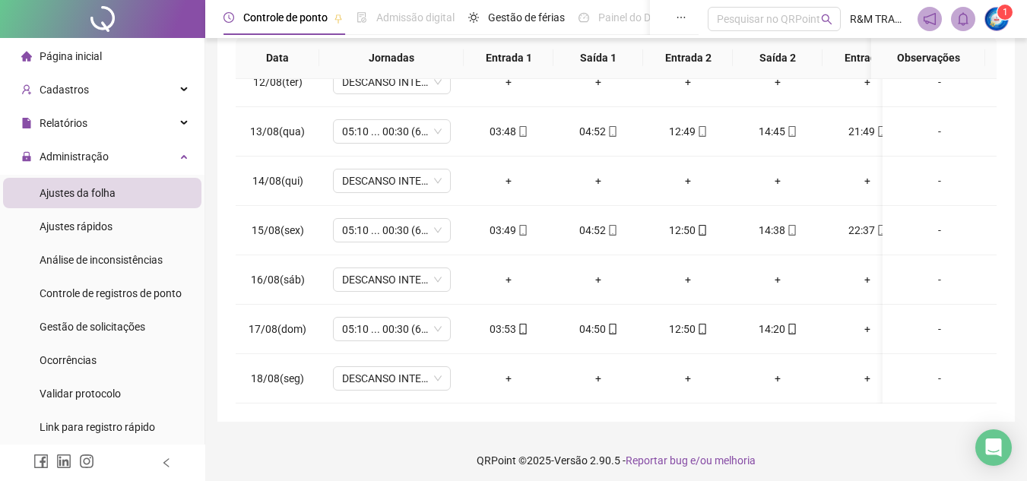
scroll to position [277, 0]
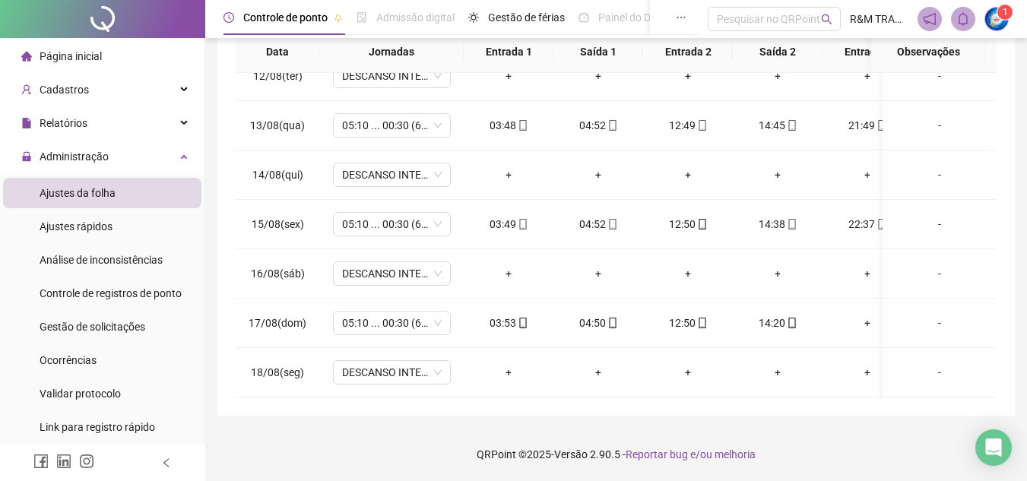
click at [691, 420] on div "**********" at bounding box center [616, 102] width 822 height 759
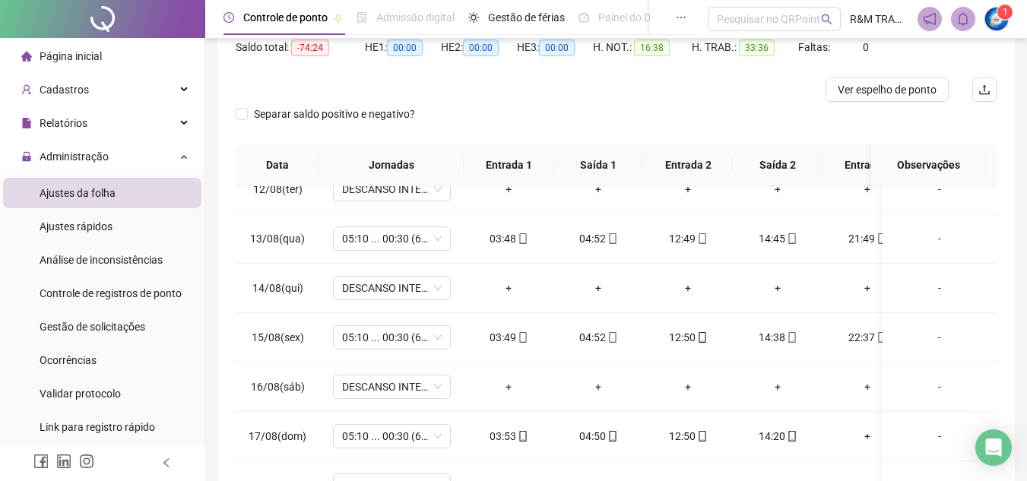
scroll to position [100, 0]
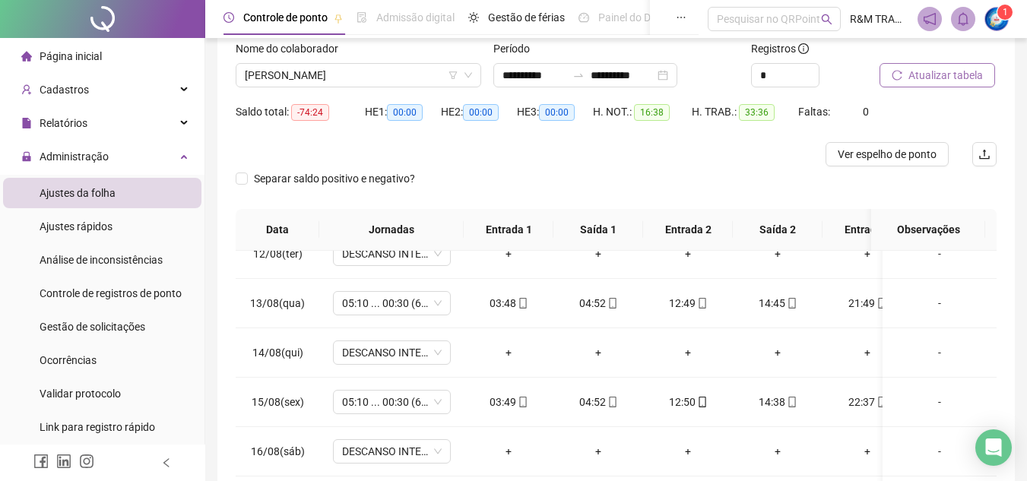
click at [927, 78] on span "Atualizar tabela" at bounding box center [946, 75] width 75 height 17
click at [335, 78] on span "[PERSON_NAME]" at bounding box center [358, 75] width 227 height 23
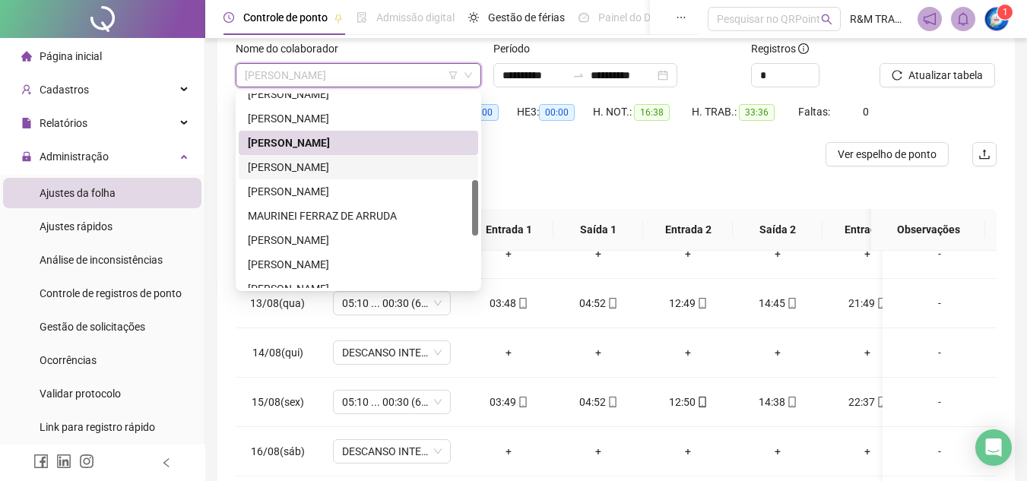
click at [312, 167] on div "[PERSON_NAME]" at bounding box center [358, 167] width 221 height 17
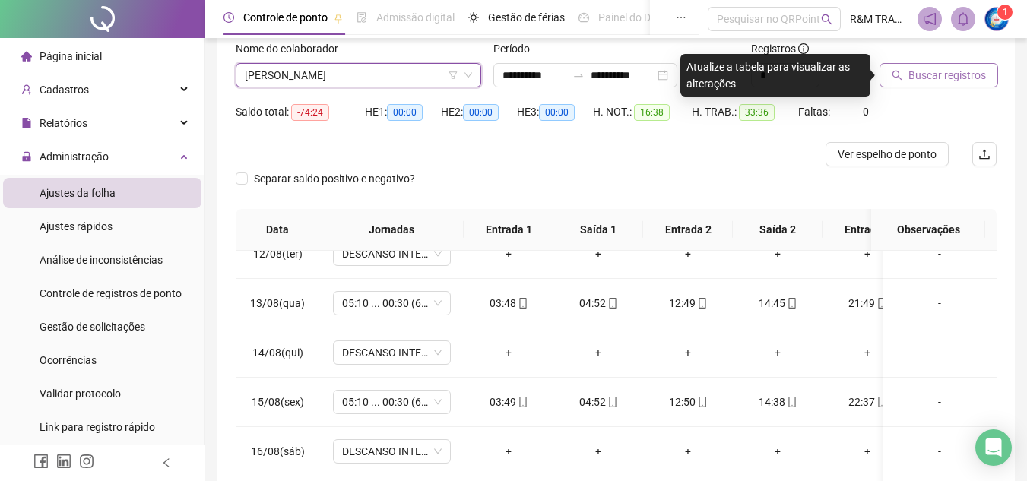
click at [932, 75] on span "Buscar registros" at bounding box center [948, 75] width 78 height 17
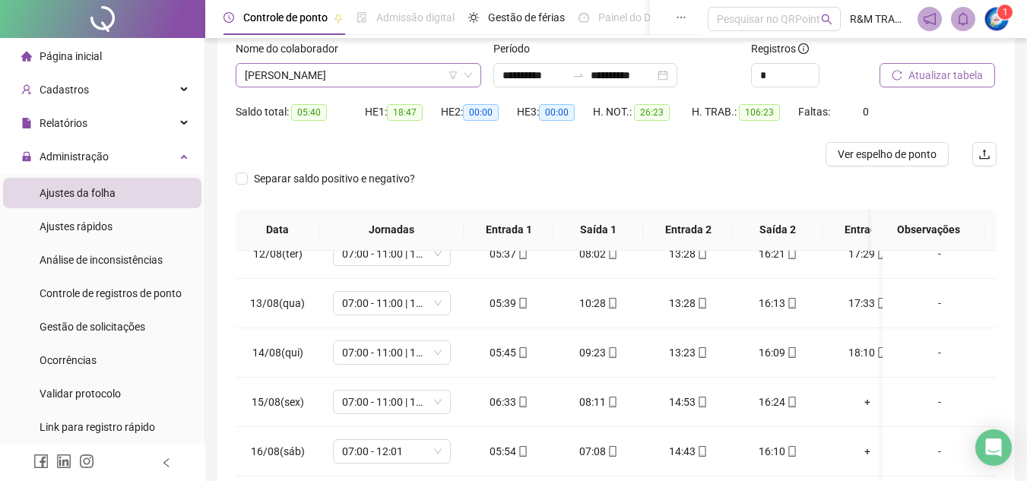
click at [335, 83] on span "[PERSON_NAME]" at bounding box center [358, 75] width 227 height 23
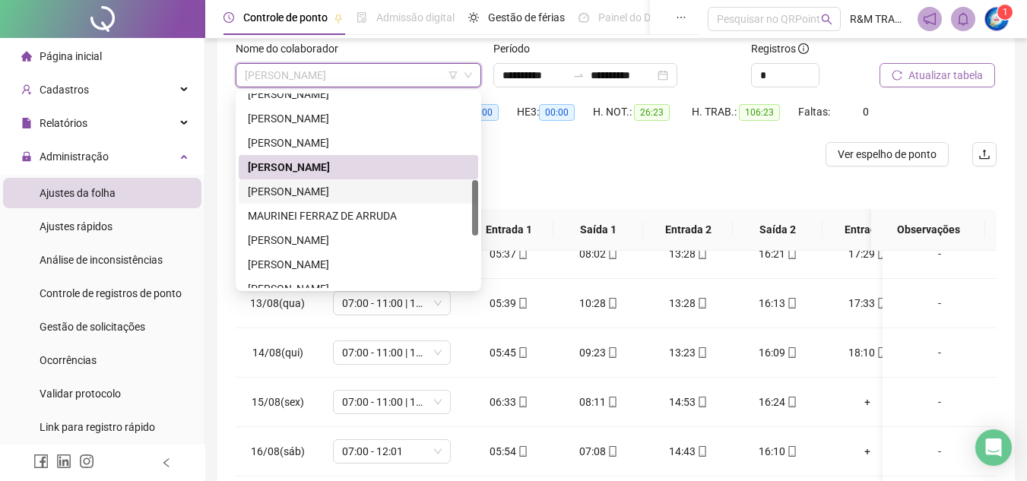
click at [326, 195] on div "[PERSON_NAME]" at bounding box center [358, 191] width 221 height 17
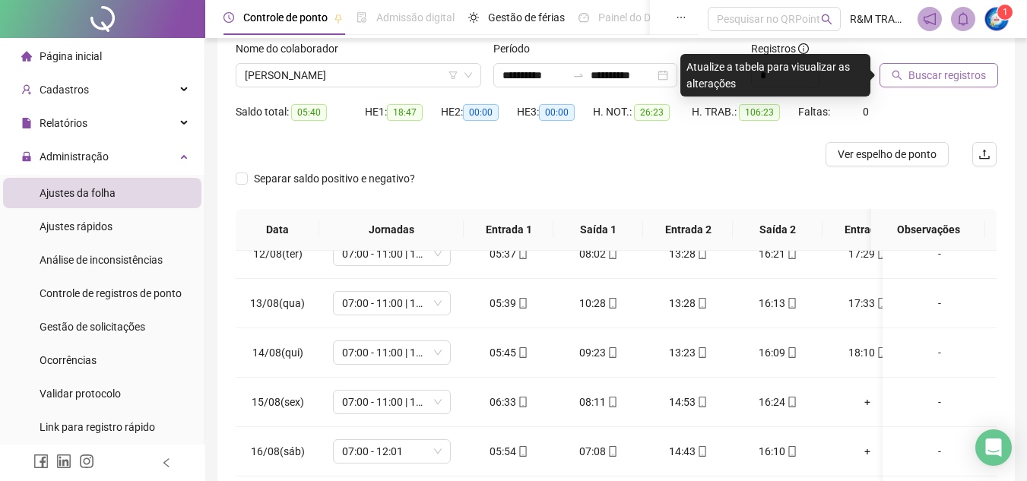
click at [937, 78] on span "Buscar registros" at bounding box center [948, 75] width 78 height 17
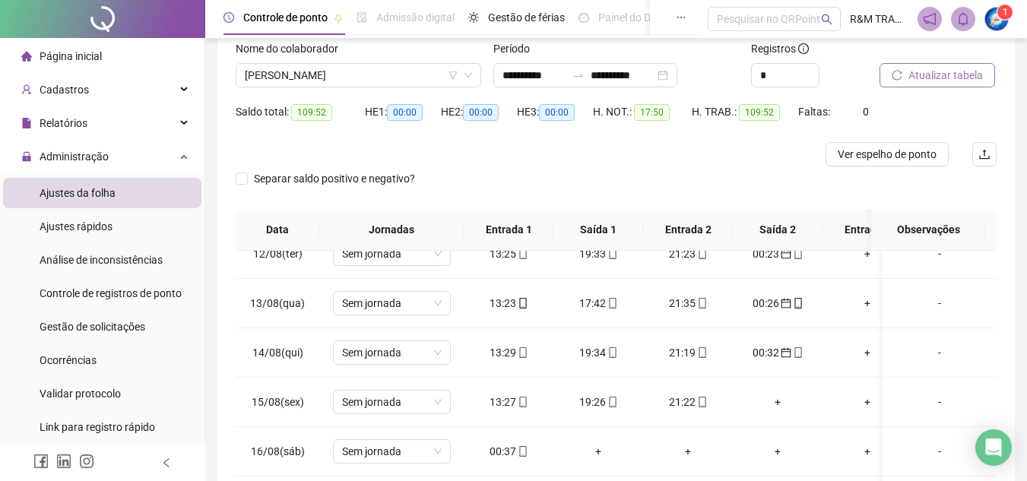
click at [942, 75] on span "Atualizar tabela" at bounding box center [946, 75] width 75 height 17
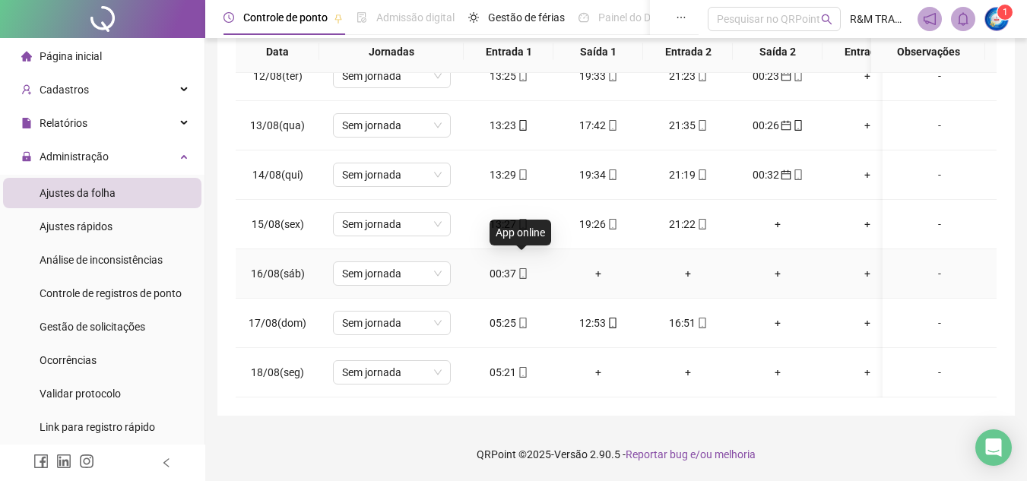
click at [521, 268] on icon "mobile" at bounding box center [523, 273] width 11 height 11
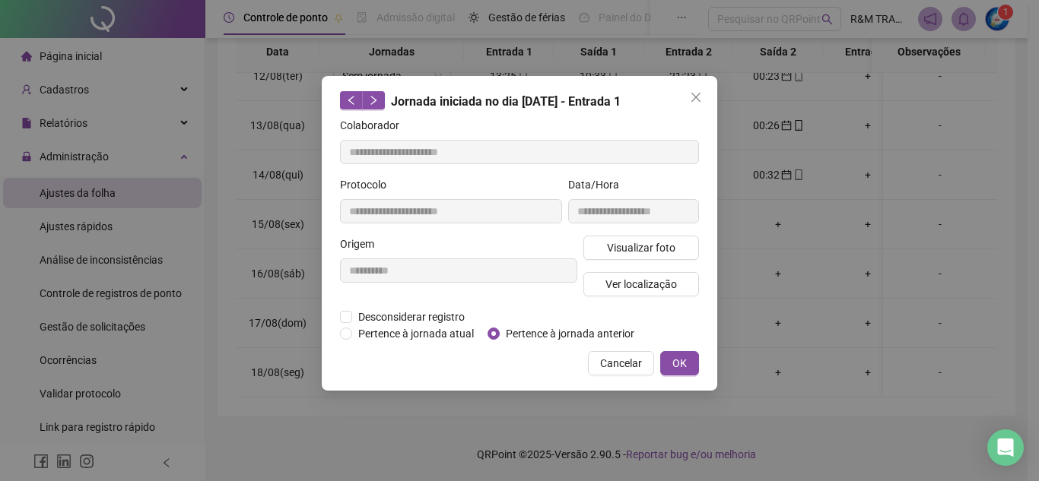
click at [515, 325] on span "Pertence à jornada anterior" at bounding box center [569, 333] width 141 height 17
click at [674, 364] on span "OK" at bounding box center [679, 363] width 14 height 17
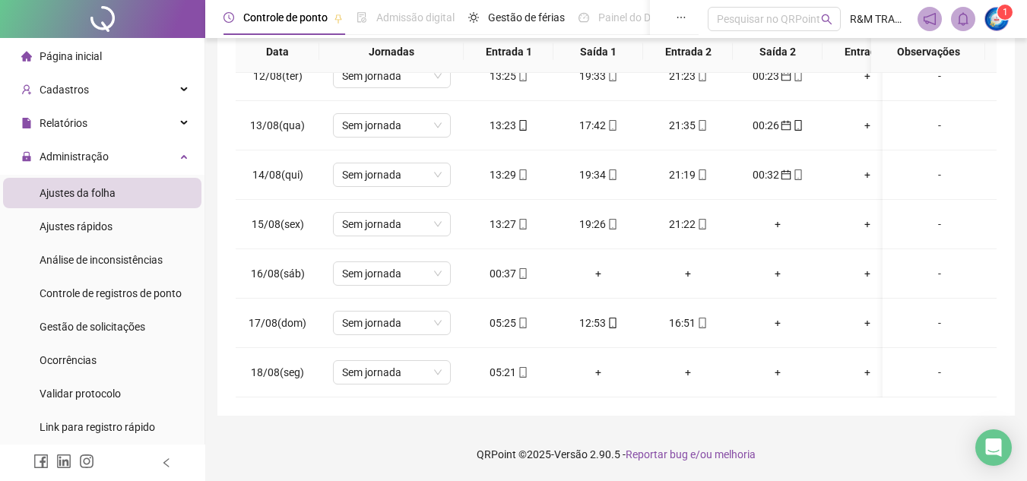
scroll to position [21, 0]
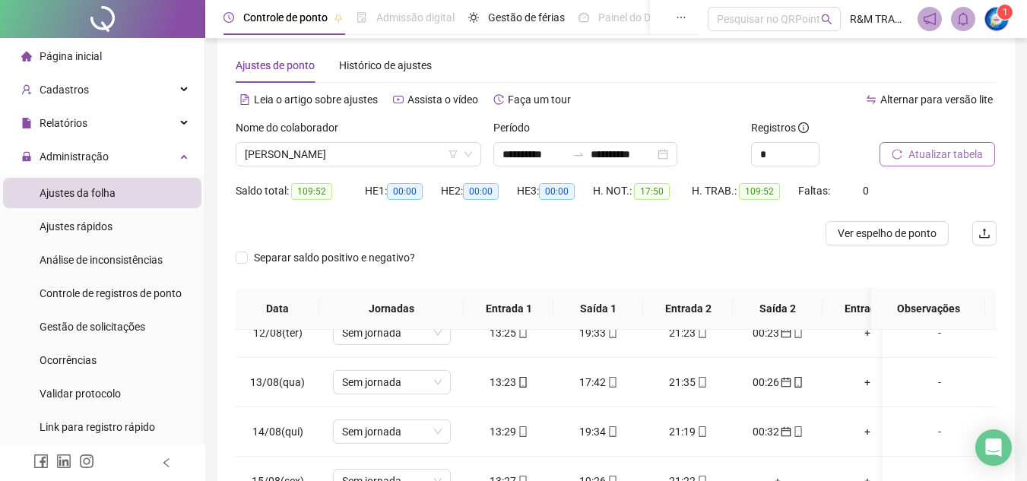
click at [921, 160] on span "Atualizar tabela" at bounding box center [946, 154] width 75 height 17
click at [947, 155] on span "Atualizar tabela" at bounding box center [946, 154] width 75 height 17
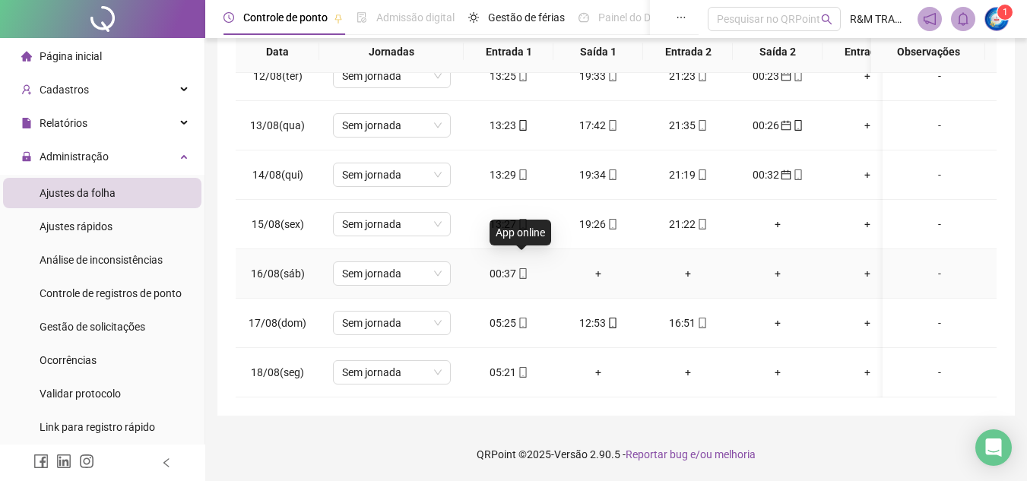
click at [520, 268] on icon "mobile" at bounding box center [523, 273] width 11 height 11
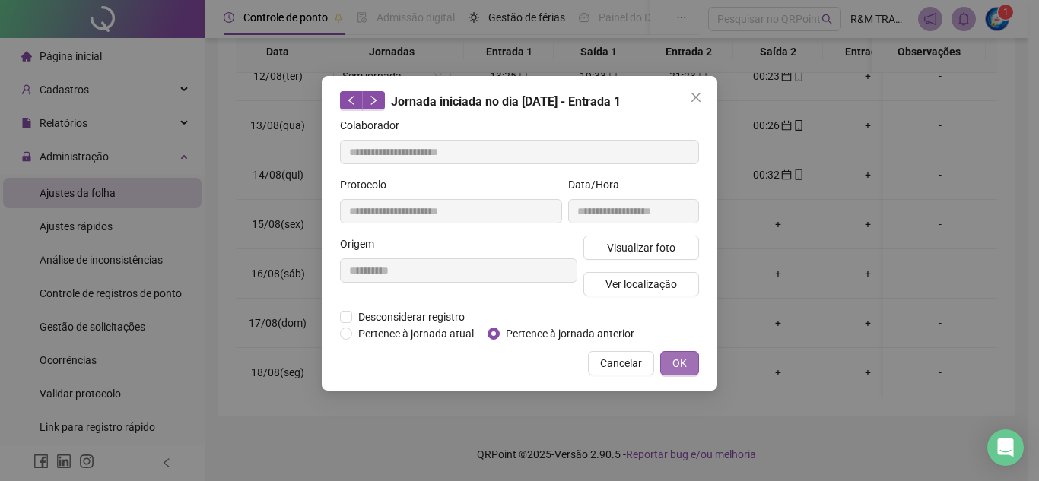
click at [680, 363] on span "OK" at bounding box center [679, 363] width 14 height 17
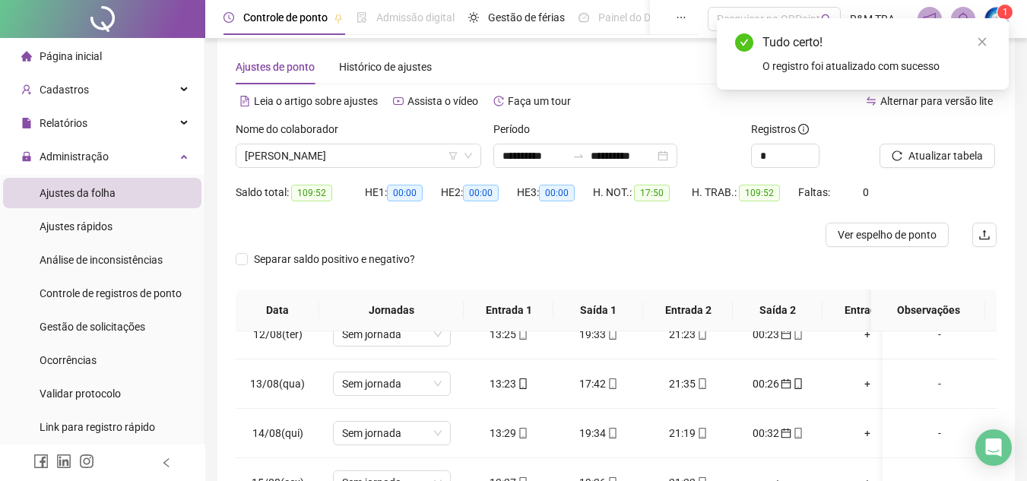
scroll to position [0, 0]
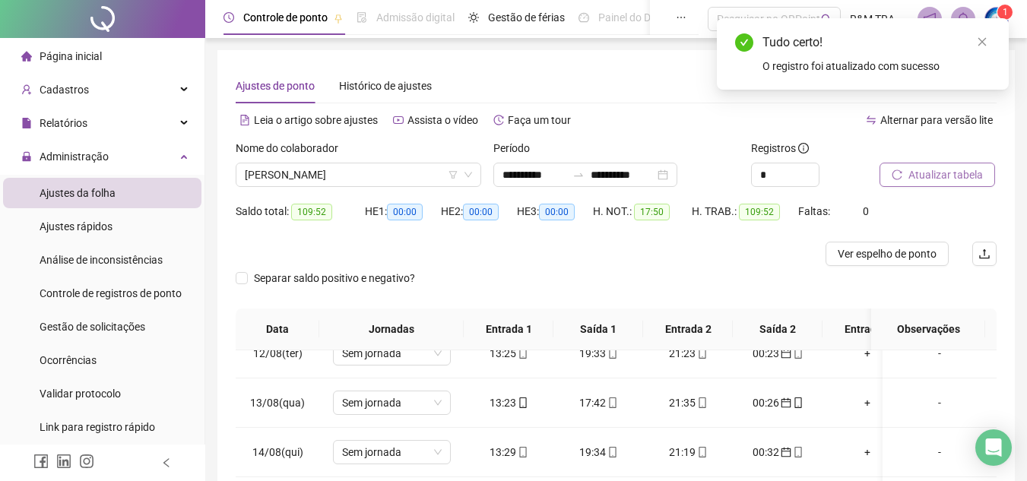
click at [947, 173] on span "Atualizar tabela" at bounding box center [946, 174] width 75 height 17
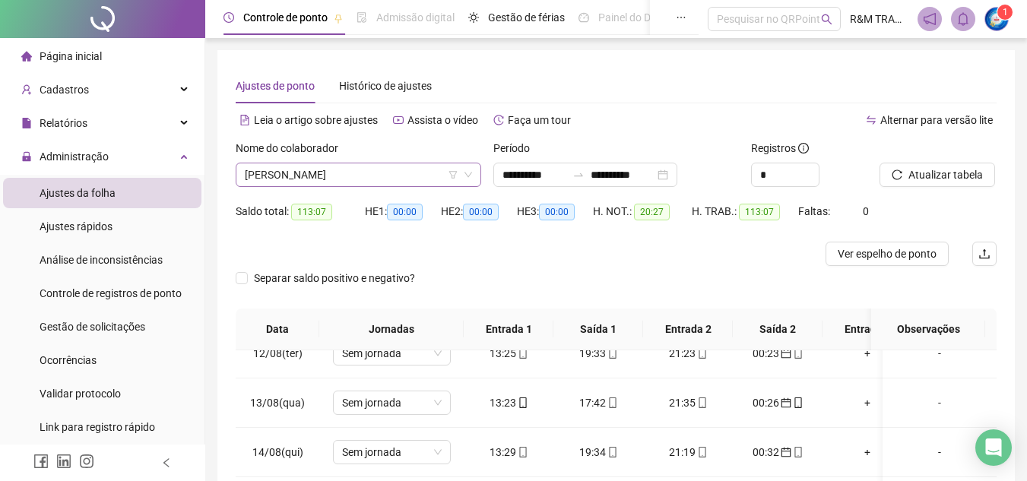
click at [289, 173] on span "[PERSON_NAME]" at bounding box center [358, 174] width 227 height 23
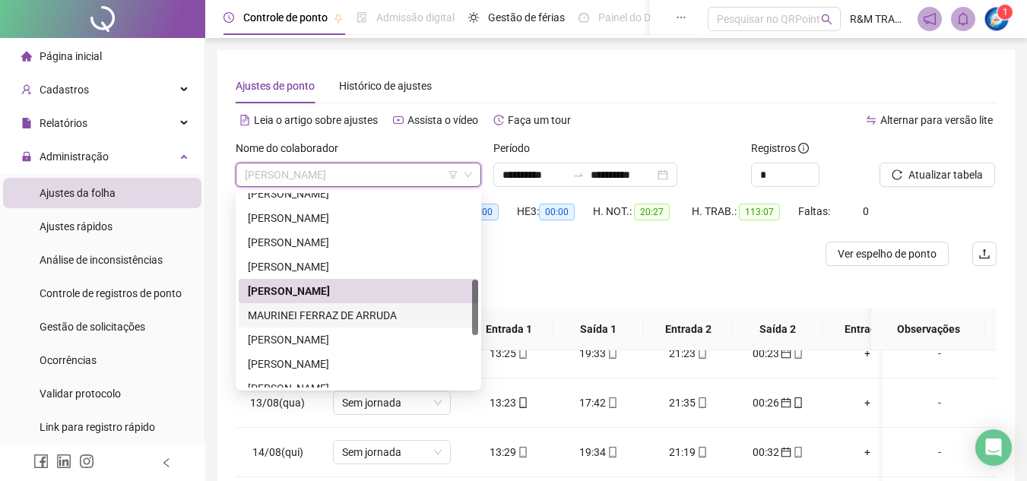
click at [305, 314] on div "MAURINEI FERRAZ DE ARRUDA" at bounding box center [358, 315] width 221 height 17
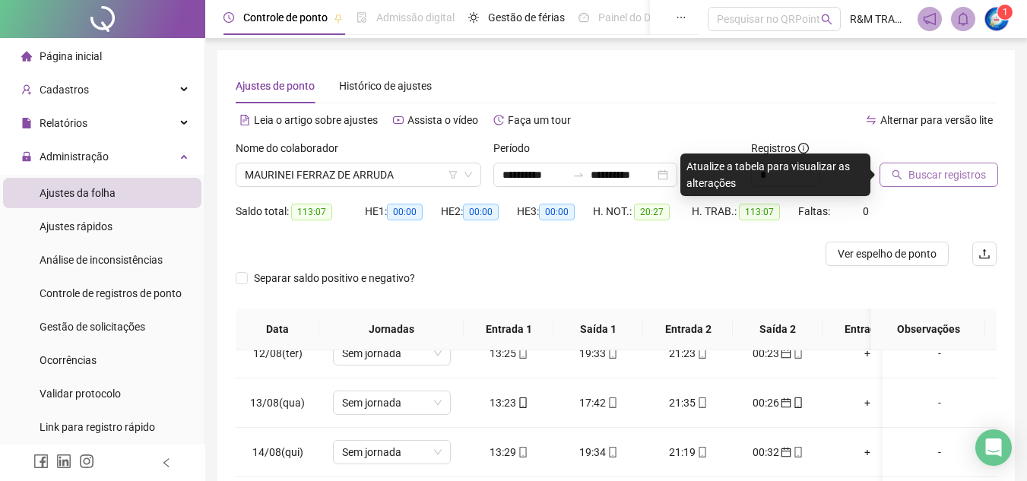
click at [915, 173] on span "Buscar registros" at bounding box center [948, 174] width 78 height 17
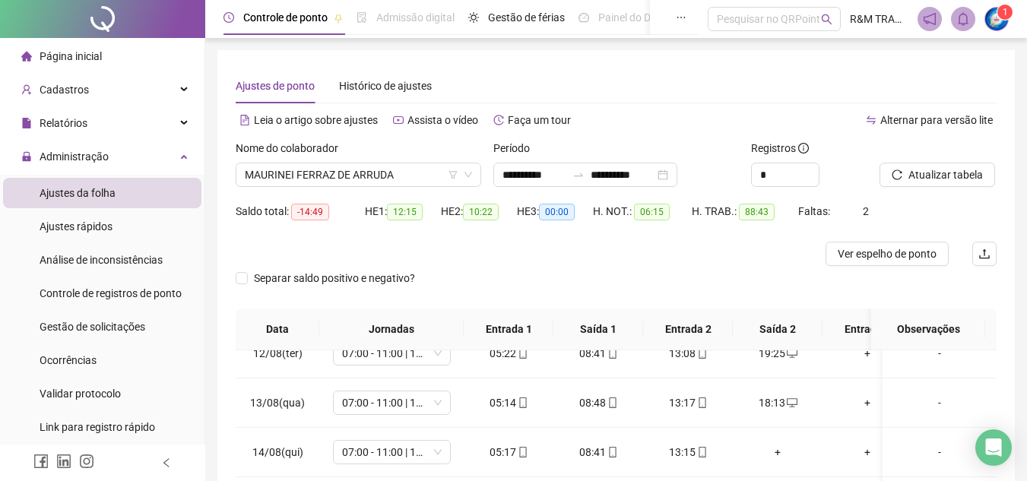
click at [880, 163] on button "Atualizar tabela" at bounding box center [938, 175] width 116 height 24
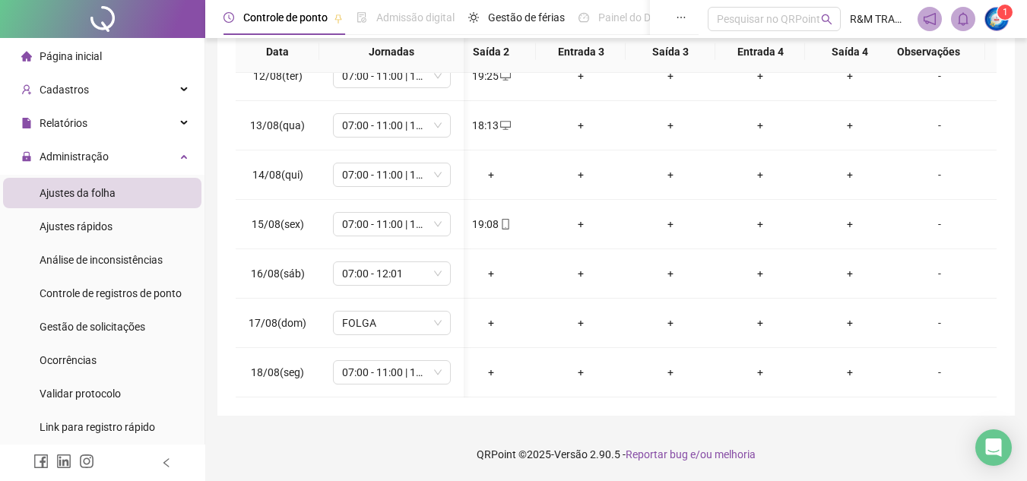
scroll to position [0, 310]
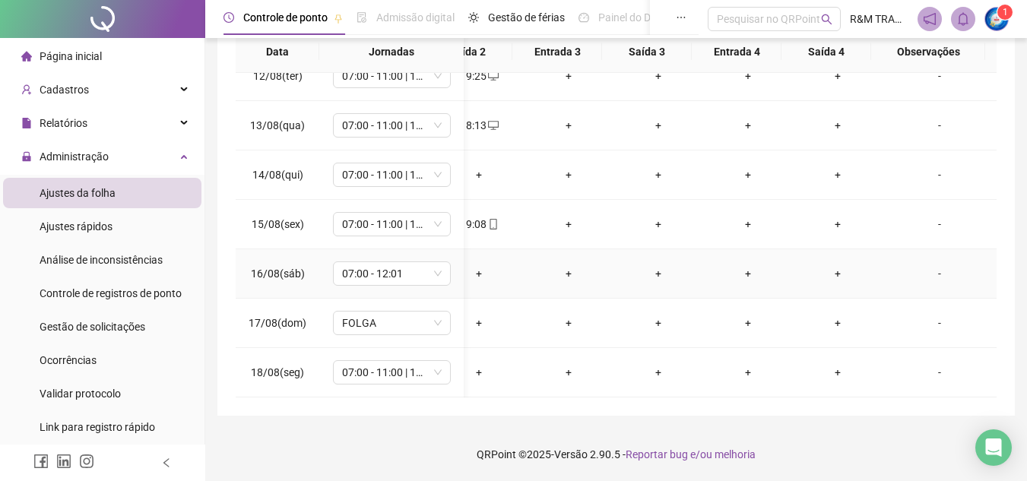
click at [928, 265] on div "-" at bounding box center [940, 273] width 90 height 17
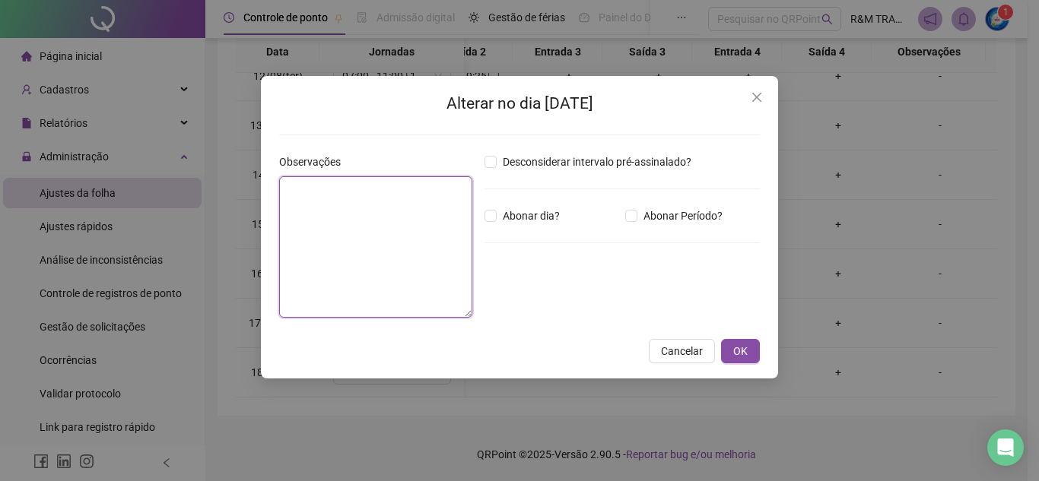
click at [324, 207] on textarea at bounding box center [375, 246] width 193 height 141
type textarea "**********"
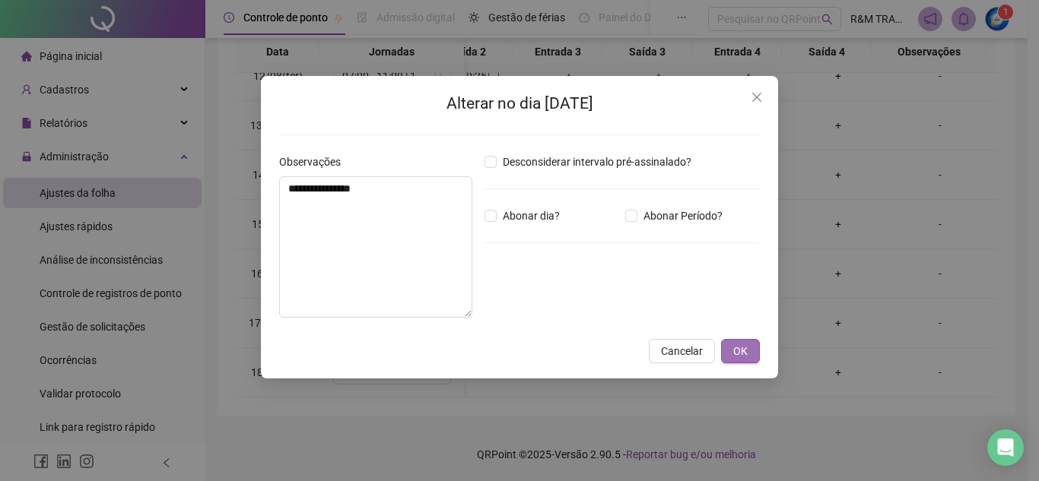
click at [735, 354] on span "OK" at bounding box center [740, 351] width 14 height 17
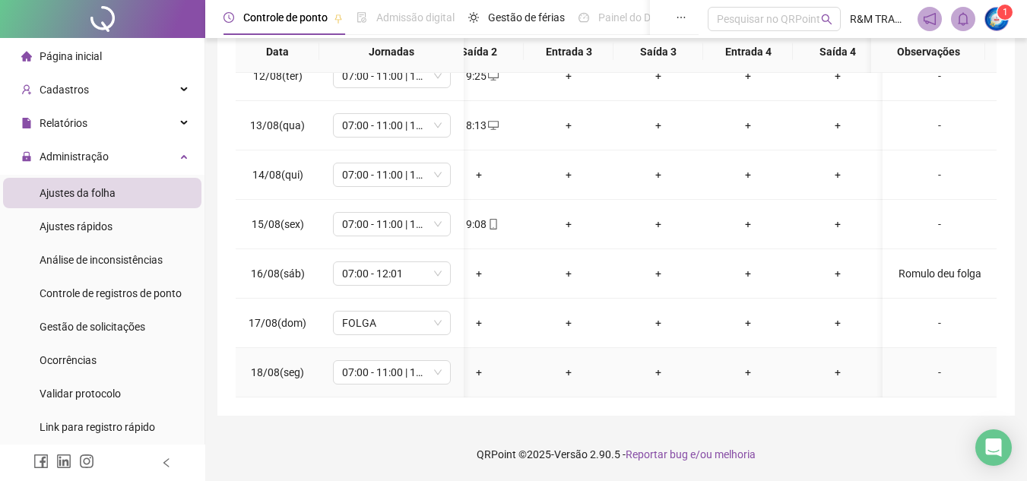
scroll to position [576, 299]
click at [926, 315] on div "-" at bounding box center [940, 323] width 90 height 17
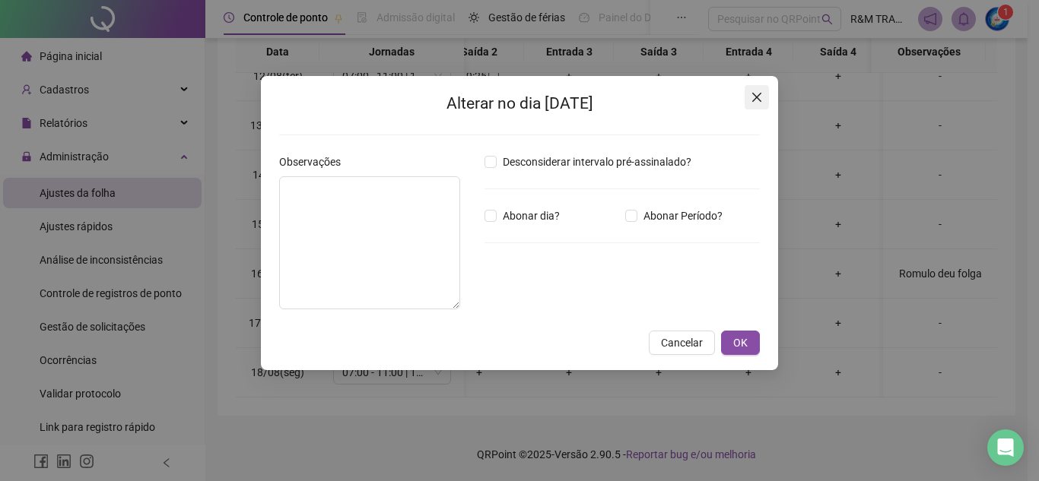
click at [753, 98] on icon "close" at bounding box center [756, 97] width 12 height 12
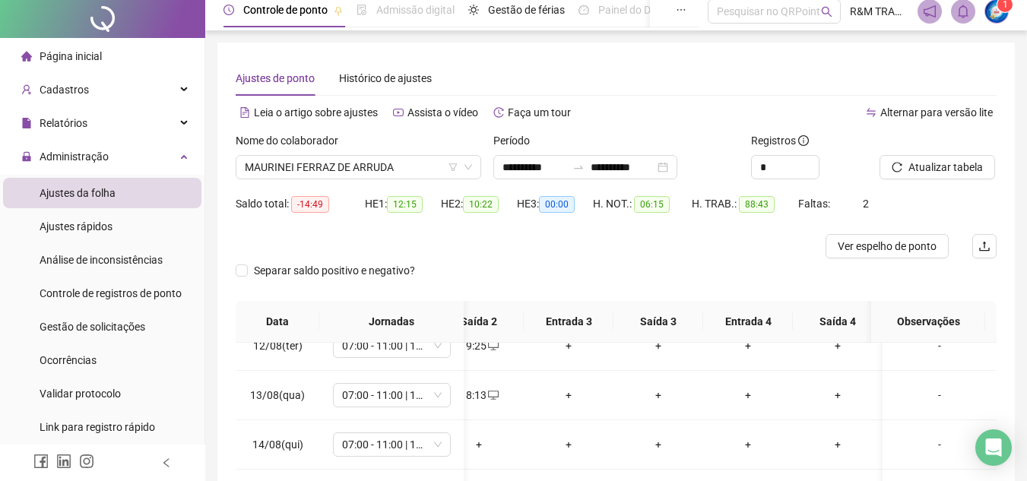
scroll to position [0, 0]
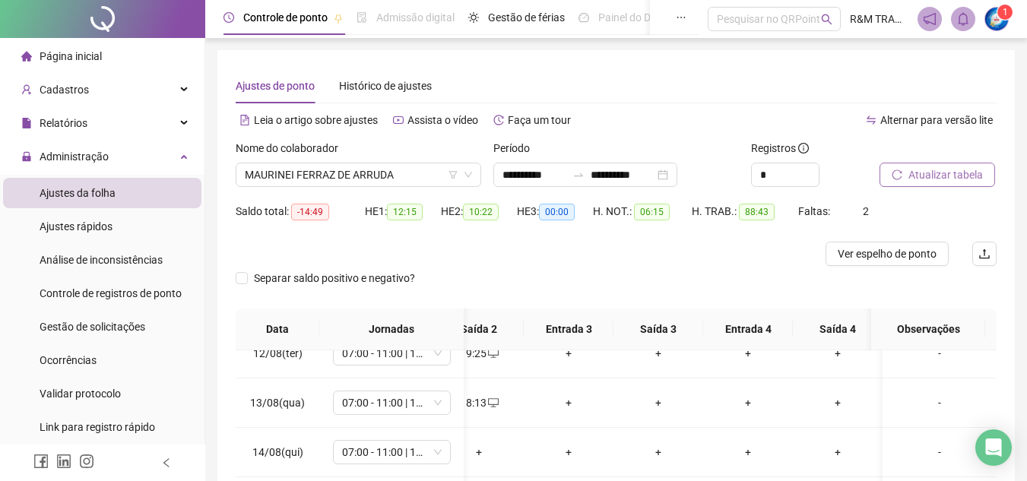
click at [926, 177] on span "Atualizar tabela" at bounding box center [946, 174] width 75 height 17
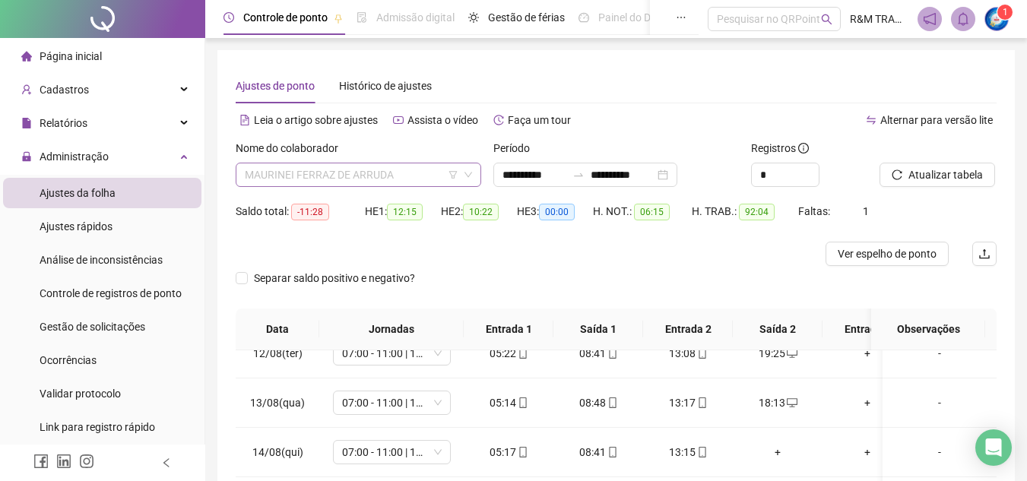
click at [319, 172] on span "MAURINEI FERRAZ DE ARRUDA" at bounding box center [358, 174] width 227 height 23
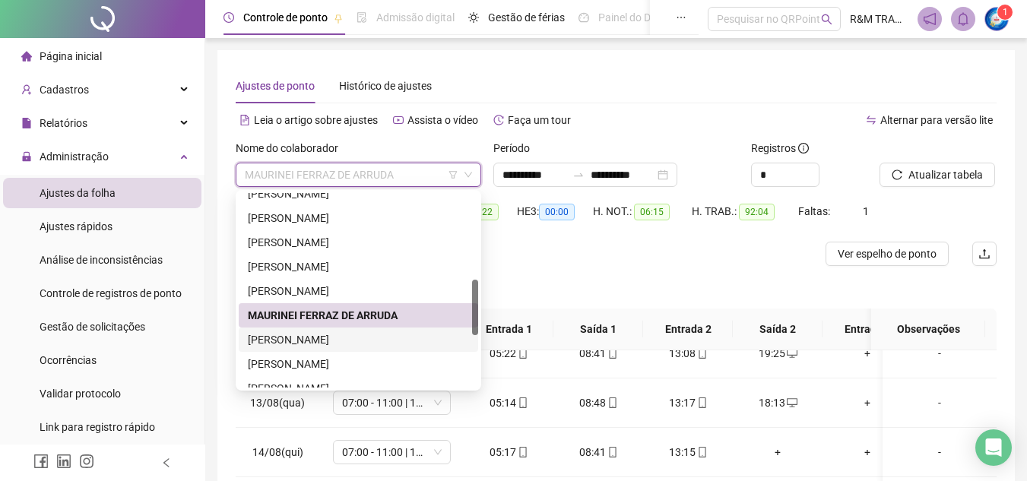
click at [309, 338] on div "[PERSON_NAME]" at bounding box center [358, 339] width 221 height 17
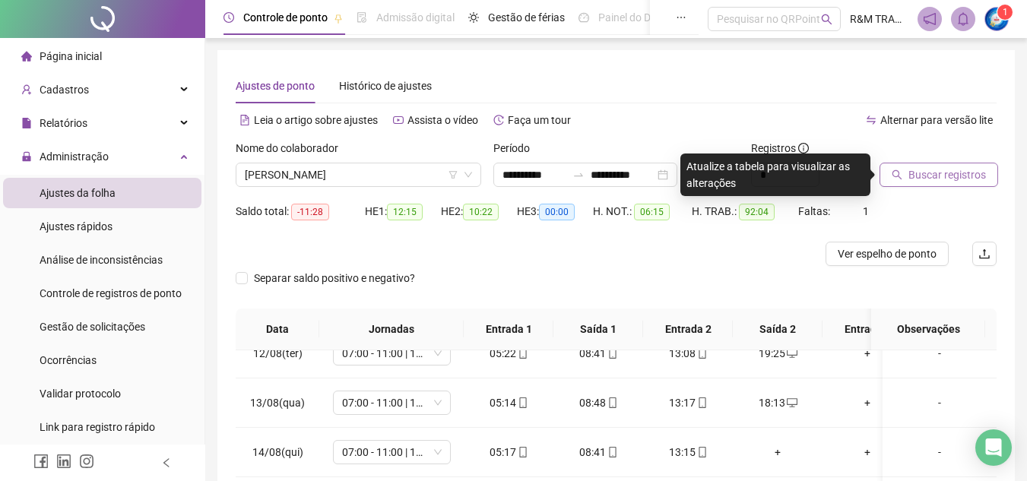
click at [922, 178] on span "Buscar registros" at bounding box center [948, 174] width 78 height 17
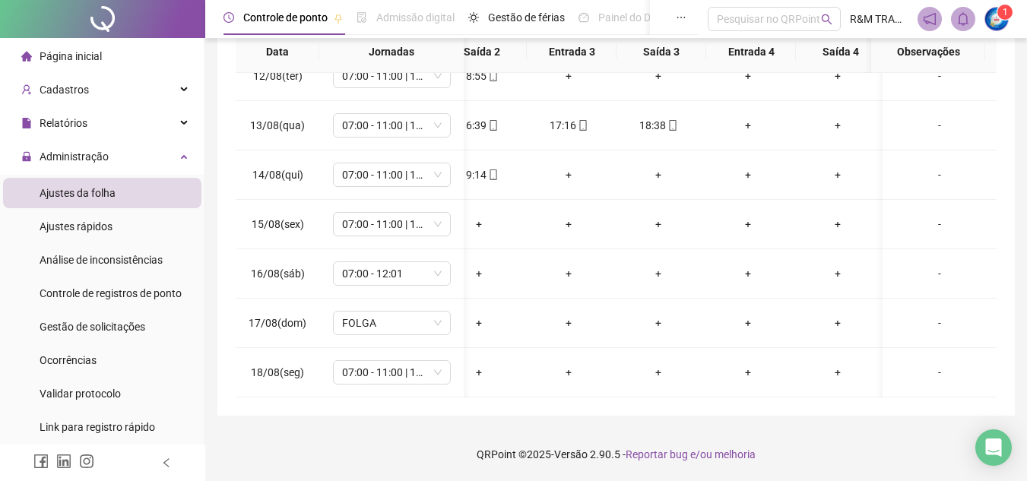
scroll to position [0, 310]
click at [925, 216] on div "-" at bounding box center [940, 224] width 90 height 17
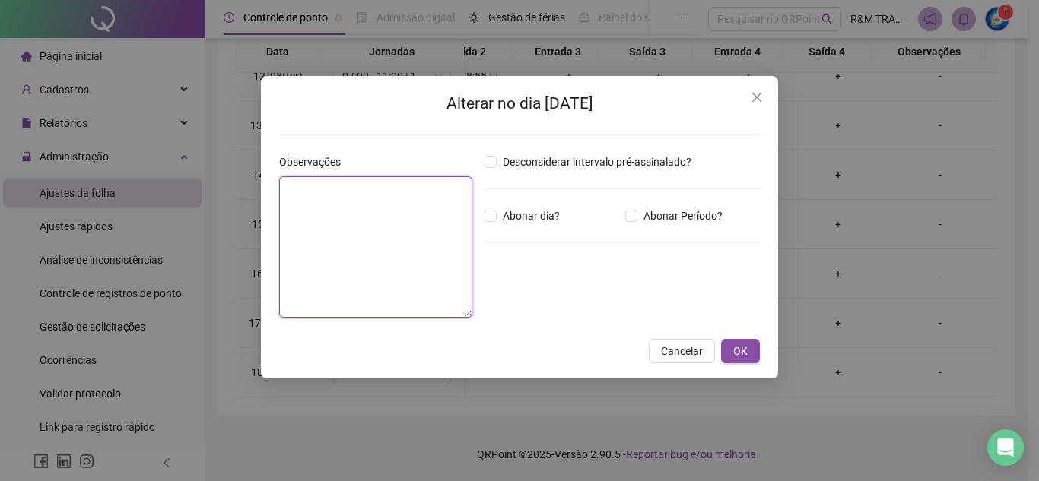
click at [315, 207] on textarea at bounding box center [375, 246] width 193 height 141
type textarea "**********"
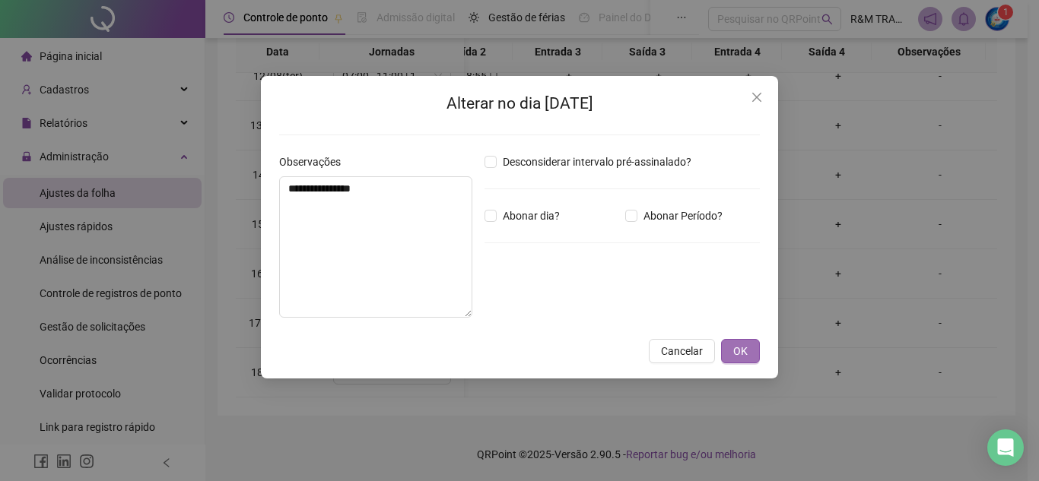
click at [734, 357] on span "OK" at bounding box center [740, 351] width 14 height 17
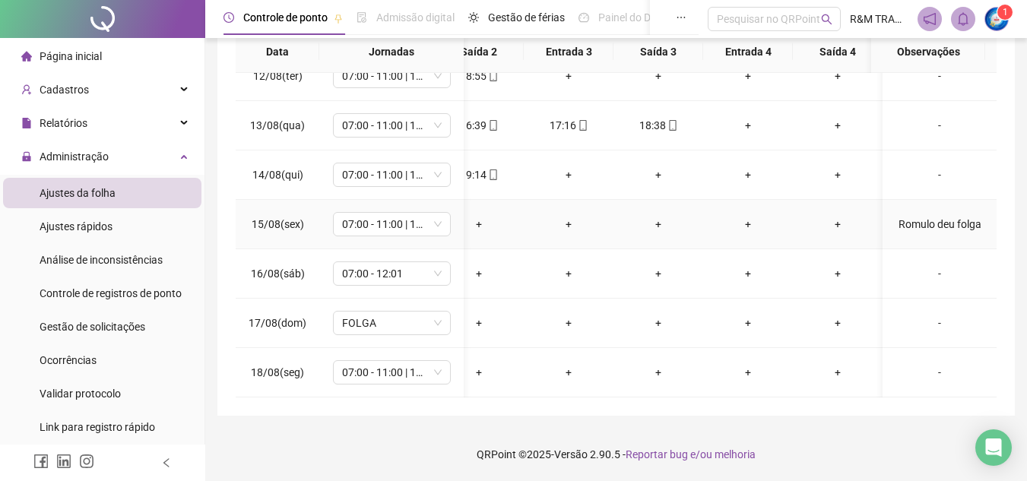
scroll to position [576, 299]
click at [930, 265] on div "-" at bounding box center [940, 273] width 90 height 17
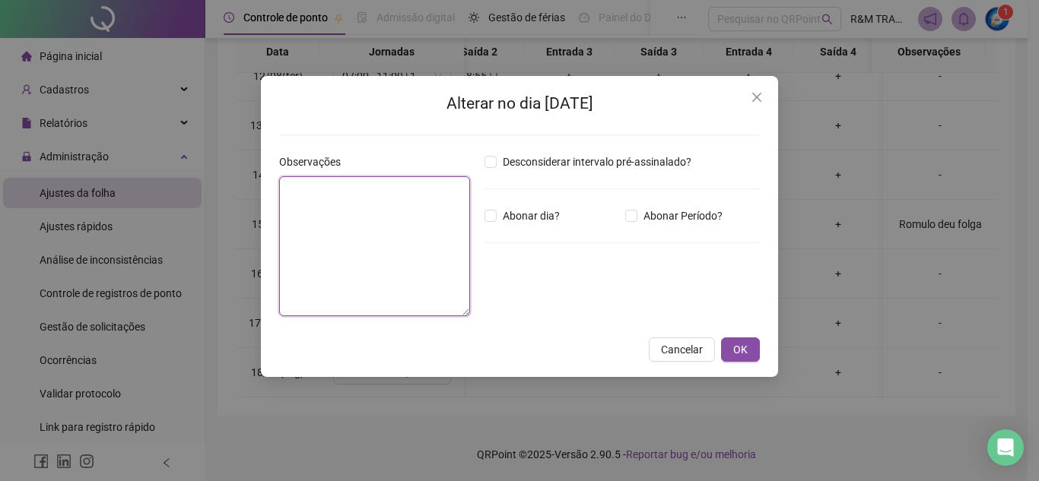
click at [293, 200] on textarea at bounding box center [374, 246] width 191 height 140
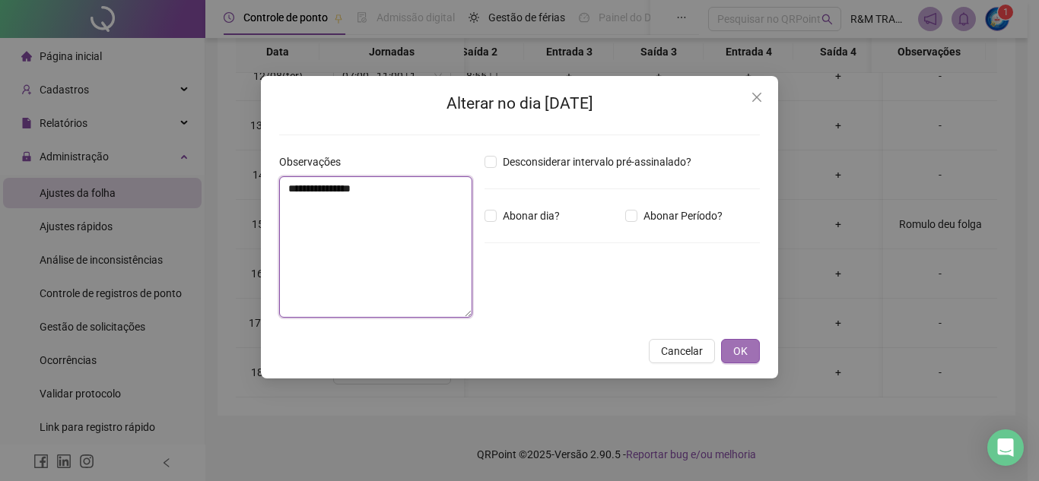
type textarea "**********"
click at [734, 354] on span "OK" at bounding box center [740, 351] width 14 height 17
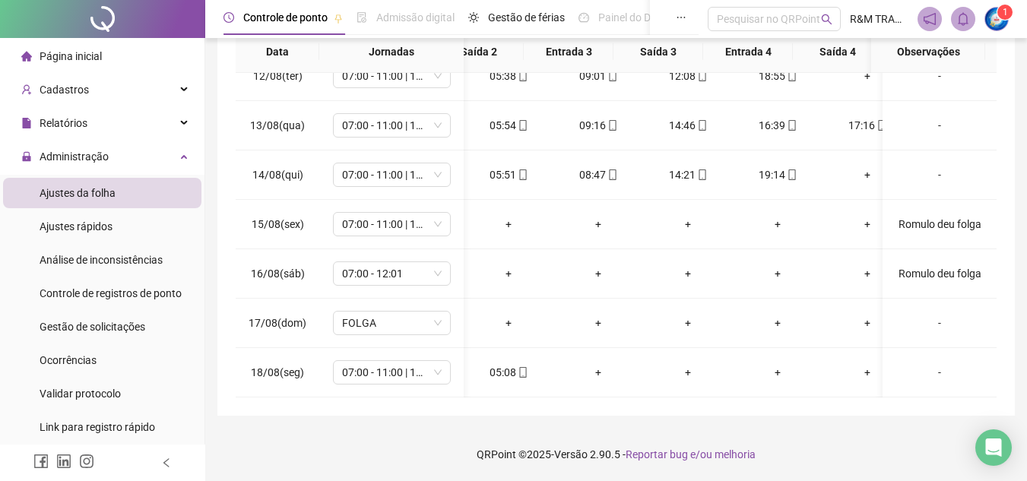
scroll to position [0, 0]
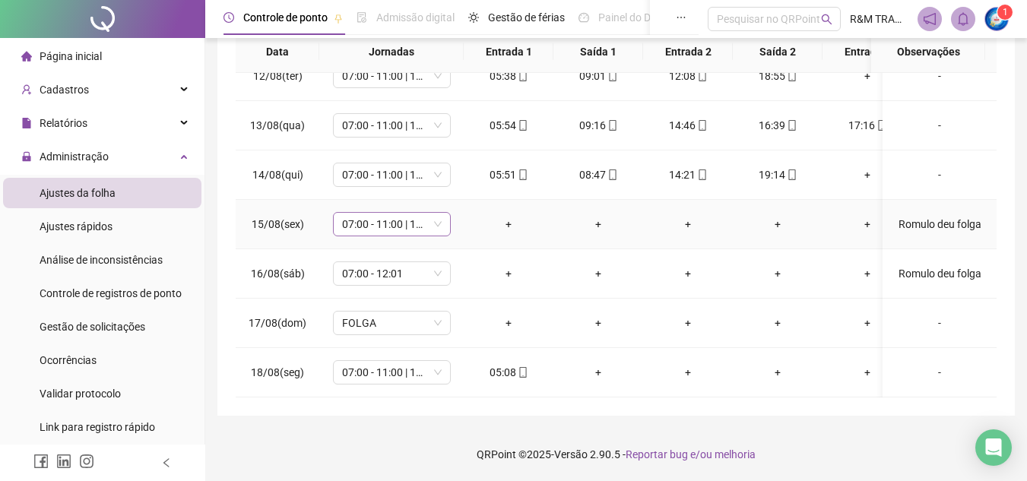
click at [438, 213] on span "07:00 - 11:00 | 12:30 - 16:10" at bounding box center [392, 224] width 100 height 23
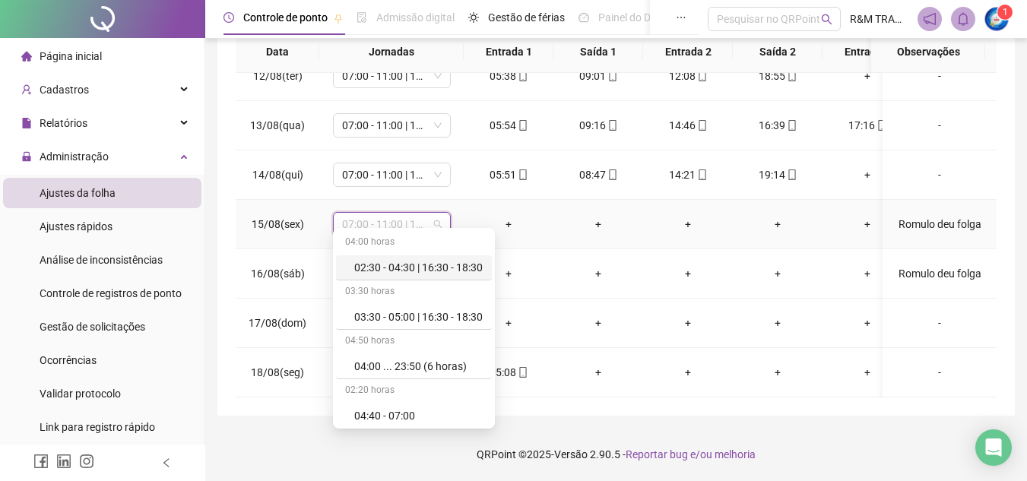
click at [438, 213] on span "07:00 - 11:00 | 12:30 - 16:10" at bounding box center [392, 224] width 100 height 23
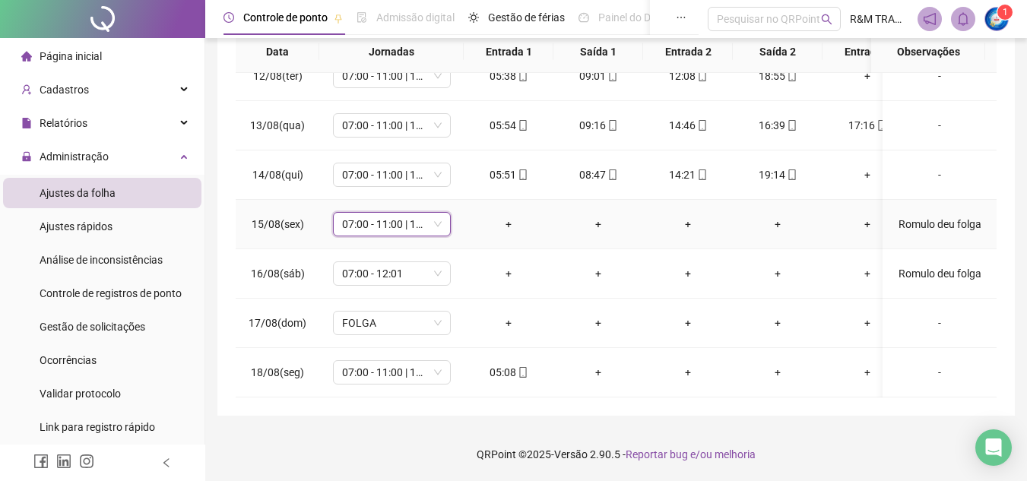
click at [437, 213] on span "07:00 - 11:00 | 12:30 - 16:10" at bounding box center [392, 224] width 100 height 23
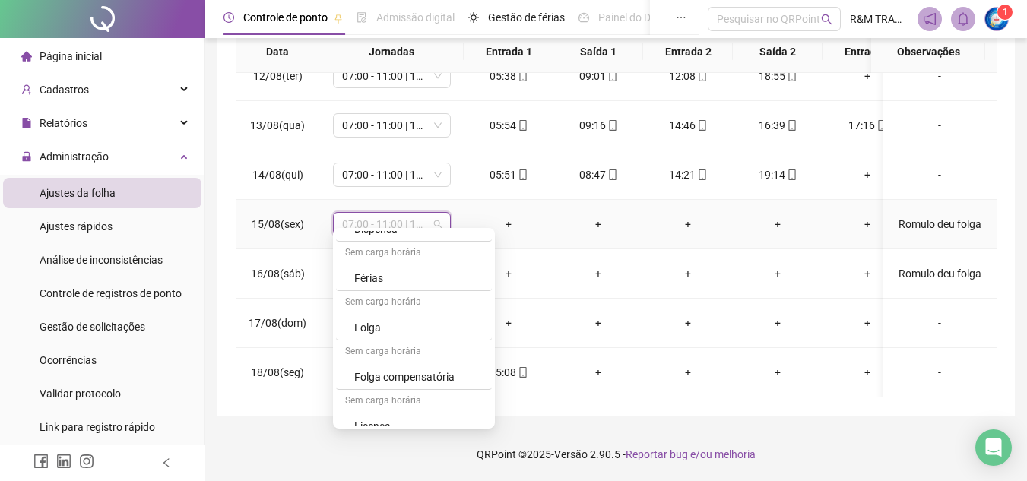
scroll to position [2770, 0]
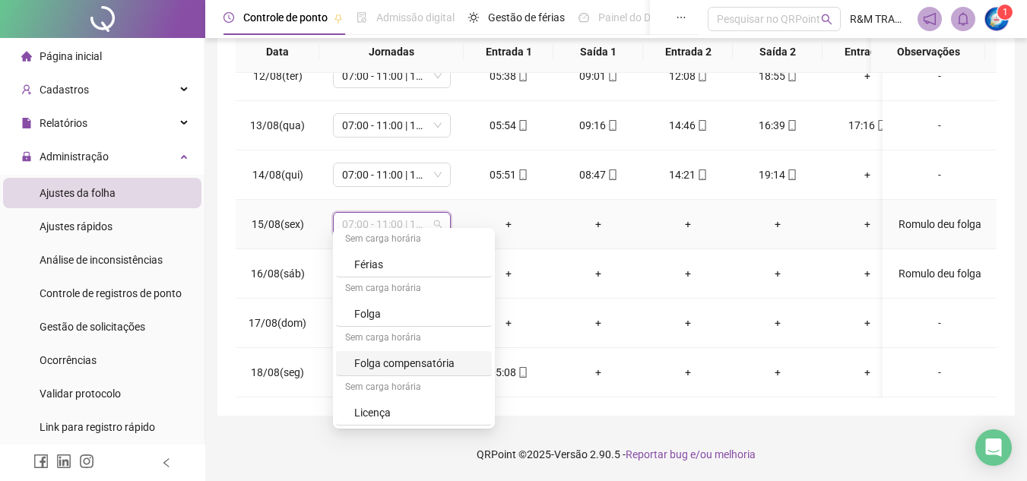
click at [419, 359] on div "Folga compensatória" at bounding box center [418, 363] width 128 height 17
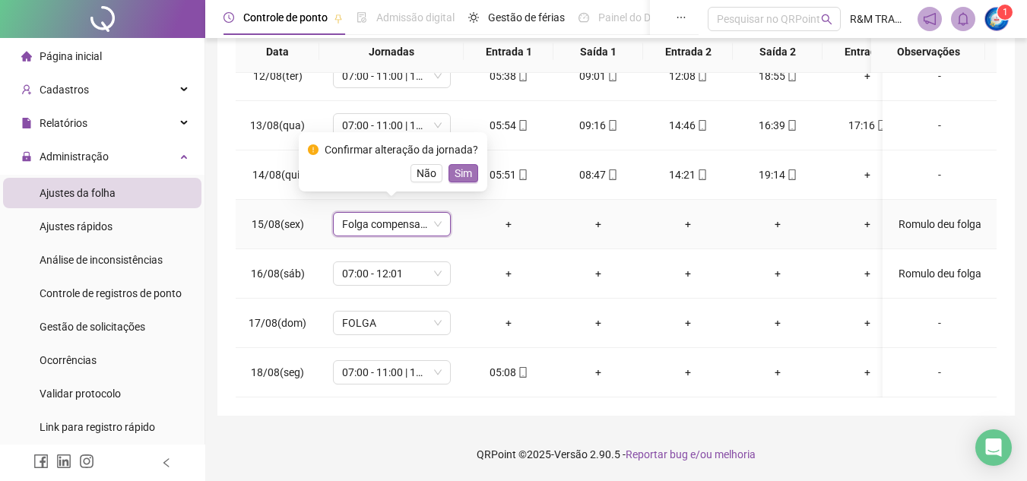
click at [458, 173] on span "Sim" at bounding box center [463, 173] width 17 height 17
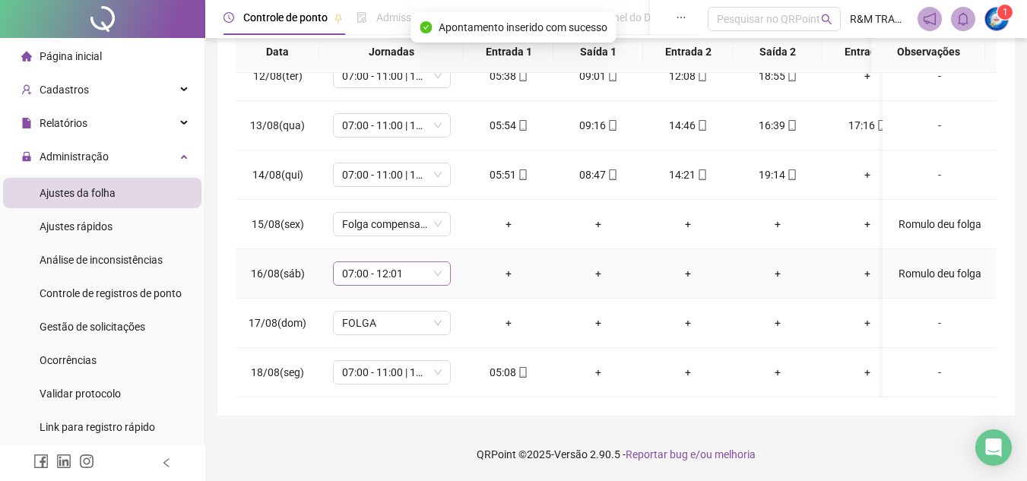
click at [436, 263] on span "07:00 - 12:01" at bounding box center [392, 273] width 100 height 23
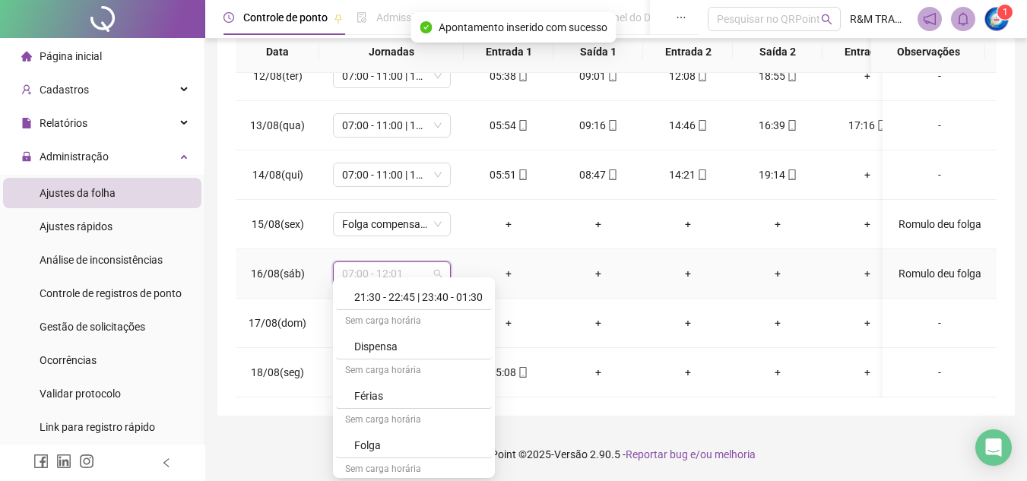
scroll to position [2716, 0]
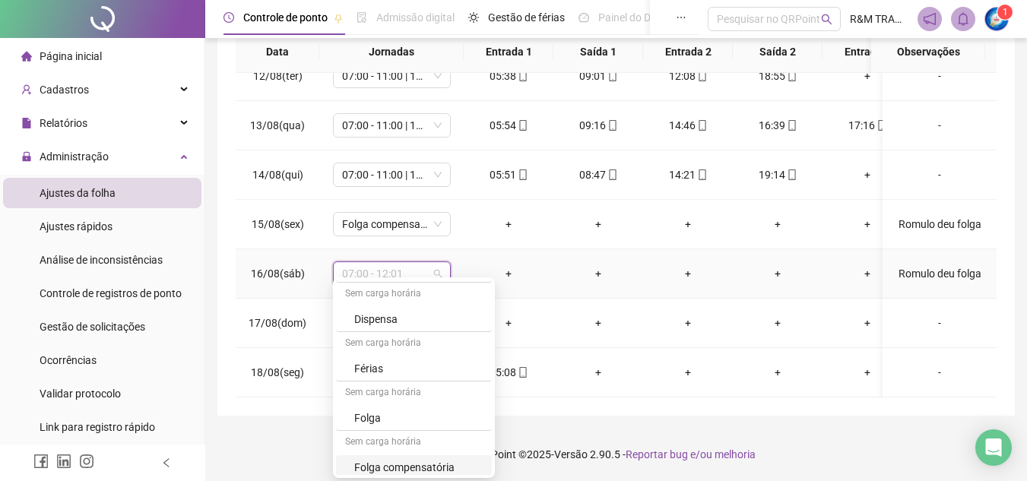
click at [439, 466] on div "Folga compensatória" at bounding box center [418, 467] width 128 height 17
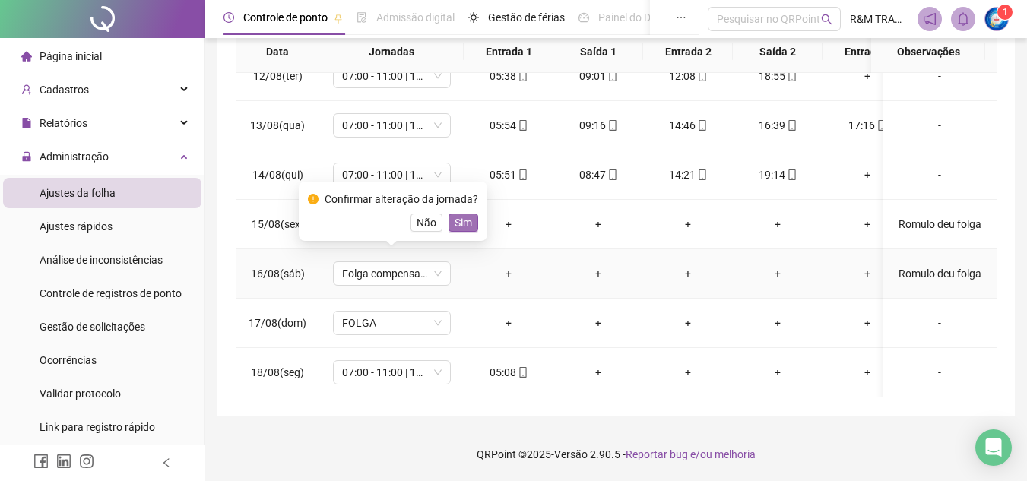
click at [461, 224] on span "Sim" at bounding box center [463, 222] width 17 height 17
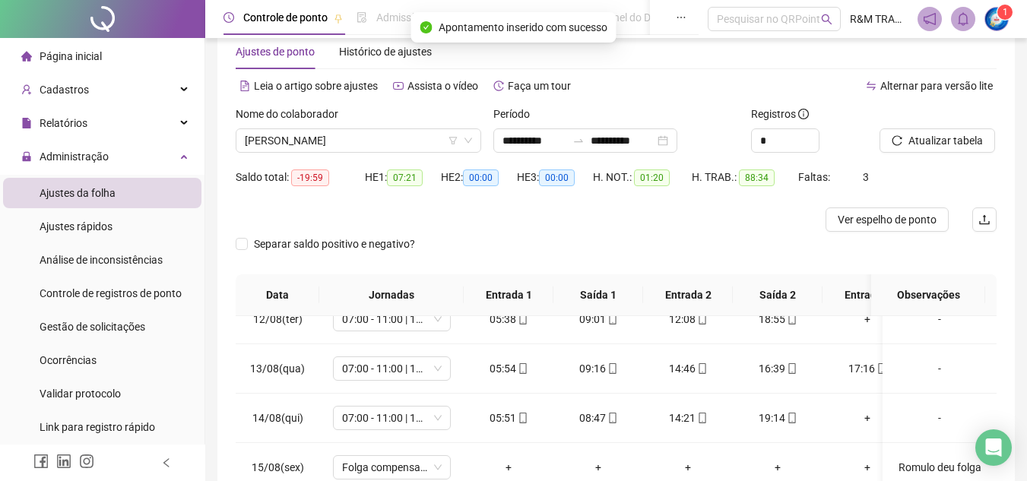
scroll to position [30, 0]
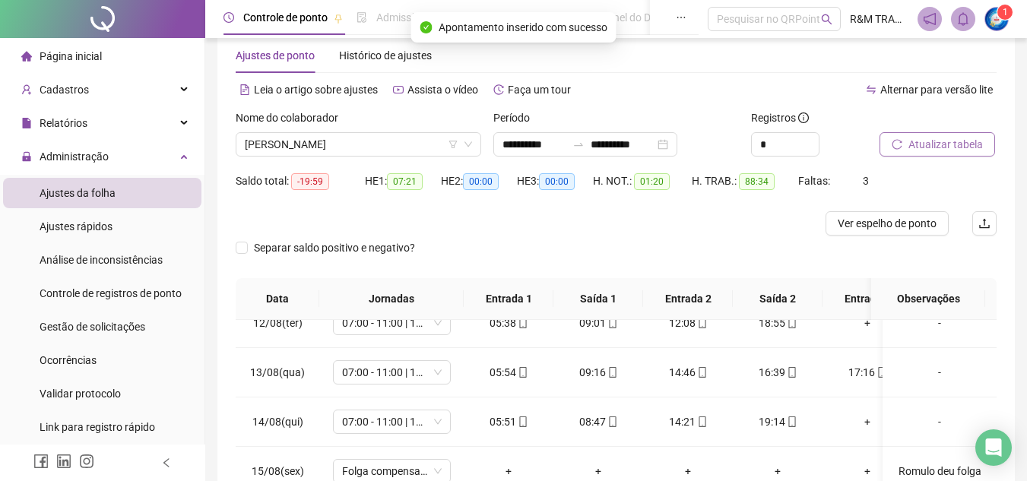
click at [933, 146] on span "Atualizar tabela" at bounding box center [946, 144] width 75 height 17
click at [936, 144] on span "Atualizar tabela" at bounding box center [946, 144] width 75 height 17
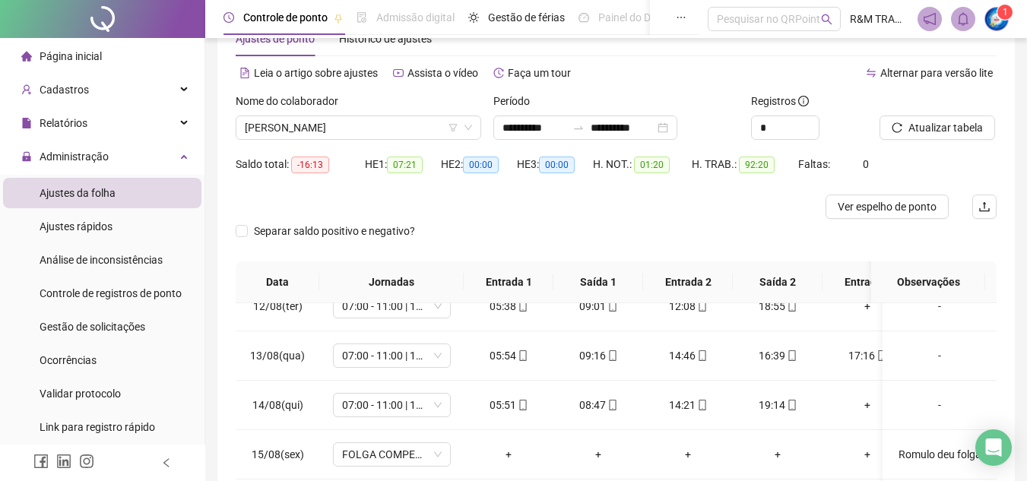
scroll to position [0, 0]
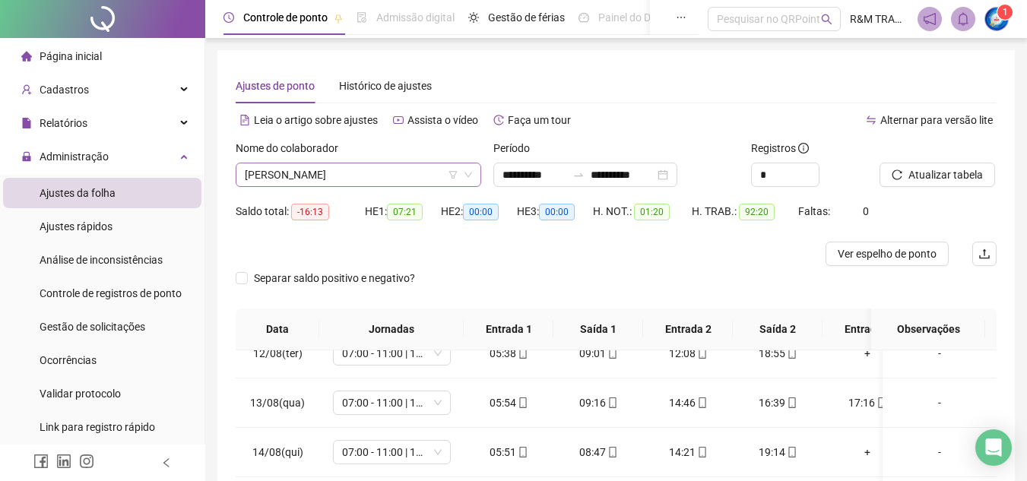
click at [360, 173] on span "[PERSON_NAME]" at bounding box center [358, 174] width 227 height 23
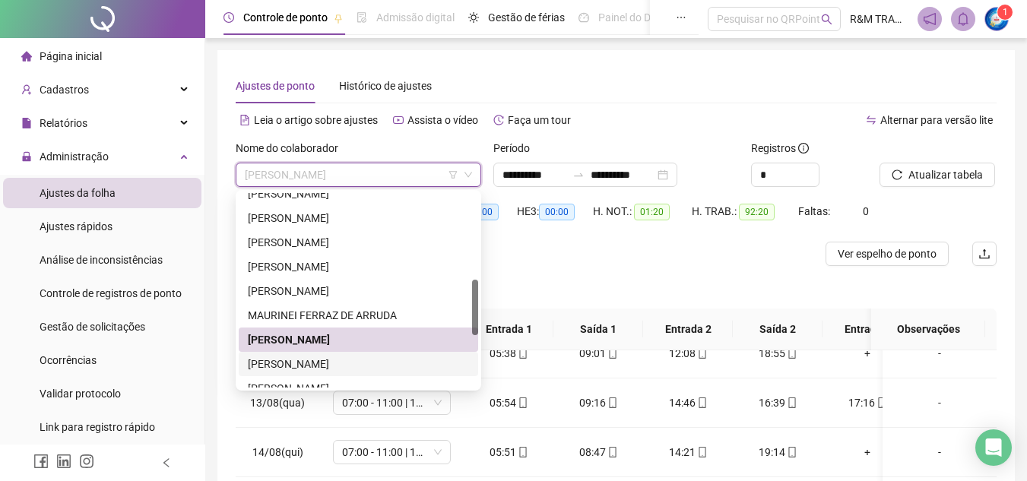
click at [339, 366] on div "[PERSON_NAME]" at bounding box center [358, 364] width 221 height 17
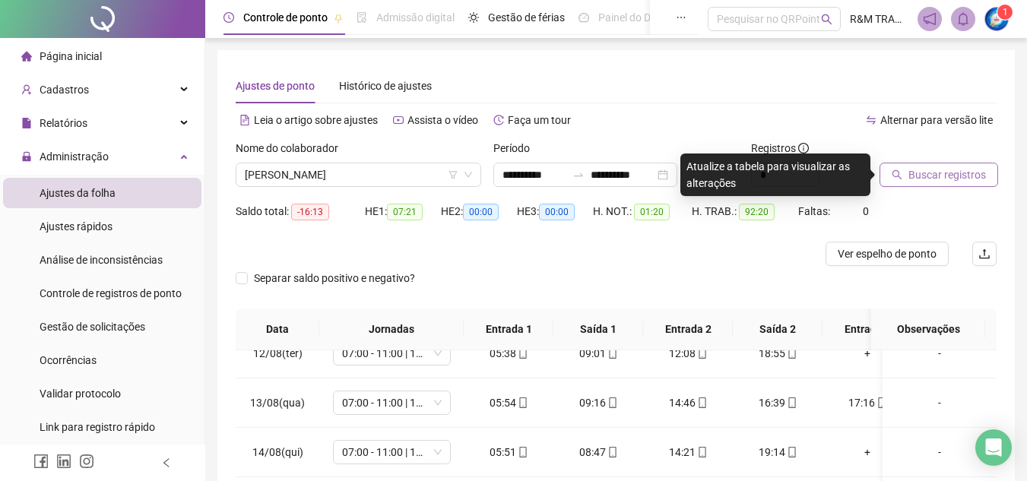
click at [909, 178] on span "Buscar registros" at bounding box center [948, 174] width 78 height 17
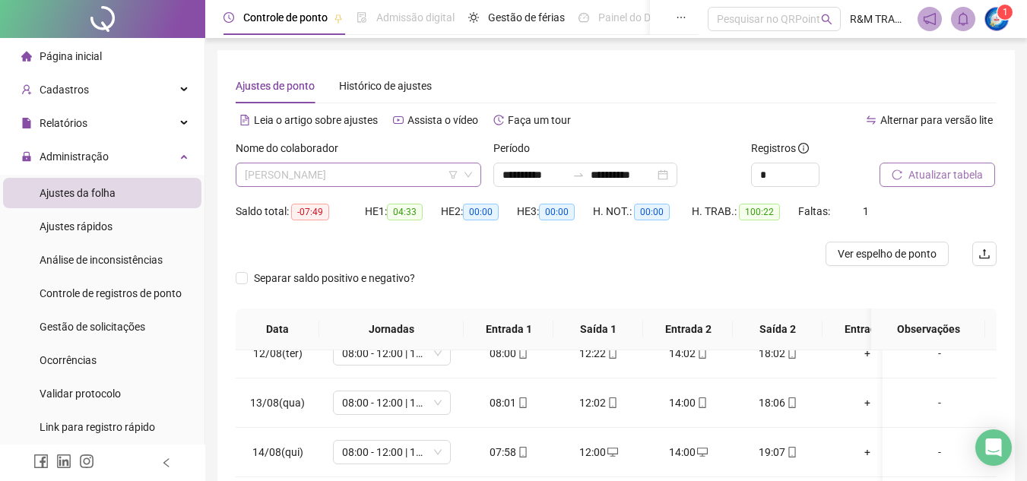
click at [295, 172] on span "[PERSON_NAME]" at bounding box center [358, 174] width 227 height 23
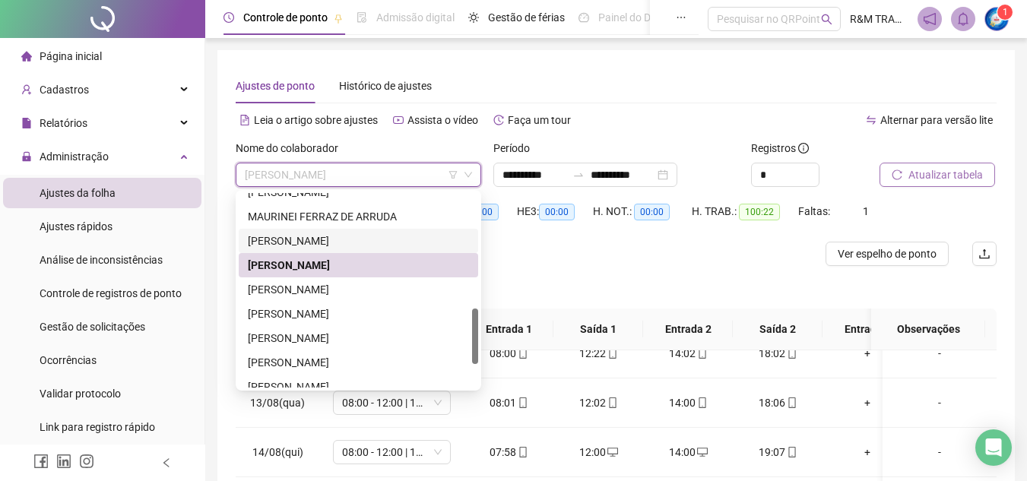
drag, startPoint x: 477, startPoint y: 305, endPoint x: 480, endPoint y: 319, distance: 13.9
click at [480, 319] on div "238077 224539 286542 [PERSON_NAME] [PERSON_NAME] VASSALO [PERSON_NAME] [PERSON_…" at bounding box center [359, 290] width 246 height 201
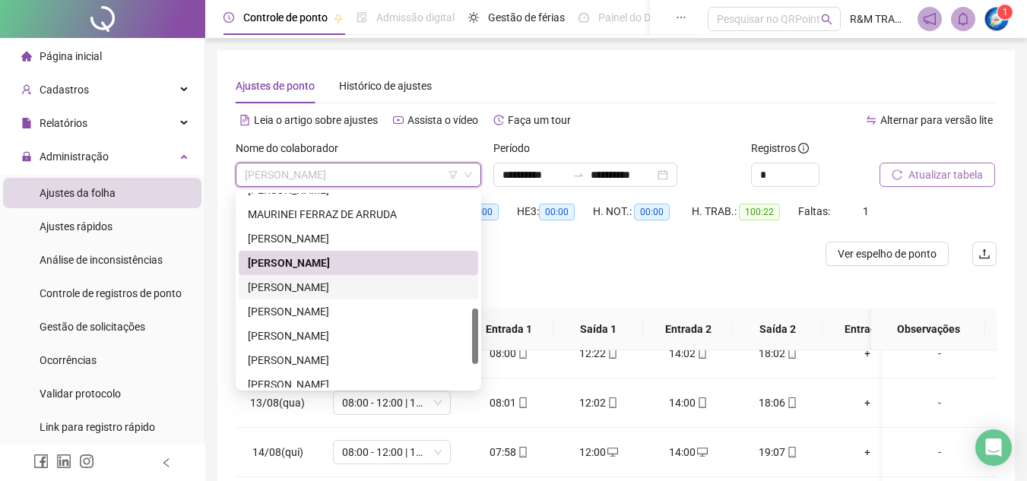
click at [357, 286] on div "[PERSON_NAME]" at bounding box center [358, 287] width 221 height 17
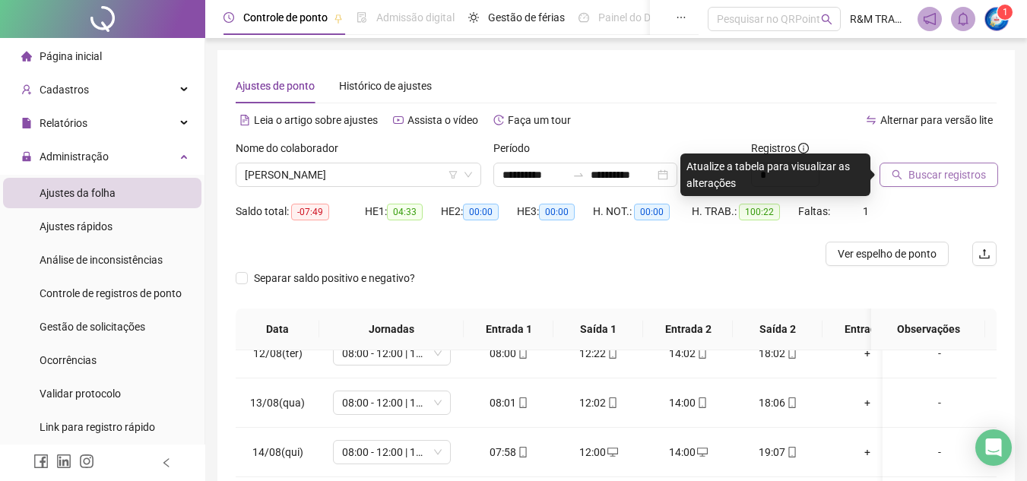
click at [919, 179] on span "Buscar registros" at bounding box center [948, 174] width 78 height 17
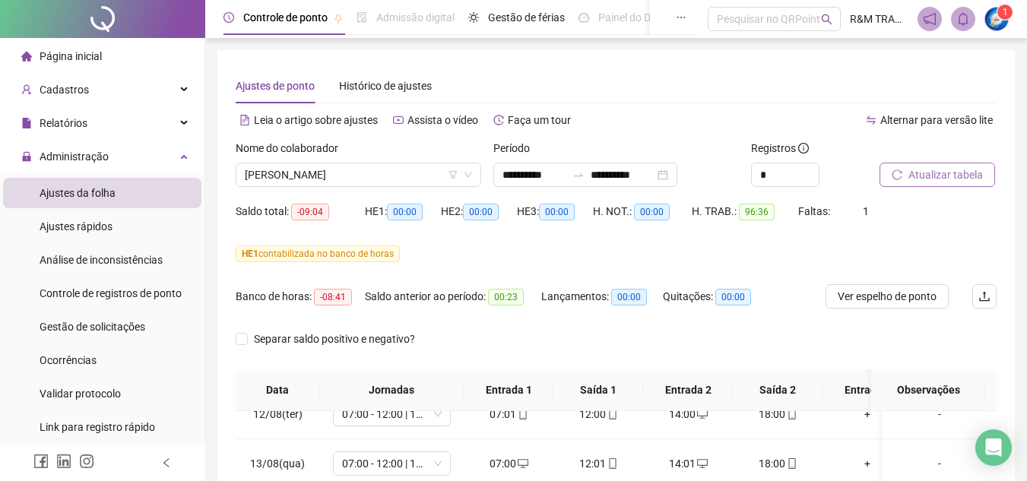
click at [928, 181] on span "Atualizar tabela" at bounding box center [946, 174] width 75 height 17
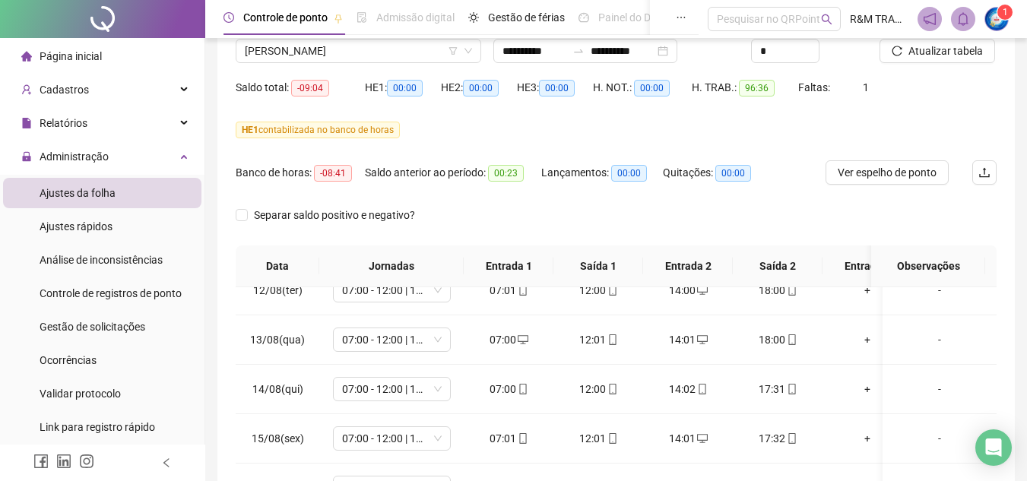
scroll to position [119, 0]
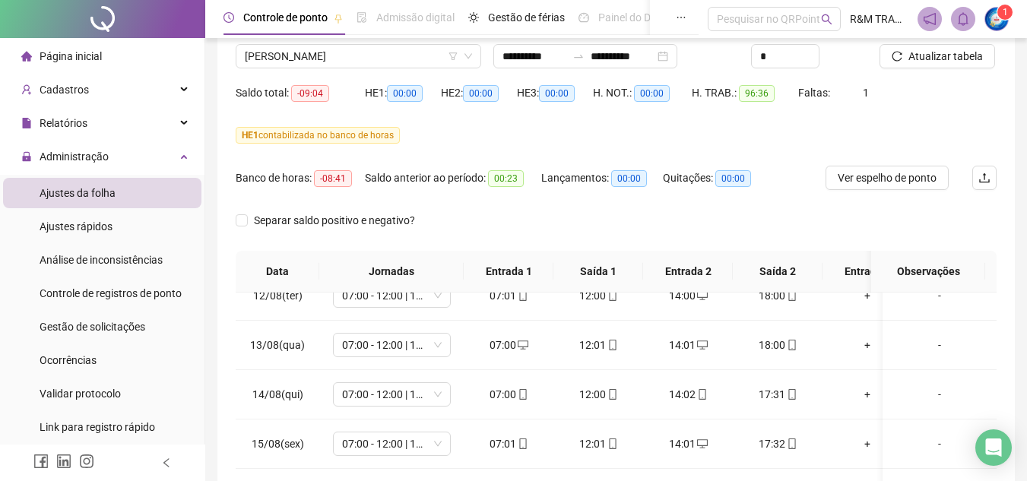
click at [1026, 192] on div "**********" at bounding box center [616, 291] width 822 height 820
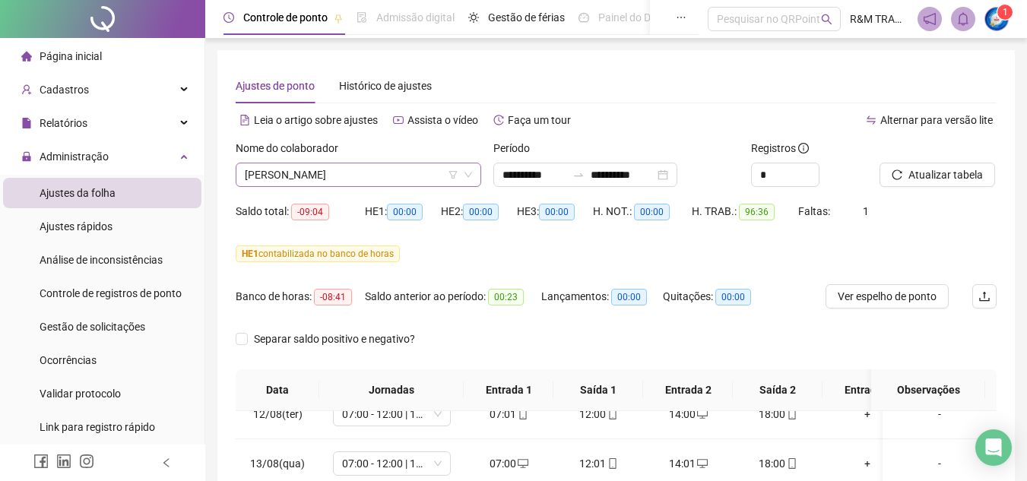
click at [364, 170] on span "[PERSON_NAME]" at bounding box center [358, 174] width 227 height 23
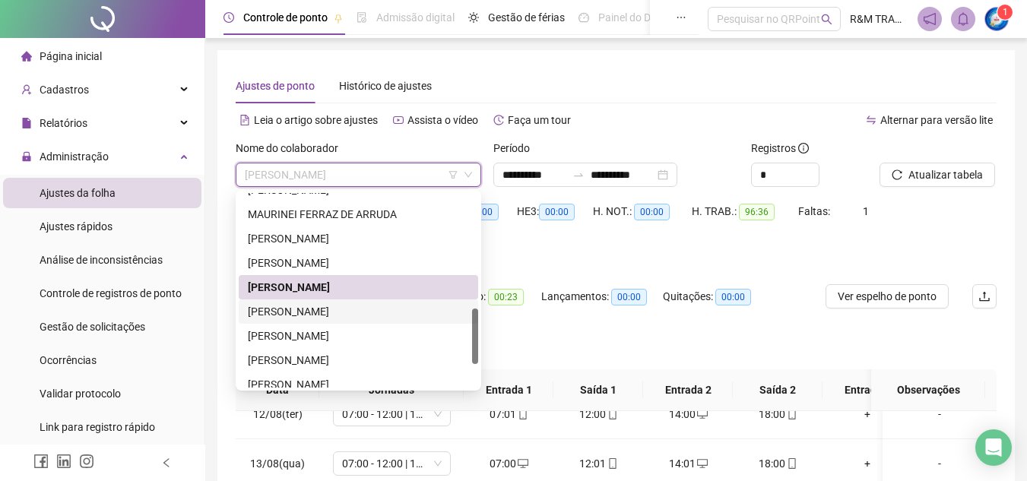
click at [331, 311] on div "[PERSON_NAME]" at bounding box center [358, 311] width 221 height 17
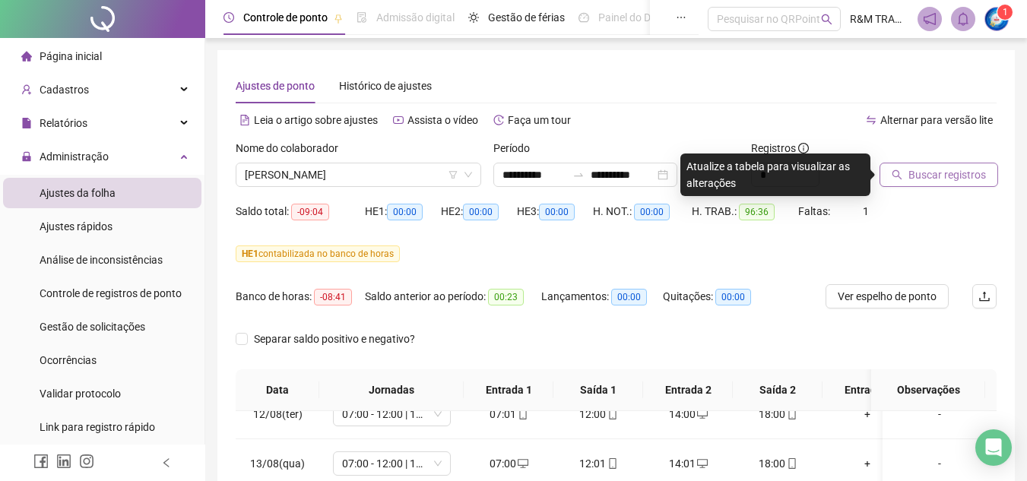
click at [903, 179] on button "Buscar registros" at bounding box center [939, 175] width 119 height 24
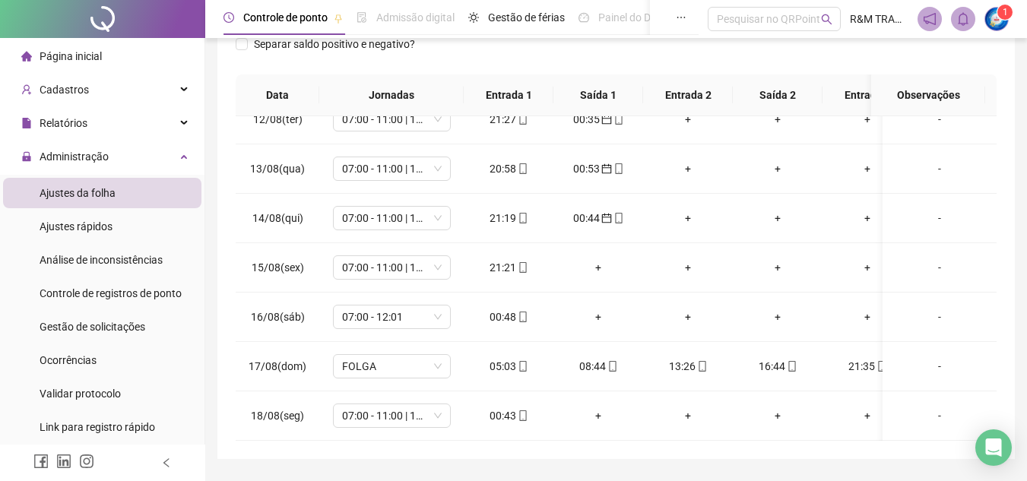
scroll to position [242, 0]
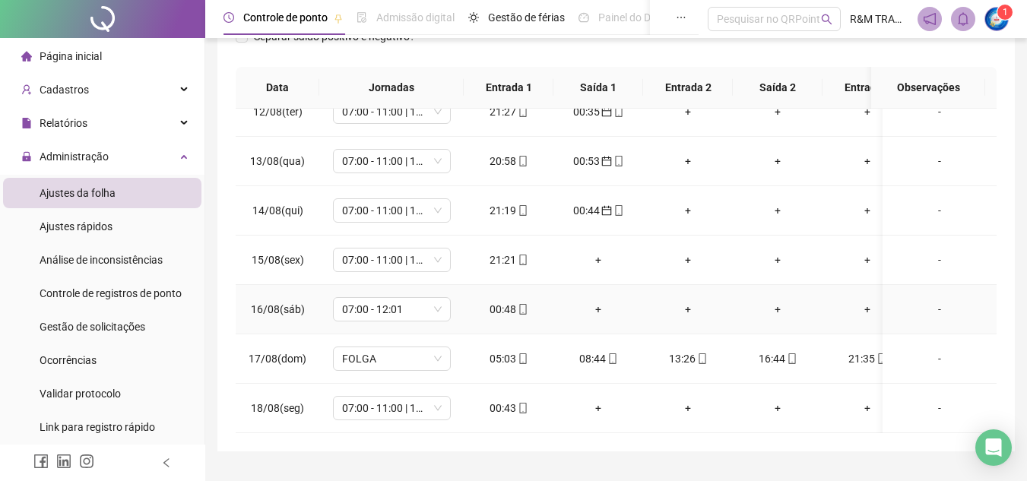
click at [522, 304] on icon "mobile" at bounding box center [523, 309] width 11 height 11
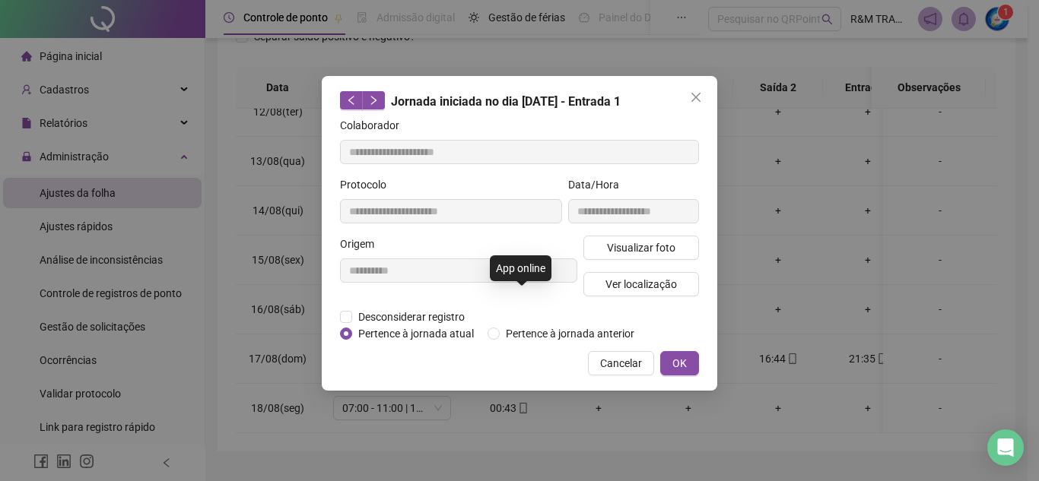
type input "**********"
click at [490, 326] on label "Pertence à jornada anterior" at bounding box center [563, 333] width 153 height 17
click at [684, 363] on span "OK" at bounding box center [679, 363] width 14 height 17
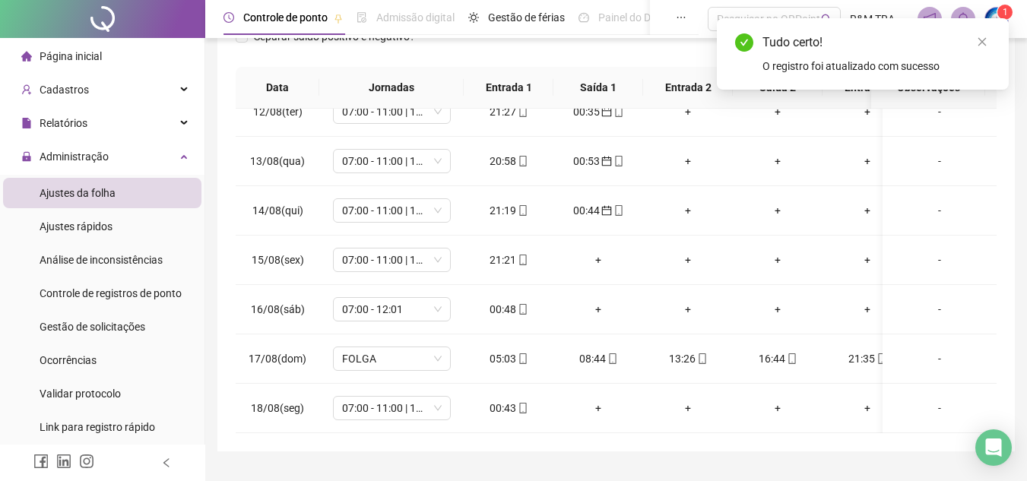
scroll to position [0, 0]
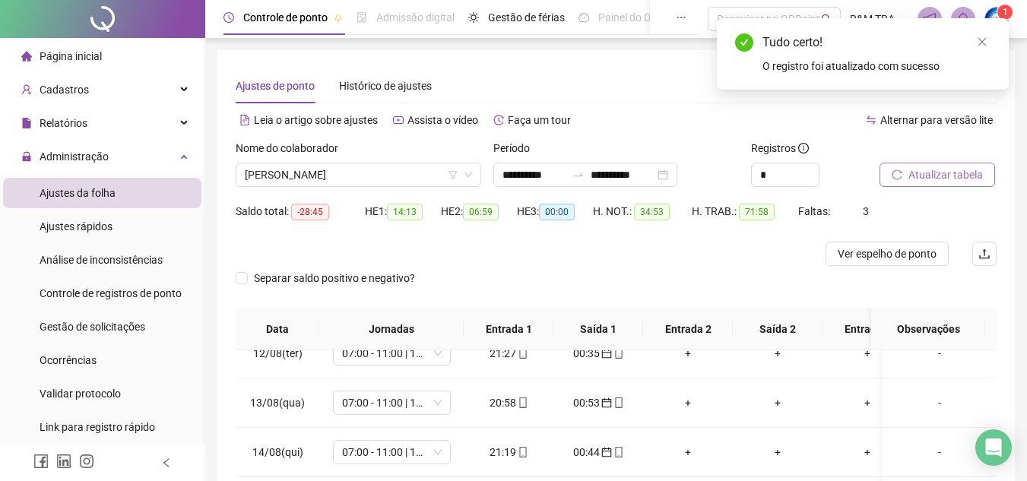
click at [911, 178] on span "Atualizar tabela" at bounding box center [946, 174] width 75 height 17
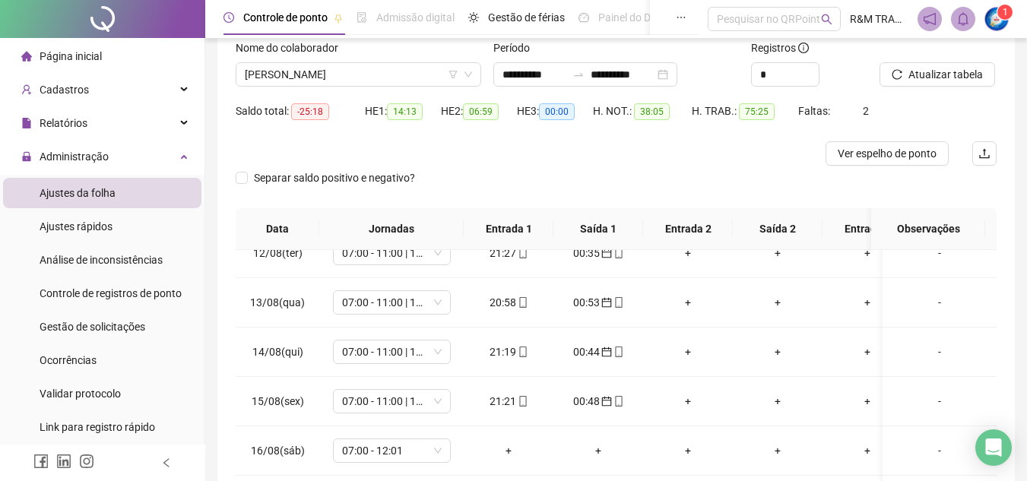
scroll to position [277, 0]
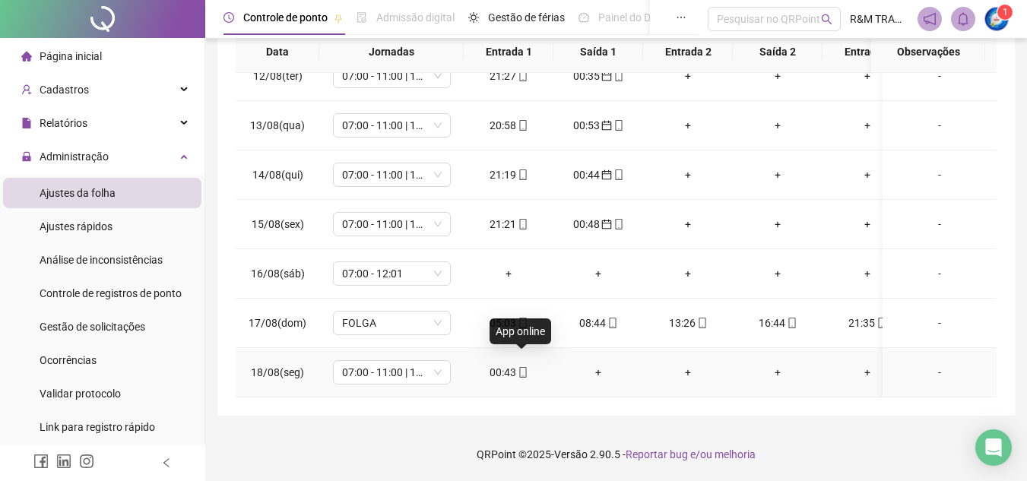
click at [522, 367] on icon "mobile" at bounding box center [522, 372] width 7 height 11
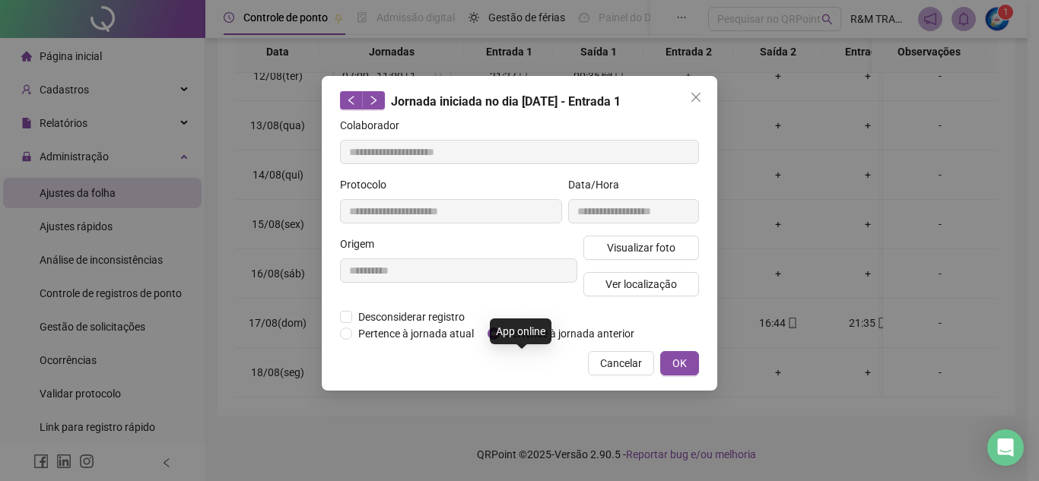
type input "**********"
click at [535, 335] on span "Pertence à jornada anterior" at bounding box center [569, 333] width 141 height 17
click at [672, 364] on span "OK" at bounding box center [679, 363] width 14 height 17
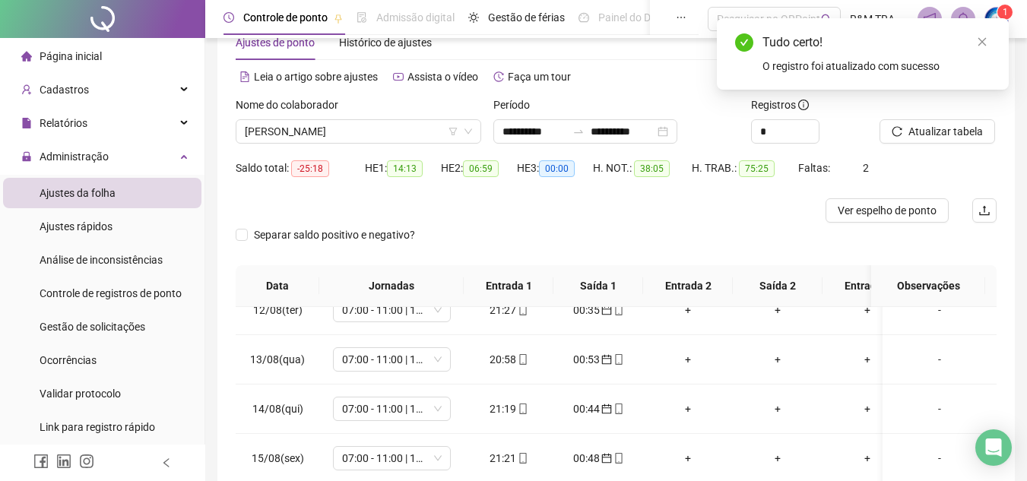
scroll to position [42, 0]
click at [931, 143] on button "Atualizar tabela" at bounding box center [938, 133] width 116 height 24
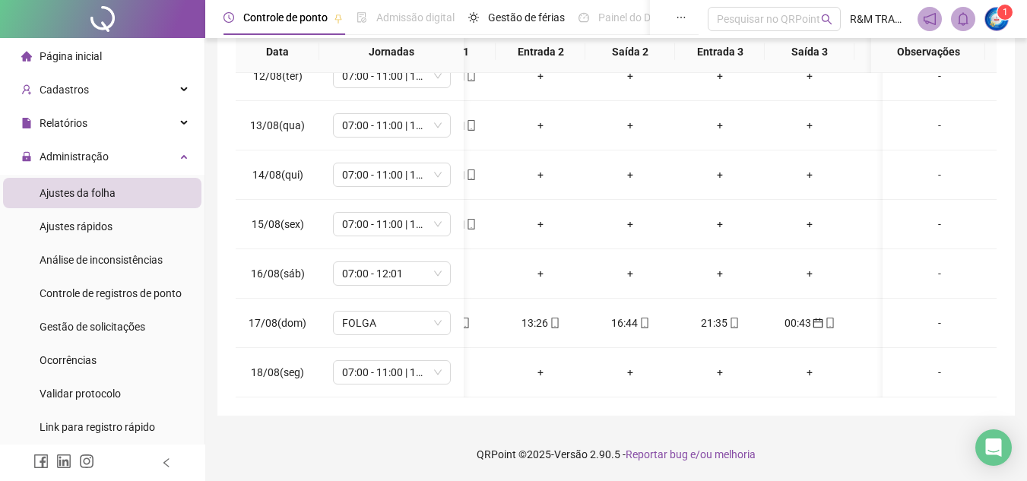
scroll to position [0, 167]
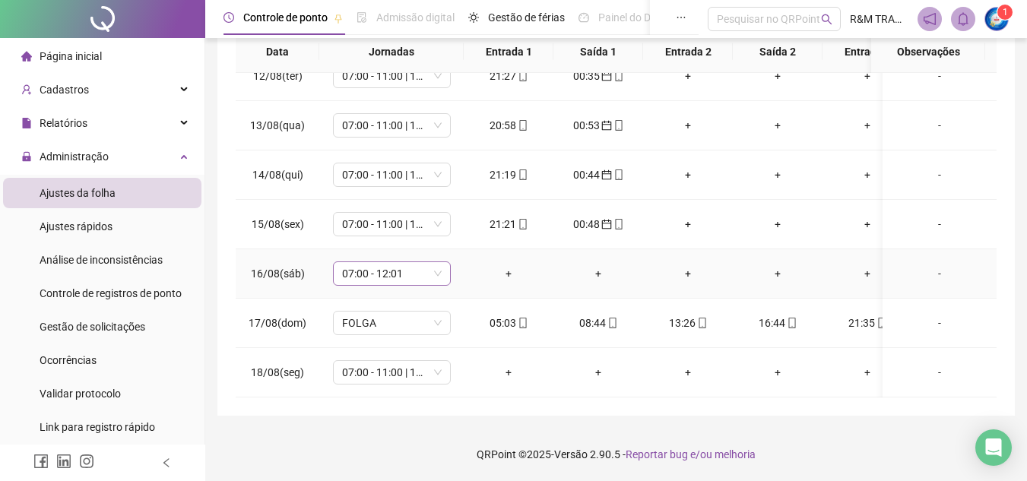
click at [436, 262] on span "07:00 - 12:01" at bounding box center [392, 273] width 100 height 23
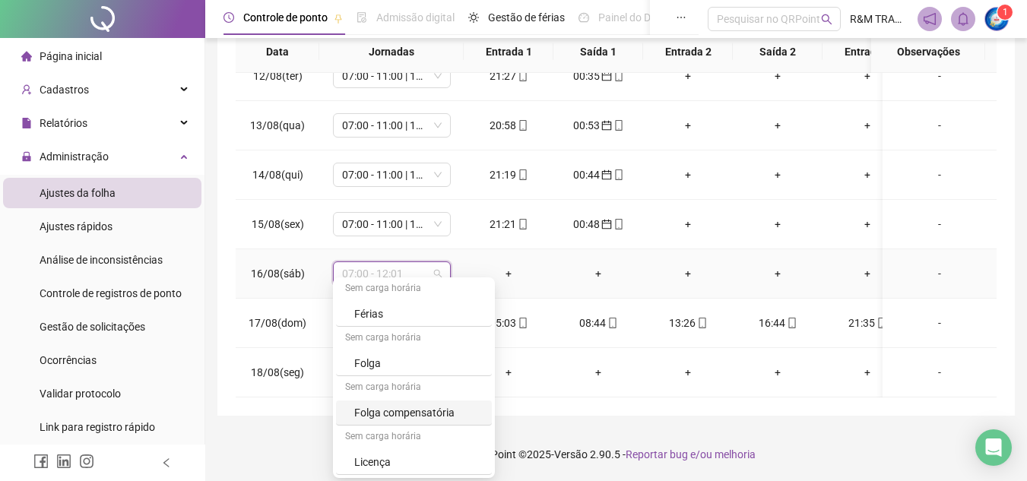
click at [441, 415] on div "Folga compensatória" at bounding box center [418, 412] width 128 height 17
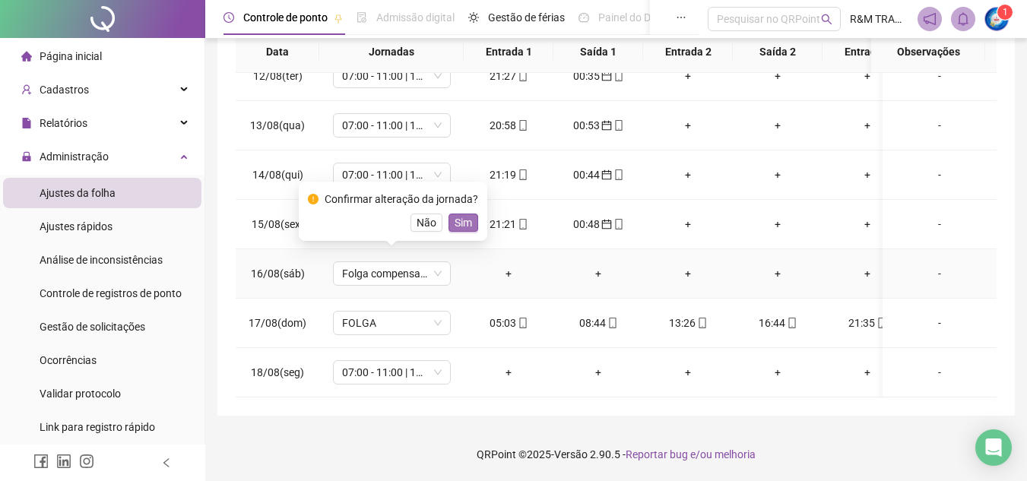
click at [455, 226] on span "Sim" at bounding box center [463, 222] width 17 height 17
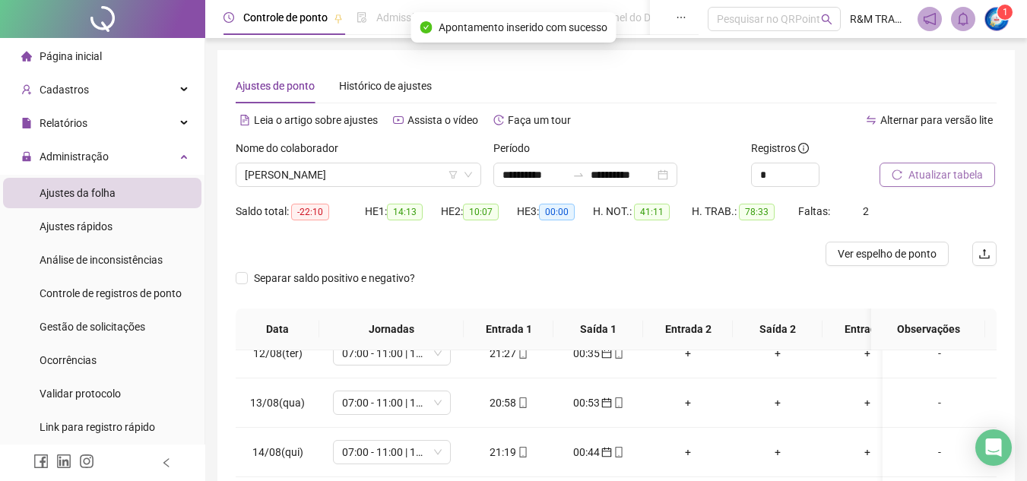
click at [937, 173] on span "Atualizar tabela" at bounding box center [946, 174] width 75 height 17
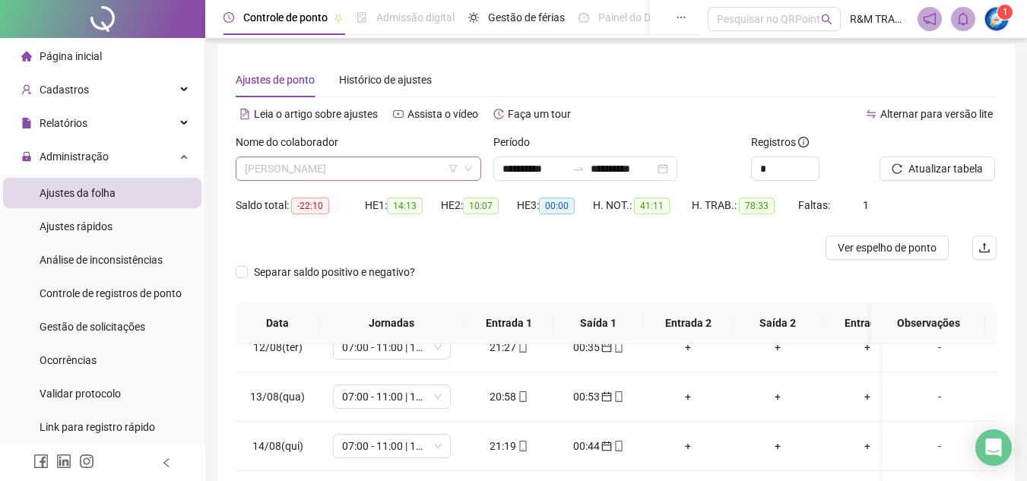
click at [361, 164] on span "[PERSON_NAME]" at bounding box center [358, 168] width 227 height 23
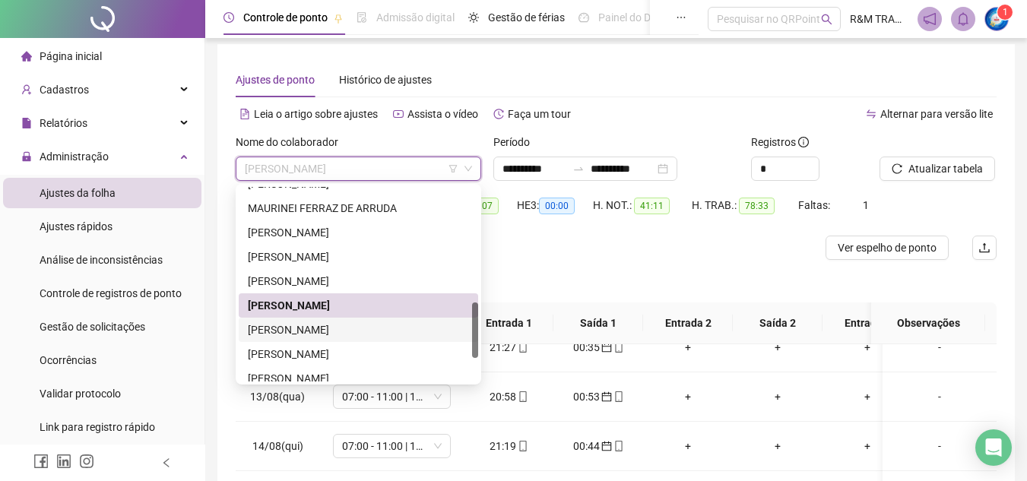
click at [352, 333] on div "[PERSON_NAME]" at bounding box center [358, 330] width 221 height 17
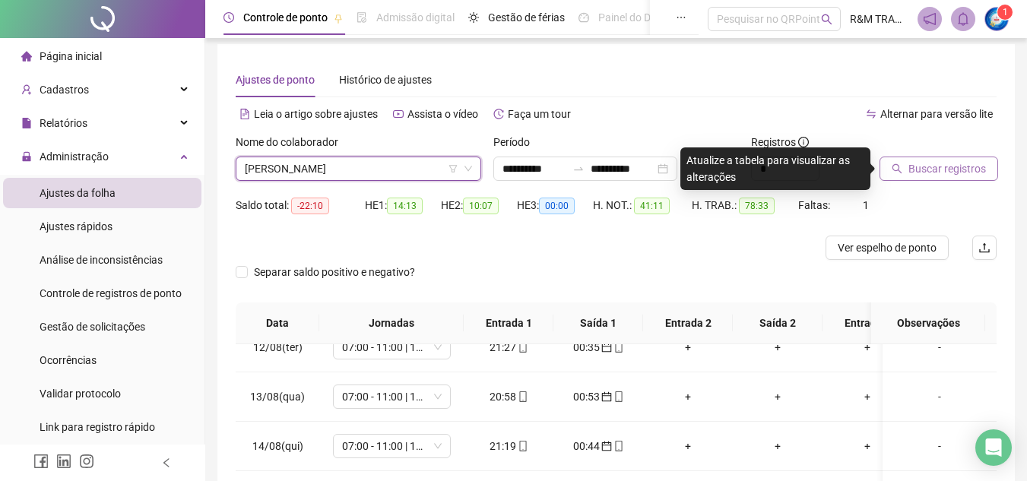
click at [916, 174] on span "Buscar registros" at bounding box center [948, 168] width 78 height 17
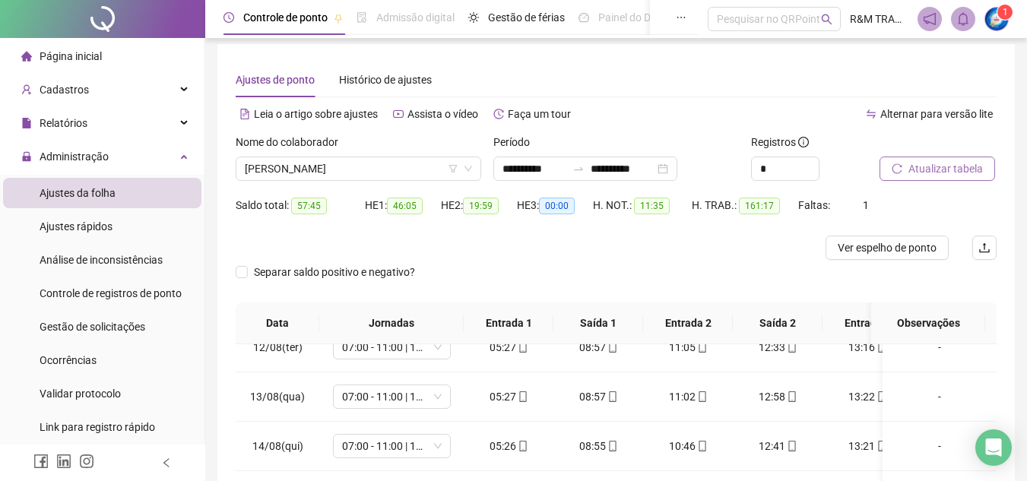
click at [924, 160] on button "Atualizar tabela" at bounding box center [938, 169] width 116 height 24
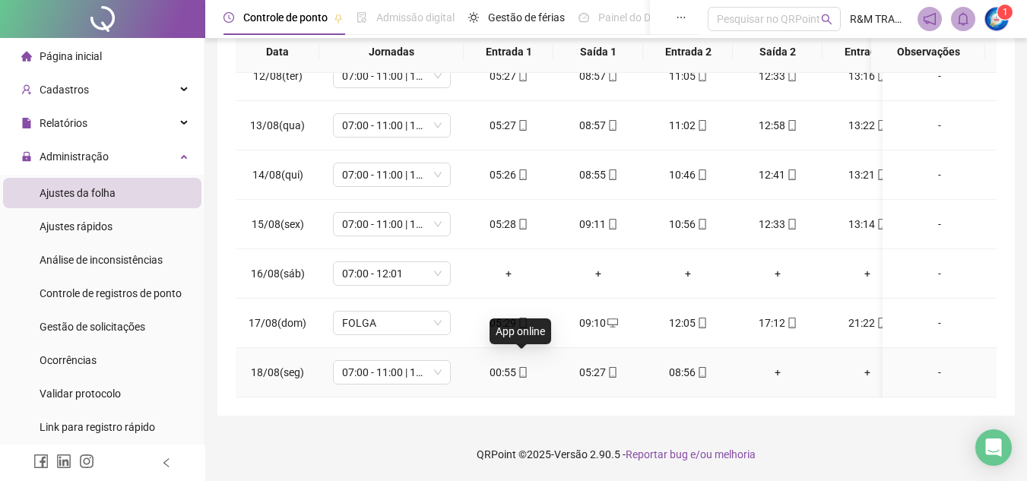
click at [520, 367] on icon "mobile" at bounding box center [523, 372] width 11 height 11
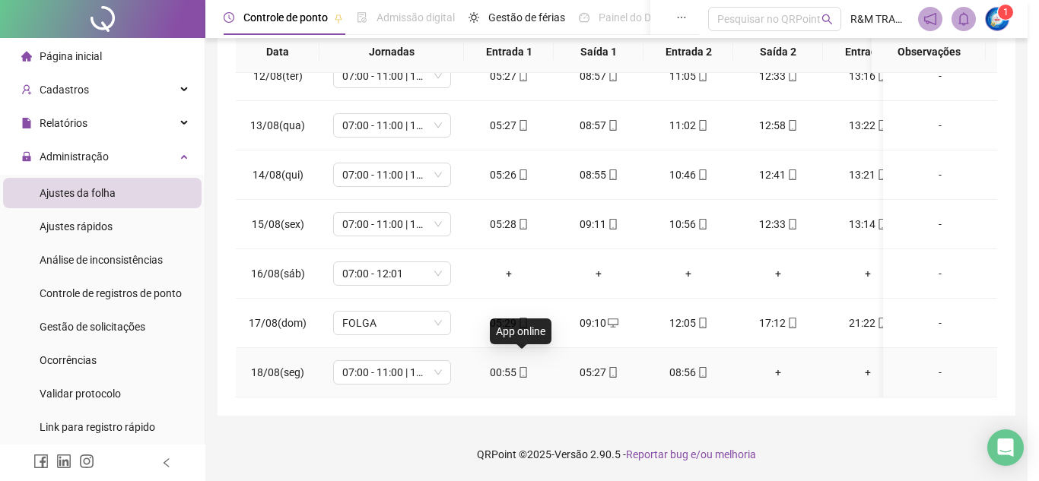
type input "**********"
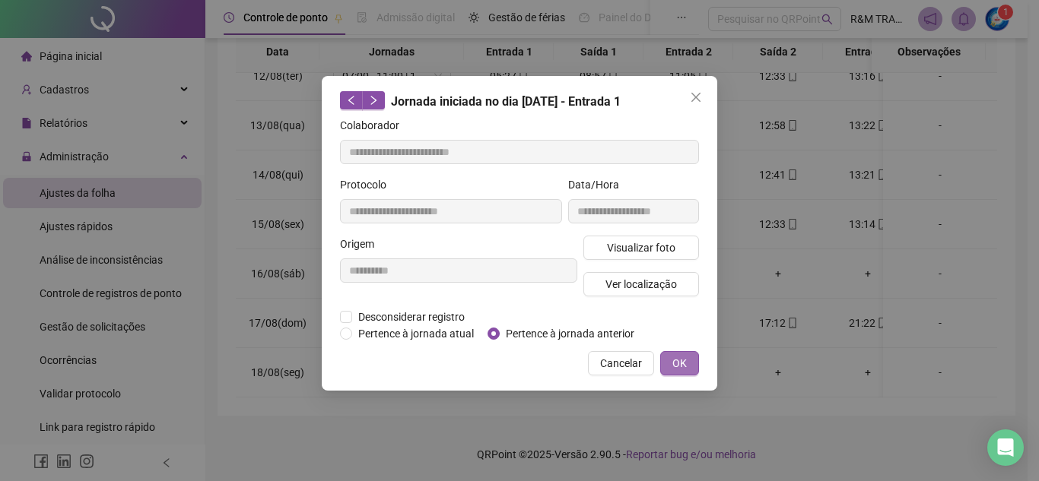
click at [679, 366] on span "OK" at bounding box center [679, 363] width 14 height 17
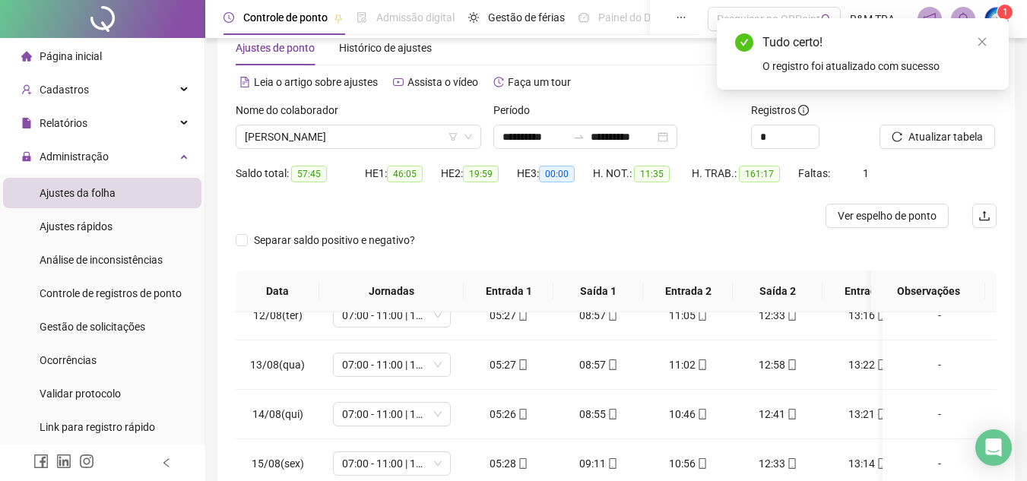
scroll to position [37, 0]
click at [936, 140] on span "Atualizar tabela" at bounding box center [946, 137] width 75 height 17
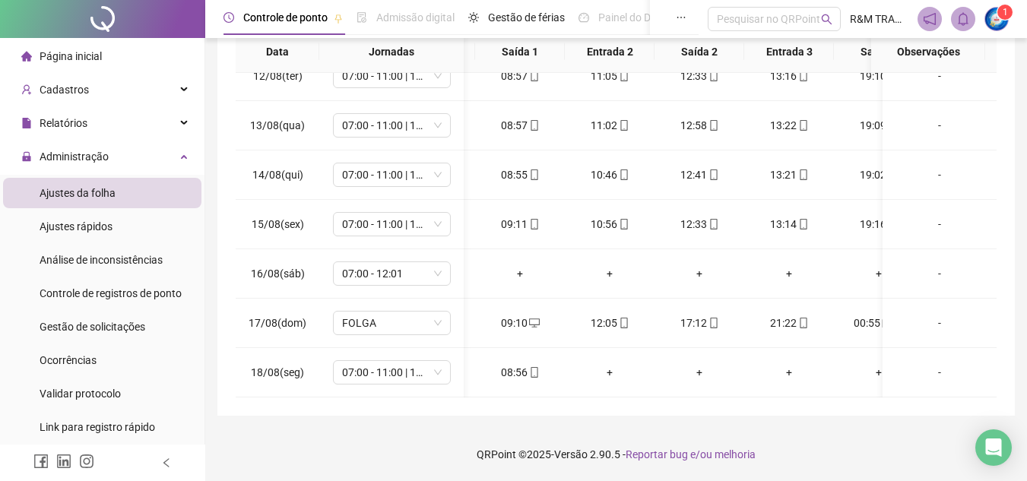
scroll to position [0, 97]
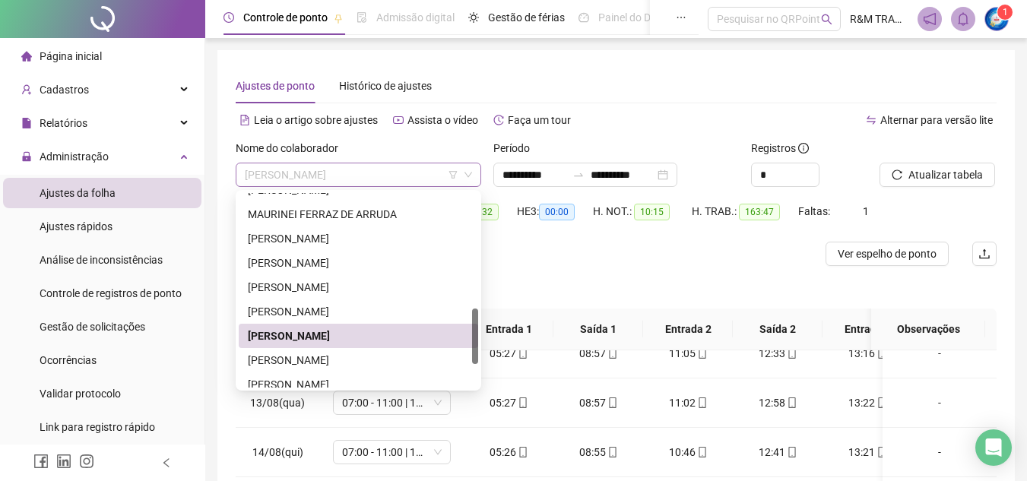
click at [358, 173] on span "[PERSON_NAME]" at bounding box center [358, 174] width 227 height 23
click at [355, 364] on div "[PERSON_NAME]" at bounding box center [358, 360] width 221 height 17
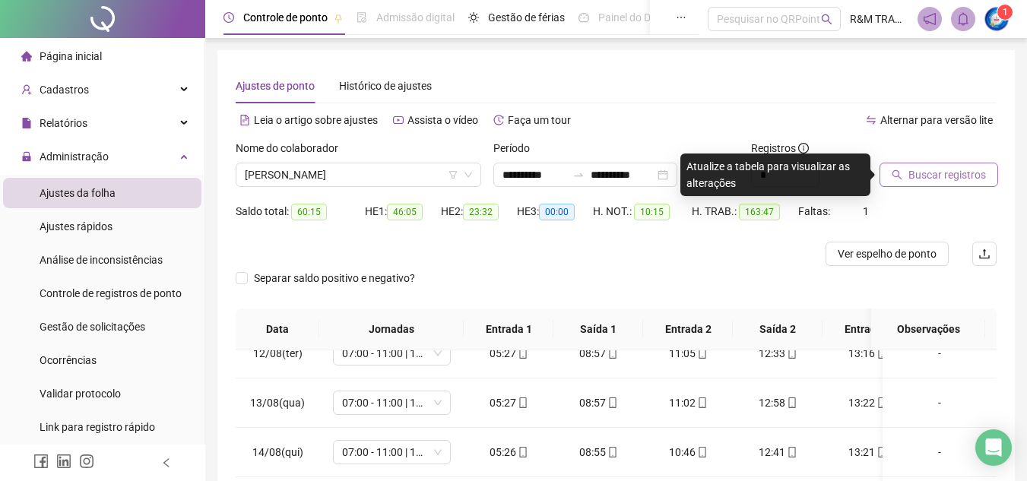
click at [913, 173] on span "Buscar registros" at bounding box center [948, 174] width 78 height 17
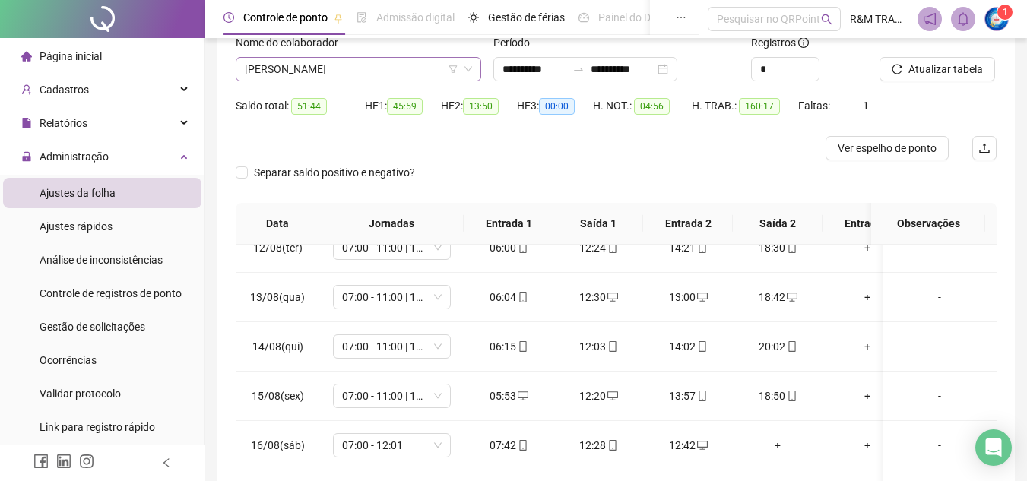
click at [335, 66] on span "[PERSON_NAME]" at bounding box center [358, 69] width 227 height 23
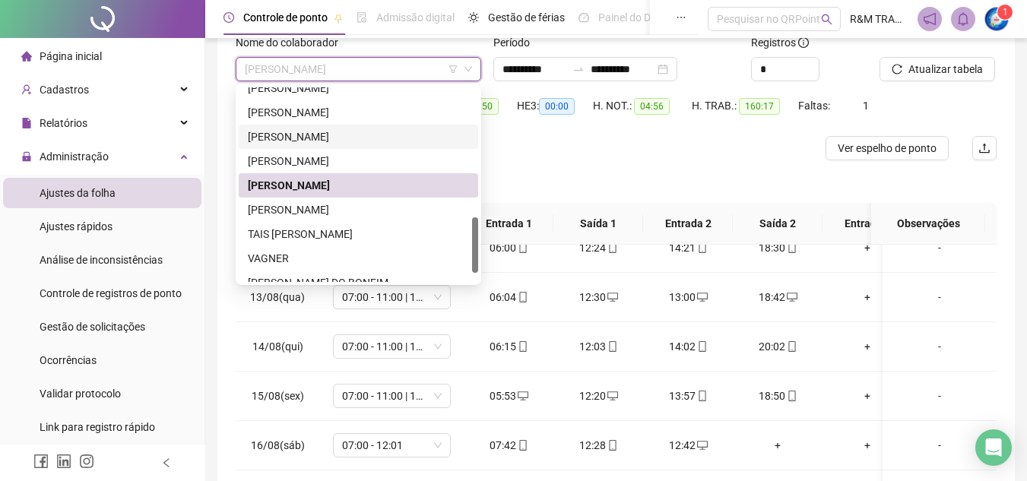
drag, startPoint x: 475, startPoint y: 204, endPoint x: 480, endPoint y: 225, distance: 21.8
click at [480, 225] on div "291323 288817 216320 [PERSON_NAME] [PERSON_NAME] [PERSON_NAME] [PERSON_NAME] TA…" at bounding box center [359, 184] width 246 height 201
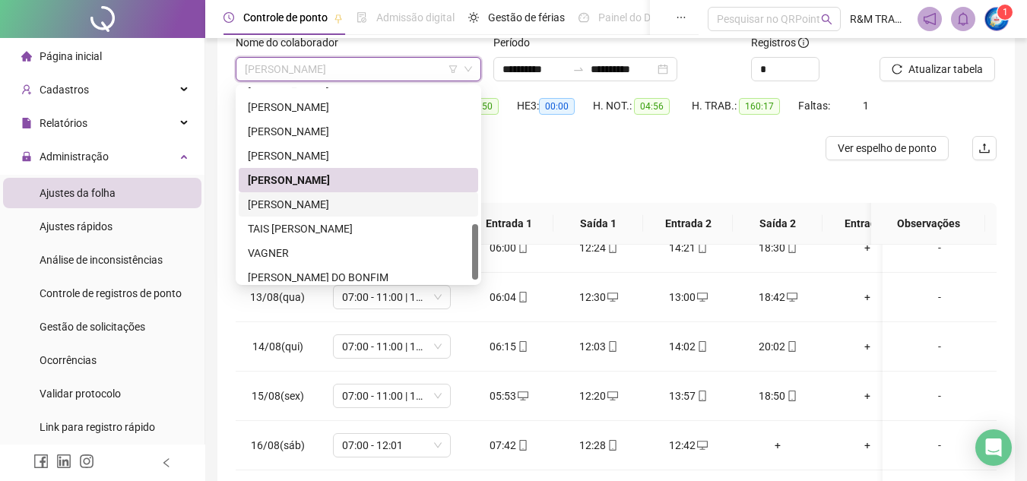
click at [371, 205] on div "[PERSON_NAME]" at bounding box center [358, 204] width 221 height 17
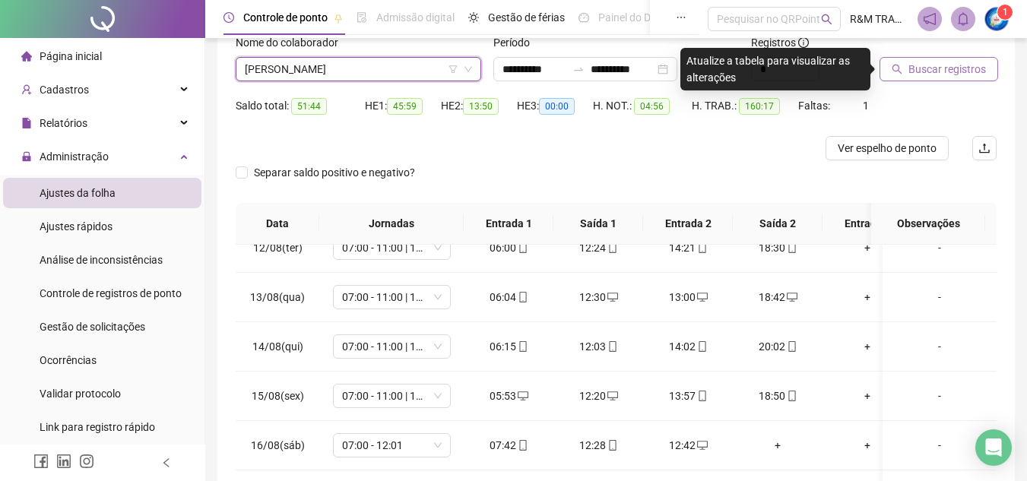
click at [918, 72] on span "Buscar registros" at bounding box center [948, 69] width 78 height 17
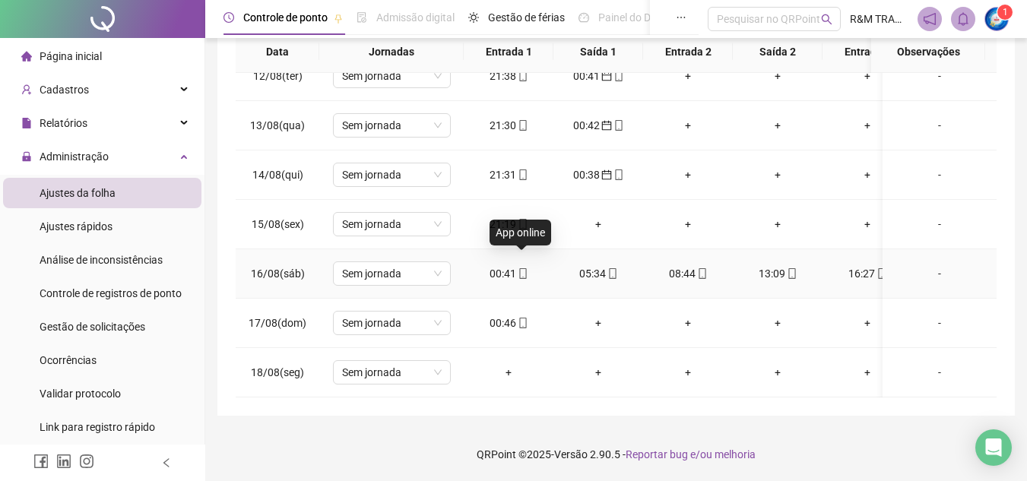
click at [522, 268] on icon "mobile" at bounding box center [523, 273] width 11 height 11
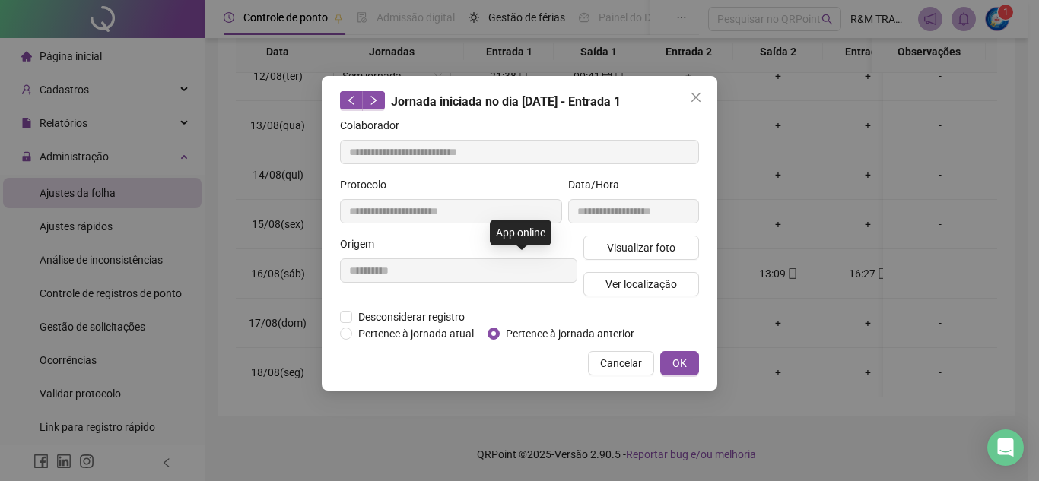
type input "**********"
click at [683, 366] on span "OK" at bounding box center [679, 363] width 14 height 17
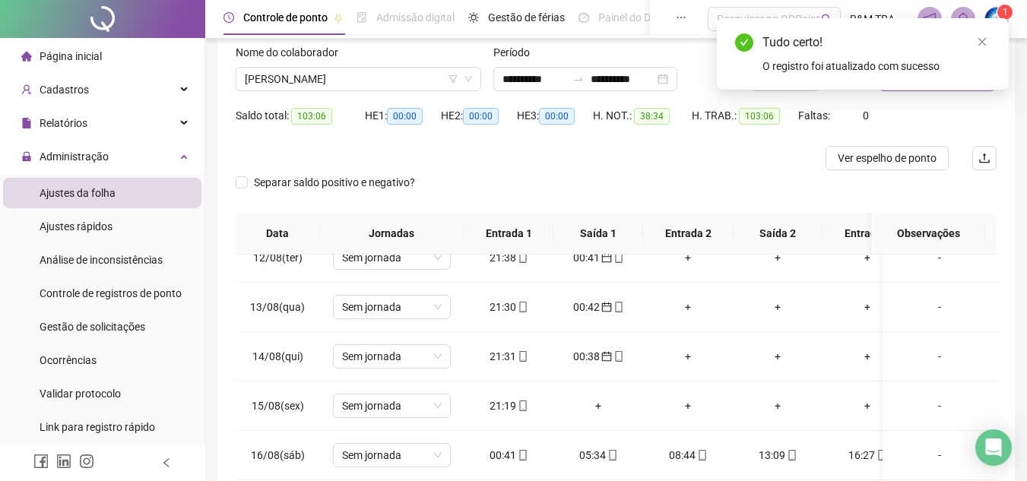
scroll to position [19, 0]
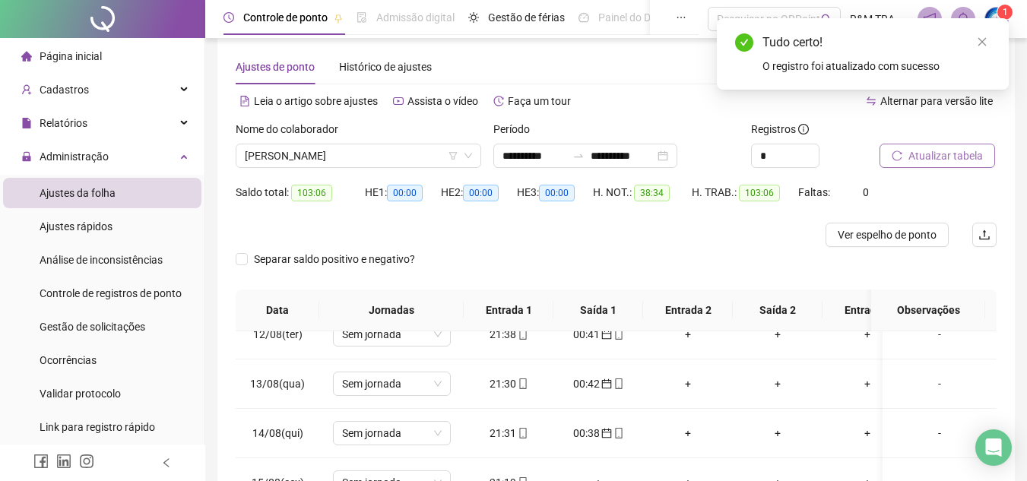
click at [916, 154] on span "Atualizar tabela" at bounding box center [946, 155] width 75 height 17
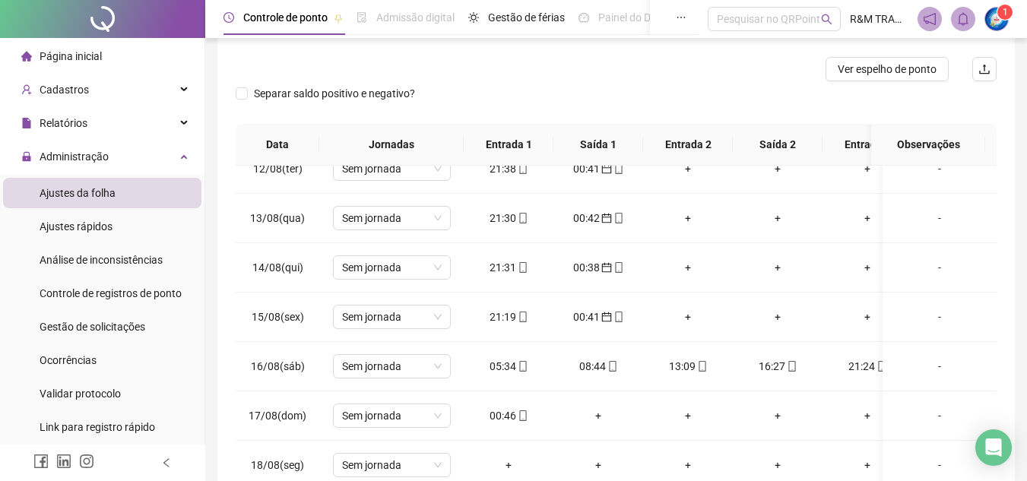
scroll to position [277, 0]
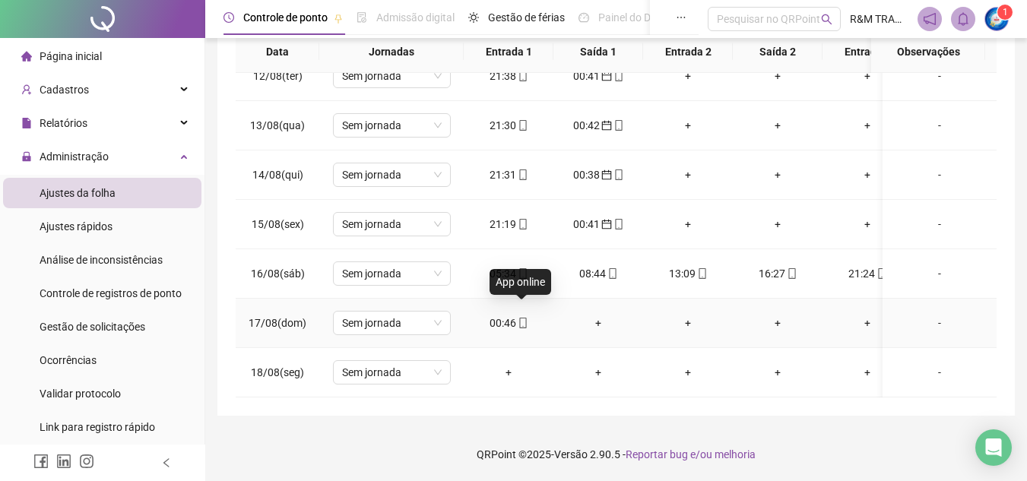
click at [526, 318] on icon "mobile" at bounding box center [523, 323] width 11 height 11
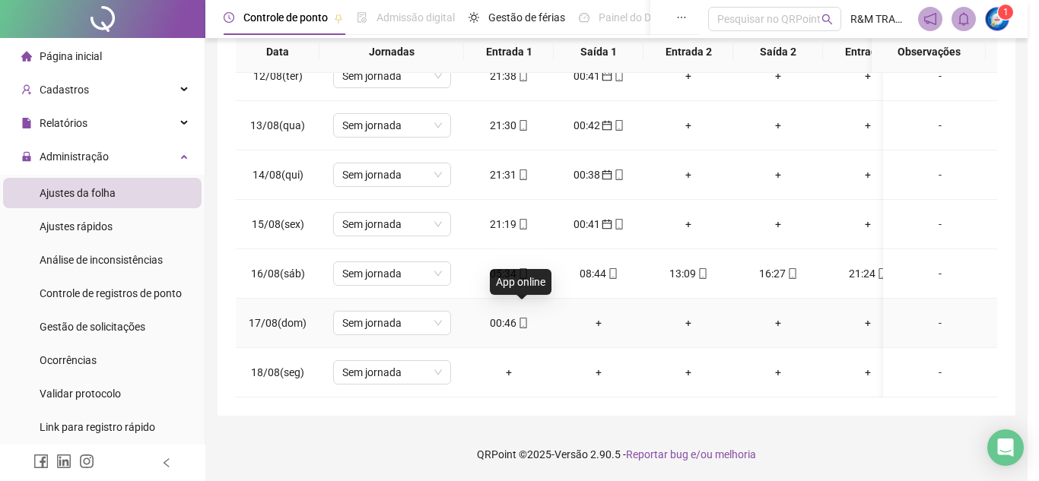
type input "**********"
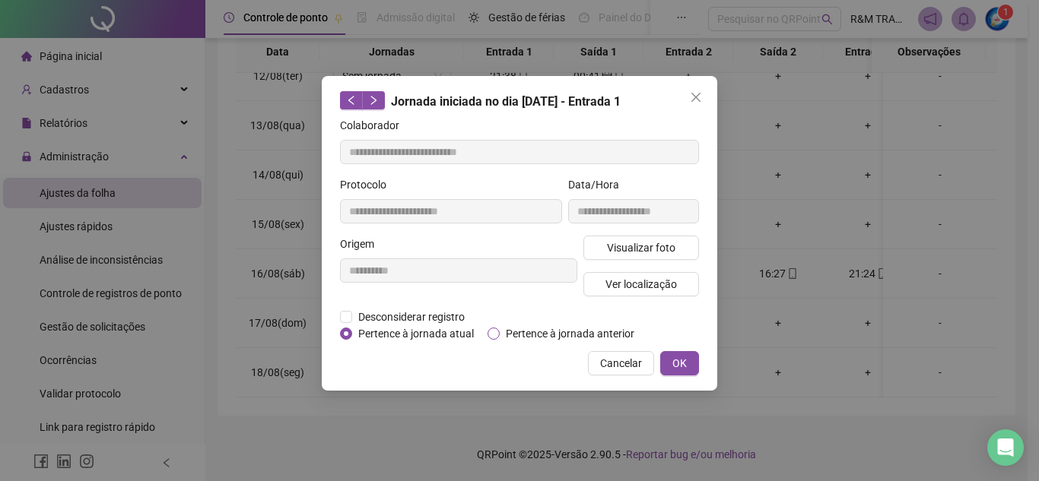
click at [503, 333] on span "Pertence à jornada anterior" at bounding box center [569, 333] width 141 height 17
click at [676, 361] on span "OK" at bounding box center [679, 363] width 14 height 17
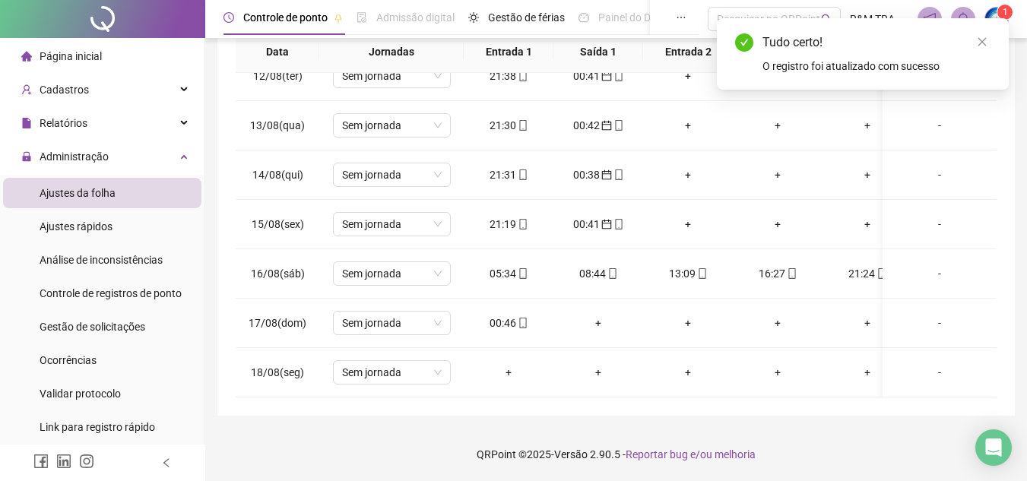
scroll to position [0, 0]
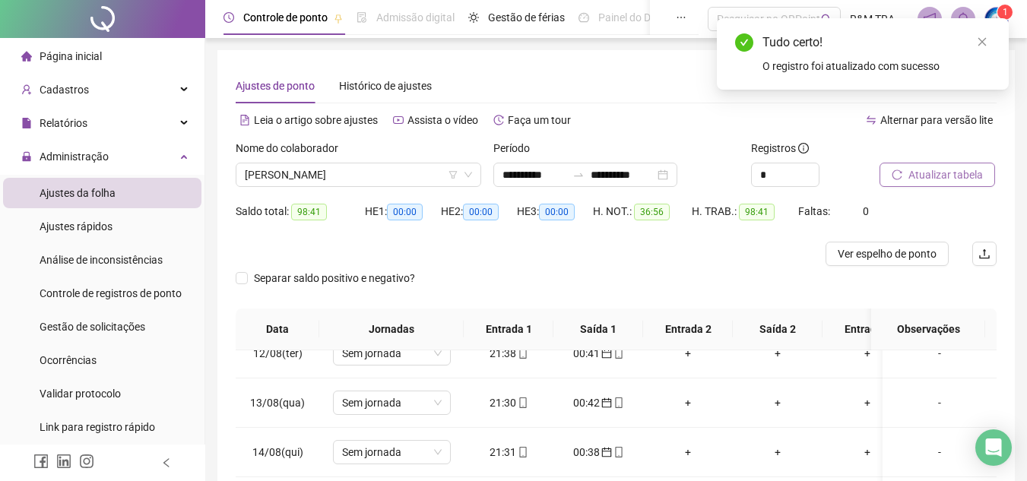
click at [928, 176] on span "Atualizar tabela" at bounding box center [946, 174] width 75 height 17
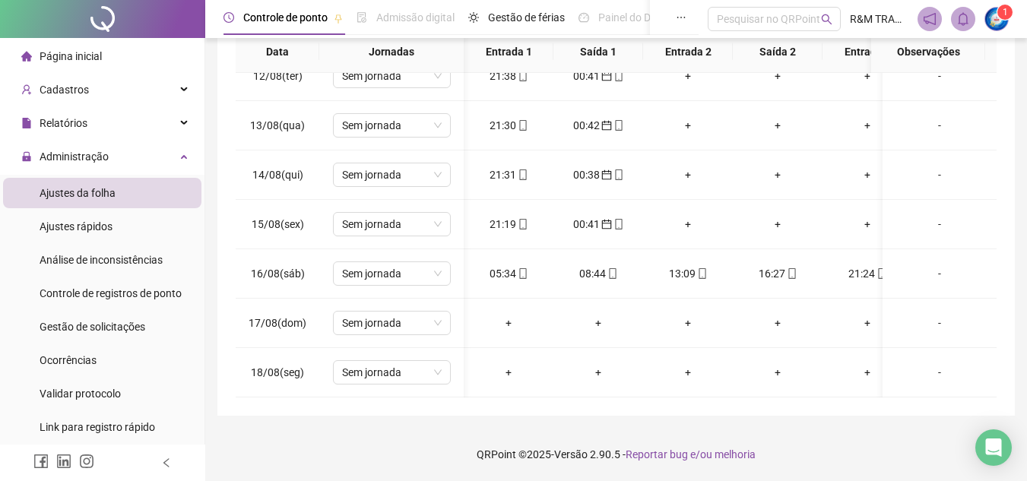
scroll to position [576, 55]
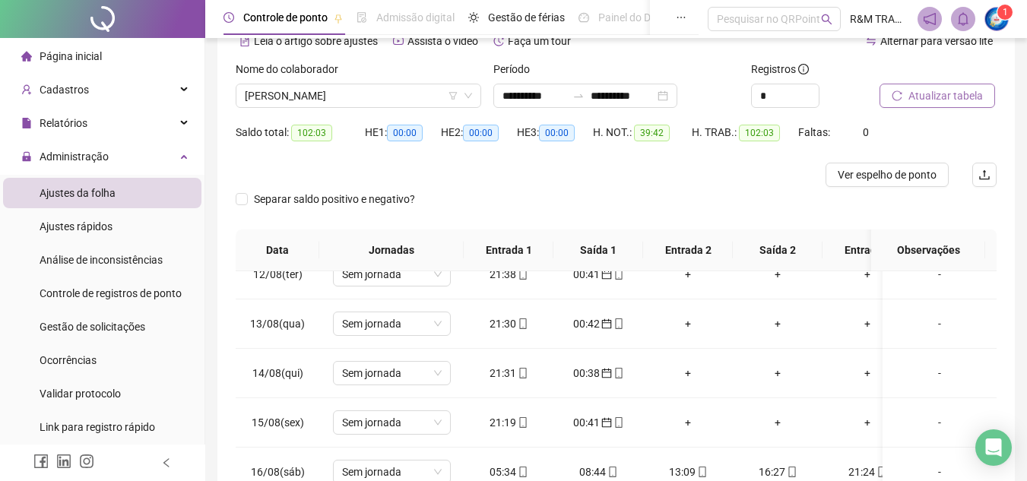
click at [923, 99] on span "Atualizar tabela" at bounding box center [946, 95] width 75 height 17
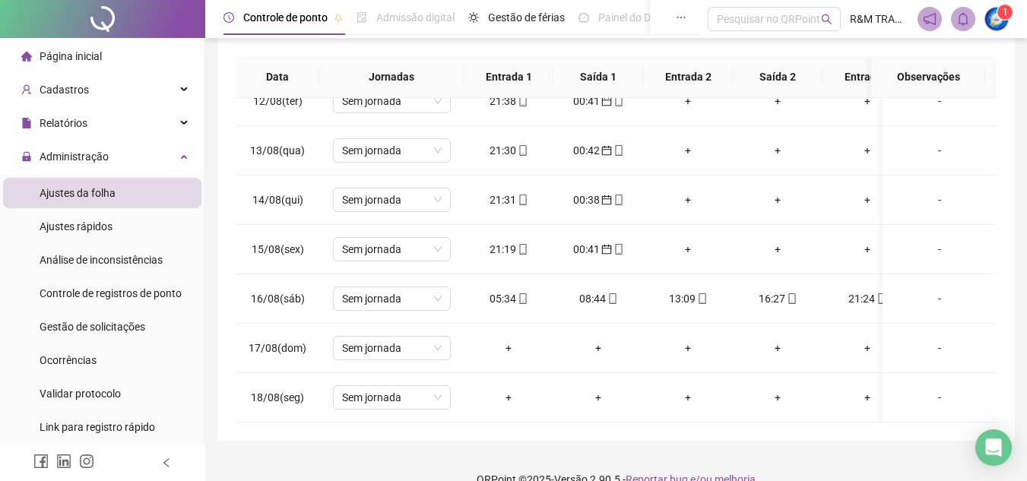
scroll to position [277, 0]
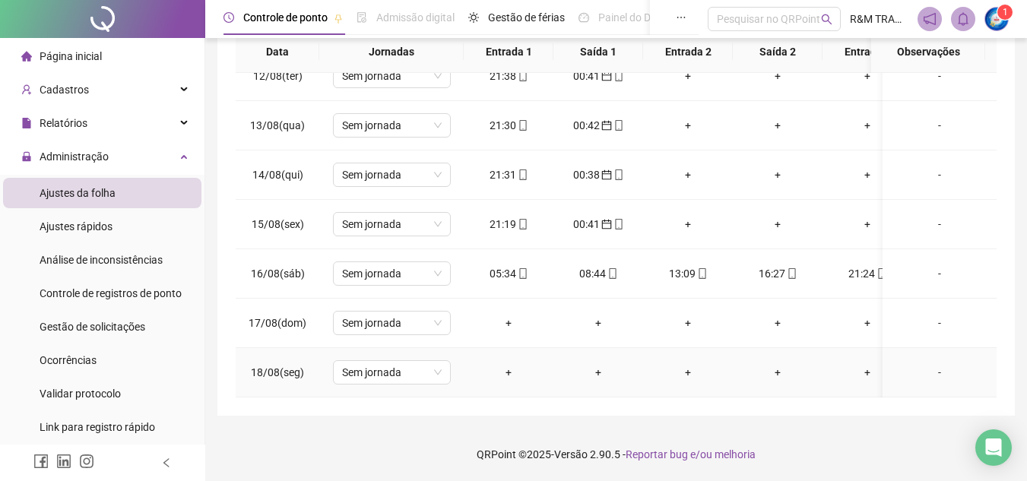
click at [669, 384] on td "+" at bounding box center [688, 372] width 90 height 49
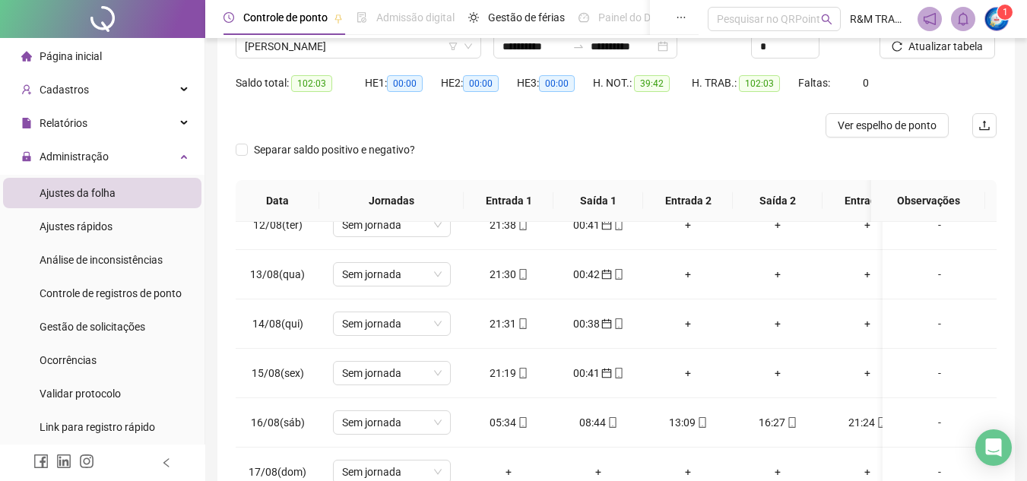
scroll to position [71, 0]
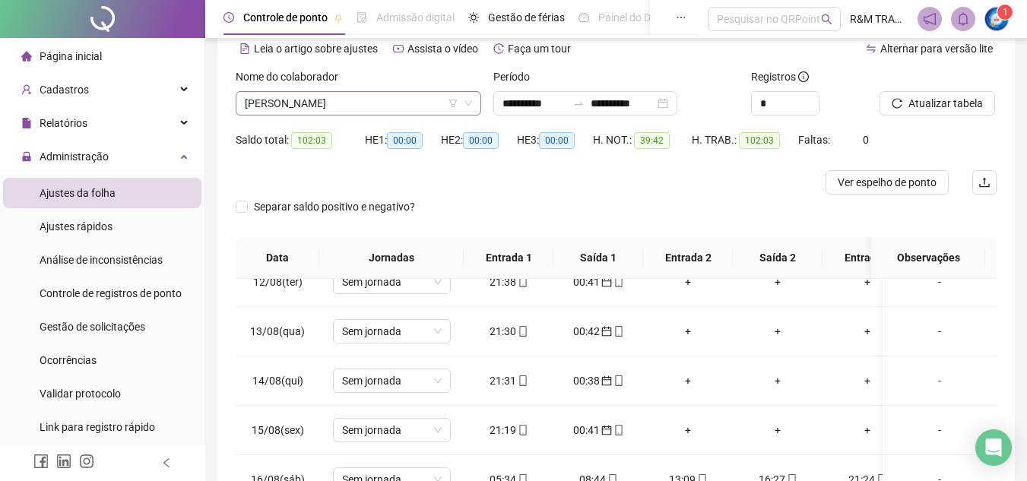
click at [349, 105] on span "[PERSON_NAME]" at bounding box center [358, 103] width 227 height 23
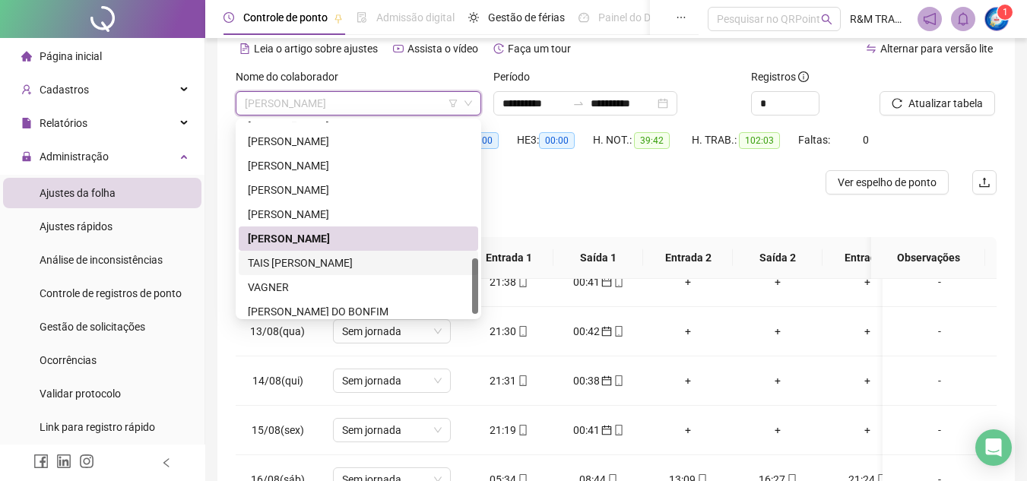
click at [290, 264] on div "TAIS [PERSON_NAME]" at bounding box center [358, 263] width 221 height 17
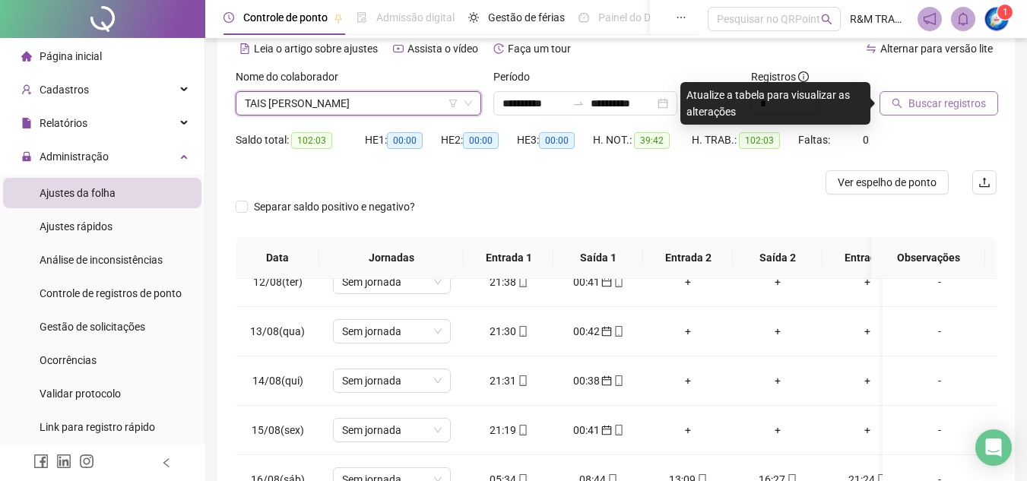
click at [932, 96] on span "Buscar registros" at bounding box center [948, 103] width 78 height 17
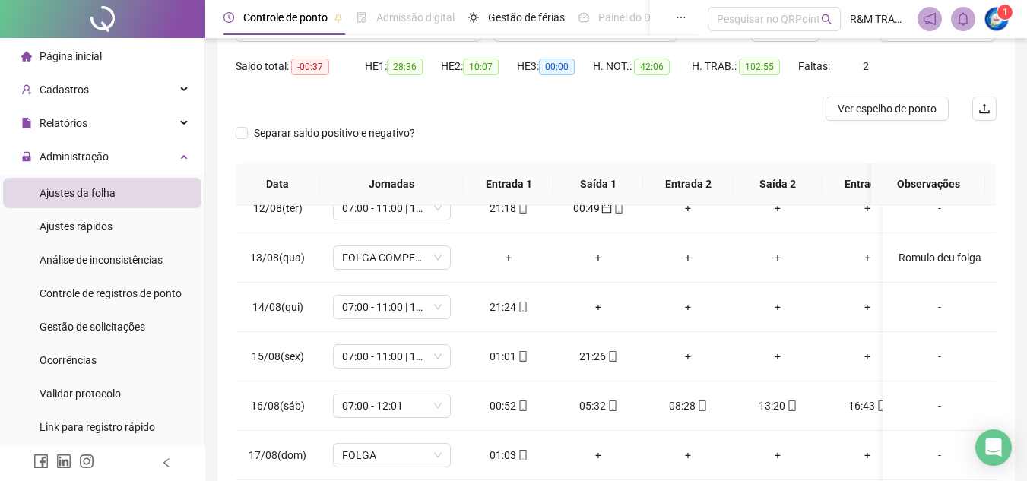
scroll to position [277, 0]
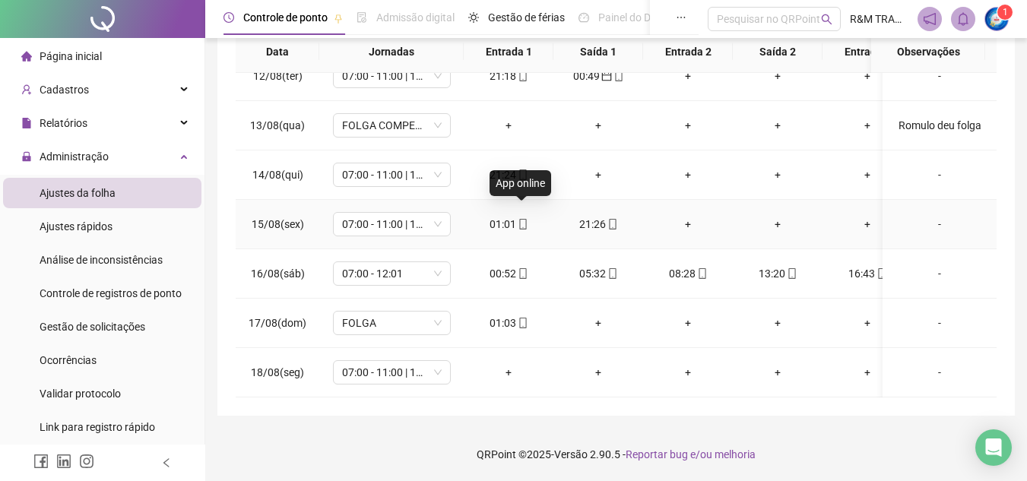
click at [524, 219] on icon "mobile" at bounding box center [523, 224] width 11 height 11
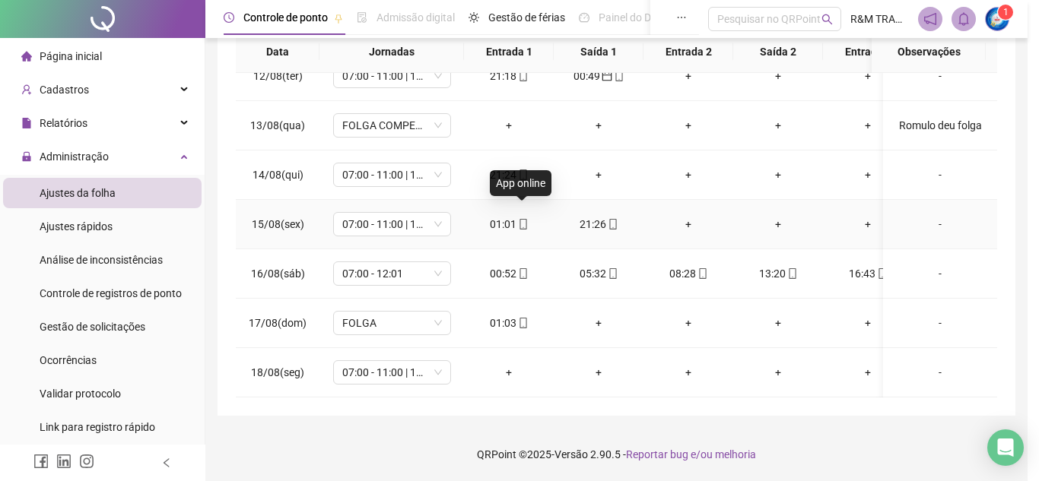
type input "**********"
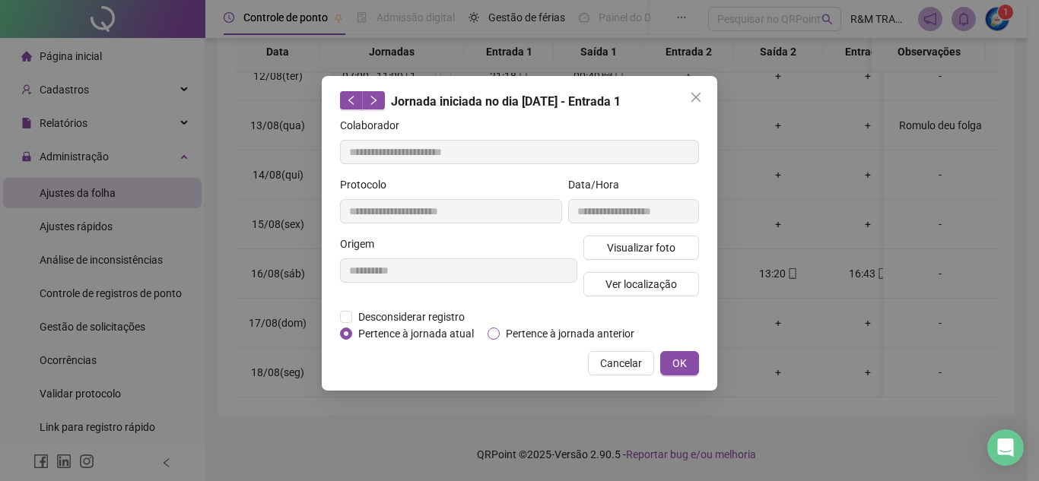
click at [505, 341] on span "Pertence à jornada anterior" at bounding box center [569, 333] width 141 height 17
click at [684, 371] on button "OK" at bounding box center [679, 363] width 39 height 24
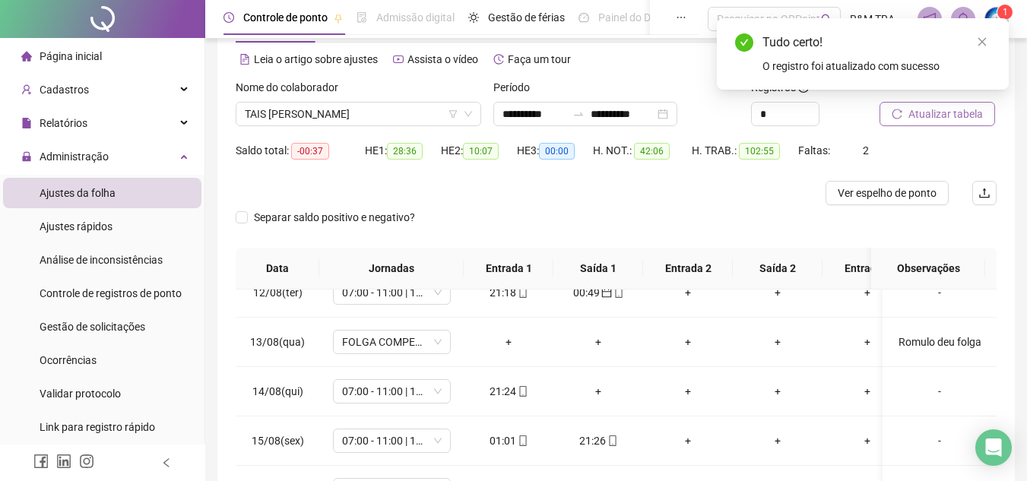
click at [934, 113] on span "Atualizar tabela" at bounding box center [946, 114] width 75 height 17
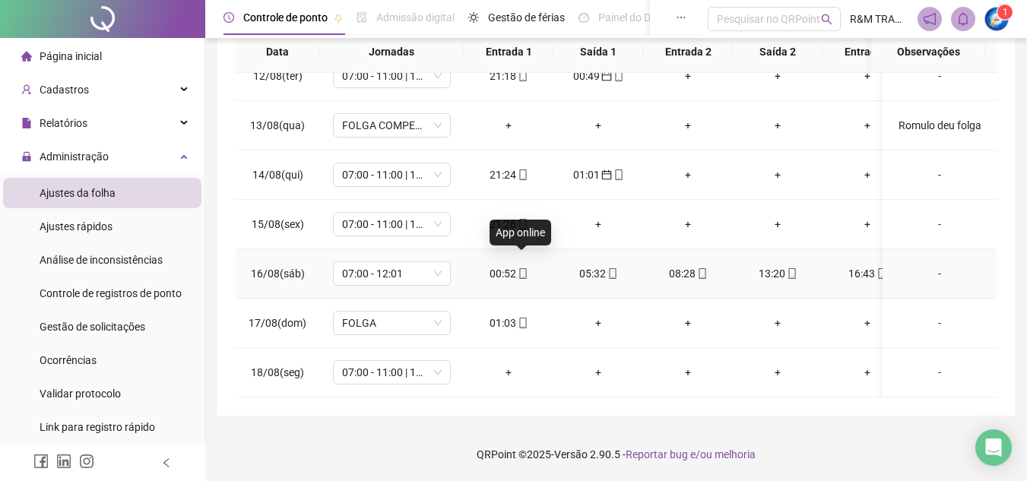
click at [522, 268] on icon "mobile" at bounding box center [523, 273] width 11 height 11
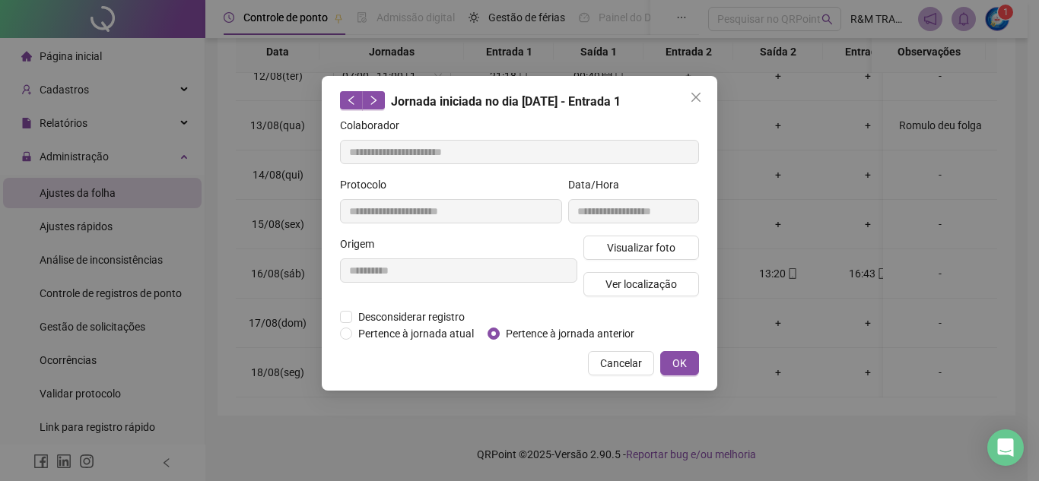
click at [517, 343] on div "**********" at bounding box center [519, 233] width 395 height 315
type input "**********"
click at [523, 329] on span "Pertence à jornada anterior" at bounding box center [569, 333] width 141 height 17
click at [682, 364] on span "OK" at bounding box center [679, 363] width 14 height 17
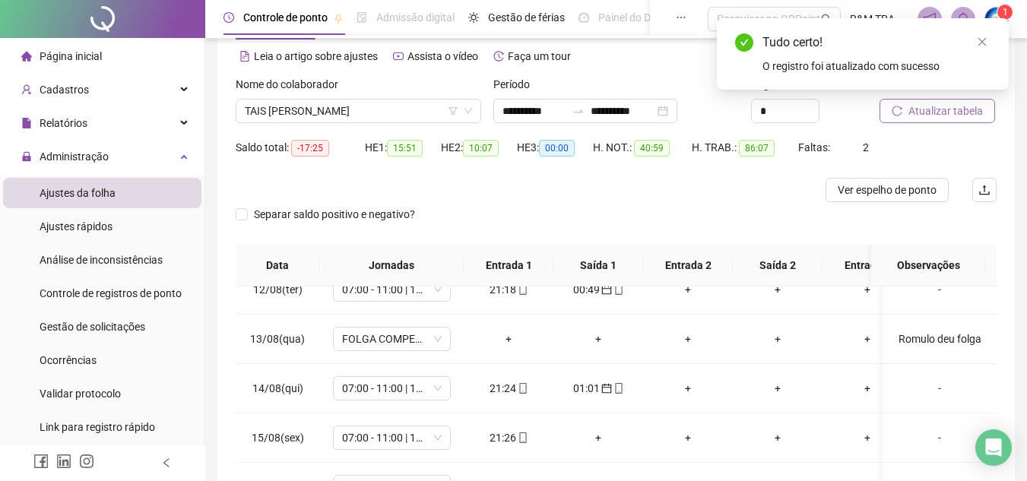
click at [958, 106] on span "Atualizar tabela" at bounding box center [946, 111] width 75 height 17
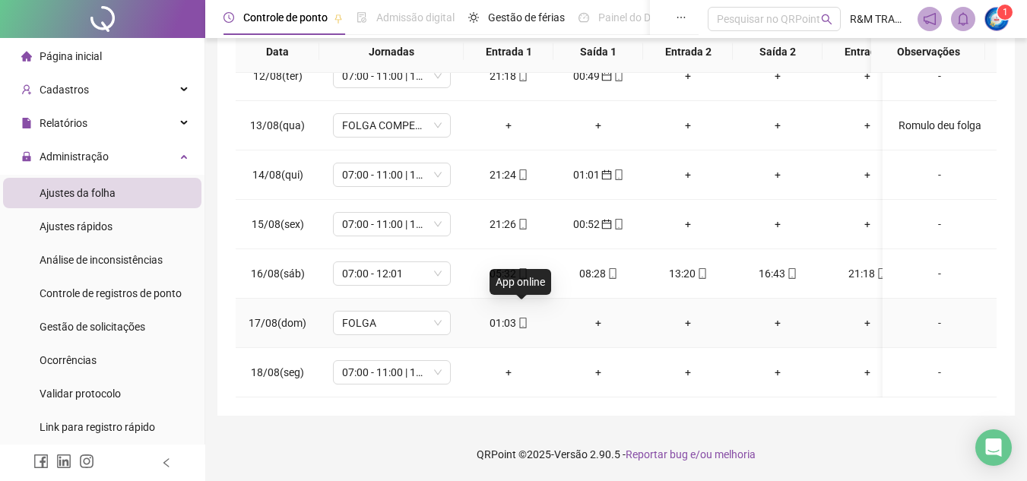
click at [525, 318] on icon "mobile" at bounding box center [523, 323] width 11 height 11
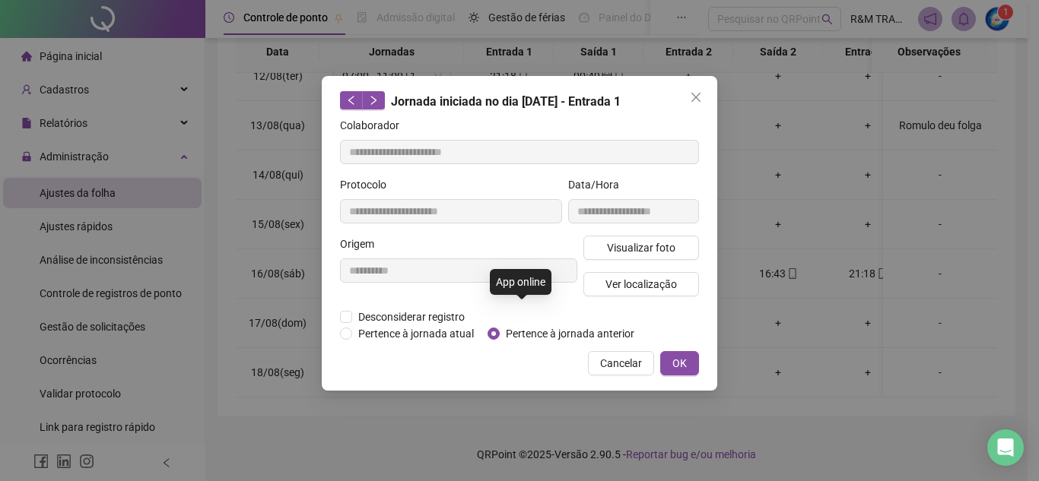
type input "**********"
click at [500, 339] on span "Pertence à jornada anterior" at bounding box center [569, 333] width 141 height 17
click at [677, 368] on span "OK" at bounding box center [679, 363] width 14 height 17
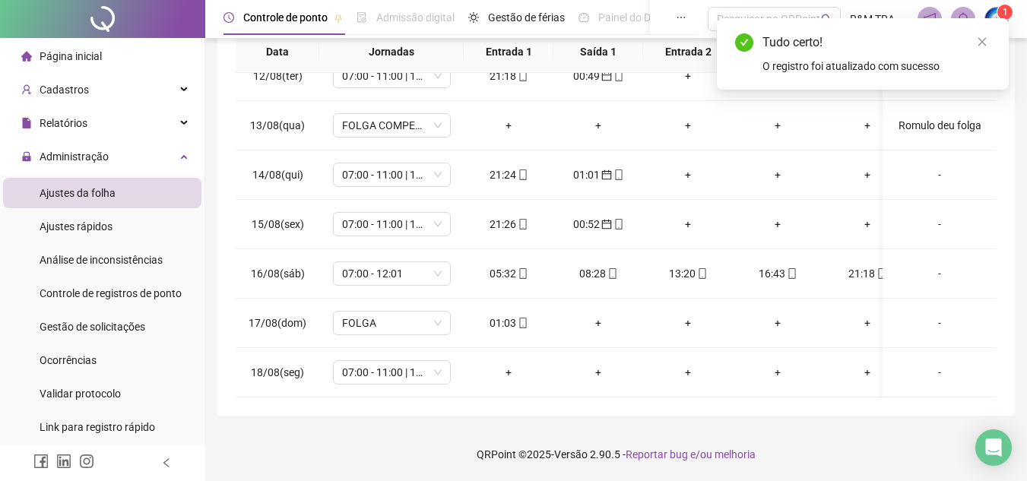
scroll to position [0, 0]
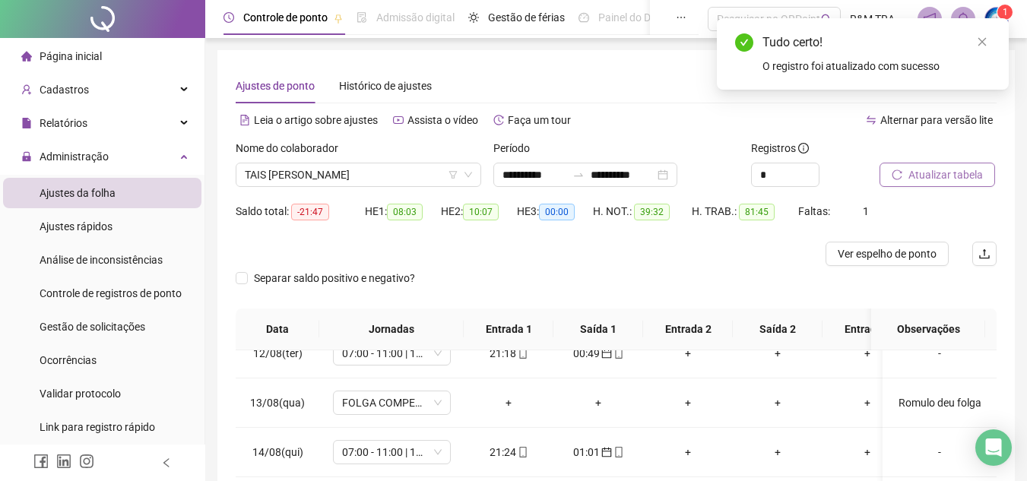
click at [940, 176] on span "Atualizar tabela" at bounding box center [946, 174] width 75 height 17
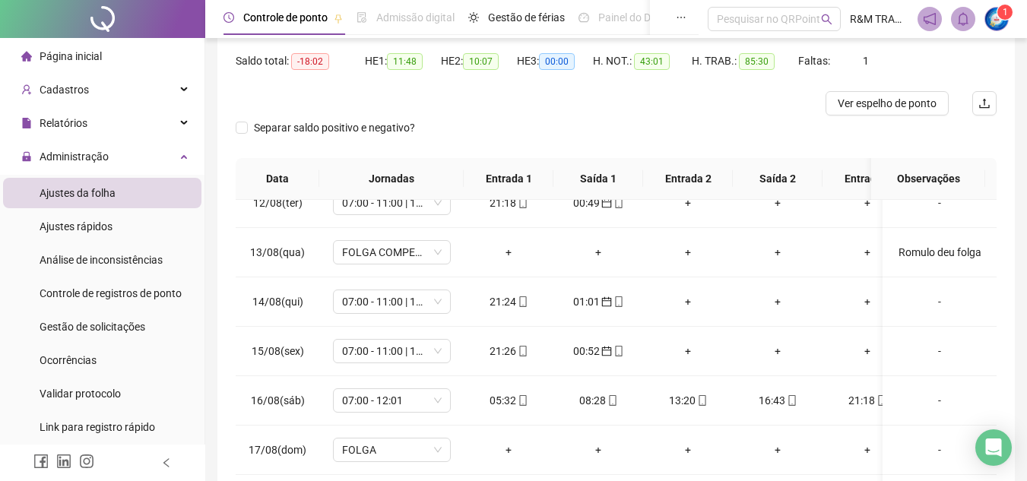
scroll to position [97, 0]
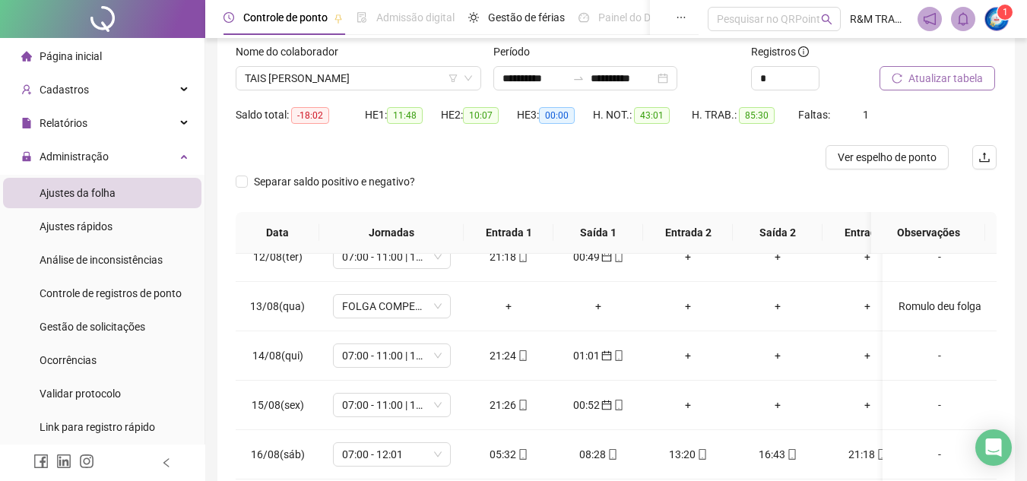
click at [934, 72] on span "Atualizar tabela" at bounding box center [946, 78] width 75 height 17
click at [284, 81] on span "TAIS [PERSON_NAME]" at bounding box center [358, 78] width 227 height 23
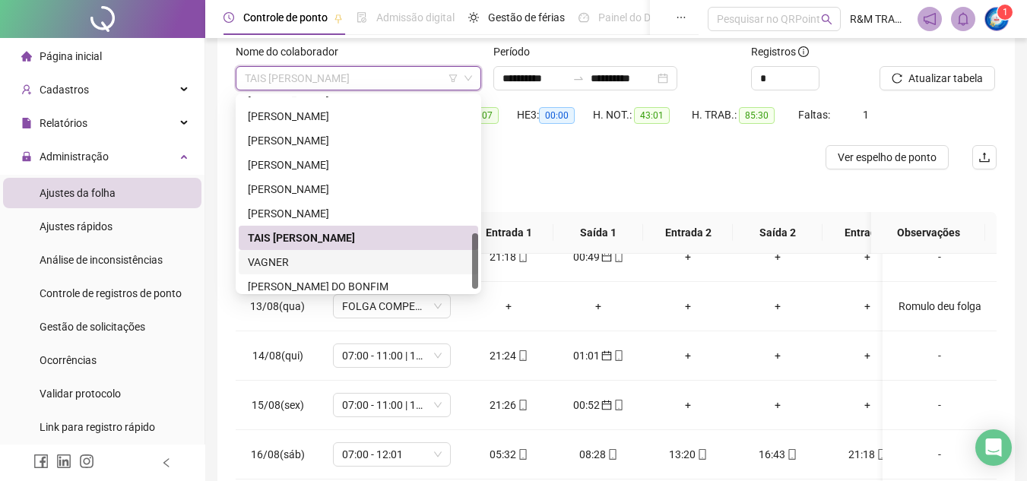
click at [258, 262] on div "VAGNER" at bounding box center [358, 262] width 221 height 17
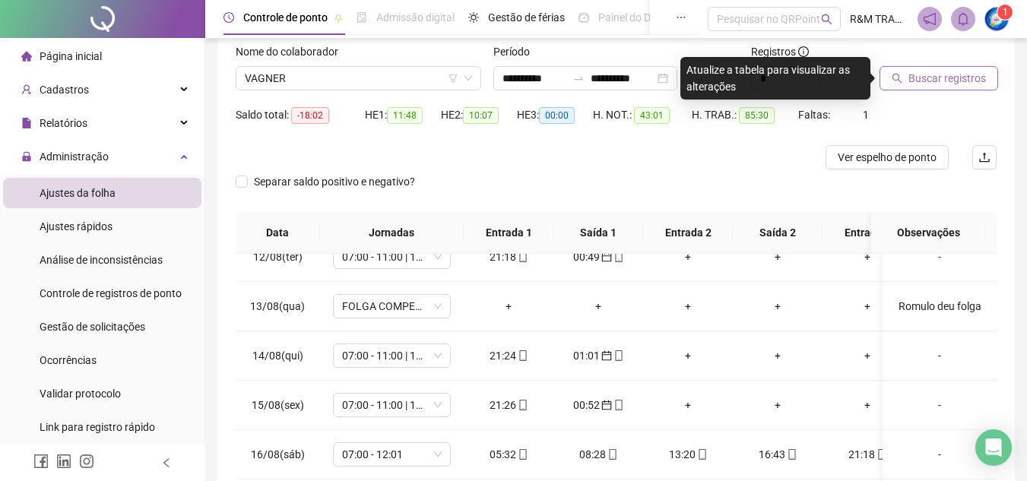
click at [945, 73] on span "Buscar registros" at bounding box center [948, 78] width 78 height 17
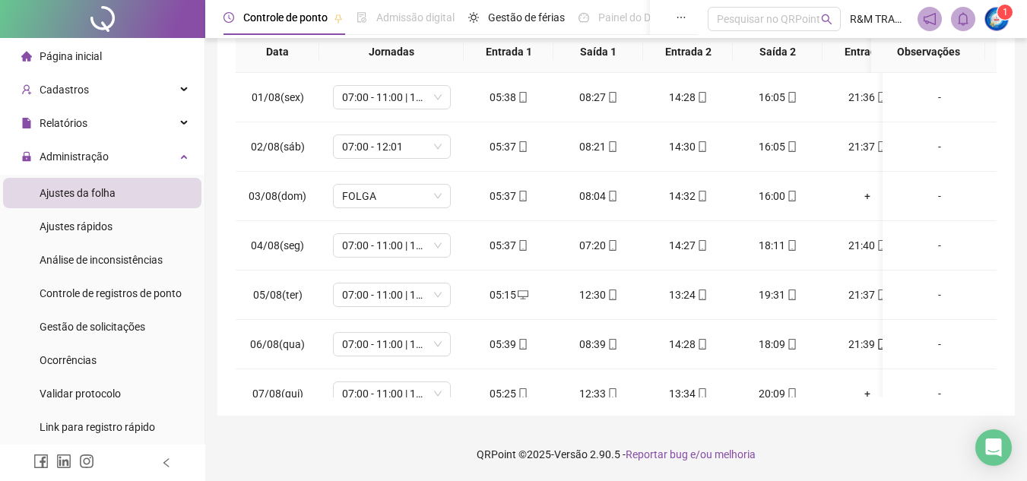
scroll to position [576, 0]
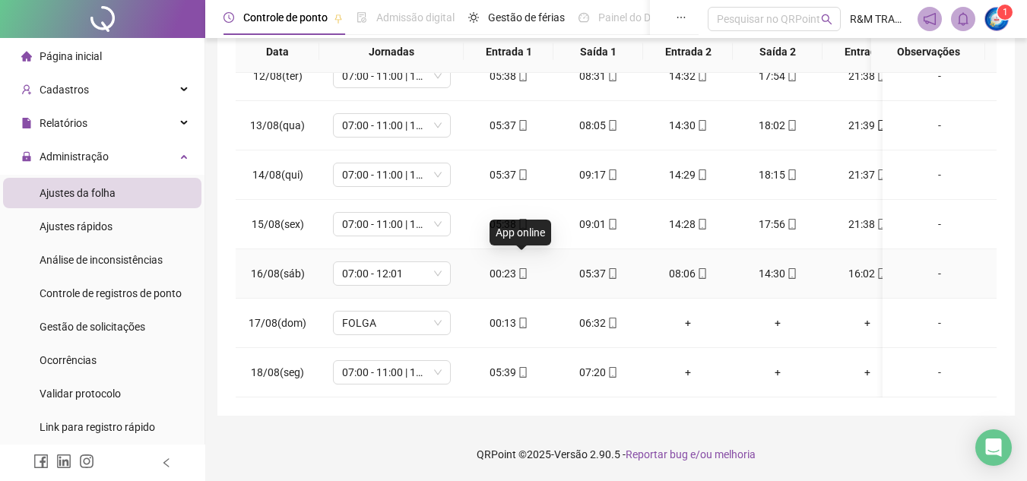
click at [524, 268] on icon "mobile" at bounding box center [523, 273] width 11 height 11
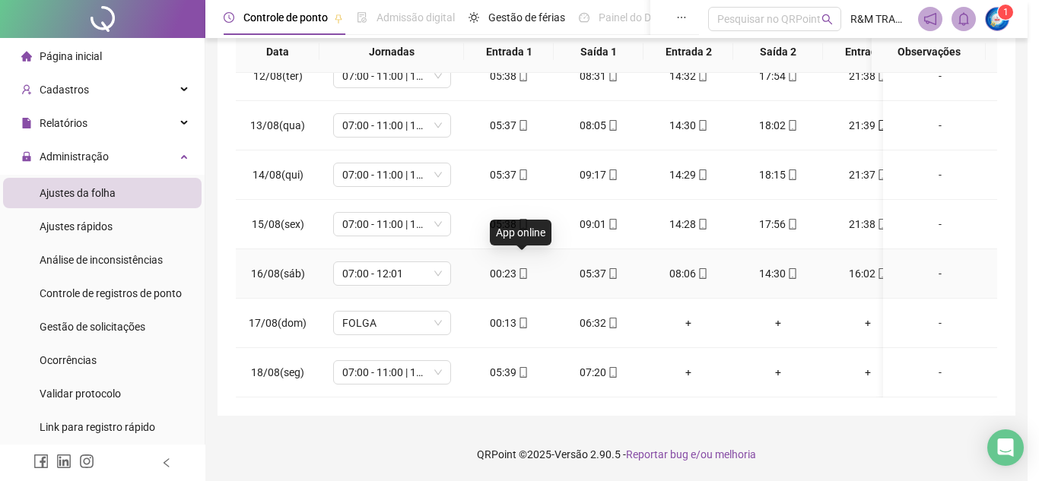
type input "**********"
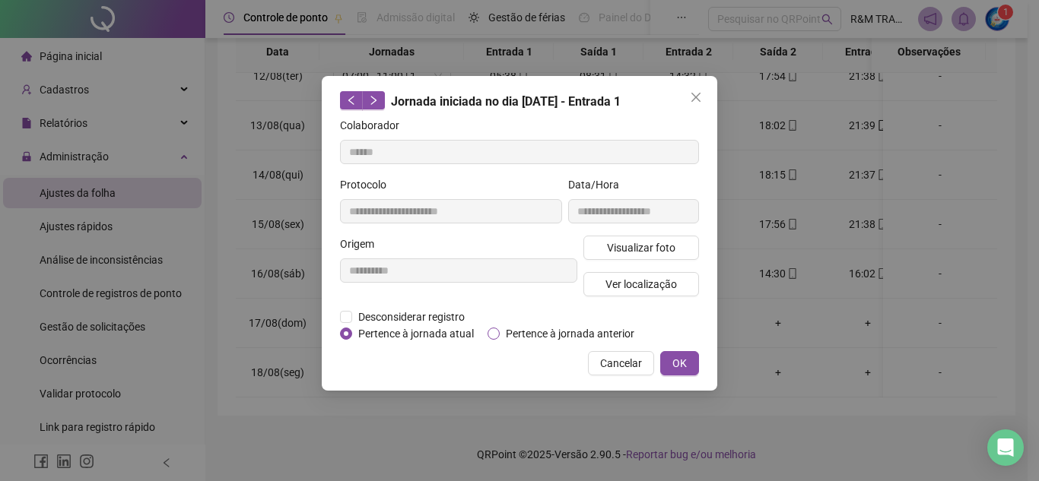
click at [520, 331] on span "Pertence à jornada anterior" at bounding box center [569, 333] width 141 height 17
click at [669, 360] on button "OK" at bounding box center [679, 363] width 39 height 24
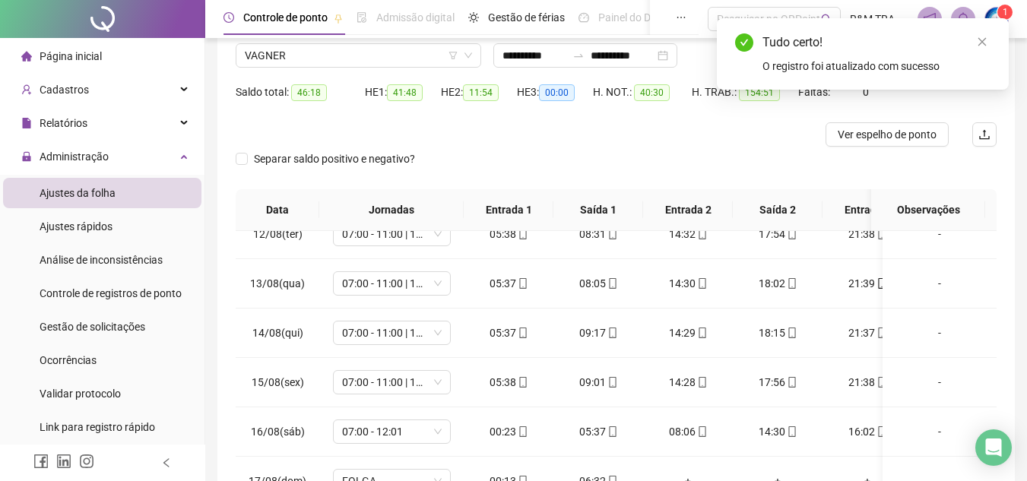
scroll to position [71, 0]
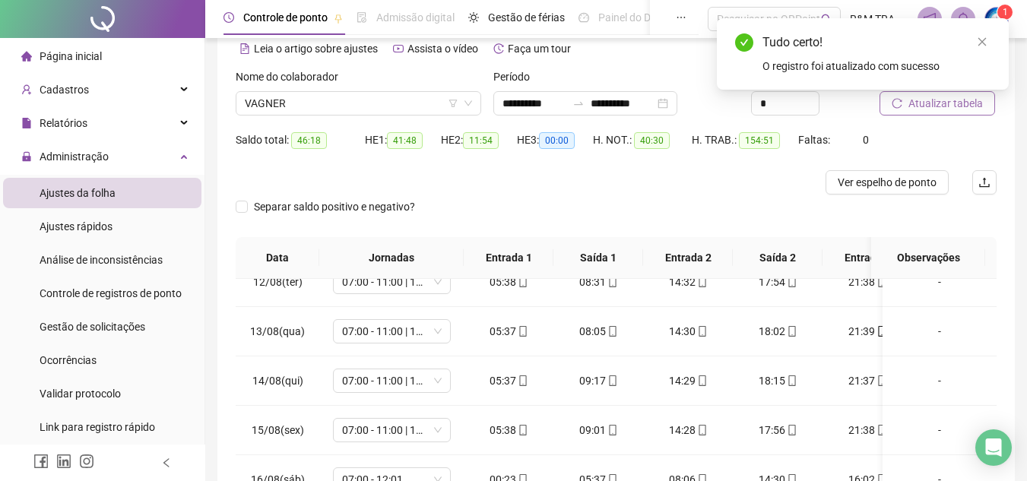
click at [946, 103] on span "Atualizar tabela" at bounding box center [946, 103] width 75 height 17
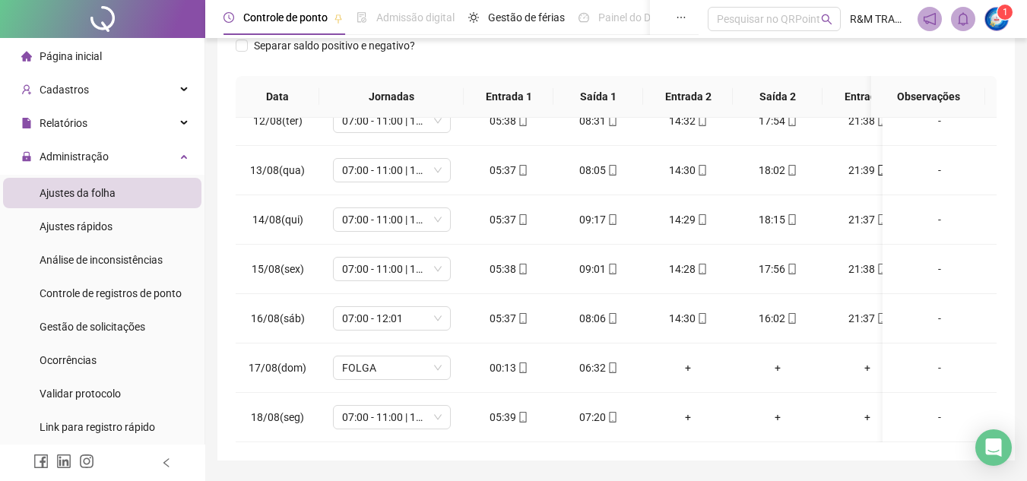
scroll to position [271, 0]
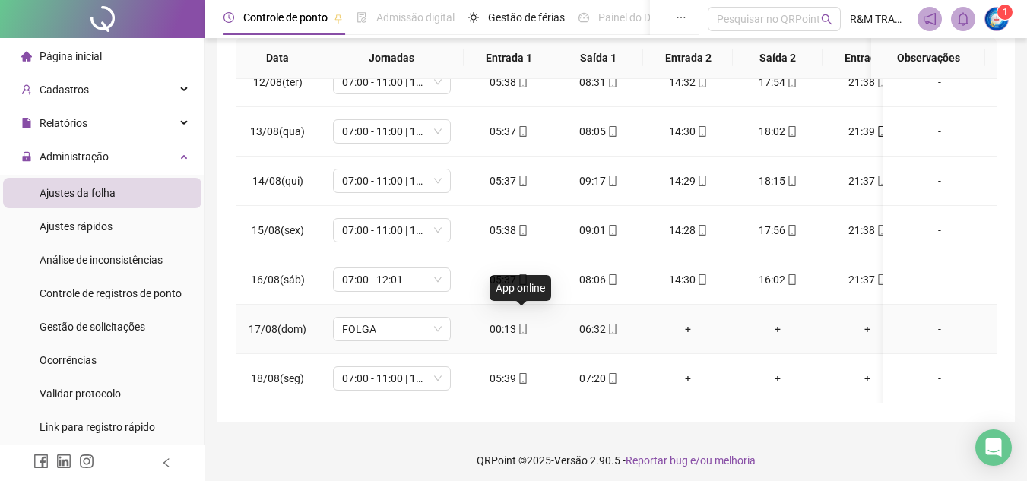
click at [523, 324] on icon "mobile" at bounding box center [523, 329] width 11 height 11
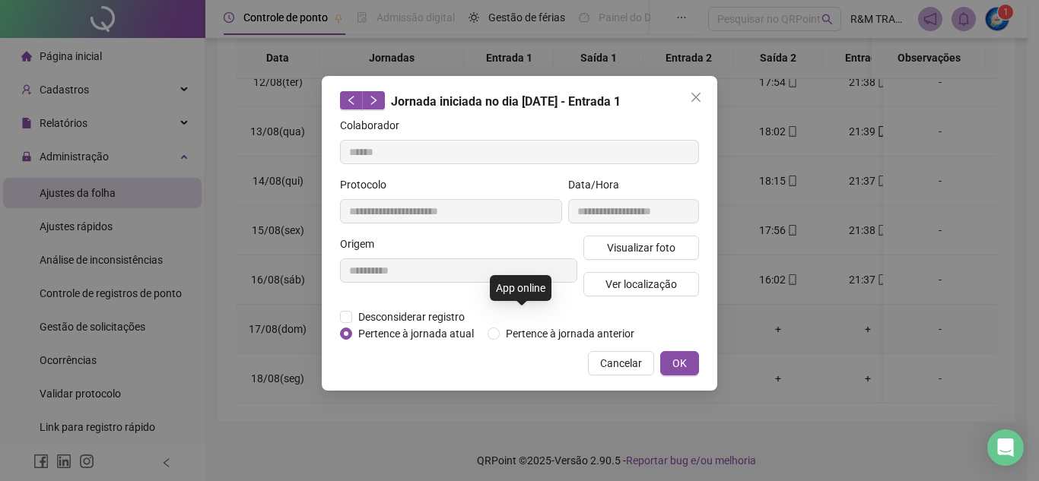
type input "**********"
click at [521, 338] on span "Pertence à jornada anterior" at bounding box center [569, 333] width 141 height 17
click at [670, 360] on button "OK" at bounding box center [679, 363] width 39 height 24
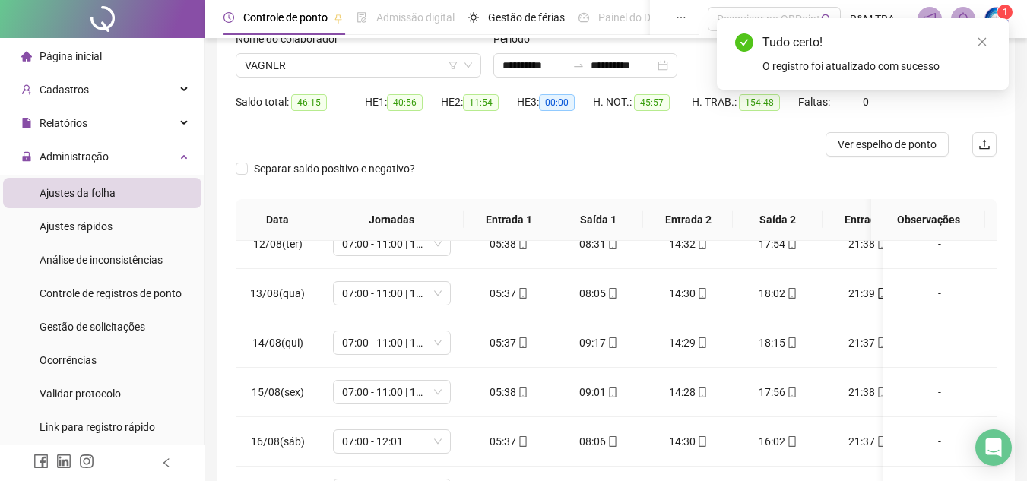
scroll to position [70, 0]
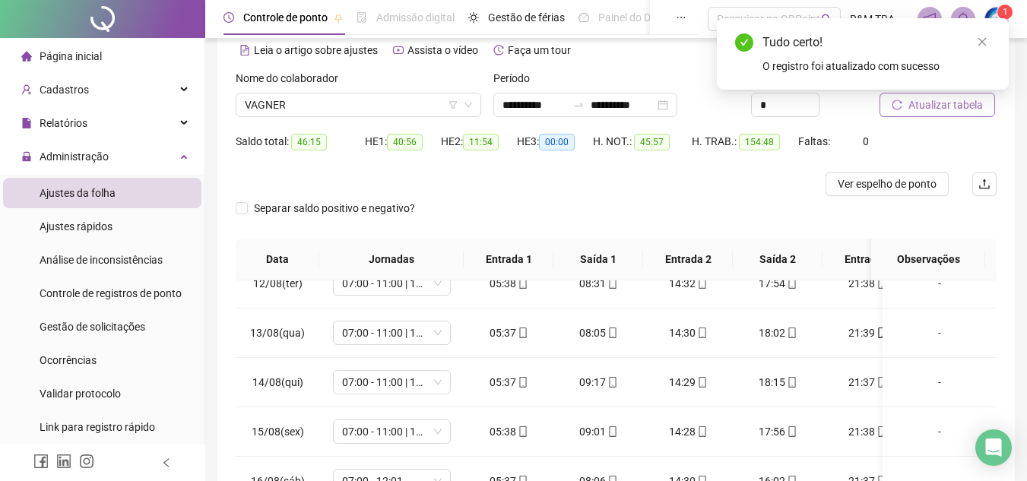
click at [939, 109] on span "Atualizar tabela" at bounding box center [946, 105] width 75 height 17
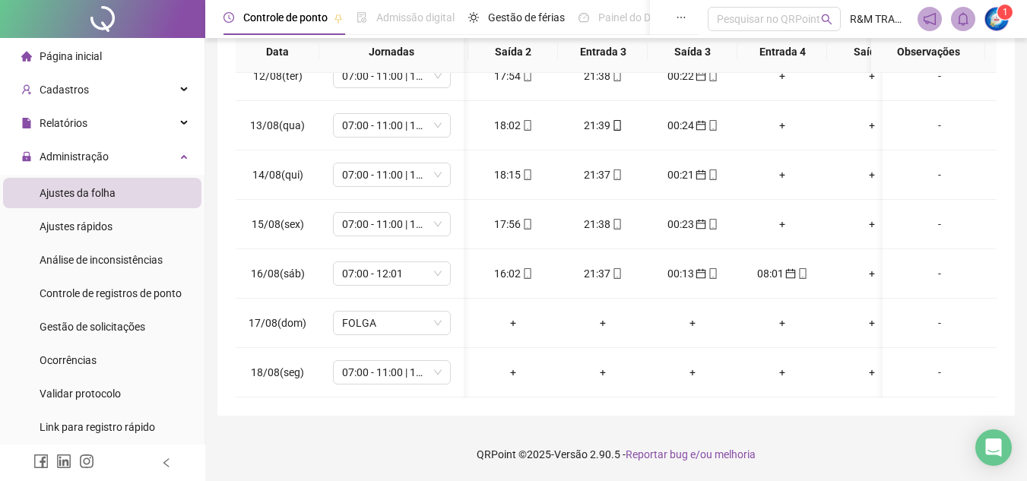
scroll to position [0, 265]
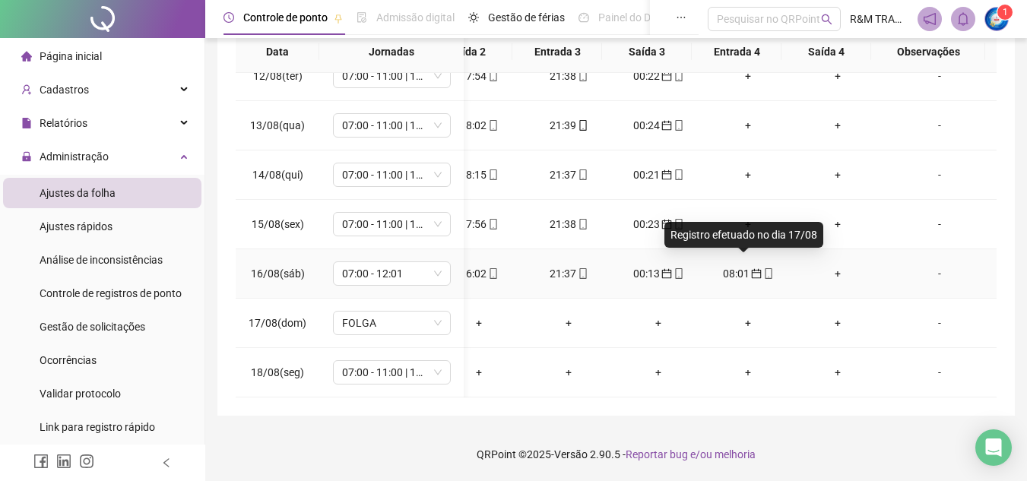
click at [751, 268] on icon "calendar" at bounding box center [756, 273] width 11 height 11
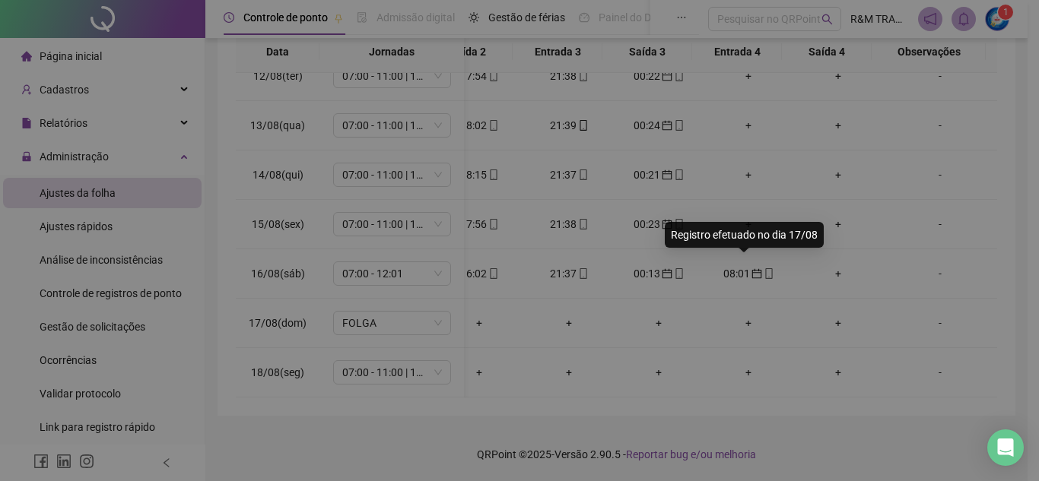
type input "**********"
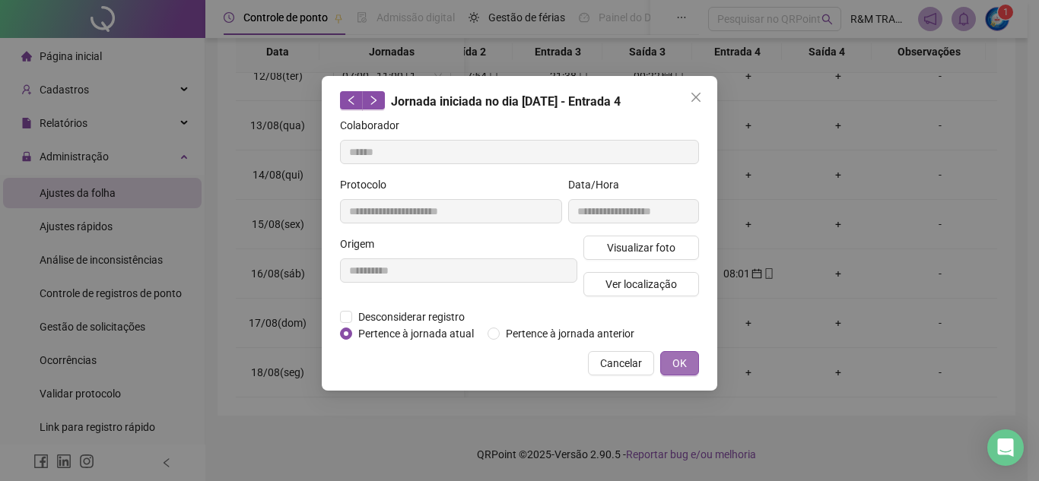
click at [675, 366] on span "OK" at bounding box center [679, 363] width 14 height 17
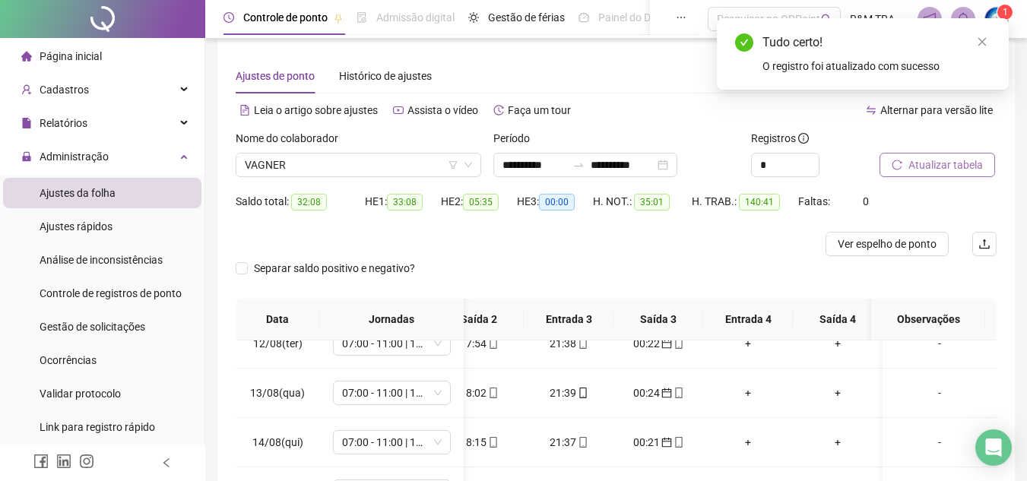
click at [931, 165] on span "Atualizar tabela" at bounding box center [946, 165] width 75 height 17
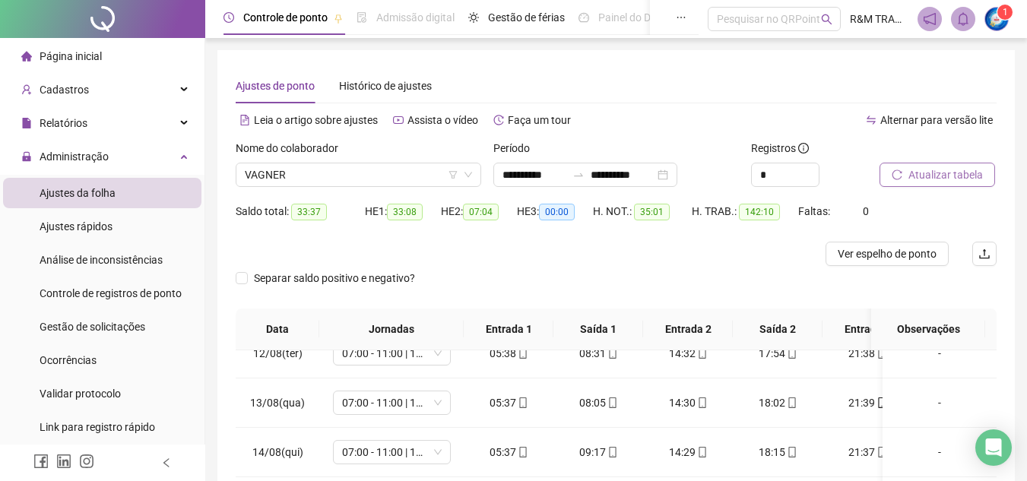
click at [937, 176] on span "Atualizar tabela" at bounding box center [946, 174] width 75 height 17
click at [316, 179] on span "VAGNER" at bounding box center [358, 174] width 227 height 23
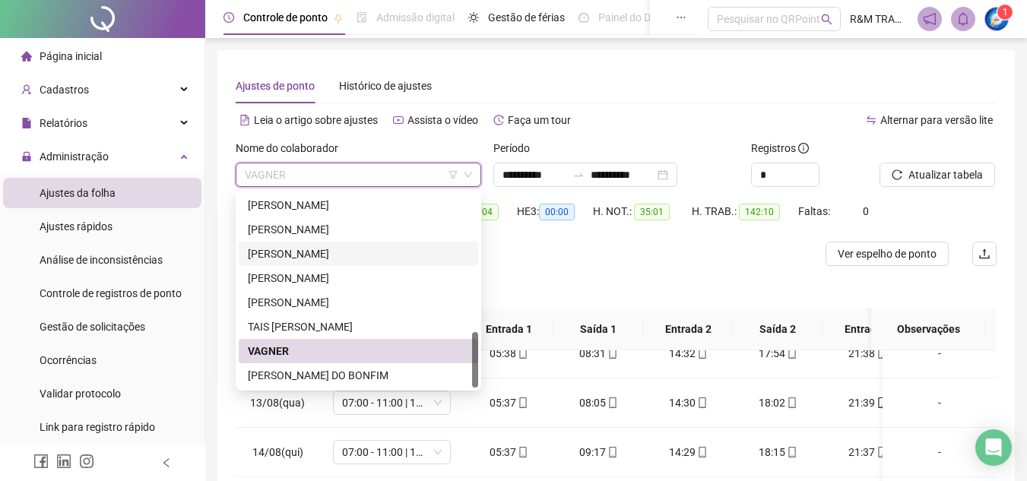
drag, startPoint x: 476, startPoint y: 337, endPoint x: 442, endPoint y: 366, distance: 44.7
click at [471, 366] on div "[PERSON_NAME] [PERSON_NAME] [PERSON_NAME] [PERSON_NAME] TAIS [PERSON_NAME] VAGN…" at bounding box center [358, 290] width 239 height 195
click at [350, 372] on div "[PERSON_NAME] DO BONFIM" at bounding box center [358, 375] width 221 height 17
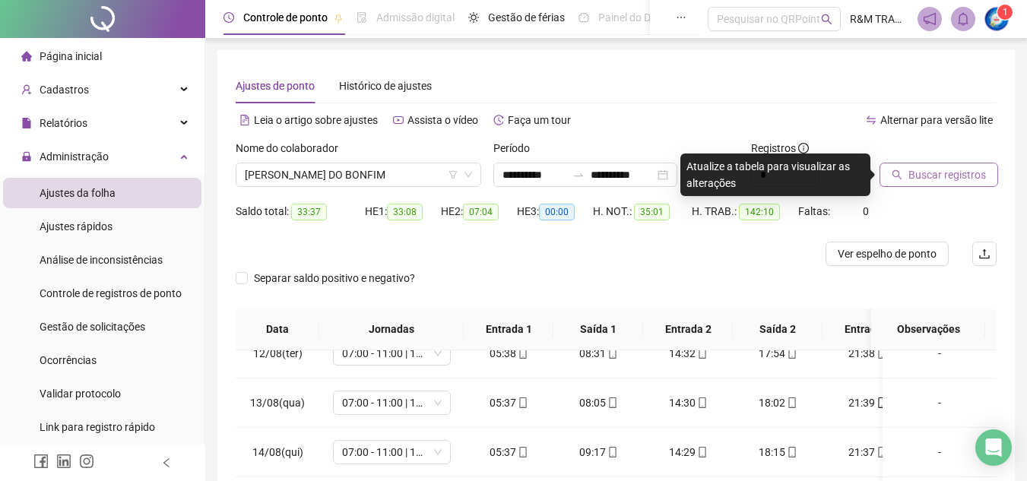
click at [929, 177] on span "Buscar registros" at bounding box center [948, 174] width 78 height 17
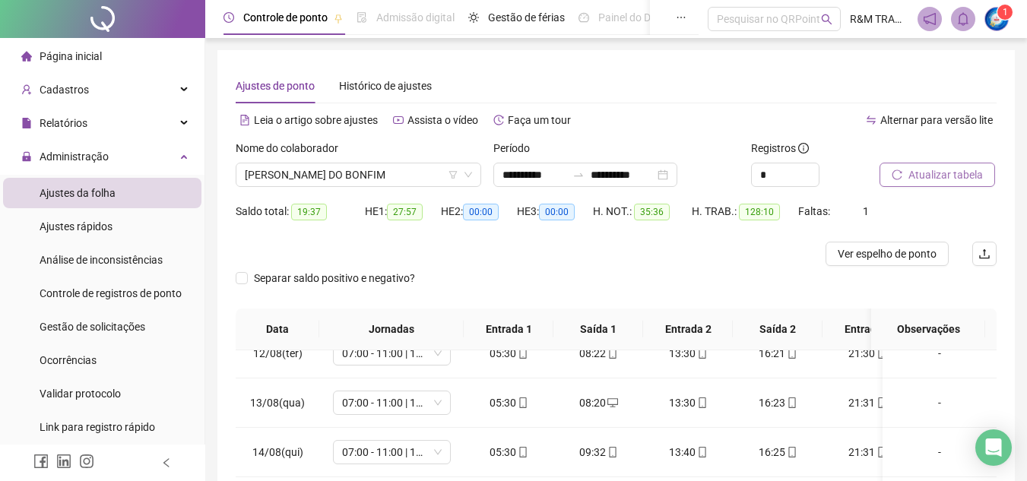
click at [911, 171] on span "Atualizar tabela" at bounding box center [946, 174] width 75 height 17
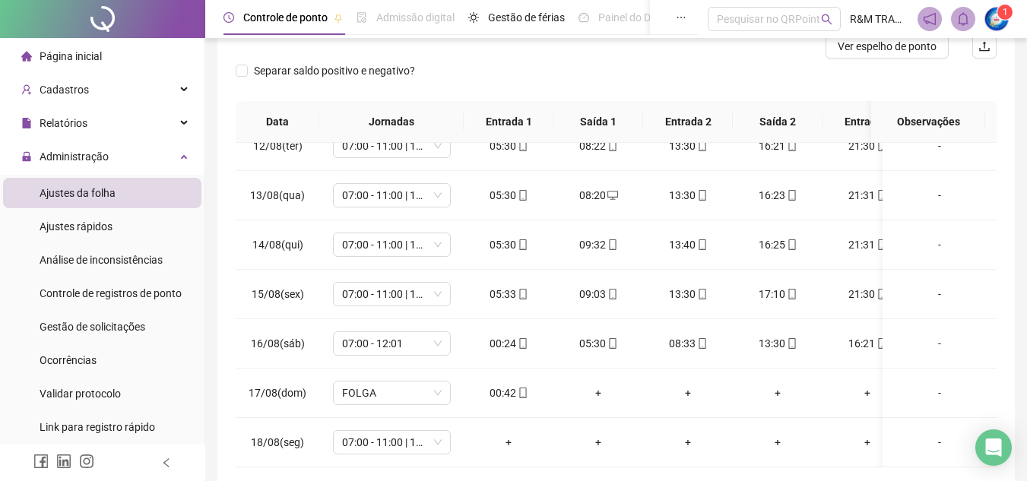
scroll to position [277, 0]
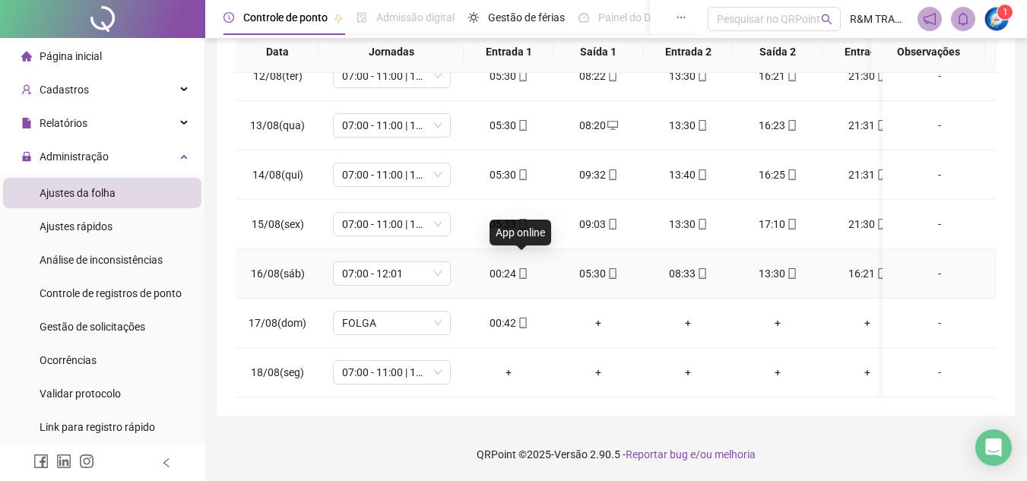
click at [520, 268] on icon "mobile" at bounding box center [523, 273] width 11 height 11
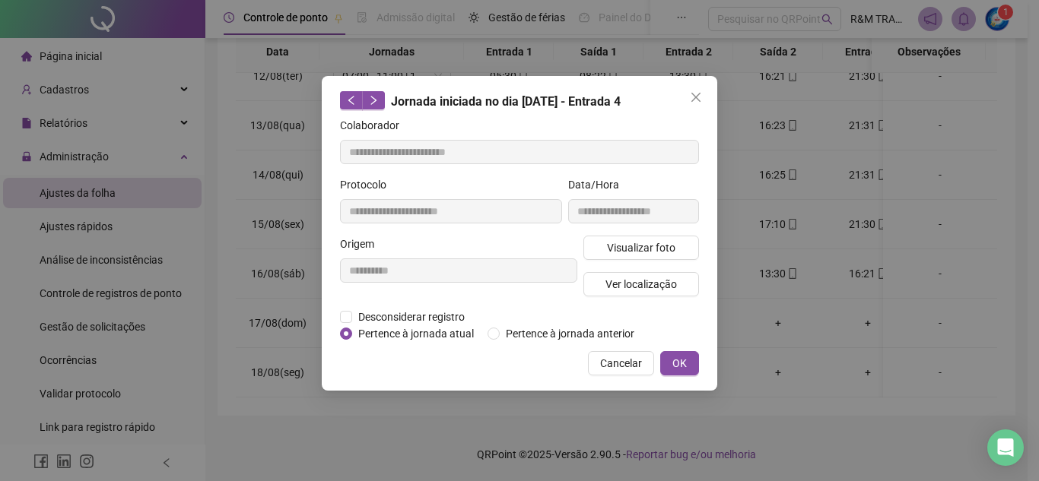
type input "**********"
click at [685, 357] on span "OK" at bounding box center [679, 363] width 14 height 17
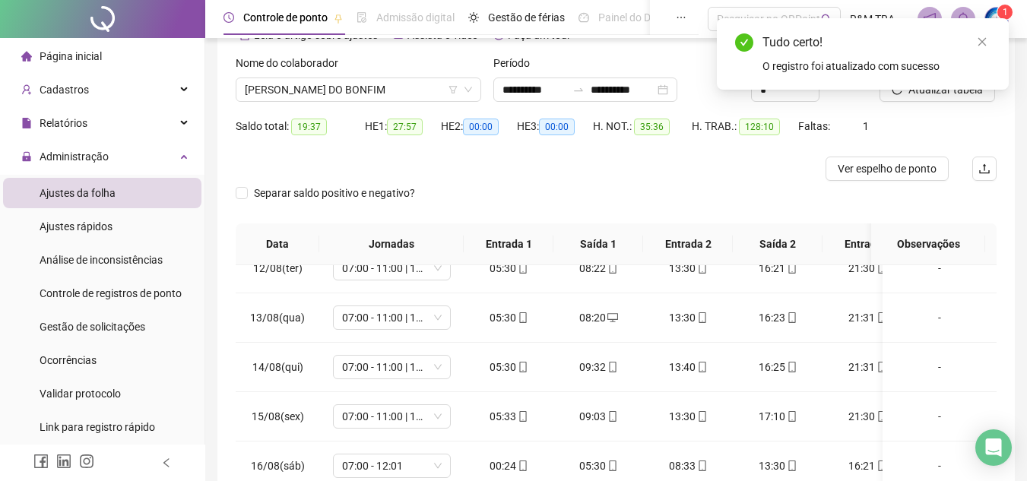
scroll to position [33, 0]
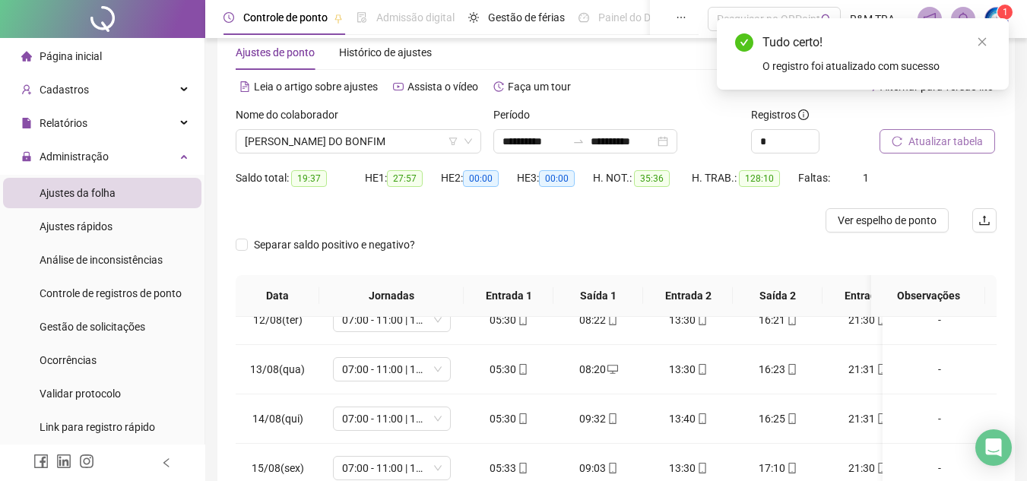
click at [915, 141] on span "Atualizar tabela" at bounding box center [946, 141] width 75 height 17
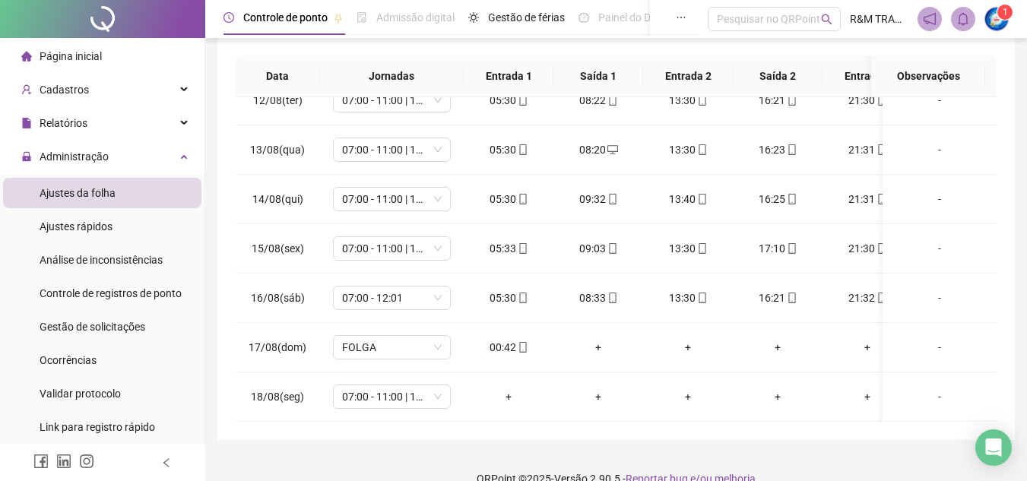
scroll to position [277, 0]
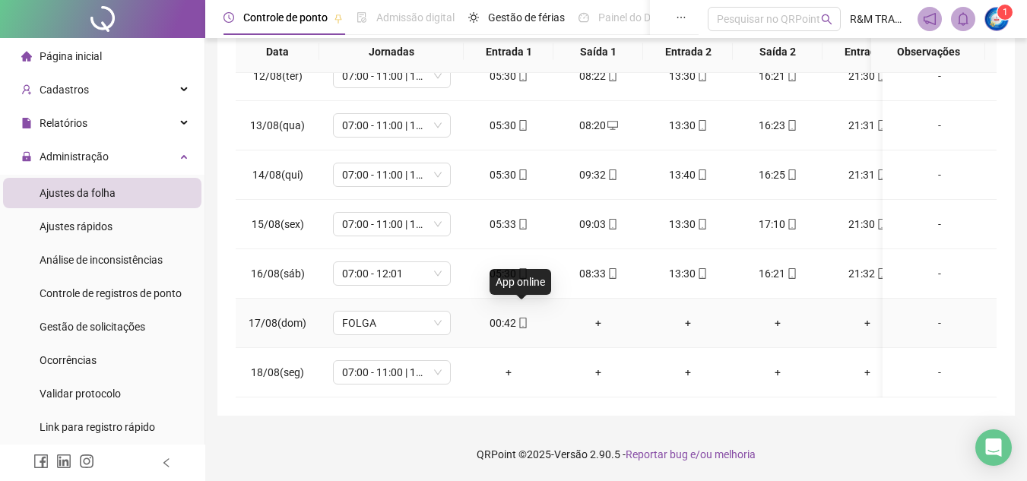
click at [523, 318] on icon "mobile" at bounding box center [523, 323] width 11 height 11
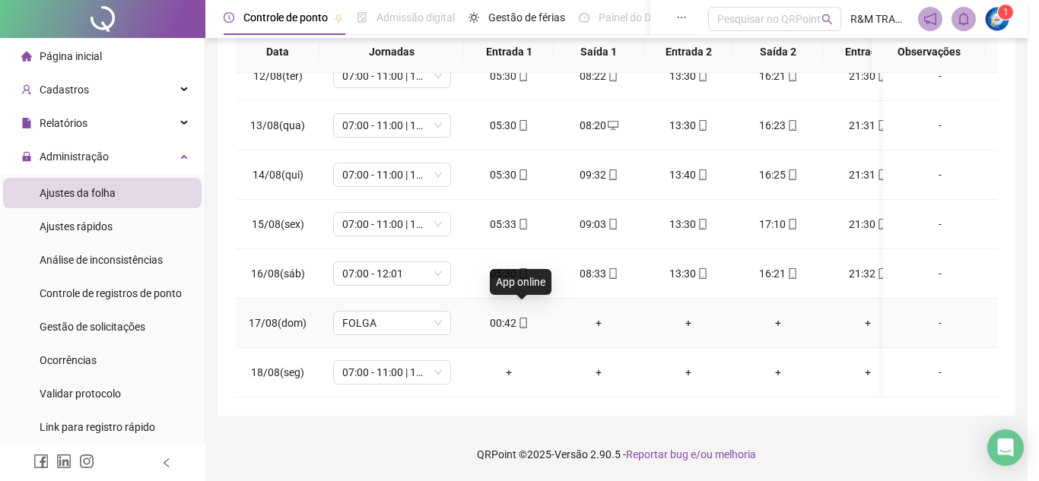
type input "**********"
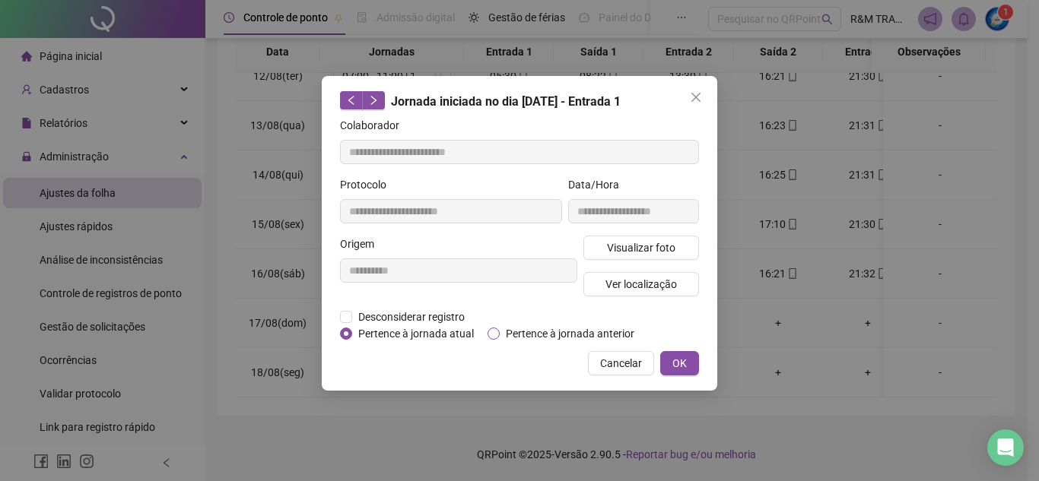
click at [534, 332] on span "Pertence à jornada anterior" at bounding box center [569, 333] width 141 height 17
click at [682, 366] on span "OK" at bounding box center [679, 363] width 14 height 17
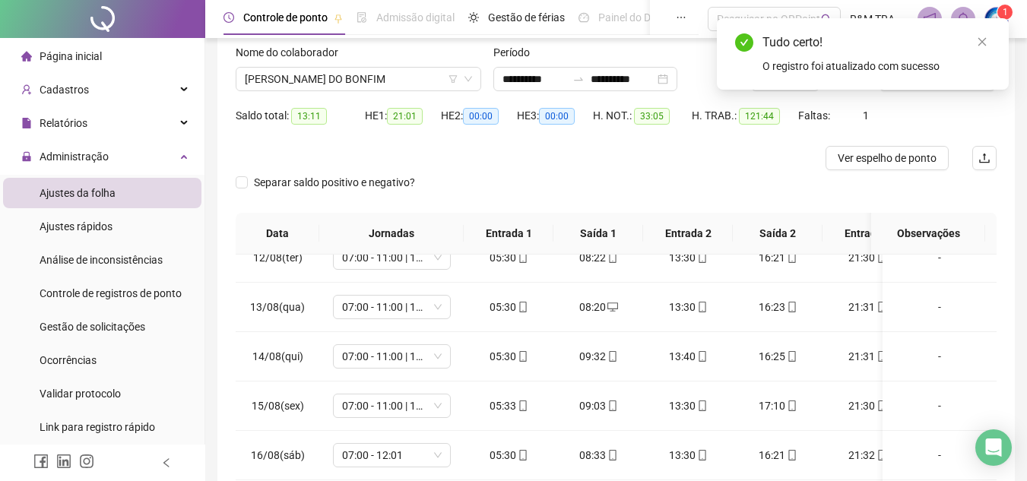
scroll to position [61, 0]
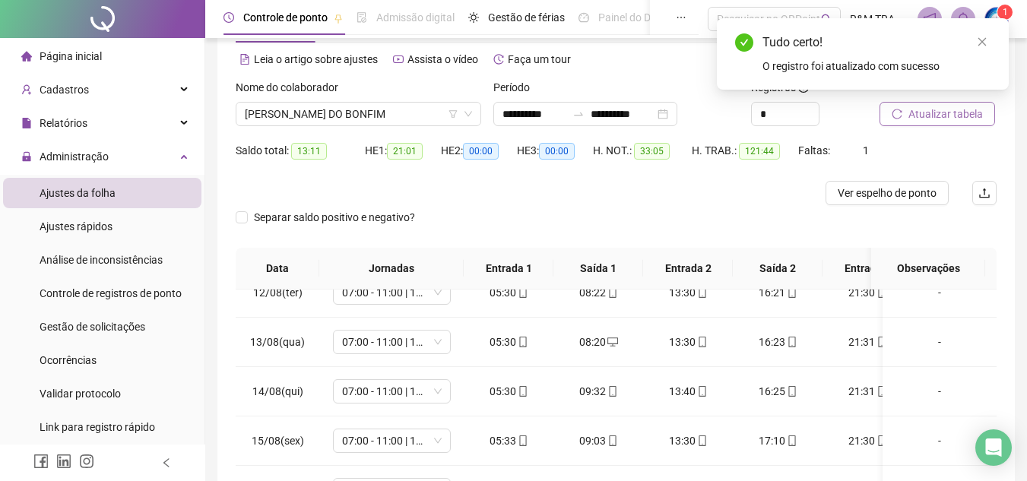
click at [940, 114] on span "Atualizar tabela" at bounding box center [946, 114] width 75 height 17
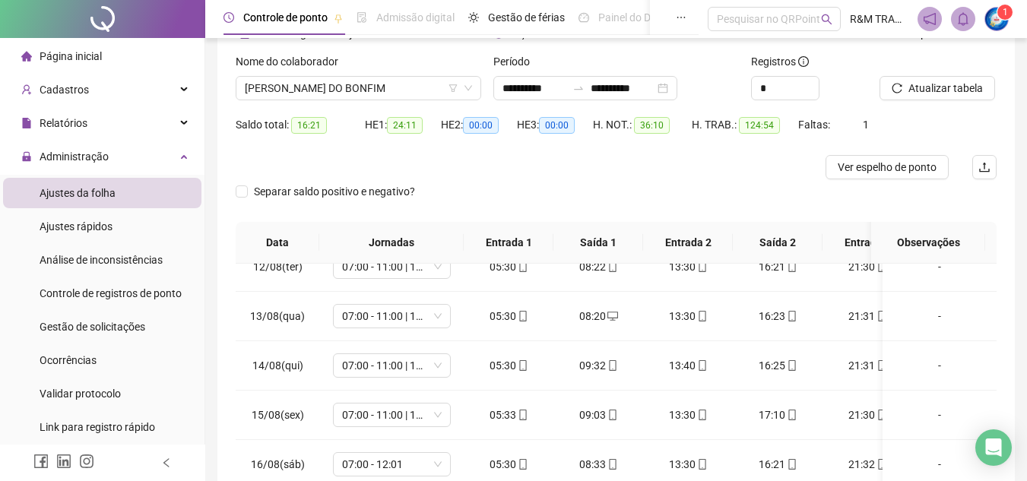
scroll to position [81, 0]
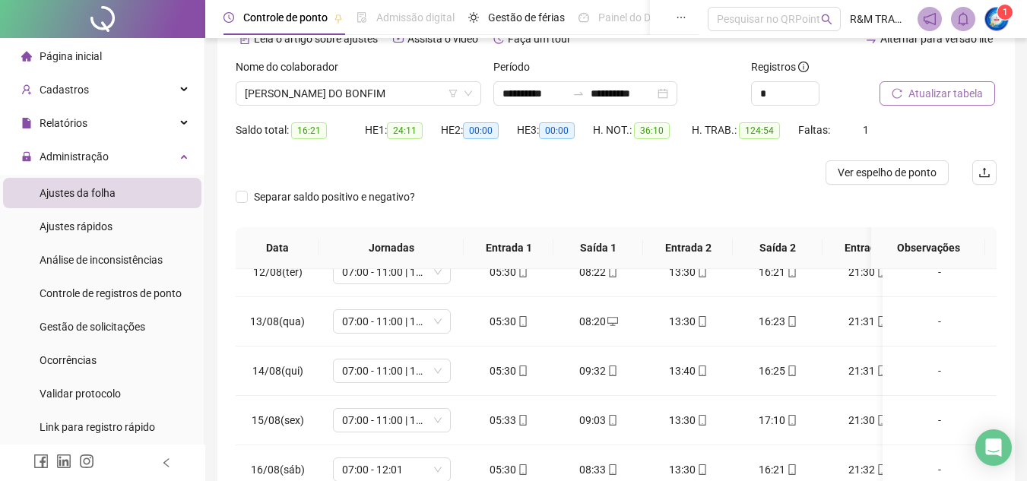
click at [931, 84] on button "Atualizar tabela" at bounding box center [938, 93] width 116 height 24
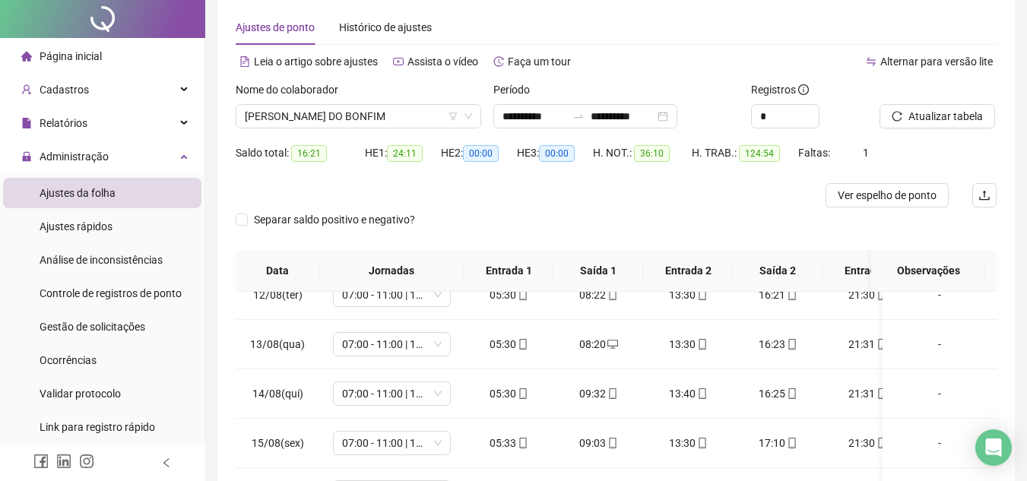
scroll to position [0, 0]
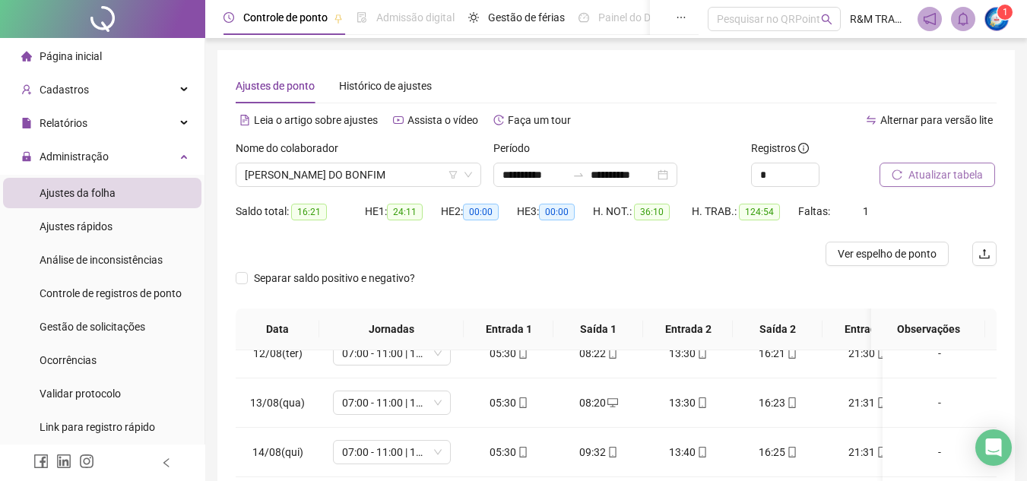
click at [916, 172] on span "Atualizar tabela" at bounding box center [946, 174] width 75 height 17
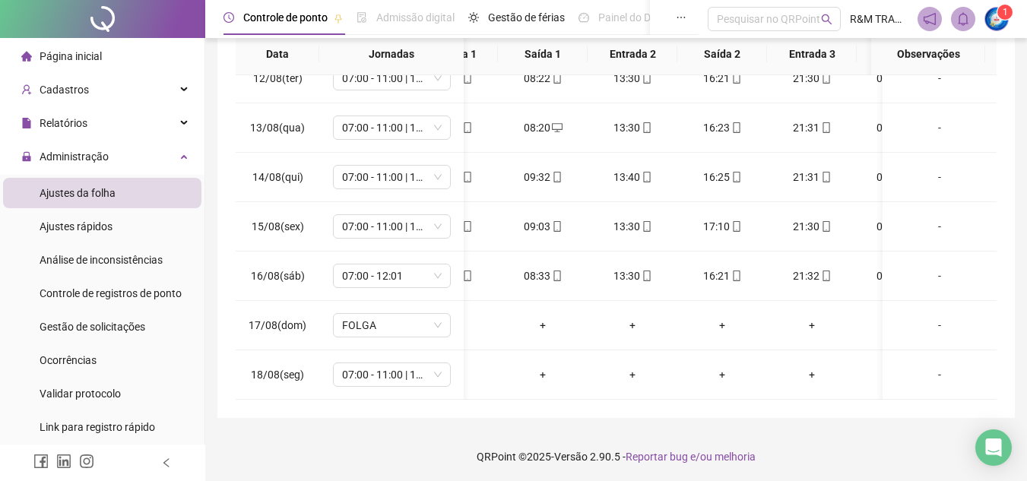
scroll to position [576, 0]
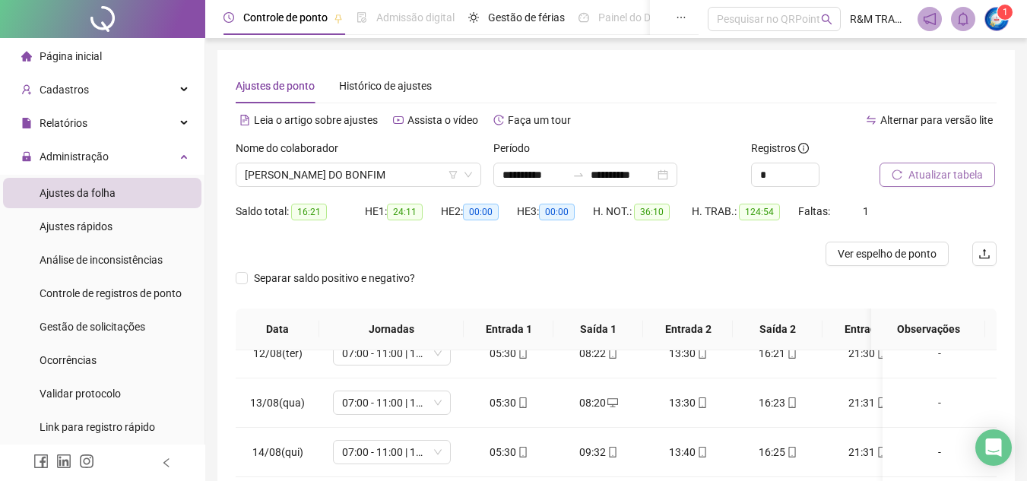
click at [915, 175] on span "Atualizar tabela" at bounding box center [946, 174] width 75 height 17
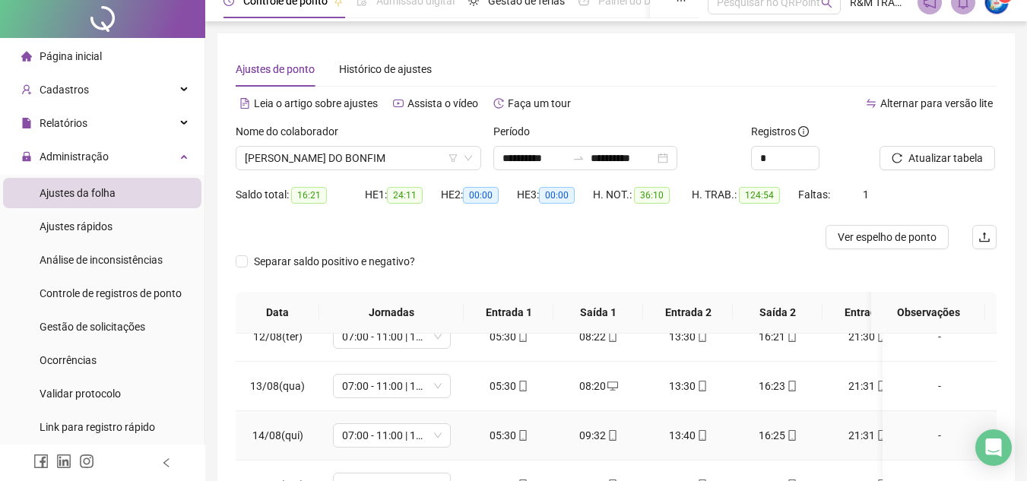
click at [648, 465] on html "**********" at bounding box center [513, 223] width 1027 height 481
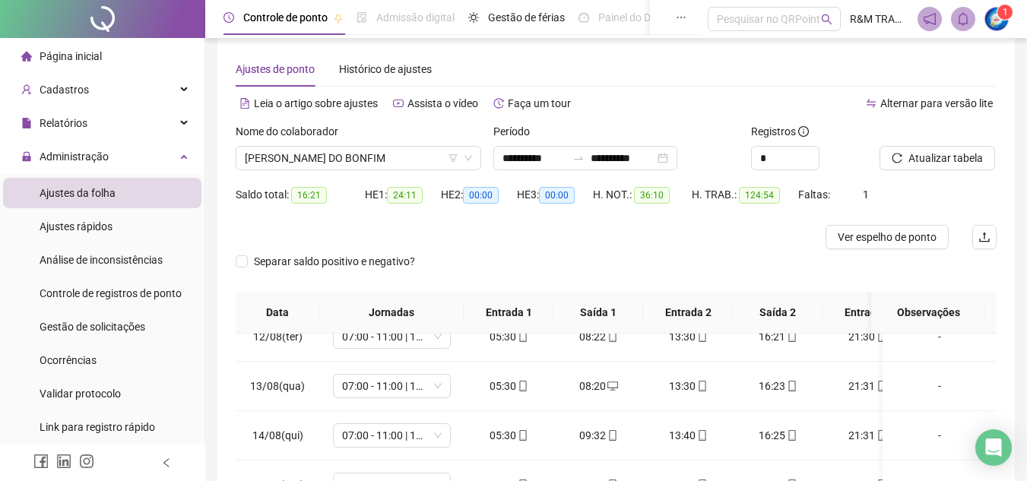
scroll to position [54, 0]
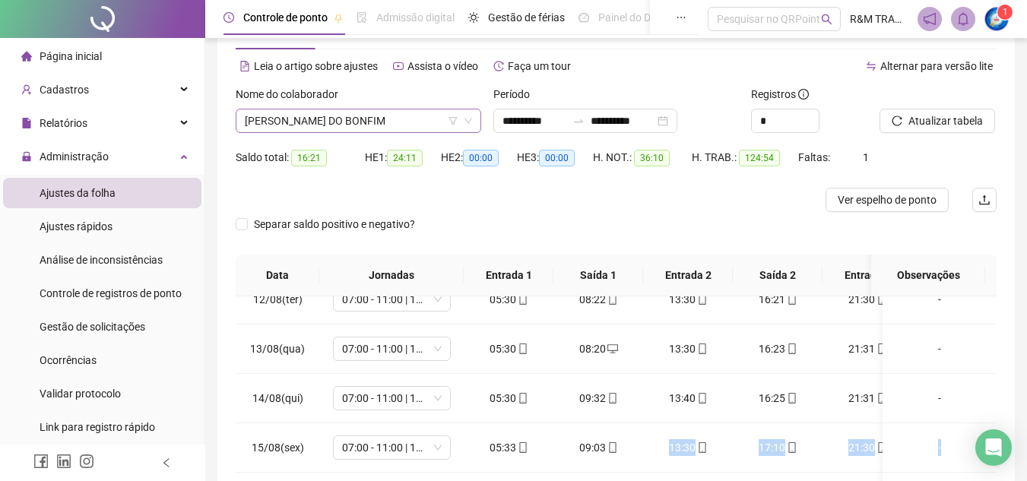
click at [270, 121] on span "[PERSON_NAME] DO BONFIM" at bounding box center [358, 120] width 227 height 23
click at [274, 122] on span "[PERSON_NAME] DO BONFIM" at bounding box center [358, 120] width 227 height 23
click at [327, 122] on span "[PERSON_NAME] DO BONFIM" at bounding box center [358, 120] width 227 height 23
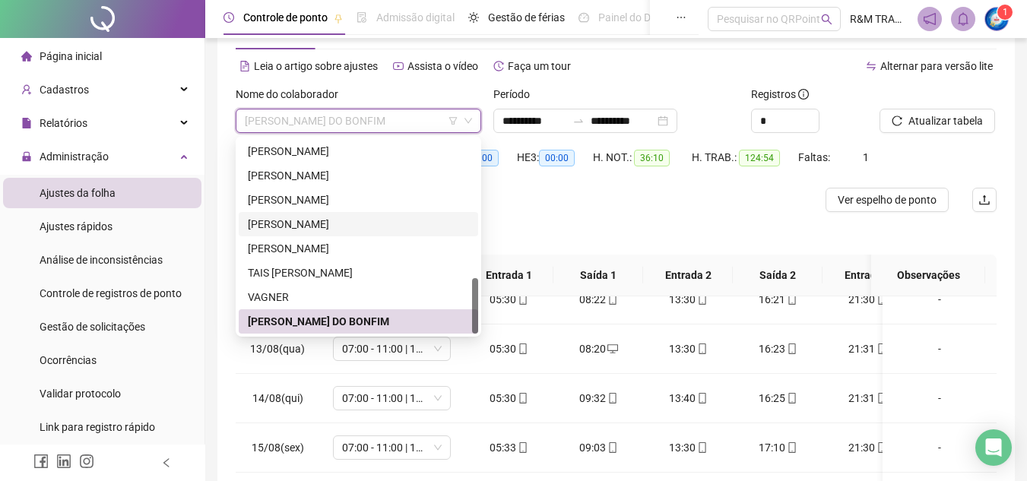
click at [314, 224] on div "[PERSON_NAME]" at bounding box center [358, 224] width 221 height 17
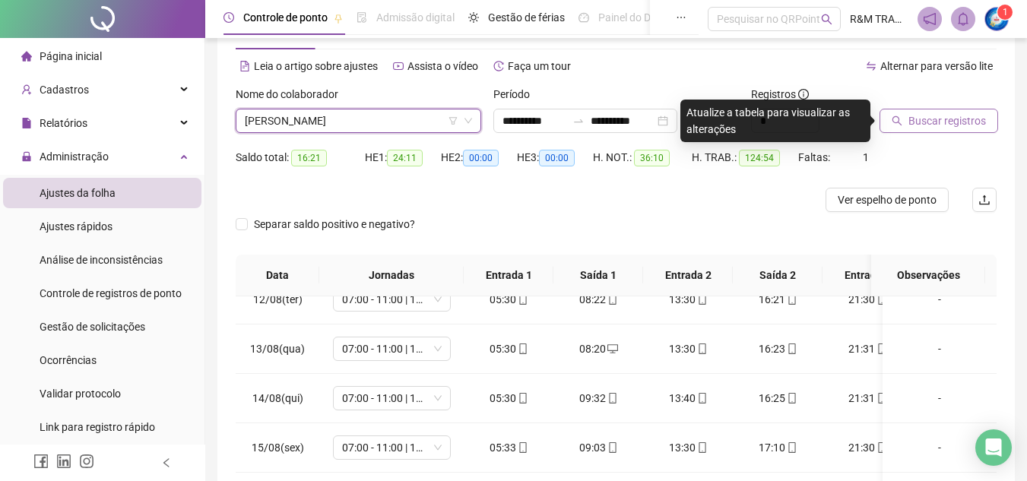
click at [927, 116] on span "Buscar registros" at bounding box center [948, 121] width 78 height 17
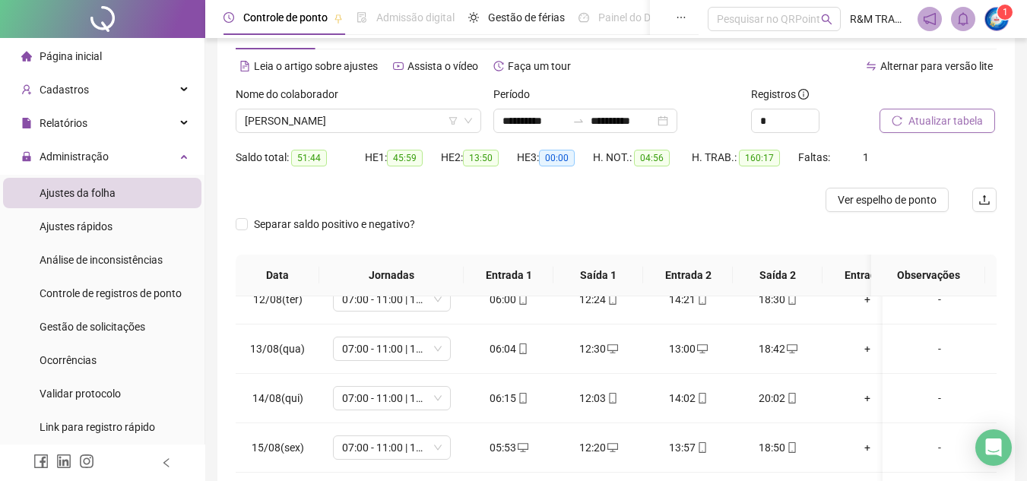
scroll to position [277, 0]
